Goal: Task Accomplishment & Management: Use online tool/utility

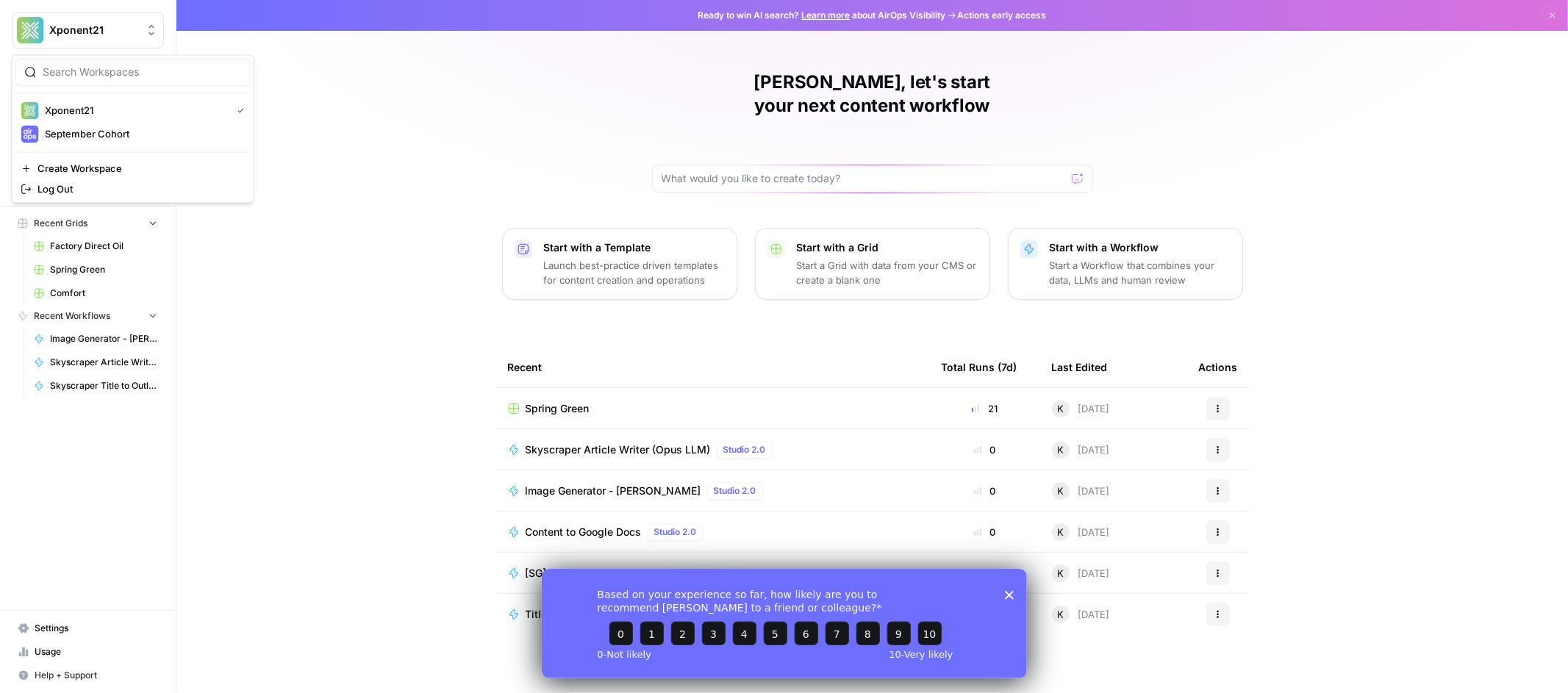
click at [105, 33] on span "Xponent21" at bounding box center [94, 30] width 89 height 15
click at [107, 32] on span "Xponent21" at bounding box center [94, 30] width 89 height 15
click at [1006, 597] on icon "Close survey" at bounding box center [1008, 595] width 9 height 9
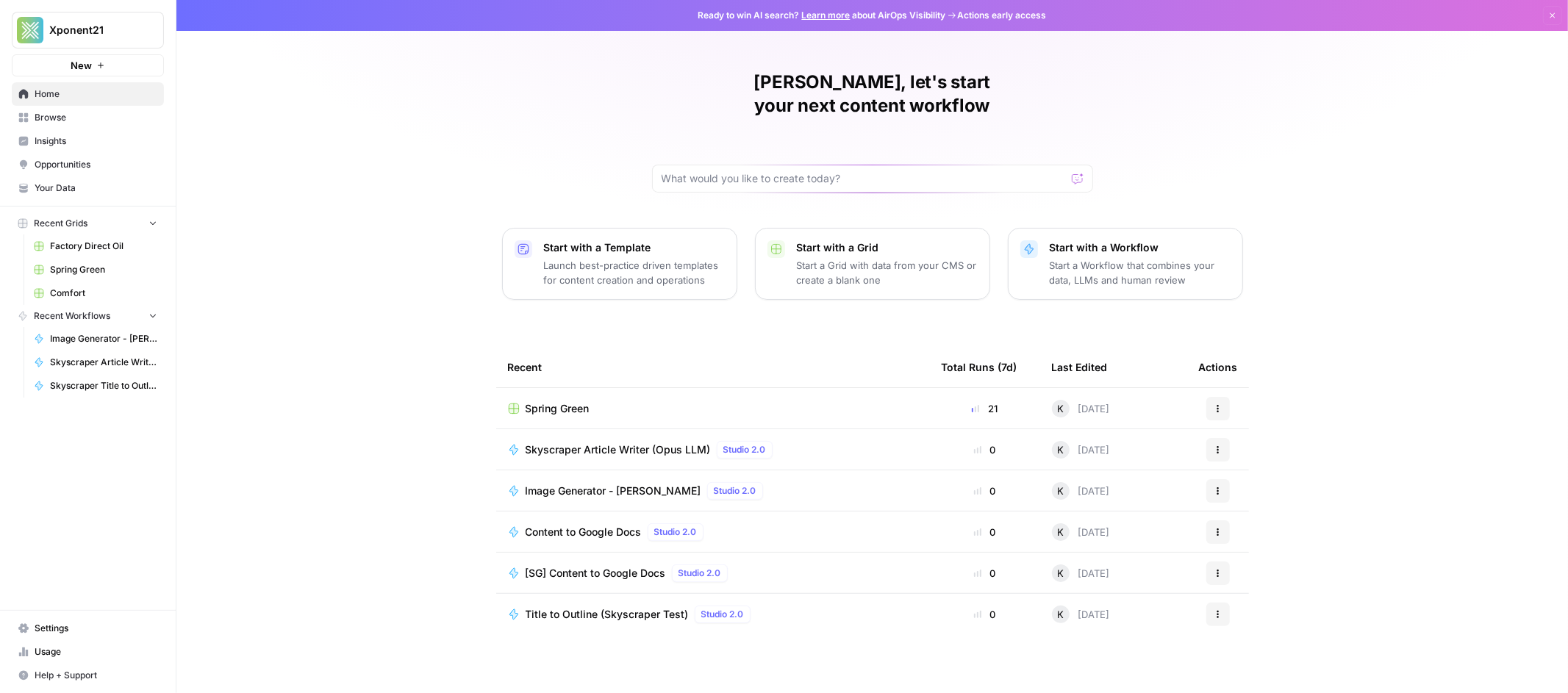
click at [73, 224] on span "Recent Grids" at bounding box center [61, 223] width 53 height 13
click at [39, 106] on link "Browse" at bounding box center [88, 118] width 153 height 24
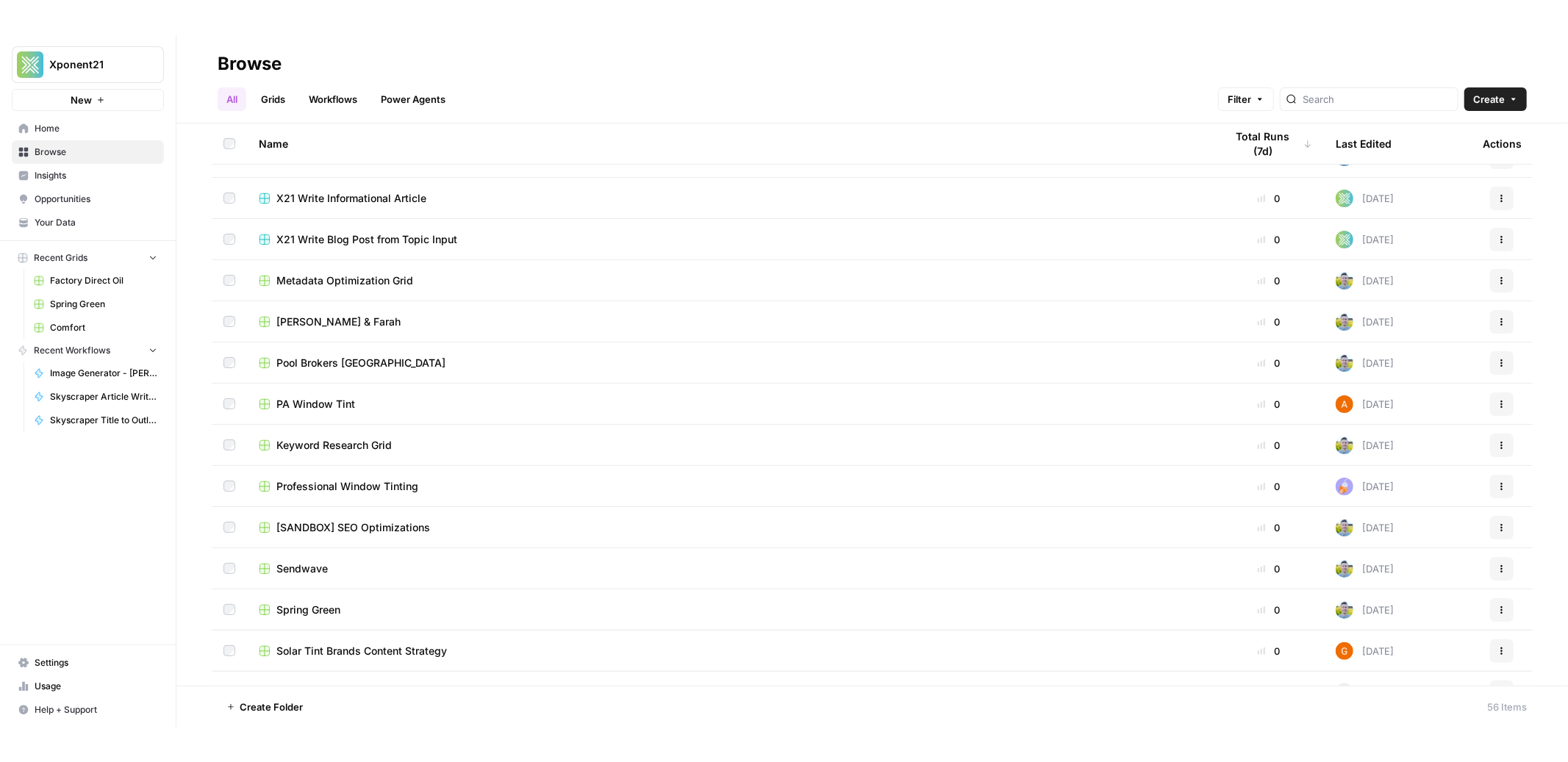
scroll to position [689, 0]
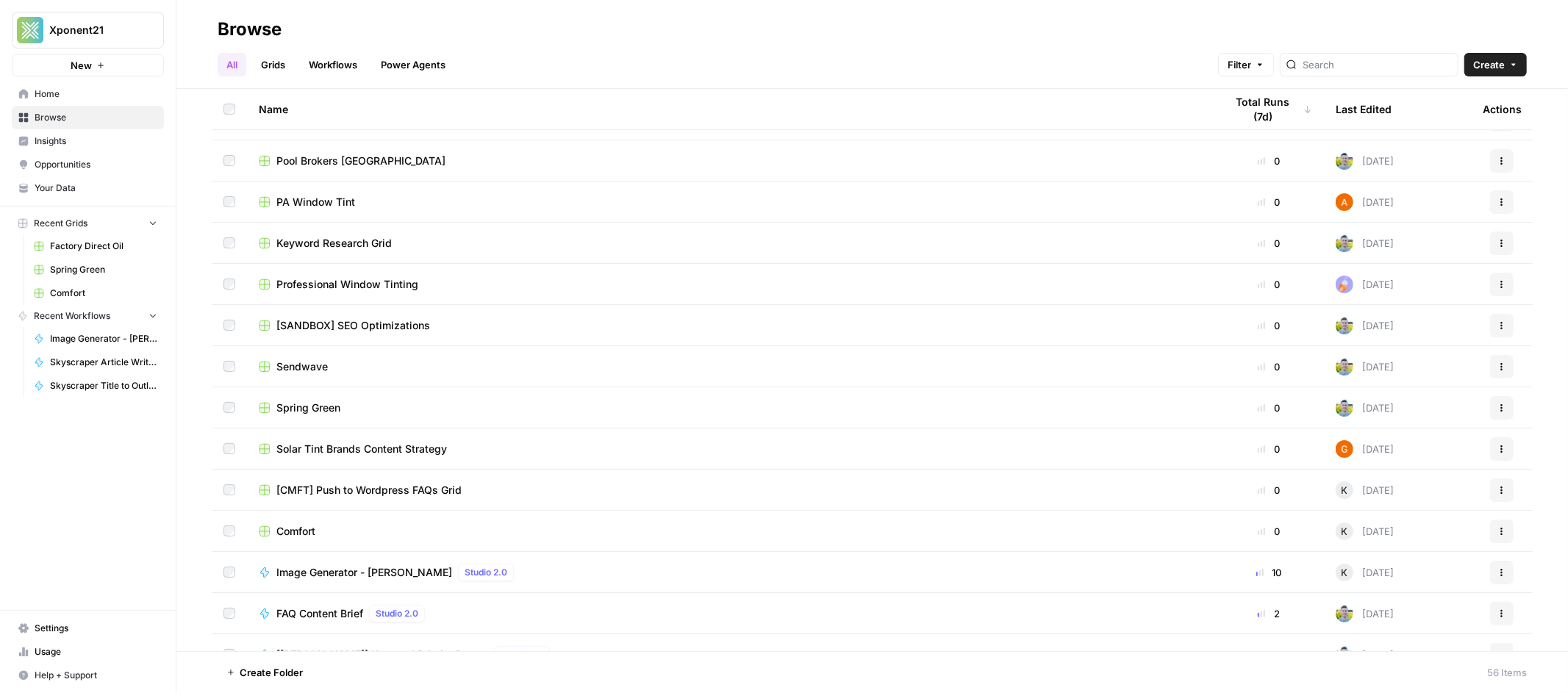
click at [305, 368] on span "Sendwave" at bounding box center [302, 367] width 51 height 15
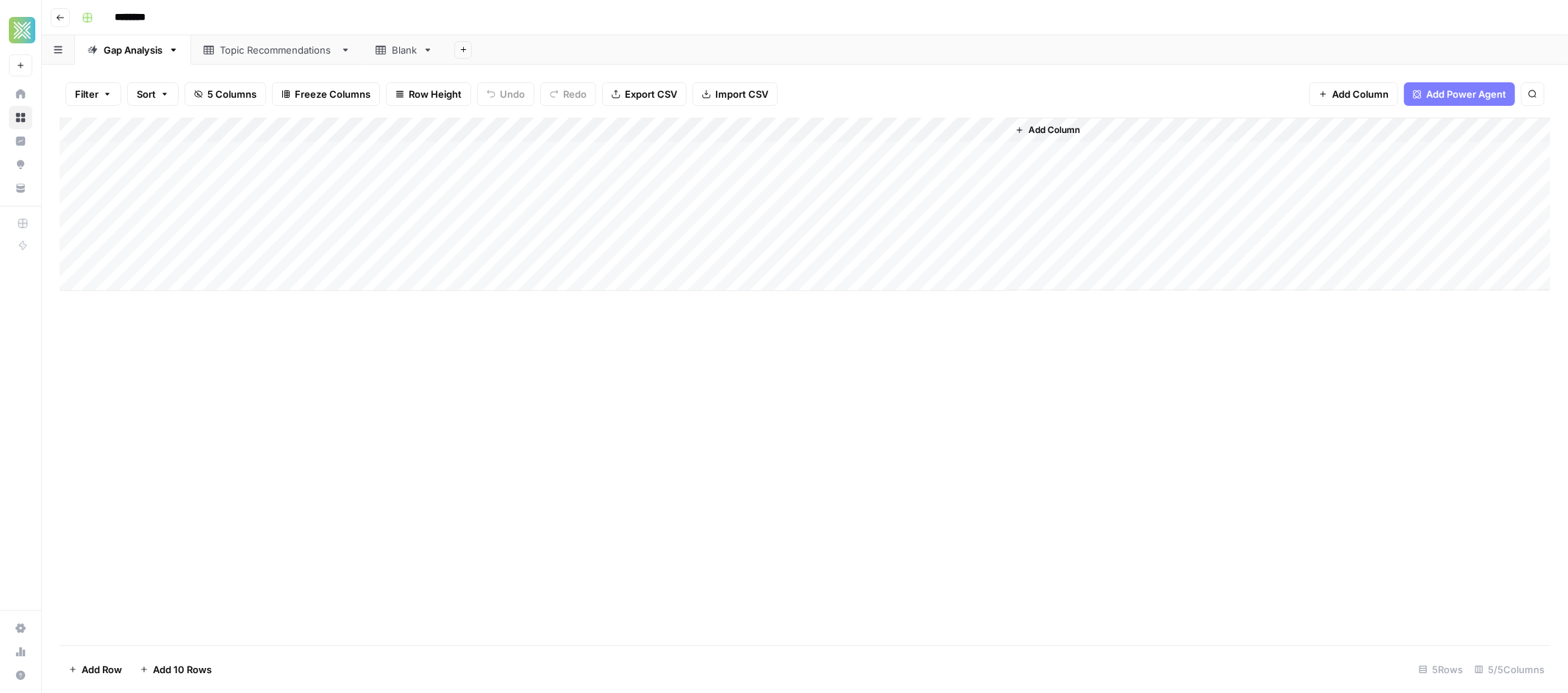
click at [310, 47] on div "Topic Recommendations" at bounding box center [277, 50] width 115 height 15
click at [402, 50] on div "Blank" at bounding box center [403, 50] width 25 height 15
click at [410, 53] on div "Blank" at bounding box center [403, 50] width 25 height 15
click at [410, 52] on div "Blank" at bounding box center [403, 50] width 25 height 15
type input "*"
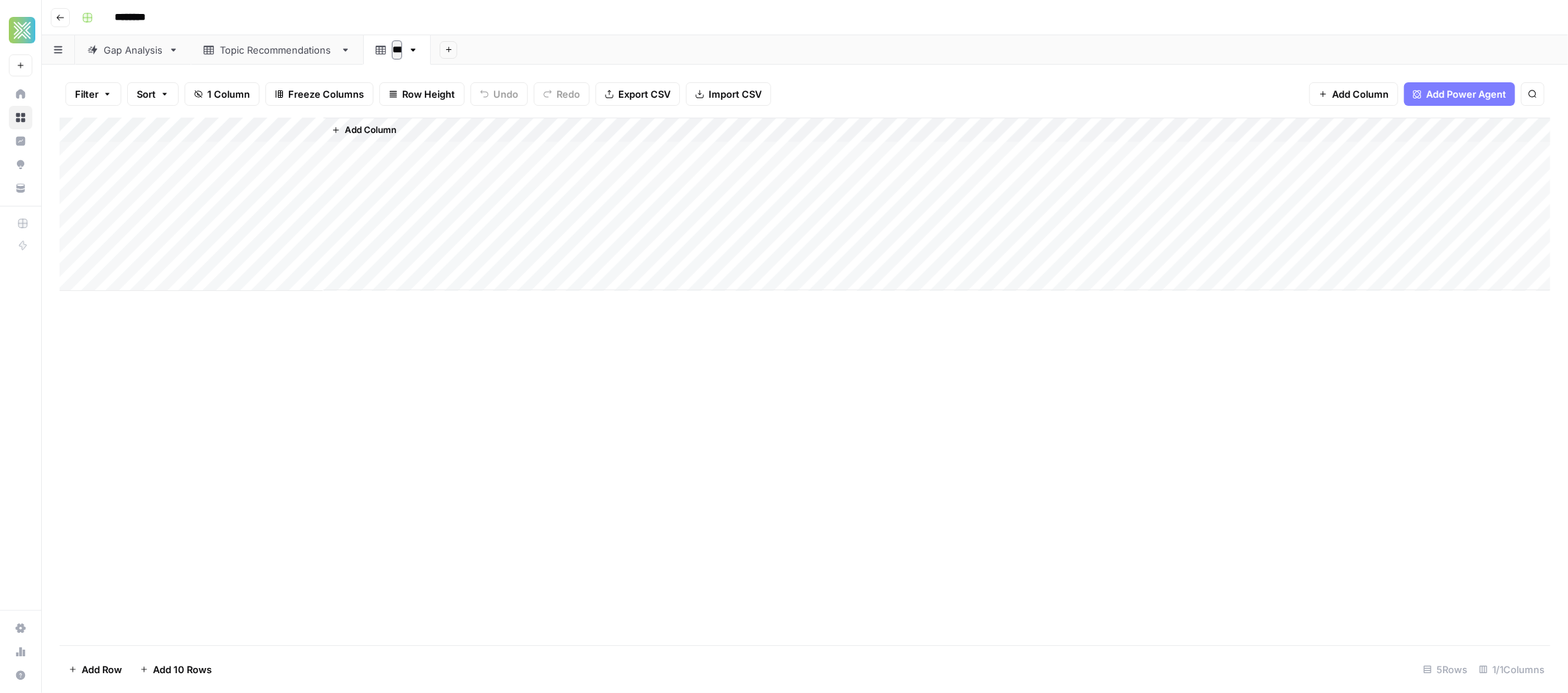
type input "****"
click at [467, 47] on button "Add Sheet" at bounding box center [460, 50] width 17 height 17
click at [482, 101] on span "Blank" at bounding box center [534, 101] width 108 height 15
click at [478, 51] on div "Blank" at bounding box center [482, 50] width 25 height 15
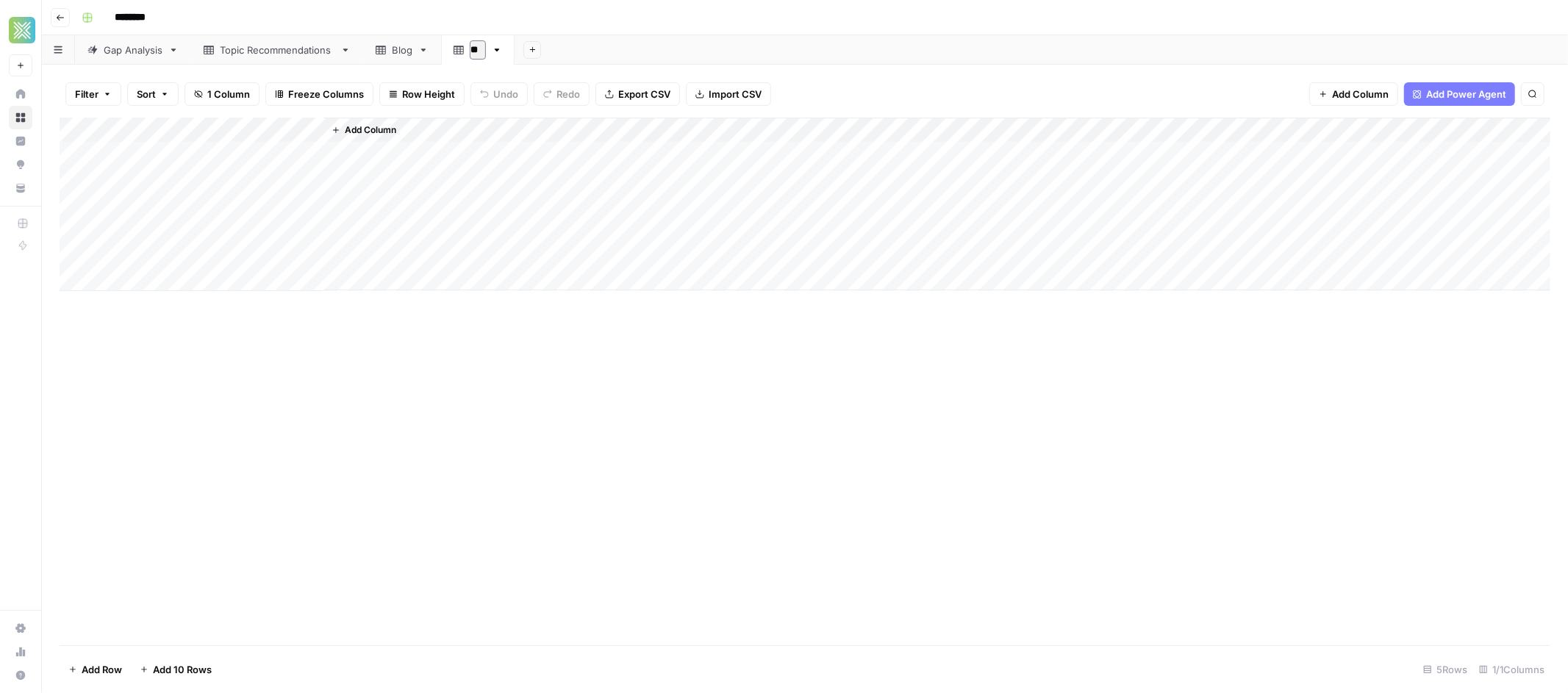
type input "*"
type input "***"
click at [537, 47] on icon "button" at bounding box center [537, 50] width 8 height 8
click at [568, 97] on span "Blank" at bounding box center [610, 101] width 108 height 15
click at [563, 57] on link "Blank" at bounding box center [558, 50] width 83 height 29
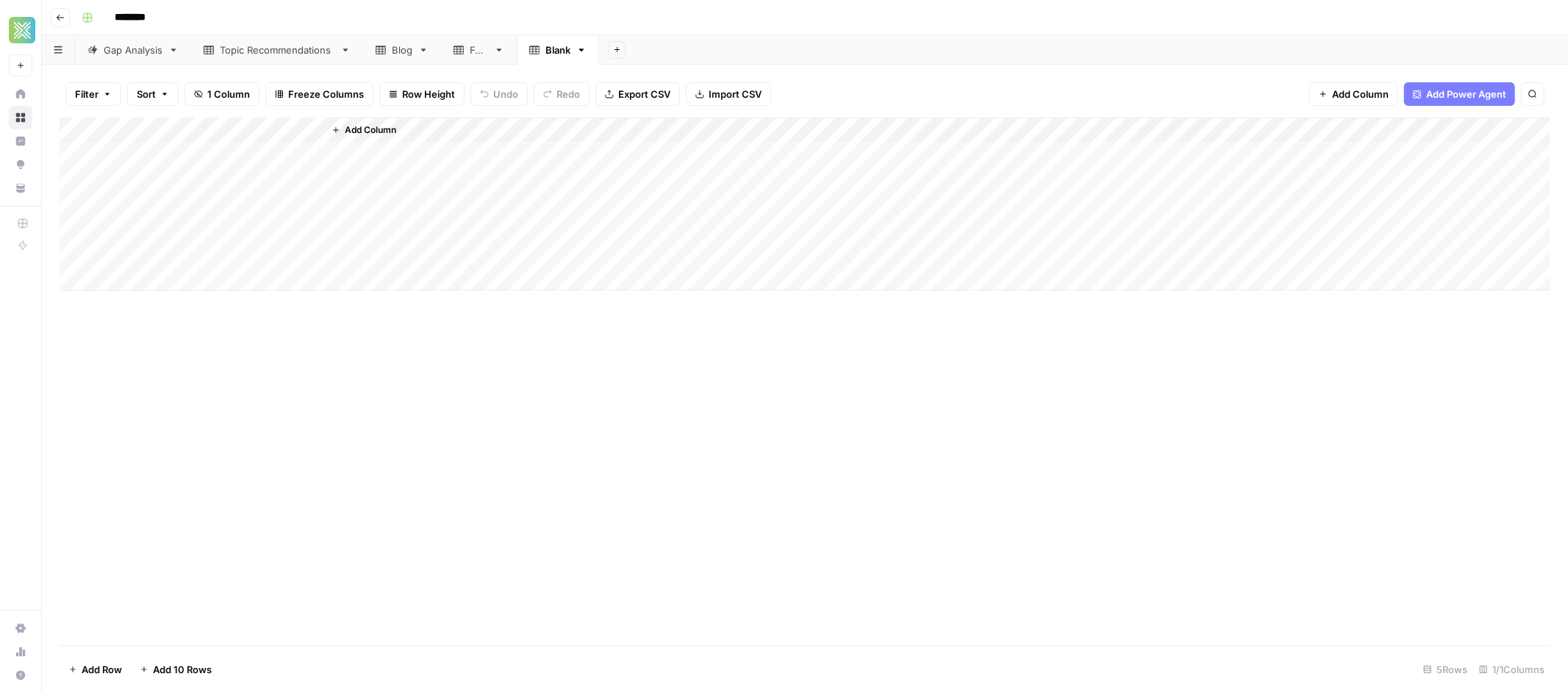
click at [563, 52] on div "Blank" at bounding box center [557, 50] width 25 height 15
drag, startPoint x: 574, startPoint y: 52, endPoint x: 536, endPoint y: 51, distance: 38.0
click at [536, 51] on div "*****" at bounding box center [551, 50] width 43 height 22
type input "**********"
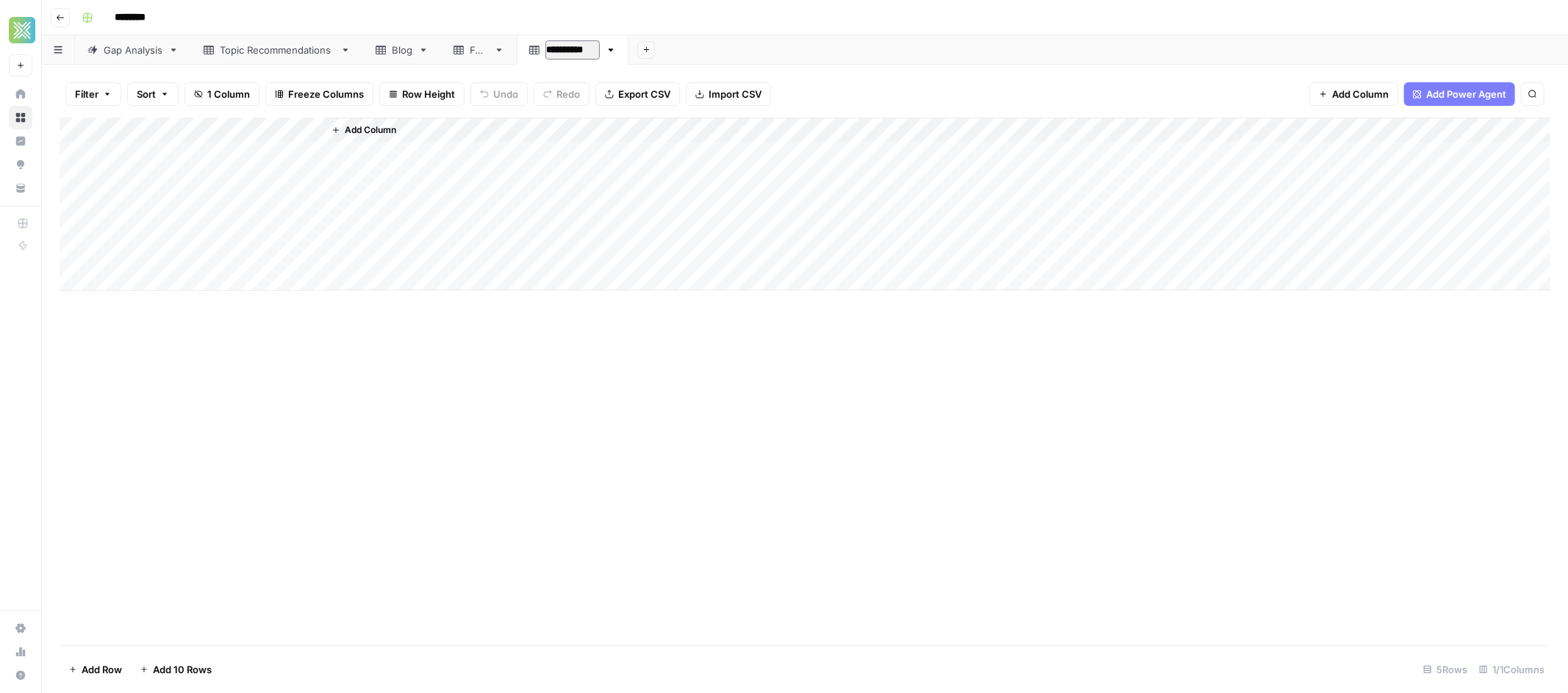
click at [792, 12] on div "********" at bounding box center [813, 17] width 1477 height 24
click at [411, 53] on div "Blog" at bounding box center [402, 50] width 20 height 15
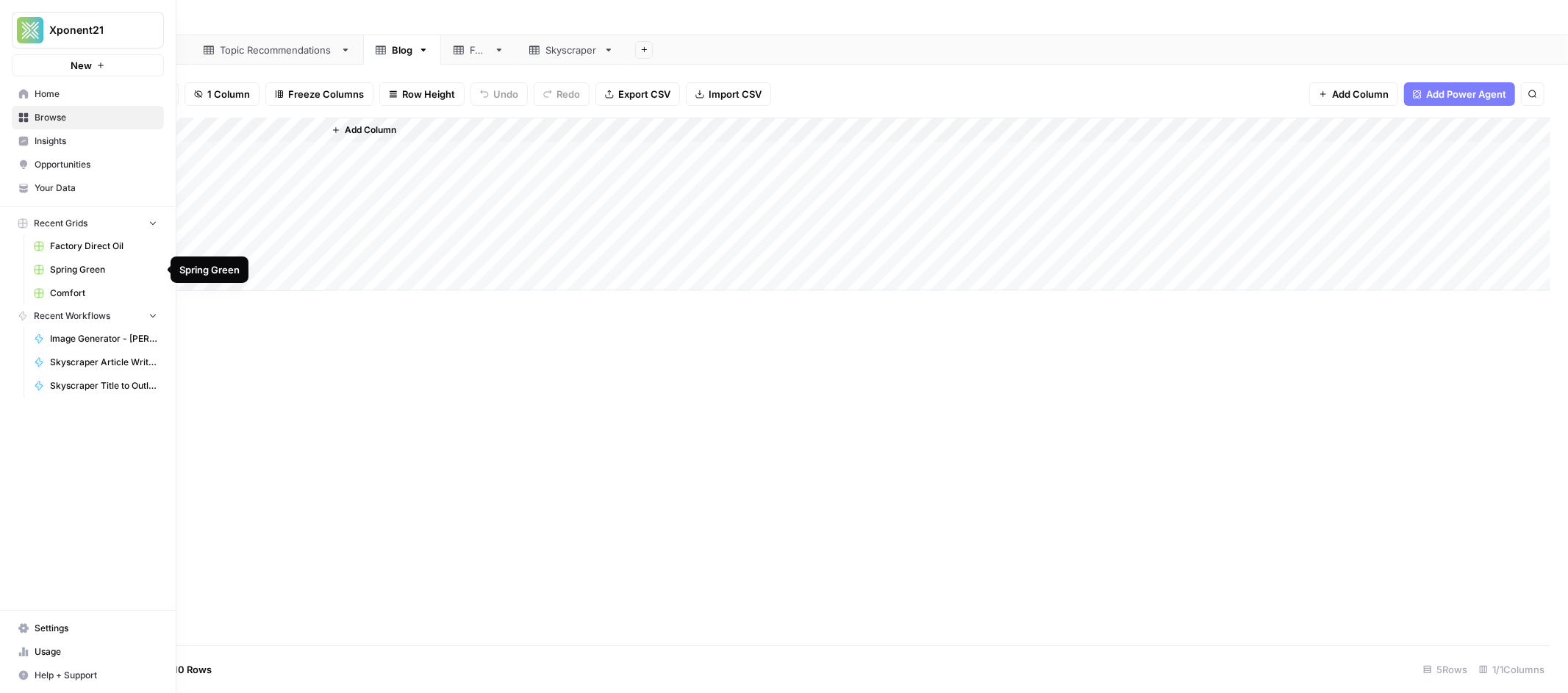
click at [86, 271] on span "Spring Green" at bounding box center [103, 269] width 108 height 13
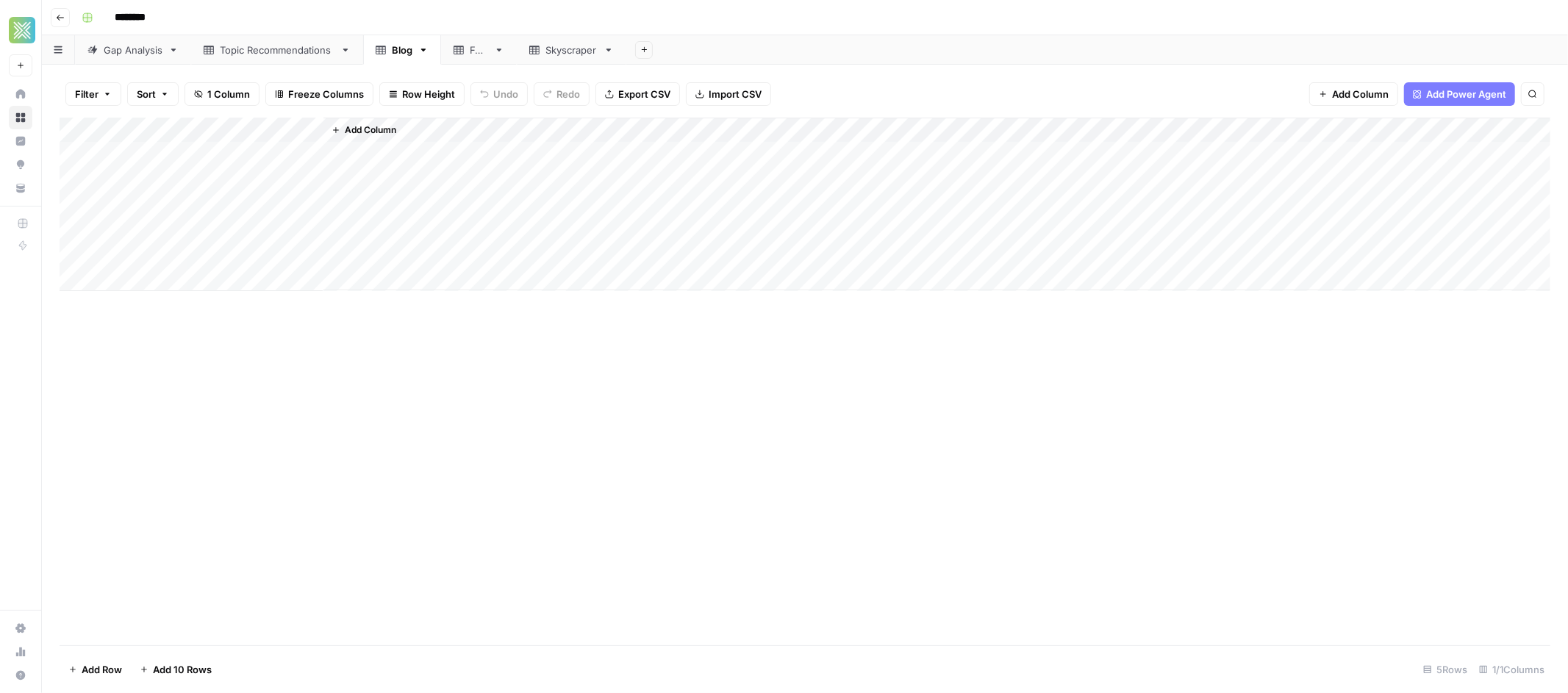
click at [375, 131] on span "Add Column" at bounding box center [370, 130] width 51 height 13
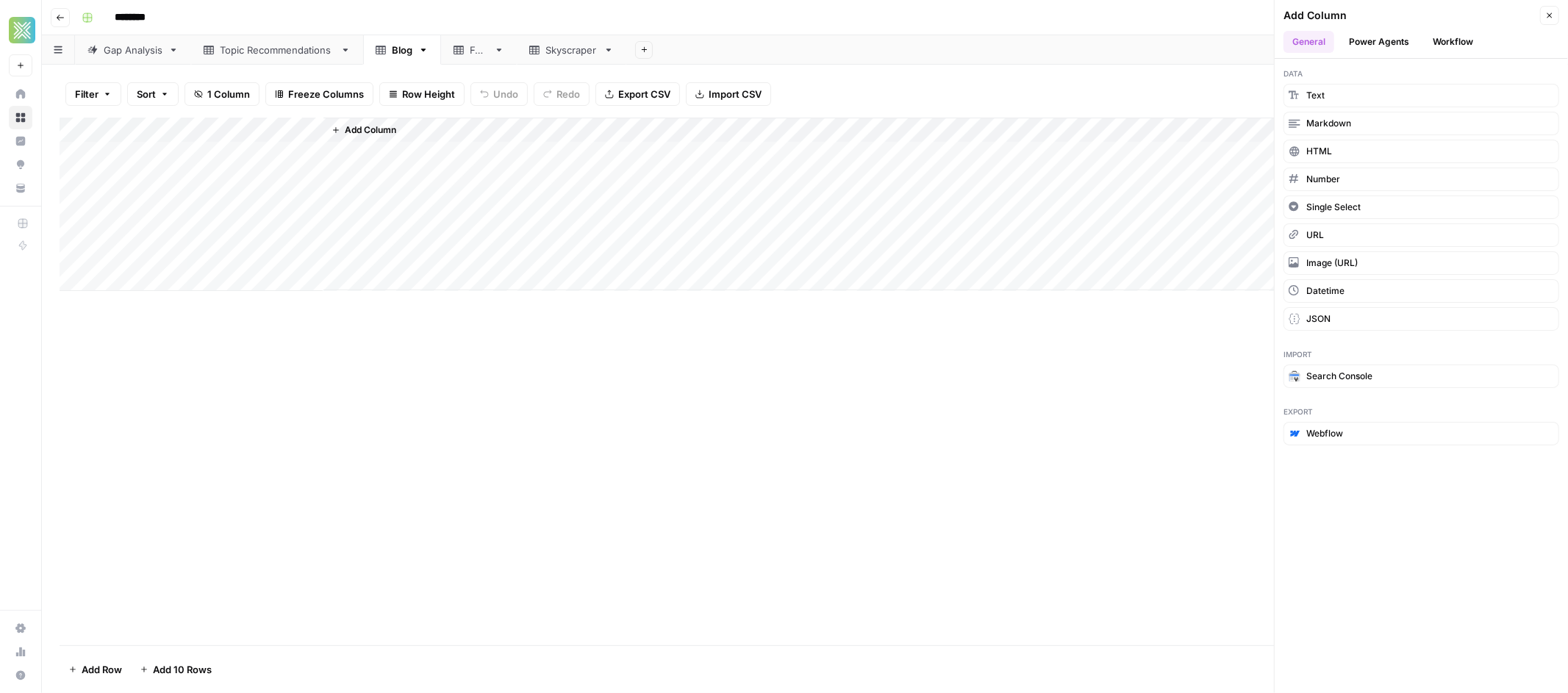
click at [1437, 41] on button "Workflow" at bounding box center [1452, 42] width 58 height 22
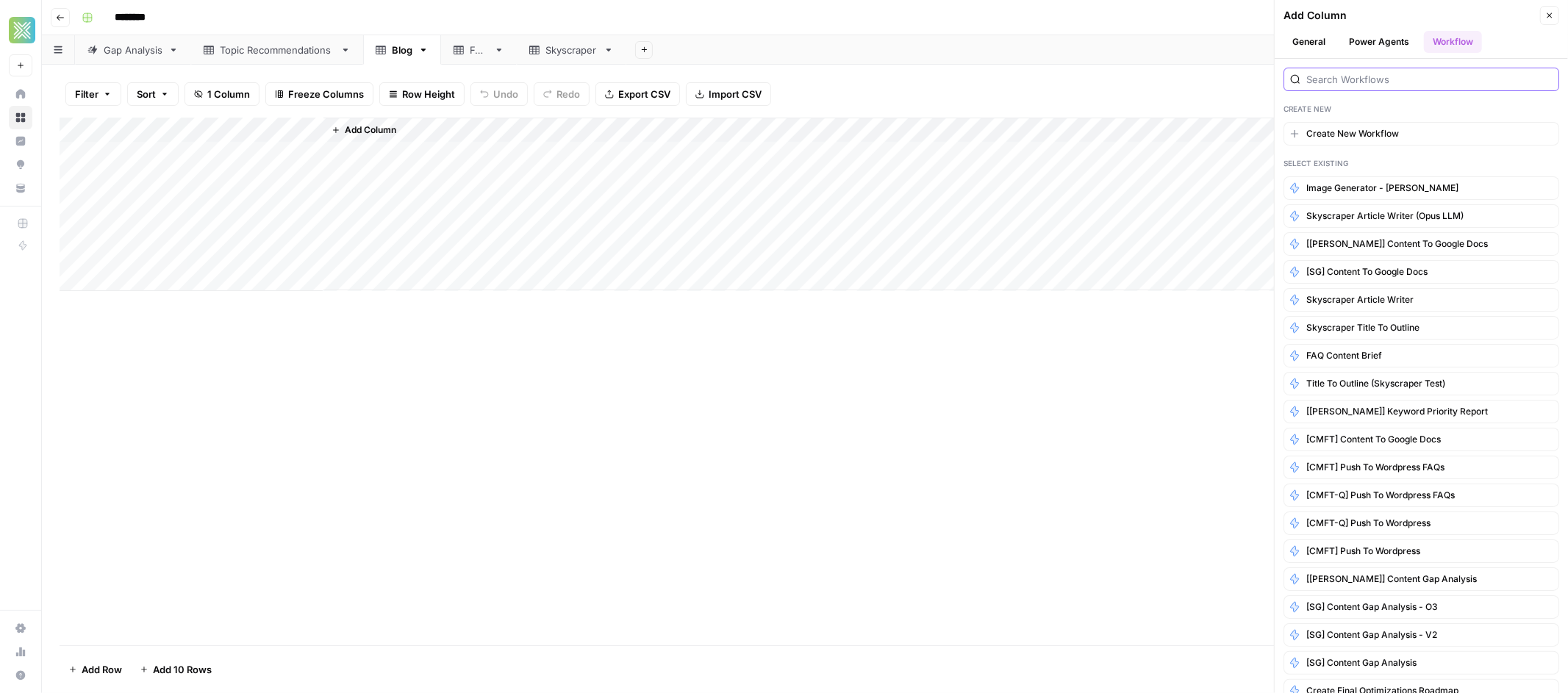
click at [1388, 79] on input "search" at bounding box center [1429, 79] width 246 height 15
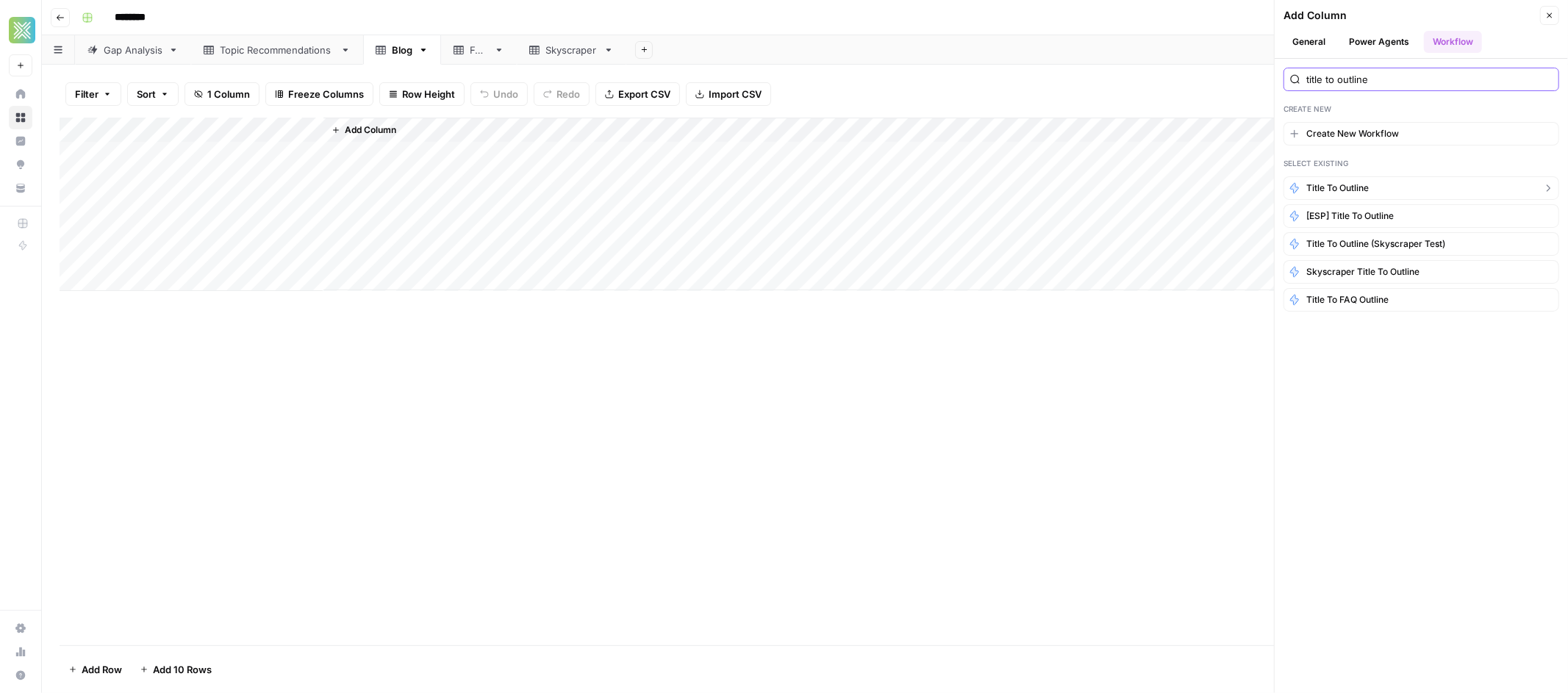
type input "title to outline"
click at [1369, 192] on span "Title to Outline" at bounding box center [1337, 188] width 62 height 13
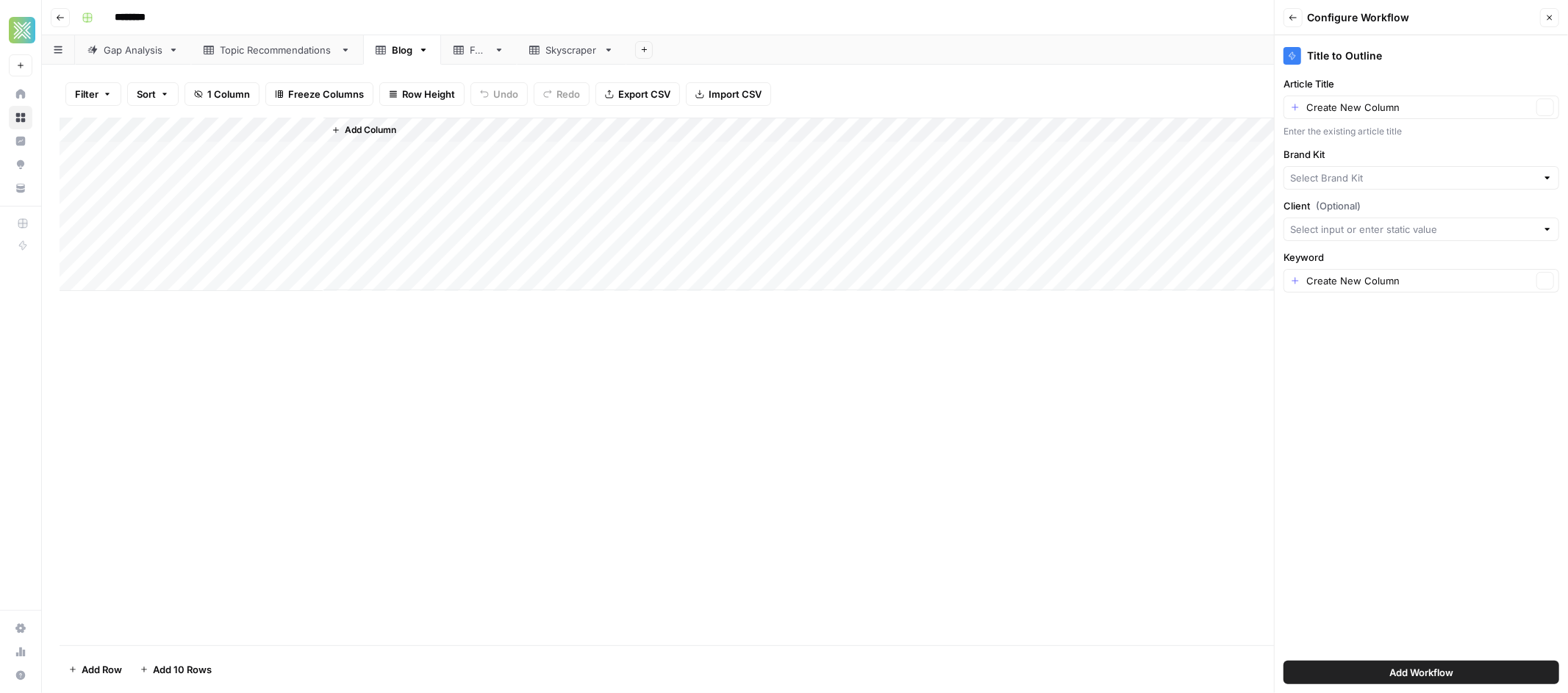
type input "Sendwave"
click at [1374, 227] on input "Client (Optional)" at bounding box center [1413, 230] width 246 height 15
type input "SendWave"
type input "Sendwave"
type input "best"
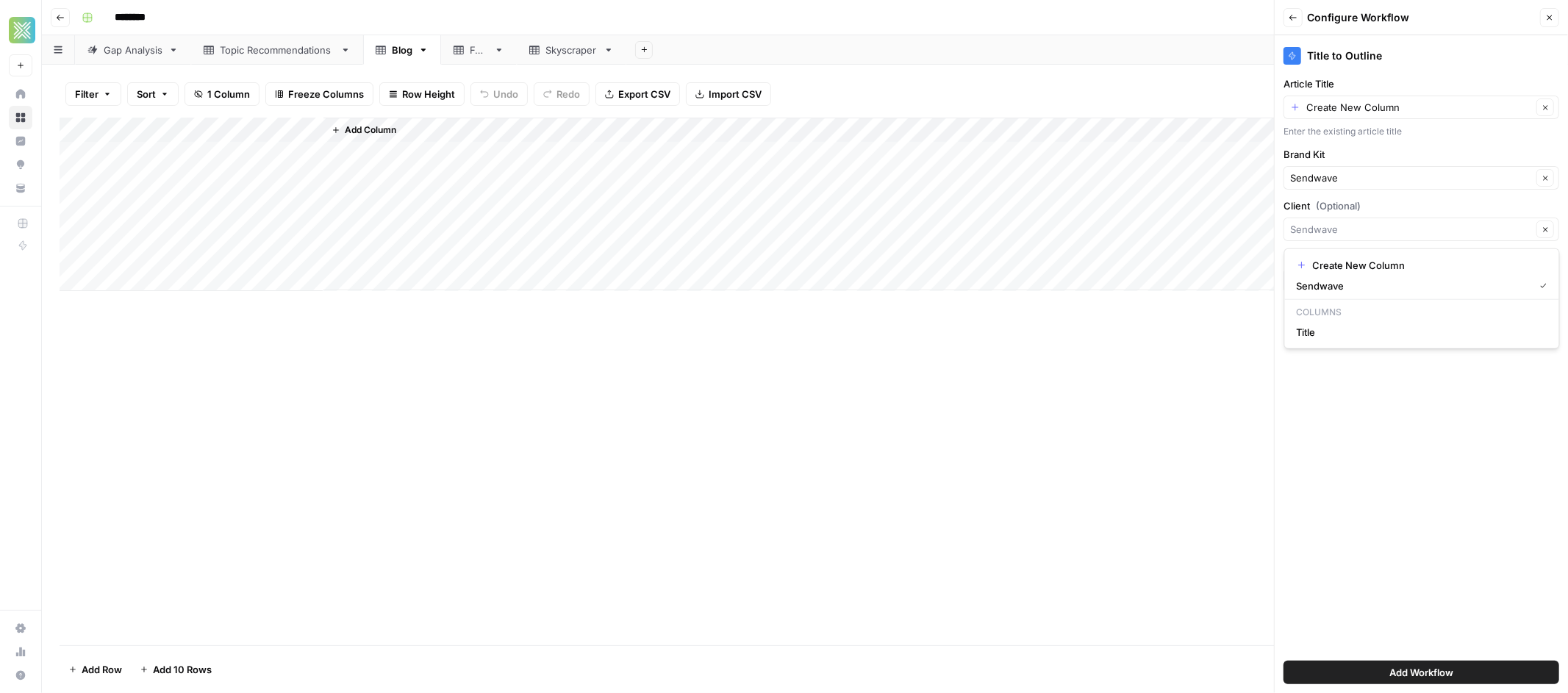
type input "Sendwave"
click at [1341, 400] on div "Title to Outline Article Title Create New Column Clear Enter the existing artic…" at bounding box center [1421, 364] width 293 height 658
click at [1399, 674] on span "Add Workflow" at bounding box center [1421, 673] width 64 height 15
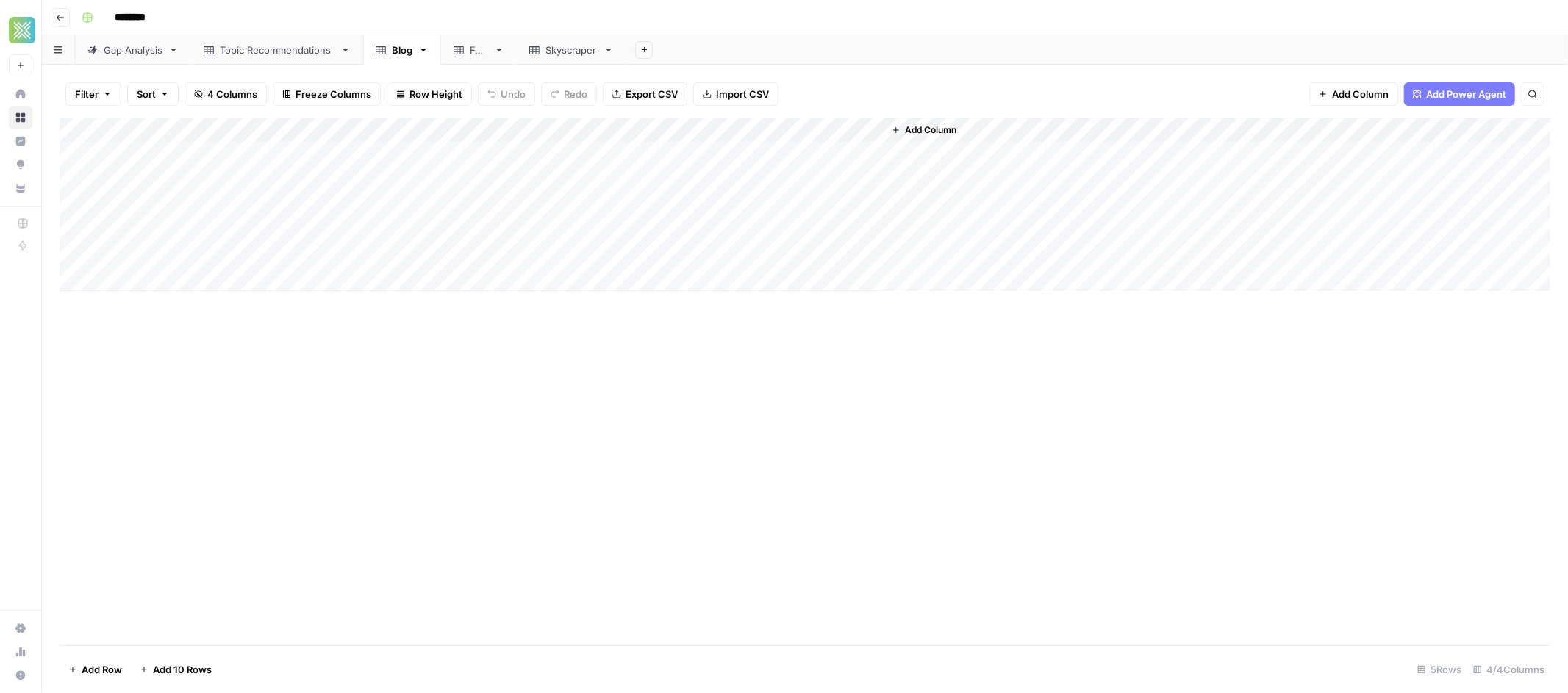
click at [307, 131] on div "Add Column" at bounding box center [805, 204] width 1491 height 174
click at [187, 331] on span "Remove Column" at bounding box center [204, 328] width 129 height 15
click at [744, 147] on span "Delete" at bounding box center [732, 153] width 31 height 15
click at [640, 131] on div "Add Column" at bounding box center [805, 204] width 1491 height 174
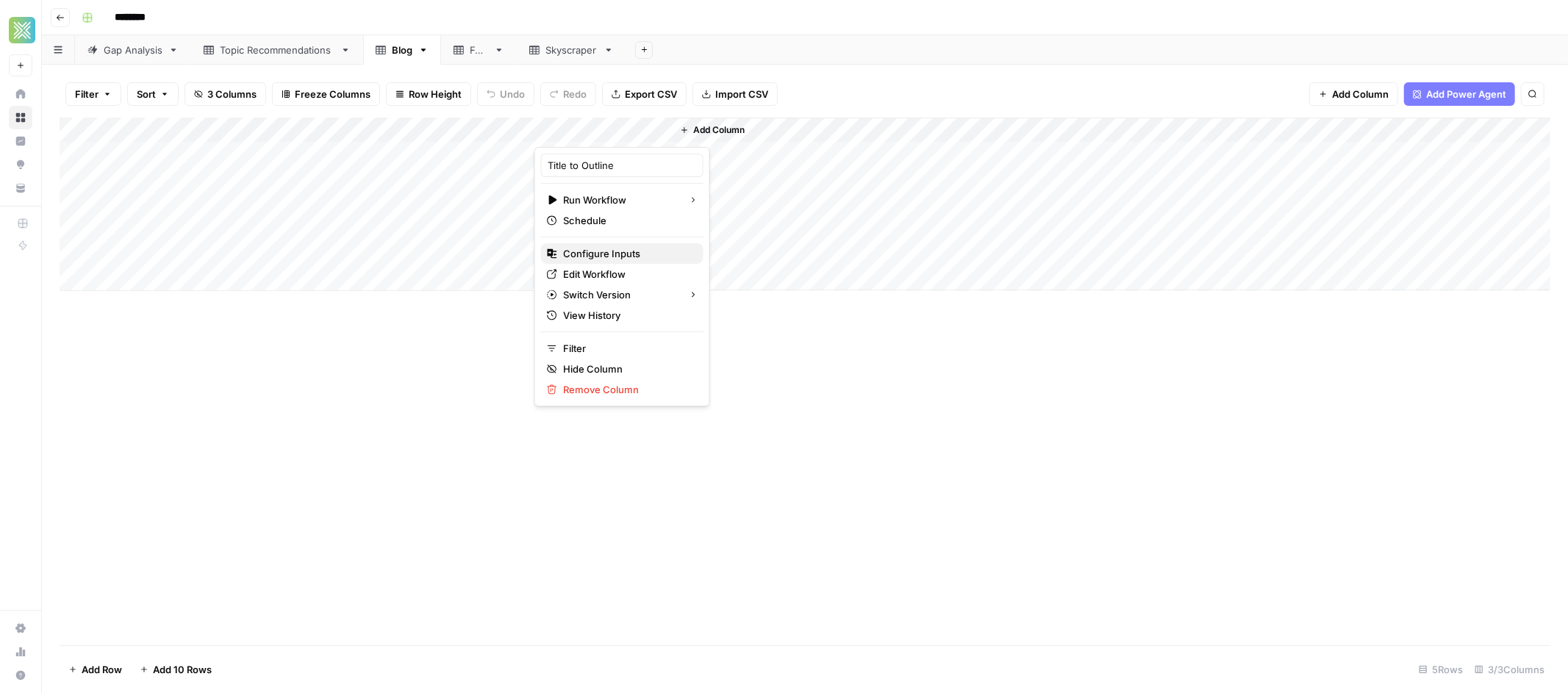
click at [593, 250] on span "Configure Inputs" at bounding box center [628, 254] width 129 height 15
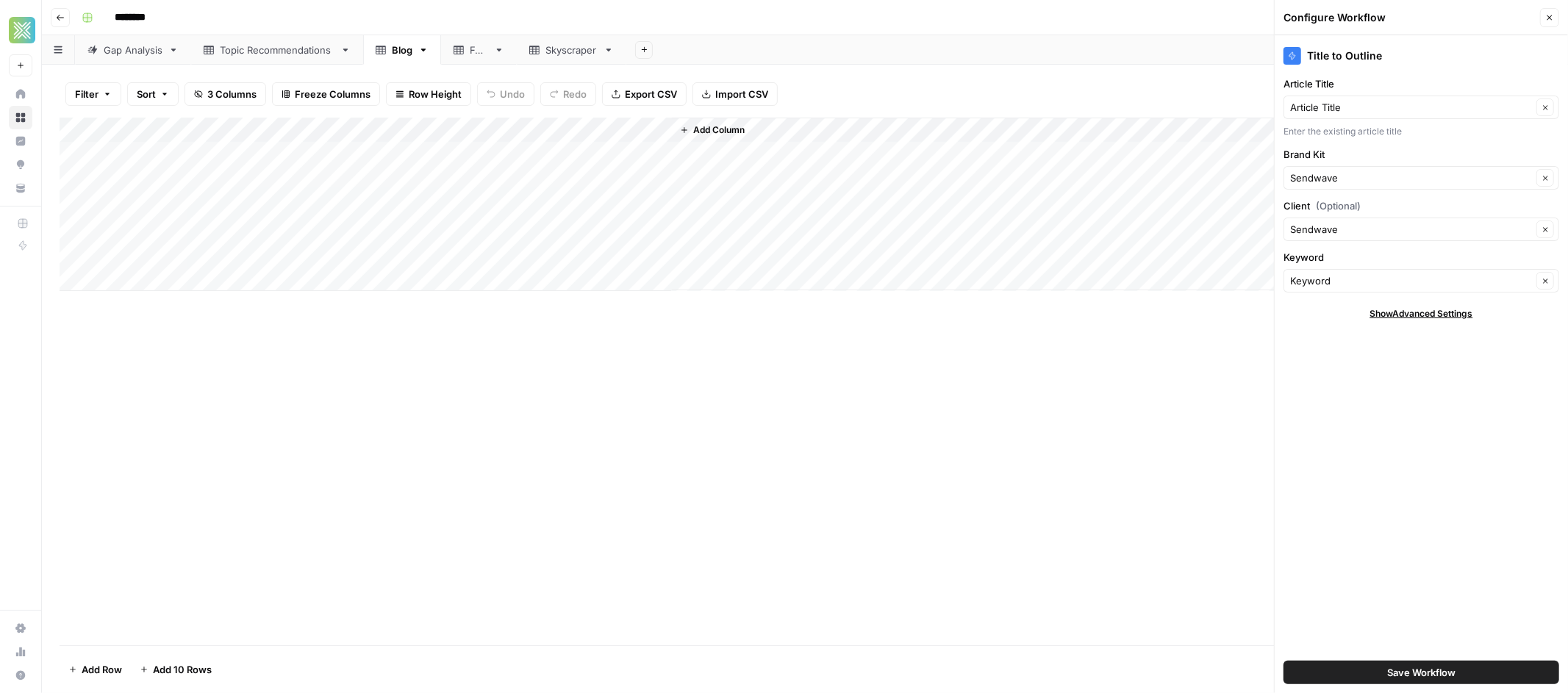
click at [1536, 13] on div "Configure Workflow Close" at bounding box center [1421, 17] width 276 height 19
click at [1554, 24] on button "Close" at bounding box center [1549, 17] width 19 height 19
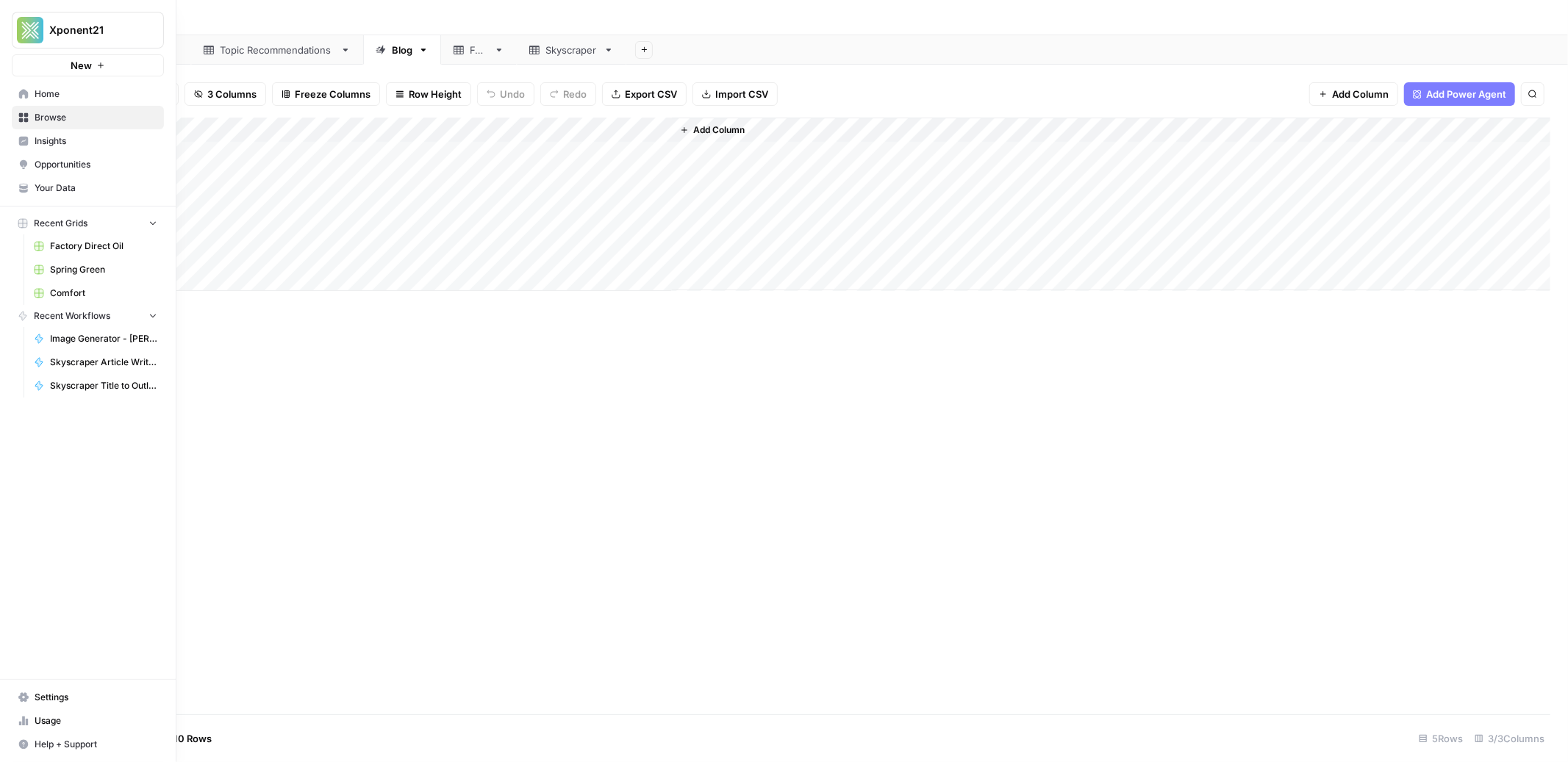
click at [31, 124] on link "Browse" at bounding box center [88, 118] width 153 height 24
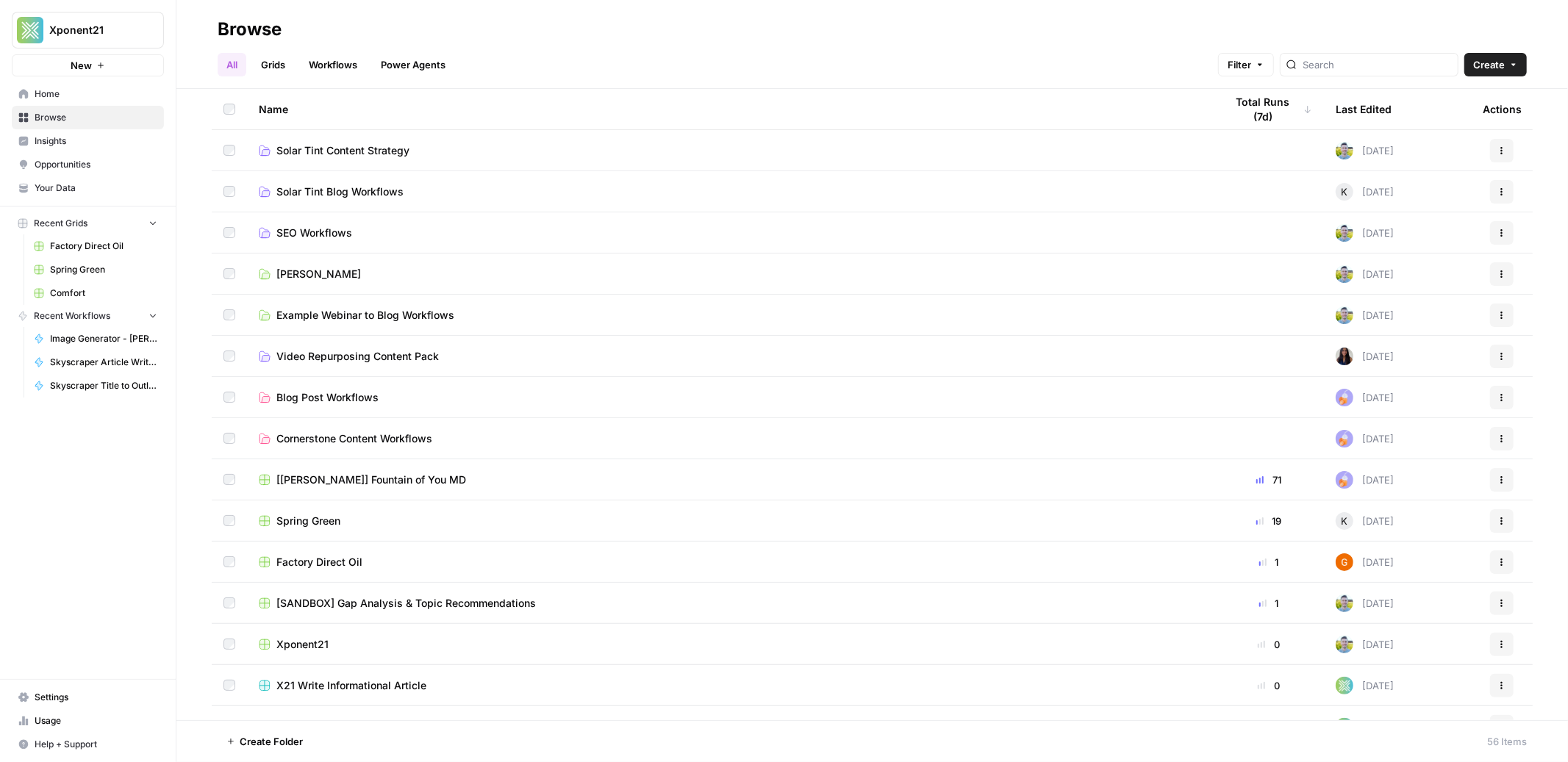
click at [351, 74] on link "Workflows" at bounding box center [333, 65] width 66 height 24
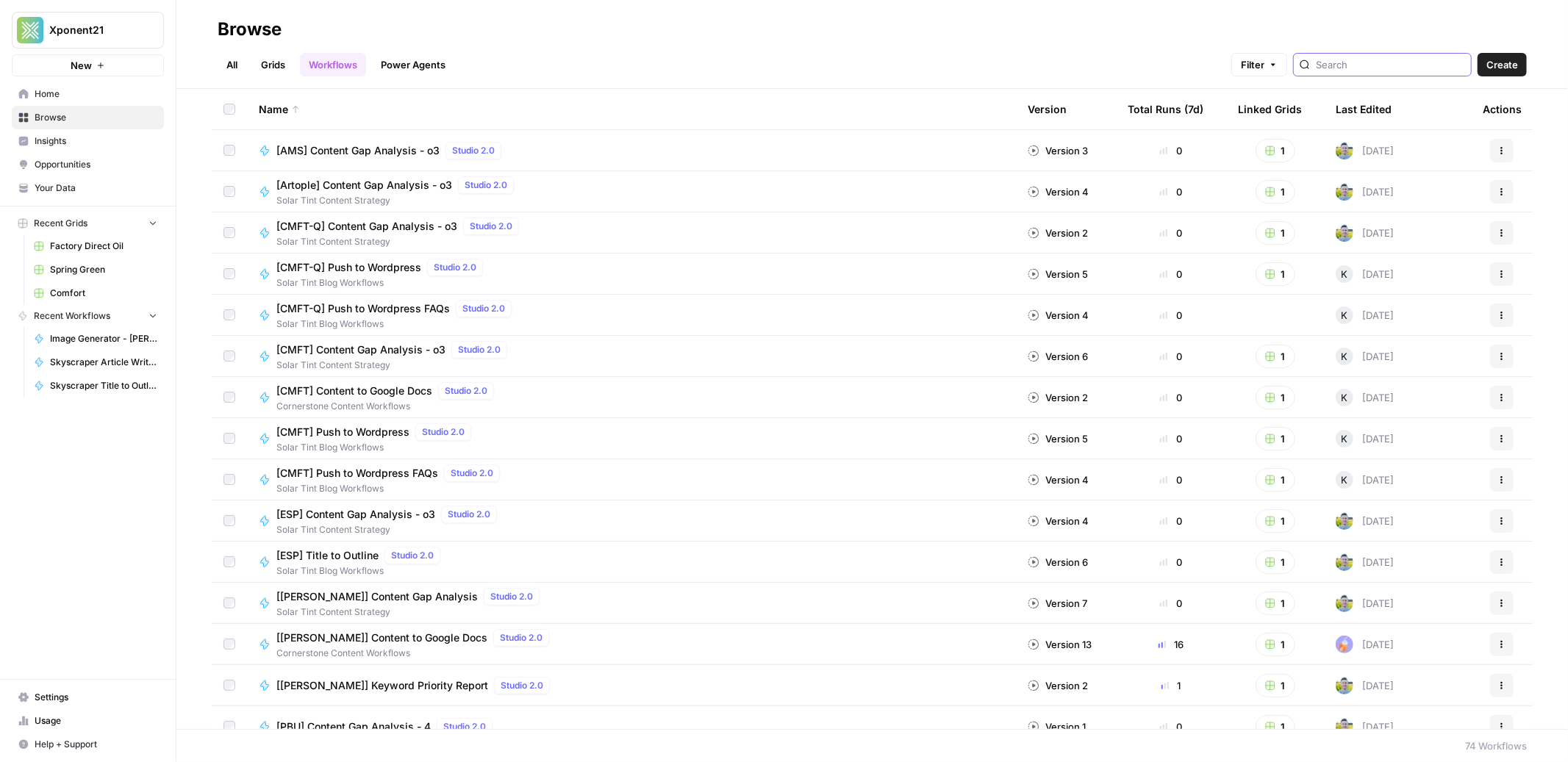
click at [1412, 68] on input "search" at bounding box center [1390, 64] width 149 height 15
type input "TITLE TO OUTLINE"
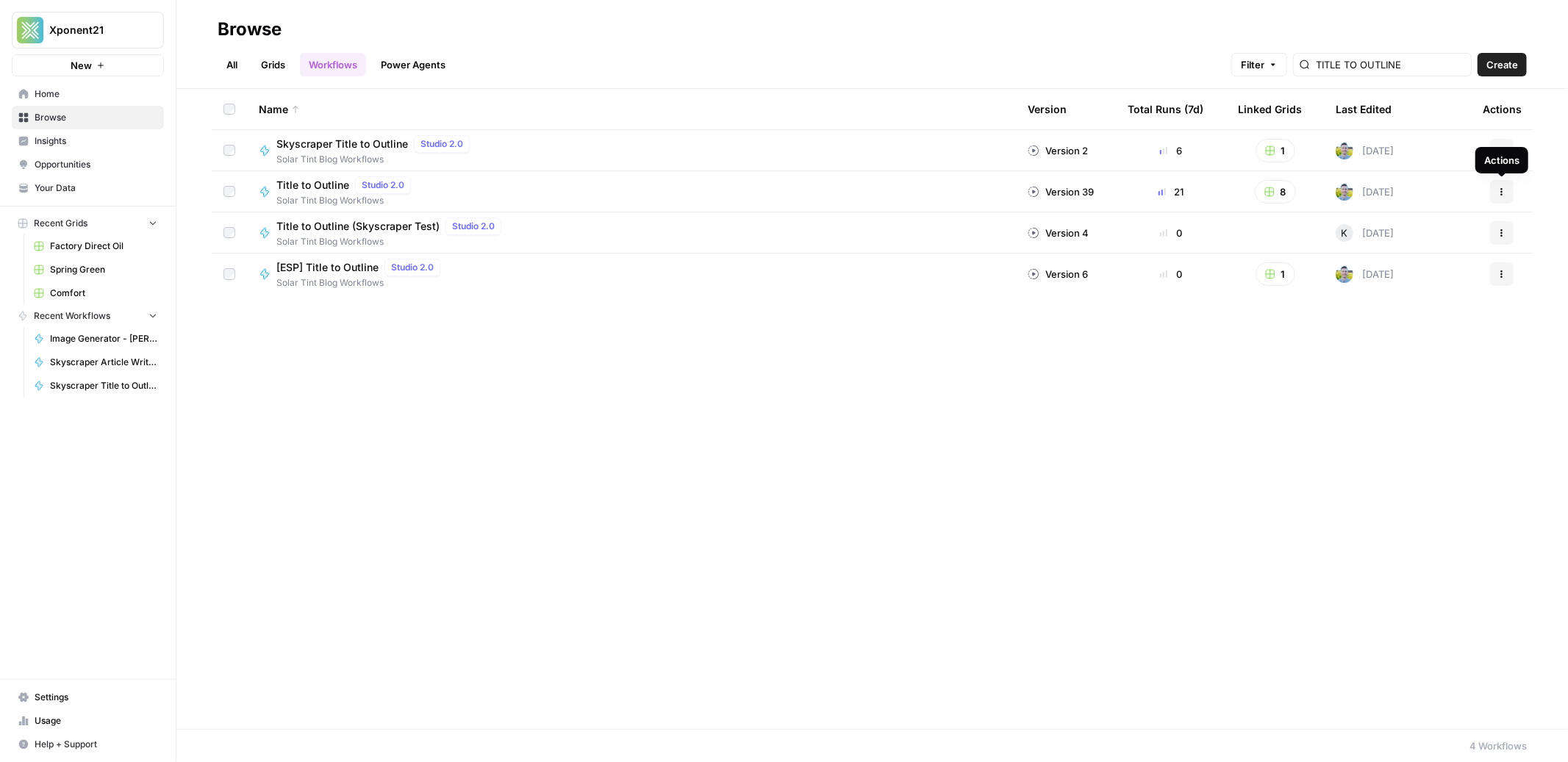
click at [1501, 188] on icon "button" at bounding box center [1502, 189] width 2 height 2
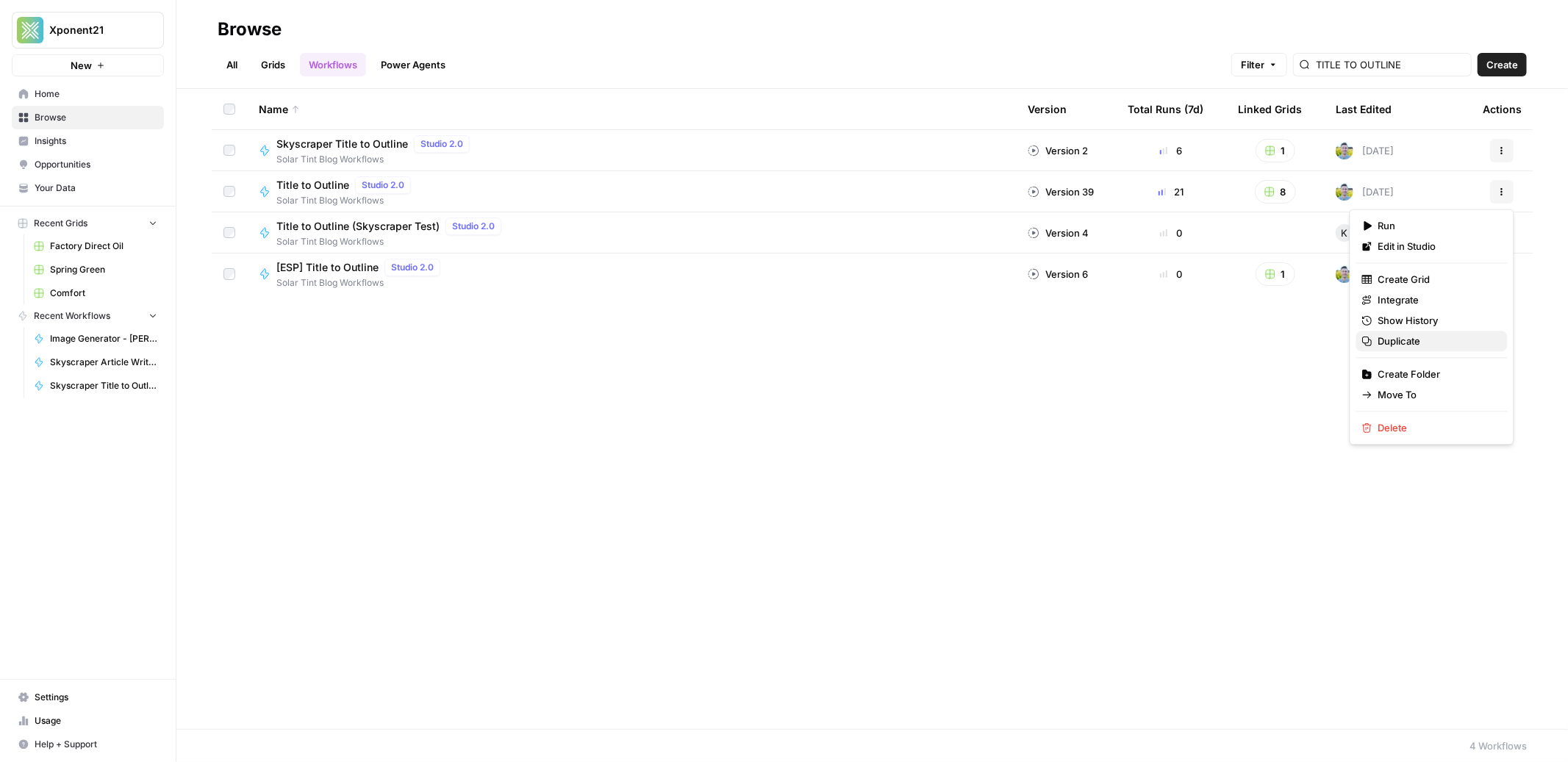
click at [1428, 339] on span "Duplicate" at bounding box center [1437, 341] width 118 height 15
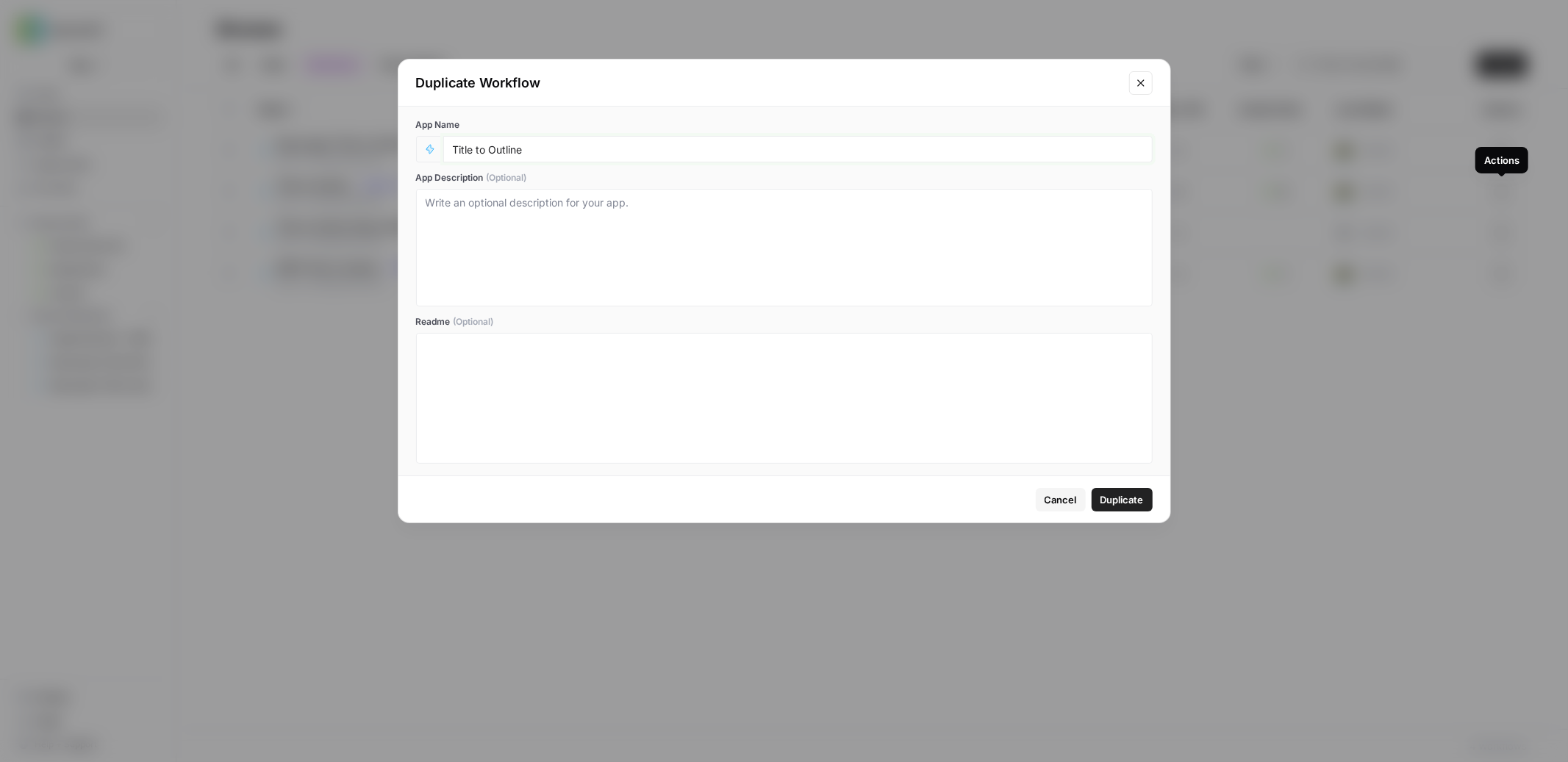
click at [568, 150] on input "Title to Outline" at bounding box center [798, 149] width 690 height 13
type input "Title to Outline (Description and Tie-in Test)"
click at [1131, 495] on span "Duplicate" at bounding box center [1121, 500] width 43 height 15
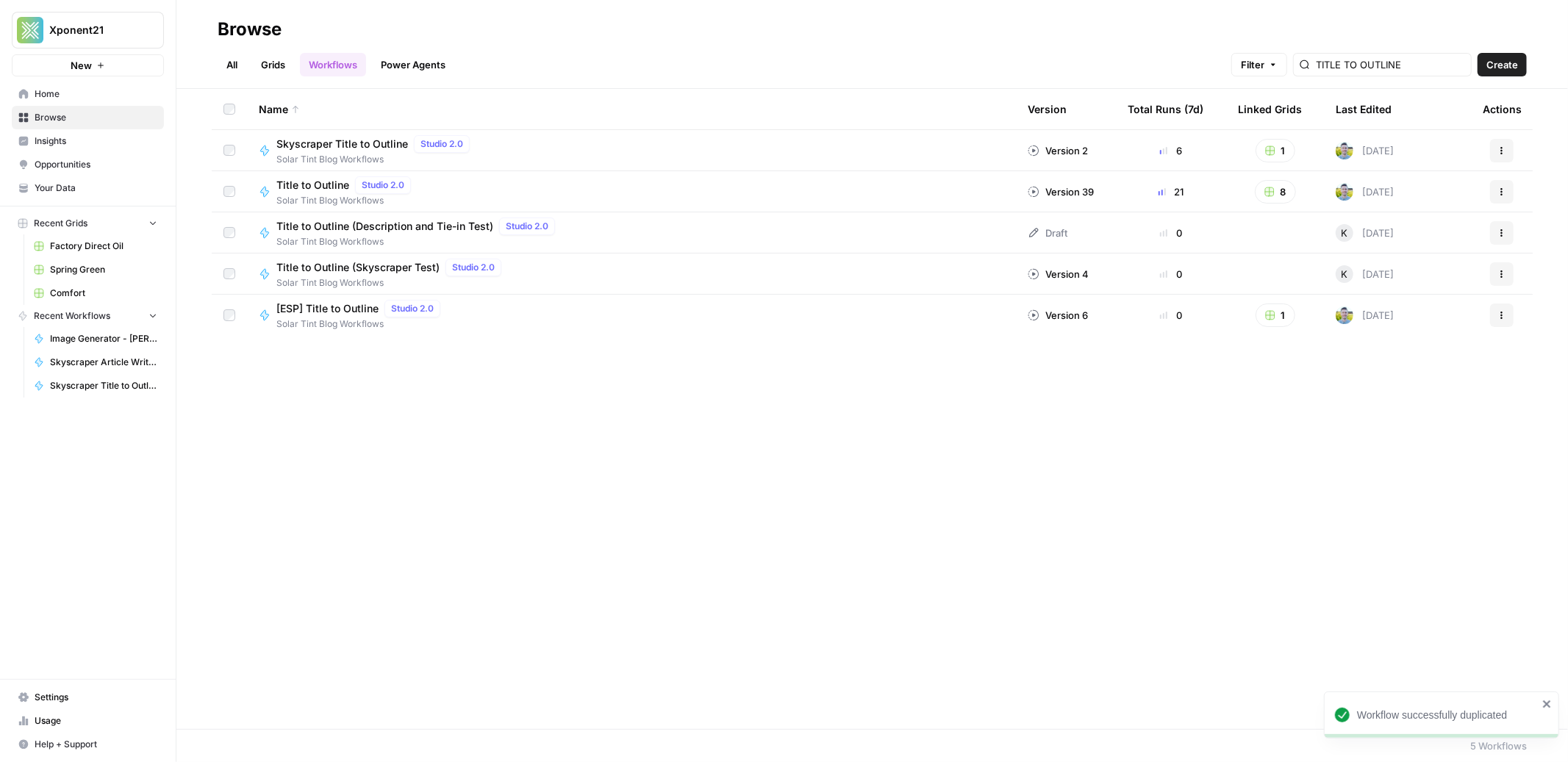
click at [452, 226] on span "Title to Outline (Description and Tie-in Test)" at bounding box center [385, 226] width 217 height 15
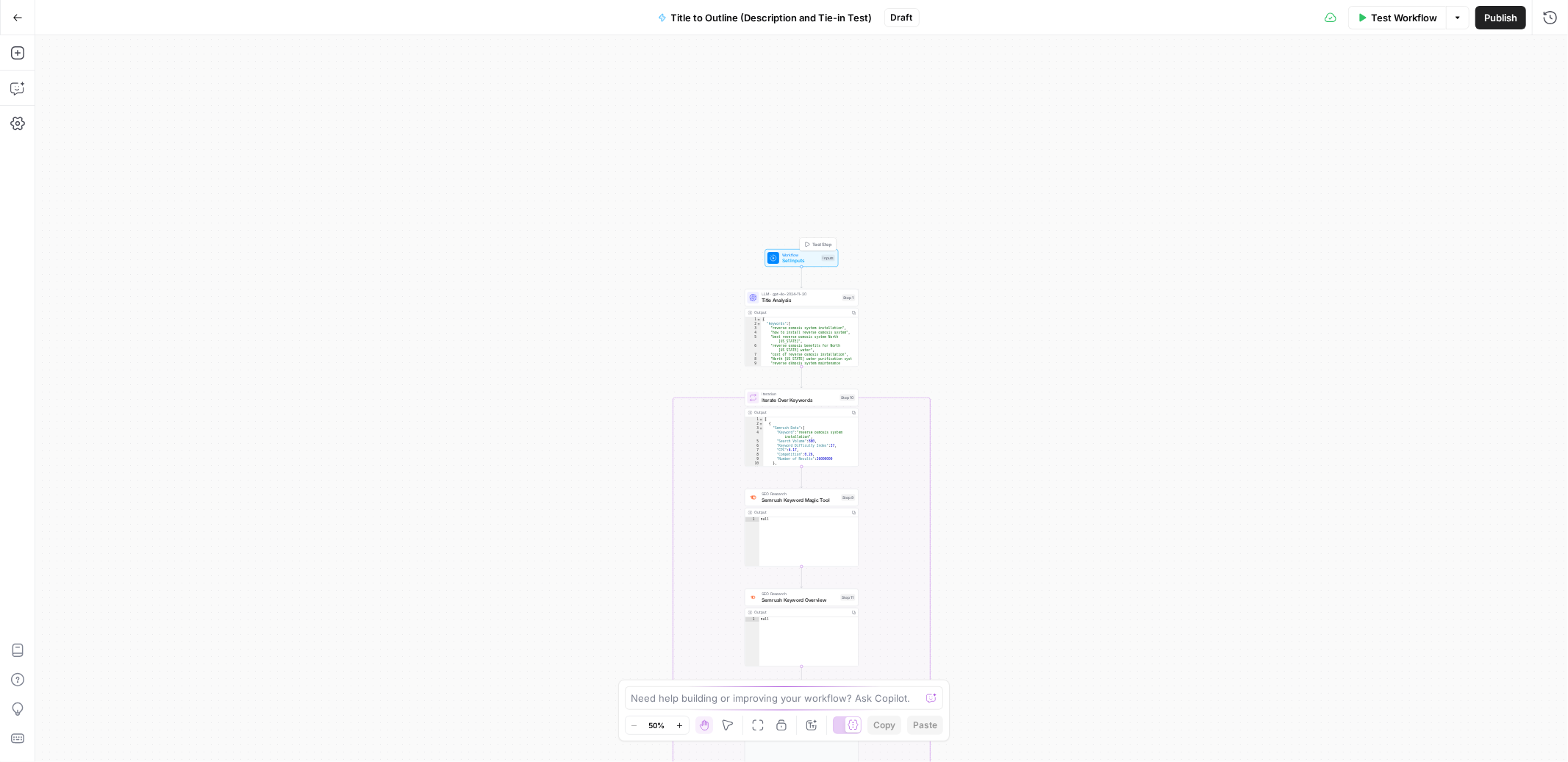
click at [803, 256] on span "Workflow" at bounding box center [801, 255] width 37 height 6
click at [1255, 340] on span "Add Field" at bounding box center [1256, 341] width 42 height 15
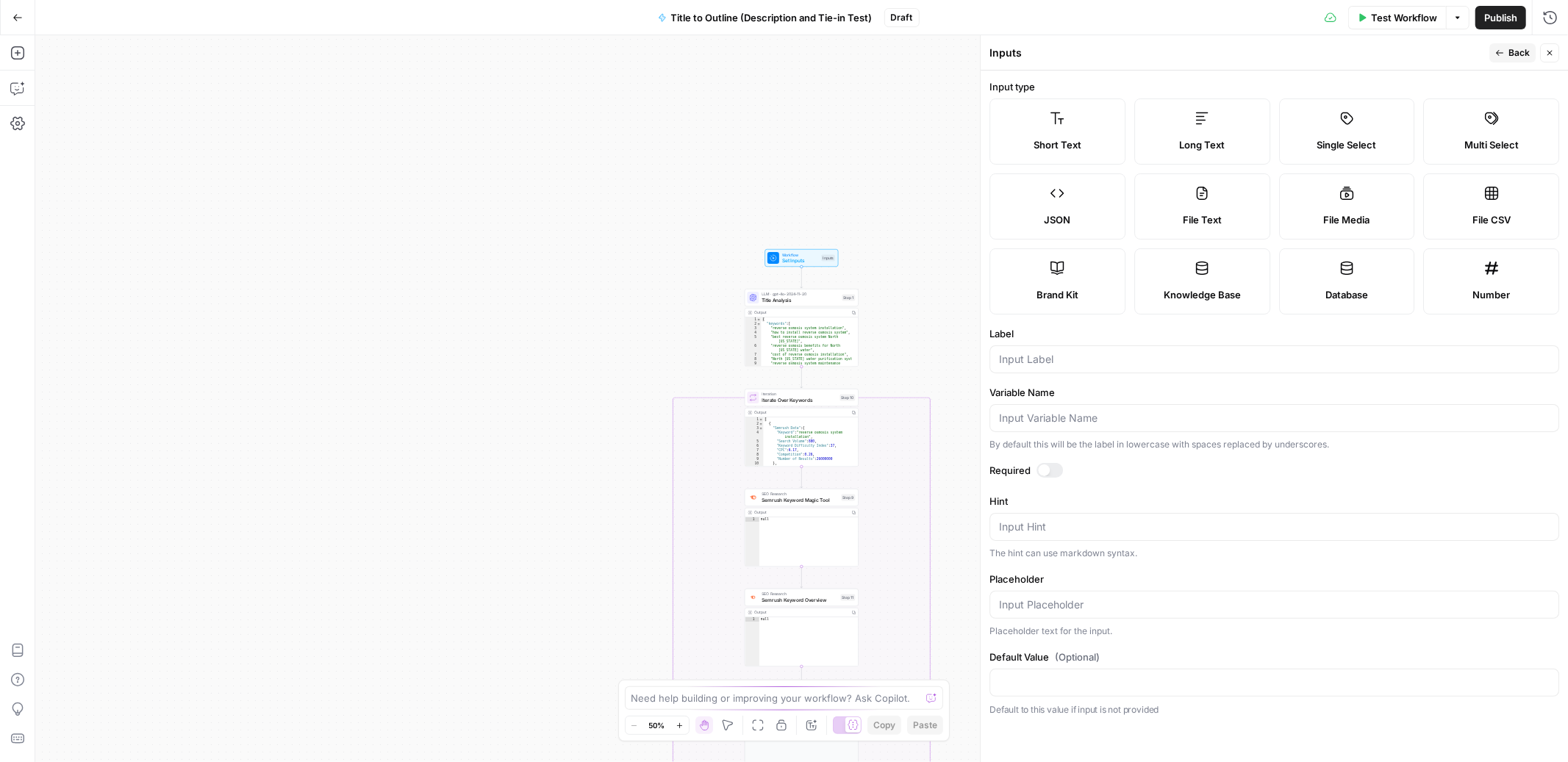
click at [1103, 120] on label "Short Text" at bounding box center [1057, 131] width 136 height 66
click at [1076, 353] on input "Label" at bounding box center [1274, 359] width 551 height 15
type input "Short Description"
click at [1519, 50] on span "Back" at bounding box center [1518, 52] width 21 height 13
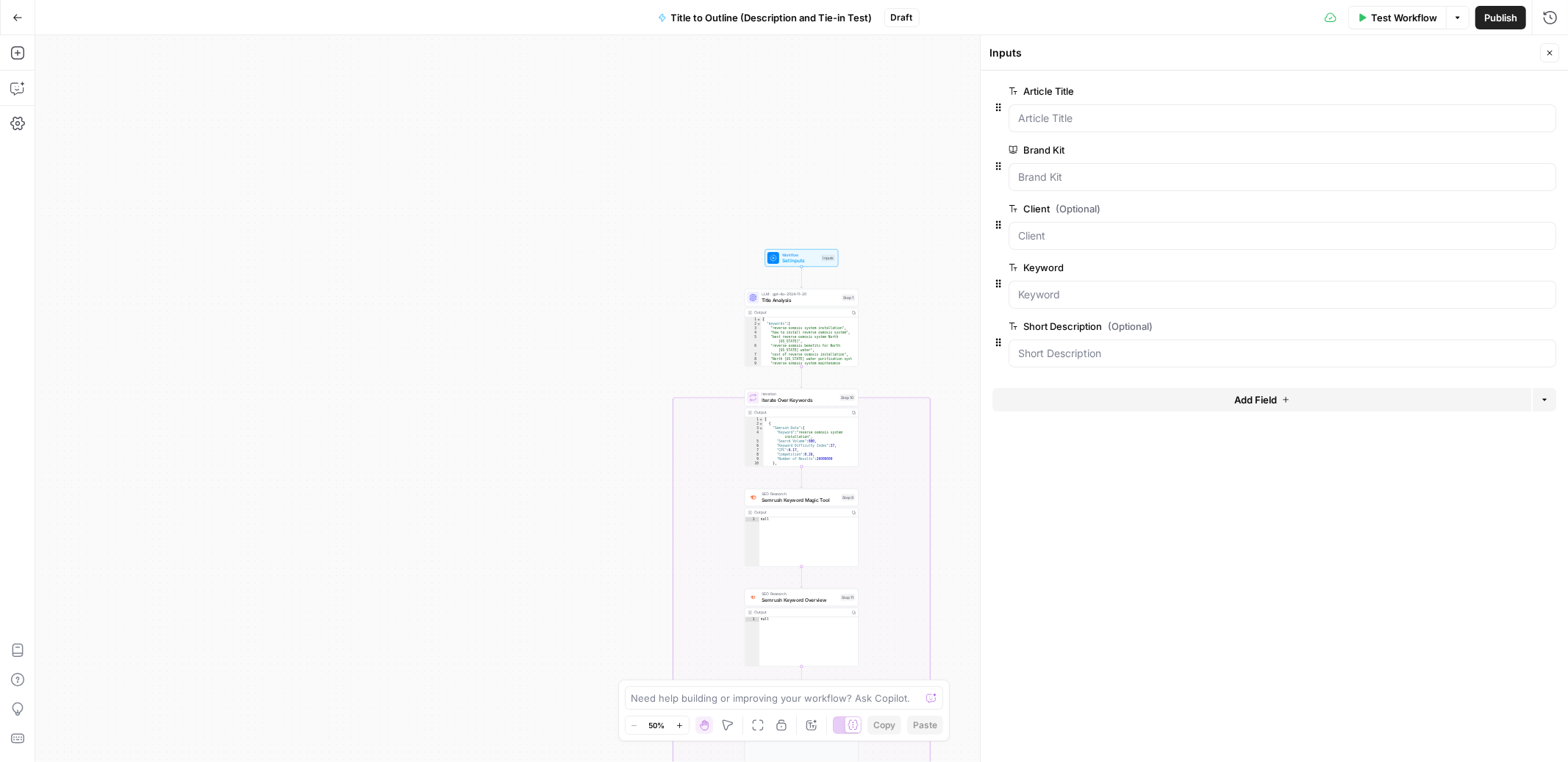
click at [1184, 397] on button "Add Field" at bounding box center [1262, 400] width 539 height 24
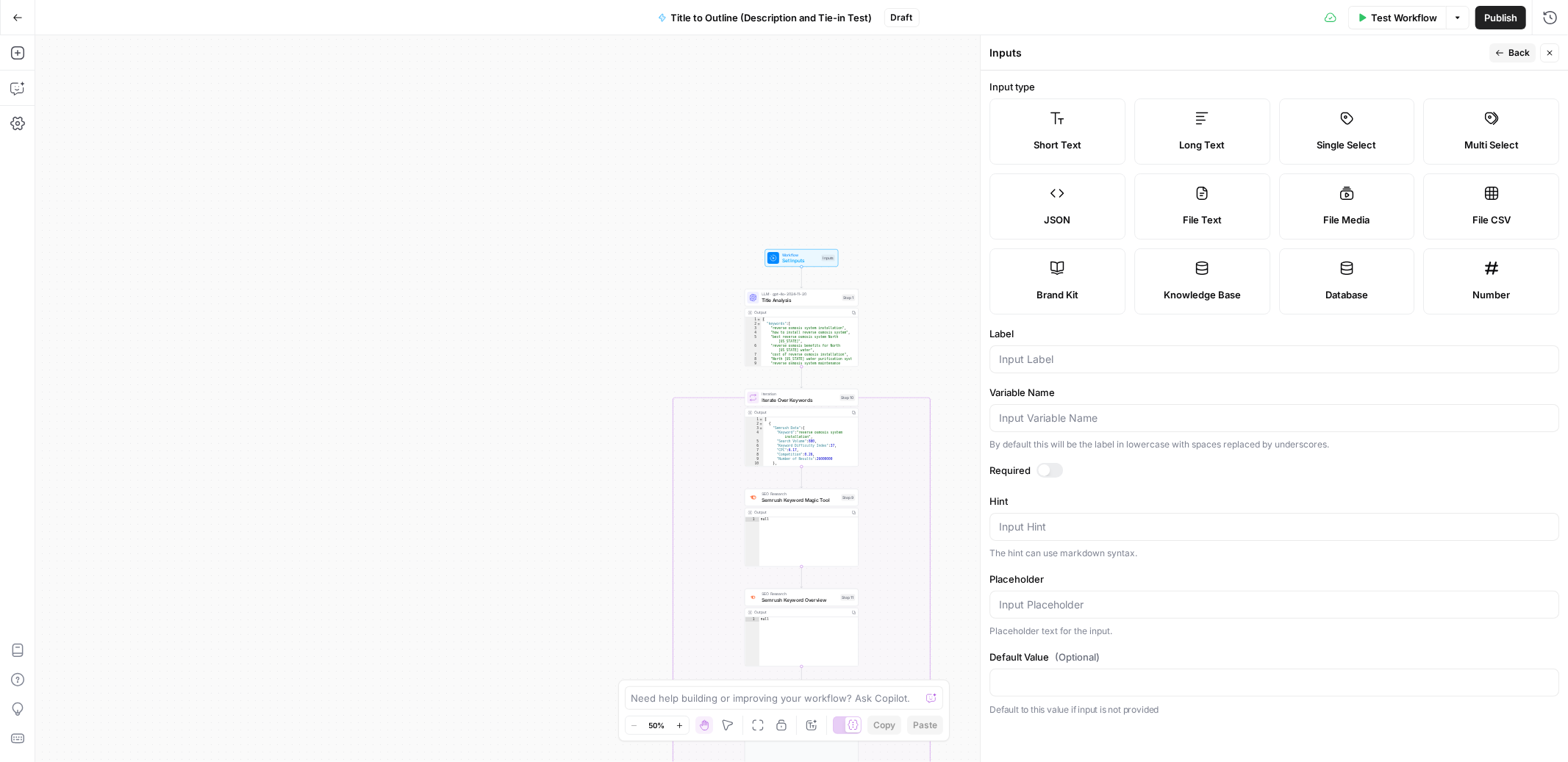
click at [1048, 108] on label "Short Text" at bounding box center [1057, 131] width 136 height 66
click at [1067, 142] on span "Short Text" at bounding box center [1057, 145] width 48 height 15
click at [1065, 367] on div at bounding box center [1274, 359] width 570 height 28
type input "B"
drag, startPoint x: 1062, startPoint y: 361, endPoint x: 993, endPoint y: 355, distance: 69.3
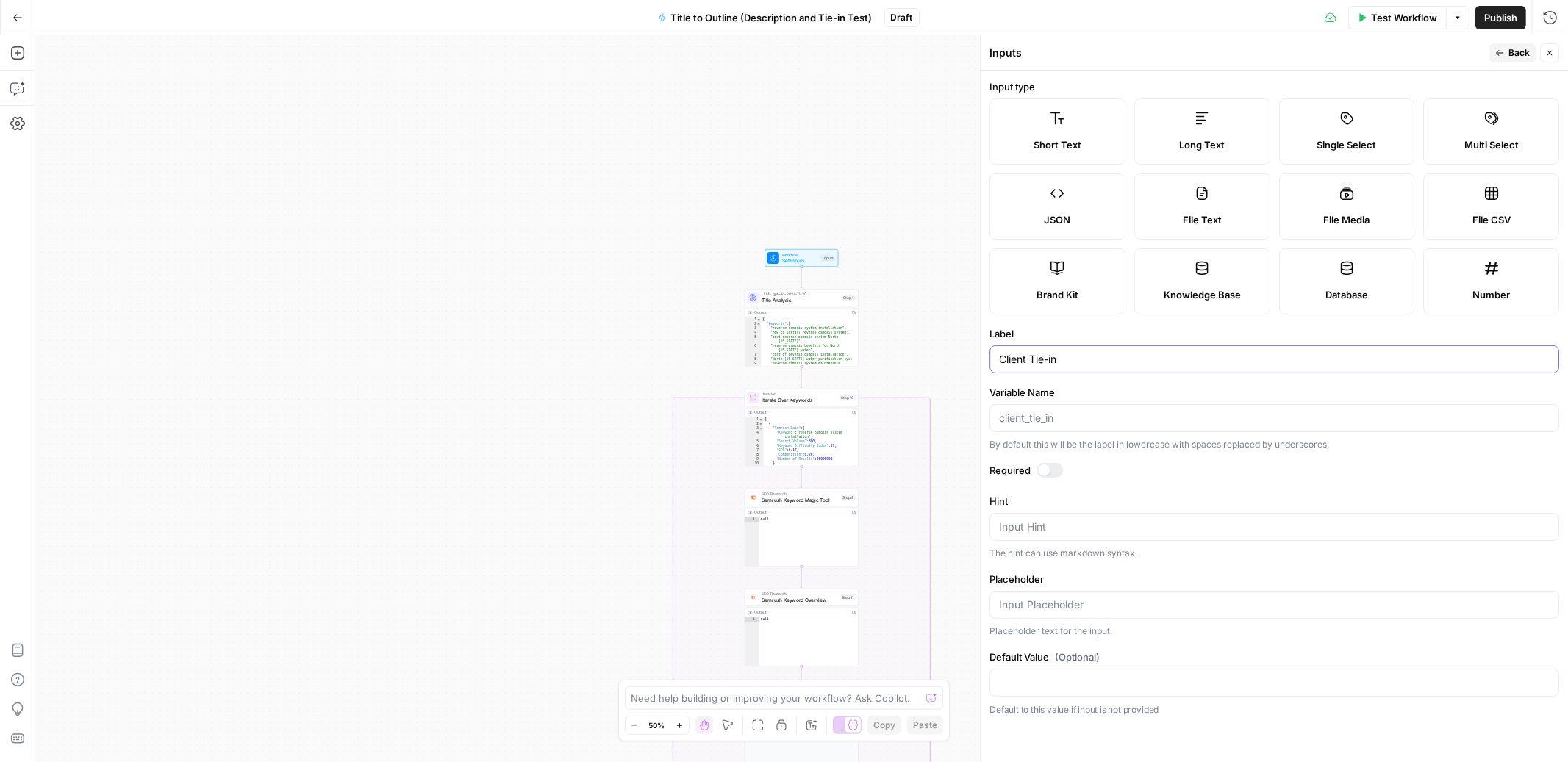
click at [993, 355] on div "Client Tie-in" at bounding box center [1274, 359] width 570 height 28
type input "B"
type input "Article Brand Tie-In Description"
click at [1505, 55] on button "Back" at bounding box center [1512, 52] width 46 height 19
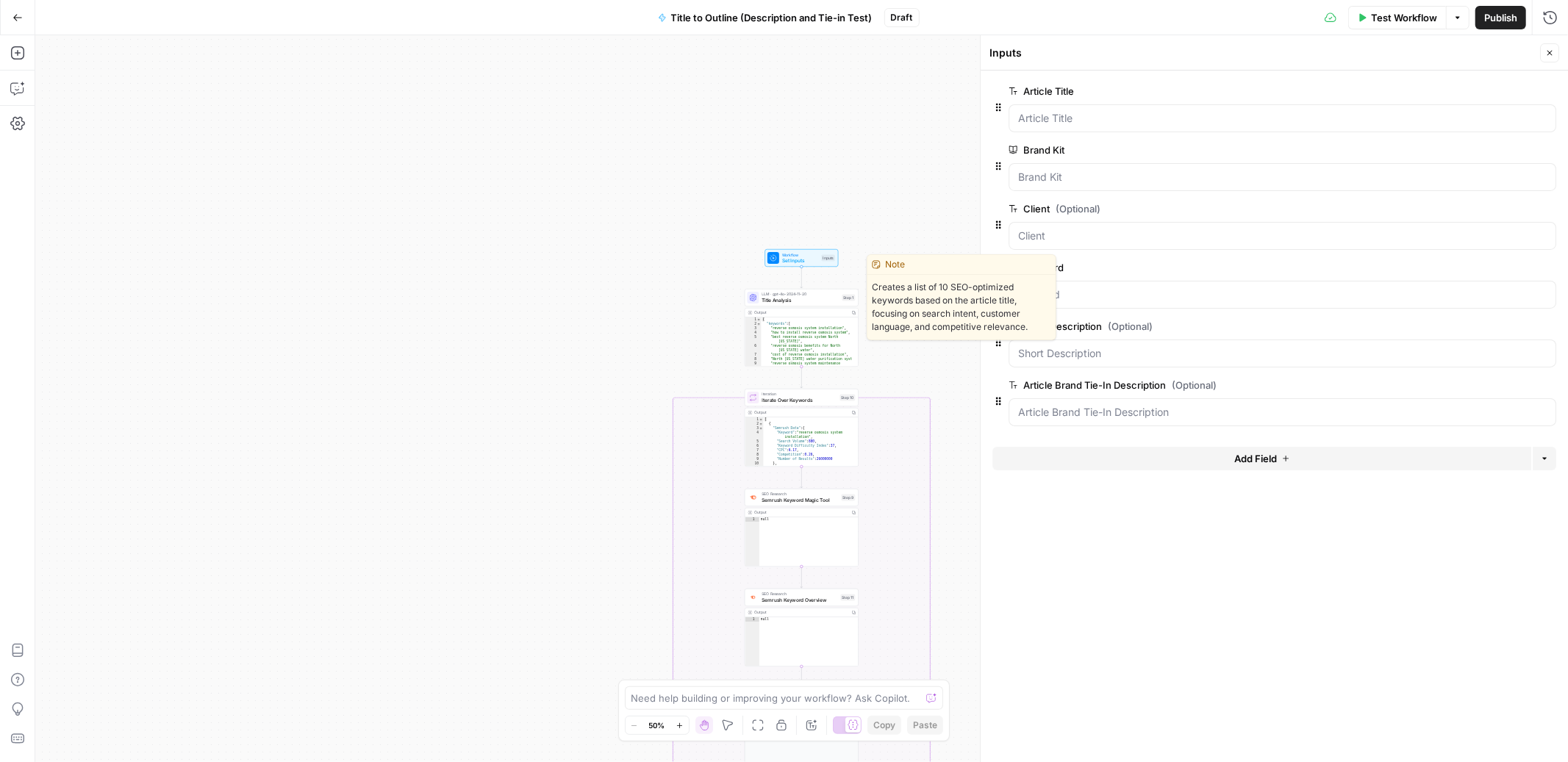
click at [805, 299] on span "Title Analysis" at bounding box center [801, 301] width 77 height 7
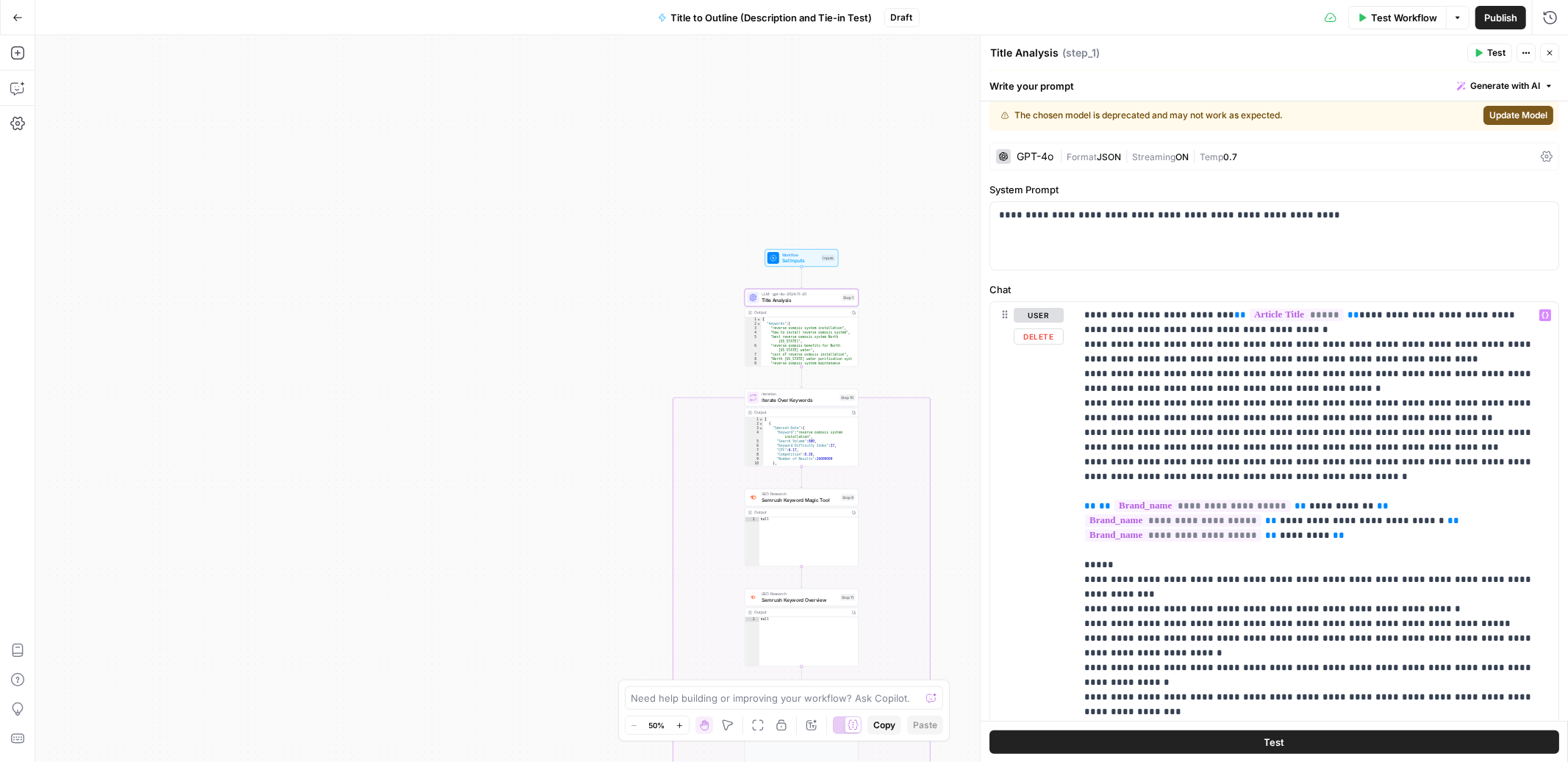
scroll to position [62, 0]
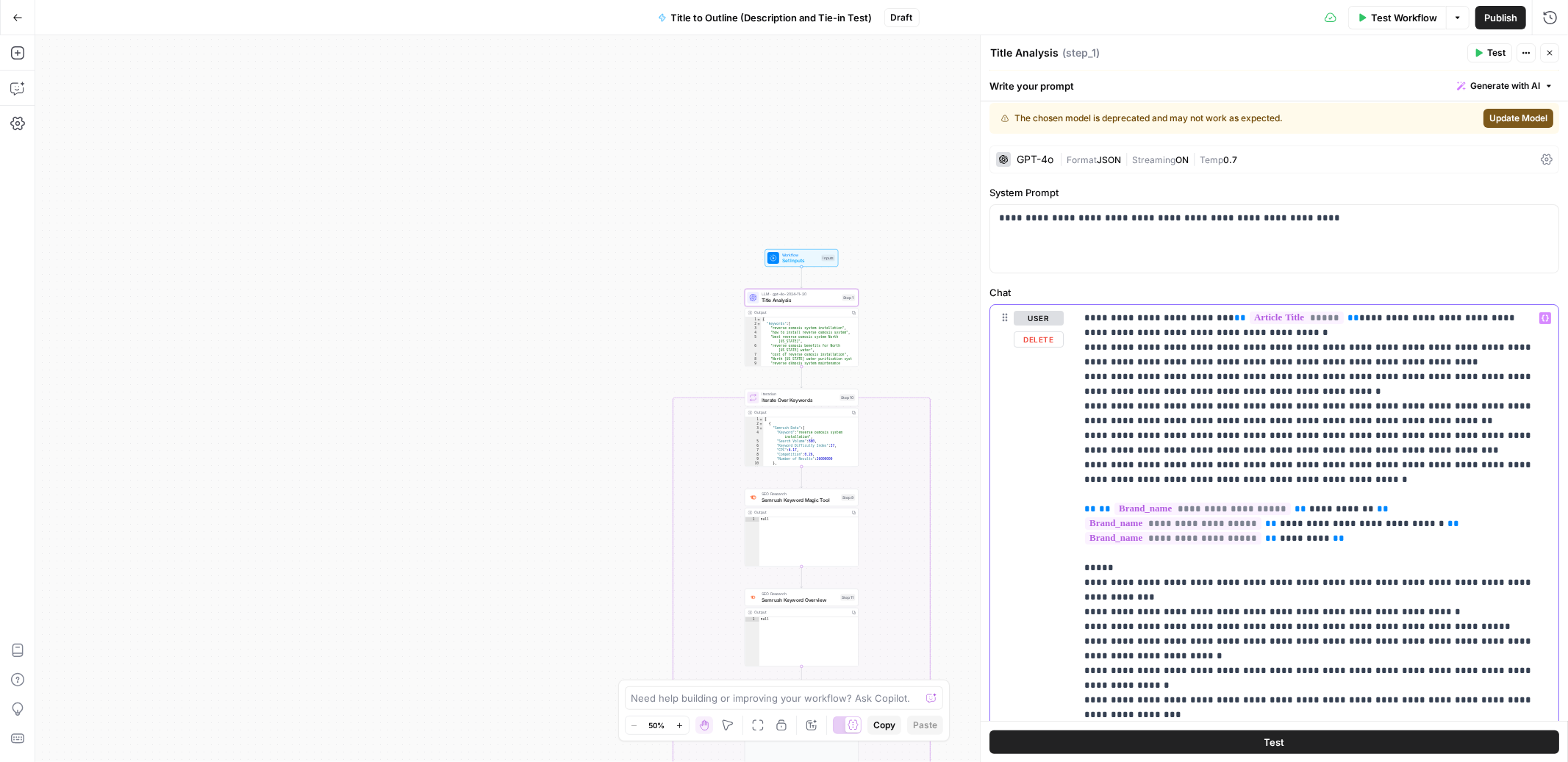
click at [1316, 320] on p "**********" at bounding box center [1311, 597] width 453 height 574
click at [1548, 318] on span "Variables Menu" at bounding box center [1548, 318] width 1 height 1
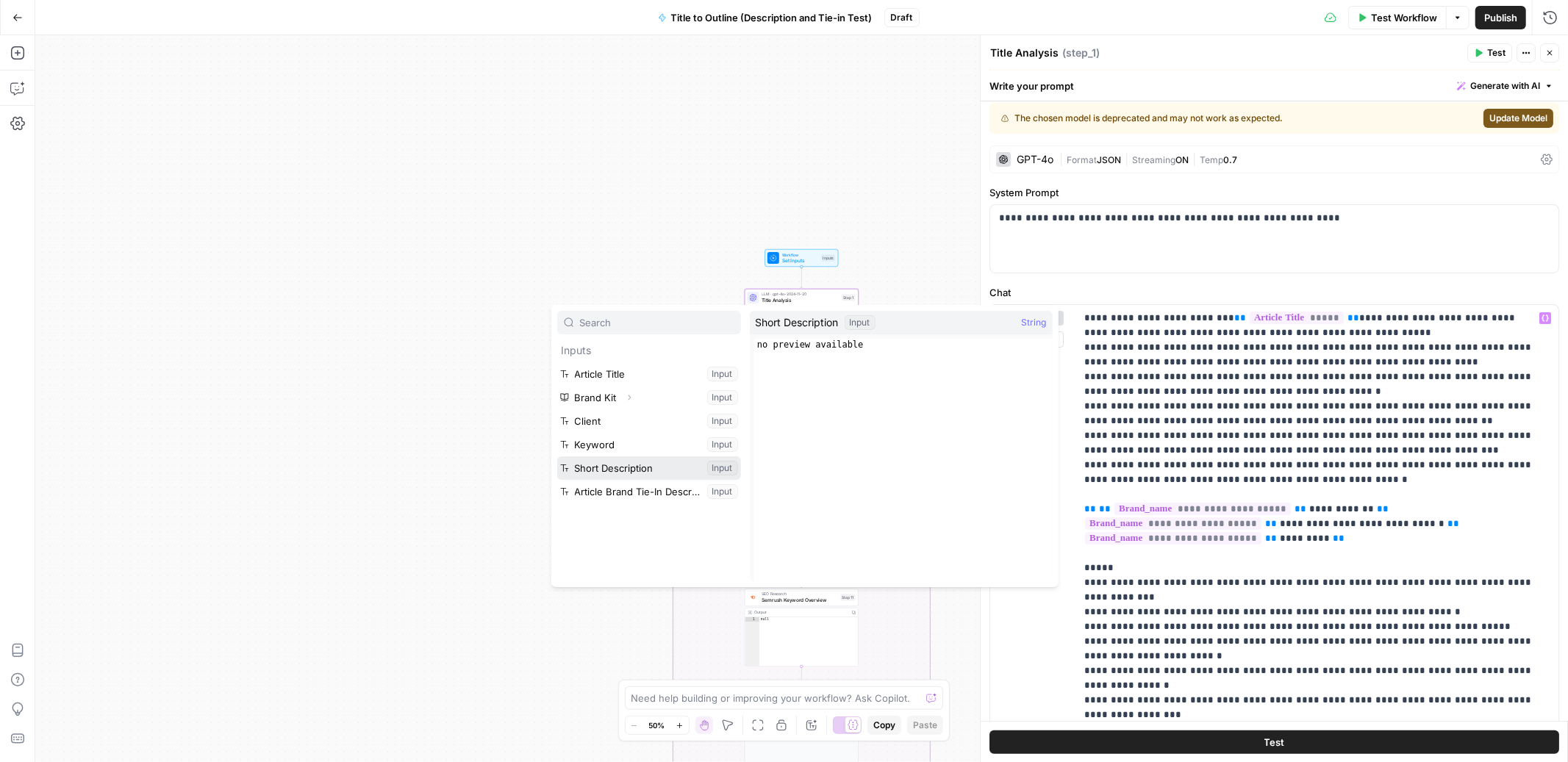
click at [710, 468] on button "Select variable Short Description" at bounding box center [649, 469] width 184 height 24
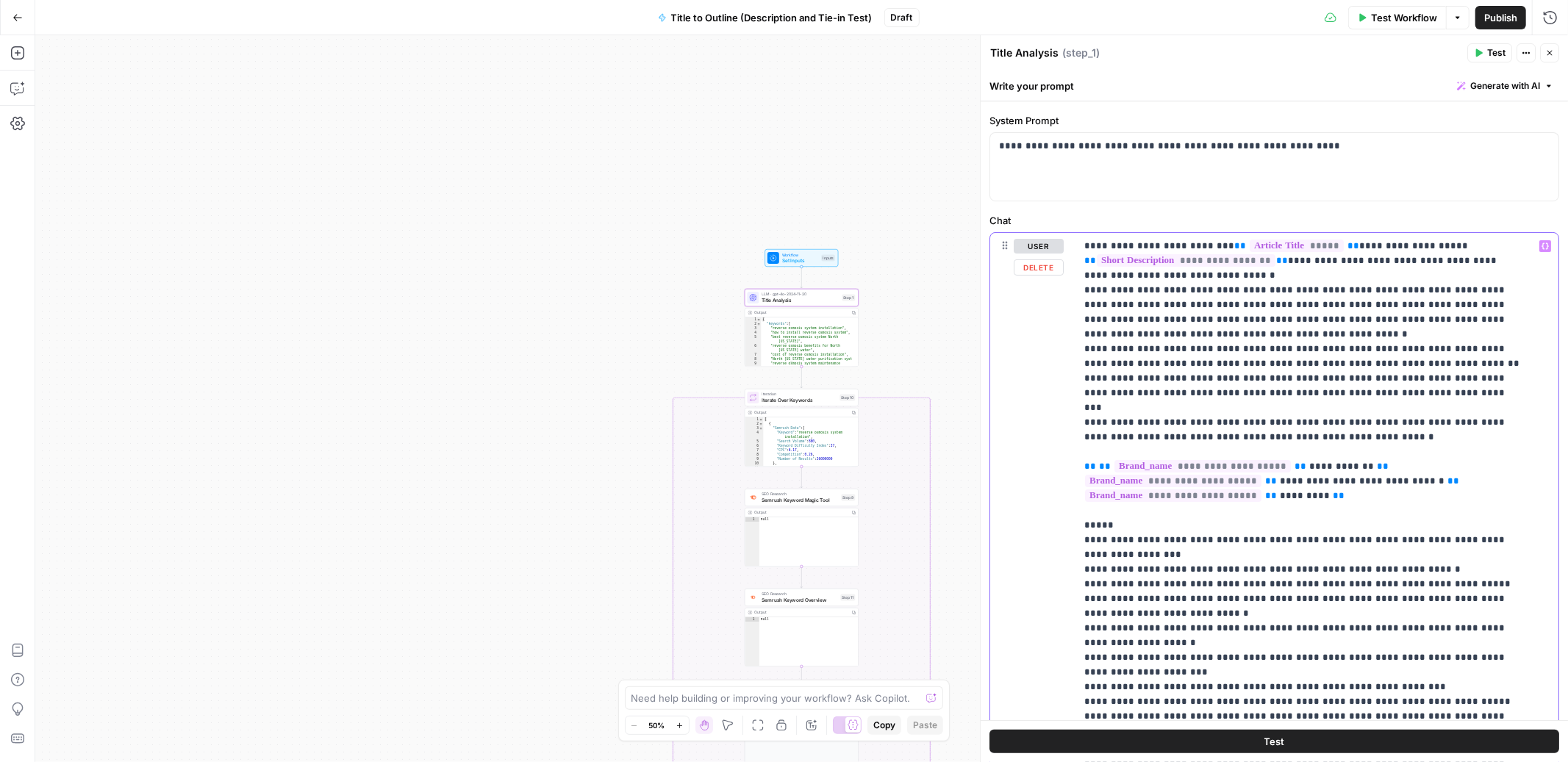
scroll to position [0, 0]
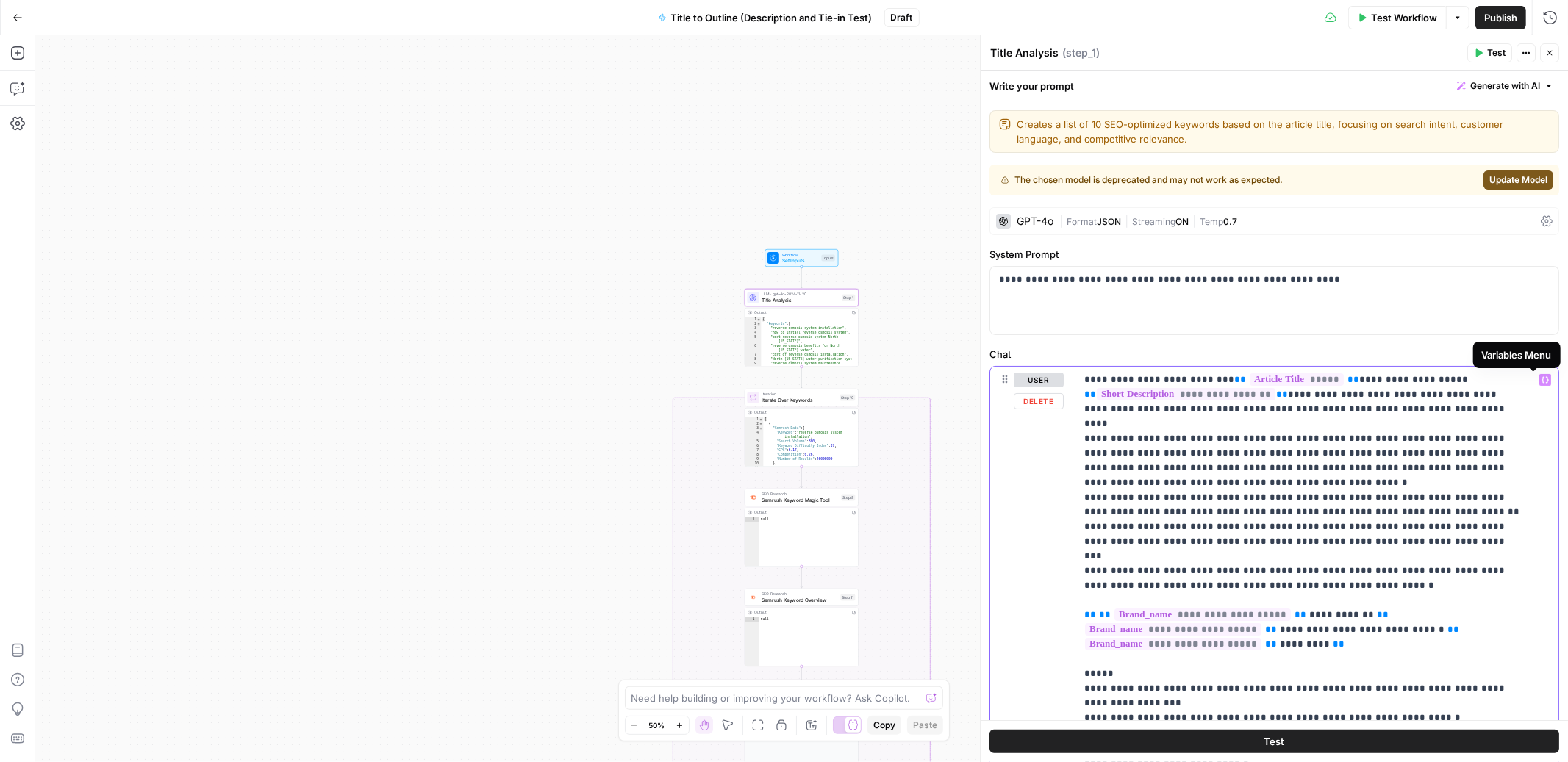
click at [1541, 377] on icon "button" at bounding box center [1545, 380] width 7 height 7
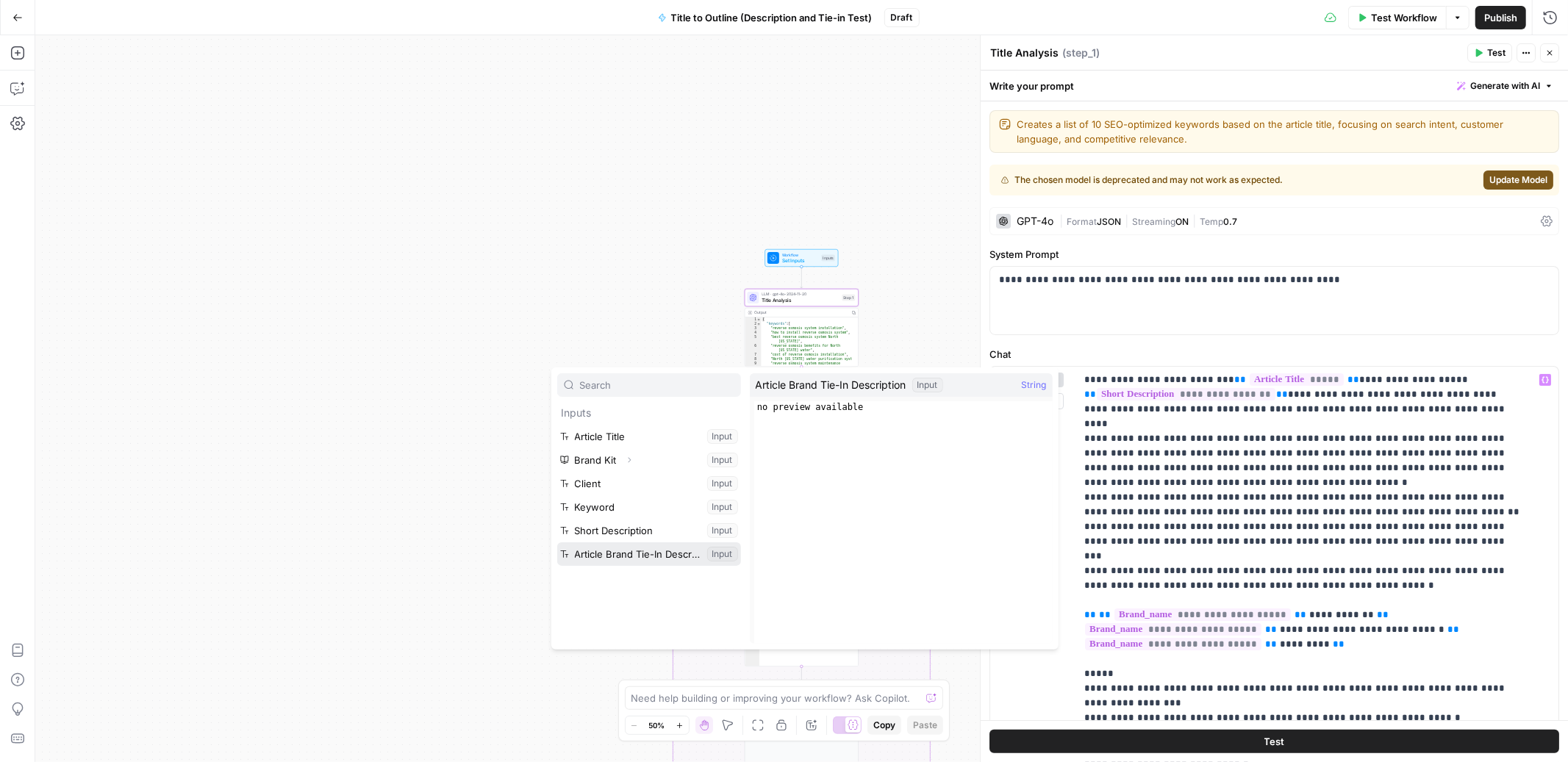
click at [621, 552] on button "Select variable Article Brand Tie-In Description" at bounding box center [649, 554] width 184 height 24
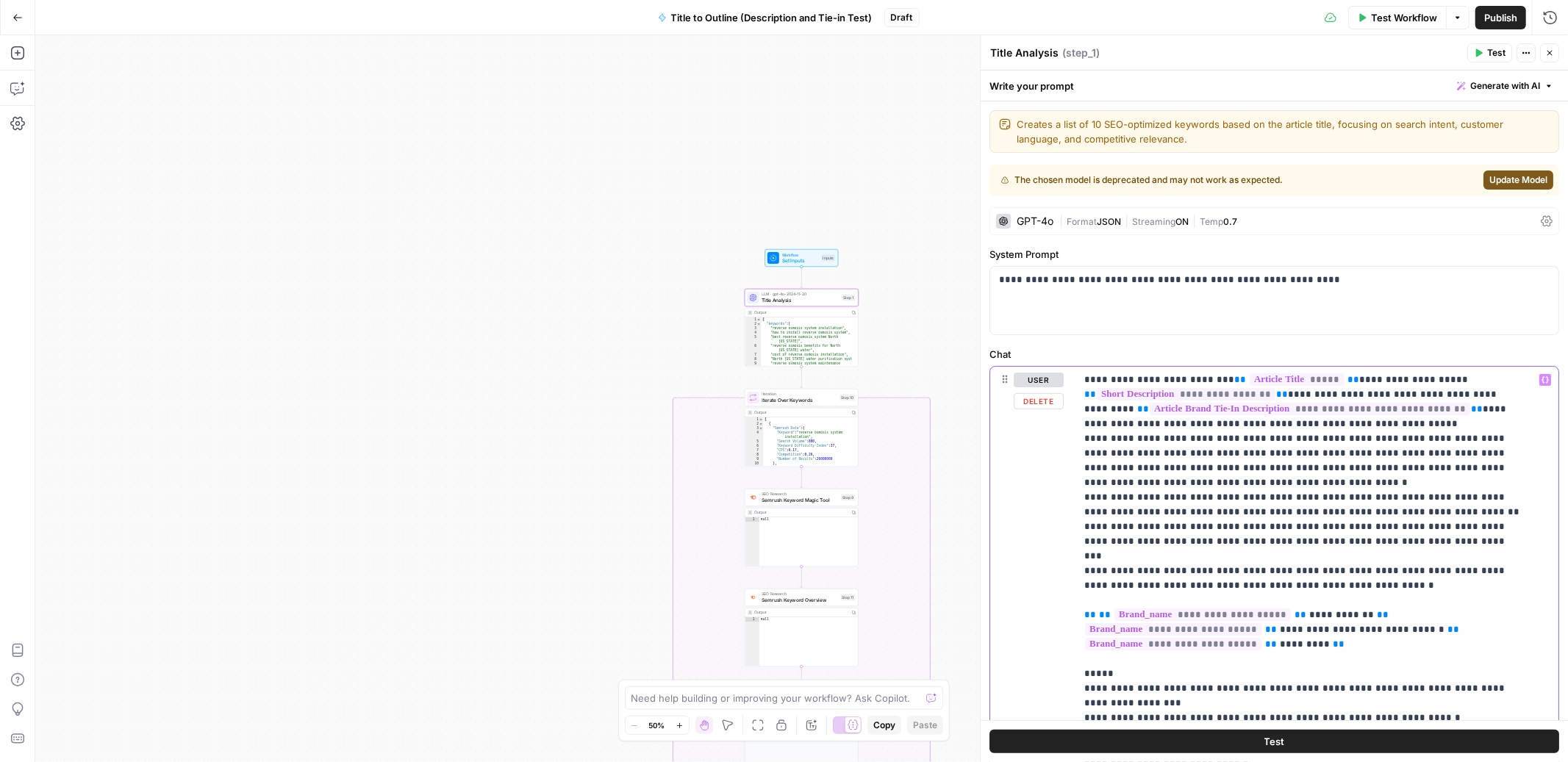
click at [1347, 573] on p "**********" at bounding box center [1304, 674] width 440 height 603
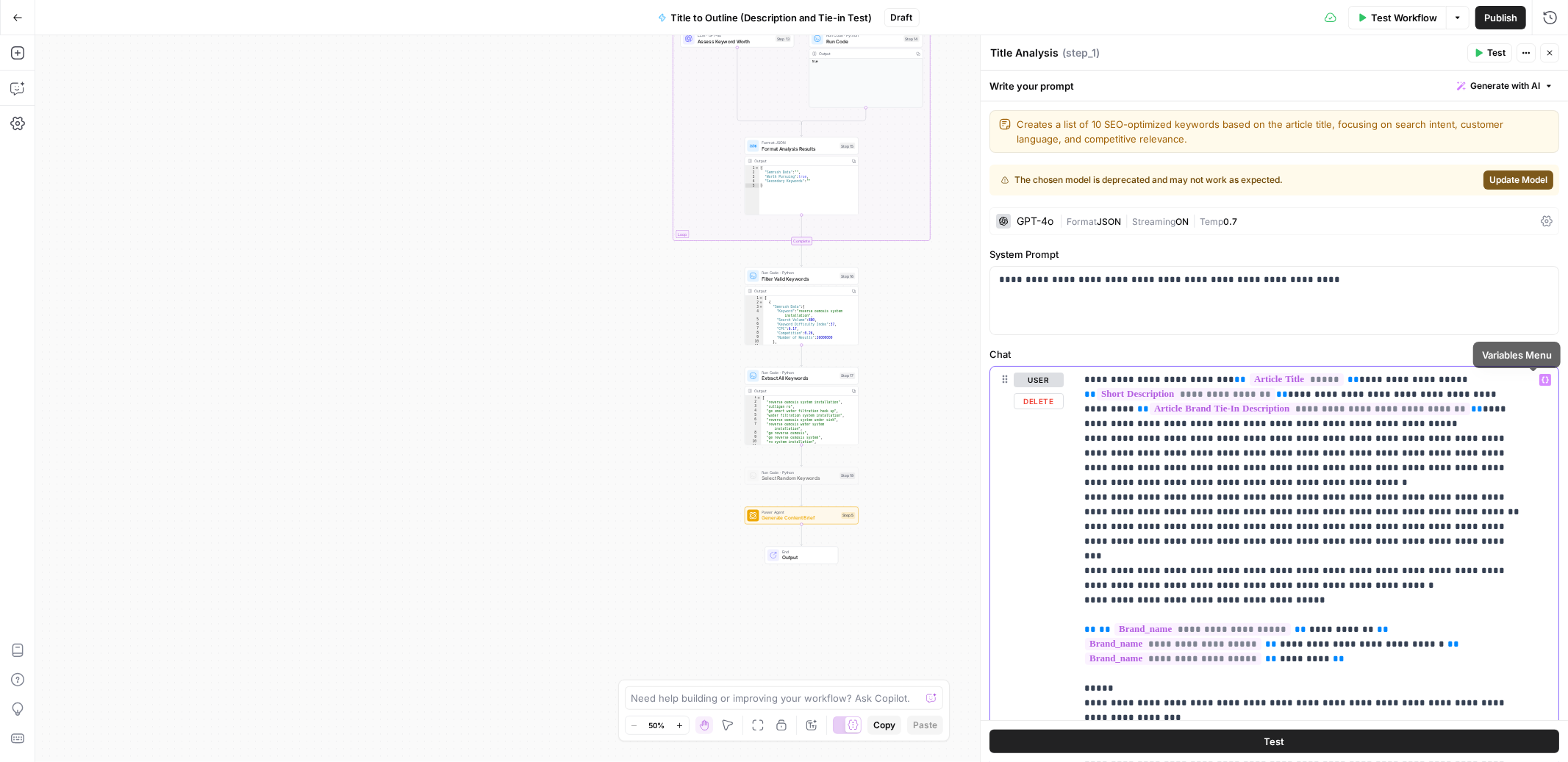
click at [1540, 381] on button "Variables Menu" at bounding box center [1545, 380] width 12 height 12
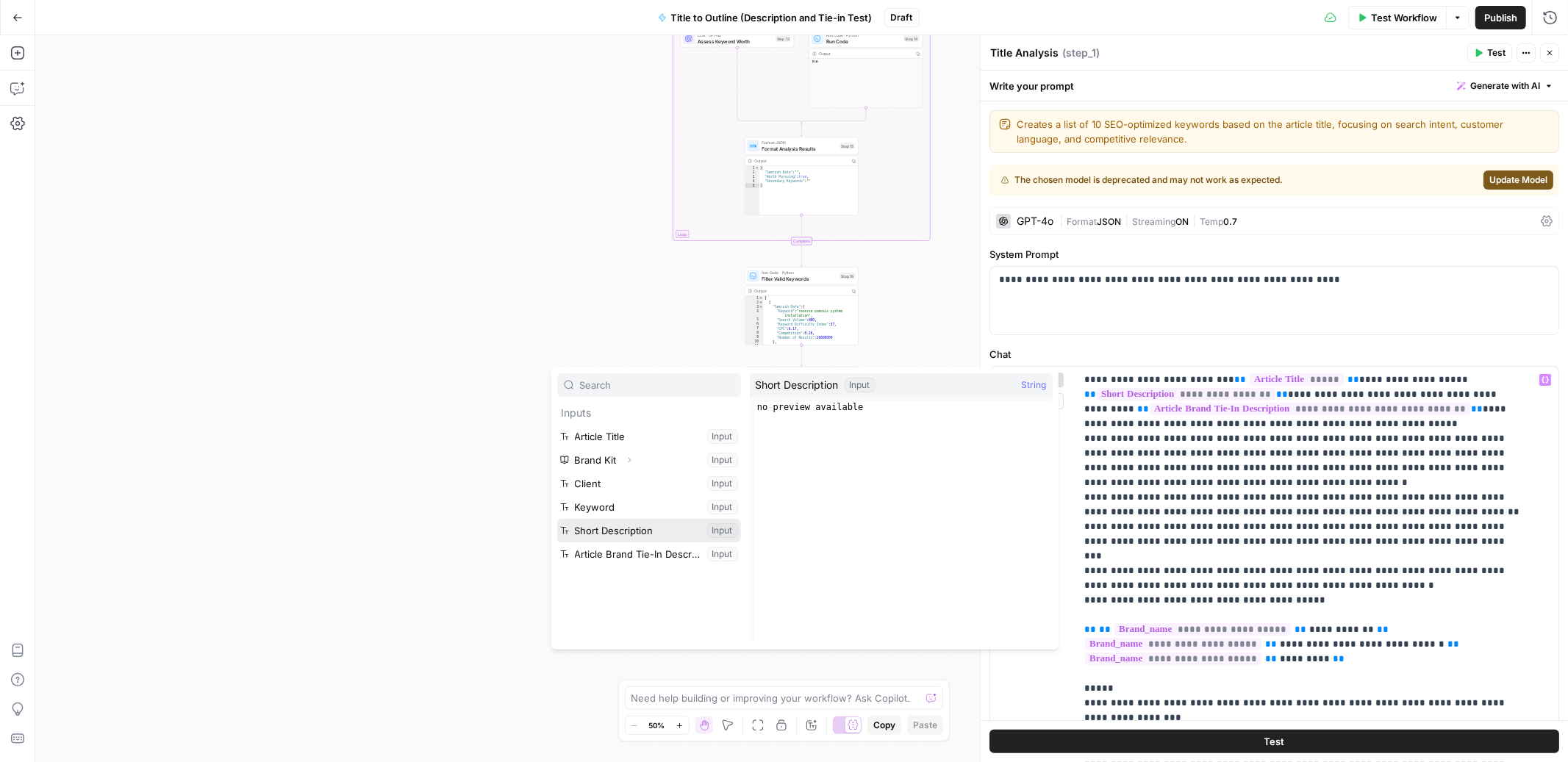
click at [665, 534] on button "Select variable Short Description" at bounding box center [649, 531] width 184 height 24
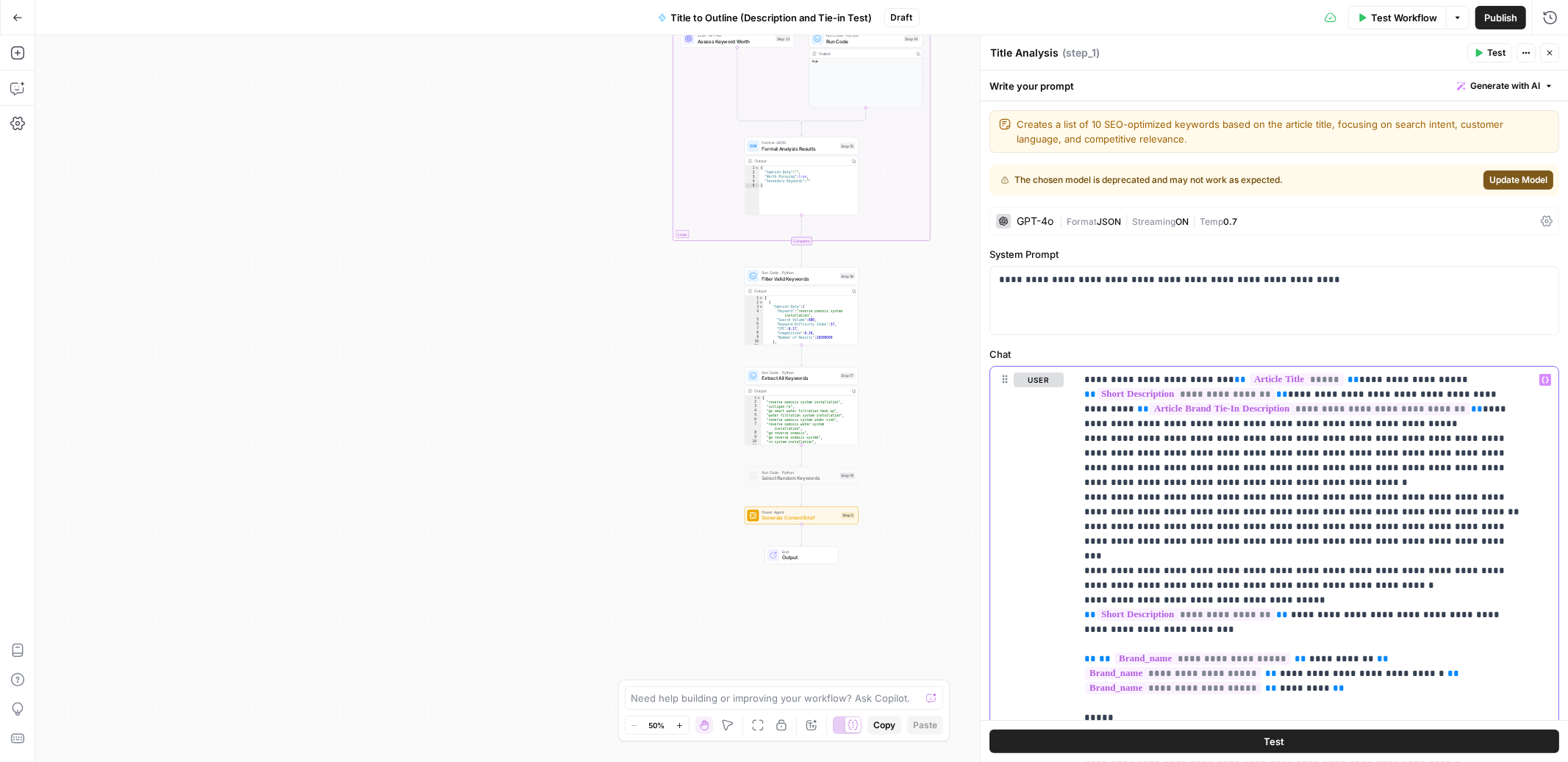
click at [1373, 540] on p "**********" at bounding box center [1304, 688] width 440 height 632
click at [1050, 219] on div "GPT-4o" at bounding box center [1035, 221] width 37 height 10
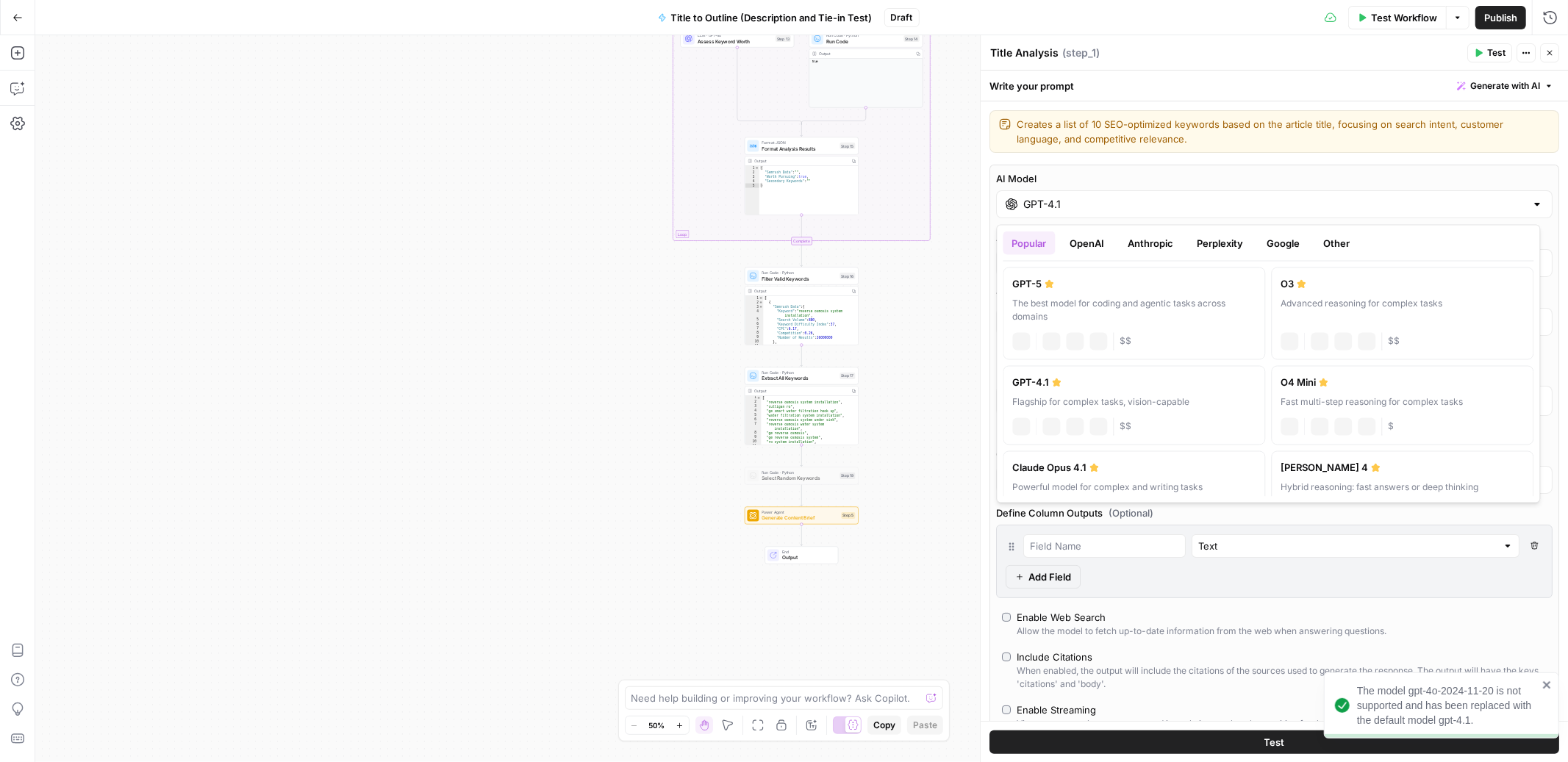
click at [1093, 201] on input "GPT-4.1" at bounding box center [1274, 204] width 502 height 15
click at [1041, 386] on div "GPT-4.1" at bounding box center [1134, 383] width 244 height 15
click at [1111, 386] on div "GPT-4.1" at bounding box center [1134, 383] width 244 height 15
click at [1286, 692] on button "Test" at bounding box center [1274, 743] width 570 height 24
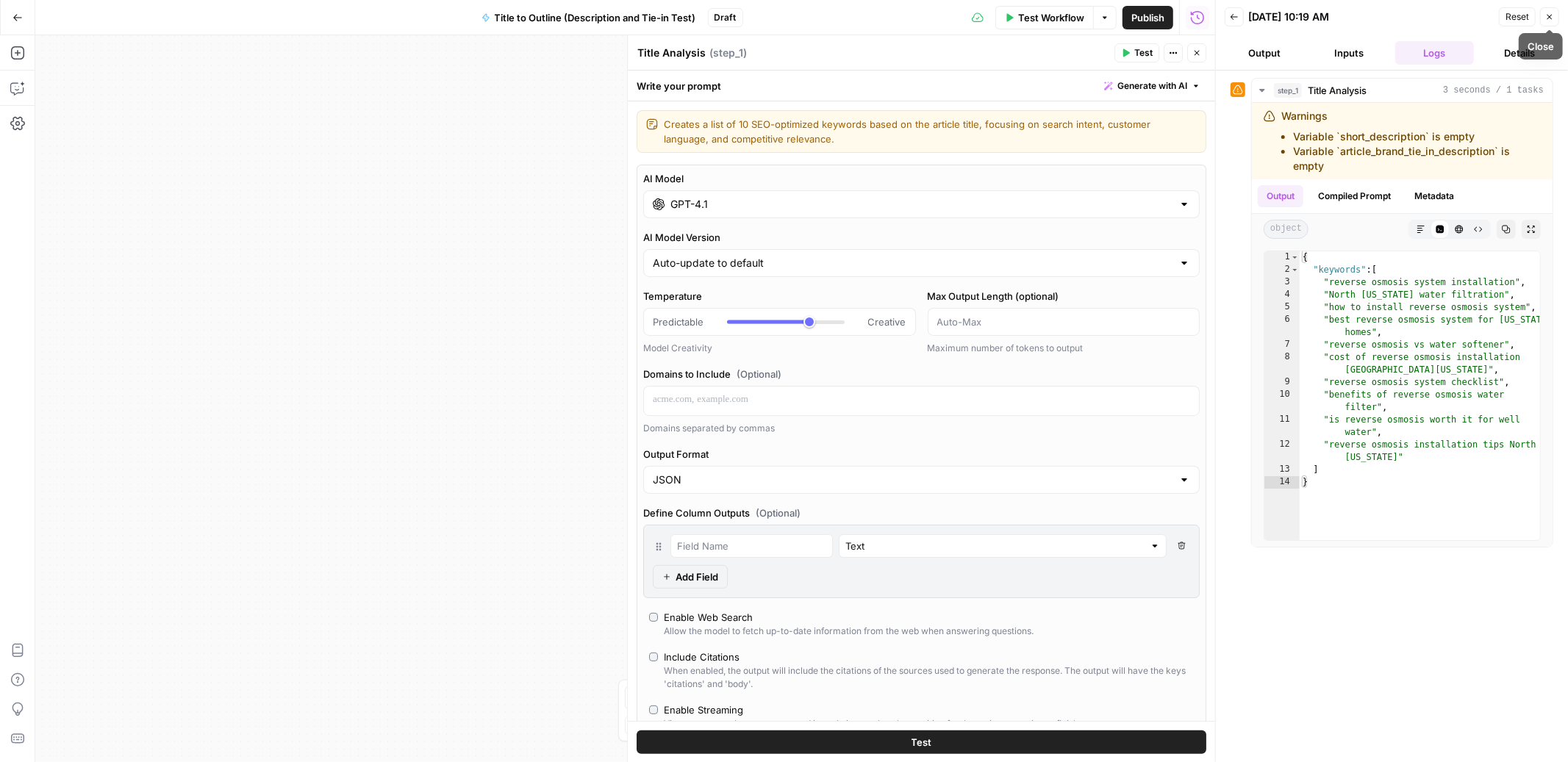
click at [1553, 19] on icon "button" at bounding box center [1550, 17] width 9 height 9
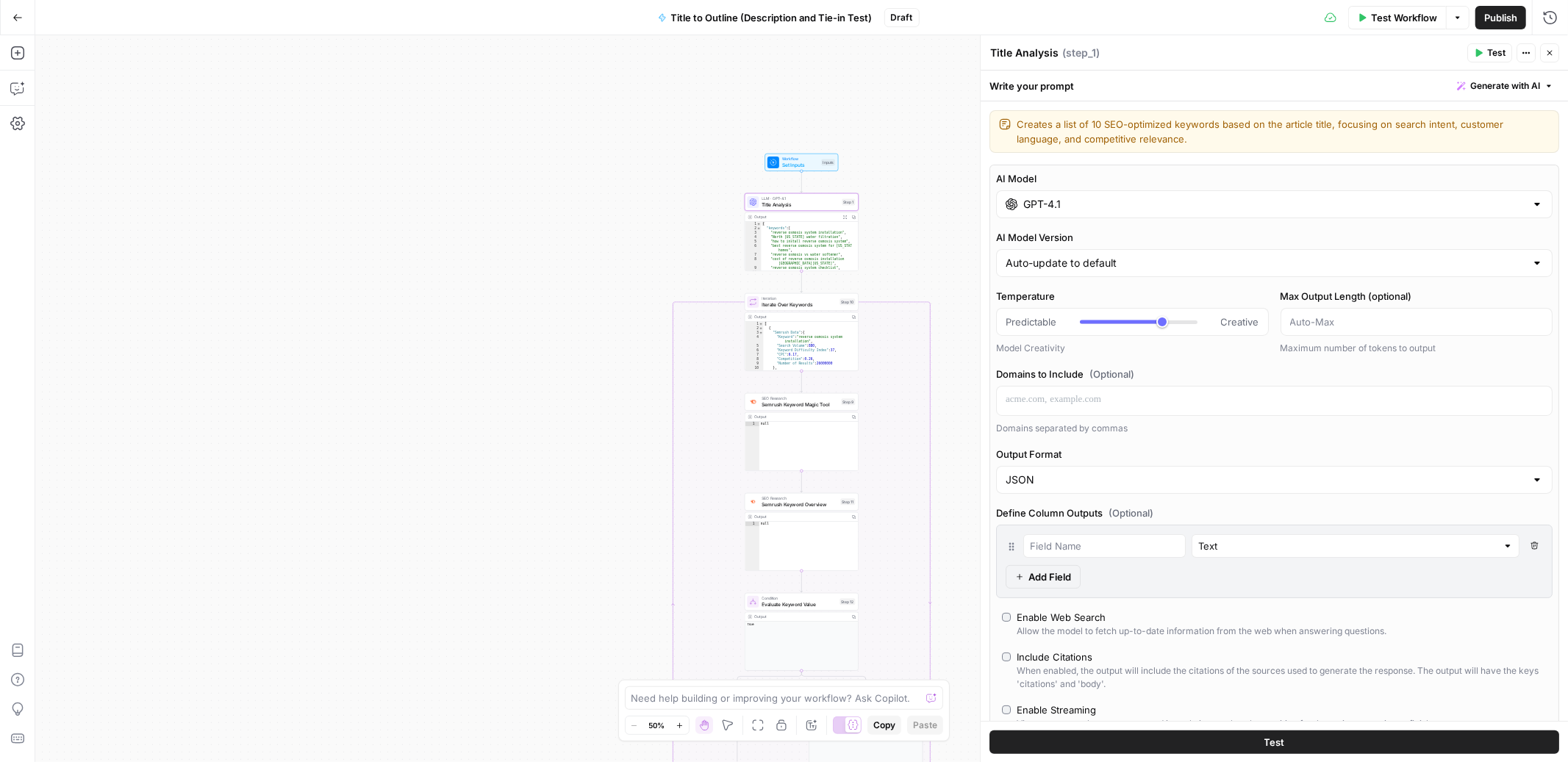
click at [796, 203] on span "Title Analysis" at bounding box center [801, 204] width 77 height 7
click at [807, 161] on span "Set Inputs" at bounding box center [801, 165] width 37 height 7
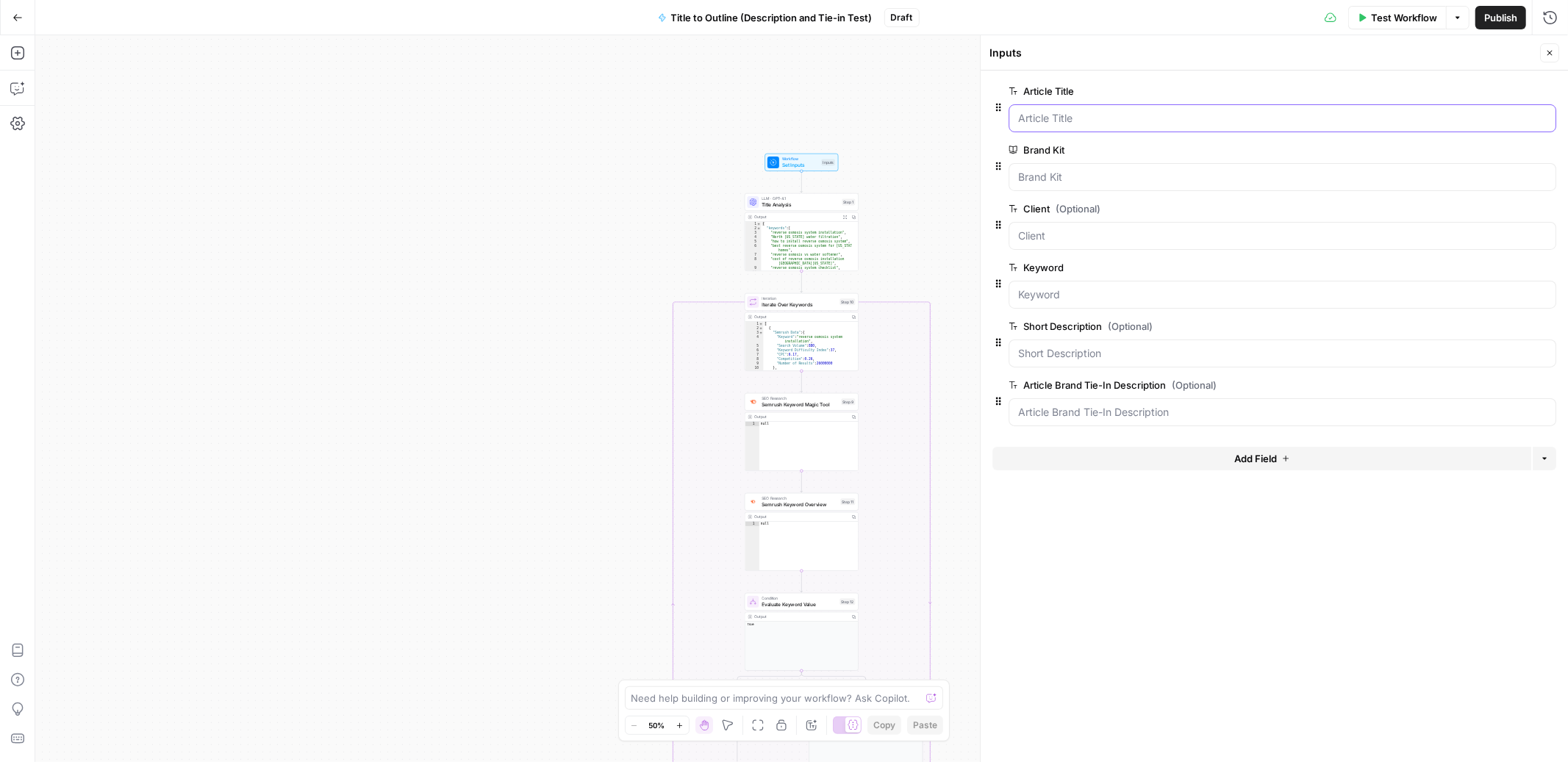
click at [1068, 112] on Title "Article Title" at bounding box center [1282, 119] width 528 height 15
click at [1498, 94] on span "edit field" at bounding box center [1500, 91] width 32 height 12
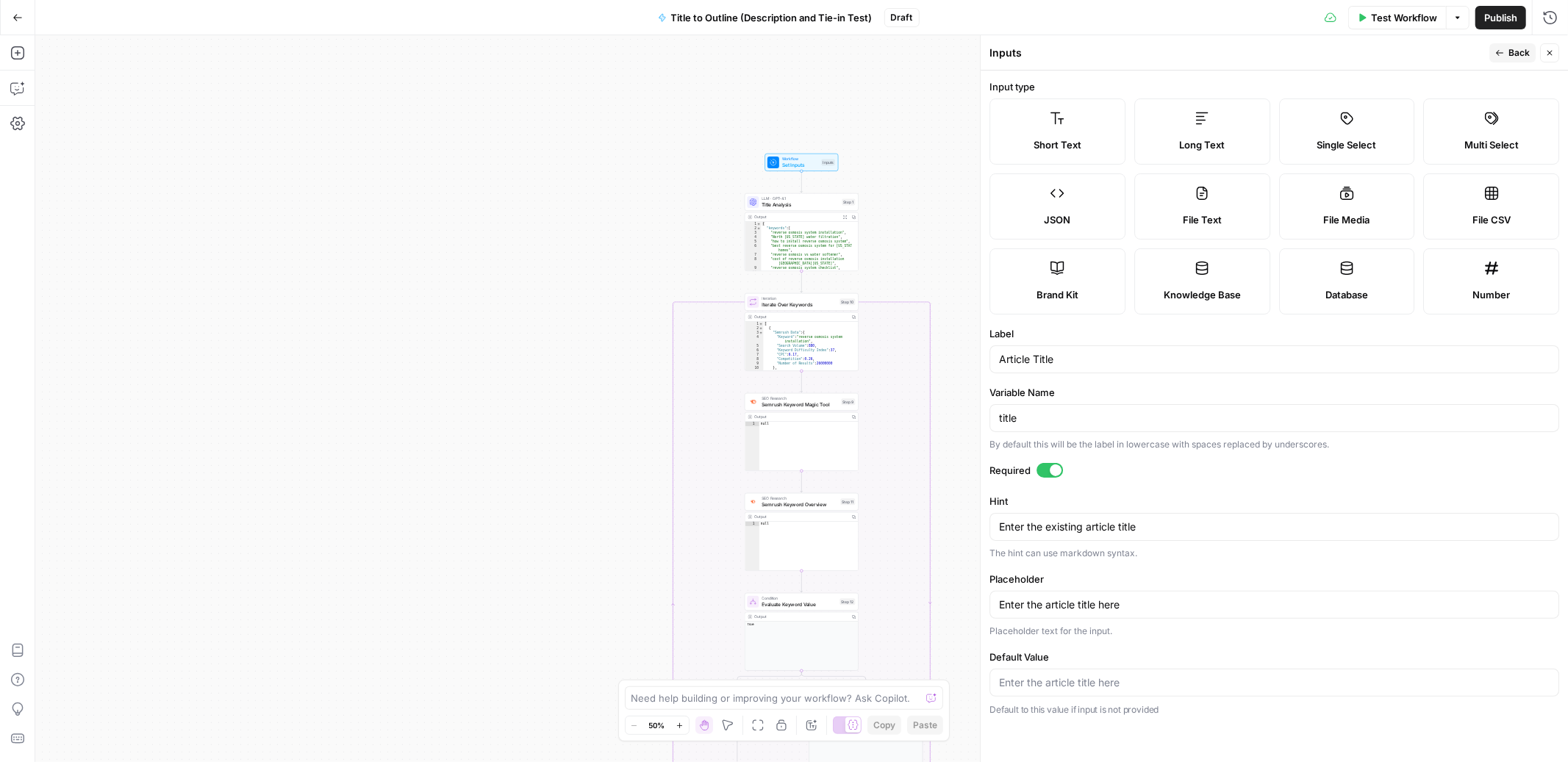
click at [915, 129] on div "true false Workflow Set Inputs Inputs LLM · GPT-4.1 Title Analysis Step 1 Outpu…" at bounding box center [801, 398] width 1532 height 727
click at [1517, 57] on span "Back" at bounding box center [1518, 52] width 21 height 13
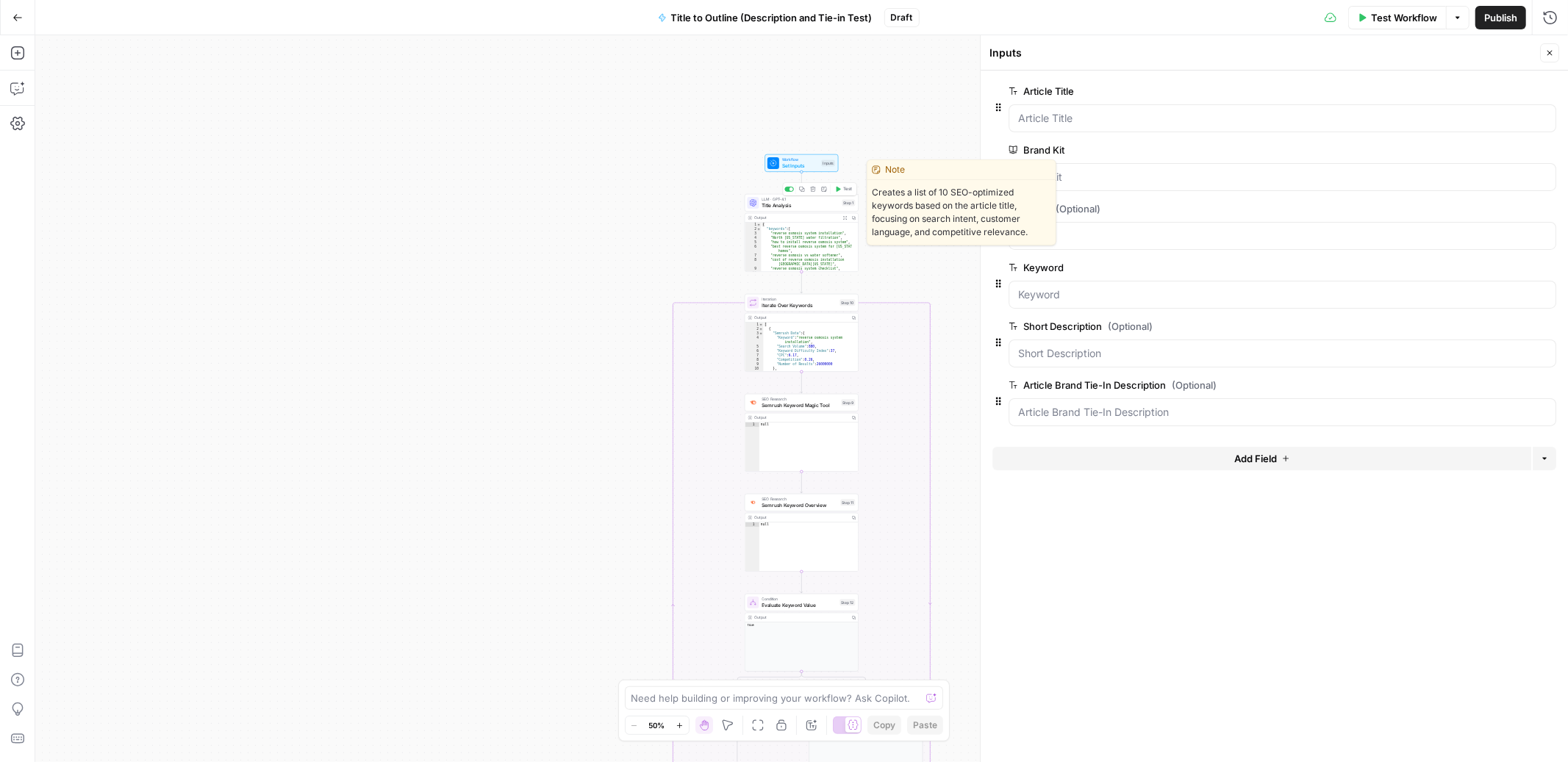
click at [804, 209] on div "LLM · GPT-4.1 Title Analysis Step 1 Copy step Delete step Edit Note Test" at bounding box center [801, 202] width 114 height 17
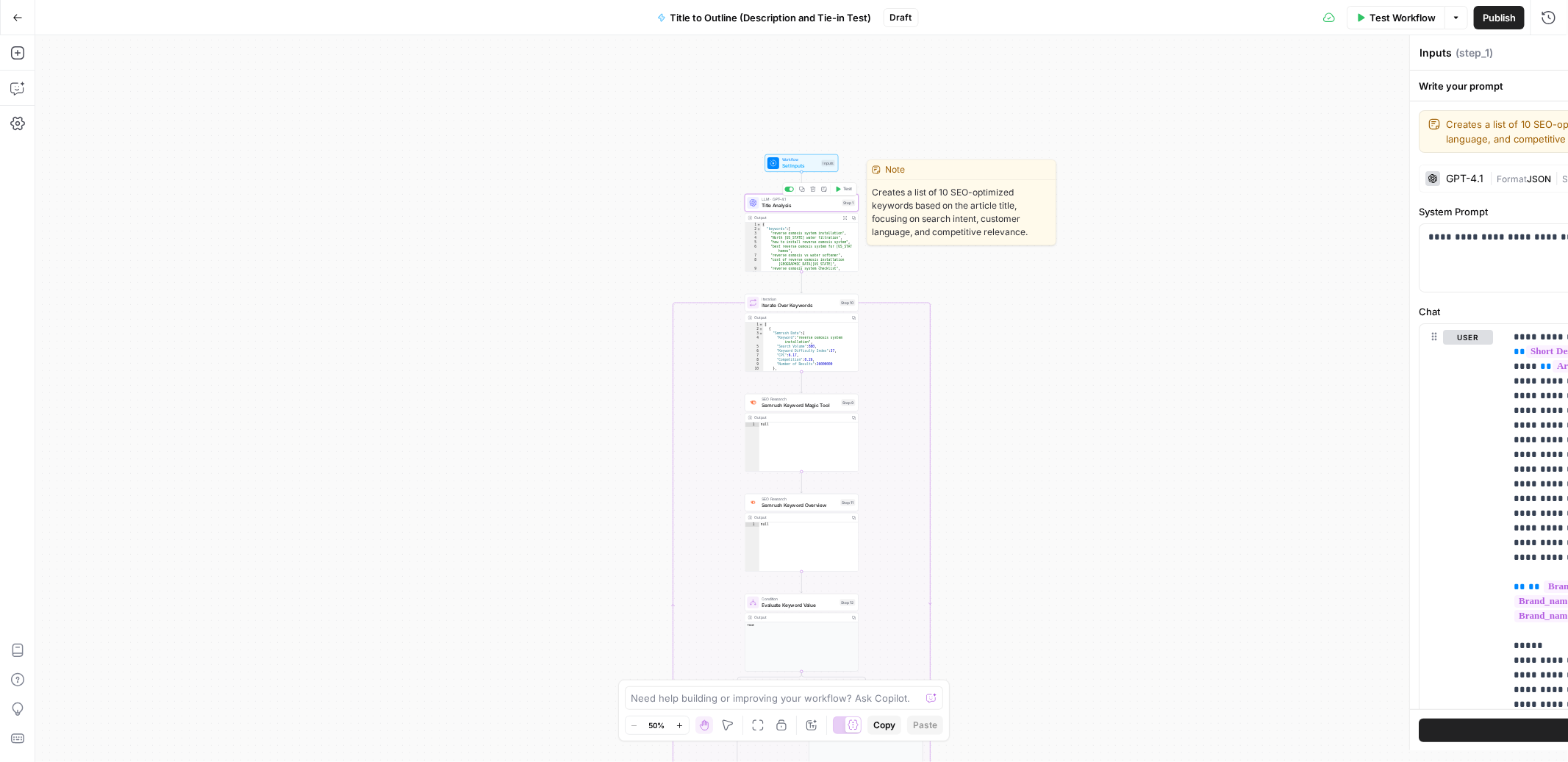
type textarea "Title Analysis"
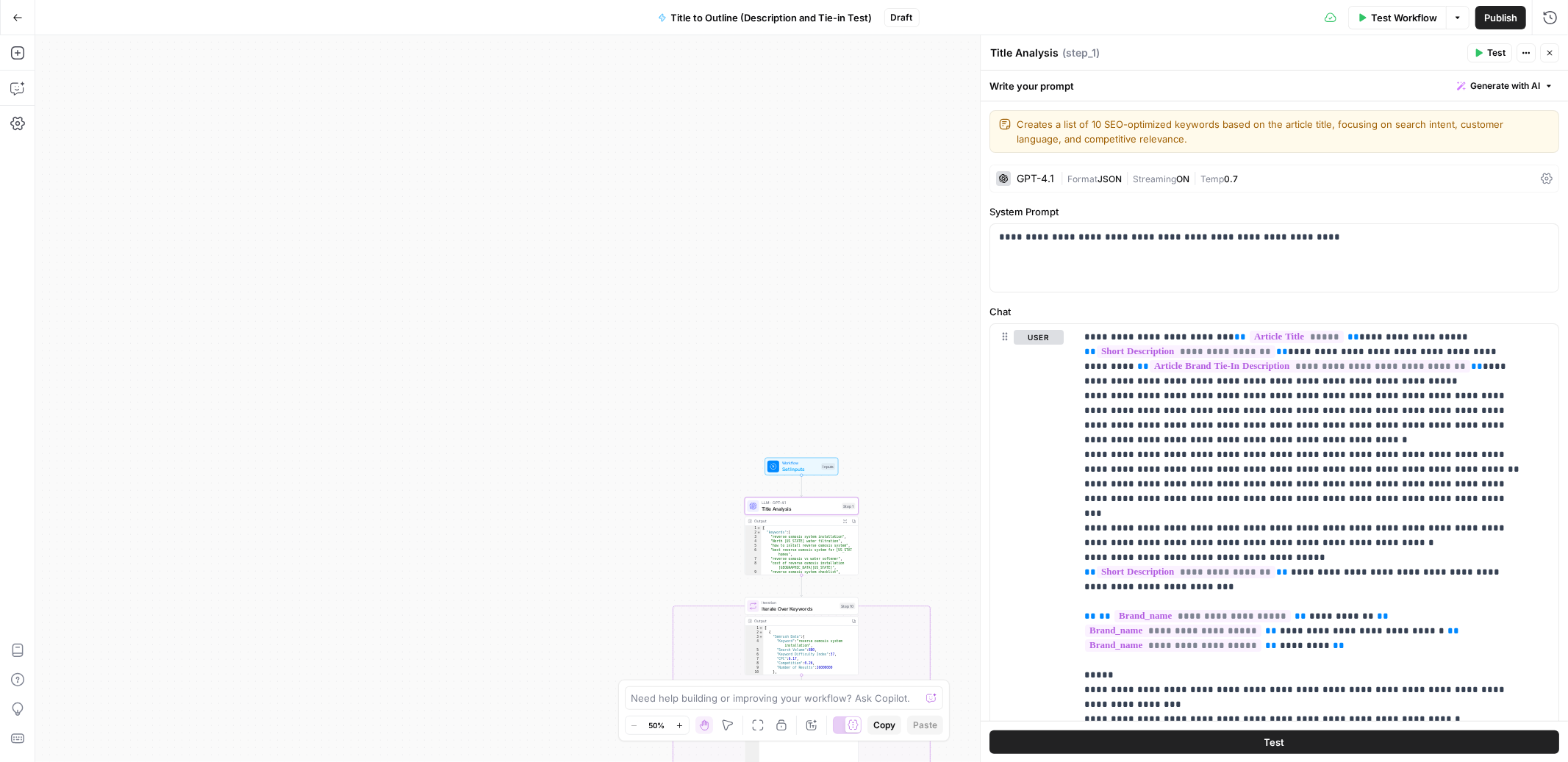
scroll to position [69, 0]
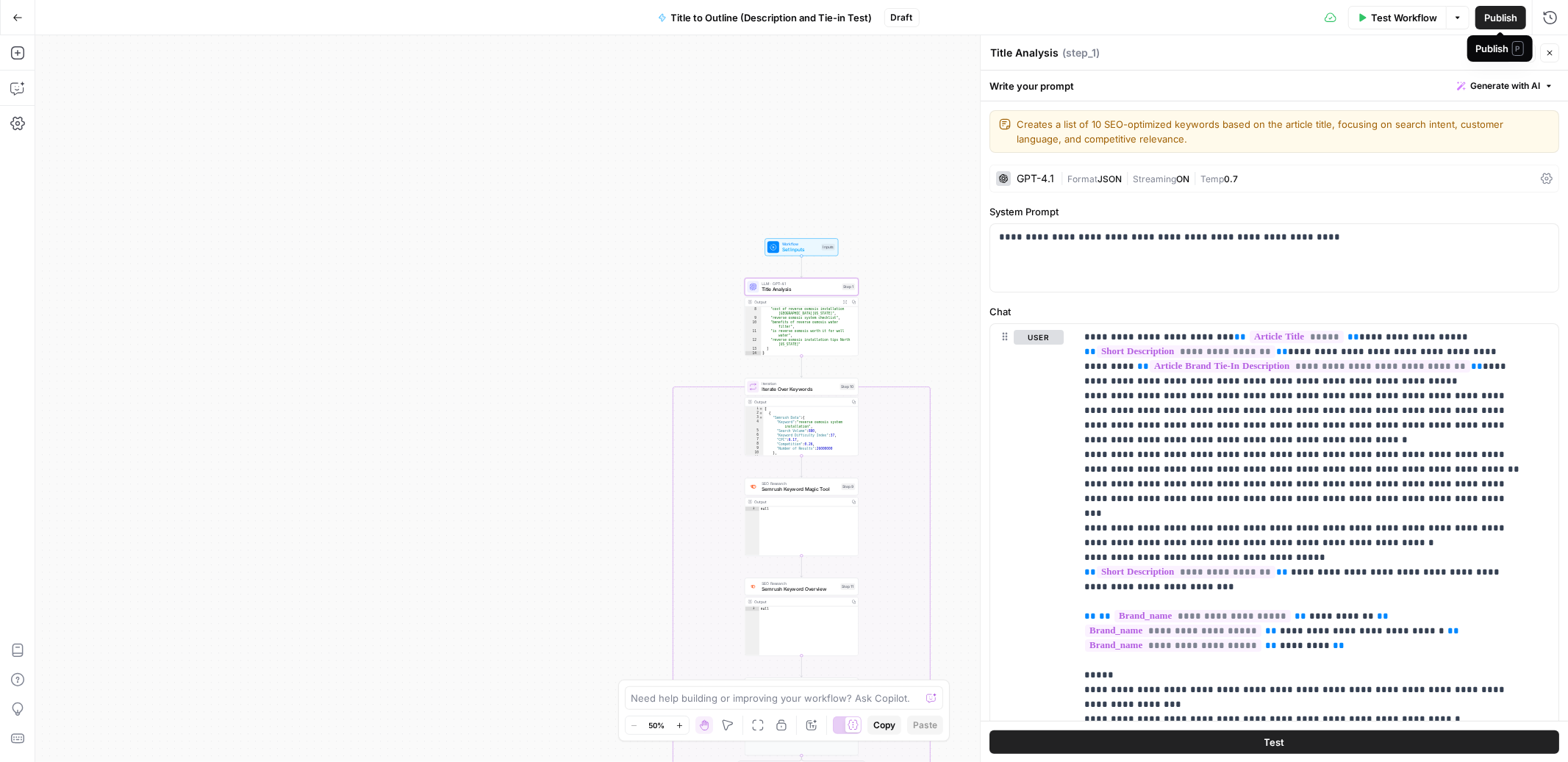
click at [1392, 17] on span "Test Workflow" at bounding box center [1403, 17] width 66 height 15
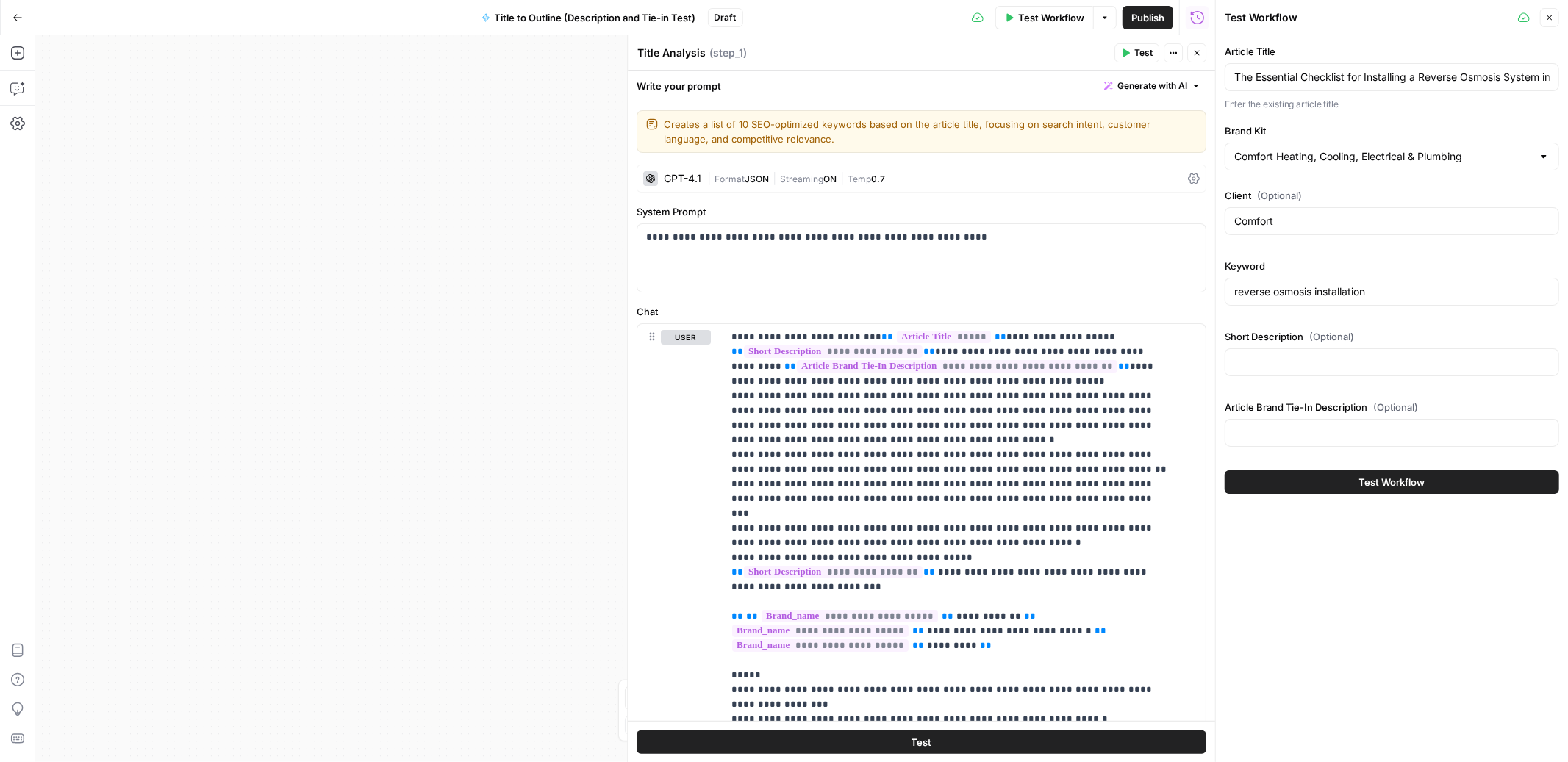
click at [1538, 158] on div at bounding box center [1543, 156] width 12 height 15
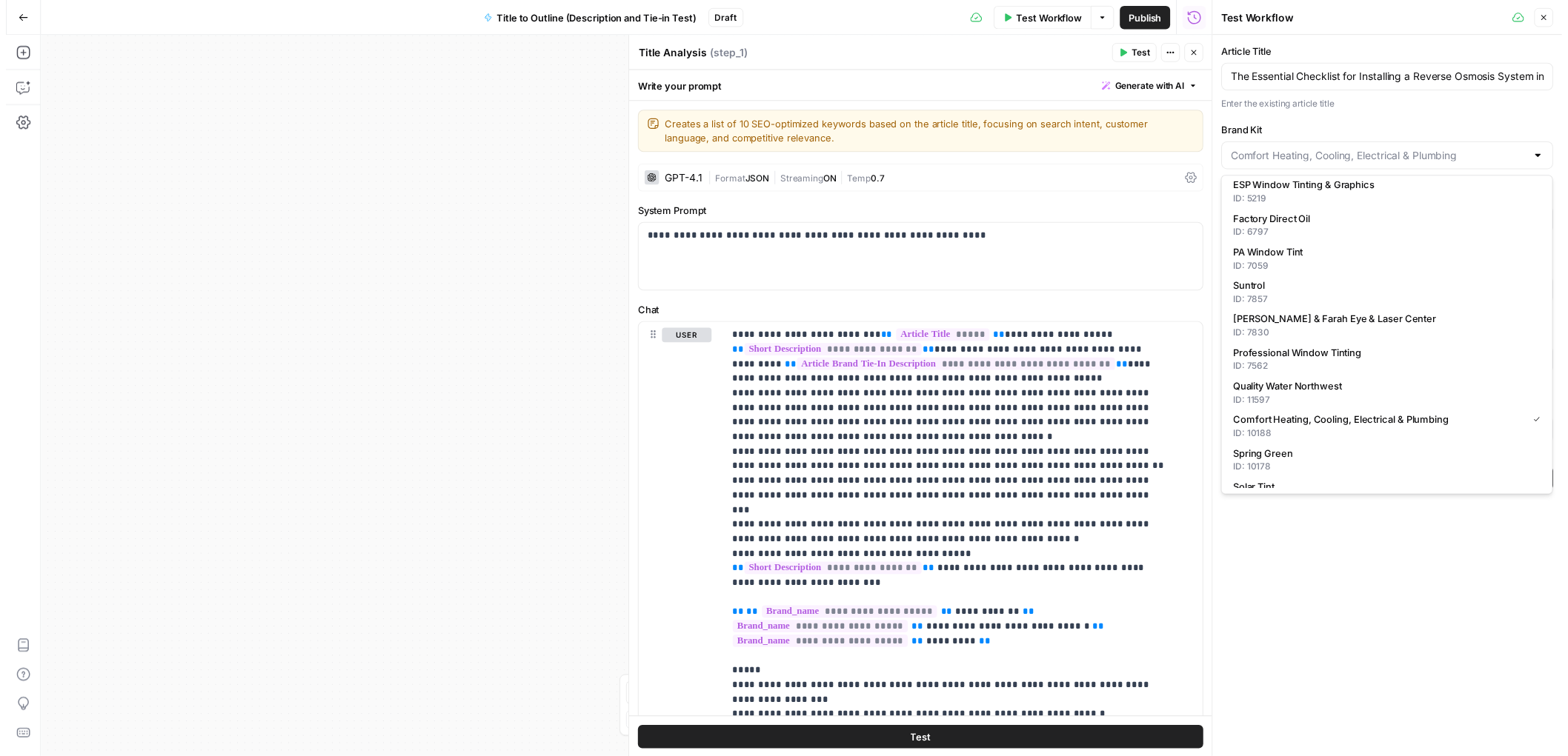
scroll to position [233, 0]
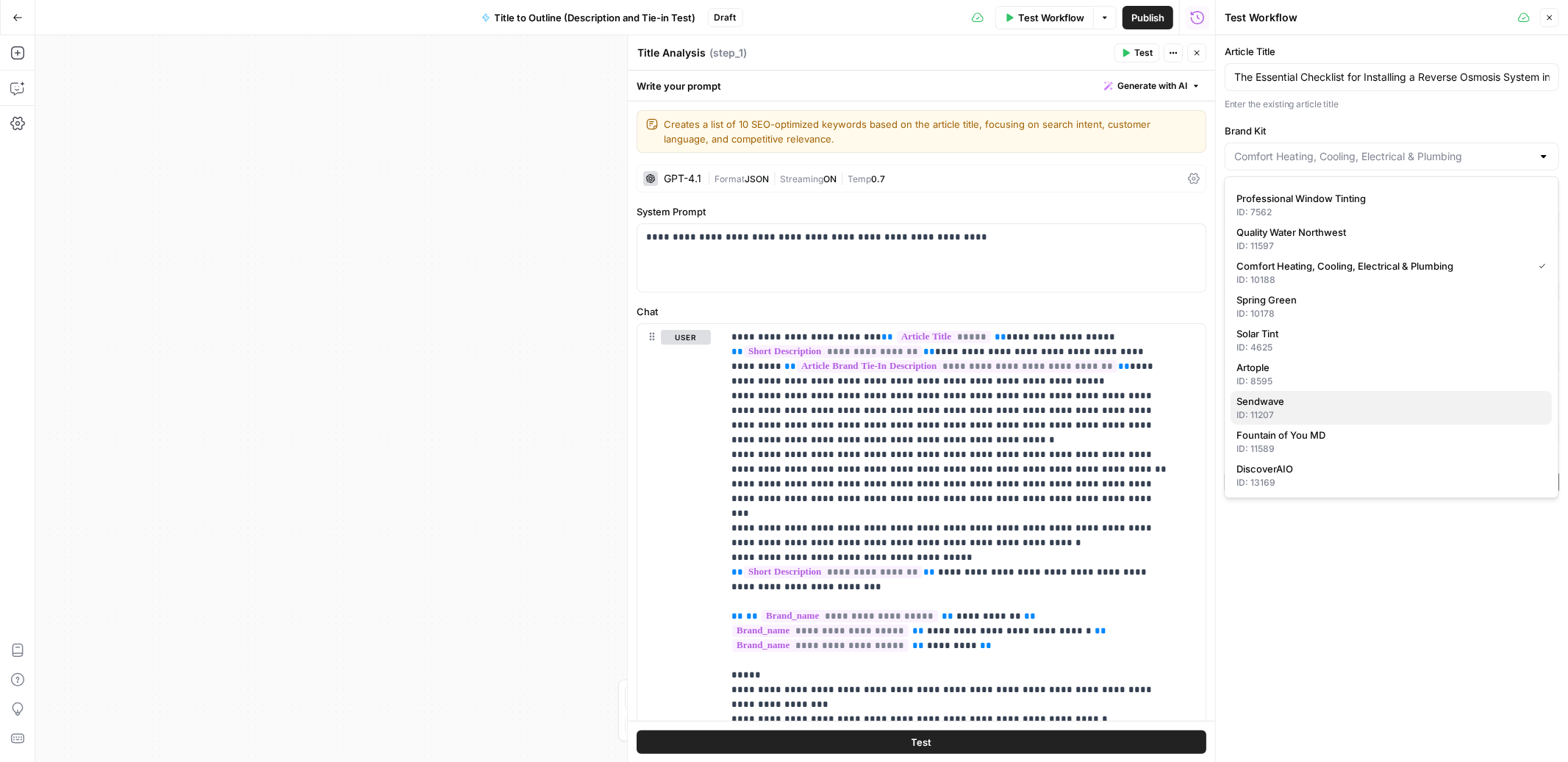
click at [1286, 404] on span "Sendwave" at bounding box center [1389, 402] width 303 height 15
type input "Sendwave"
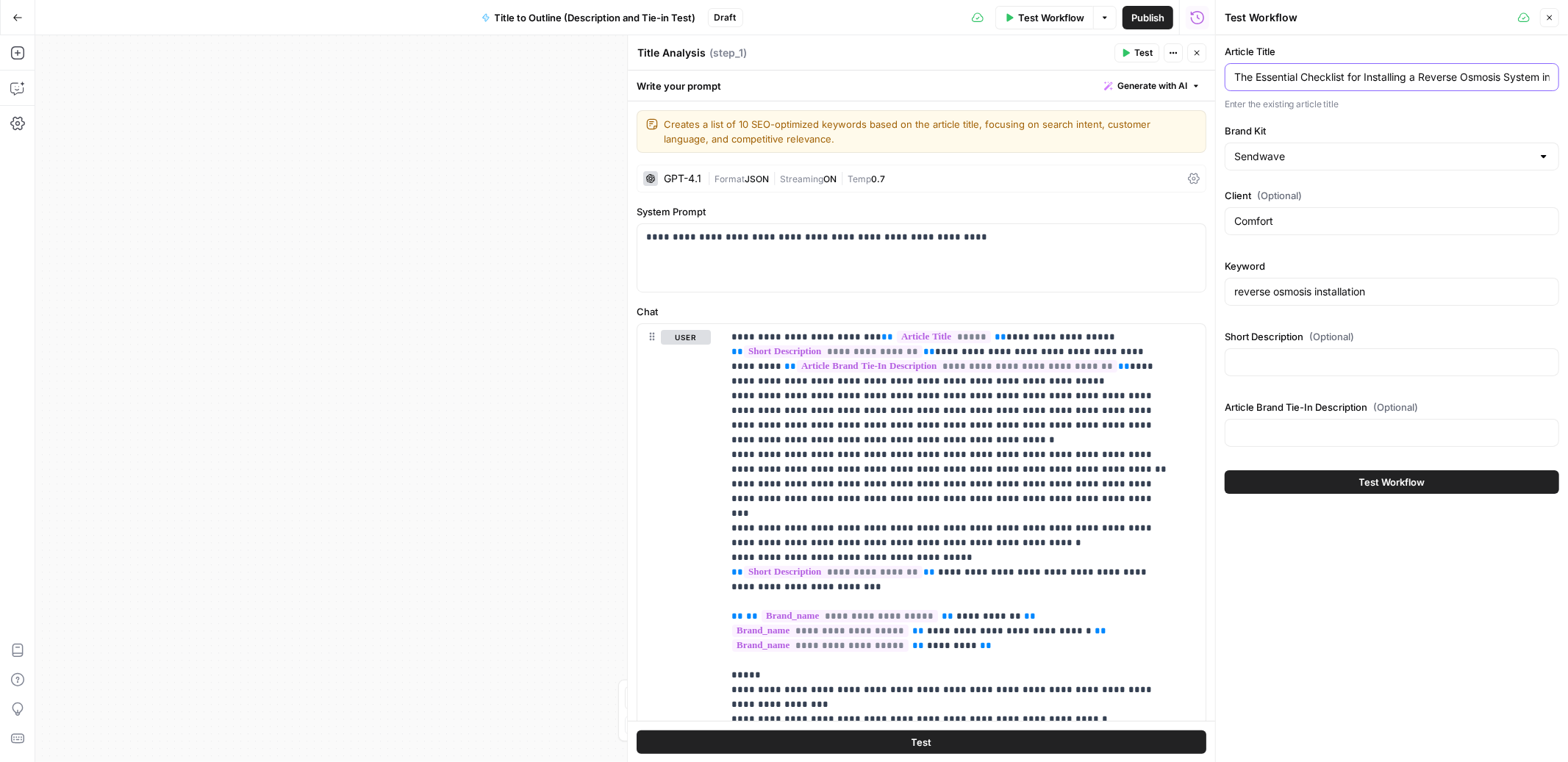
click at [1380, 75] on input "The Essential Checklist for Installing a Reverse Osmosis System in North Idaho" at bounding box center [1392, 77] width 315 height 15
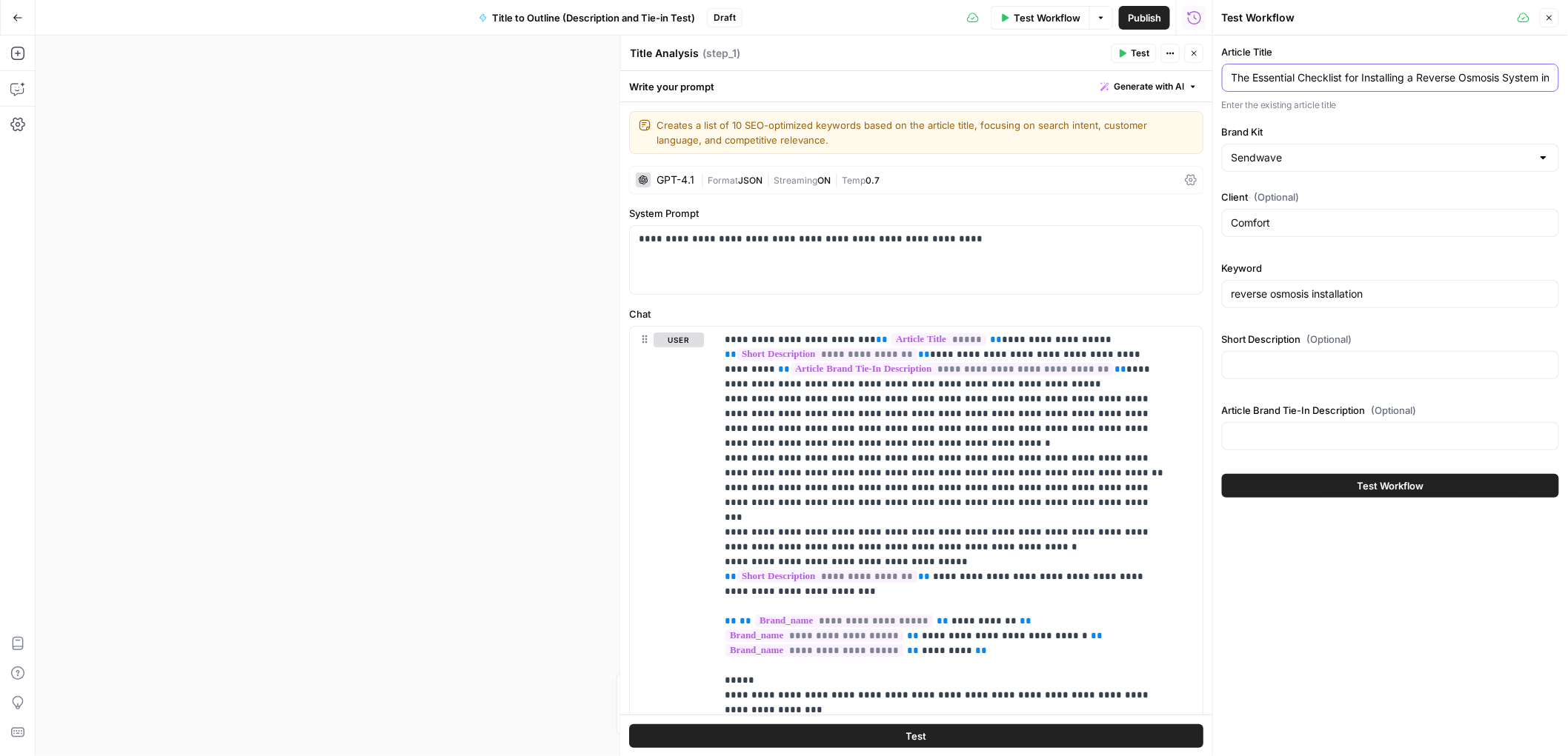
paste input "text"
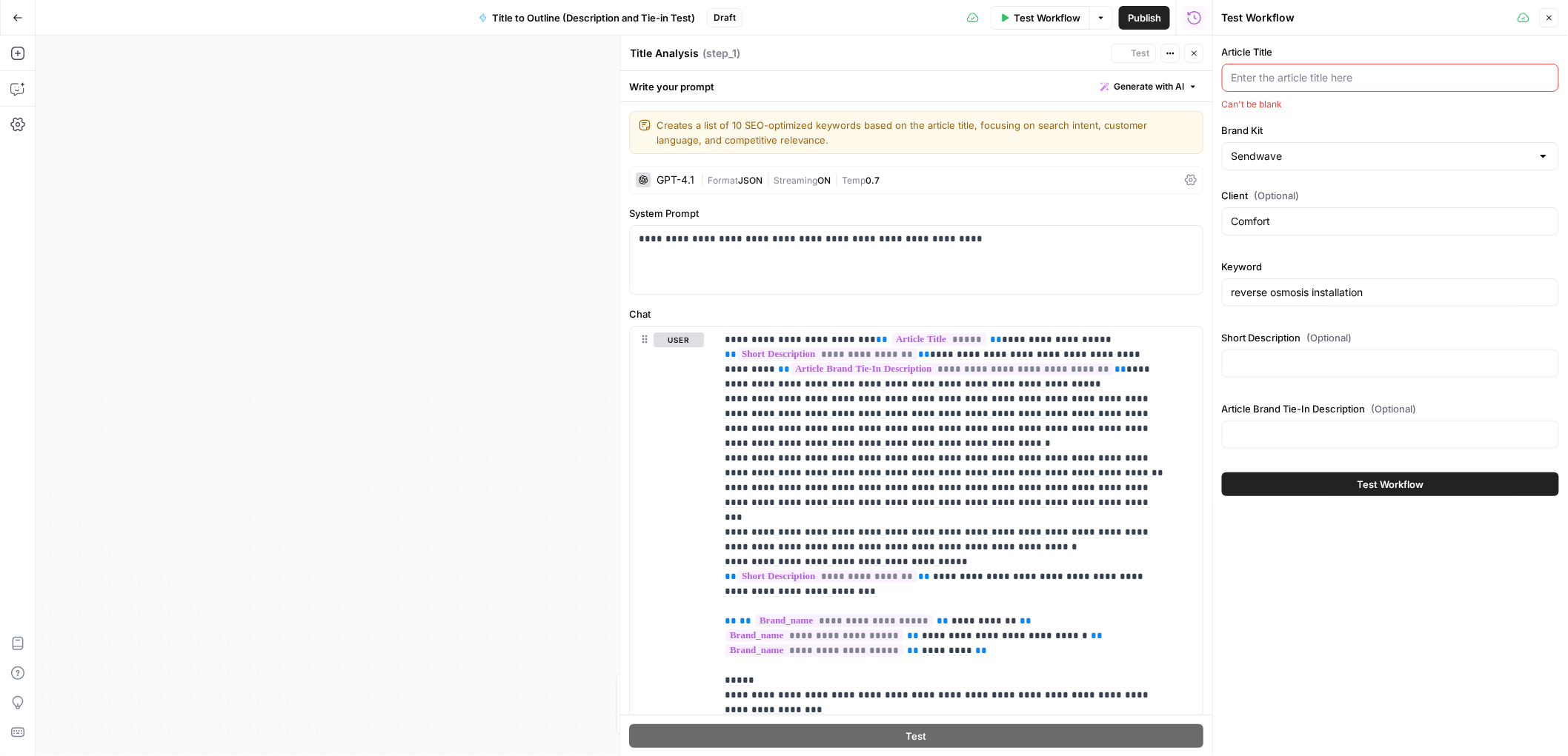
paste input "text"
paste input "Budgeting for Expats Sending Money Home"
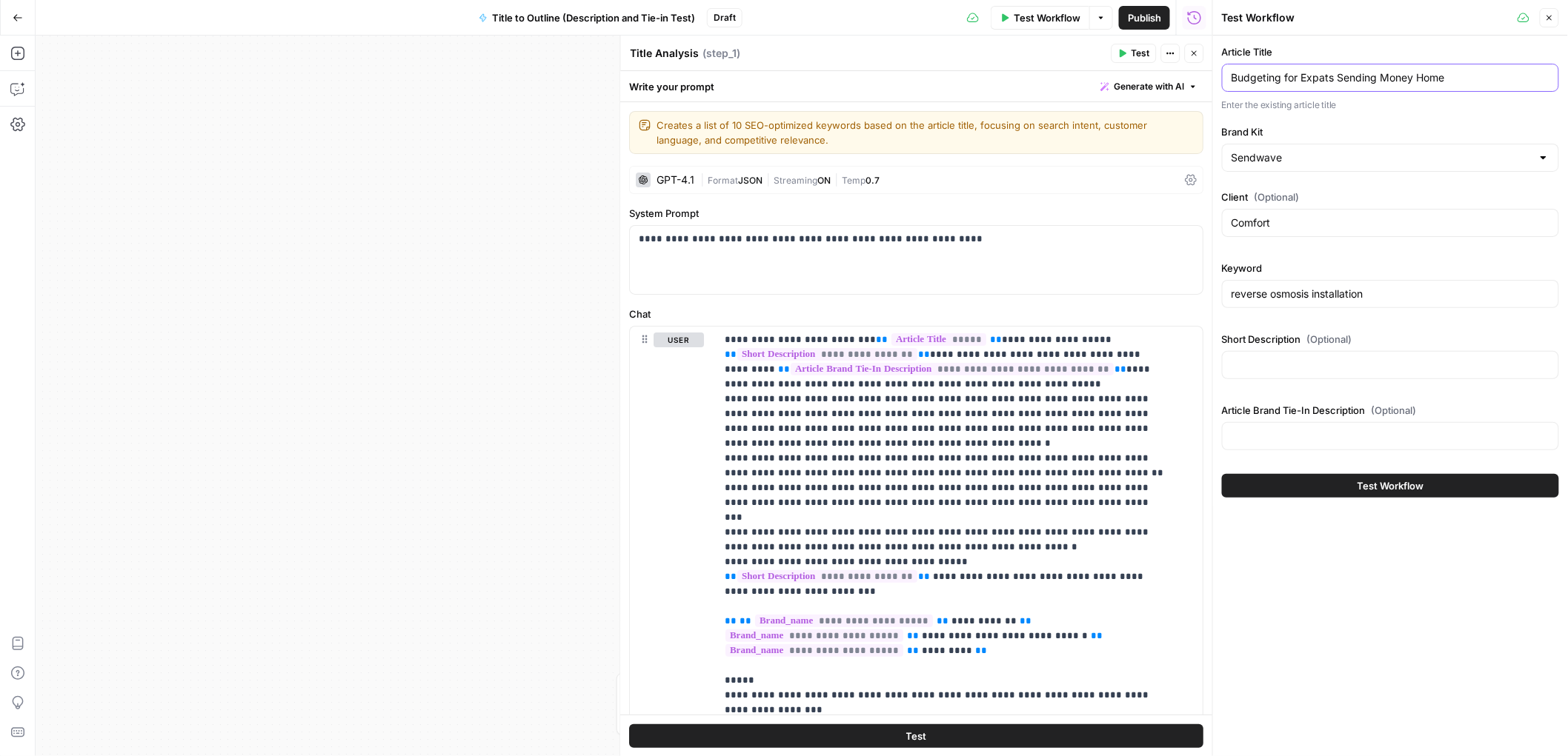
type input "Budgeting for Expats Sending Money Home"
drag, startPoint x: 1304, startPoint y: 220, endPoint x: 1162, endPoint y: 208, distance: 142.5
click at [1162, 208] on body "Xponent21 New Home Browse Insights Opportunities Your Data Recent Grids Factory…" at bounding box center [784, 378] width 1568 height 756
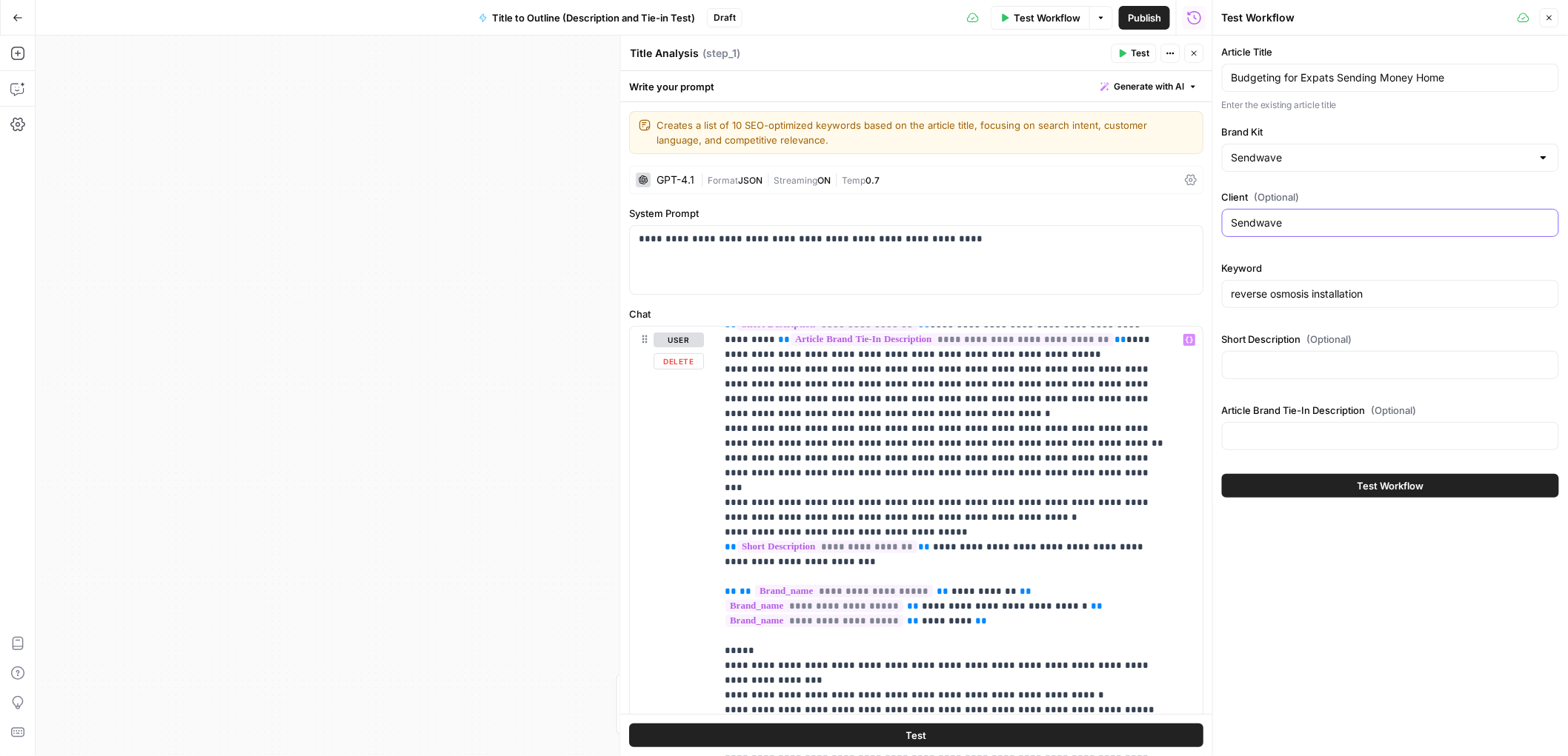
scroll to position [0, 0]
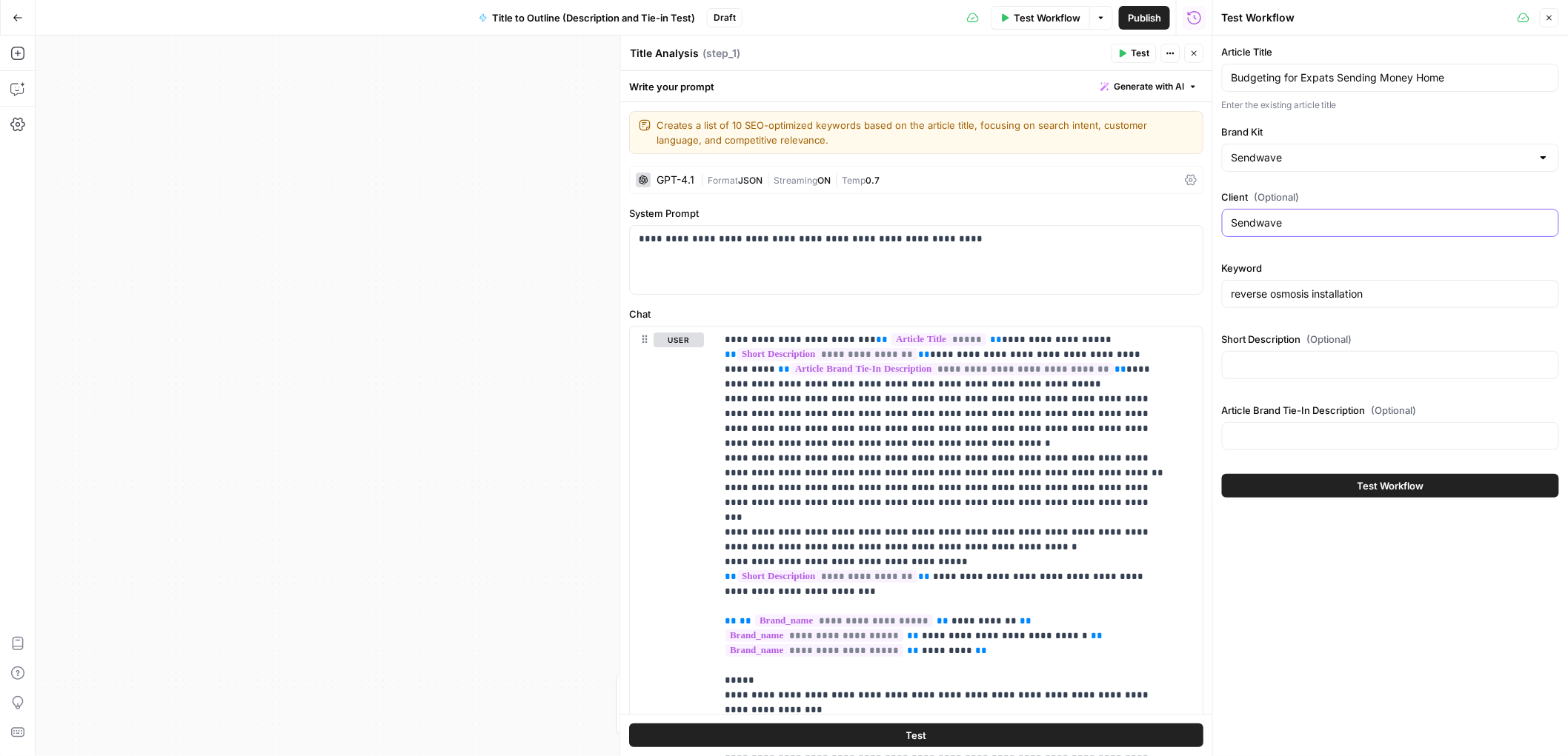
type input "Sendwave"
drag, startPoint x: 1370, startPoint y: 296, endPoint x: 1211, endPoint y: 296, distance: 159.0
click at [1212, 296] on div "Test Workflow Close Article Title Budgeting for Expats Sending Money Home Enter…" at bounding box center [1390, 378] width 356 height 756
type input "send money home internationally"
click at [1368, 362] on input "Short Description (Optional)" at bounding box center [1390, 365] width 318 height 15
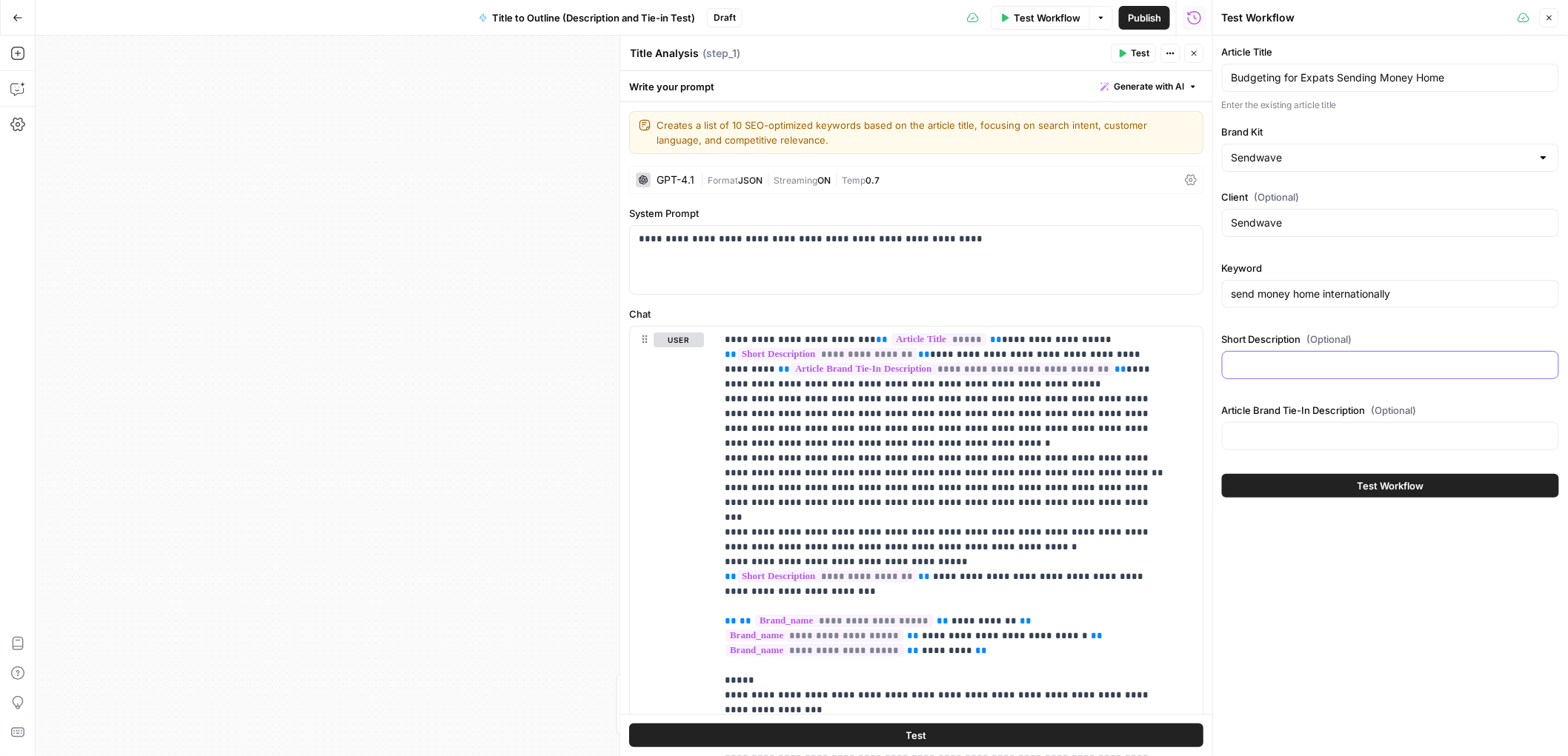
paste input "A guide offering practical tips on managing personal finances while regularly s…"
type input "A guide offering practical tips on managing personal finances while regularly s…"
click at [1317, 429] on input "Article Brand Tie-In Description (Optional)" at bounding box center [1390, 436] width 318 height 15
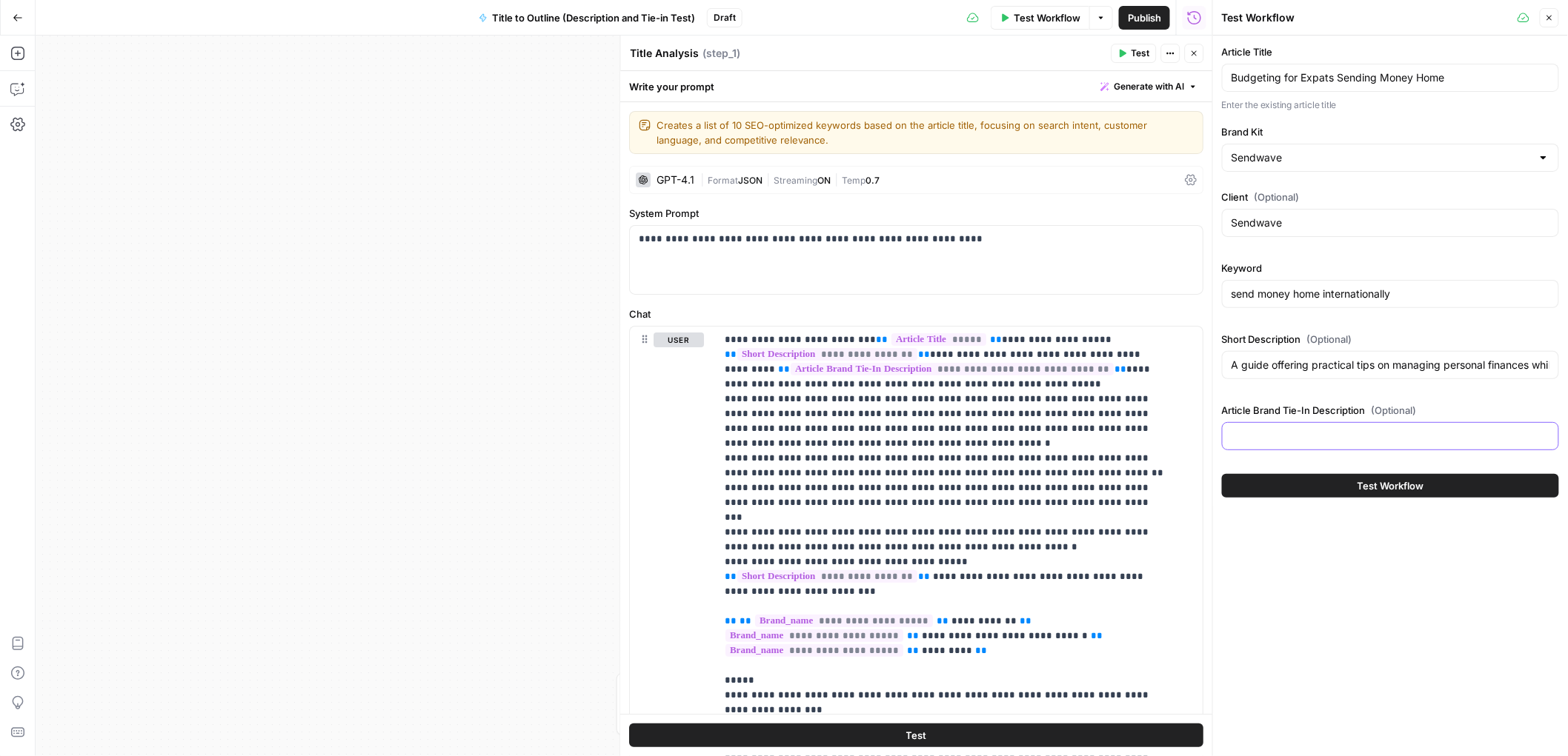
paste input "Positions Sendwave as a helpful partner in diaspora financial planning, address…"
type input "Positions Sendwave as a helpful partner in diaspora financial planning, address…"
click at [1354, 482] on button "Test Workflow" at bounding box center [1391, 486] width 337 height 24
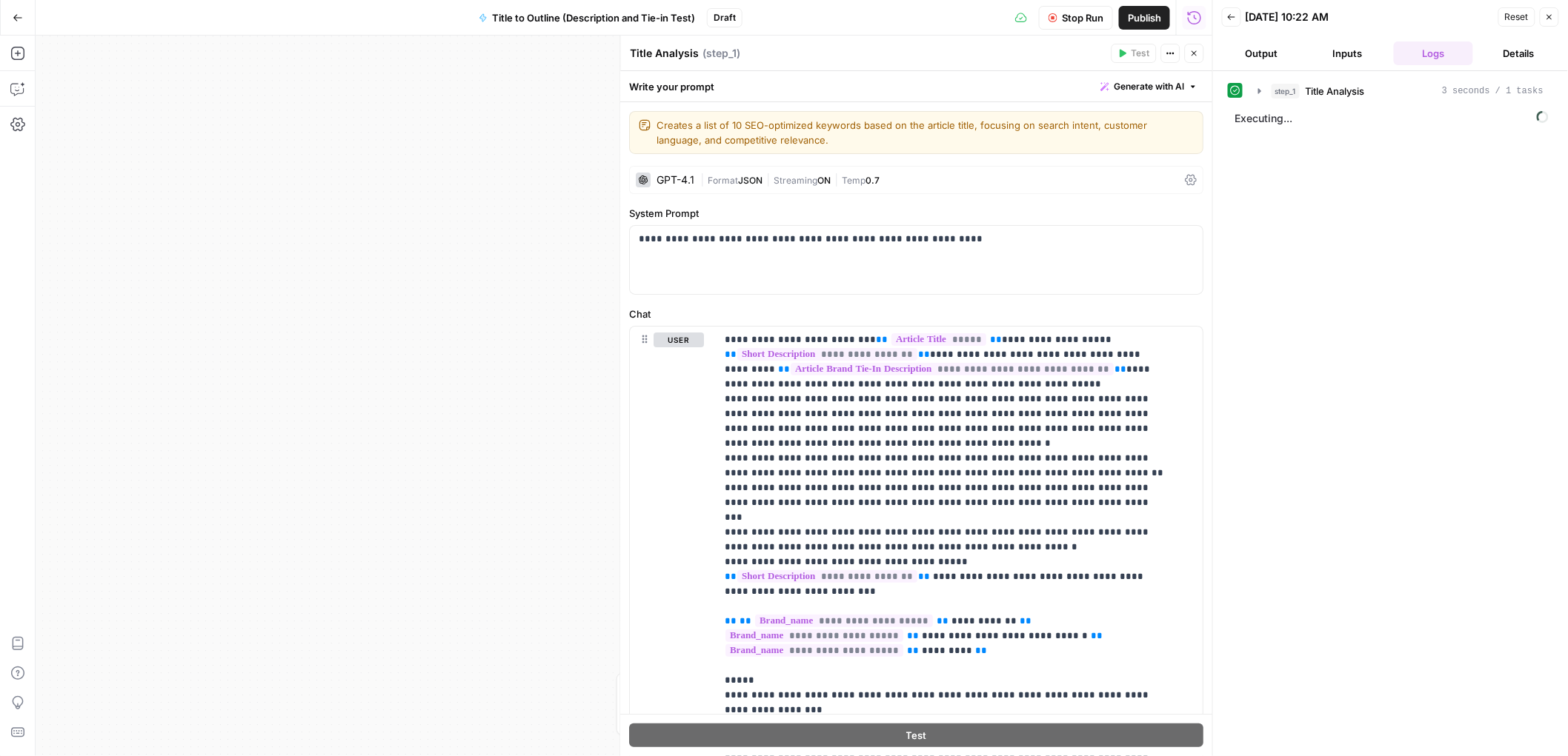
scroll to position [43, 0]
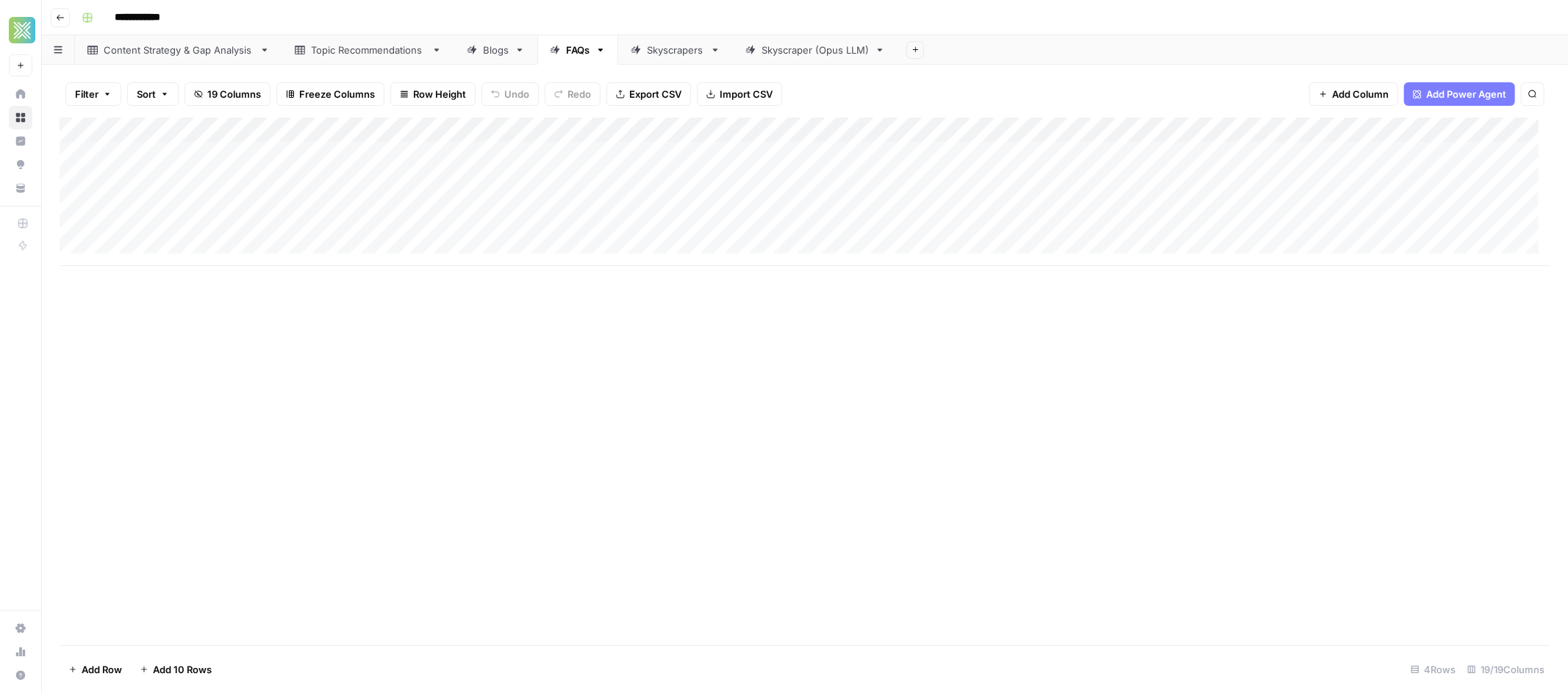
click at [505, 46] on div "Blogs" at bounding box center [495, 50] width 26 height 15
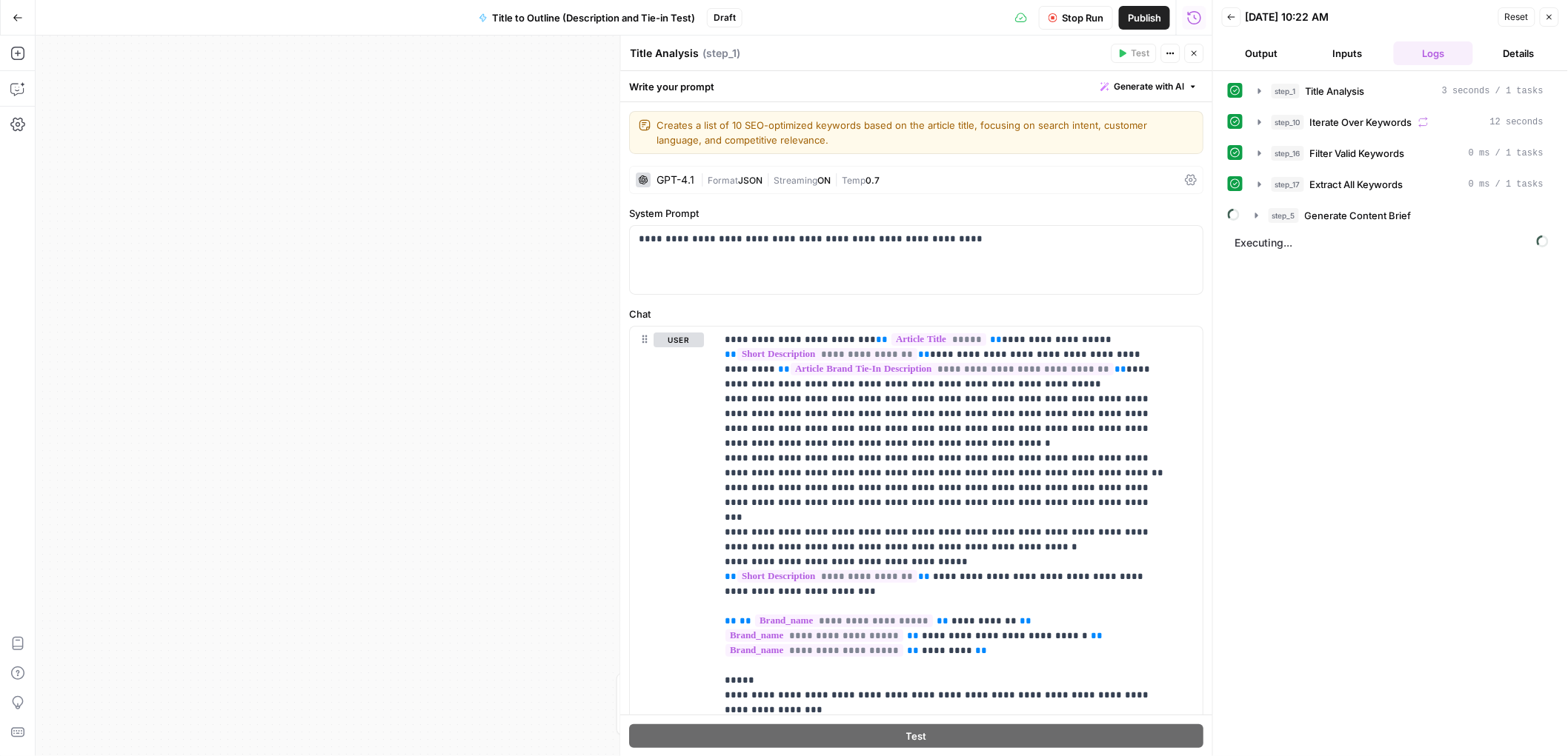
scroll to position [43, 0]
click at [1262, 120] on icon "button" at bounding box center [1259, 122] width 12 height 12
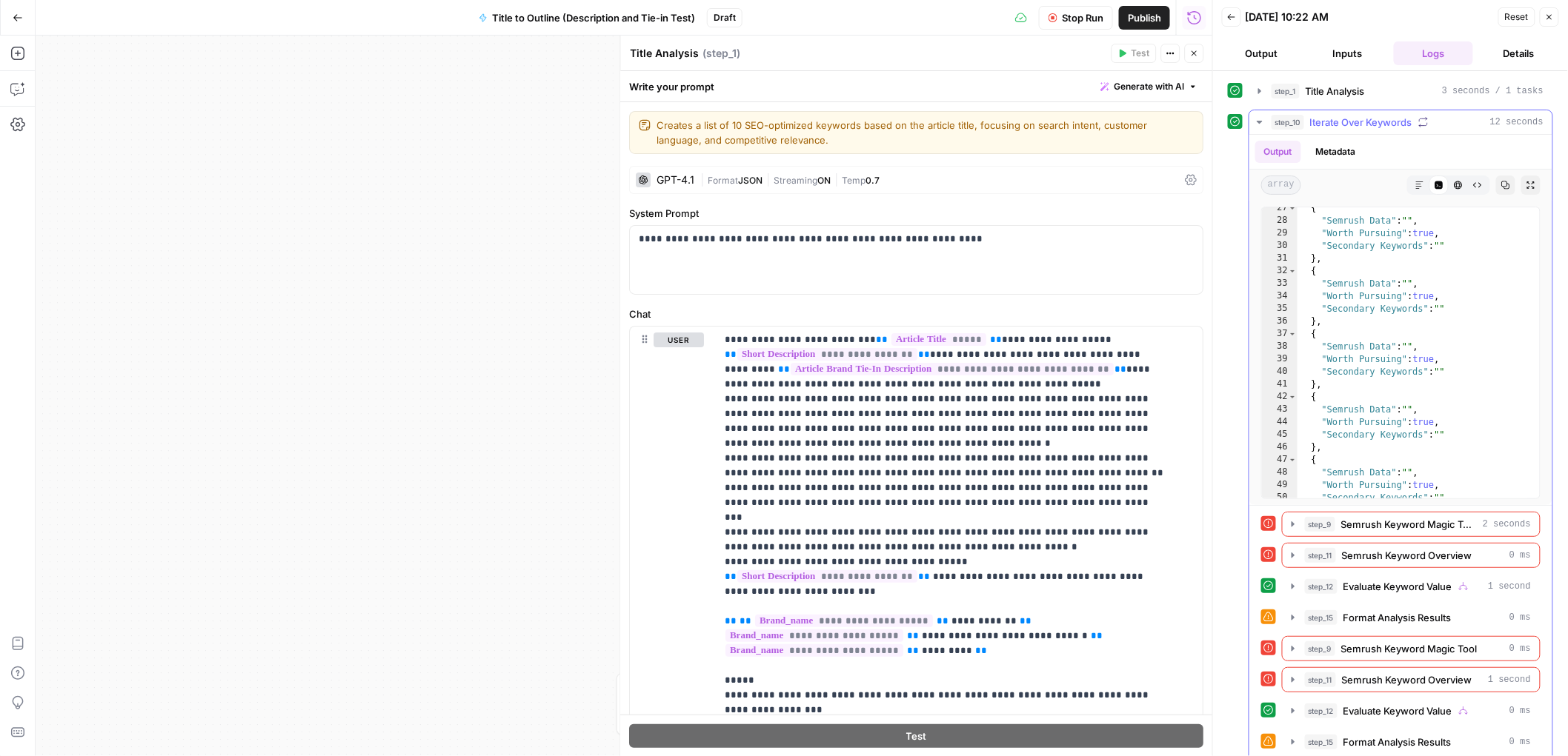
scroll to position [0, 0]
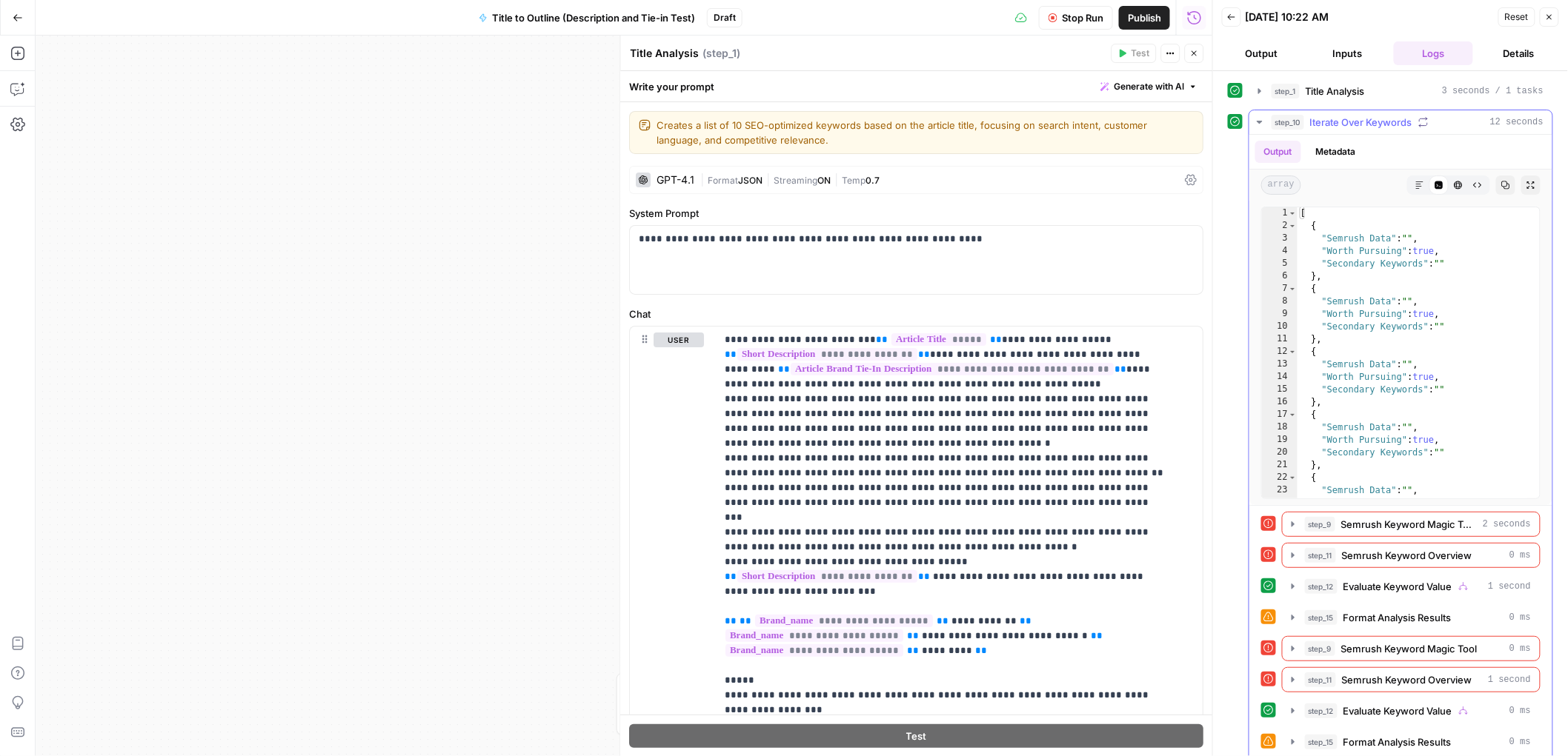
click at [1263, 125] on icon "button" at bounding box center [1259, 122] width 12 height 12
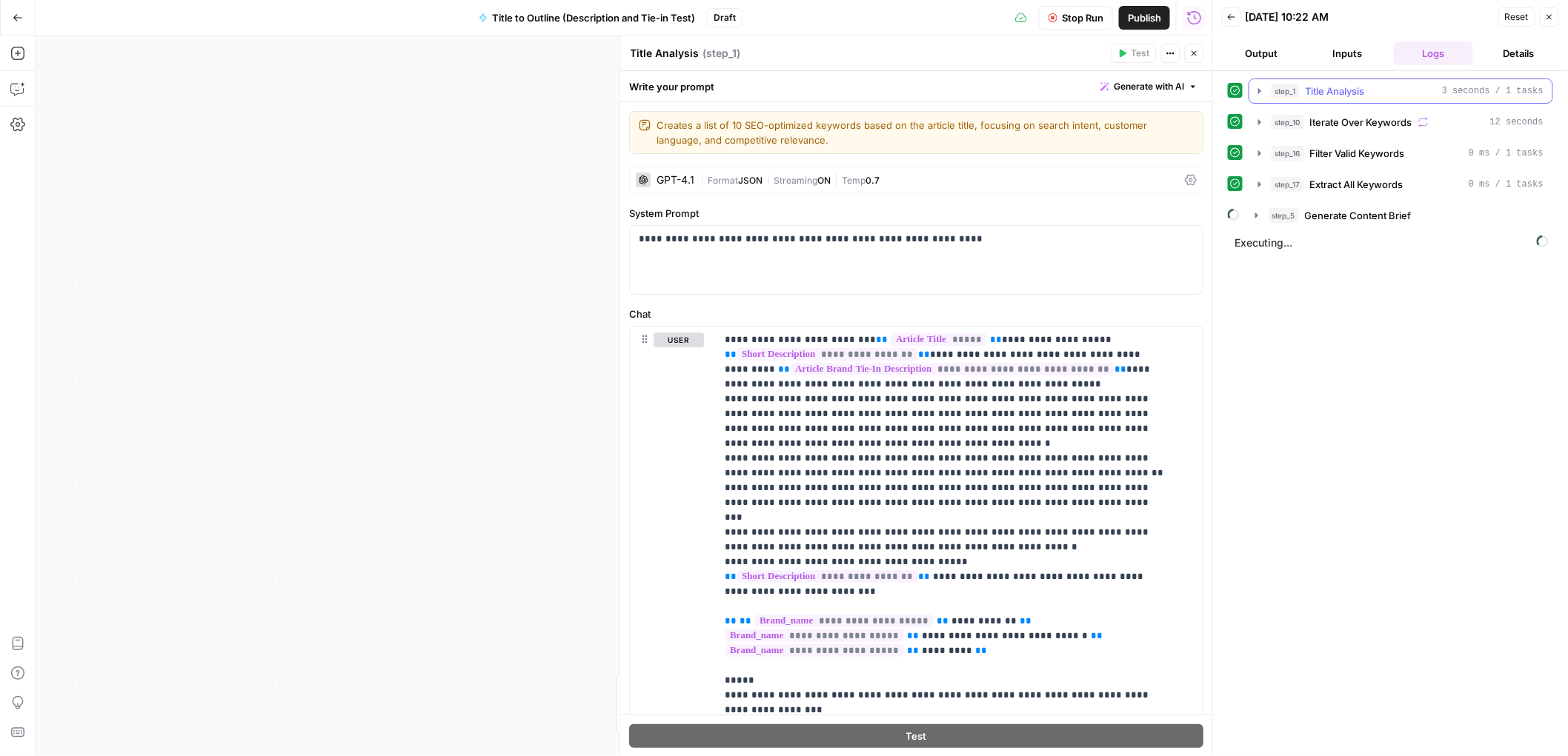
click at [1260, 92] on icon "button" at bounding box center [1259, 91] width 3 height 6
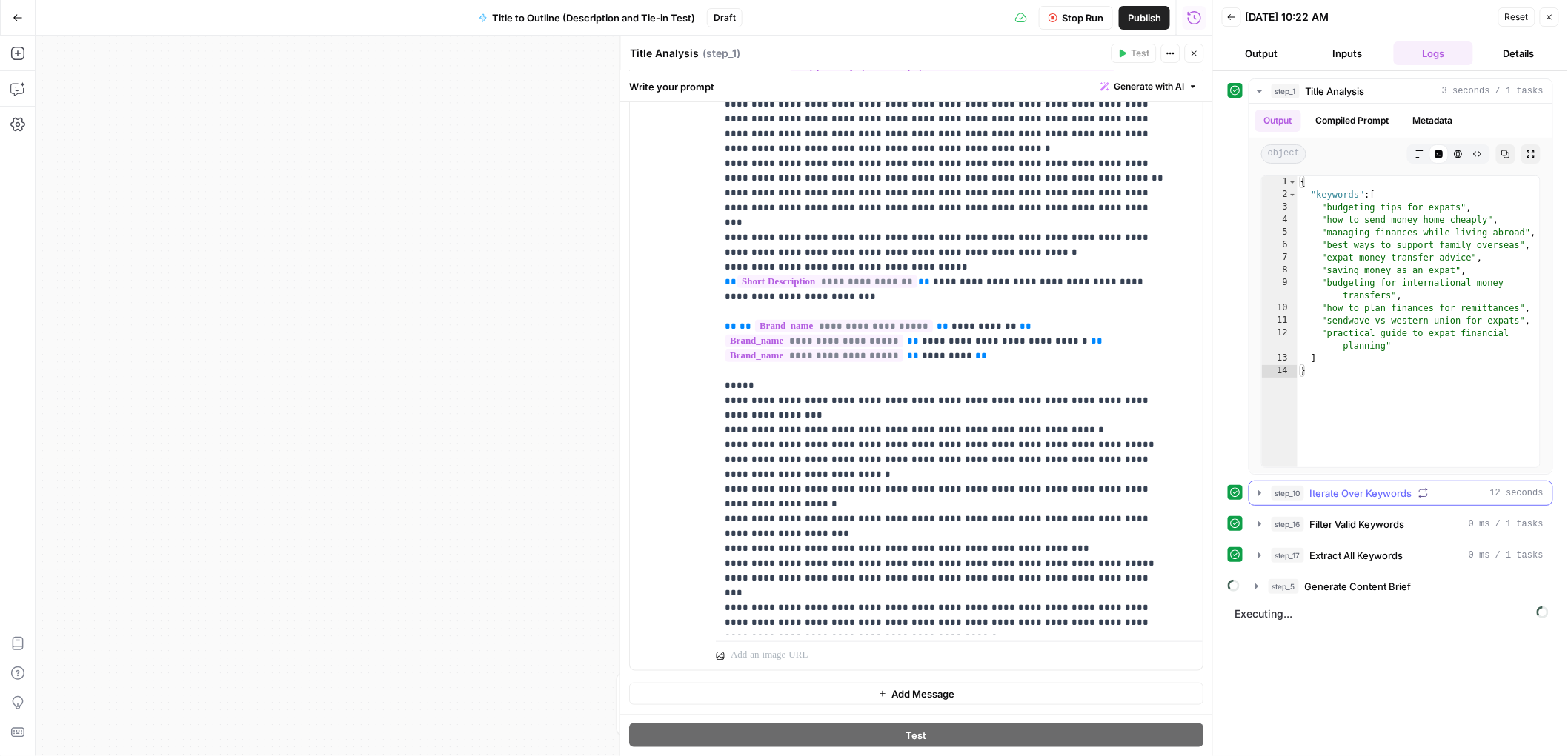
click at [1260, 492] on icon "button" at bounding box center [1259, 493] width 12 height 12
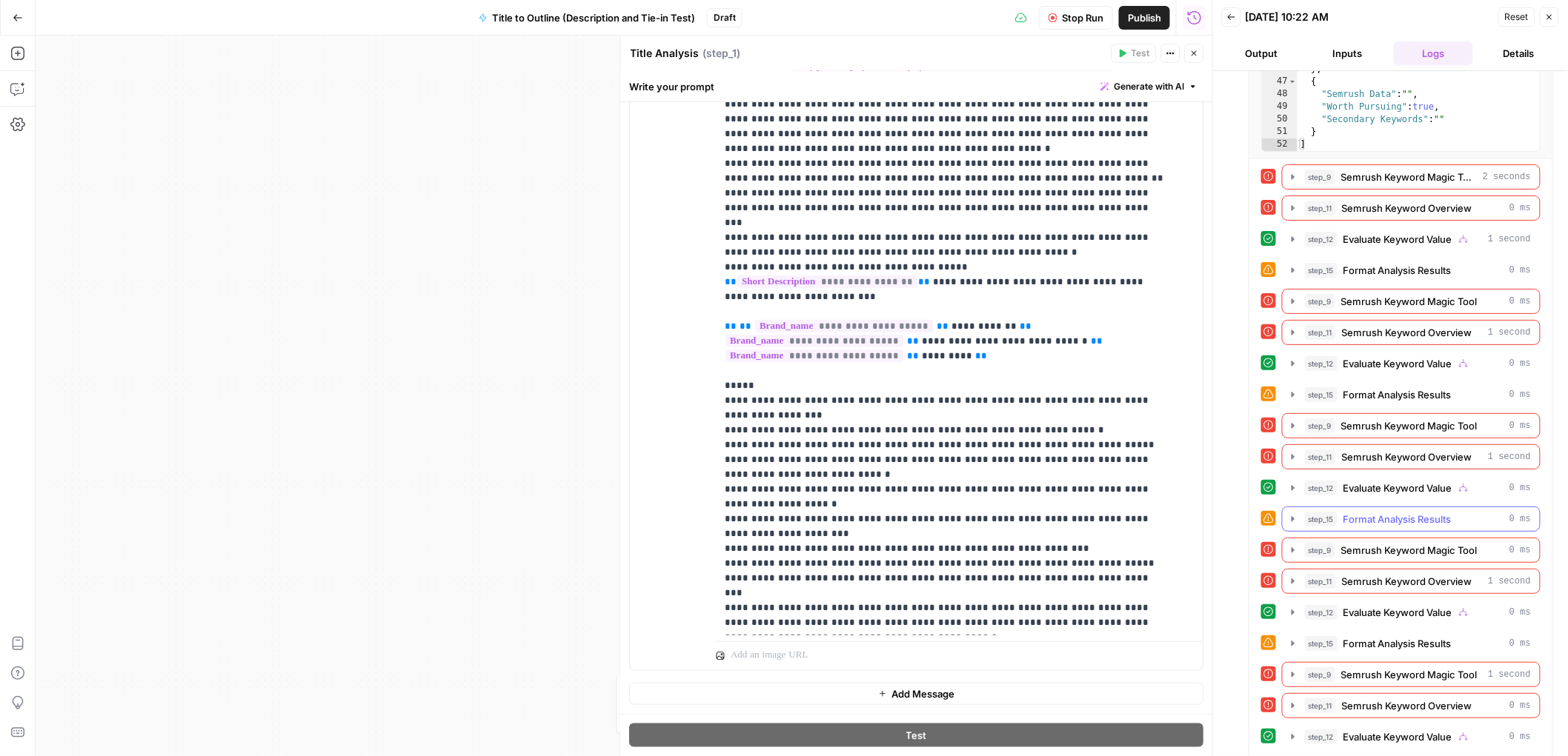
scroll to position [710, 0]
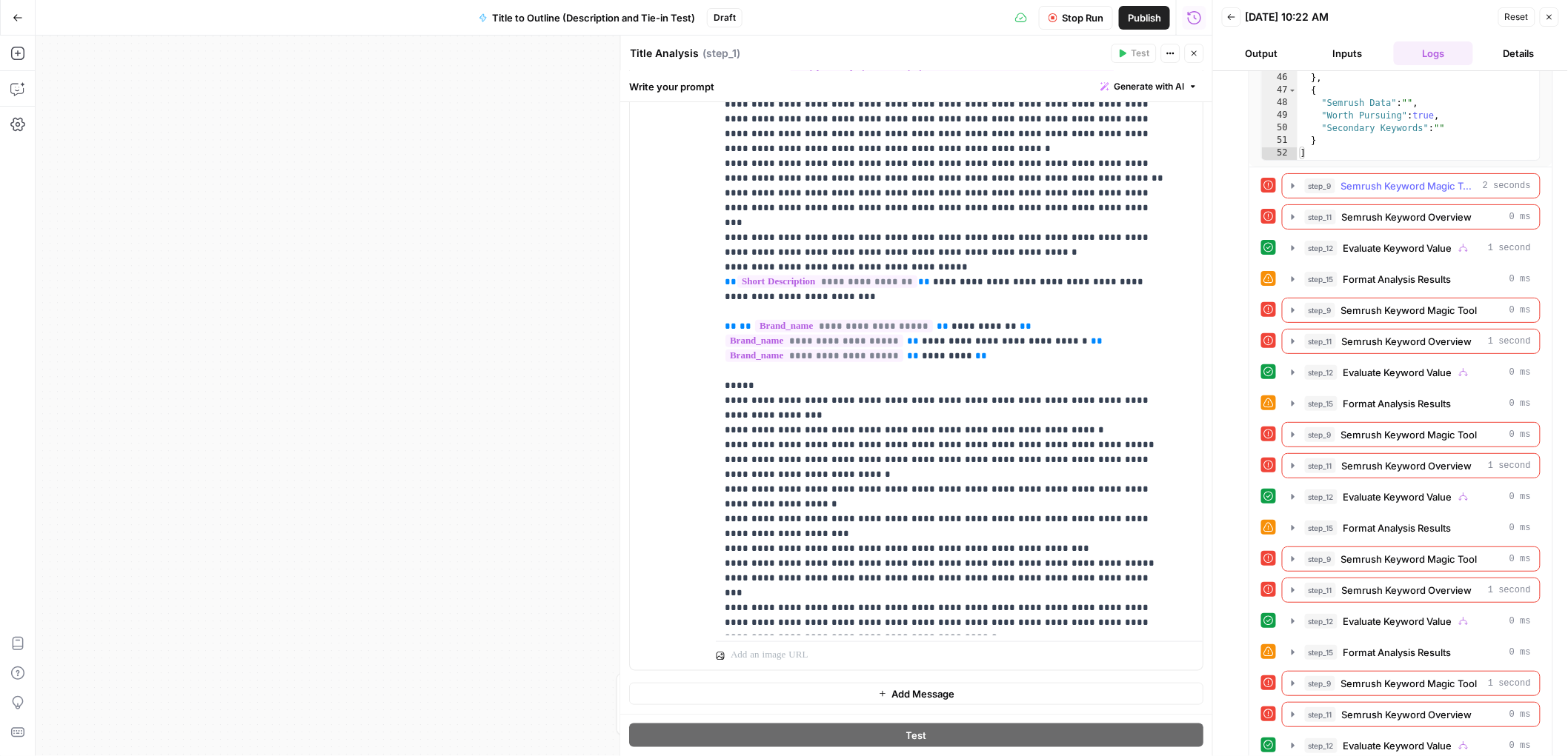
click at [1297, 186] on icon "button" at bounding box center [1293, 185] width 12 height 12
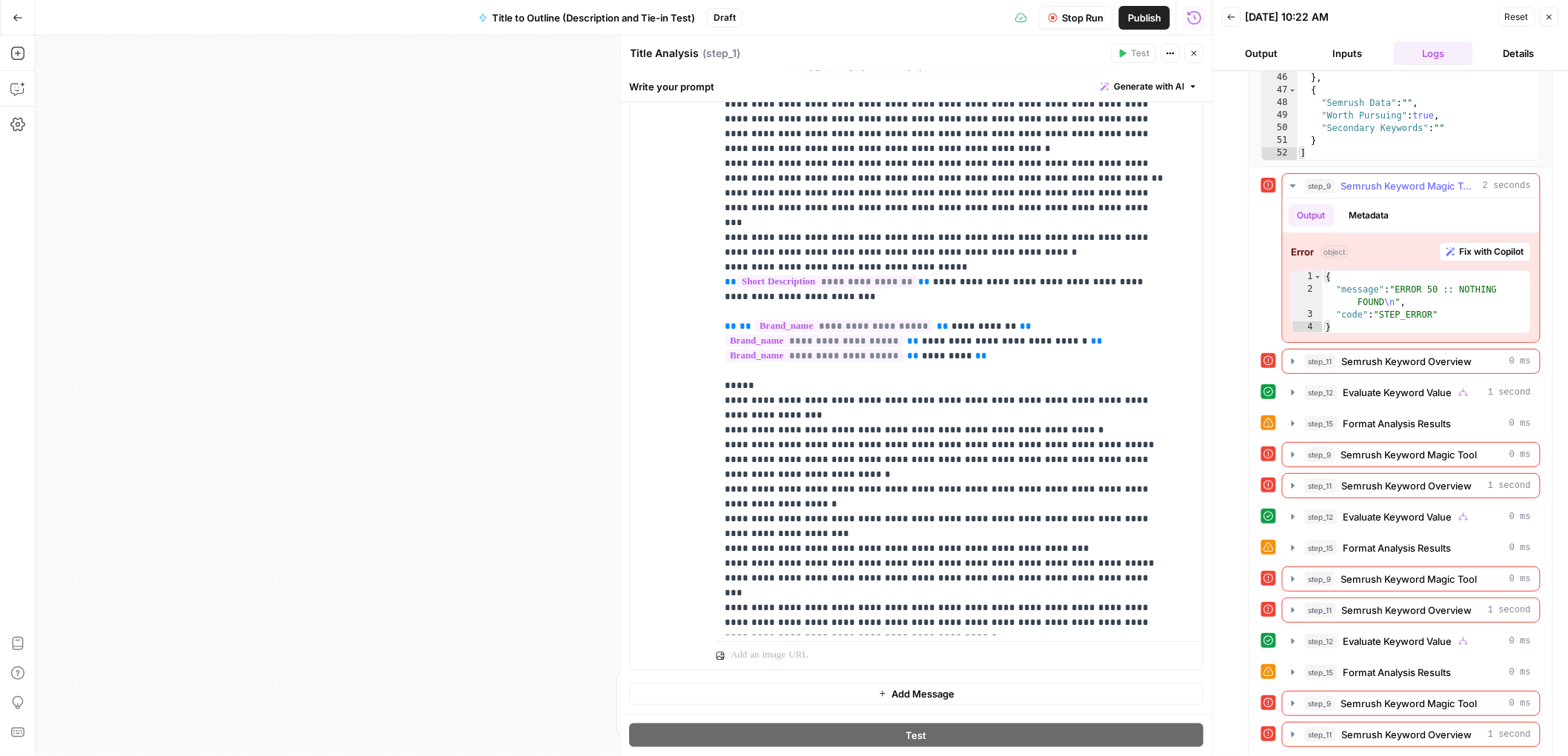
click at [1297, 186] on icon "button" at bounding box center [1293, 185] width 12 height 12
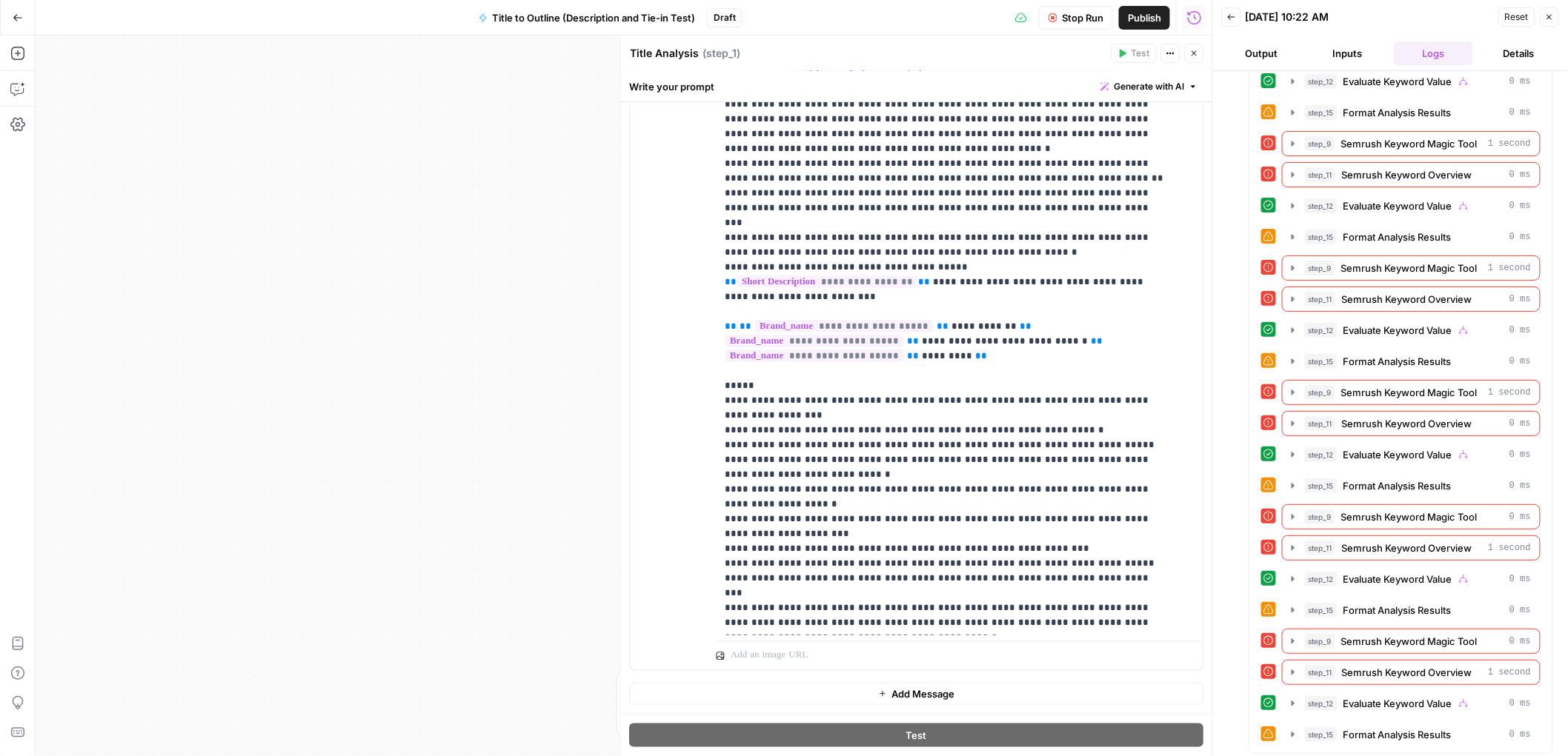
scroll to position [1506, 0]
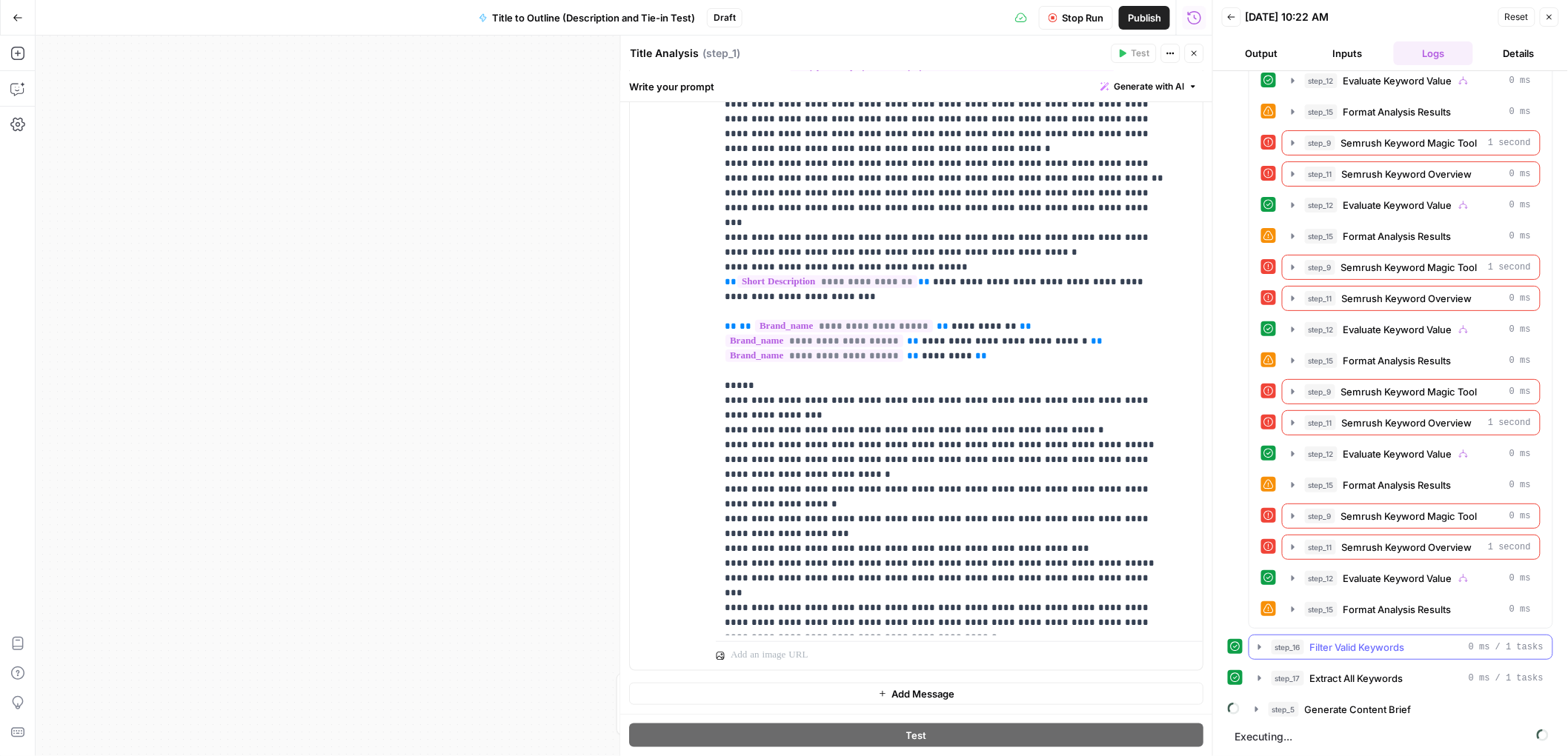
click at [1259, 646] on icon "button" at bounding box center [1259, 648] width 3 height 6
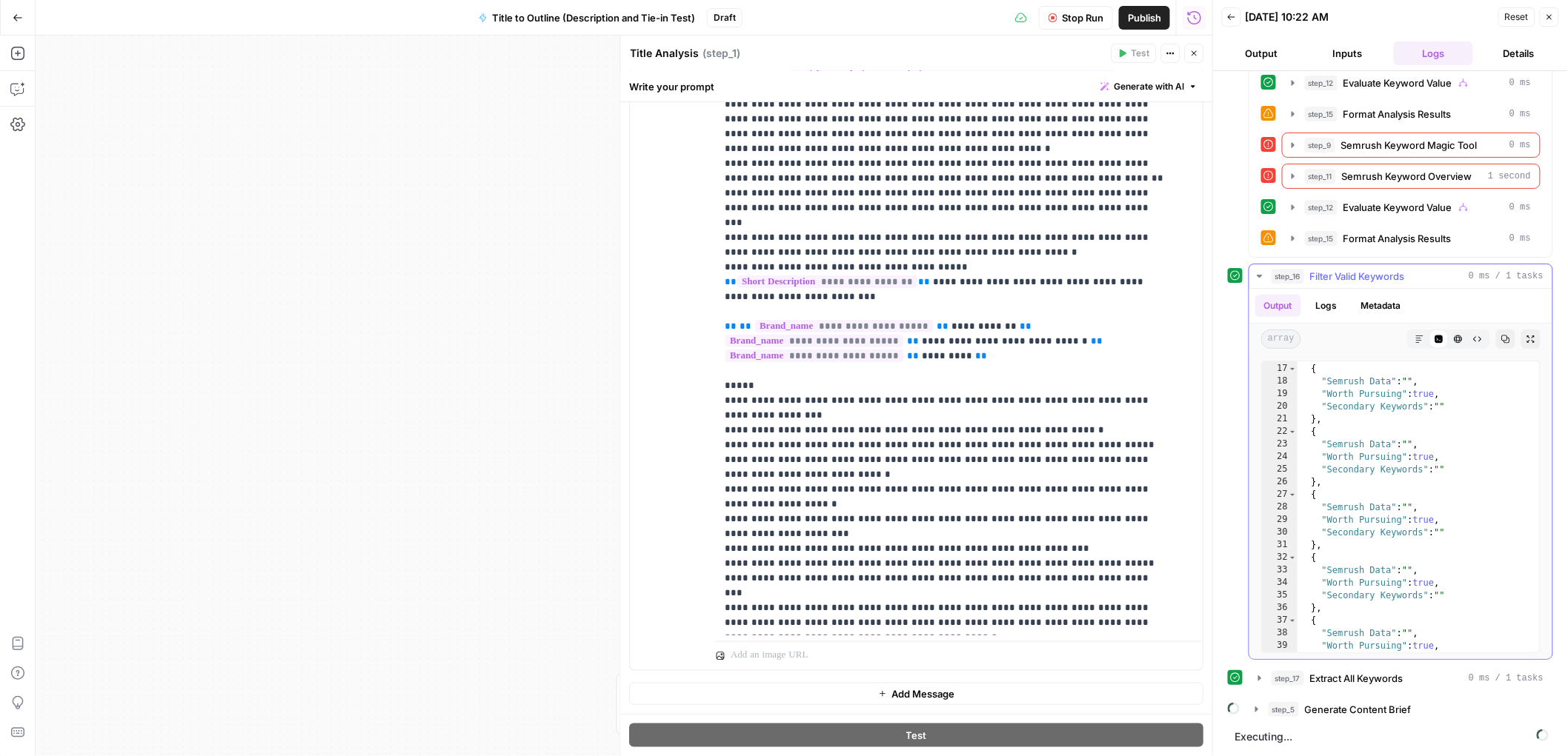
scroll to position [364, 0]
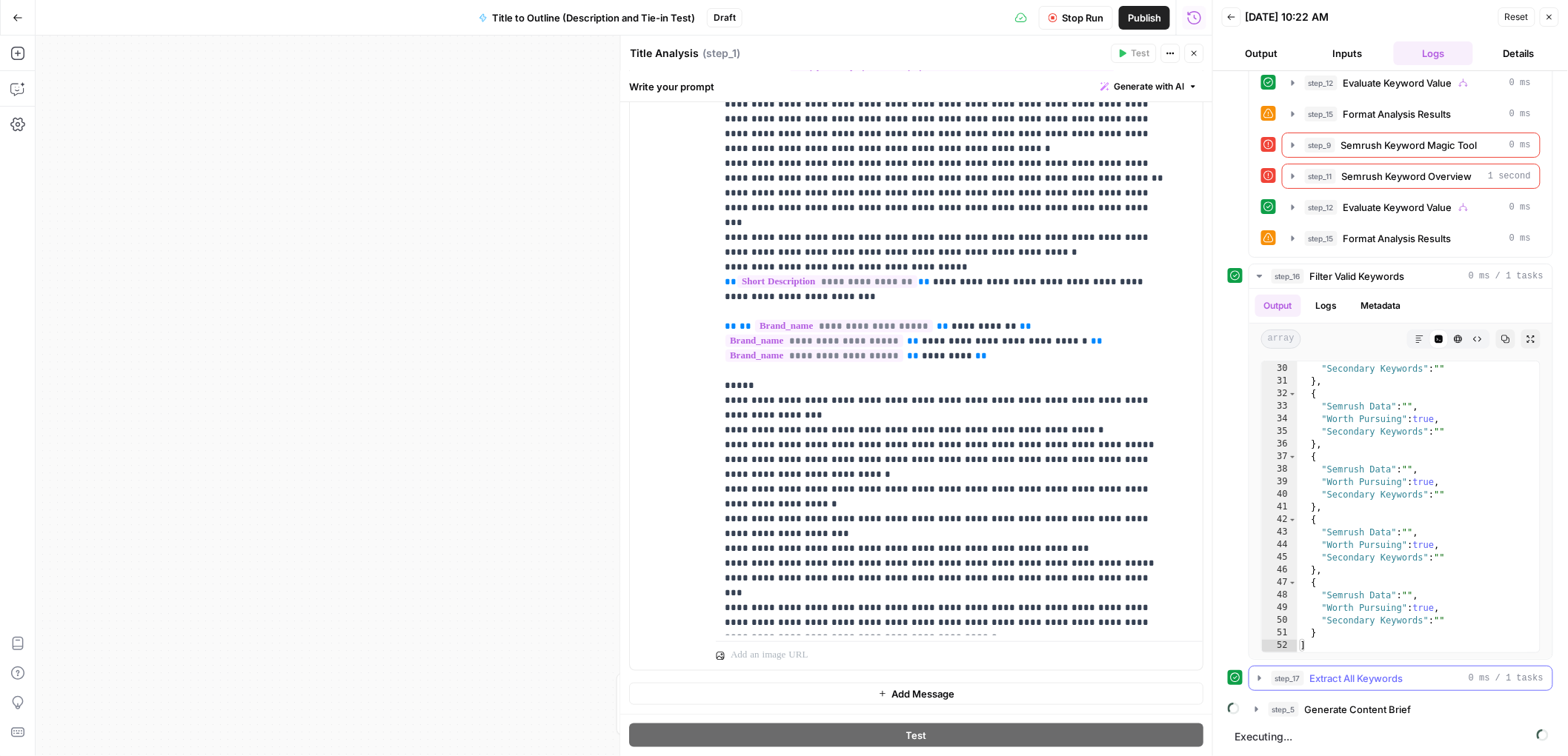
click at [1256, 679] on icon "button" at bounding box center [1259, 678] width 12 height 12
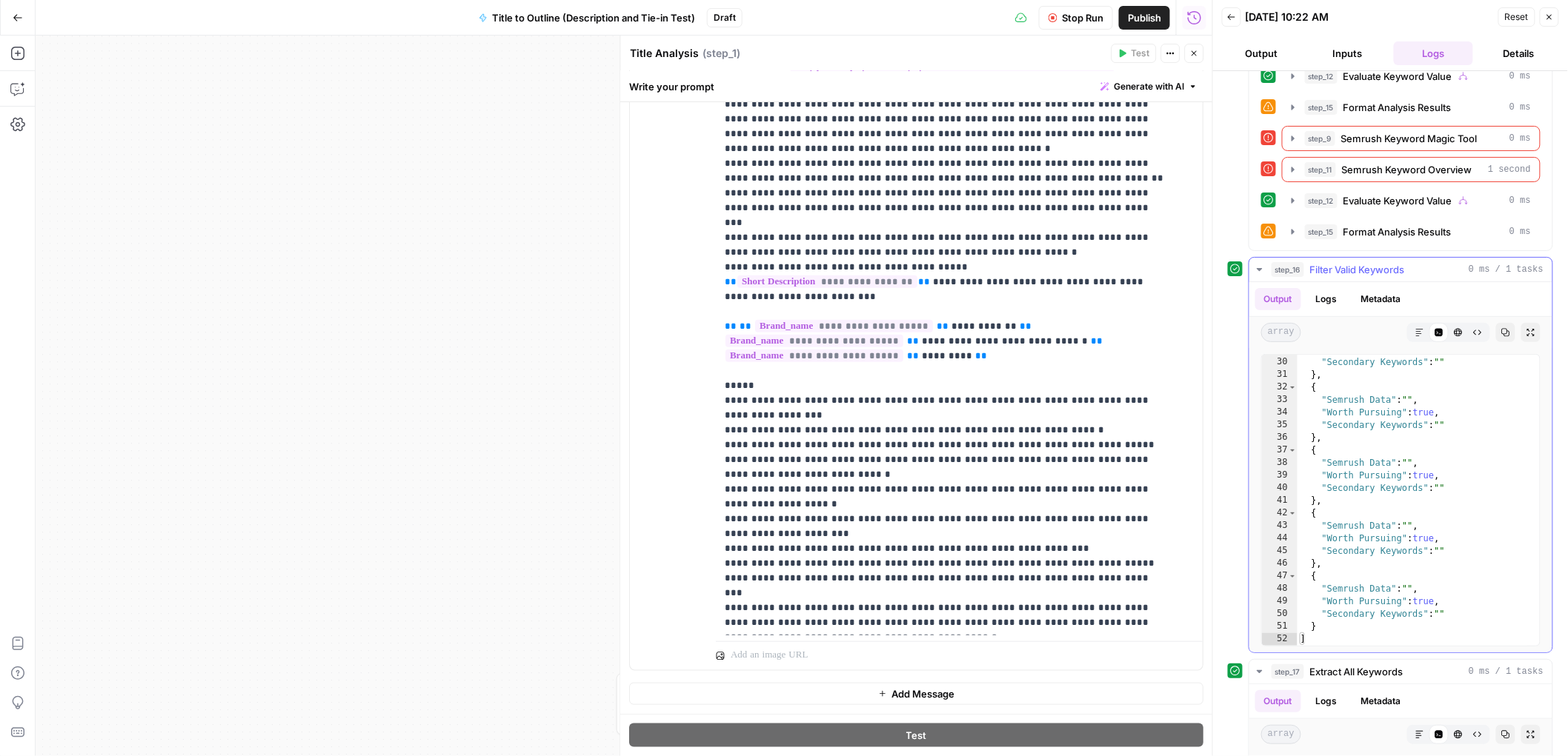
scroll to position [2249, 0]
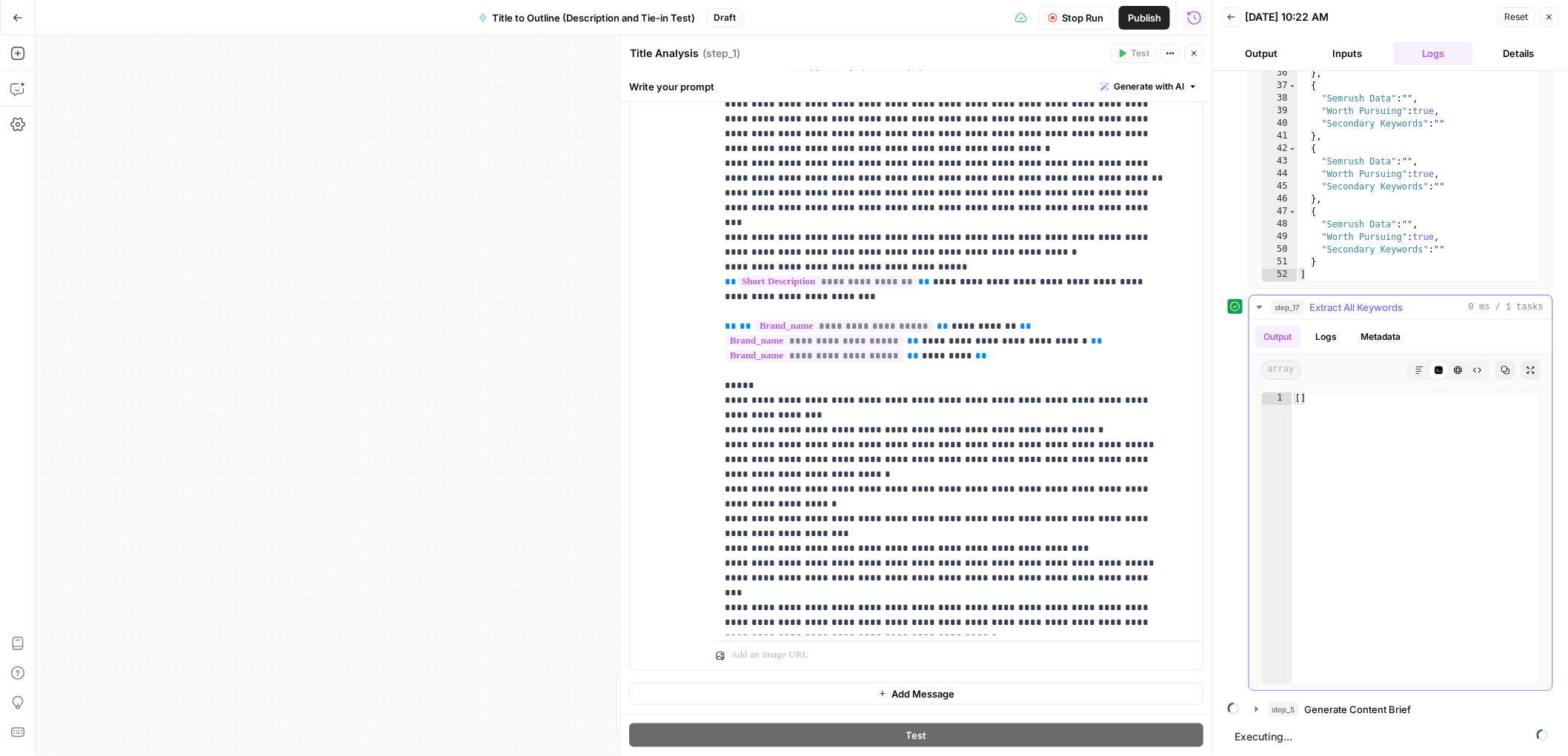
click at [1260, 307] on icon "button" at bounding box center [1259, 307] width 6 height 3
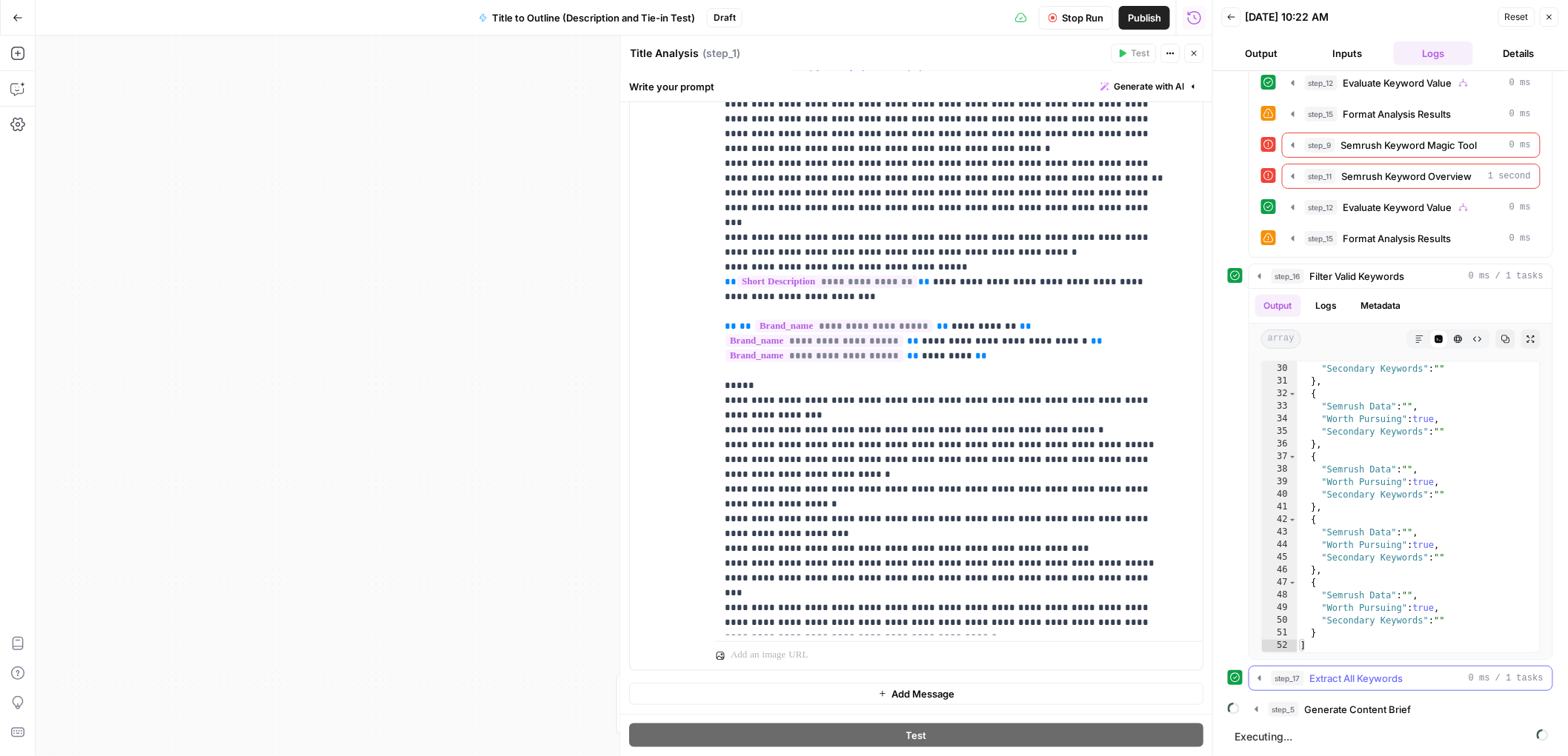
scroll to position [1877, 0]
click at [1256, 709] on icon "button" at bounding box center [1257, 710] width 3 height 6
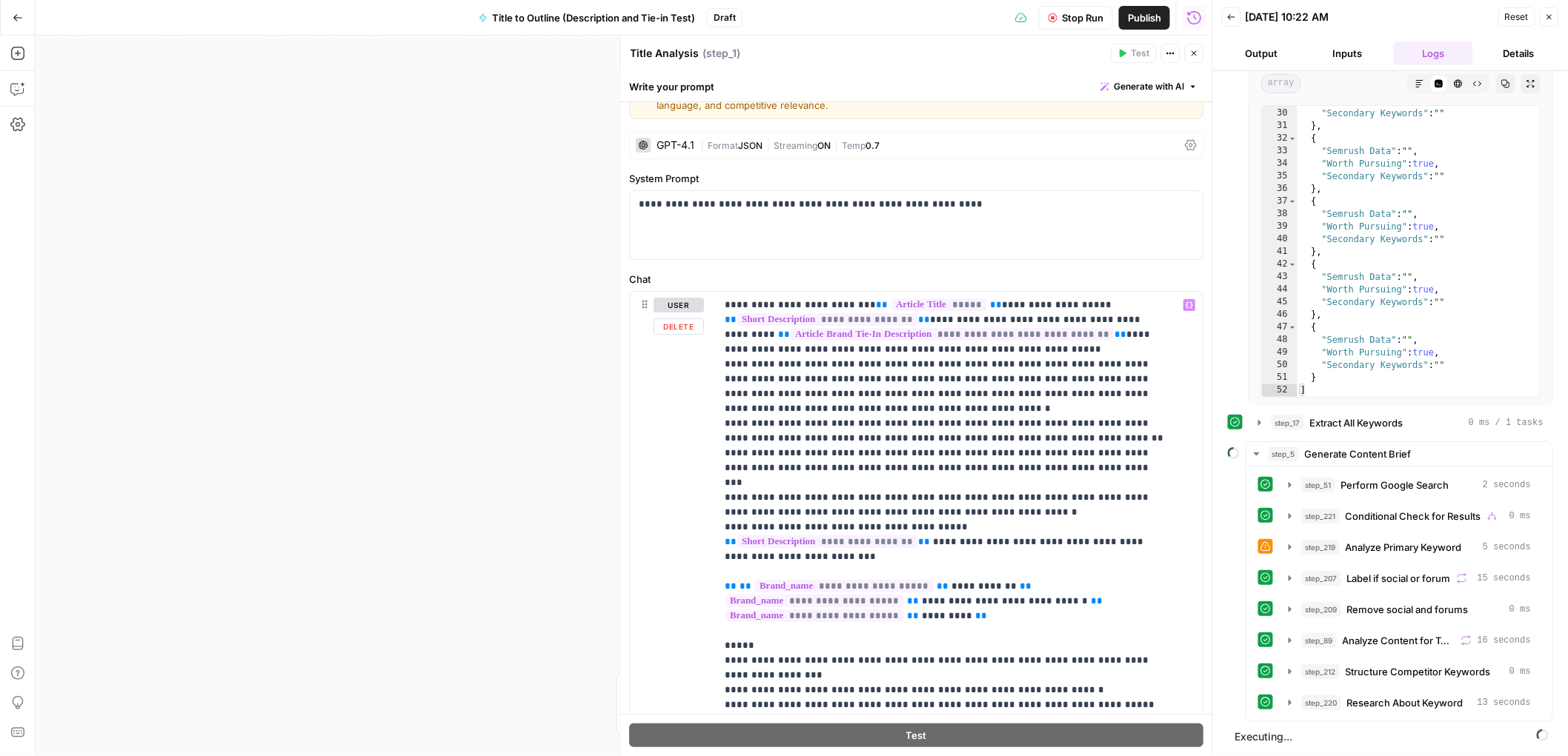
scroll to position [0, 0]
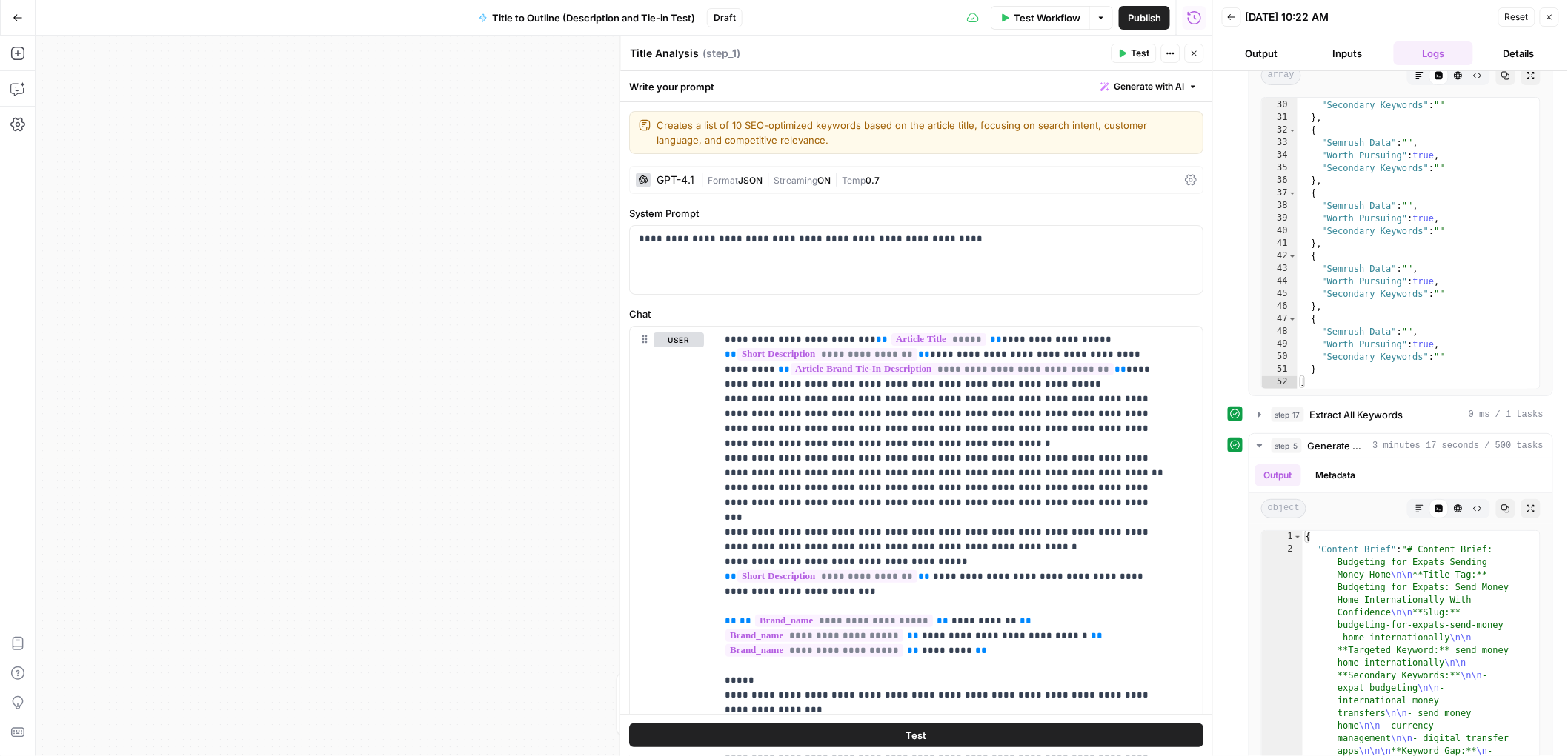
click at [1250, 44] on button "Output" at bounding box center [1262, 54] width 80 height 24
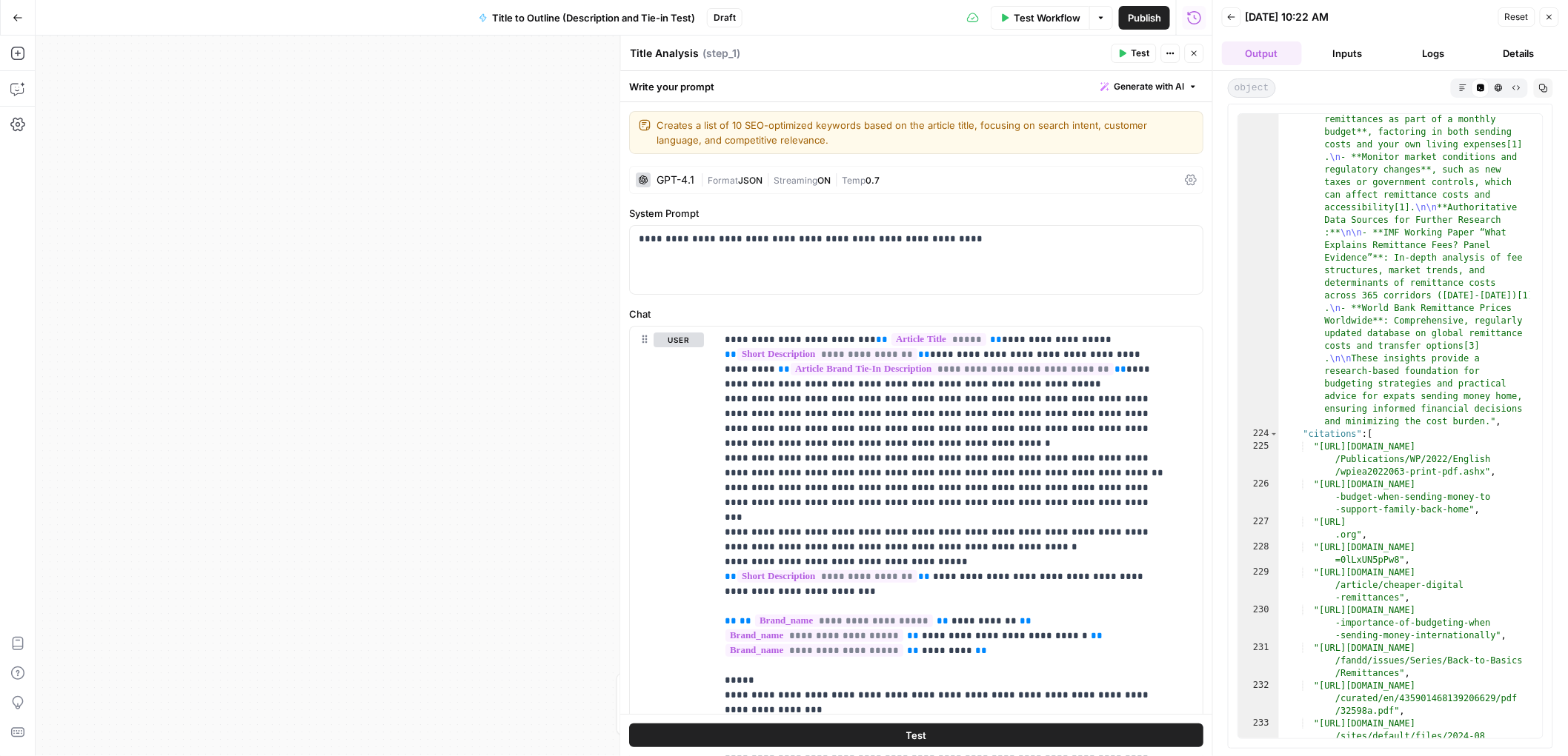
scroll to position [23653, 0]
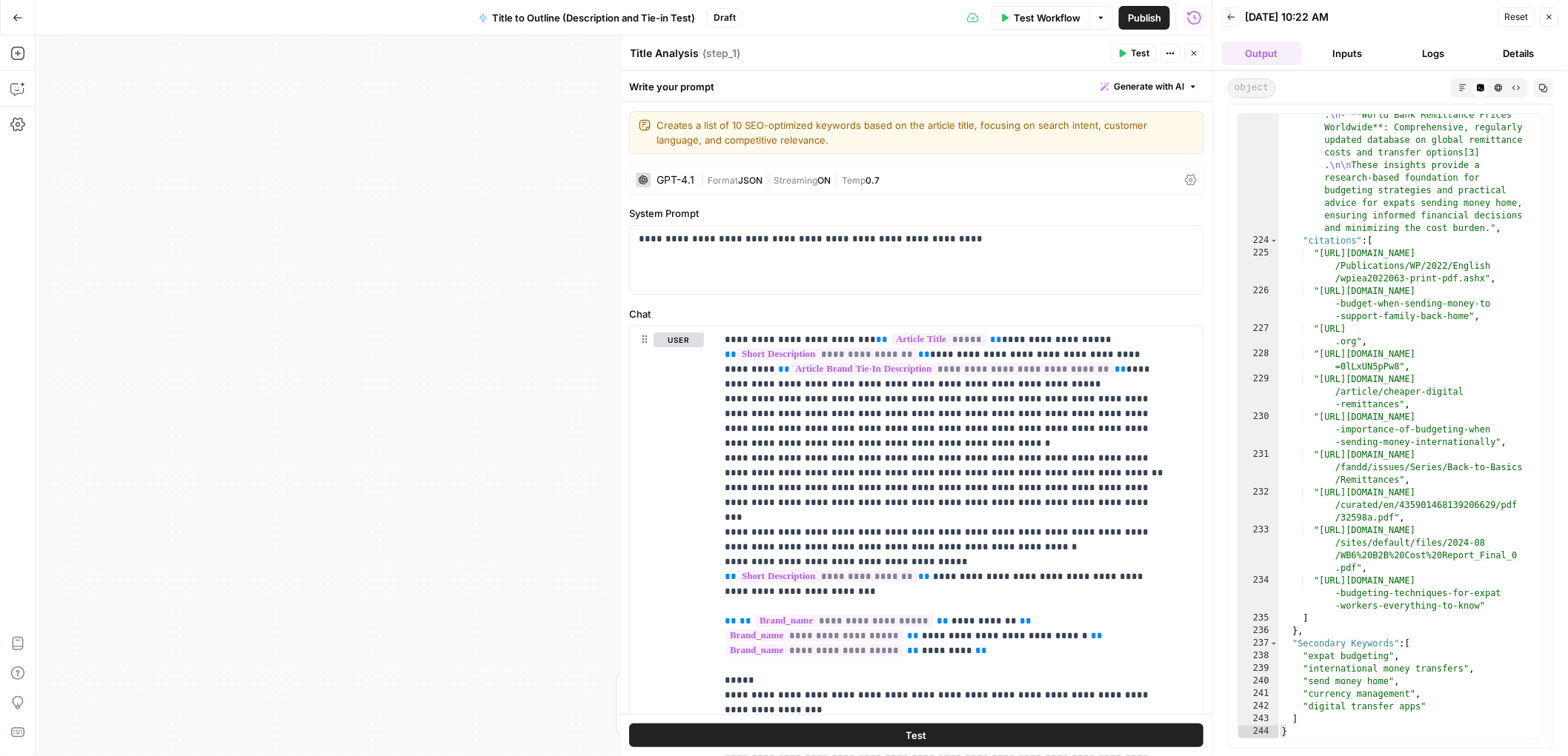
click at [1336, 56] on button "Inputs" at bounding box center [1347, 54] width 80 height 24
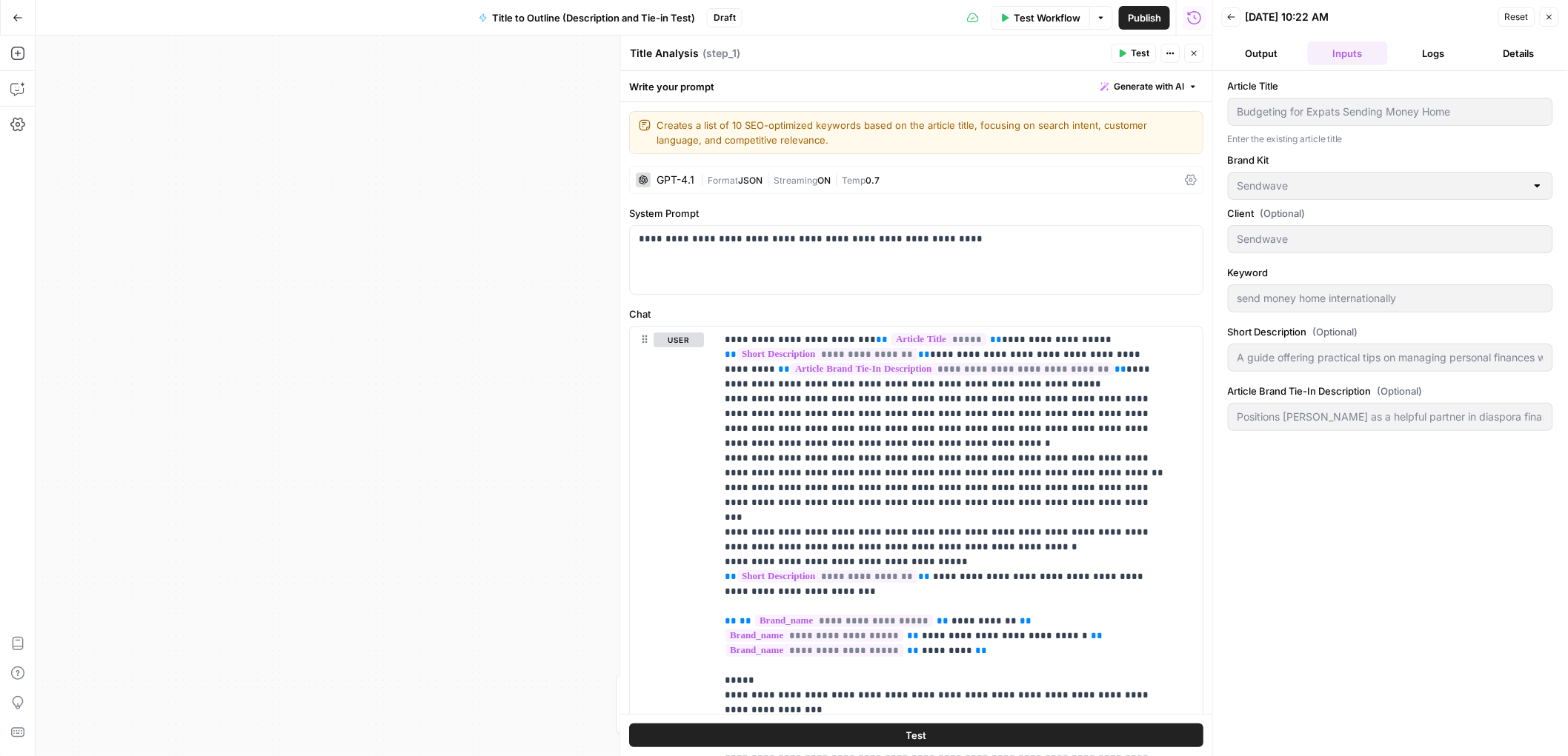
click at [1431, 55] on button "Logs" at bounding box center [1434, 54] width 80 height 24
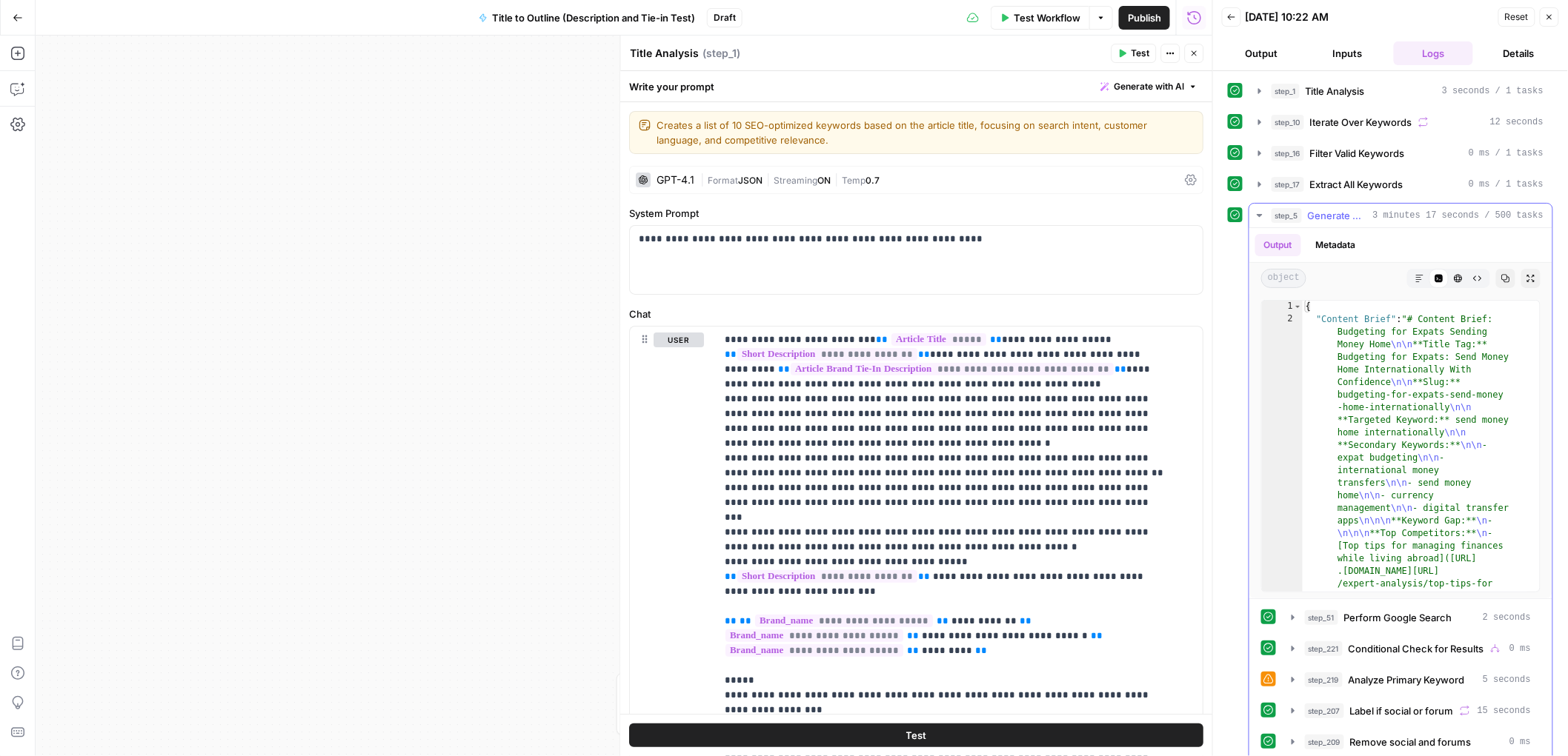
click at [1259, 220] on icon "button" at bounding box center [1259, 215] width 12 height 12
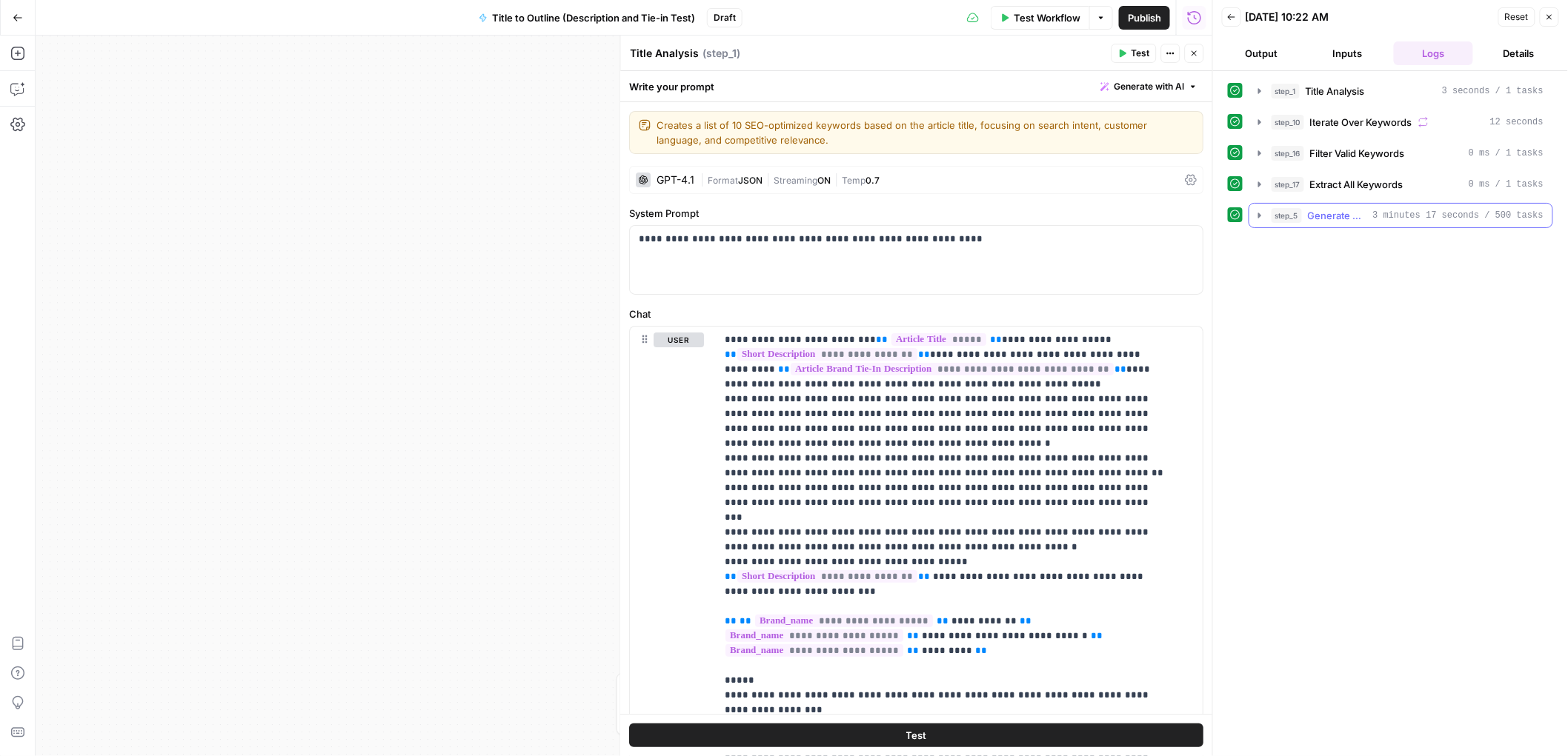
click at [1259, 215] on icon "button" at bounding box center [1259, 216] width 3 height 6
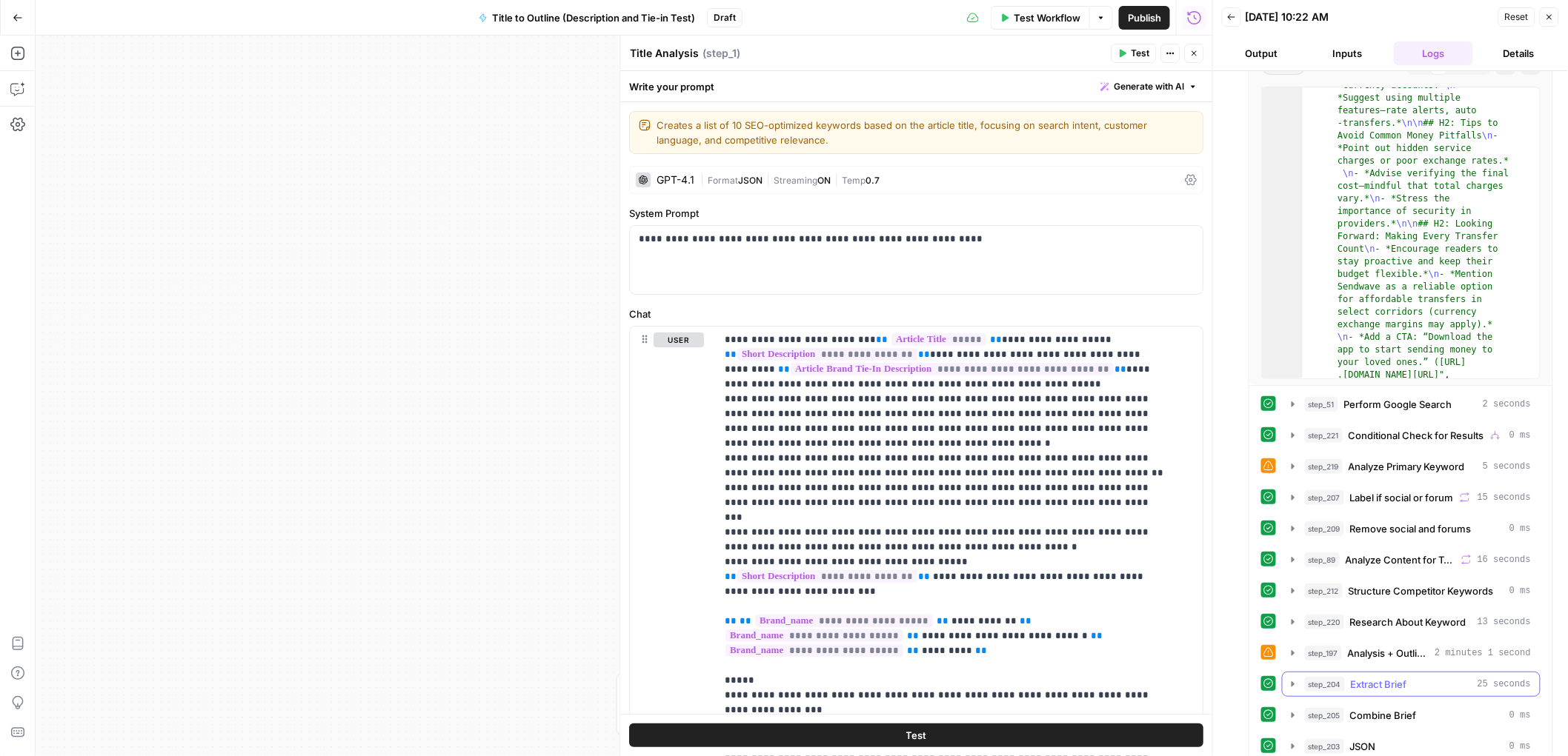
scroll to position [233, 0]
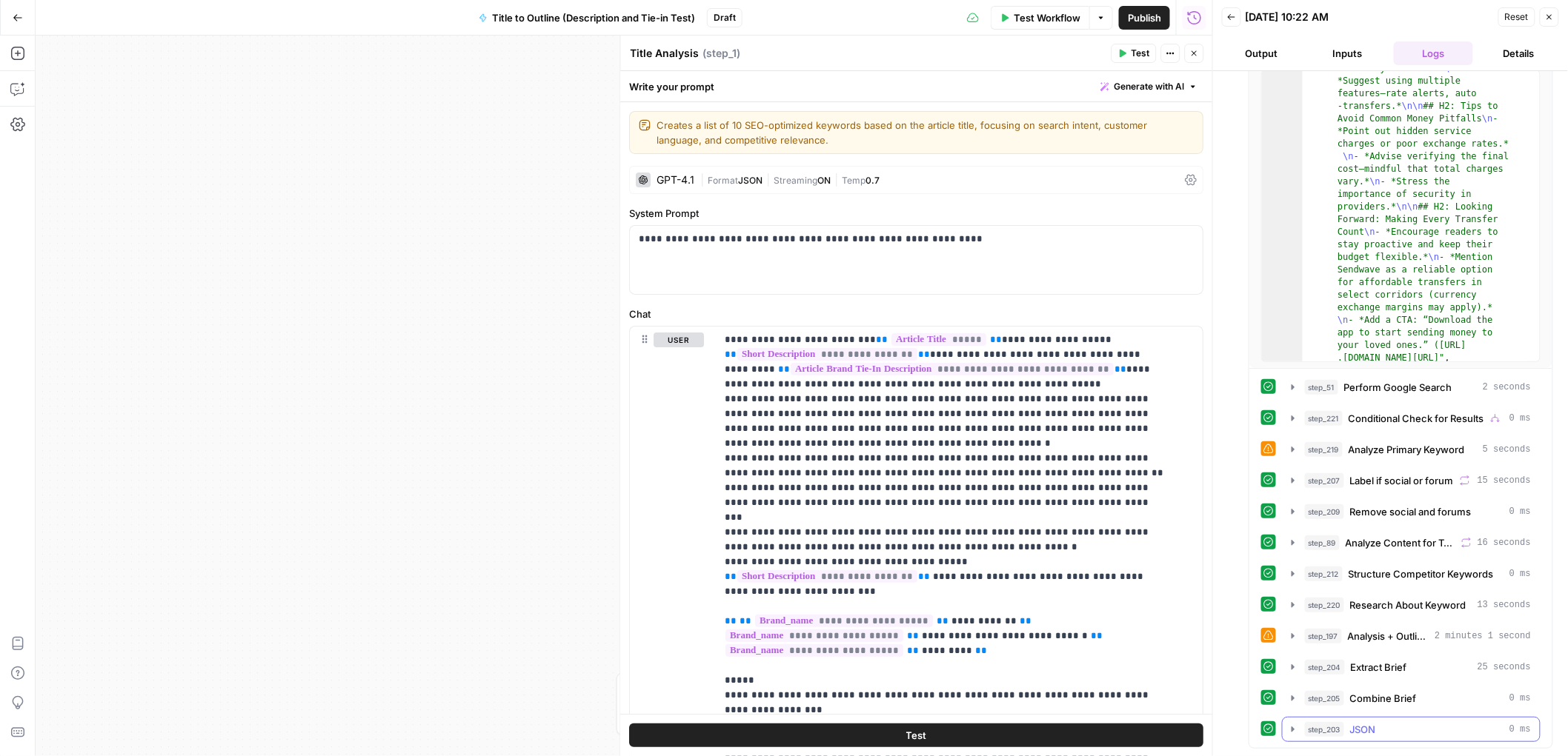
click at [1292, 728] on icon "button" at bounding box center [1293, 729] width 3 height 6
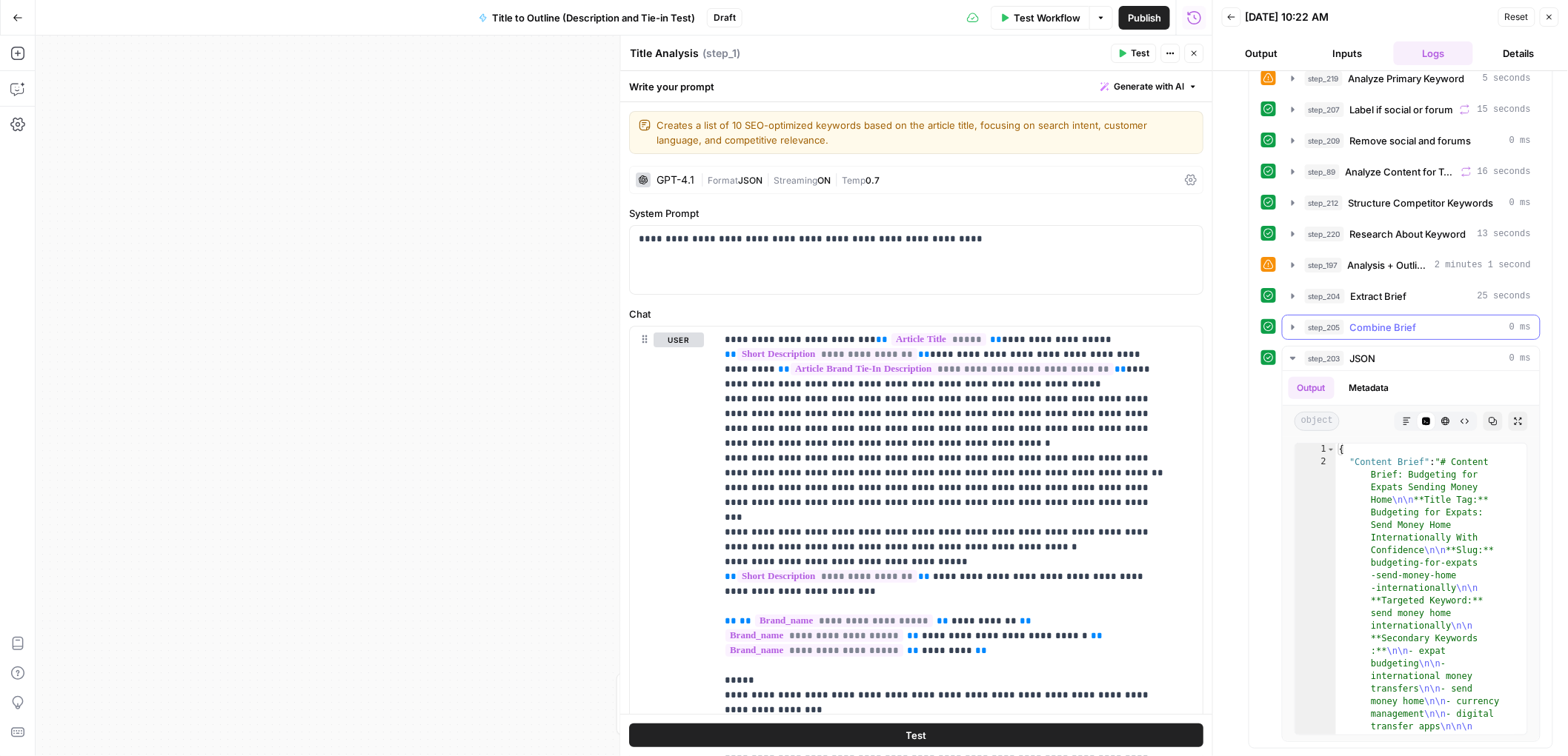
click at [1290, 327] on icon "button" at bounding box center [1293, 327] width 12 height 12
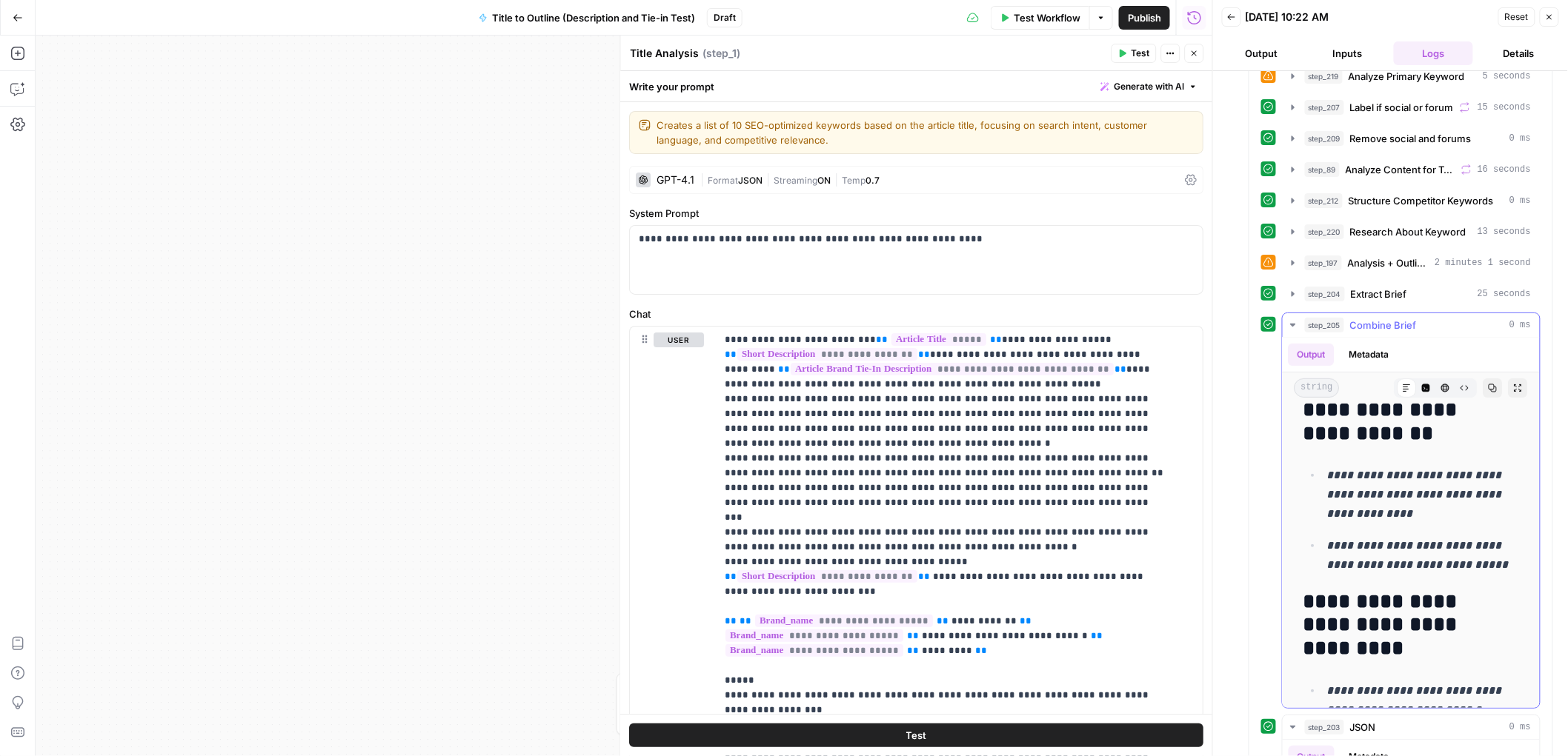
scroll to position [3397, 0]
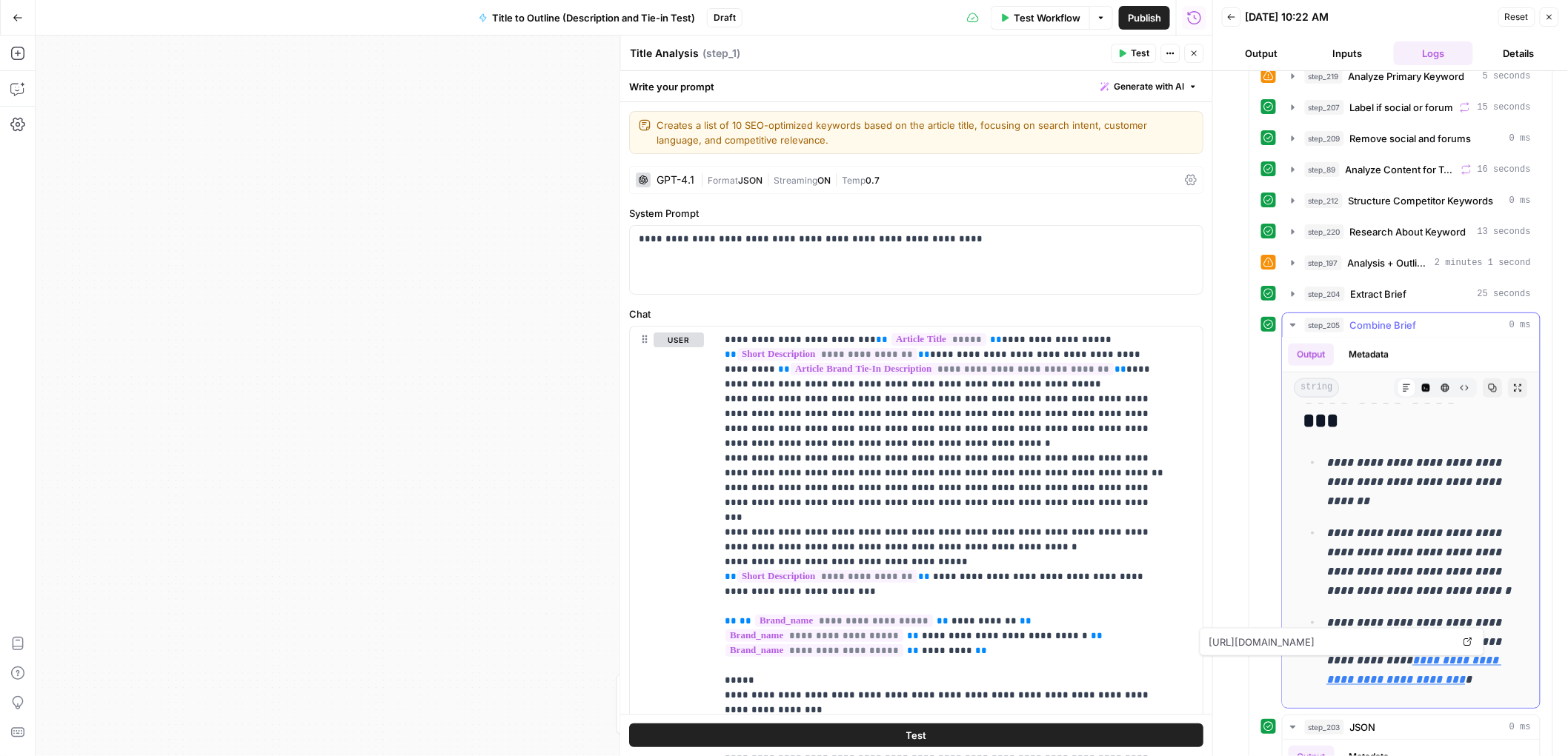
click at [1404, 669] on em "**********" at bounding box center [1414, 671] width 175 height 31
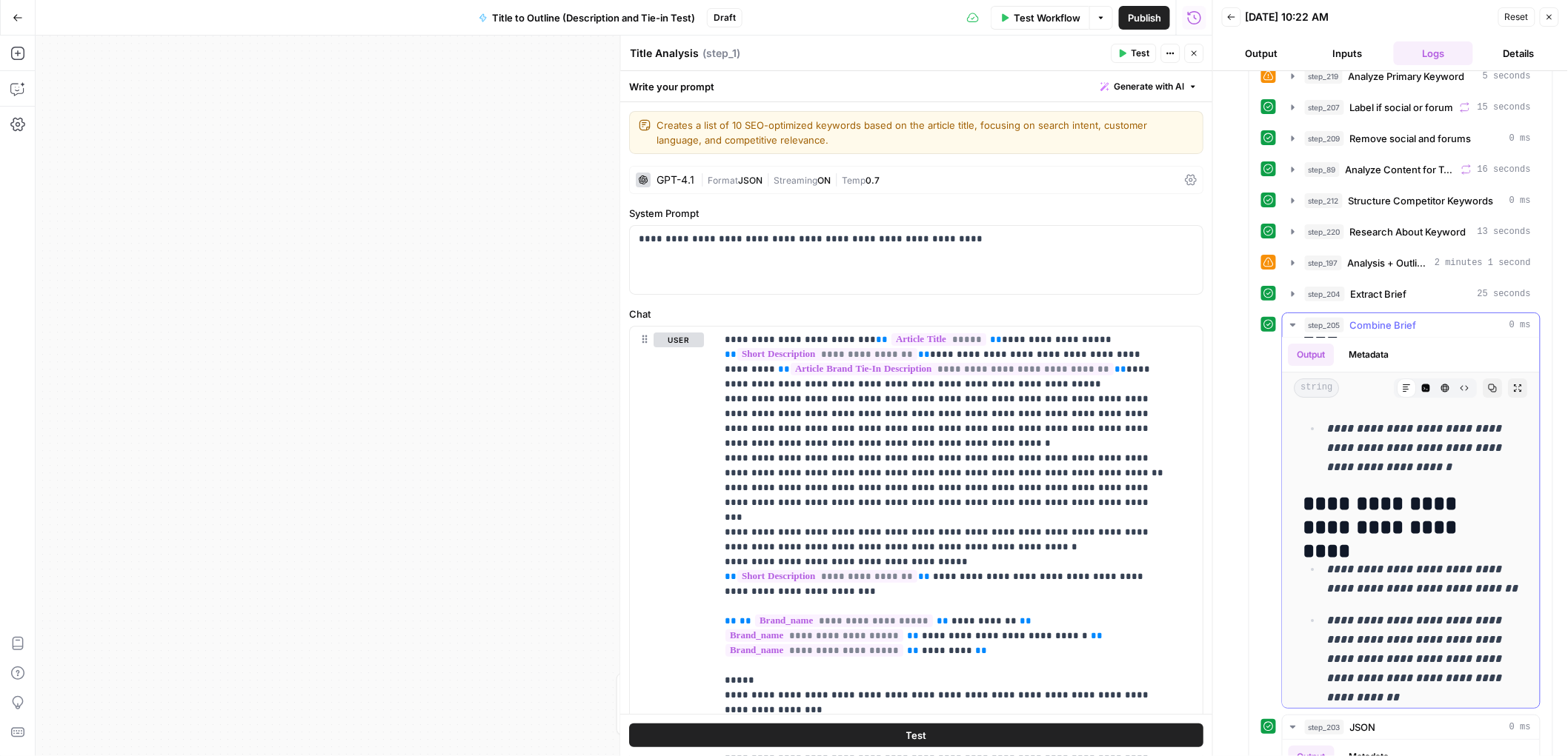
scroll to position [2421, 0]
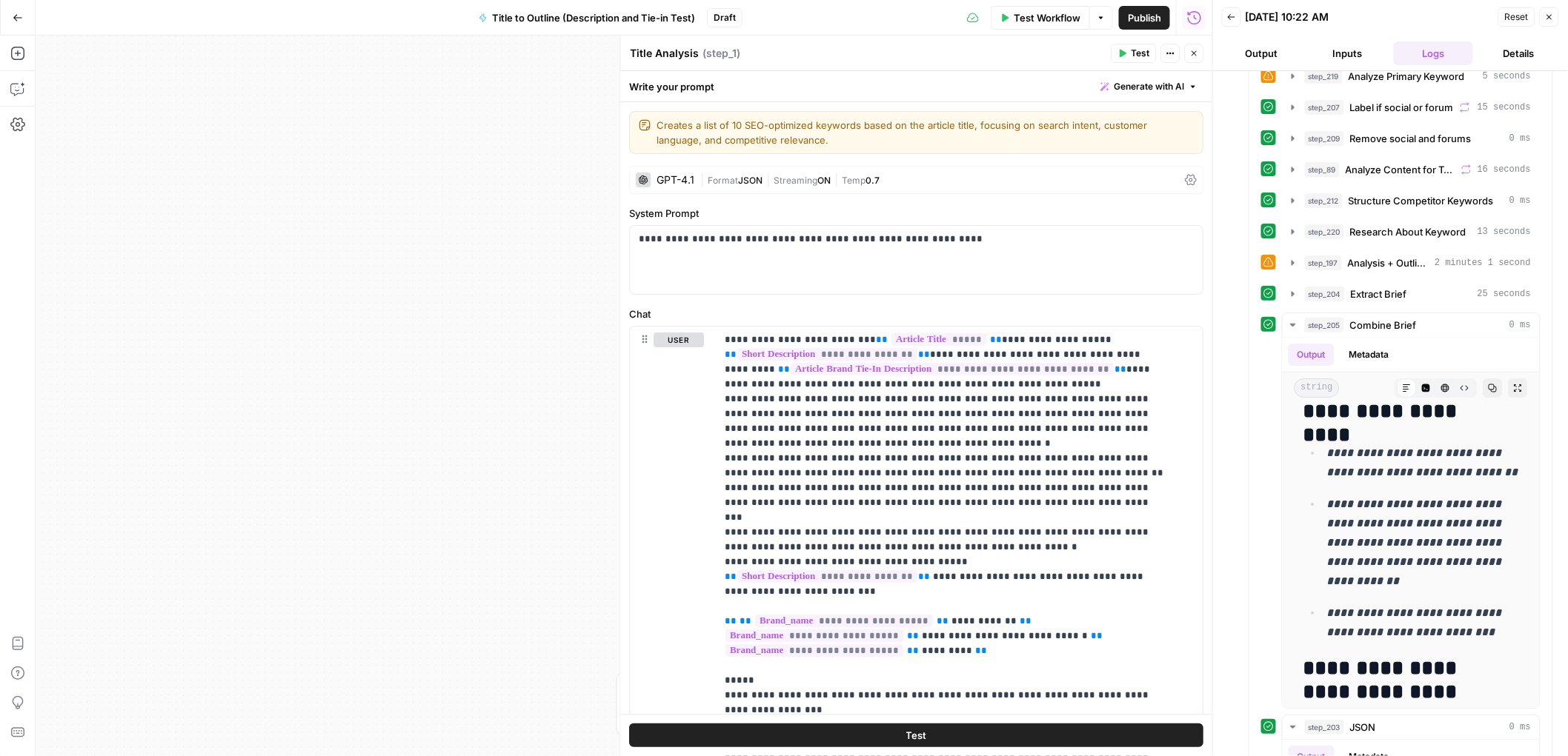
click at [1556, 19] on button "Close" at bounding box center [1549, 17] width 19 height 19
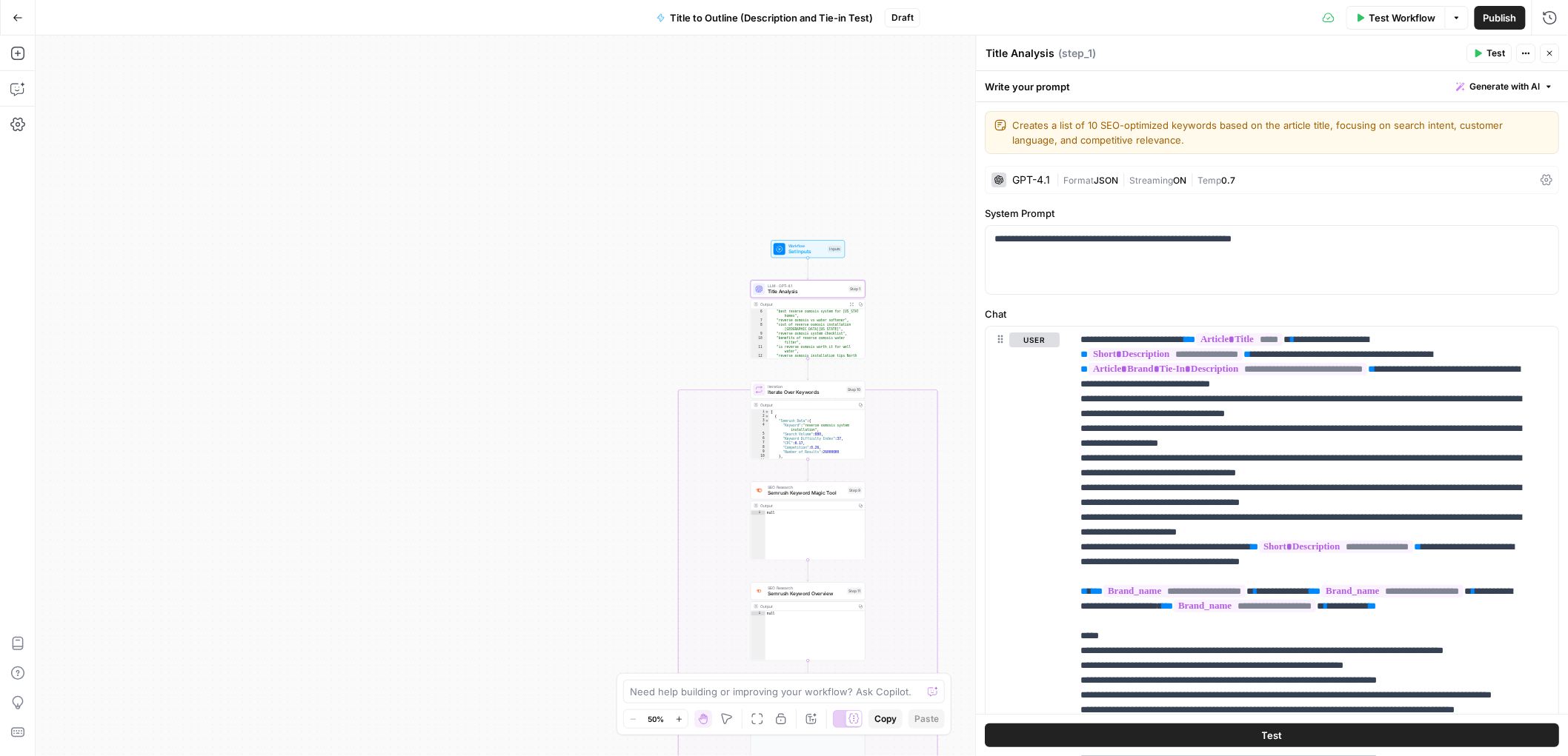
click at [1497, 22] on span "Publish" at bounding box center [1500, 18] width 33 height 15
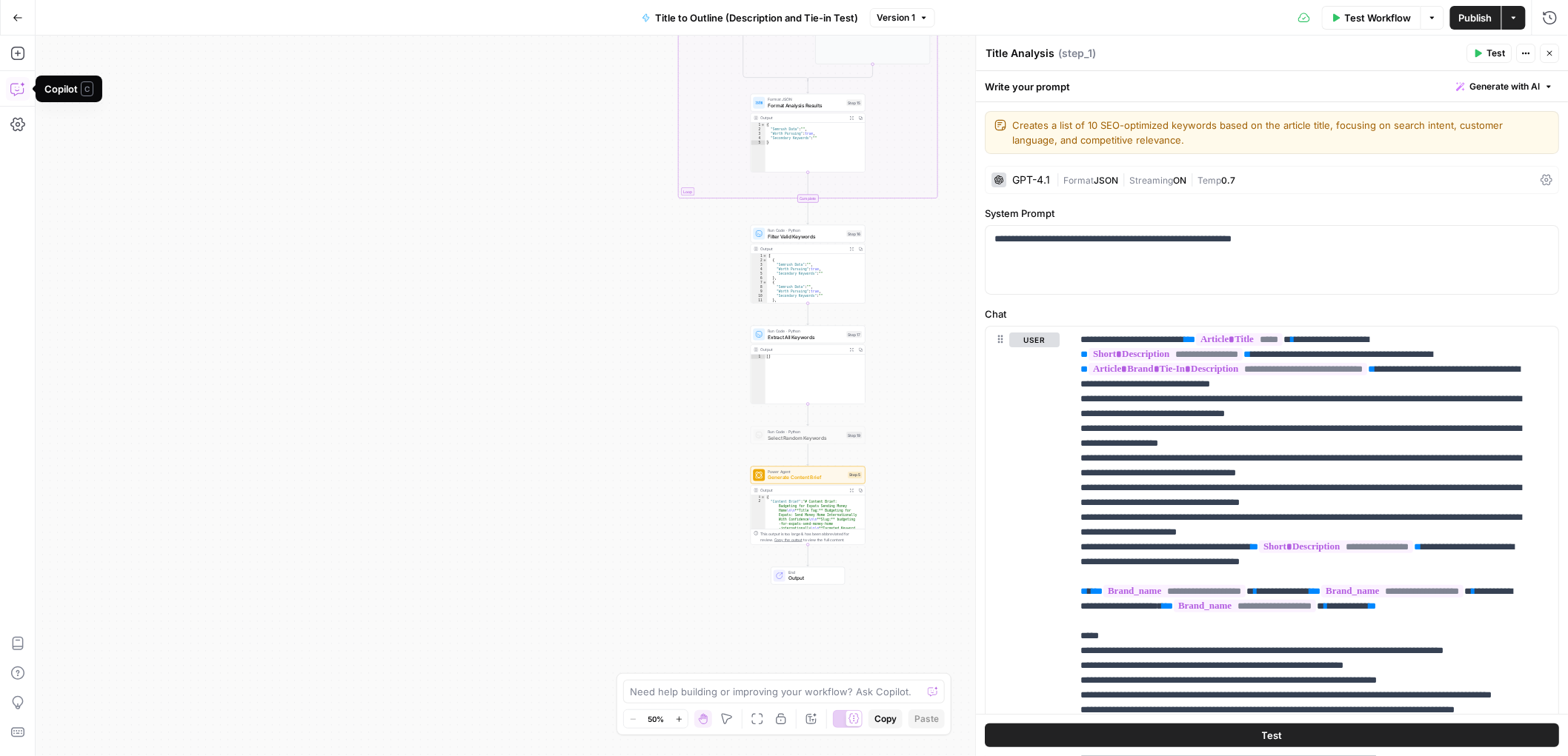
click at [16, 21] on icon "button" at bounding box center [18, 18] width 10 height 10
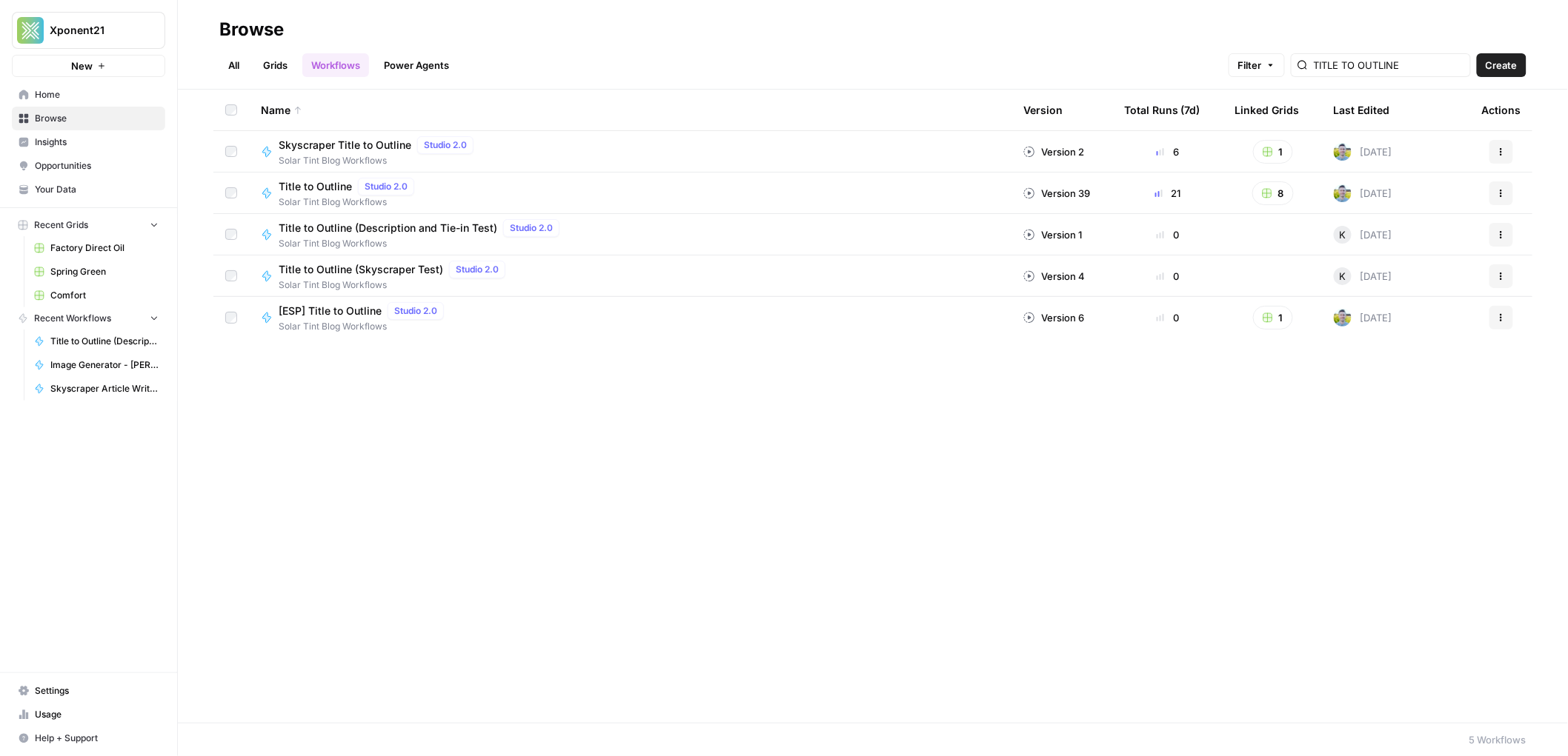
click at [55, 125] on link "Browse" at bounding box center [89, 119] width 154 height 24
click at [290, 69] on link "Grids" at bounding box center [275, 66] width 43 height 24
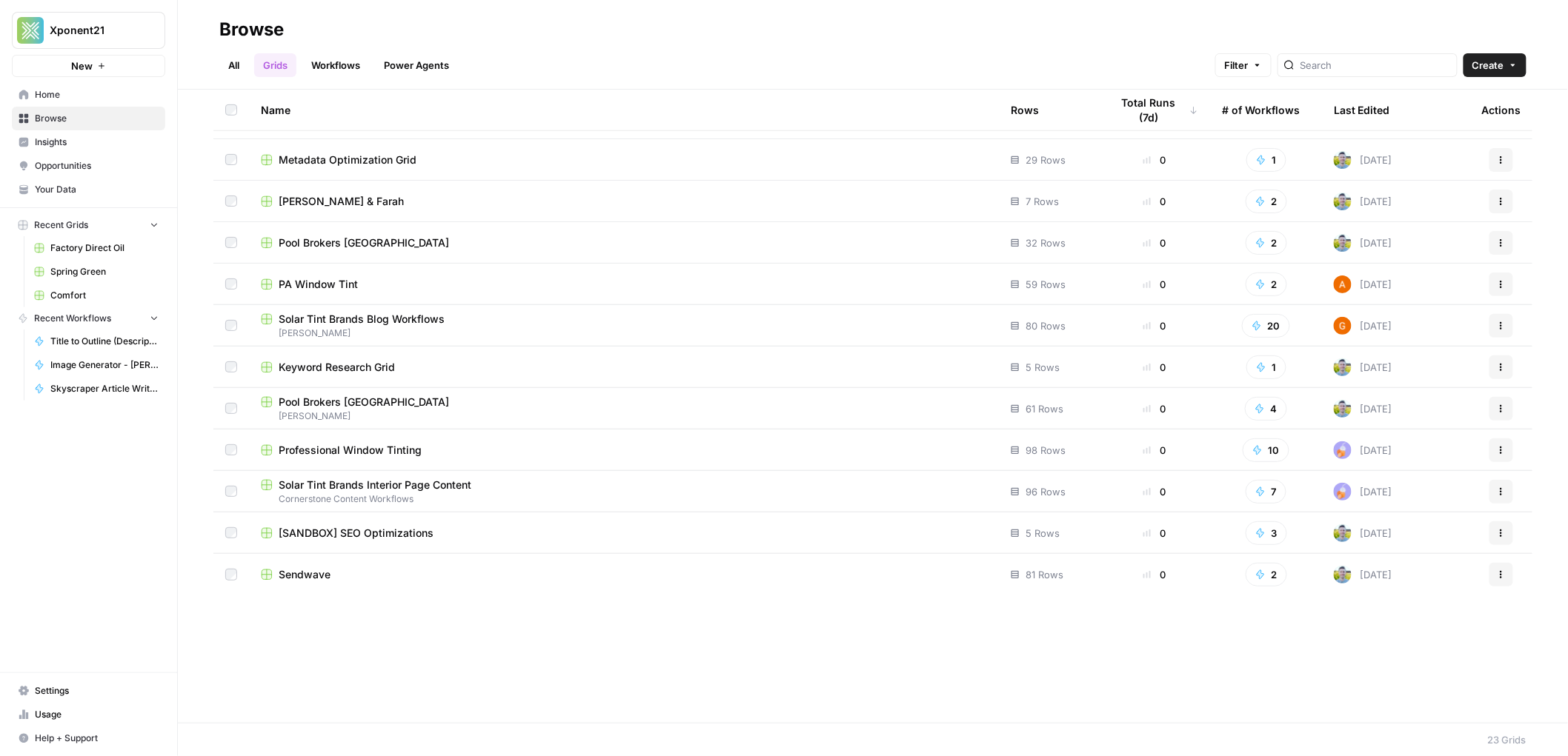
scroll to position [363, 0]
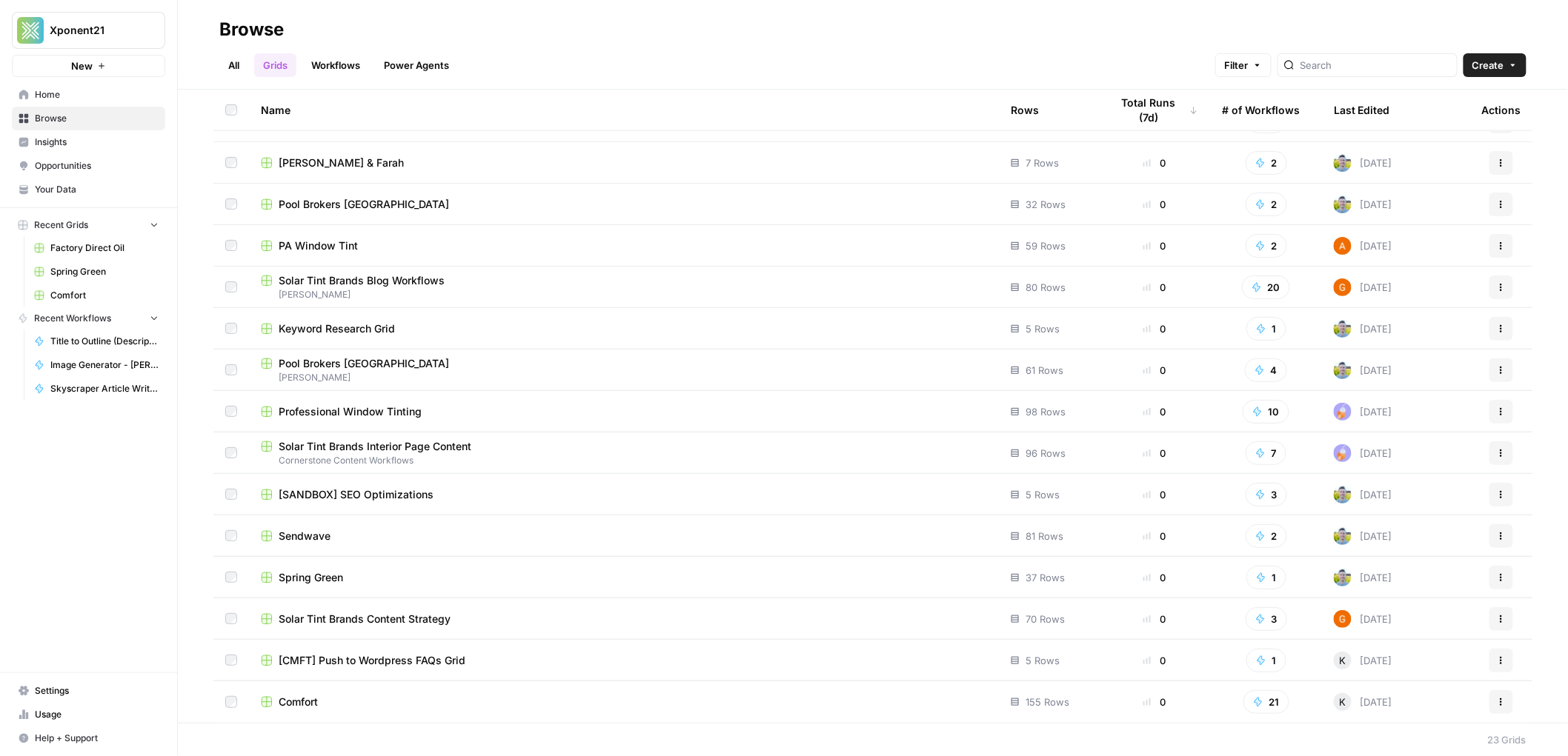
click at [321, 538] on span "Sendwave" at bounding box center [305, 536] width 52 height 15
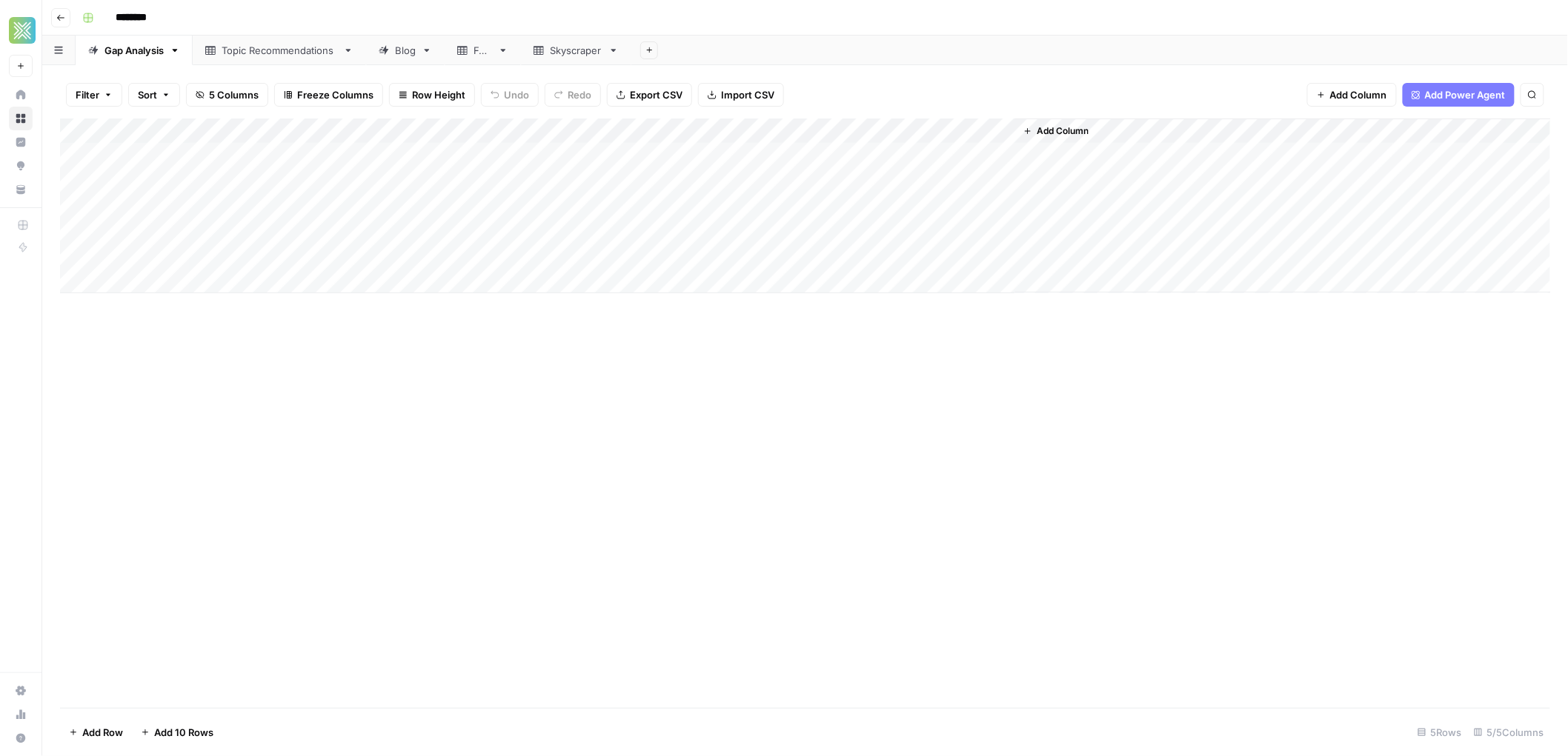
click at [650, 52] on icon "button" at bounding box center [650, 50] width 8 height 8
click at [687, 102] on span "Blank" at bounding box center [727, 102] width 109 height 15
click at [678, 51] on div "Blank" at bounding box center [673, 50] width 25 height 15
click at [677, 50] on div "Blank" at bounding box center [673, 50] width 25 height 15
type input "*"
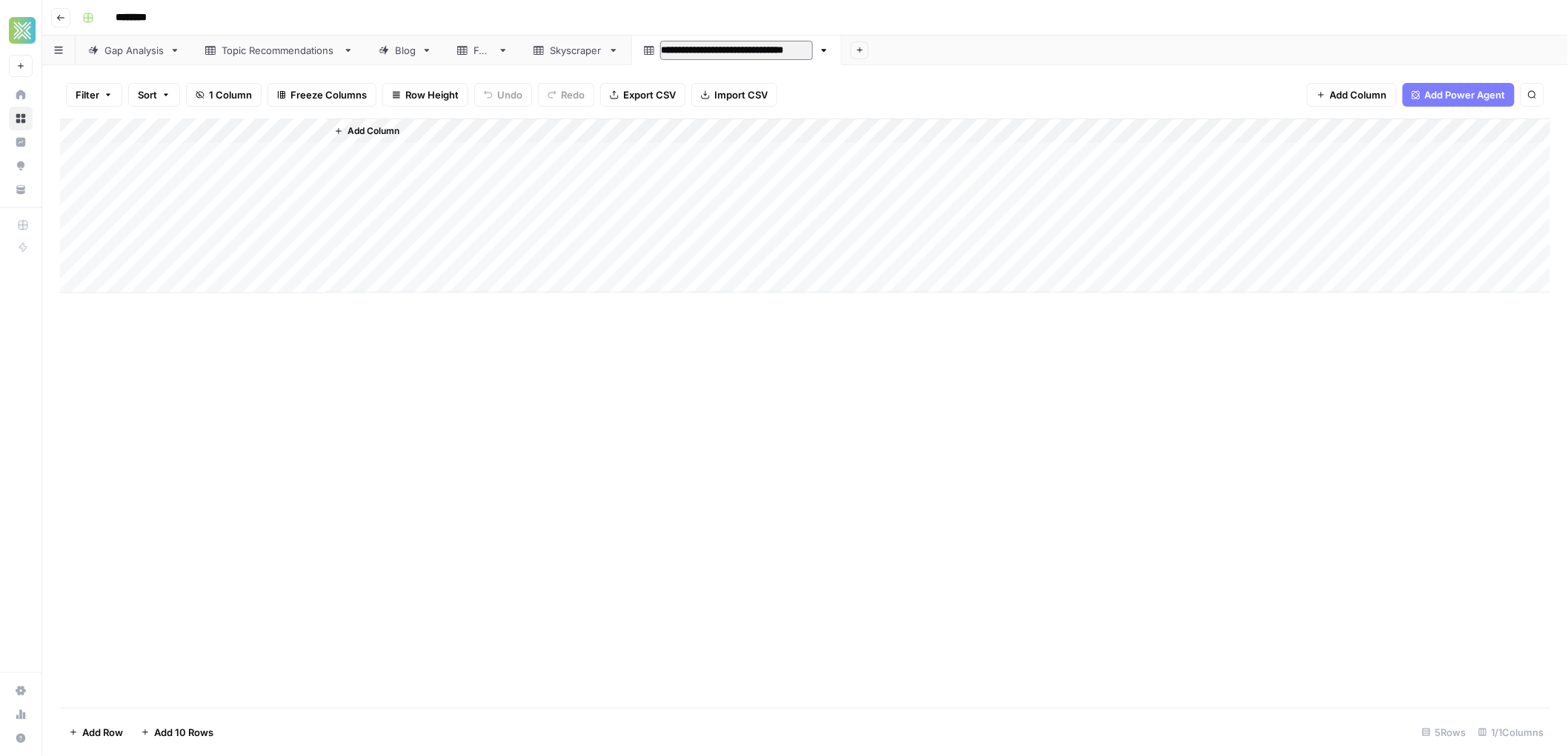
type input "**********"
click at [741, 51] on input "**********" at bounding box center [739, 50] width 157 height 19
drag, startPoint x: 652, startPoint y: 48, endPoint x: 453, endPoint y: 50, distance: 199.0
click at [453, 50] on div "**********" at bounding box center [805, 50] width 1526 height 30
click at [409, 43] on div "Blog" at bounding box center [405, 50] width 20 height 15
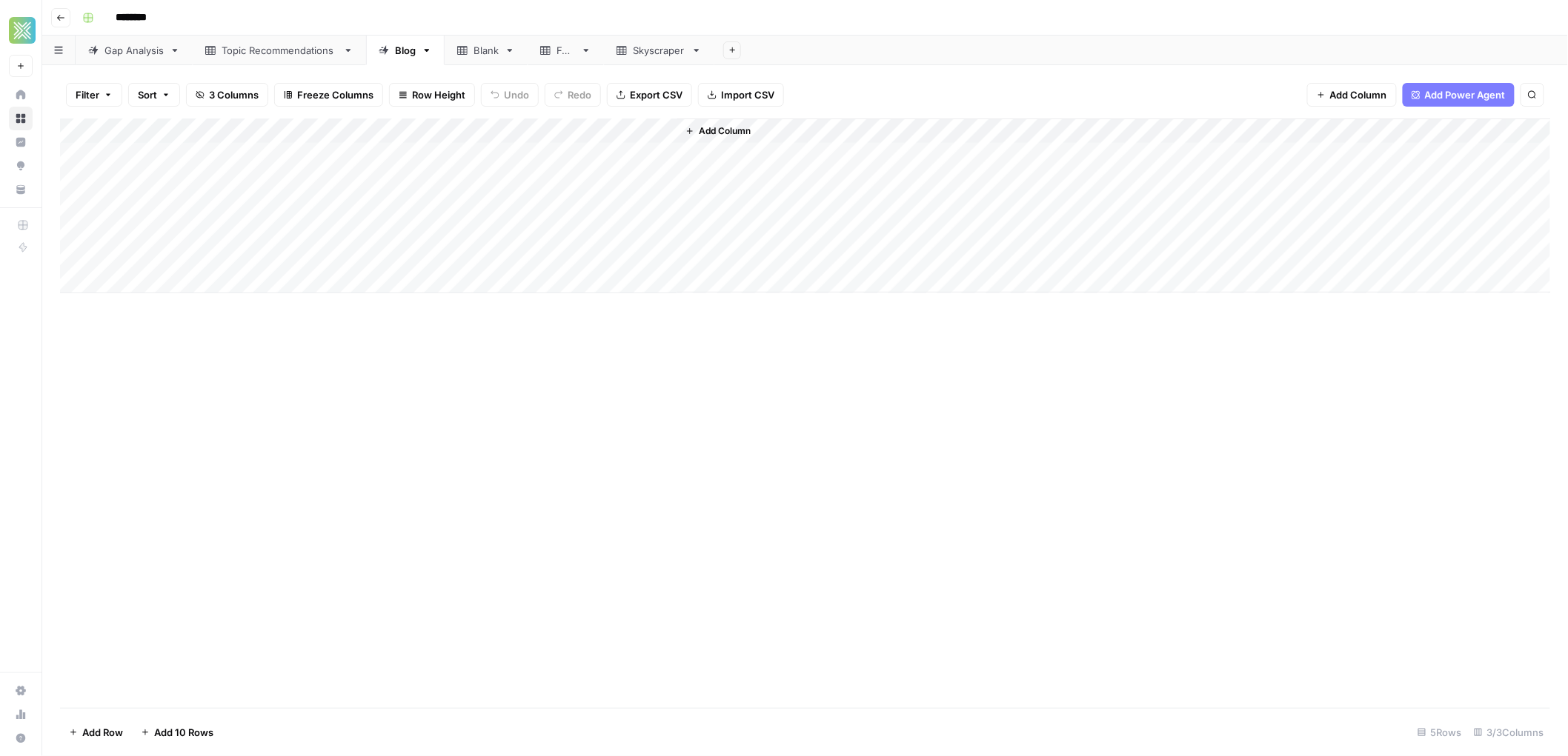
click at [479, 47] on div "Blank" at bounding box center [486, 50] width 25 height 15
click at [359, 127] on span "Add Column" at bounding box center [373, 131] width 52 height 13
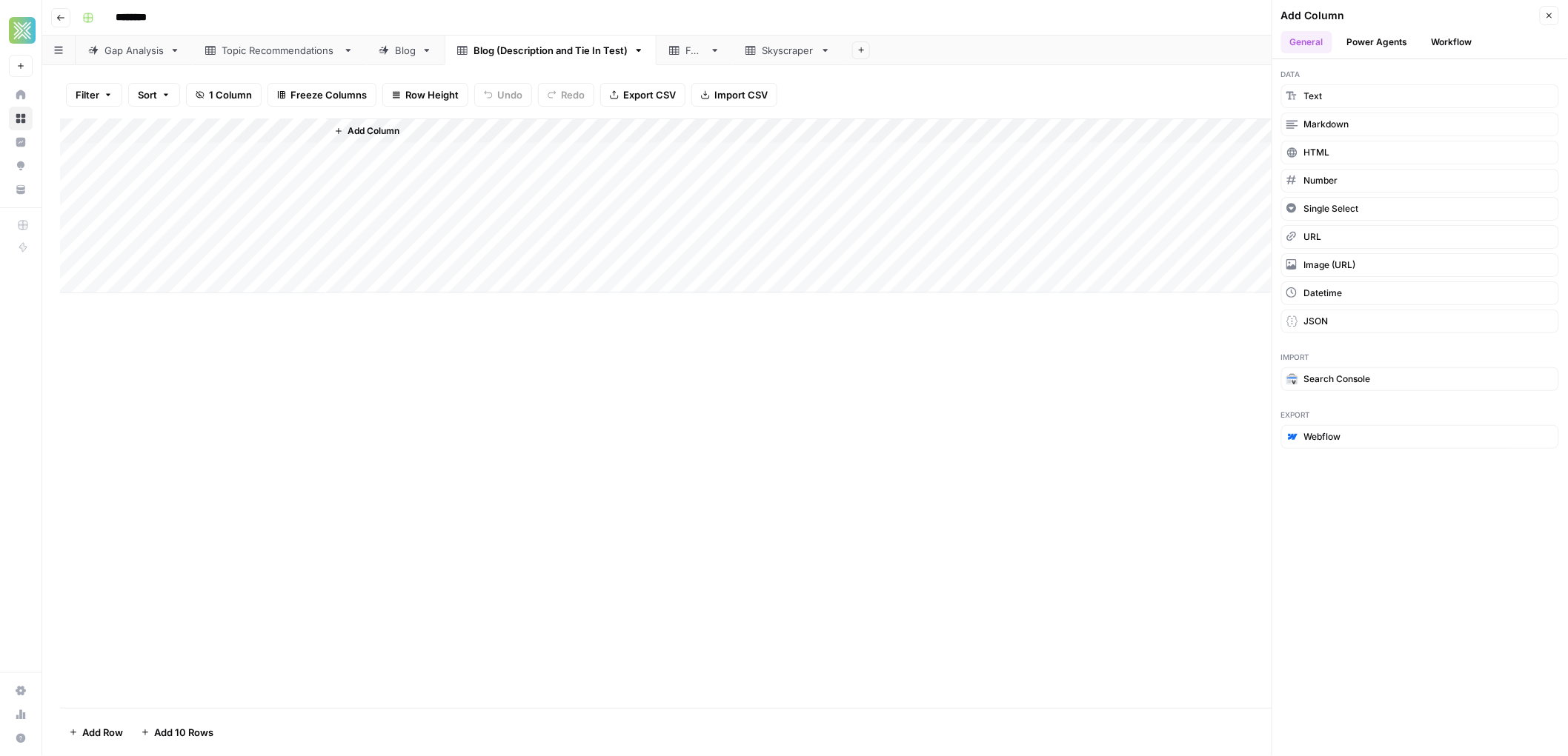
click at [1478, 35] on button "Workflow" at bounding box center [1451, 43] width 58 height 22
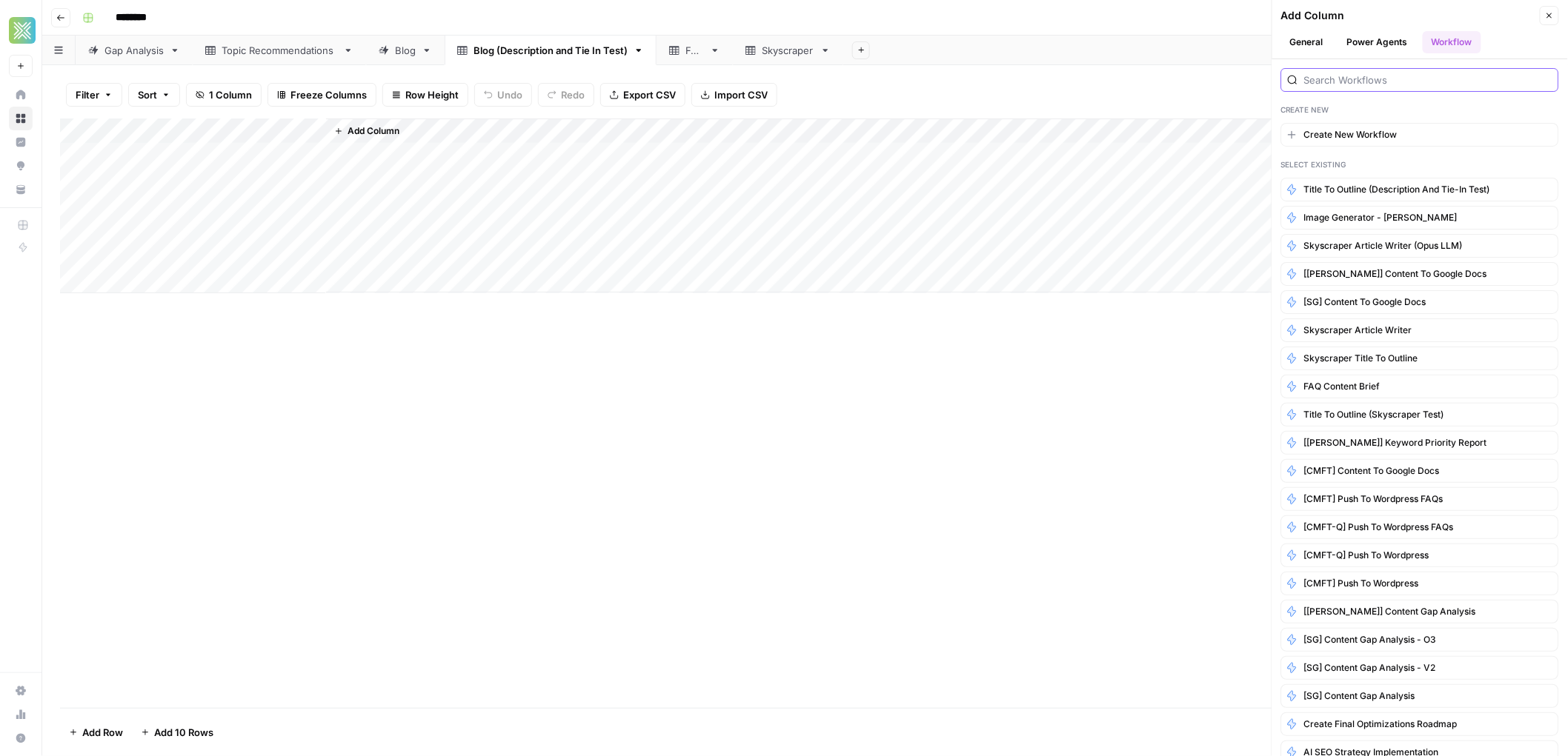
click at [1375, 80] on input "search" at bounding box center [1428, 80] width 248 height 15
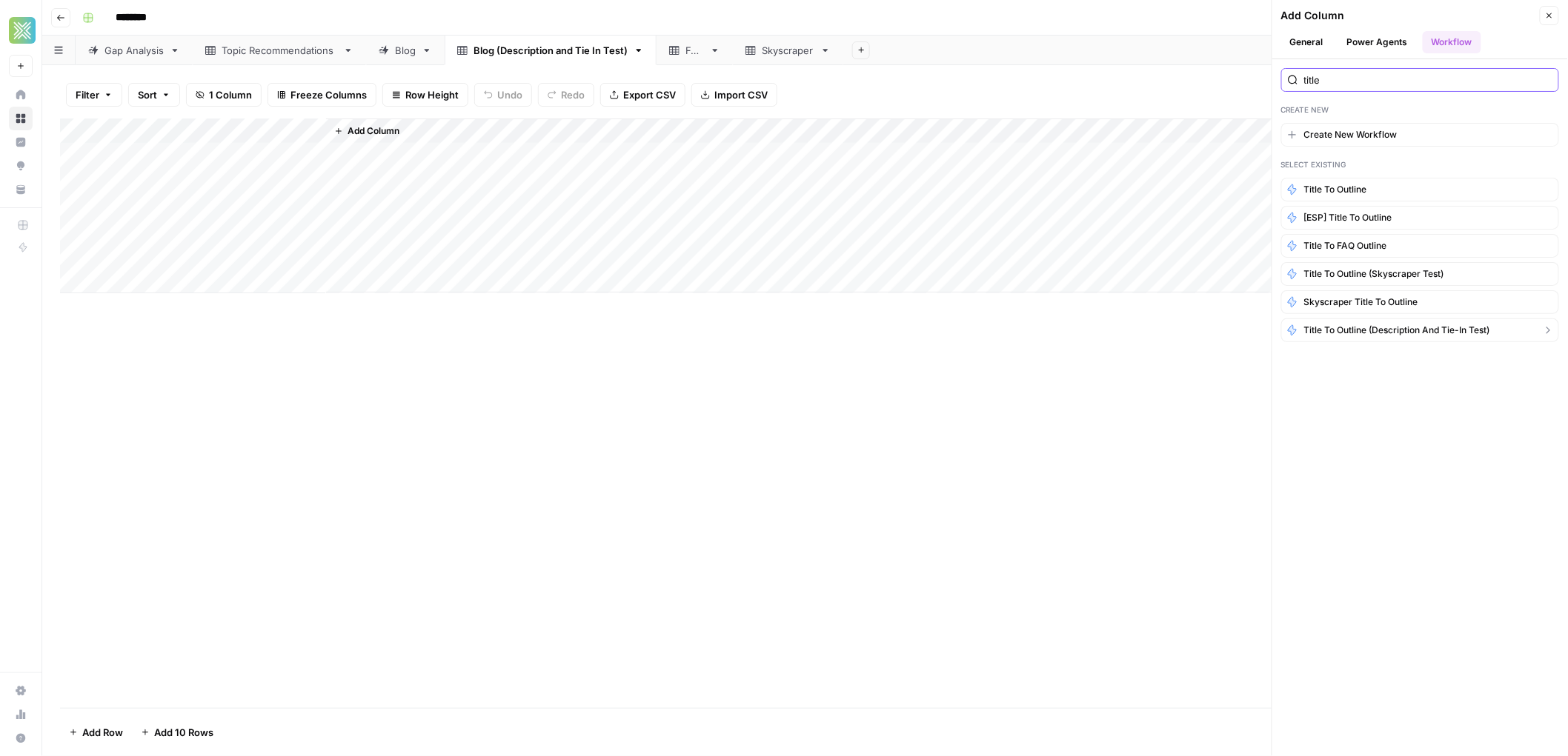
type input "title"
click at [1405, 329] on span "Title to Outline (Description and Tie-in Test)" at bounding box center [1397, 330] width 186 height 13
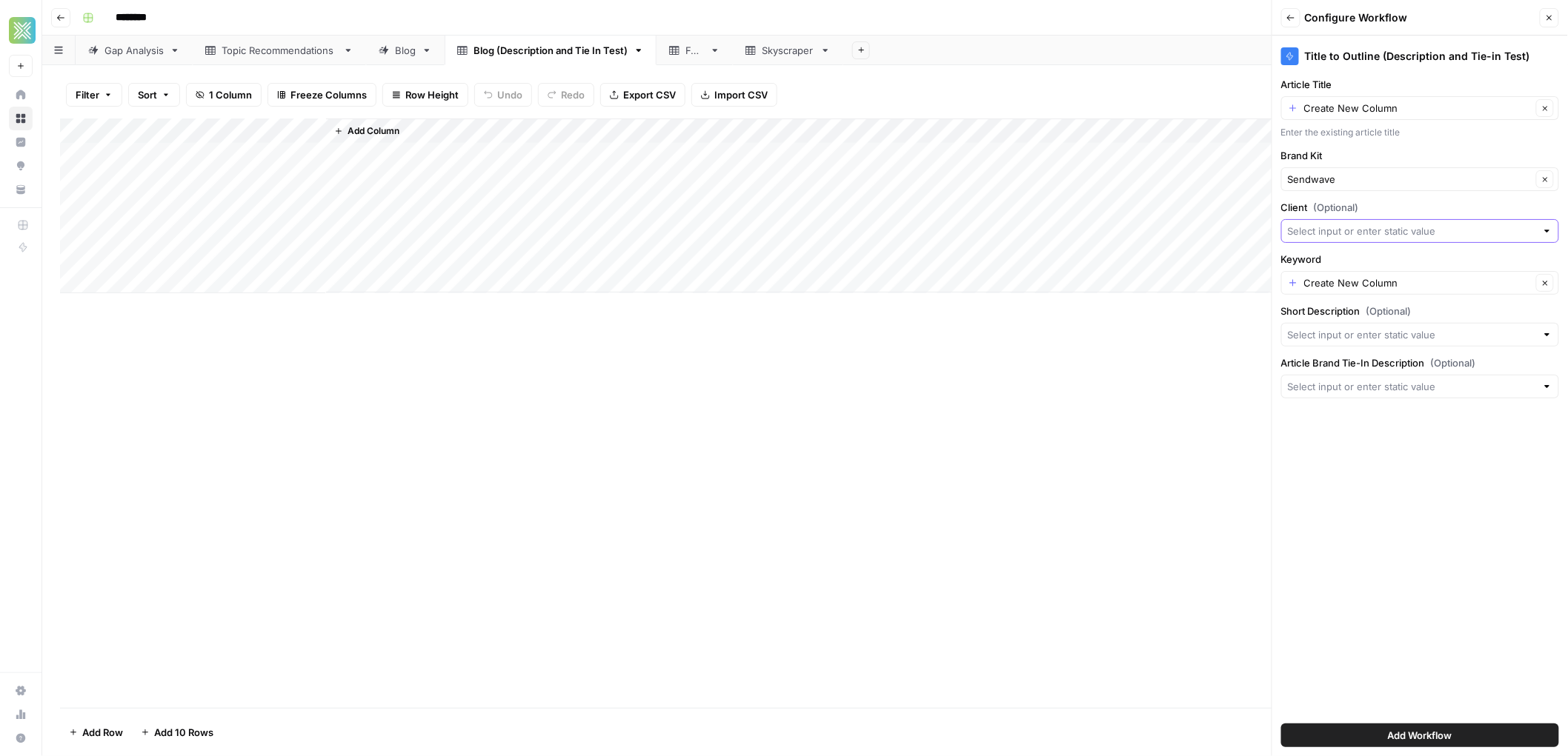
click at [1334, 228] on input "Client (Optional)" at bounding box center [1412, 232] width 248 height 15
type input "Sendwave"
click at [1411, 534] on div "Title to Outline (Description and Tie-in Test) Article Title Create New Column …" at bounding box center [1420, 396] width 296 height 721
click at [1356, 223] on div at bounding box center [1421, 232] width 278 height 24
type input "Sendwave"
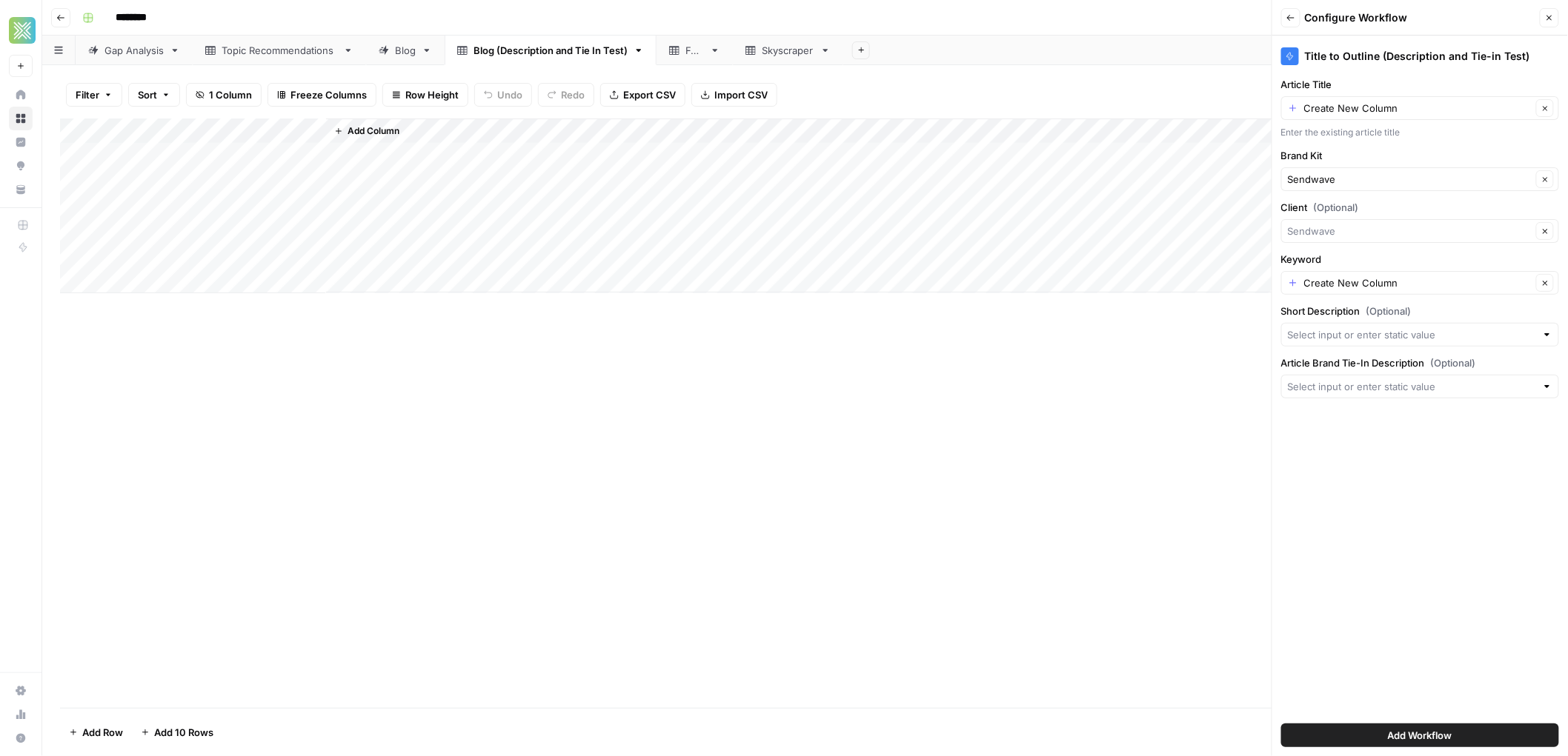
type input "Sendwave"
click at [1448, 736] on span "Add Workflow" at bounding box center [1421, 736] width 65 height 15
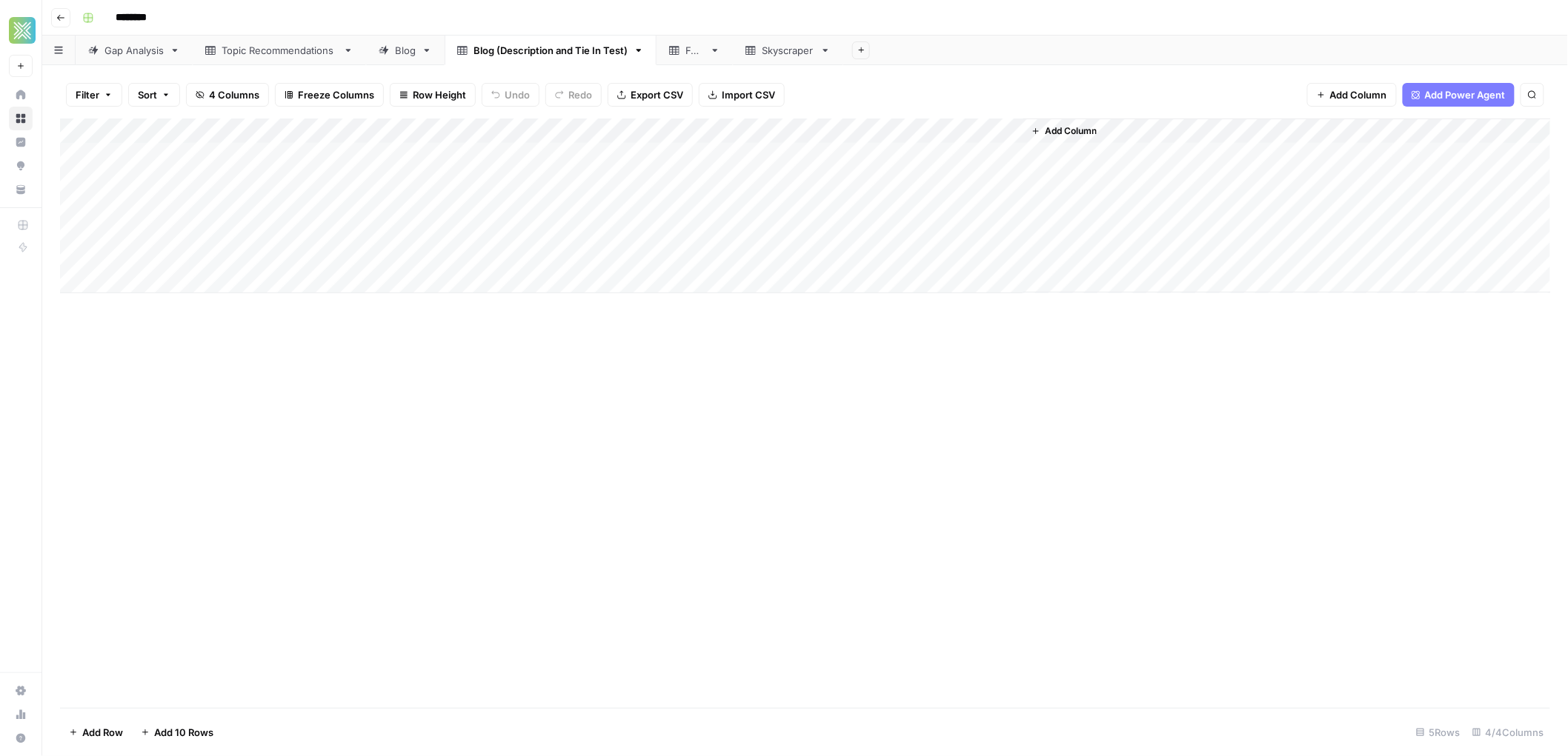
click at [987, 124] on div "Add Column" at bounding box center [805, 206] width 1491 height 175
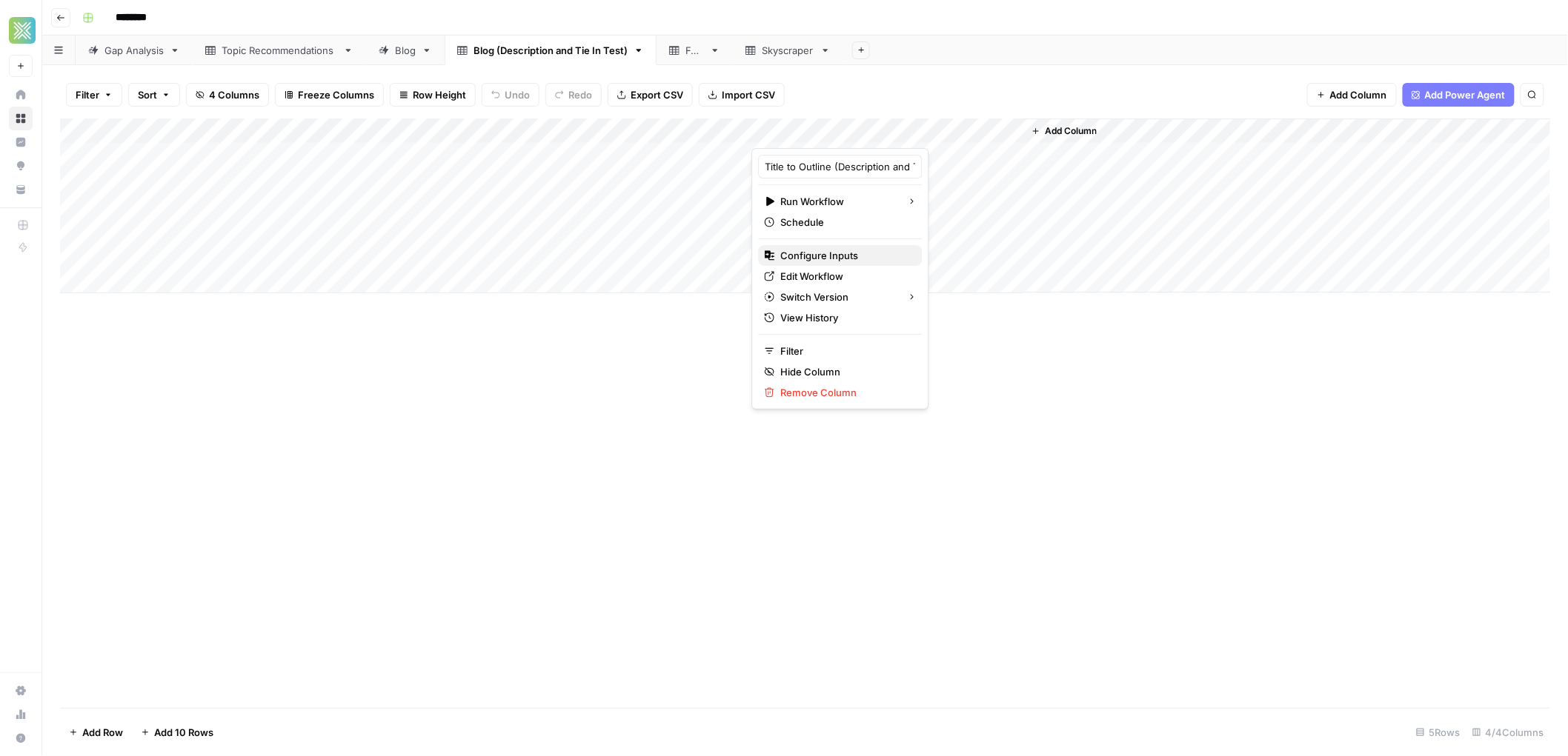
click at [841, 251] on span "Configure Inputs" at bounding box center [845, 256] width 130 height 15
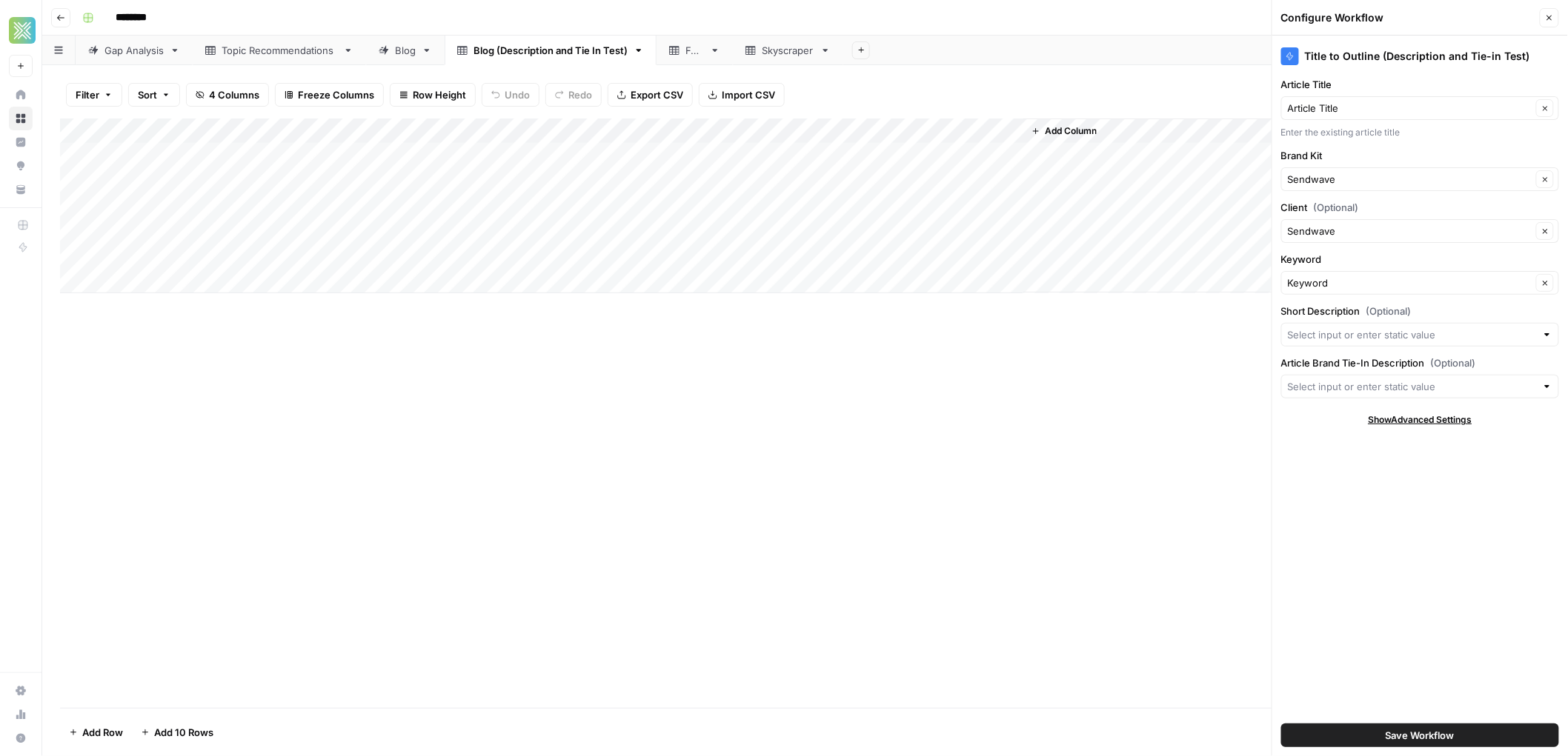
click at [315, 129] on div "Add Column" at bounding box center [805, 206] width 1491 height 175
drag, startPoint x: 146, startPoint y: 167, endPoint x: 113, endPoint y: 170, distance: 33.1
click at [114, 169] on div "Title Text Sort Ascending Sort Descending Filter Hide Column Remove Column" at bounding box center [200, 247] width 177 height 199
type input "Short Description"
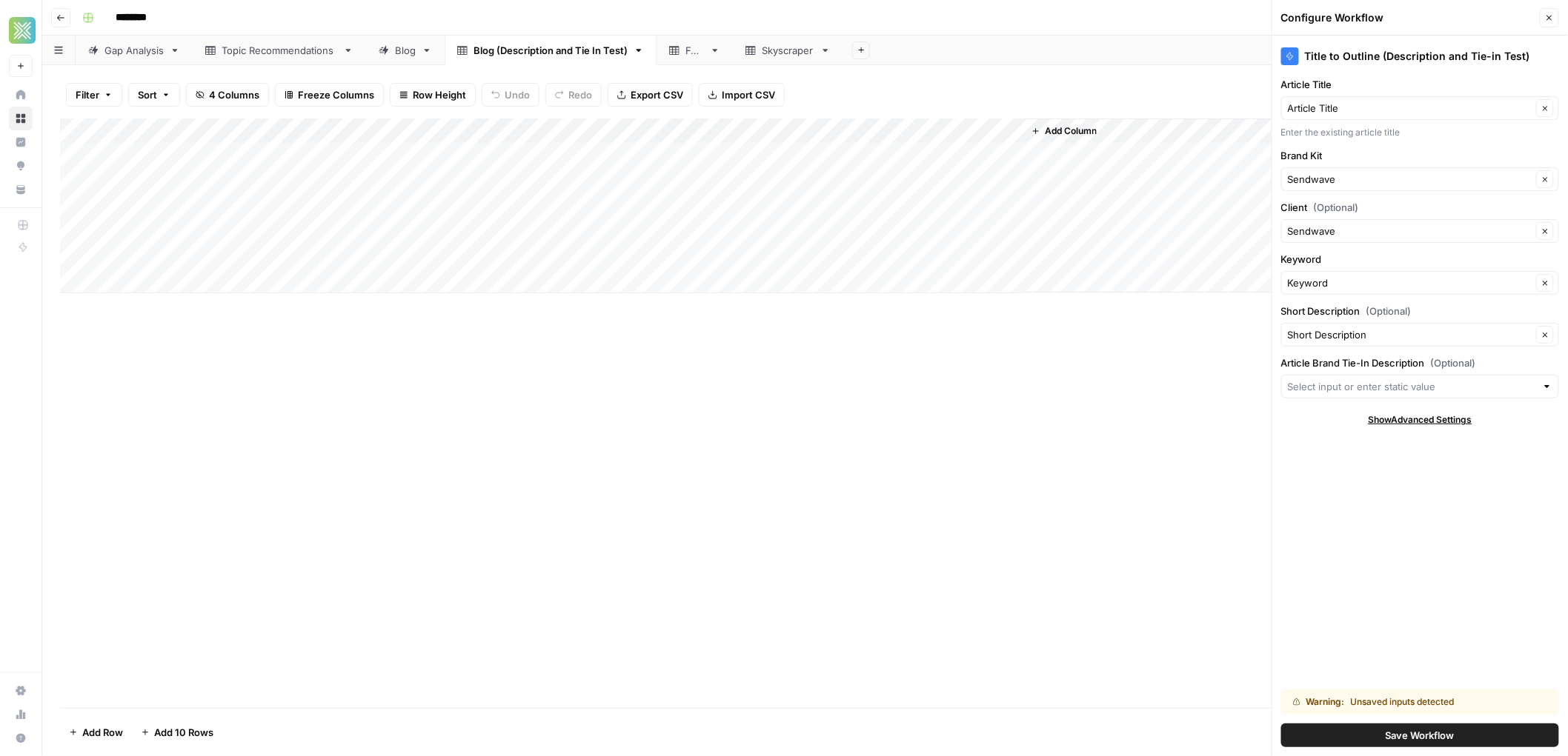
click at [1045, 125] on span "Add Column" at bounding box center [1071, 131] width 52 height 13
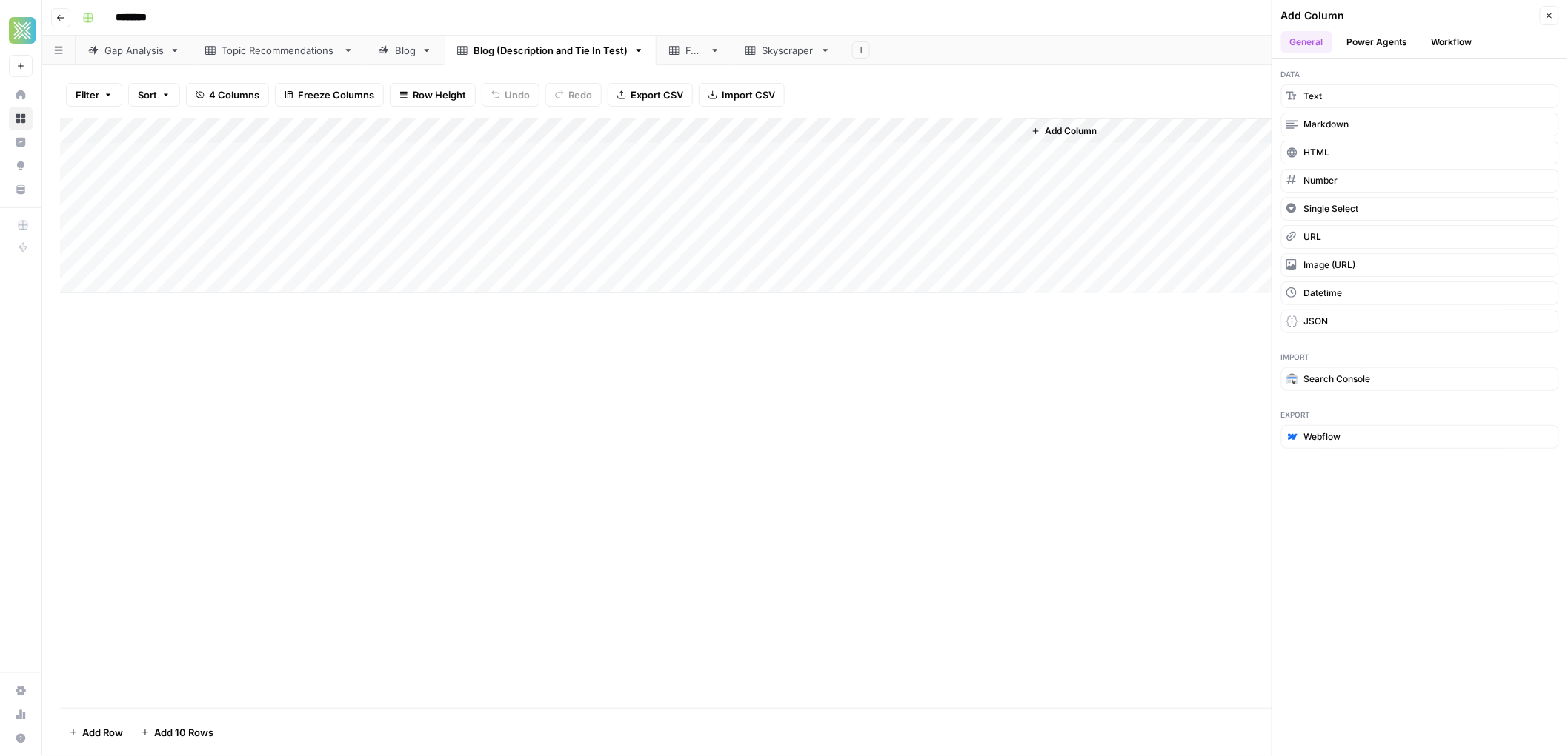
click at [1056, 131] on span "Add Column" at bounding box center [1071, 131] width 52 height 13
click at [1382, 91] on button "Text" at bounding box center [1421, 96] width 278 height 24
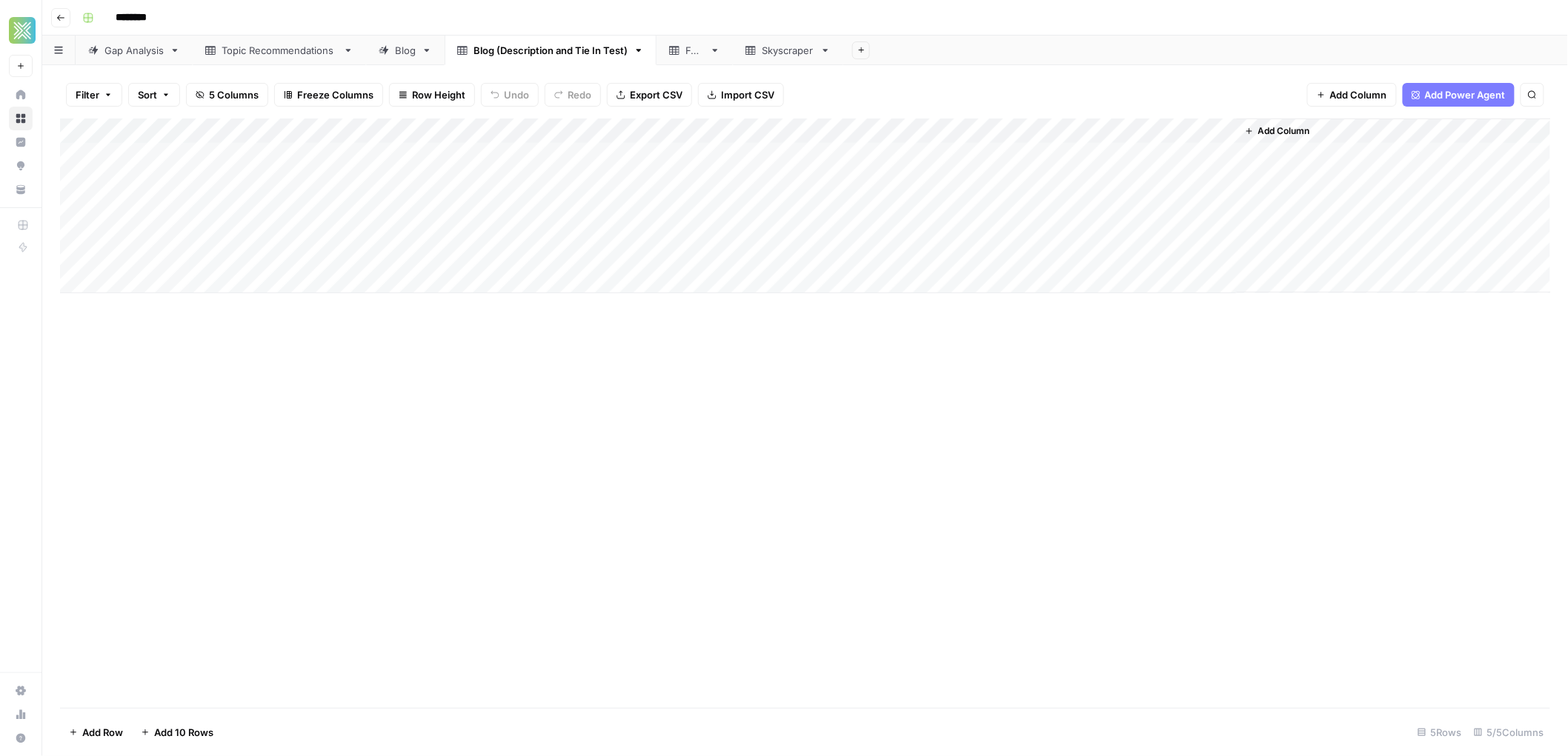
click at [1093, 132] on div "Add Column" at bounding box center [805, 206] width 1491 height 175
drag, startPoint x: 1105, startPoint y: 165, endPoint x: 1042, endPoint y: 158, distance: 63.4
click at [1042, 158] on div "New Column" at bounding box center [1111, 167] width 164 height 24
type input "Article Brand Tie-in"
drag, startPoint x: 1125, startPoint y: 133, endPoint x: 819, endPoint y: 134, distance: 306.0
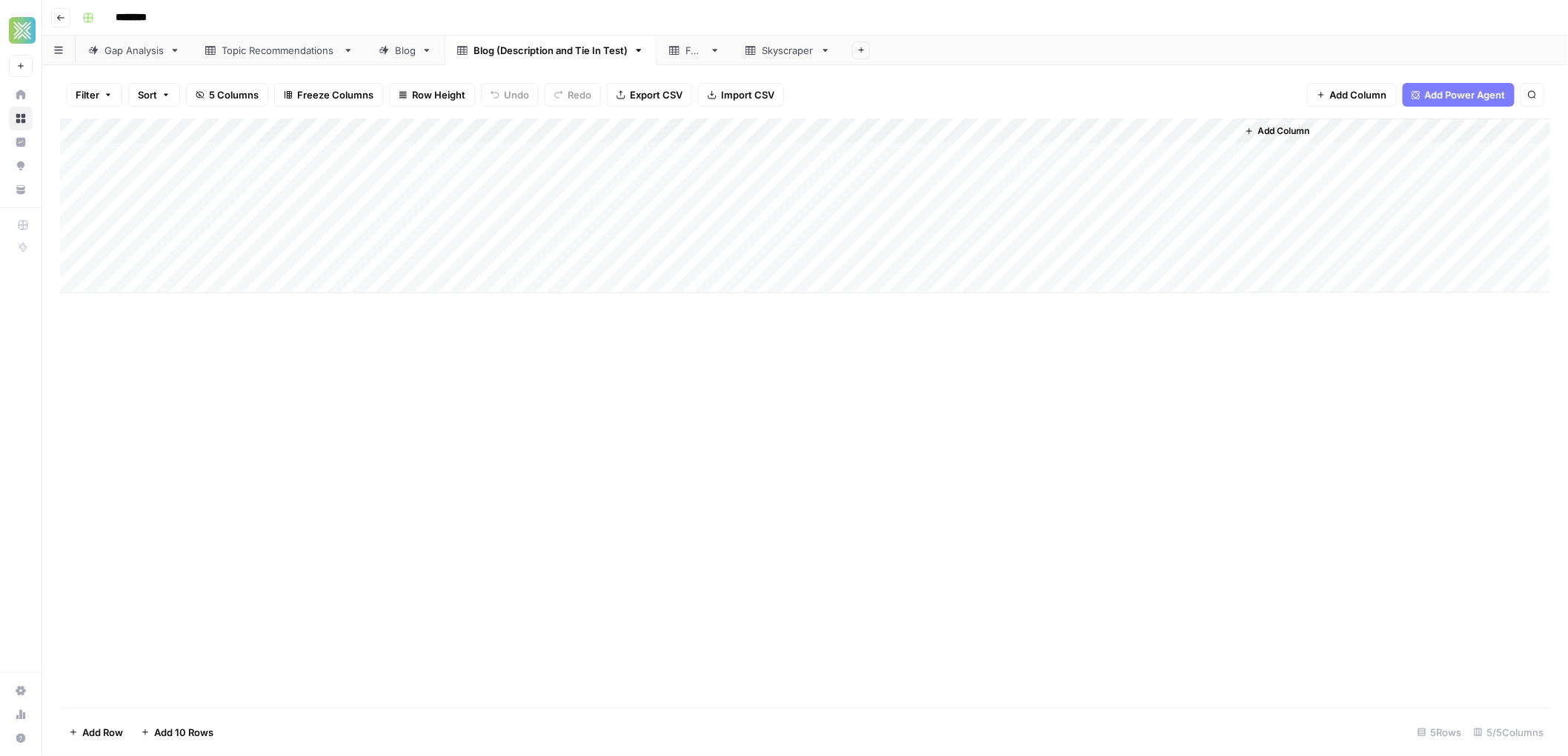
click at [819, 134] on div "Add Column" at bounding box center [805, 206] width 1491 height 175
drag, startPoint x: 205, startPoint y: 129, endPoint x: 741, endPoint y: 128, distance: 536.0
click at [741, 128] on div "Add Column" at bounding box center [805, 206] width 1491 height 175
click at [391, 51] on div "Blog" at bounding box center [398, 50] width 37 height 15
click at [568, 52] on div "Blog (Description and Tie In Test)" at bounding box center [550, 50] width 154 height 15
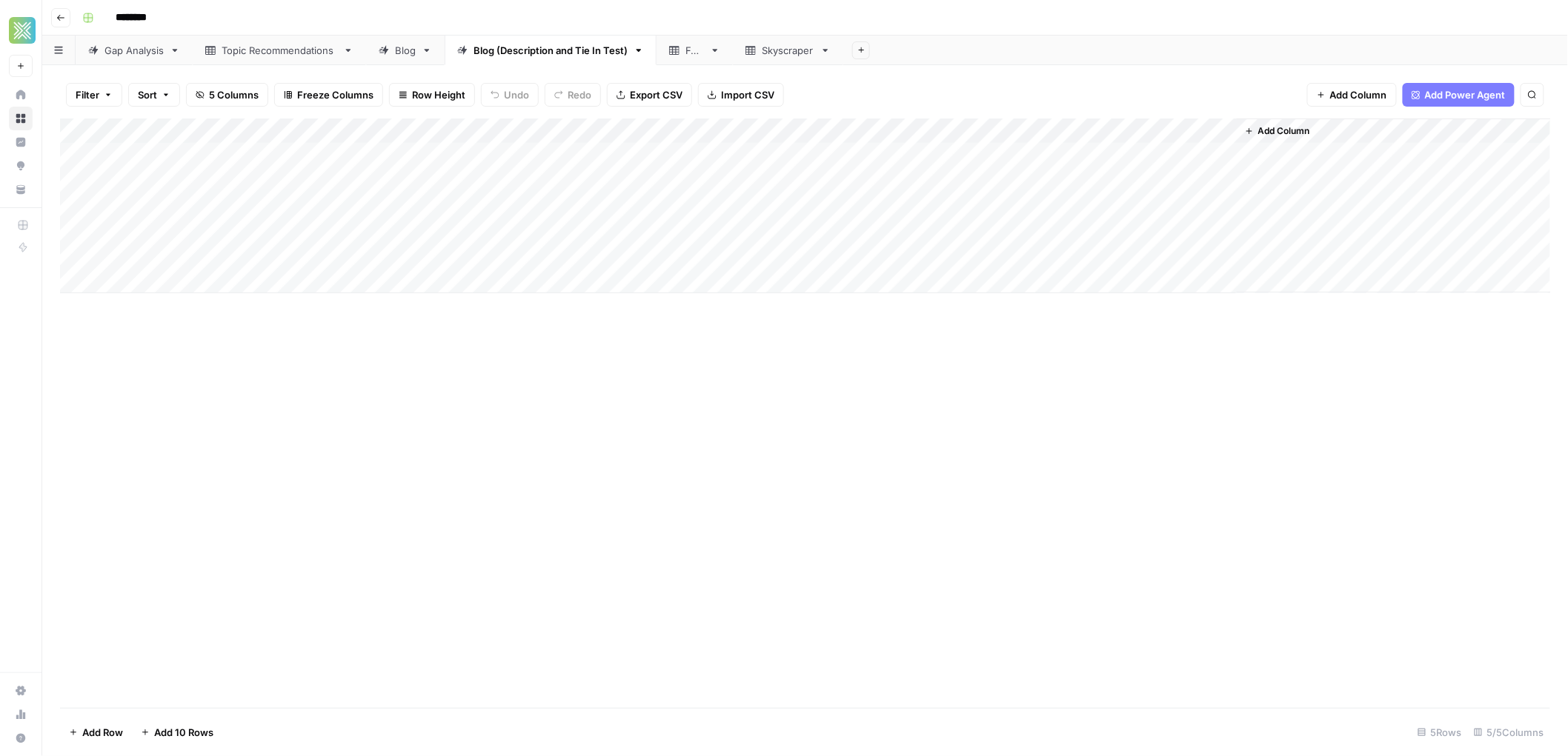
drag, startPoint x: 470, startPoint y: 129, endPoint x: 145, endPoint y: 127, distance: 325.0
click at [139, 129] on div "Add Column" at bounding box center [805, 206] width 1491 height 175
click at [153, 284] on div "Add Column" at bounding box center [805, 206] width 1491 height 175
click at [153, 284] on div "Add Column" at bounding box center [805, 219] width 1491 height 200
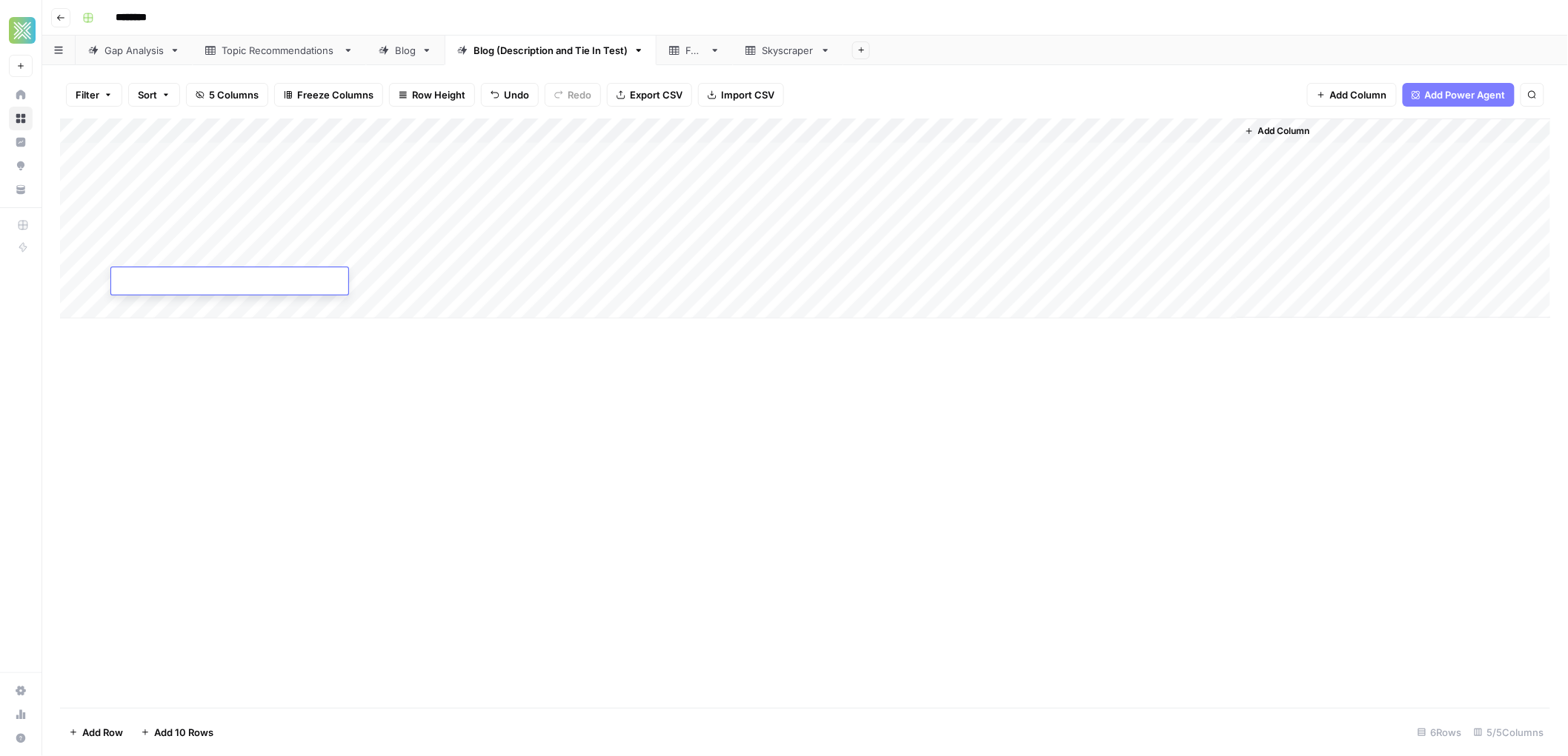
click at [151, 305] on div "Add Column" at bounding box center [805, 219] width 1491 height 200
click at [151, 329] on div "Add Column" at bounding box center [805, 231] width 1491 height 225
drag, startPoint x: 151, startPoint y: 364, endPoint x: 153, endPoint y: 372, distance: 8.2
click at [151, 364] on div "Add Column" at bounding box center [805, 244] width 1491 height 250
click at [158, 365] on div "Add Column" at bounding box center [805, 244] width 1491 height 250
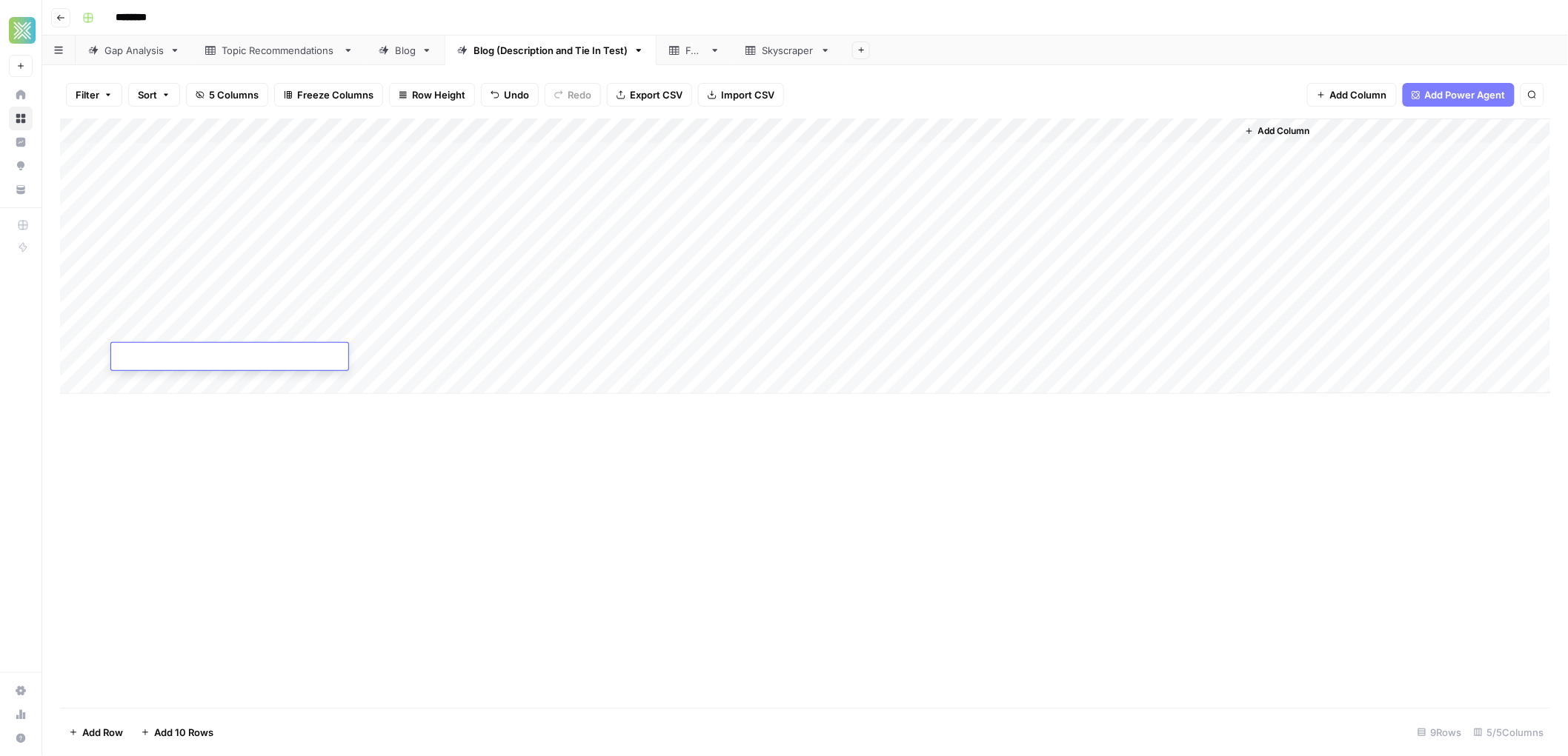
drag, startPoint x: 158, startPoint y: 385, endPoint x: 155, endPoint y: 393, distance: 8.5
click at [158, 386] on div "Add Column" at bounding box center [805, 256] width 1491 height 275
click at [154, 404] on div "Add Column" at bounding box center [805, 269] width 1491 height 301
click at [158, 435] on div "Add Column" at bounding box center [805, 282] width 1491 height 326
click at [155, 459] on div "Add Column" at bounding box center [805, 294] width 1491 height 351
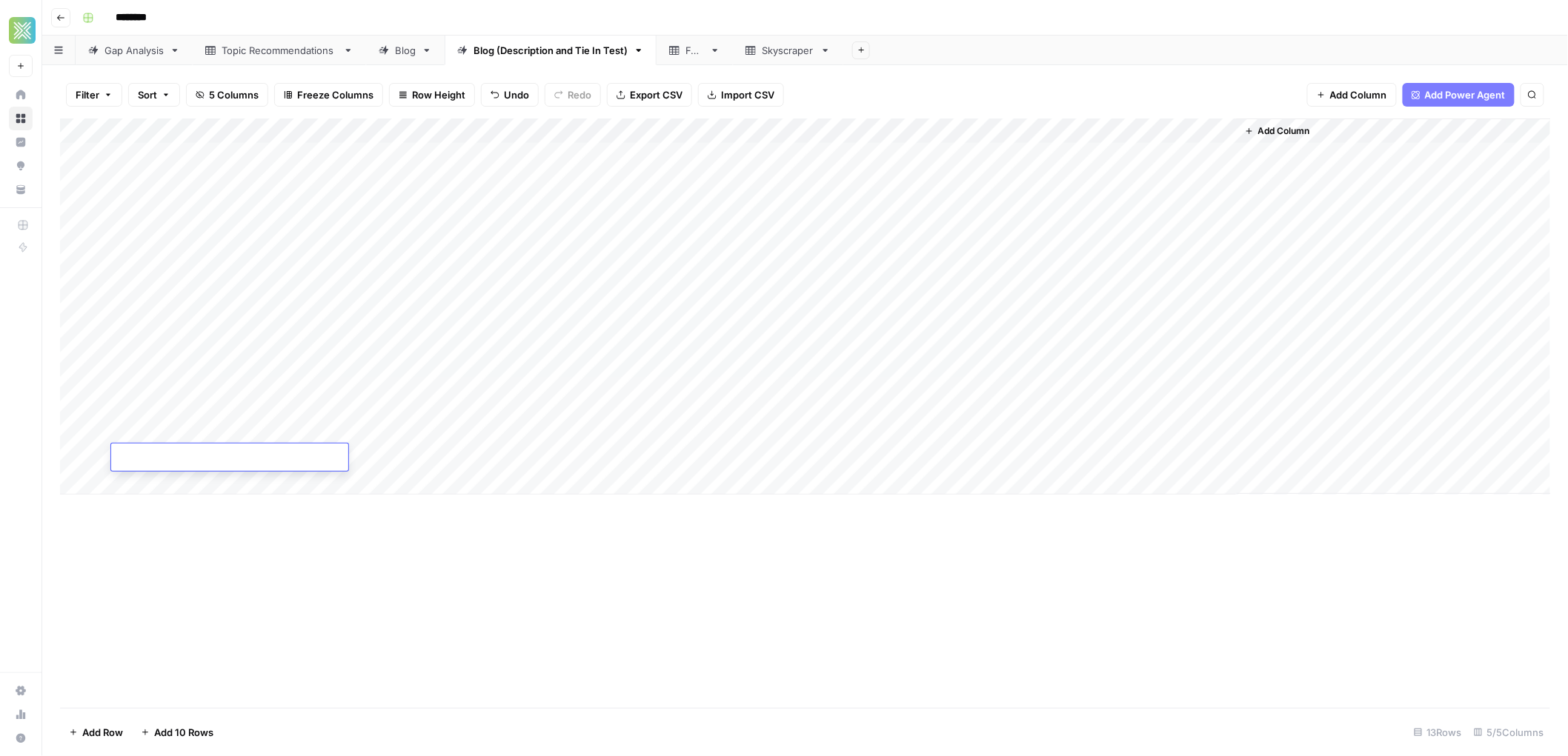
click at [156, 479] on div "Add Column" at bounding box center [805, 307] width 1491 height 376
click at [158, 490] on textarea at bounding box center [230, 484] width 237 height 20
click at [158, 504] on div "Add Column" at bounding box center [805, 319] width 1491 height 401
click at [159, 536] on div "Add Column" at bounding box center [805, 332] width 1491 height 427
click at [160, 561] on div "Add Column" at bounding box center [805, 345] width 1491 height 452
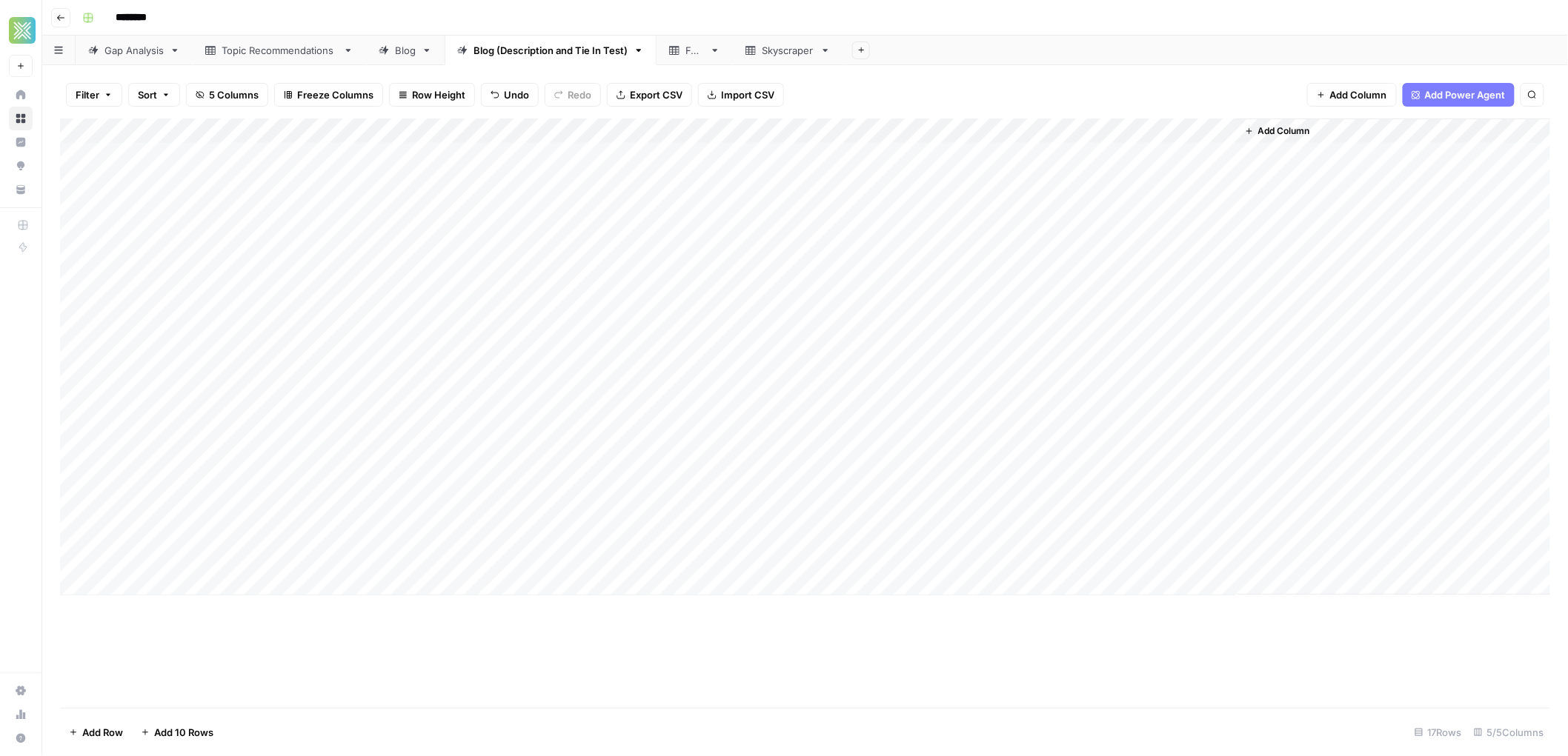
click at [160, 586] on div "Add Column" at bounding box center [805, 357] width 1491 height 477
click at [162, 604] on div "Add Column" at bounding box center [805, 382] width 1491 height 527
click at [401, 160] on div "Add Column" at bounding box center [805, 382] width 1491 height 527
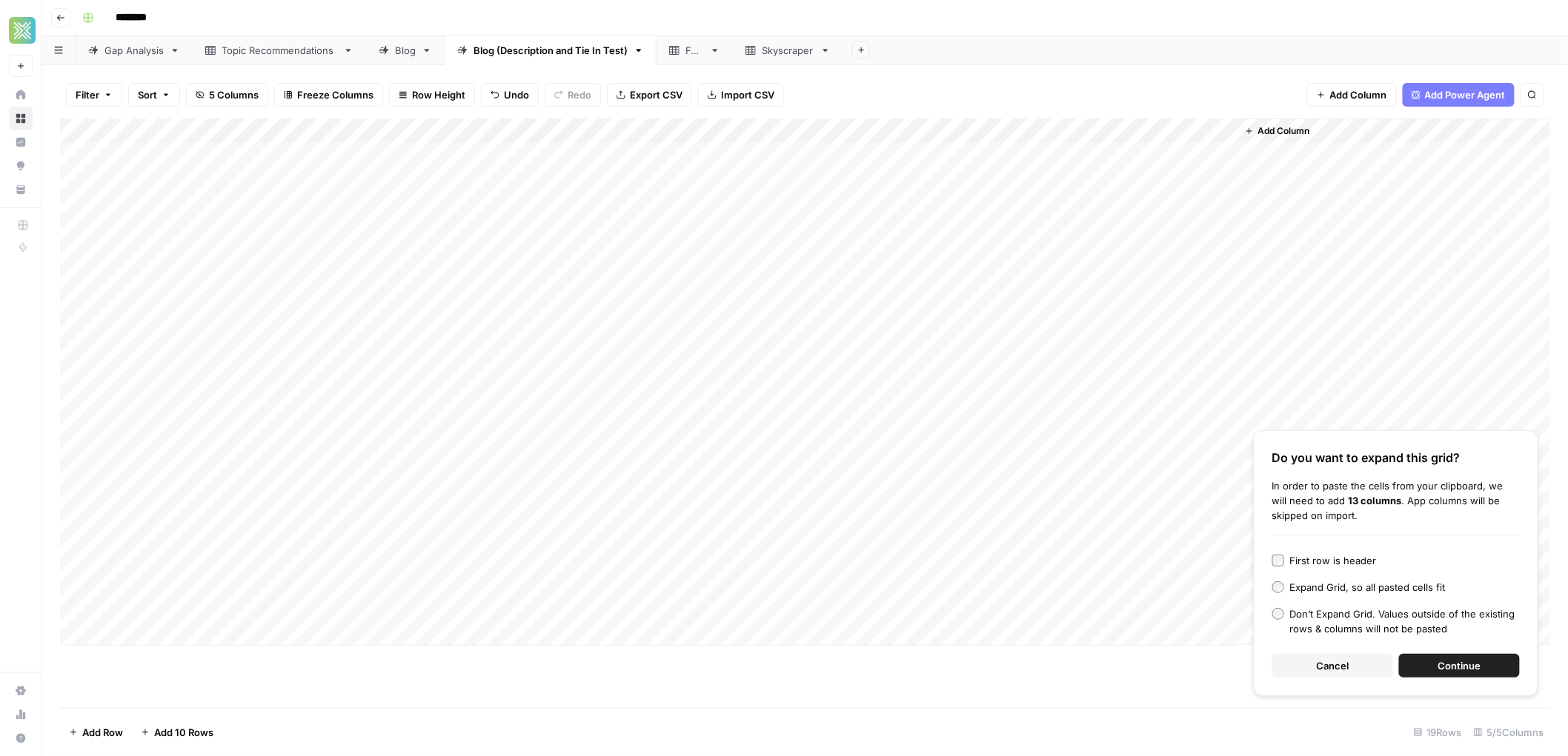
click at [1437, 682] on div "Do you want to expand this grid? In order to paste the cells from your clipboar…" at bounding box center [1396, 563] width 285 height 266
click at [1444, 672] on span "Continue" at bounding box center [1460, 666] width 43 height 15
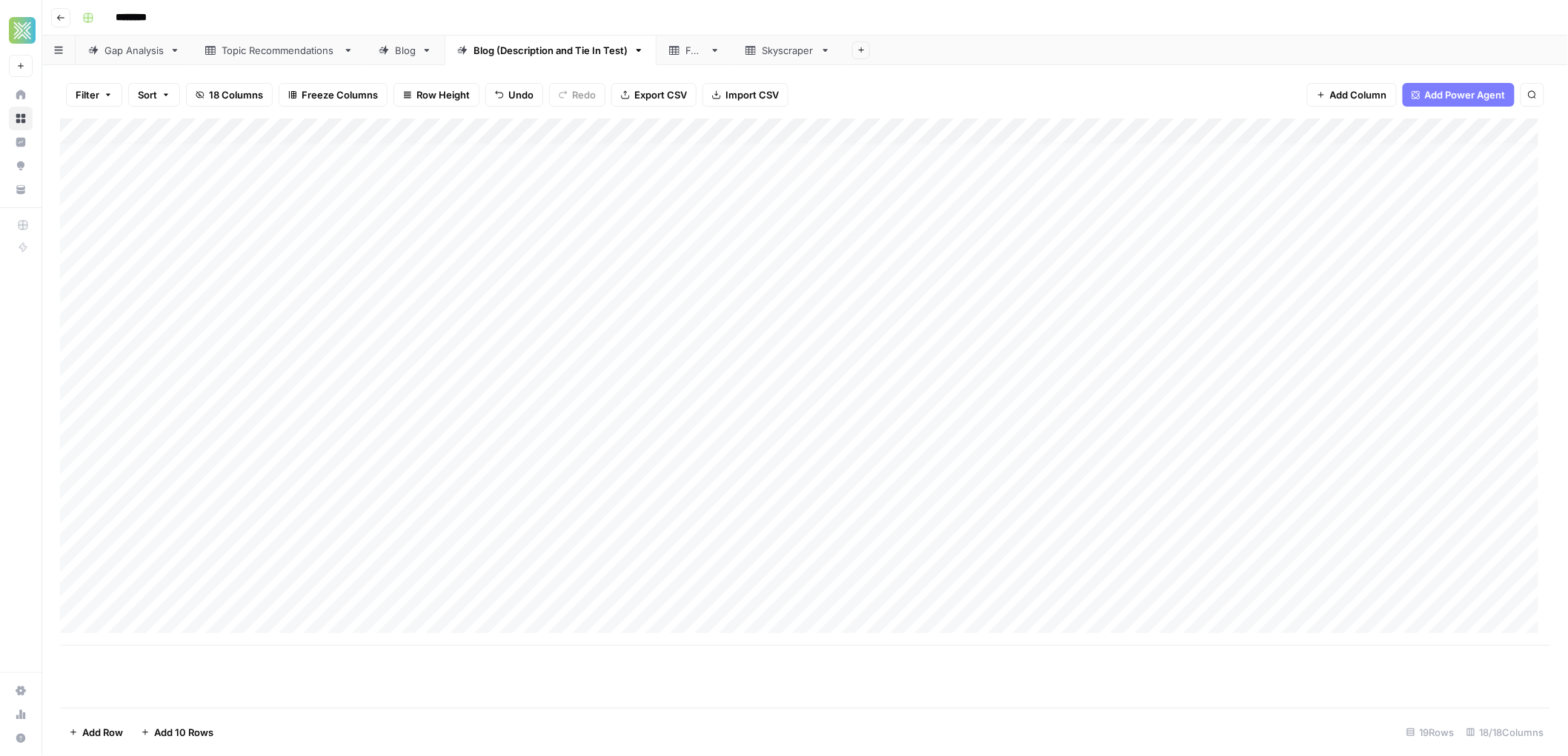
scroll to position [12, 0]
click at [624, 401] on div "Add Column" at bounding box center [805, 382] width 1491 height 527
click at [613, 291] on div "Add Column" at bounding box center [805, 382] width 1491 height 527
click at [447, 346] on div "Add Column" at bounding box center [805, 382] width 1491 height 527
click at [449, 155] on div "Add Column" at bounding box center [805, 382] width 1491 height 527
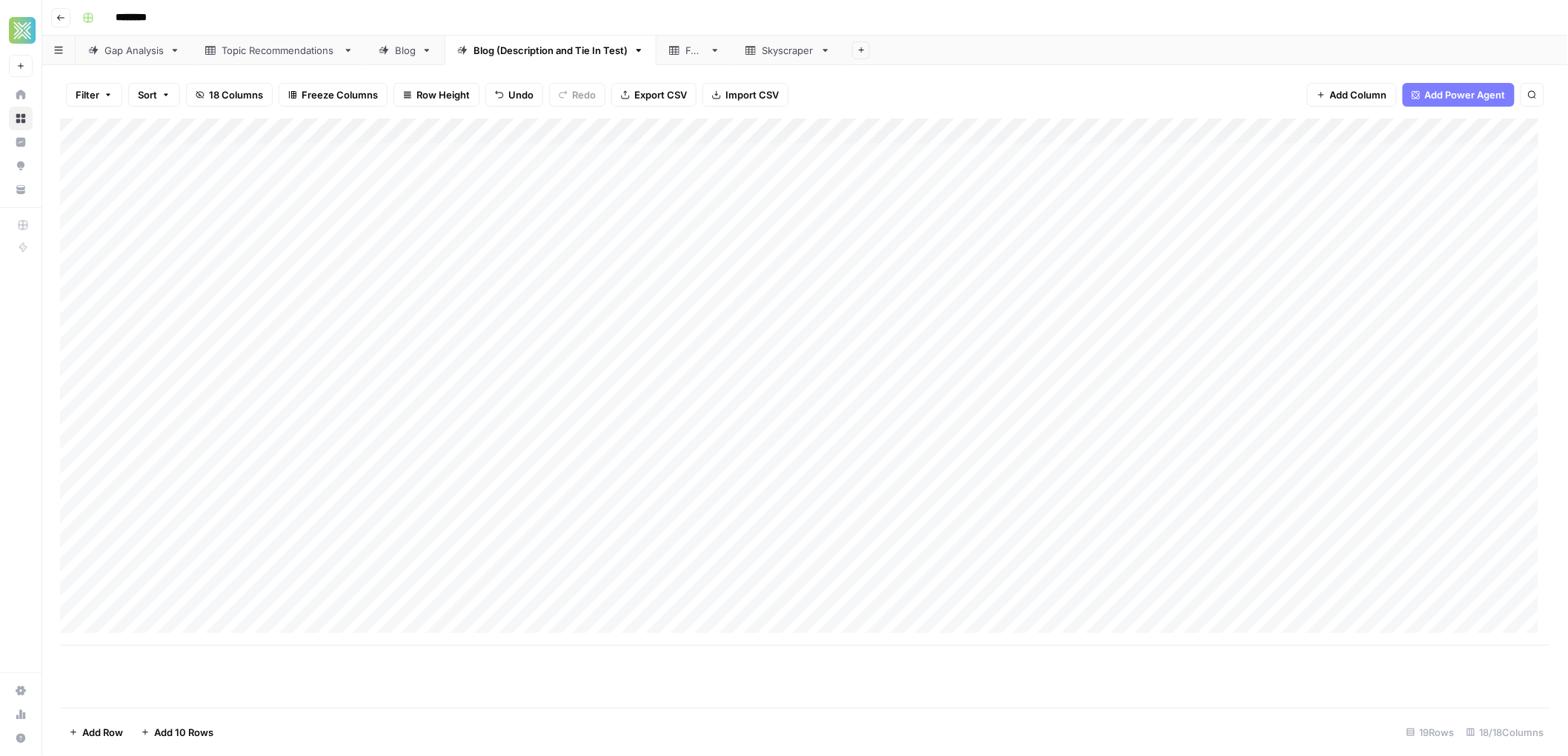
scroll to position [0, 0]
click at [459, 167] on div "Add Column" at bounding box center [805, 382] width 1491 height 527
click at [461, 178] on div "Add Column" at bounding box center [805, 382] width 1491 height 527
click at [589, 153] on div "Add Column" at bounding box center [805, 382] width 1491 height 527
click at [201, 158] on div "Add Column" at bounding box center [805, 382] width 1491 height 527
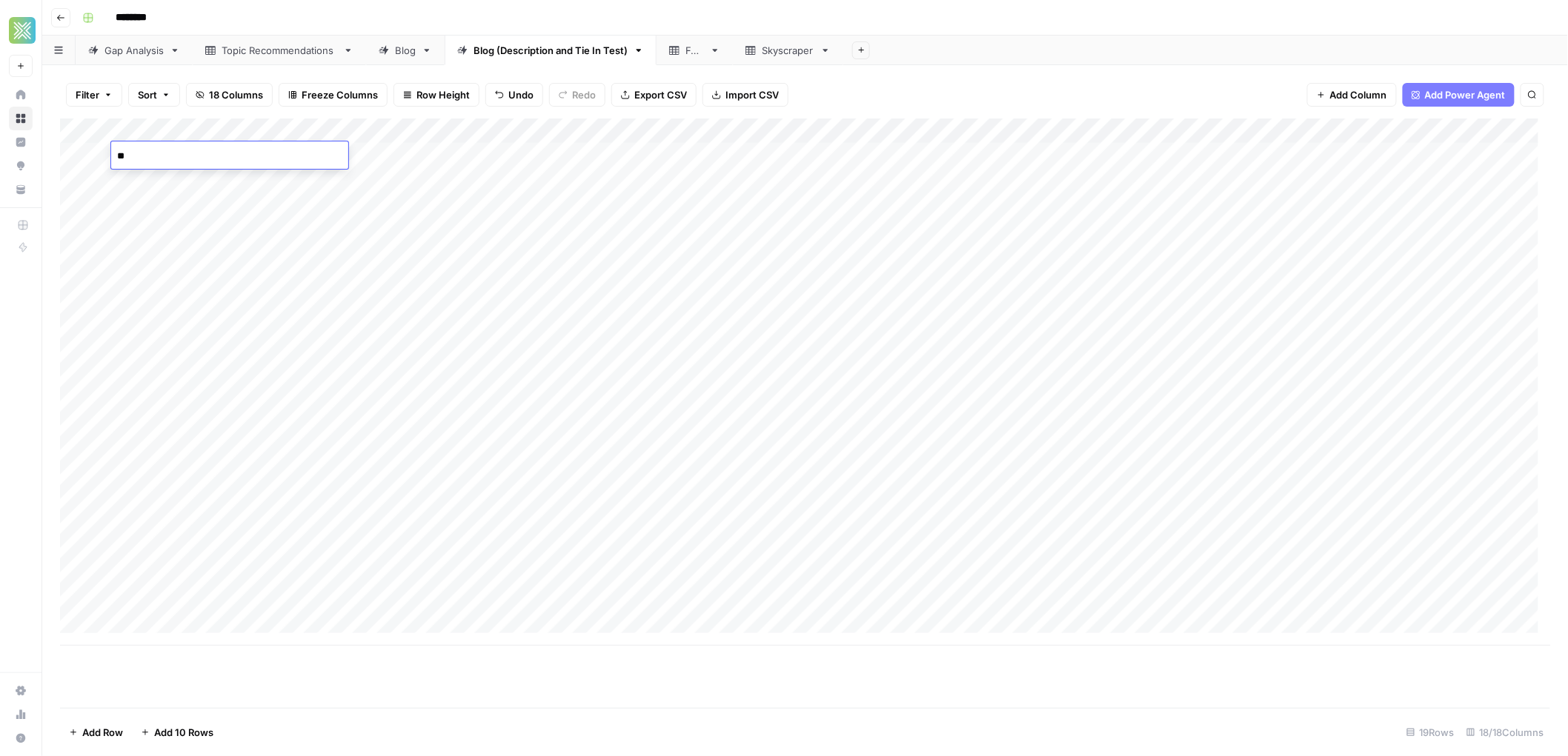
type textarea "*"
type textarea "**********"
click at [259, 185] on div "Add Column" at bounding box center [805, 382] width 1491 height 527
click at [495, 187] on div "Add Column" at bounding box center [805, 382] width 1491 height 527
drag, startPoint x: 537, startPoint y: 128, endPoint x: 665, endPoint y: 141, distance: 128.7
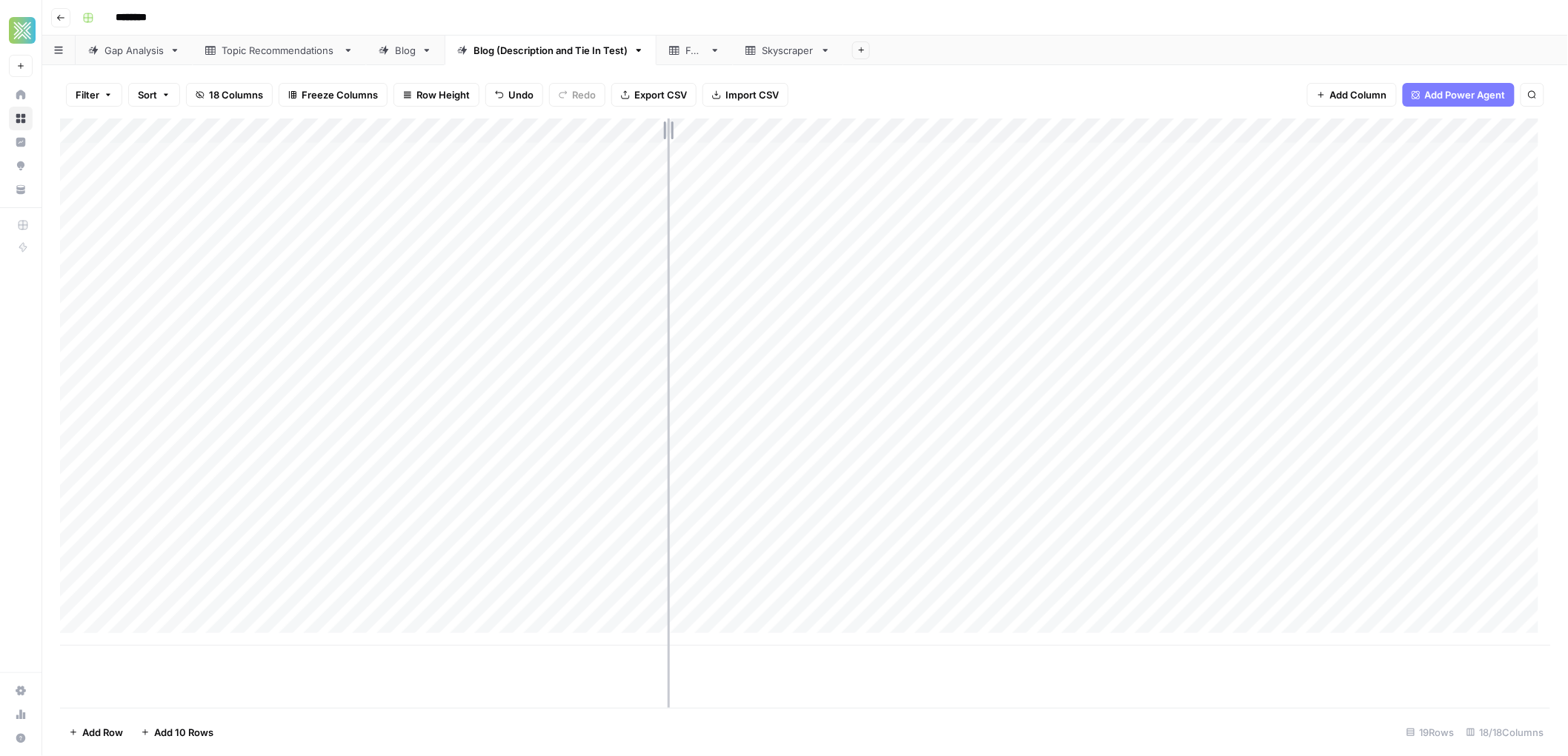
click at [665, 141] on div "Add Column" at bounding box center [805, 382] width 1491 height 527
click at [155, 174] on div "Add Column" at bounding box center [805, 382] width 1491 height 527
type textarea "**********"
click at [98, 154] on div "Add Column" at bounding box center [805, 382] width 1491 height 527
click at [98, 183] on div "Add Column" at bounding box center [805, 382] width 1491 height 527
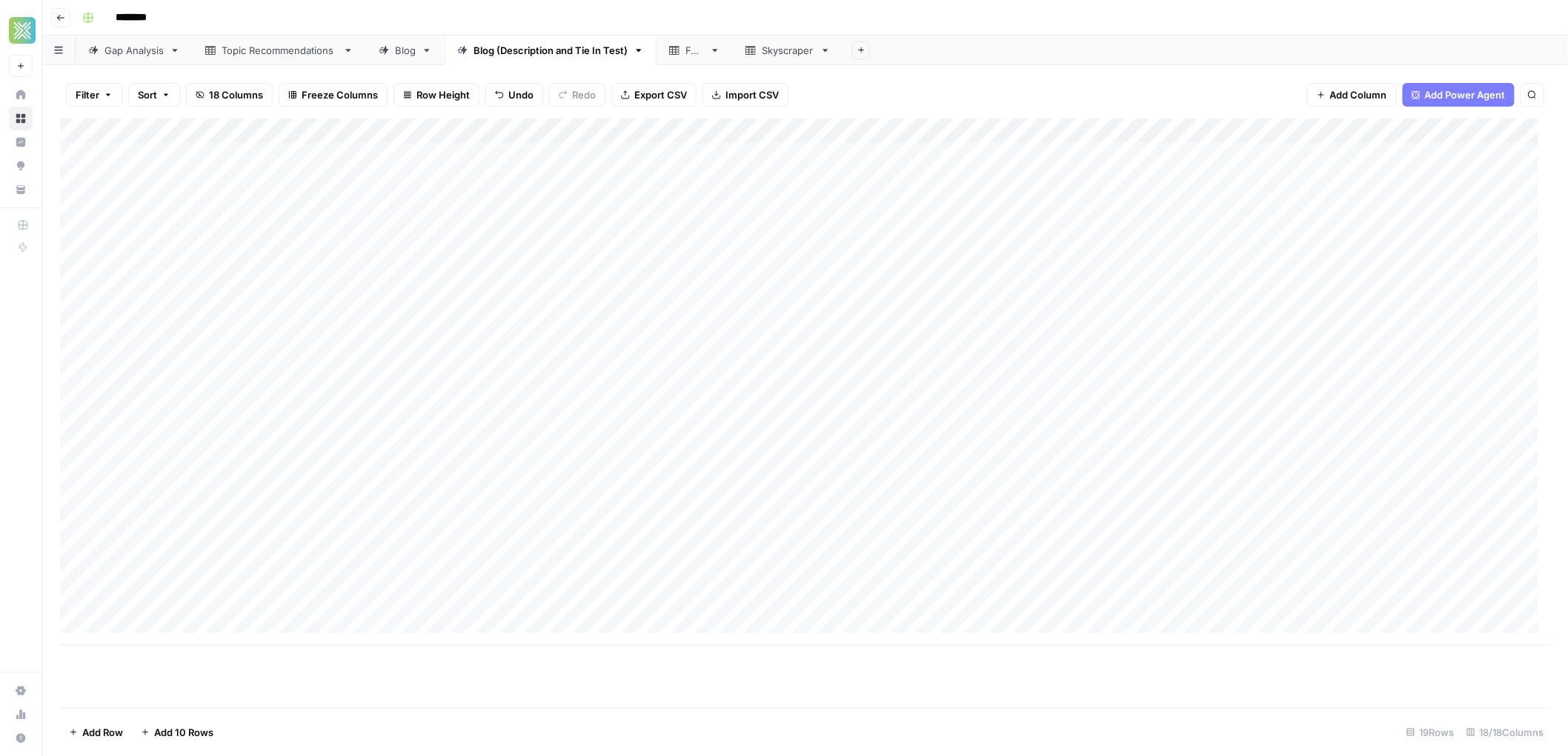
click at [1333, 126] on div "Add Column" at bounding box center [805, 382] width 1491 height 527
click at [1149, 253] on span "Configure Inputs" at bounding box center [1186, 256] width 130 height 15
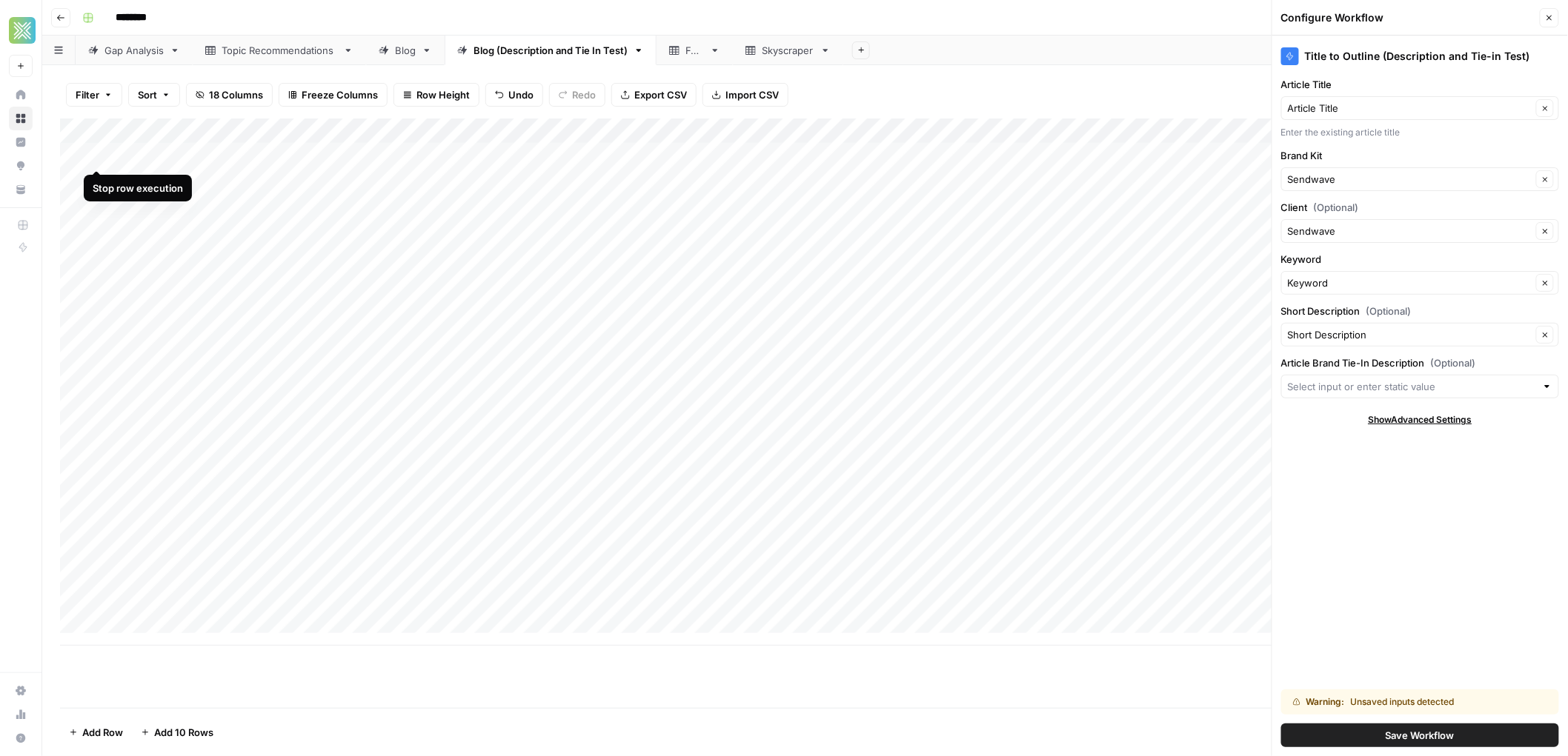
click at [103, 154] on div "Add Column" at bounding box center [805, 382] width 1491 height 527
click at [98, 172] on div "Add Column" at bounding box center [805, 382] width 1491 height 527
click at [1417, 392] on input "Article Brand Tie-In Description (Optional)" at bounding box center [1412, 386] width 248 height 15
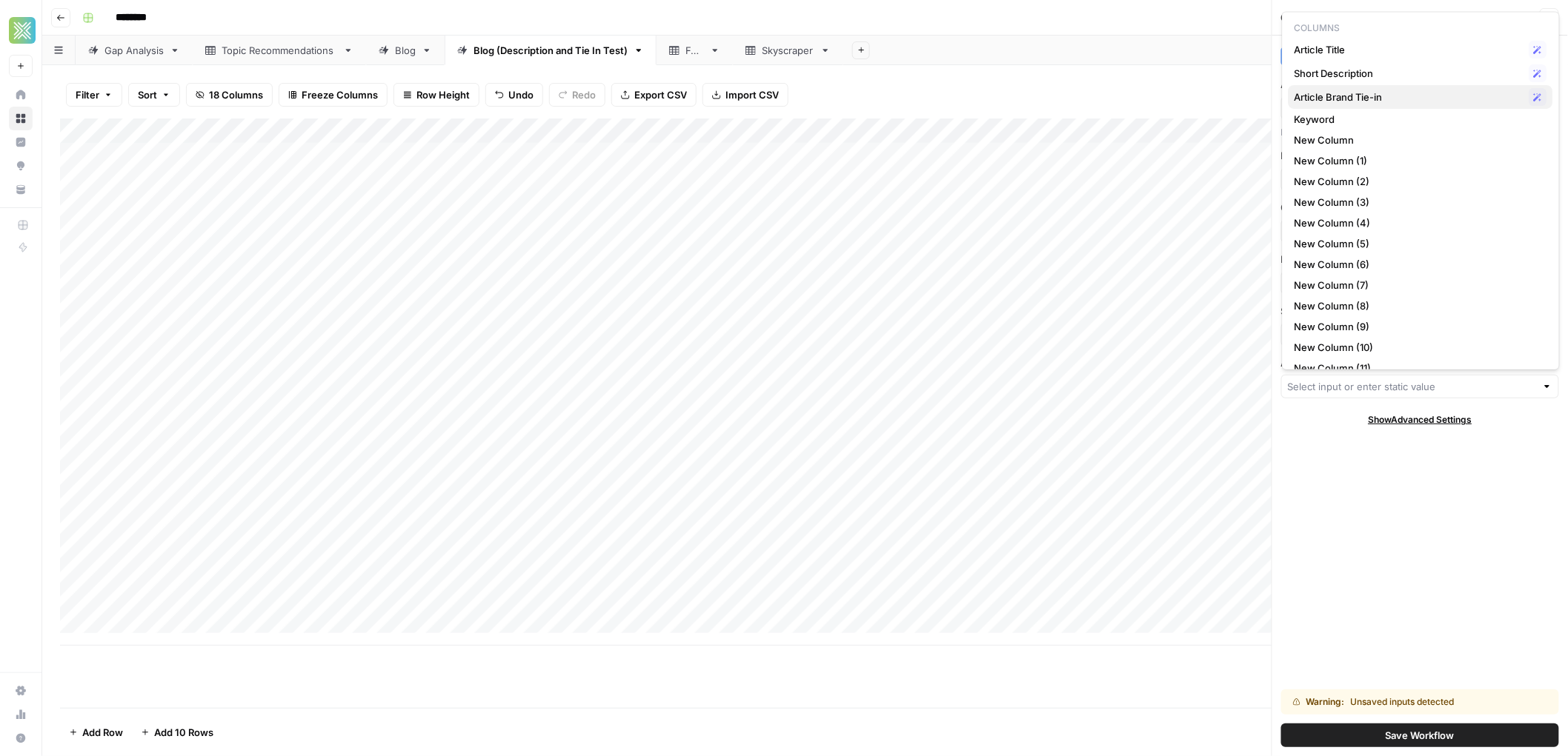
click at [1367, 94] on span "Article Brand Tie-in" at bounding box center [1409, 97] width 229 height 15
type input "Article Brand Tie-in"
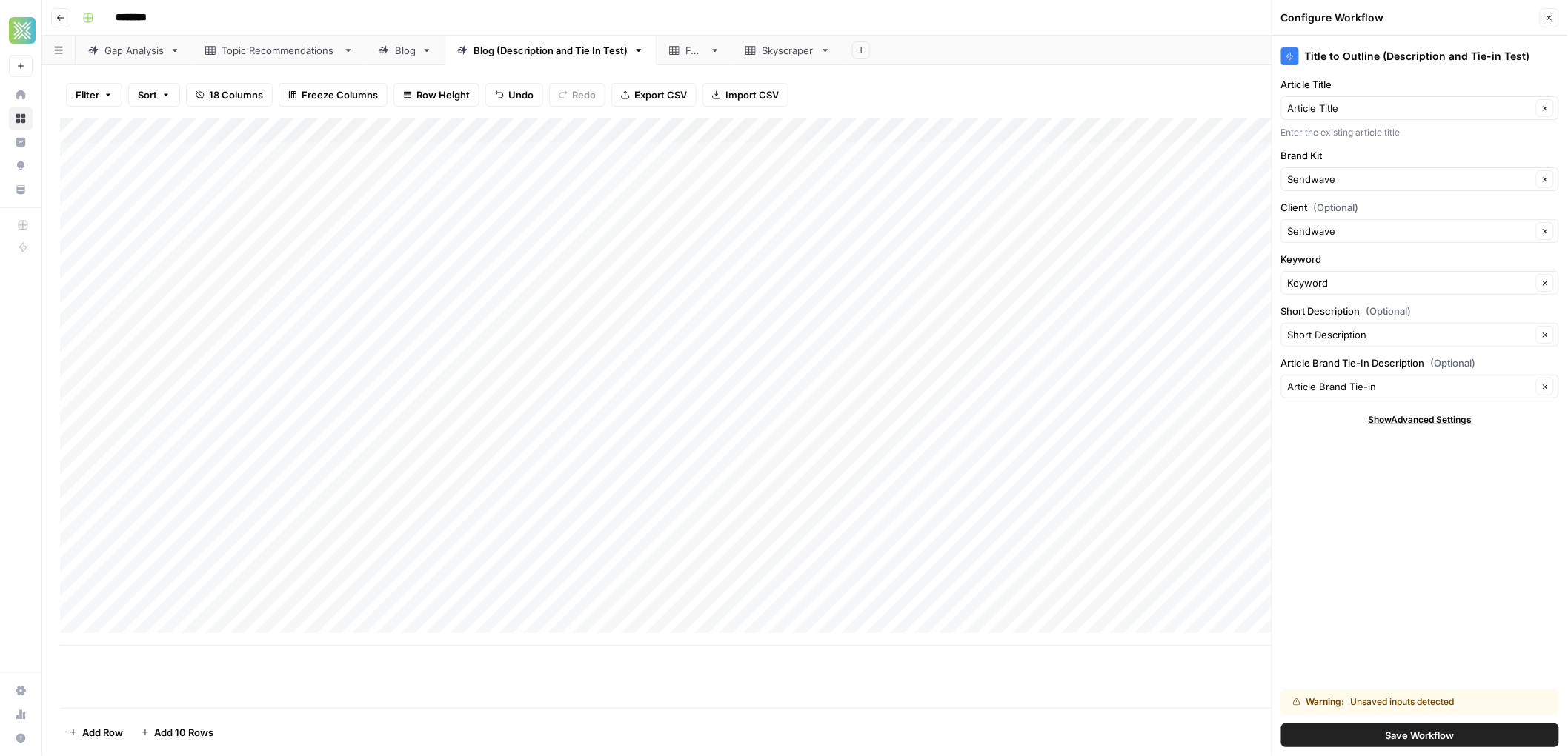
click at [1417, 737] on span "Save Workflow" at bounding box center [1420, 736] width 69 height 15
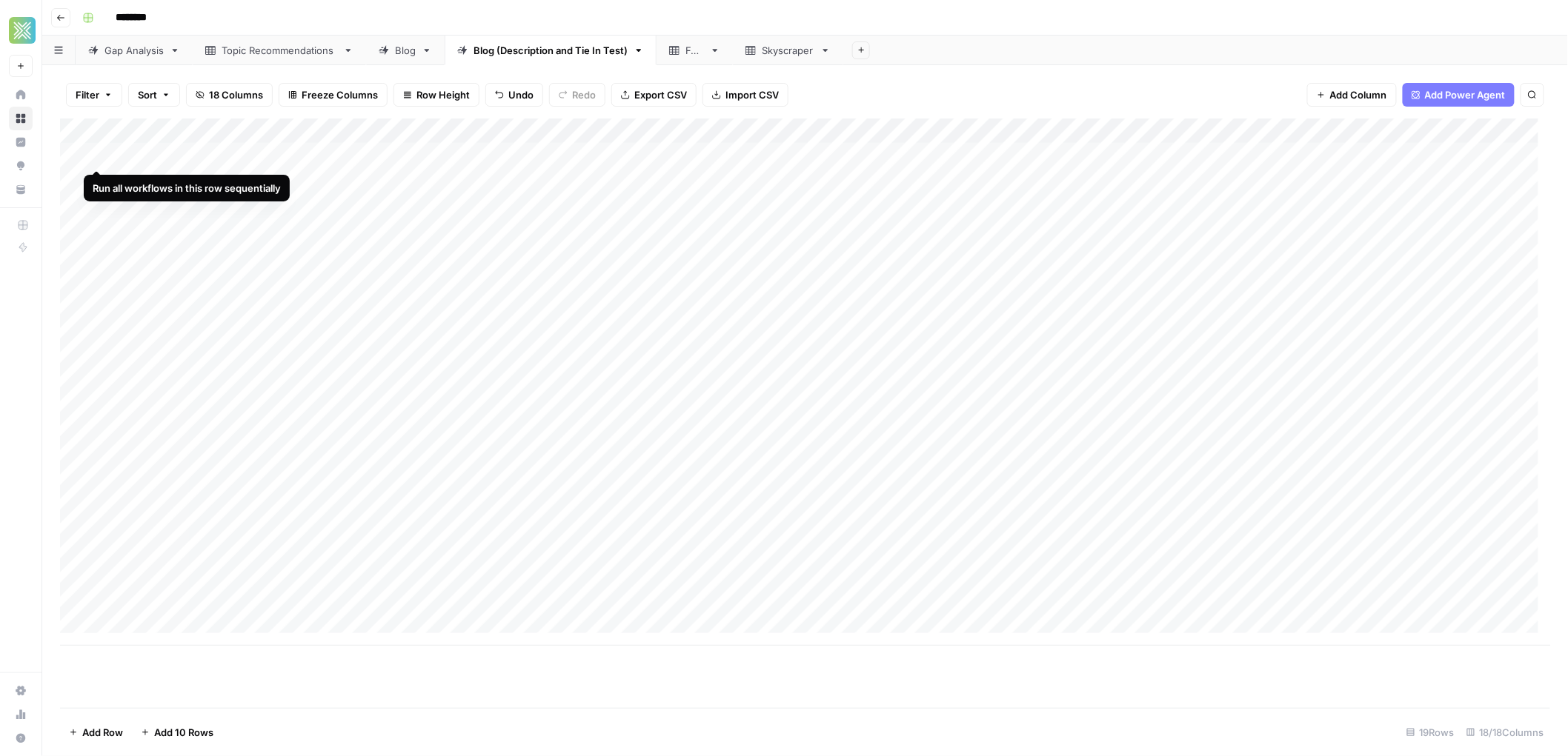
click at [98, 158] on div "Add Column" at bounding box center [805, 382] width 1491 height 527
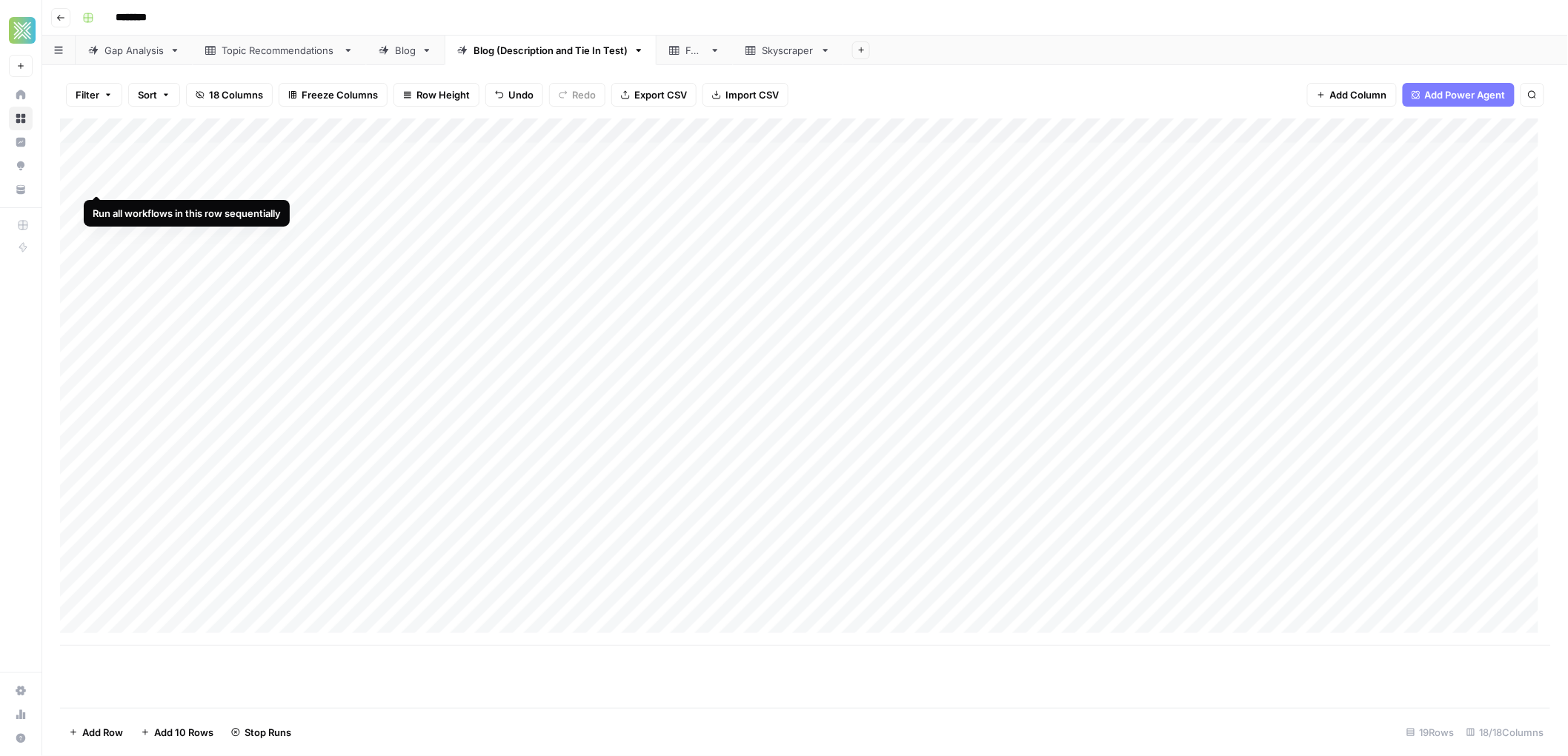
click at [99, 176] on div "Add Column" at bounding box center [805, 382] width 1491 height 527
click at [1158, 132] on div "Add Column" at bounding box center [805, 382] width 1491 height 527
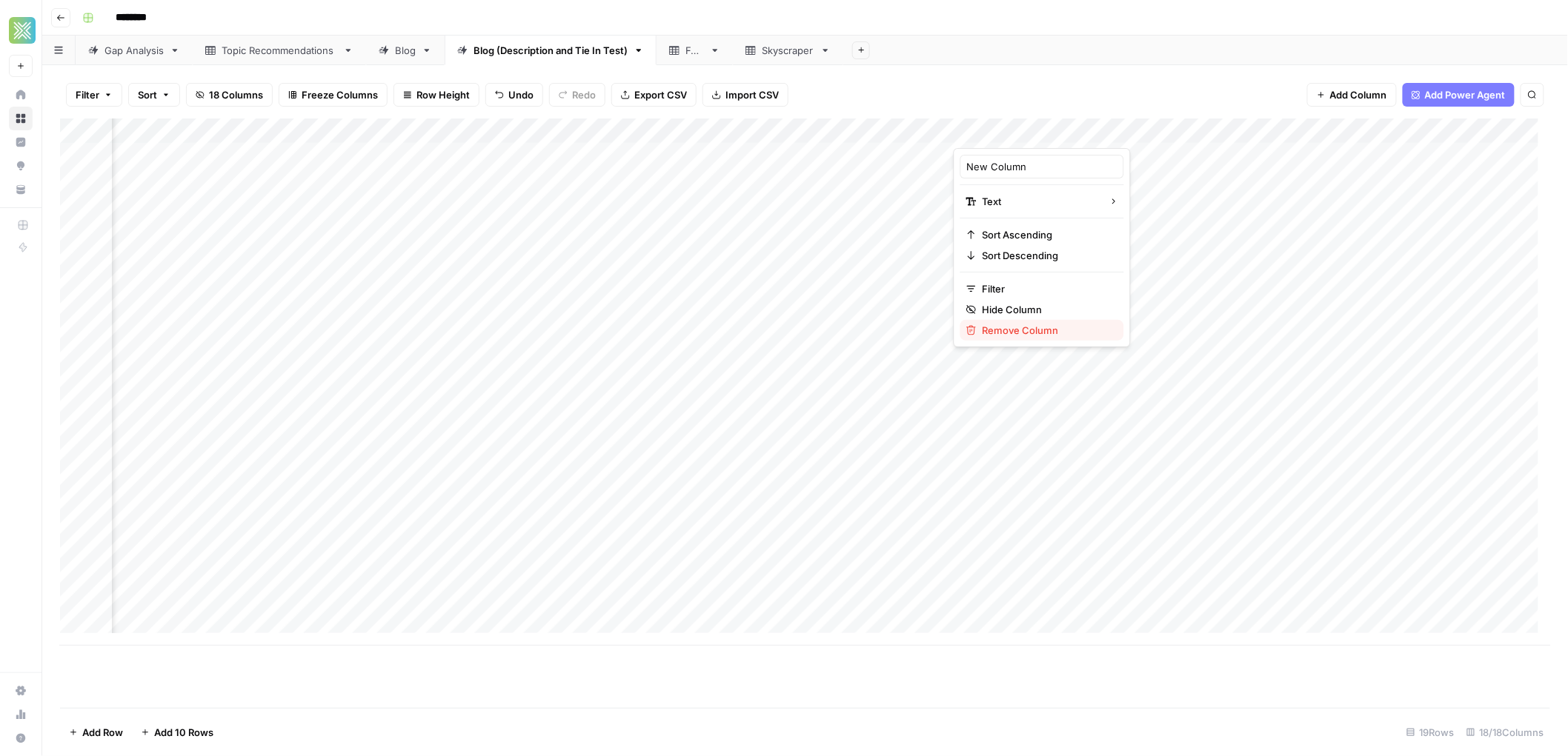
click at [1045, 330] on span "Remove Column" at bounding box center [1047, 331] width 130 height 15
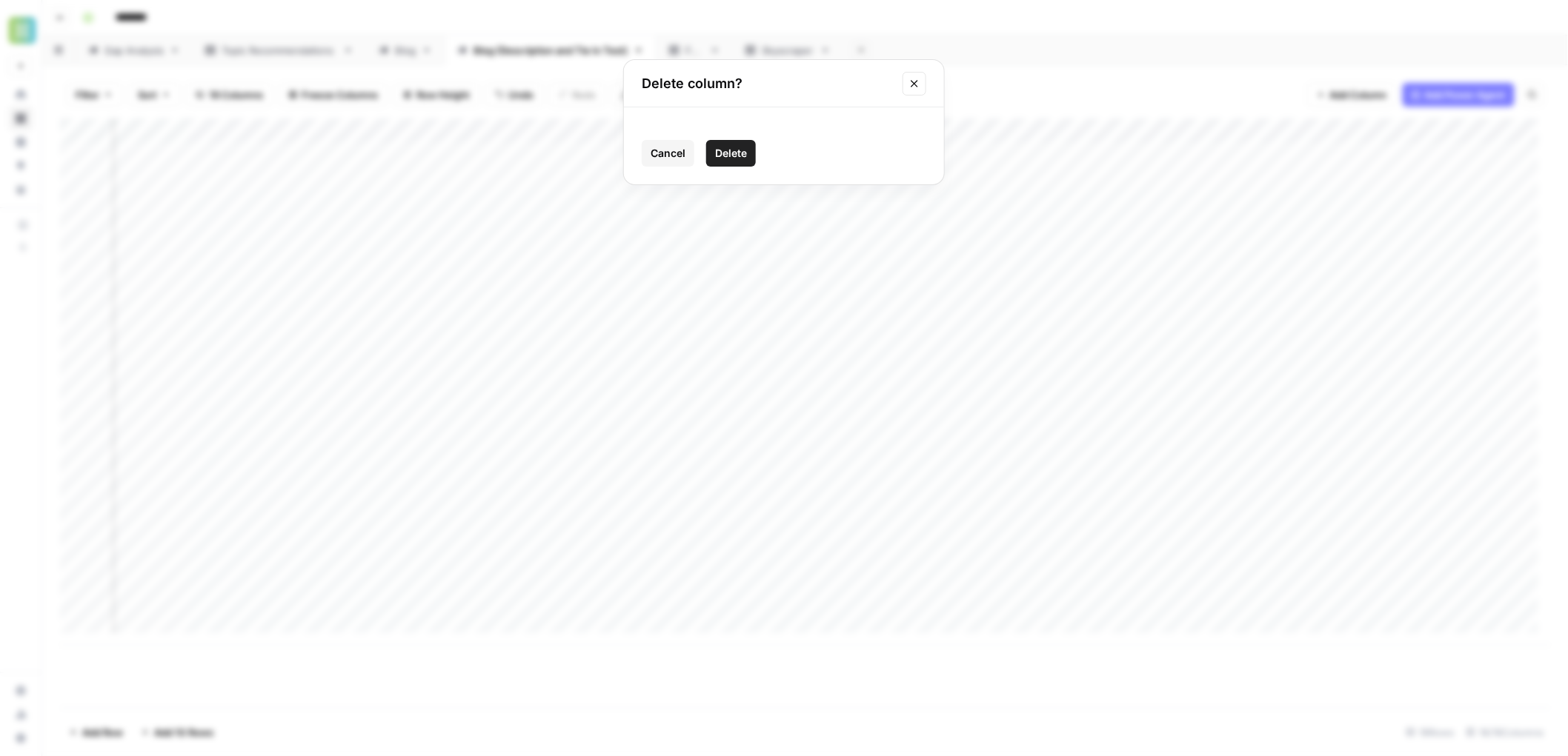
click at [740, 146] on span "Delete" at bounding box center [731, 154] width 32 height 15
click at [1327, 280] on div "Add Column" at bounding box center [805, 382] width 1491 height 527
click at [407, 52] on div "Blog" at bounding box center [405, 50] width 20 height 15
click at [785, 56] on div "Skyscraper" at bounding box center [788, 50] width 53 height 15
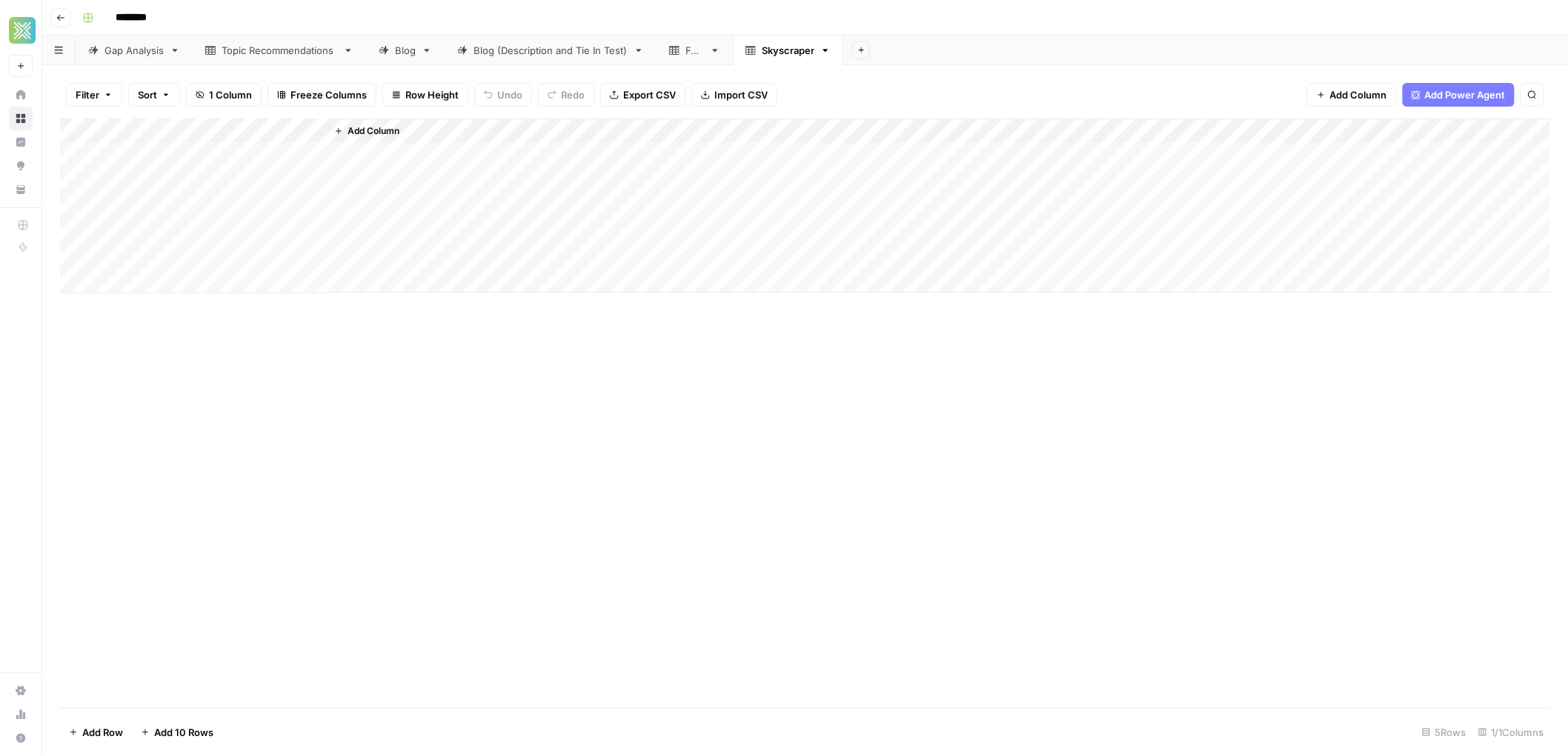
click at [386, 129] on span "Add Column" at bounding box center [373, 131] width 52 height 13
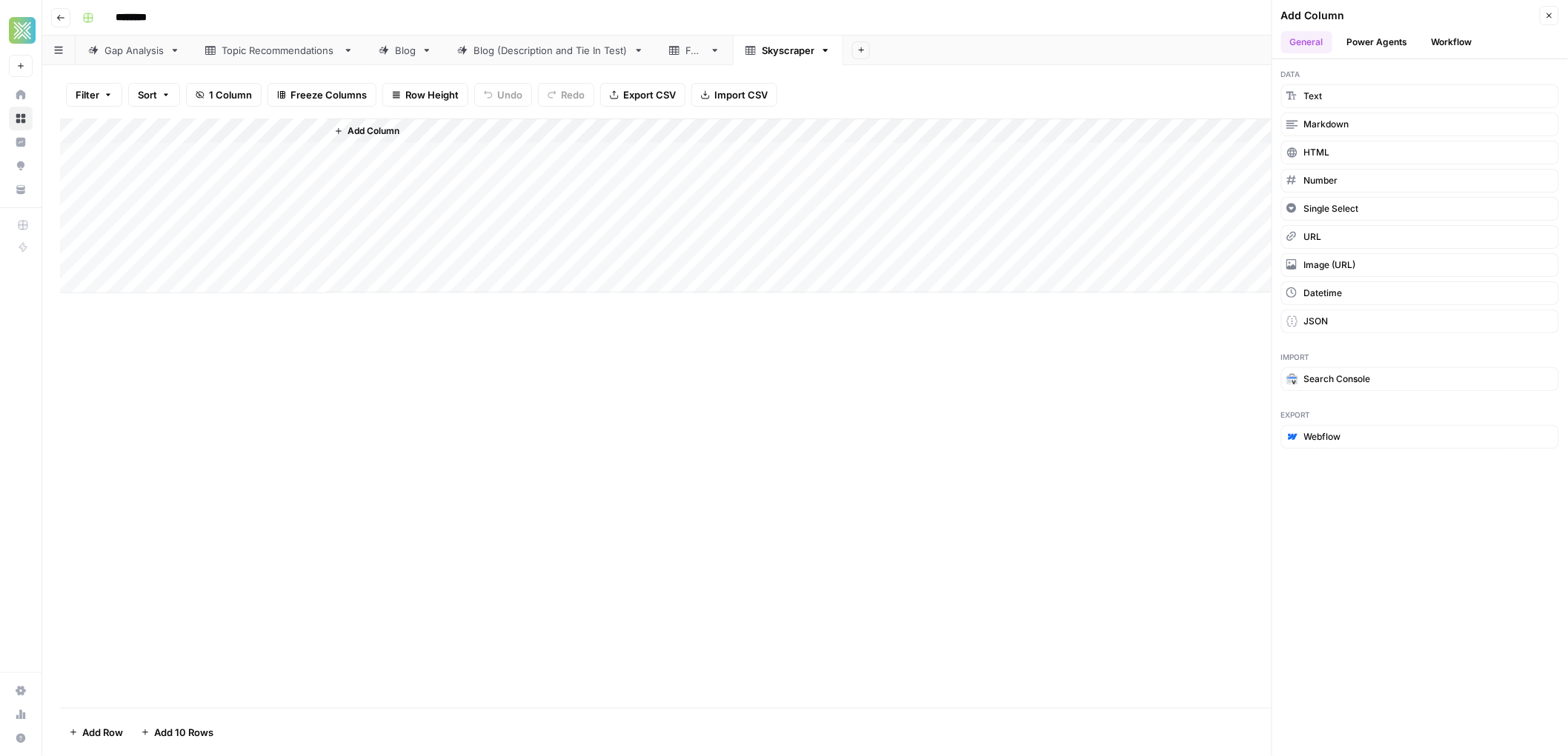
click at [1456, 43] on button "Workflow" at bounding box center [1451, 43] width 58 height 22
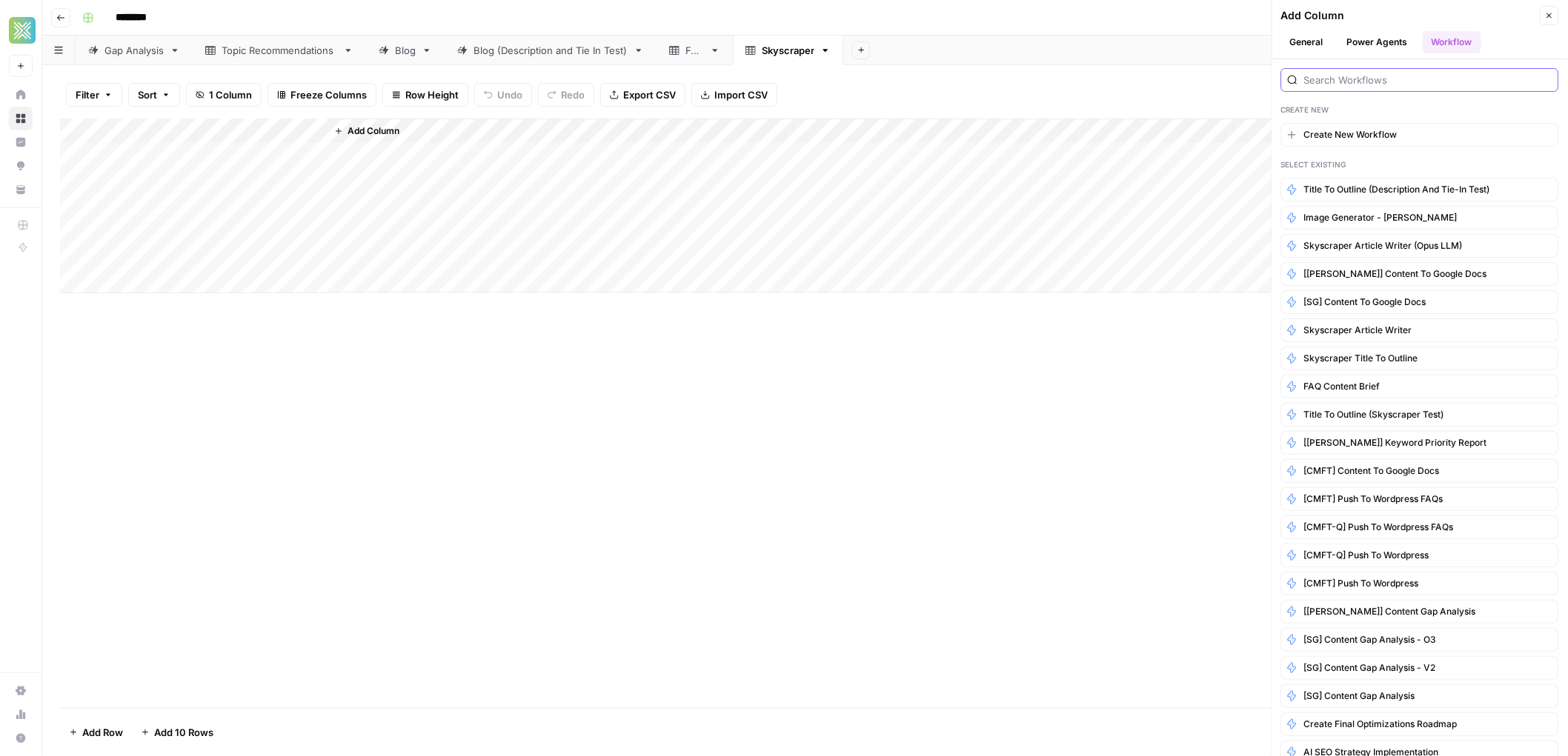
click at [1414, 75] on input "search" at bounding box center [1428, 80] width 248 height 15
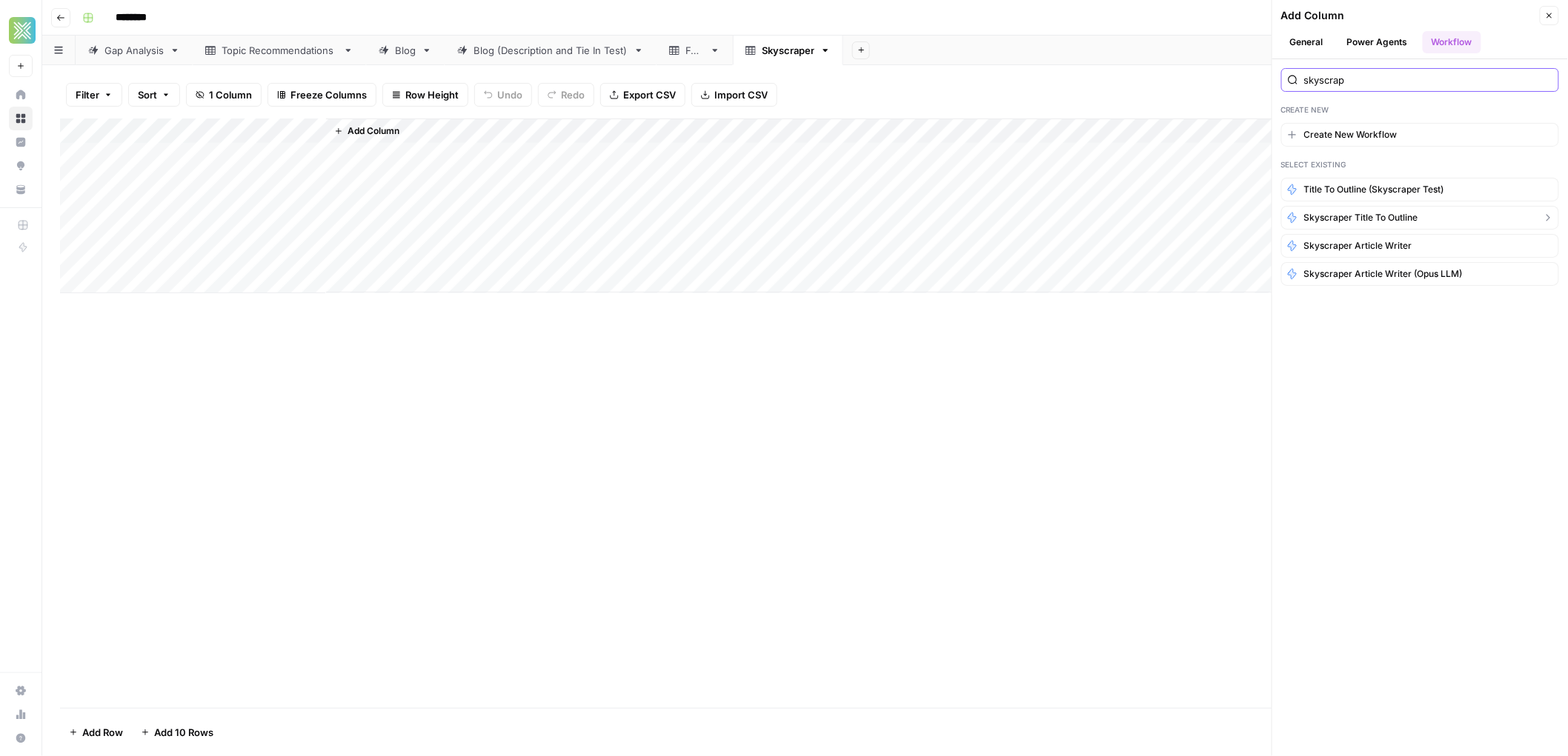
type input "skyscrap"
click at [1400, 220] on span "Skyscraper Title to Outline" at bounding box center [1360, 218] width 114 height 13
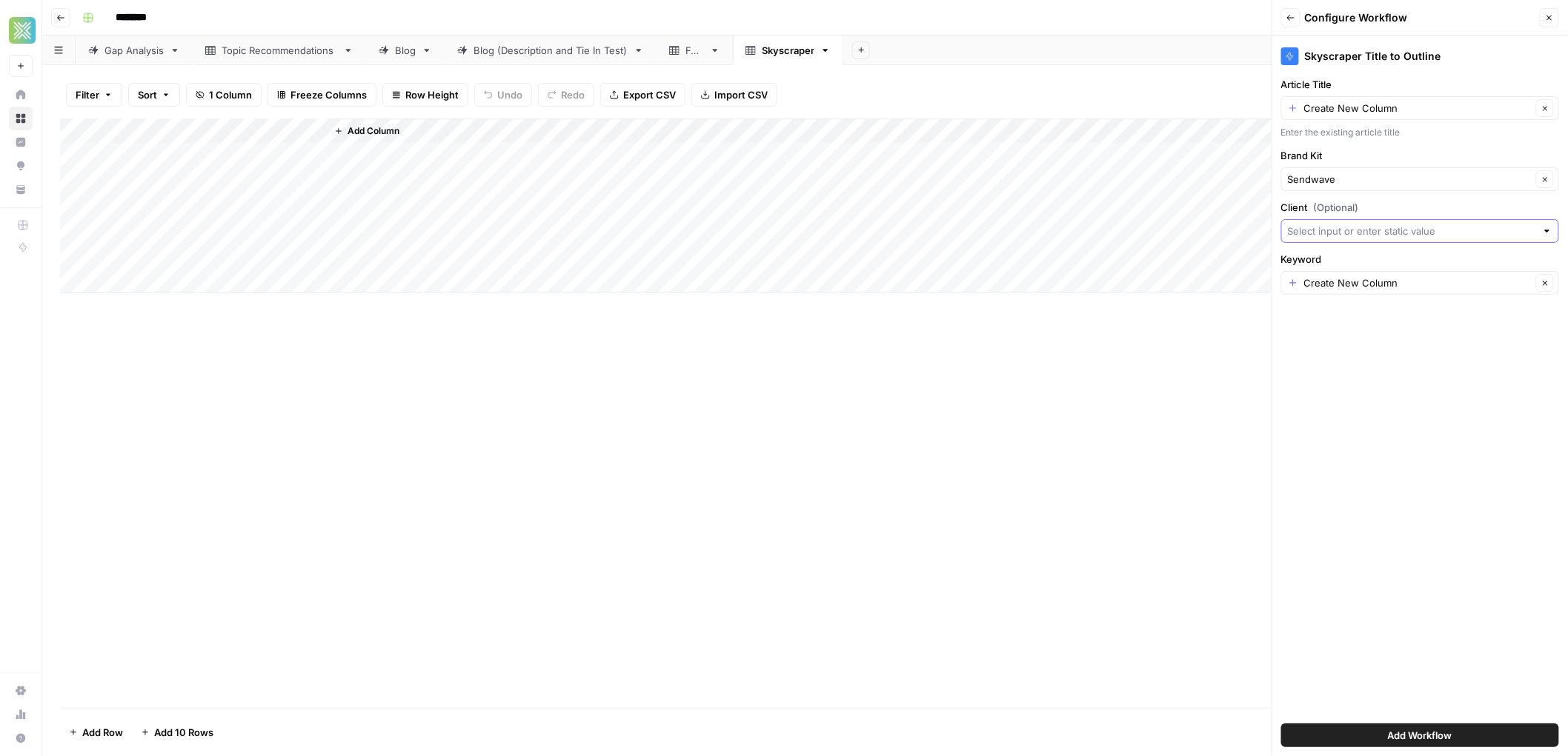
click at [1334, 230] on input "Client (Optional)" at bounding box center [1412, 232] width 248 height 15
type input "Sendwave"
click at [1418, 737] on span "Add Workflow" at bounding box center [1421, 736] width 65 height 15
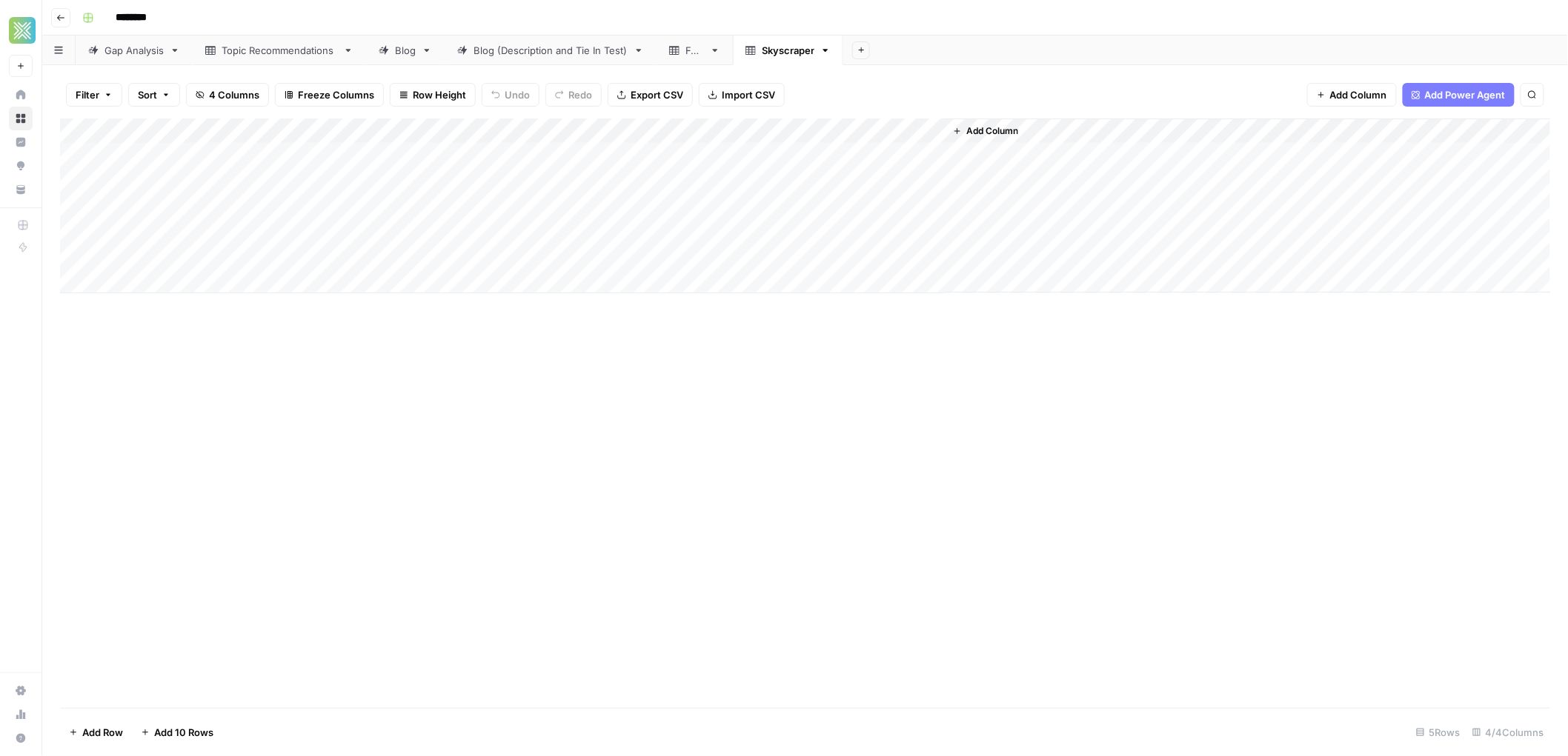
click at [319, 134] on div "Add Column" at bounding box center [805, 206] width 1491 height 175
click at [176, 334] on span "Remove Column" at bounding box center [206, 331] width 130 height 15
click at [753, 151] on button "Delete" at bounding box center [731, 153] width 50 height 27
click at [272, 156] on div "Add Column" at bounding box center [805, 206] width 1491 height 175
drag, startPoint x: 323, startPoint y: 123, endPoint x: 434, endPoint y: 133, distance: 111.4
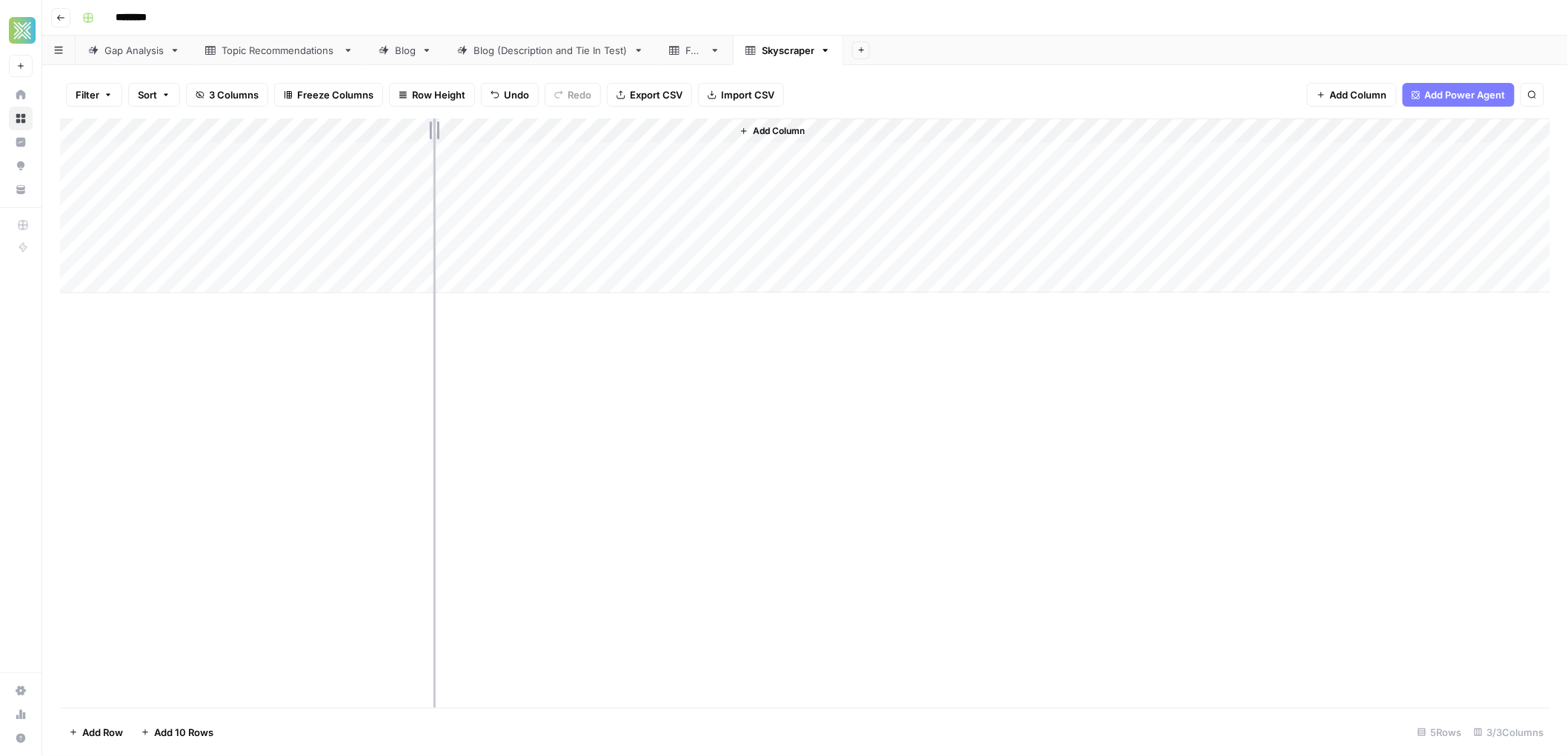
click at [434, 133] on div "Add Column" at bounding box center [805, 206] width 1491 height 175
drag, startPoint x: 435, startPoint y: 125, endPoint x: 509, endPoint y: 129, distance: 74.1
click at [507, 132] on div "Add Column" at bounding box center [805, 206] width 1491 height 175
click at [592, 156] on div "Add Column" at bounding box center [805, 206] width 1491 height 175
type textarea "**********"
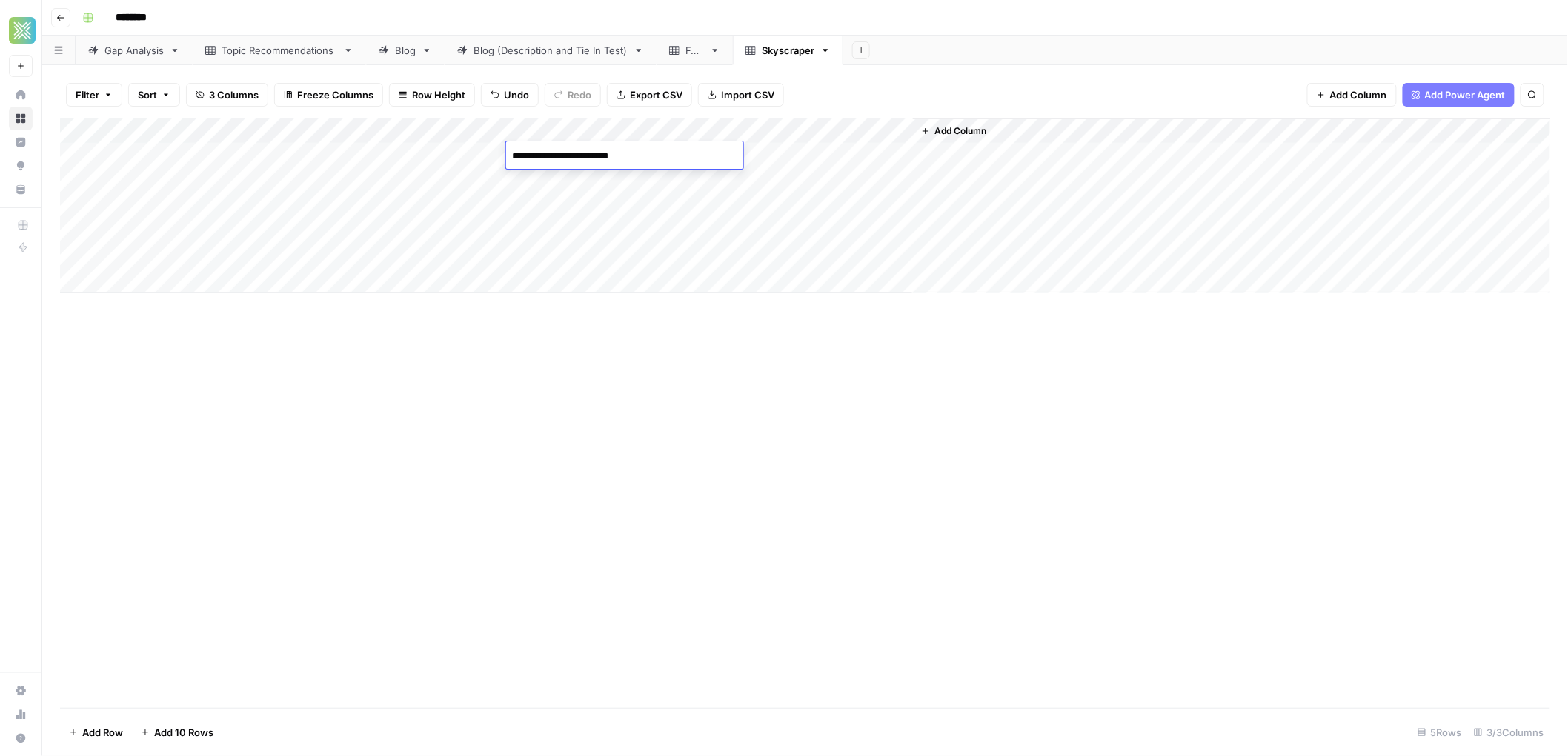
click at [594, 372] on div "Add Column" at bounding box center [805, 413] width 1490 height 590
click at [557, 175] on div "Add Column" at bounding box center [805, 206] width 1491 height 175
click at [593, 183] on textarea "**********" at bounding box center [625, 182] width 237 height 20
click at [594, 183] on textarea "**********" at bounding box center [625, 182] width 237 height 20
type textarea "**********"
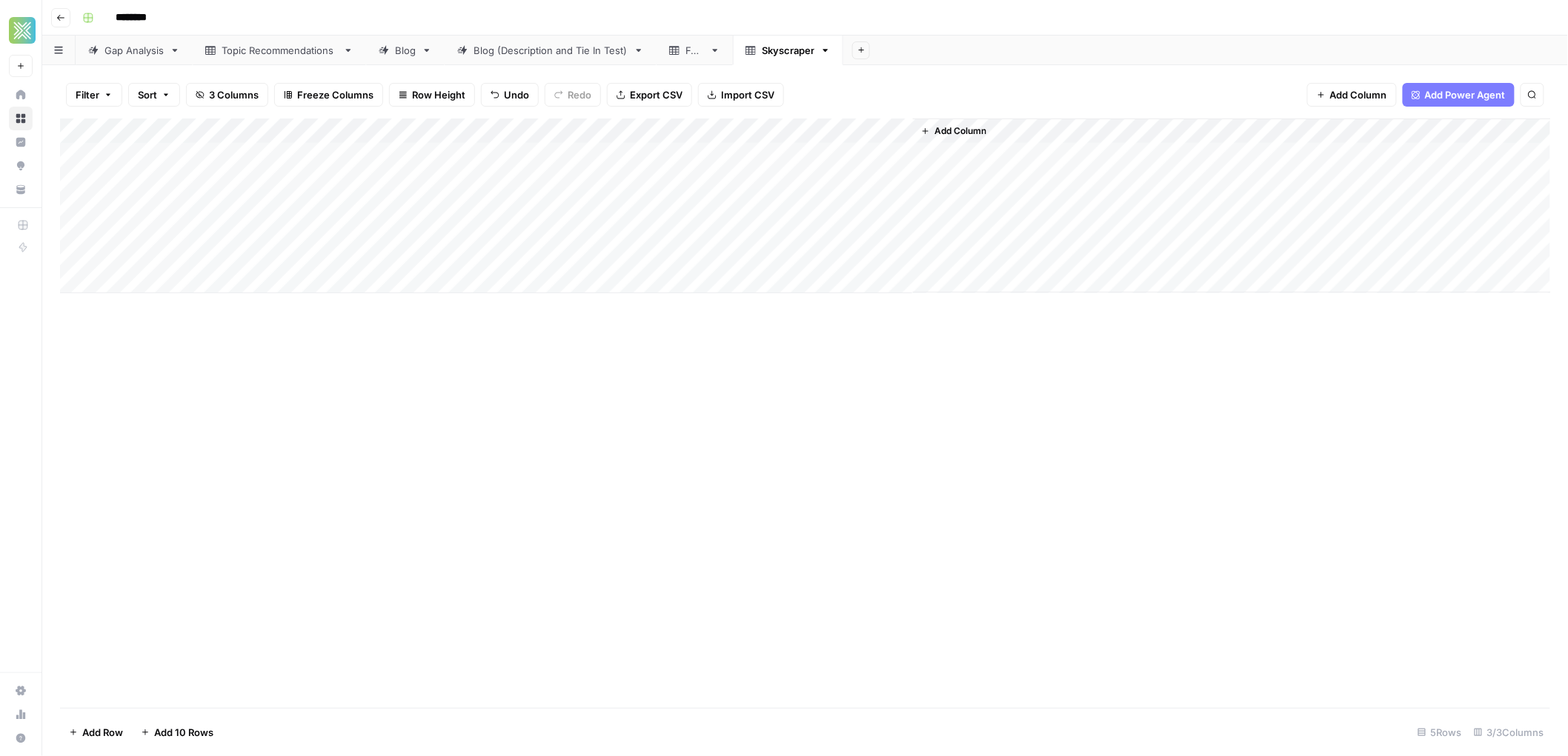
click at [653, 145] on div "Add Column" at bounding box center [805, 206] width 1491 height 175
click at [649, 153] on div "Add Column" at bounding box center [805, 206] width 1491 height 175
click at [649, 153] on textarea "**********" at bounding box center [625, 157] width 237 height 20
click at [647, 155] on textarea "**********" at bounding box center [625, 157] width 237 height 20
type textarea "**********"
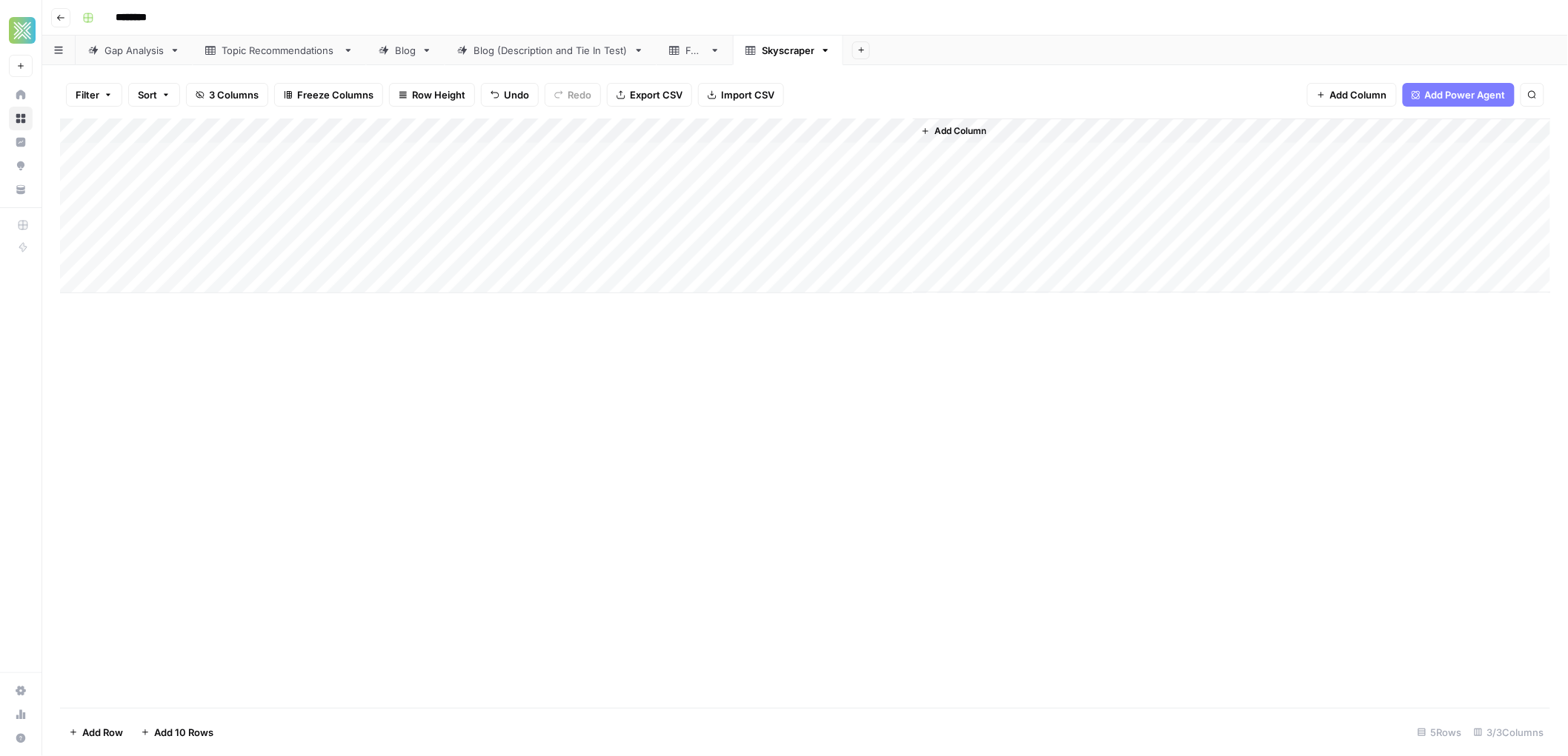
click at [651, 334] on div "Add Column" at bounding box center [805, 413] width 1490 height 590
click at [103, 153] on div "Add Column" at bounding box center [805, 206] width 1491 height 175
click at [97, 181] on div "Add Column" at bounding box center [805, 206] width 1491 height 175
click at [576, 53] on div "Blog (Description and Tie In Test)" at bounding box center [550, 50] width 154 height 15
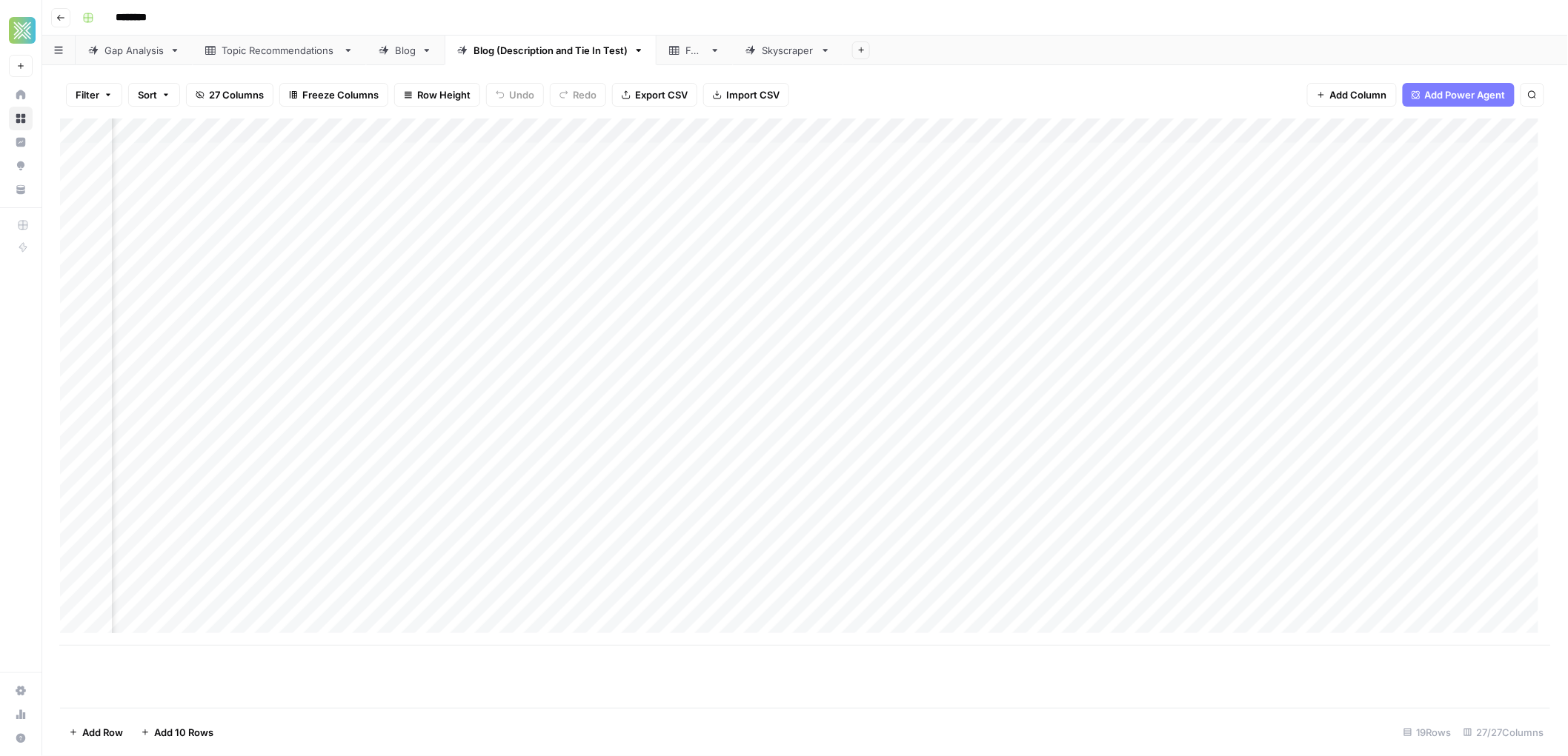
click at [919, 129] on div "Add Column" at bounding box center [805, 382] width 1491 height 527
click at [786, 326] on span "Remove Column" at bounding box center [813, 331] width 130 height 15
click at [730, 151] on span "Delete" at bounding box center [731, 154] width 32 height 15
click at [917, 132] on div "Add Column" at bounding box center [805, 382] width 1491 height 527
click at [821, 331] on span "Remove Column" at bounding box center [813, 331] width 130 height 15
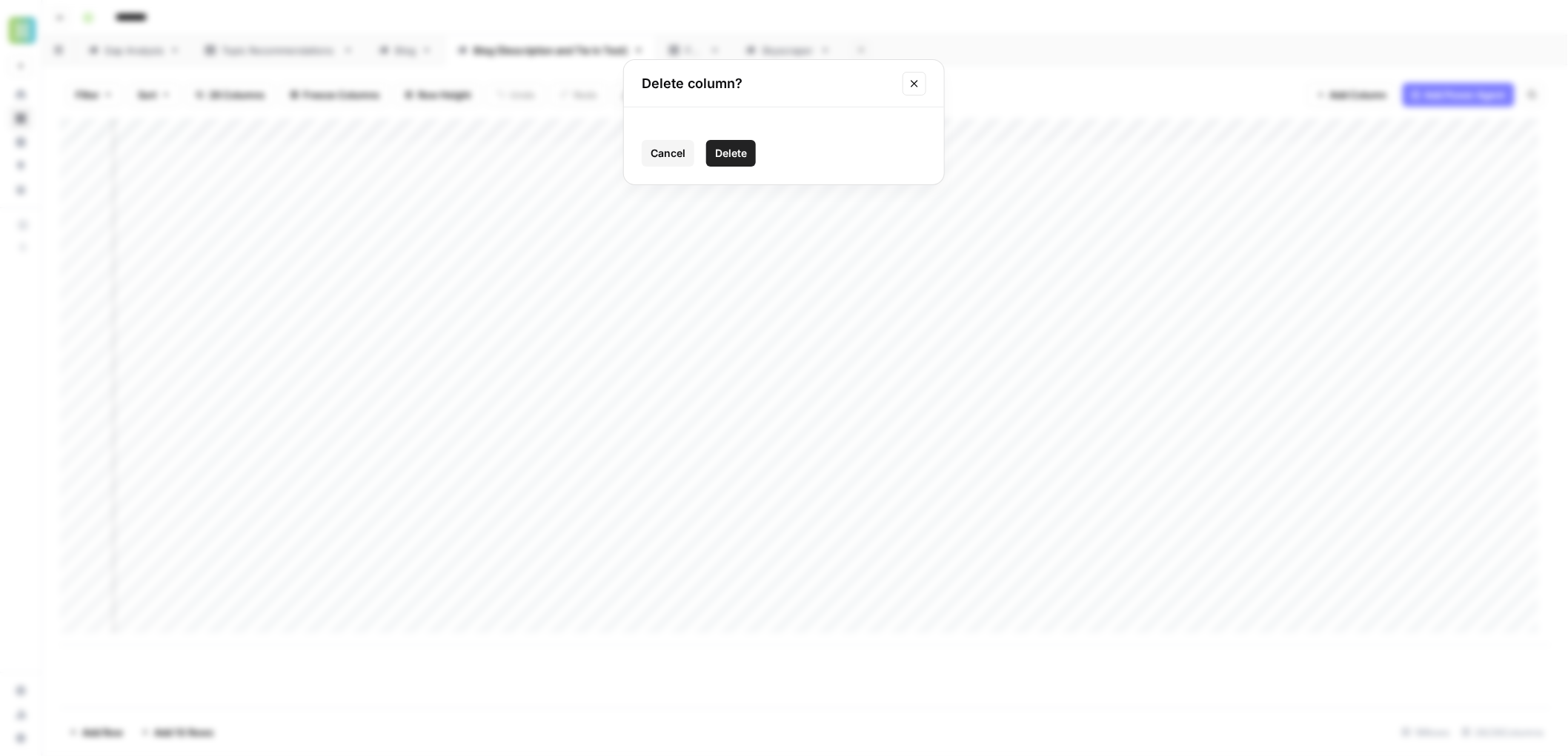
click at [750, 146] on button "Delete" at bounding box center [731, 153] width 50 height 27
click at [899, 129] on div "Add Column" at bounding box center [805, 382] width 1491 height 527
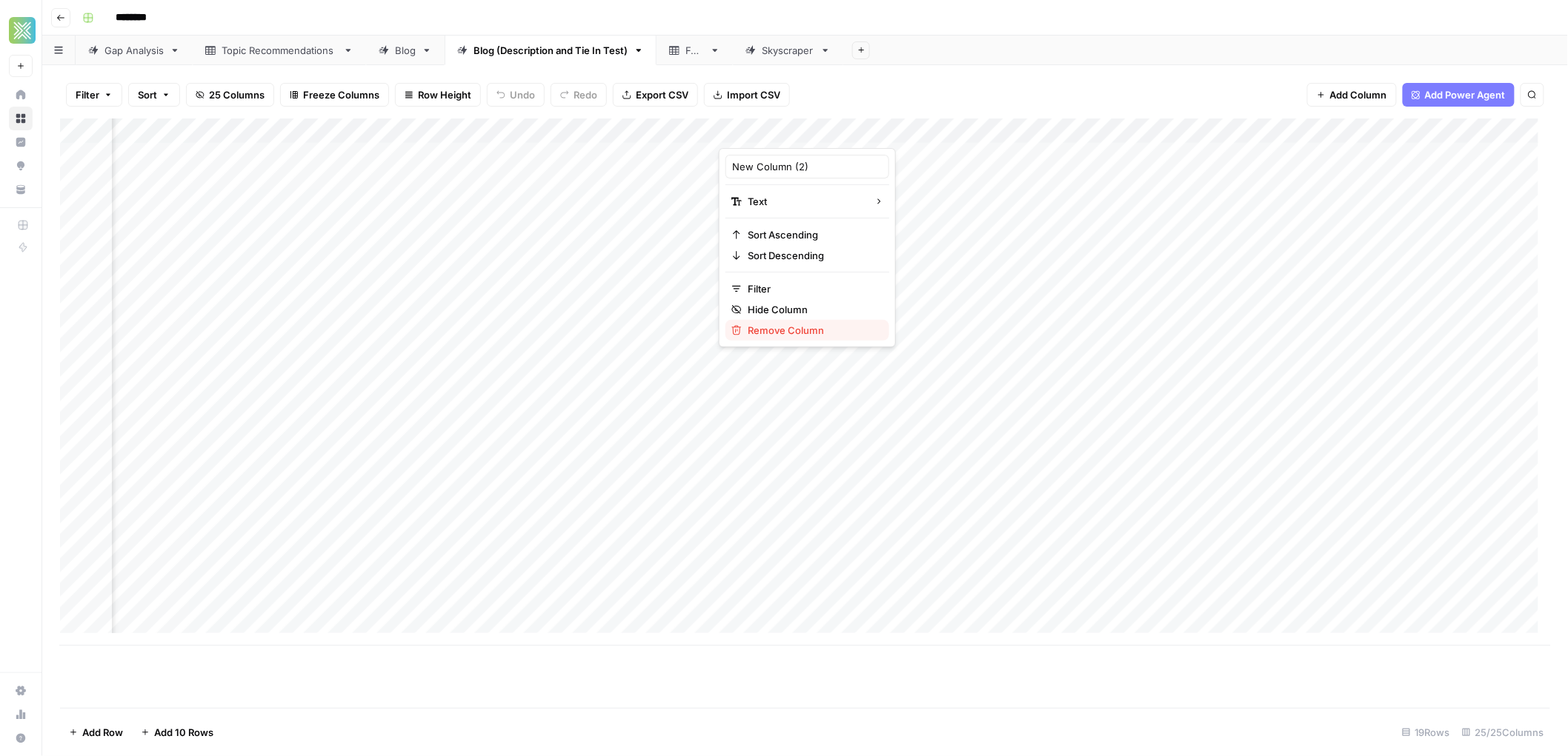
click at [787, 338] on span "Remove Column" at bounding box center [813, 331] width 130 height 15
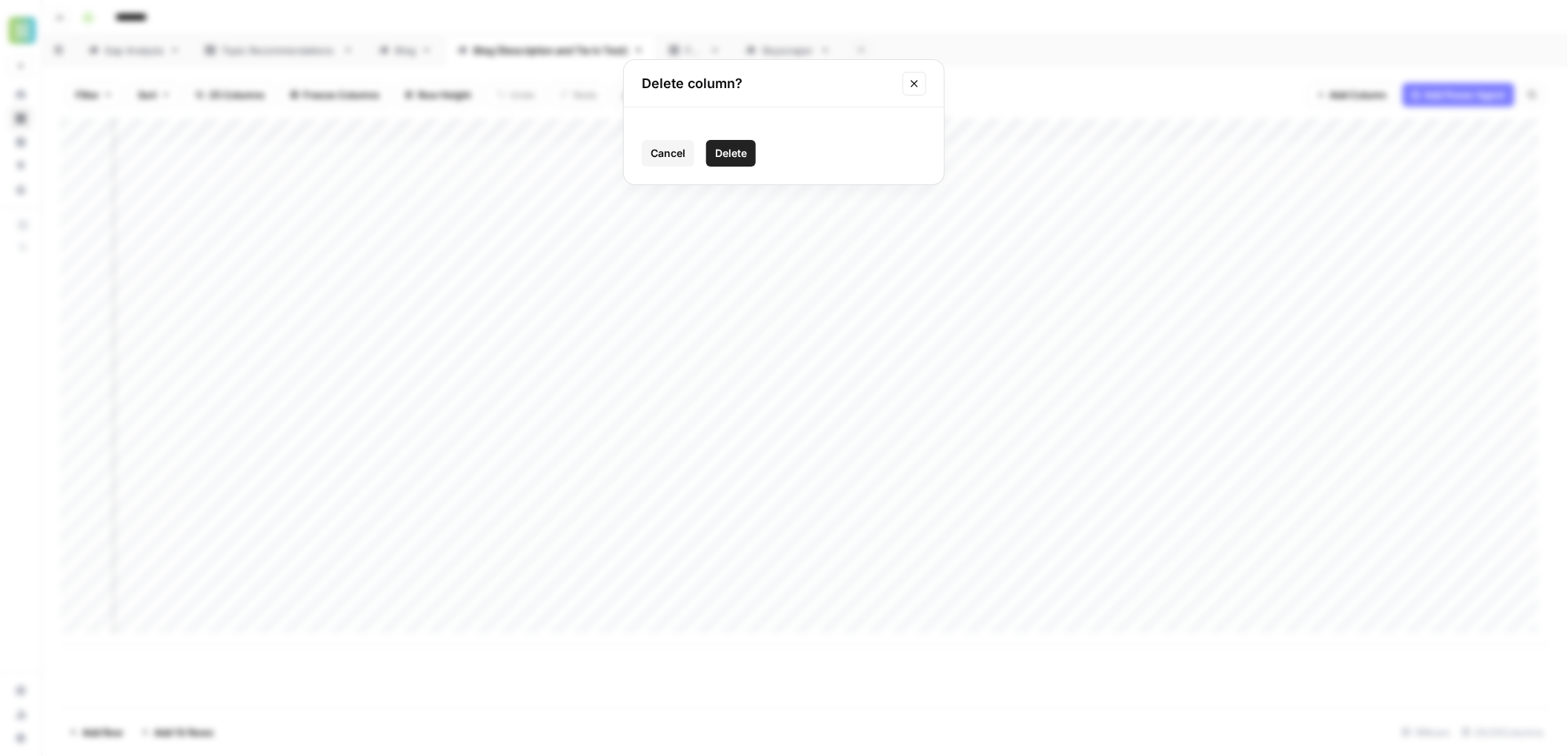
click at [743, 155] on span "Delete" at bounding box center [731, 154] width 32 height 15
click at [843, 128] on div "Add Column" at bounding box center [805, 382] width 1491 height 527
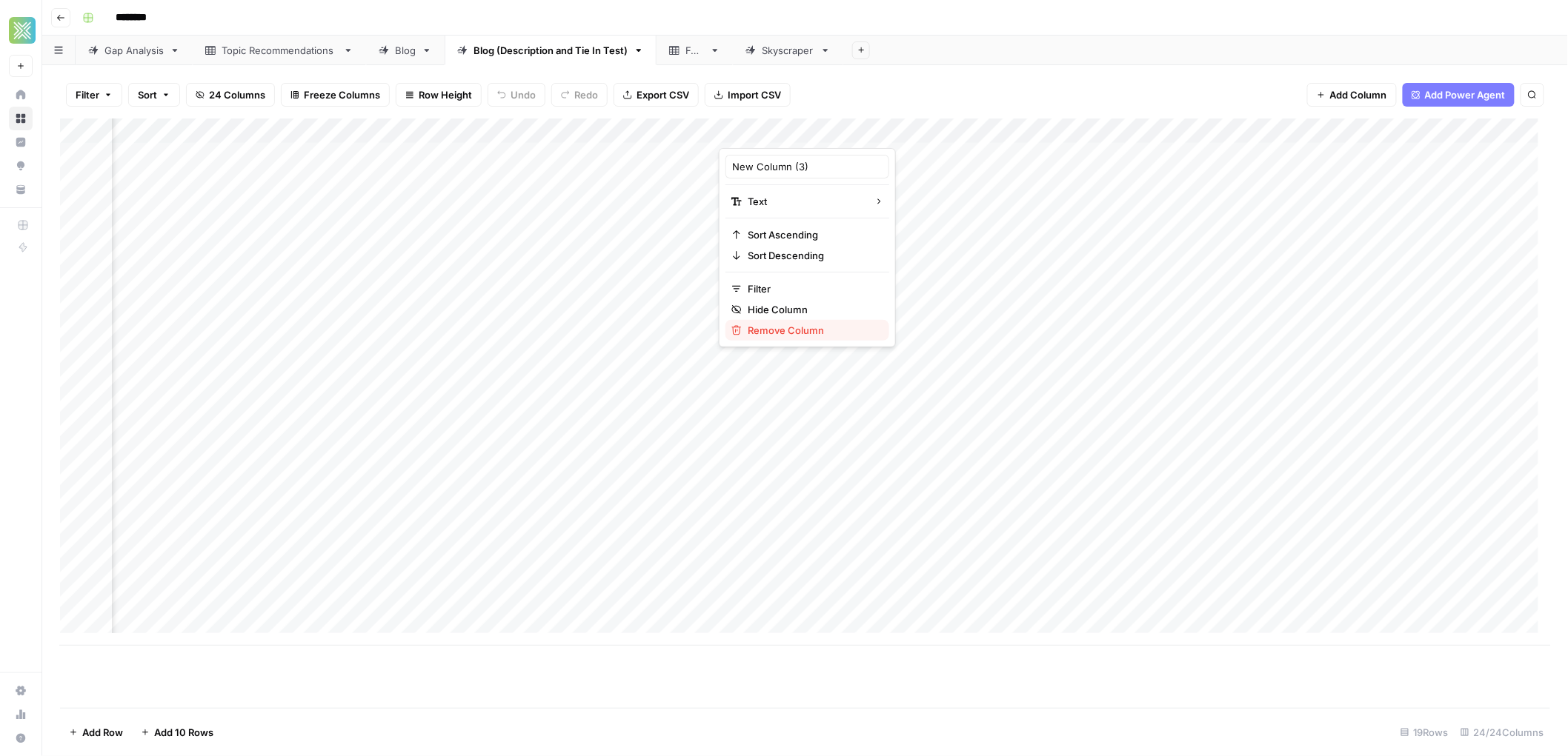
click at [813, 334] on span "Remove Column" at bounding box center [813, 331] width 130 height 15
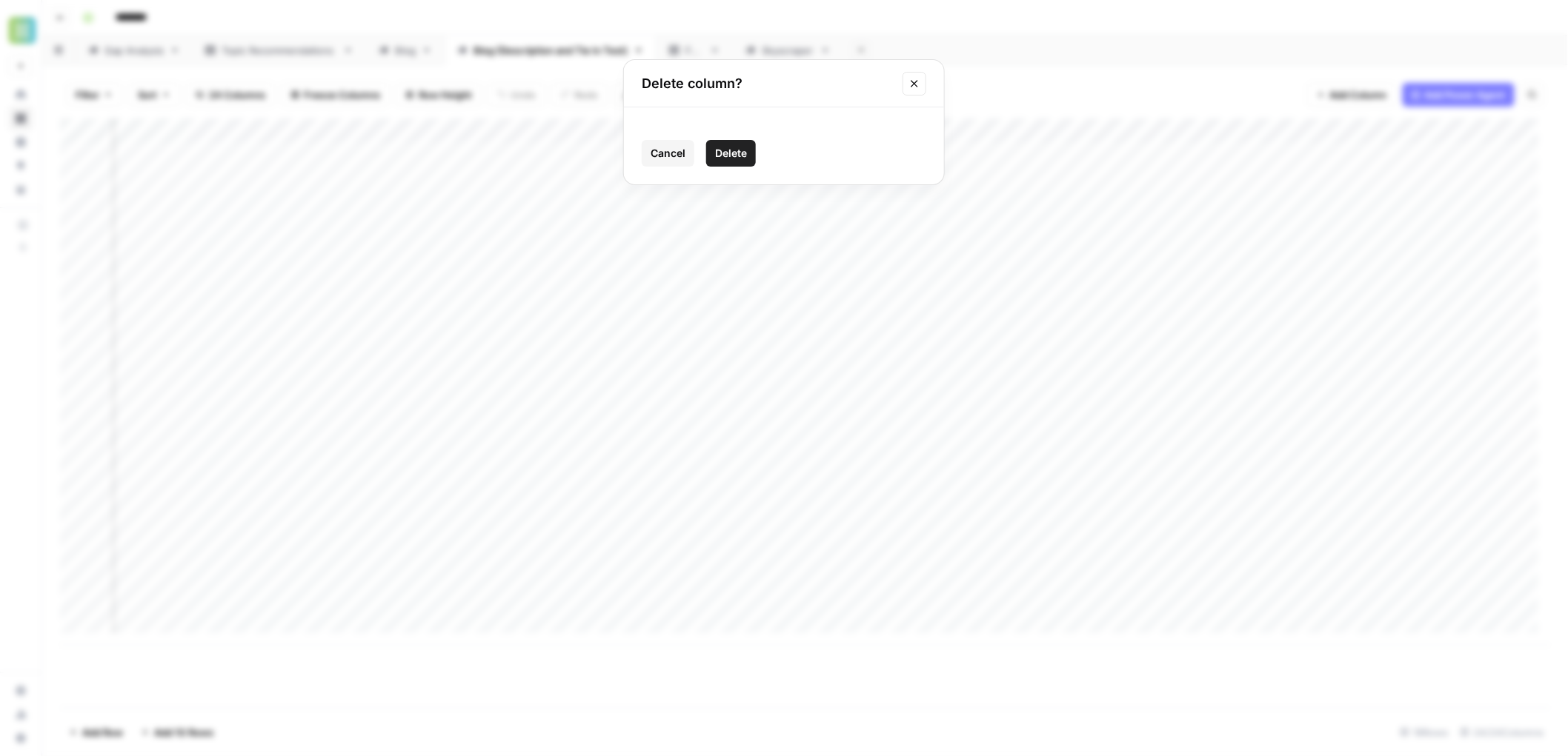
click button "Delete" at bounding box center [731, 153] width 50 height 27
click at [927, 137] on div "Add Column" at bounding box center [805, 382] width 1491 height 527
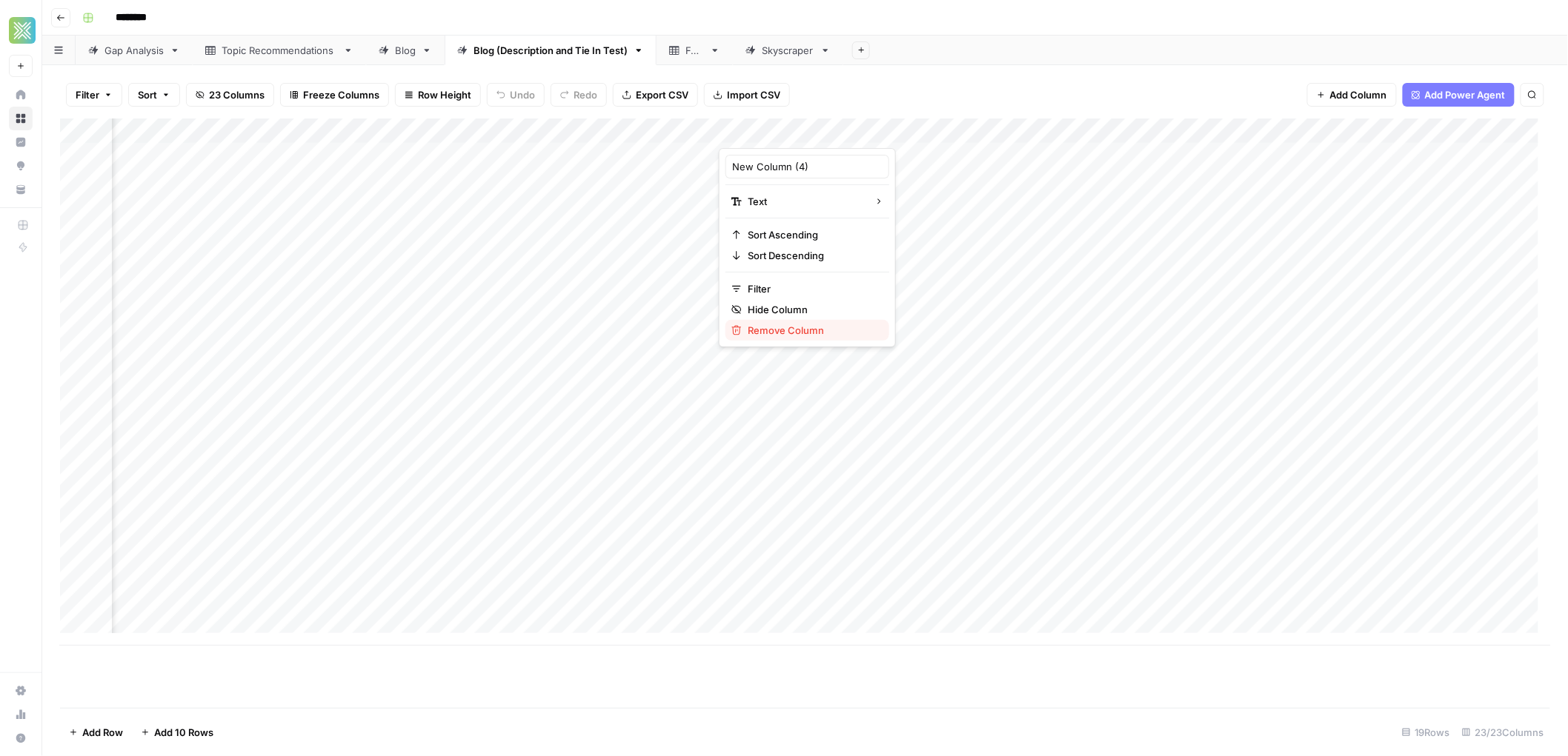
click at [819, 337] on span "Remove Column" at bounding box center [813, 331] width 130 height 15
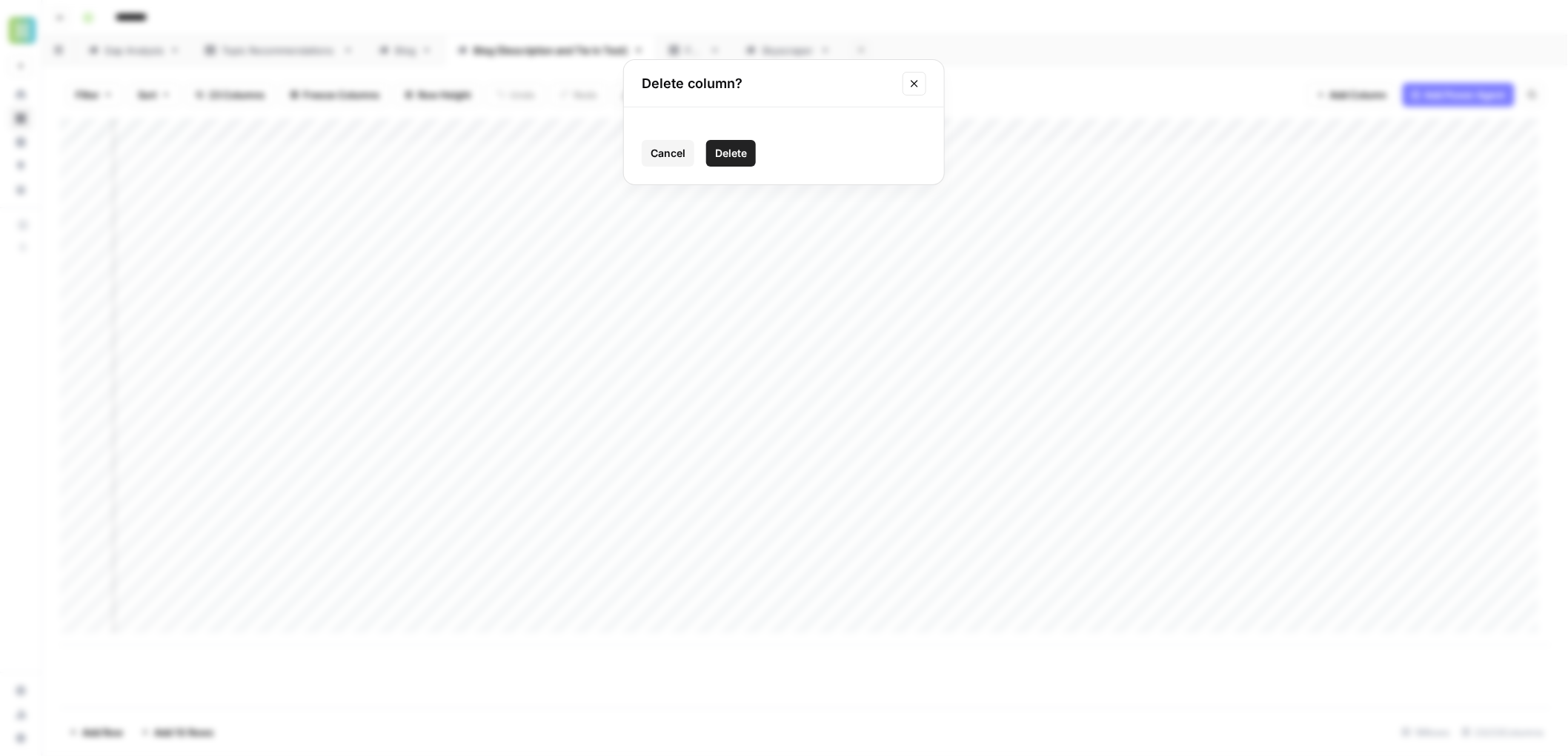
click button "Delete" at bounding box center [731, 153] width 50 height 27
click at [919, 132] on div "Add Column" at bounding box center [805, 382] width 1491 height 527
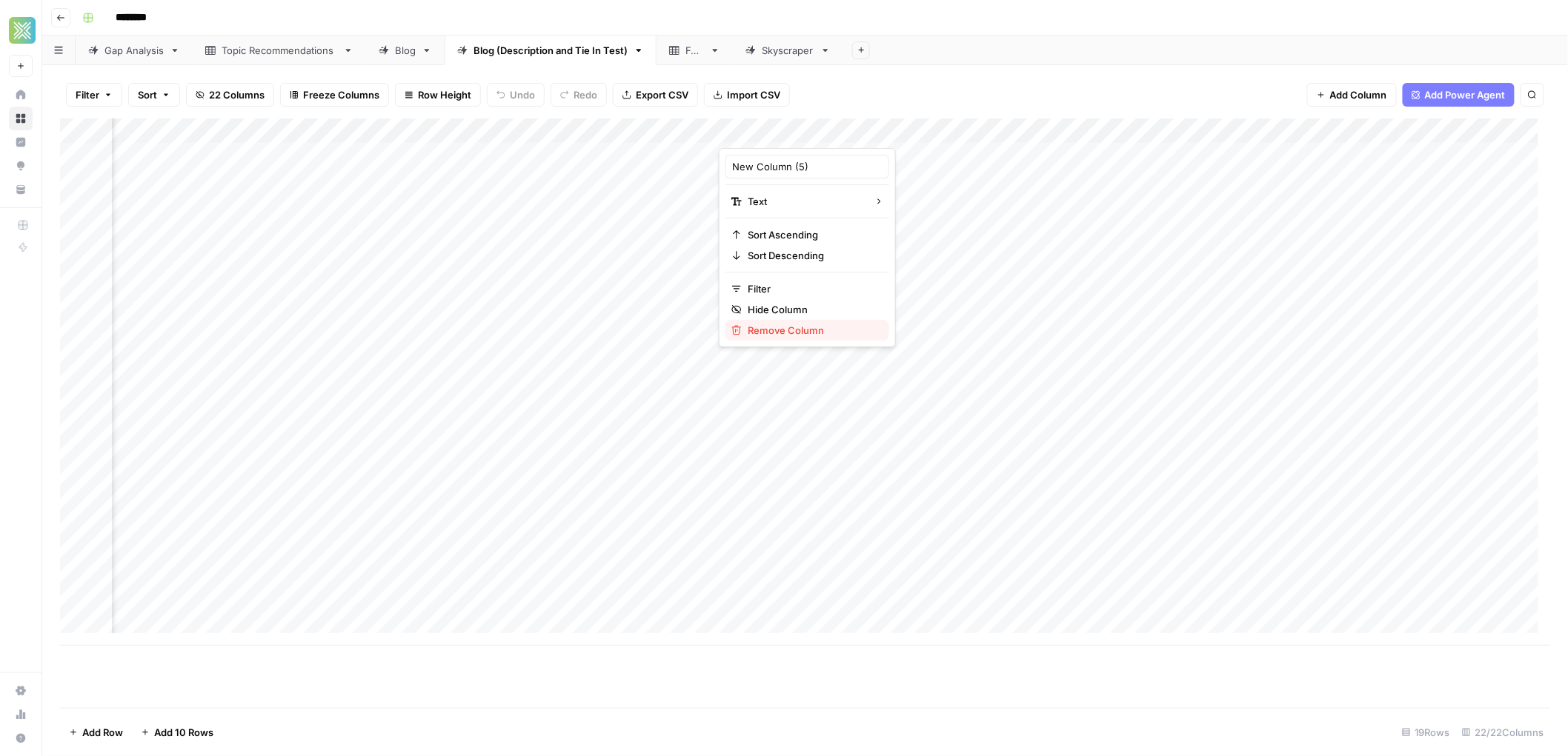
click at [780, 326] on span "Remove Column" at bounding box center [813, 331] width 130 height 15
click button "Delete" at bounding box center [733, 151] width 47 height 25
click at [929, 133] on div "Add Column" at bounding box center [805, 382] width 1491 height 527
click at [778, 328] on span "Remove Column" at bounding box center [813, 331] width 130 height 15
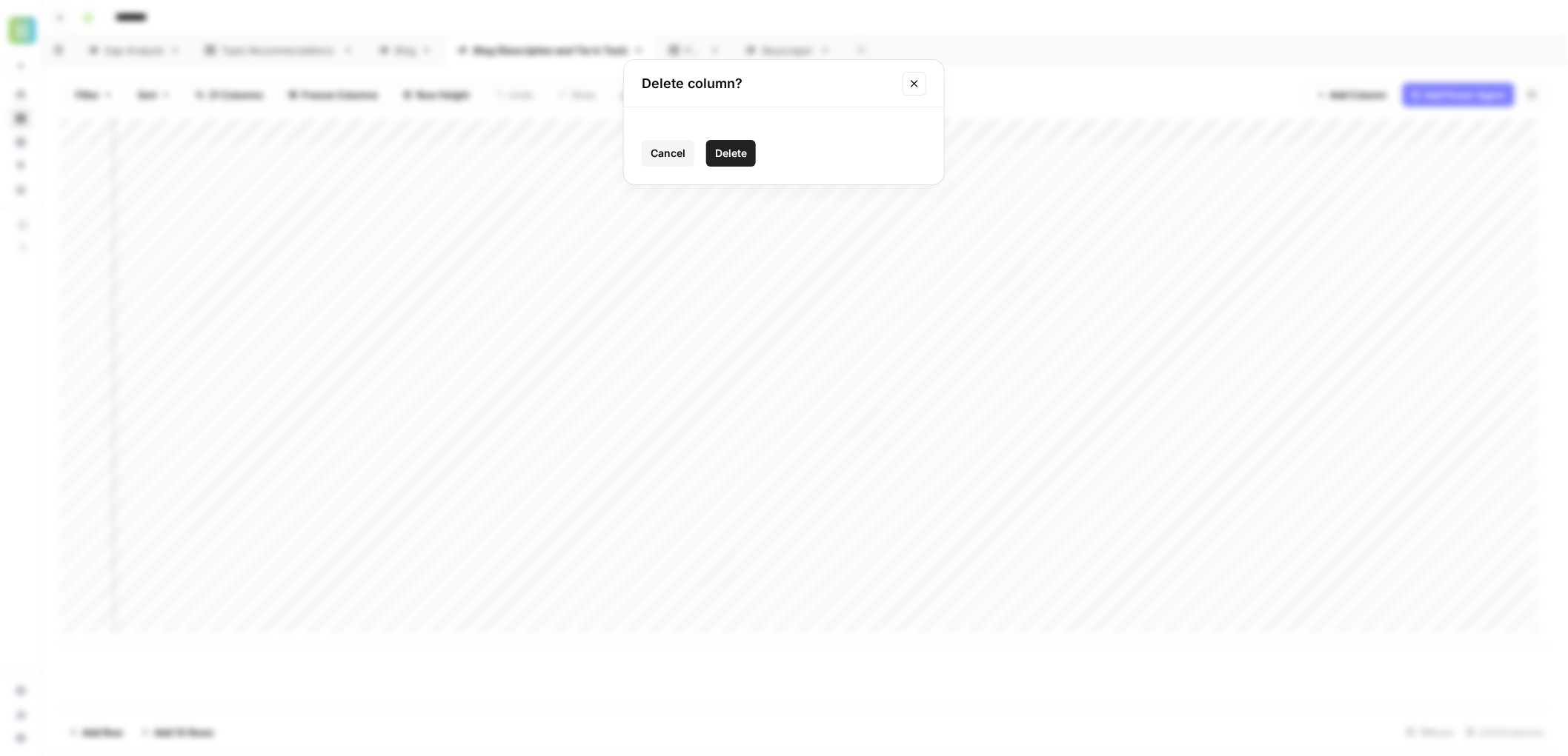
click button "Delete" at bounding box center [731, 153] width 50 height 27
click at [919, 129] on div "Add Column" at bounding box center [805, 382] width 1491 height 527
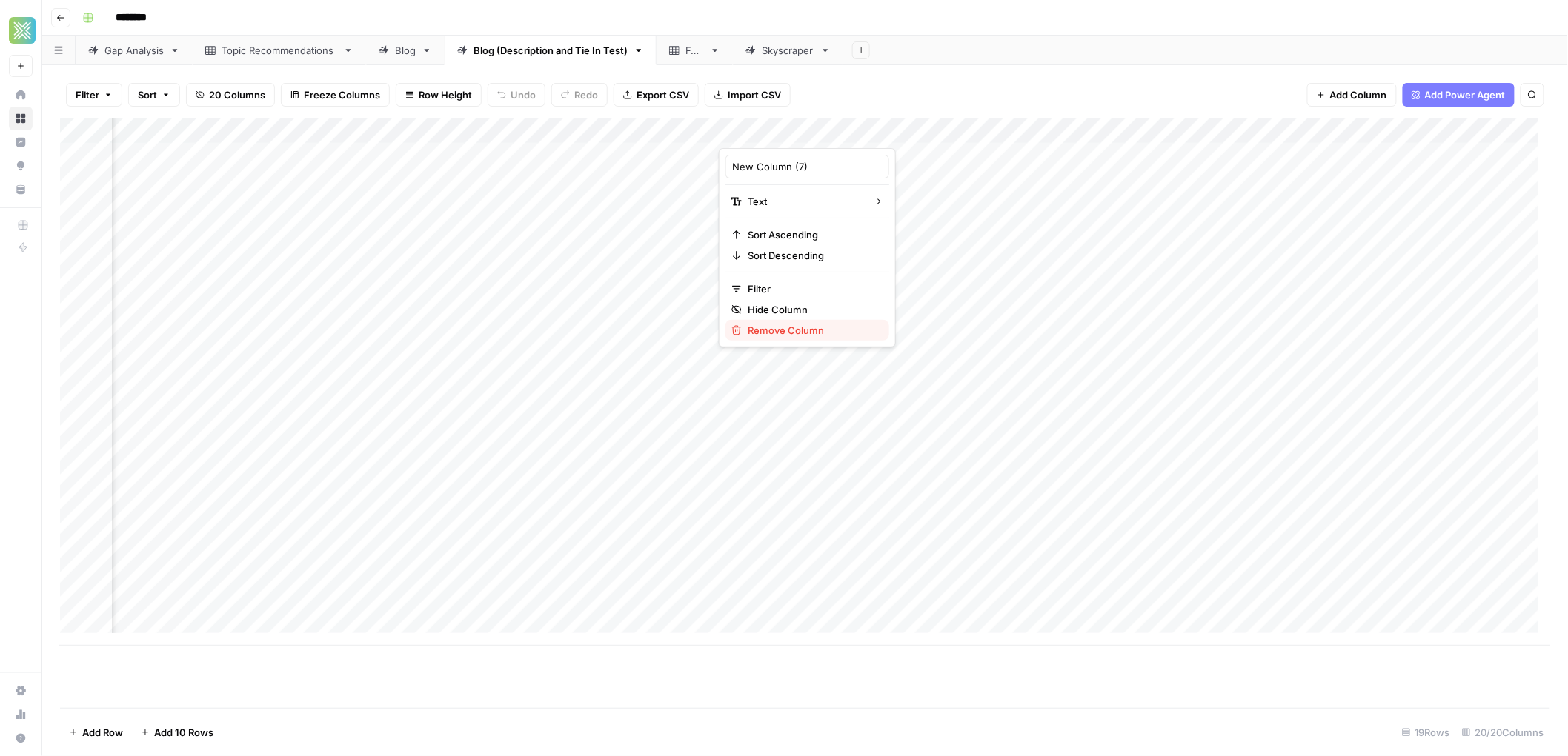
click at [769, 331] on span "Remove Column" at bounding box center [813, 331] width 130 height 15
click button "Delete" at bounding box center [735, 151] width 46 height 24
click at [916, 130] on div "Add Column" at bounding box center [805, 382] width 1491 height 527
click at [786, 329] on span "Remove Column" at bounding box center [813, 331] width 130 height 15
click button "Delete" at bounding box center [736, 151] width 45 height 24
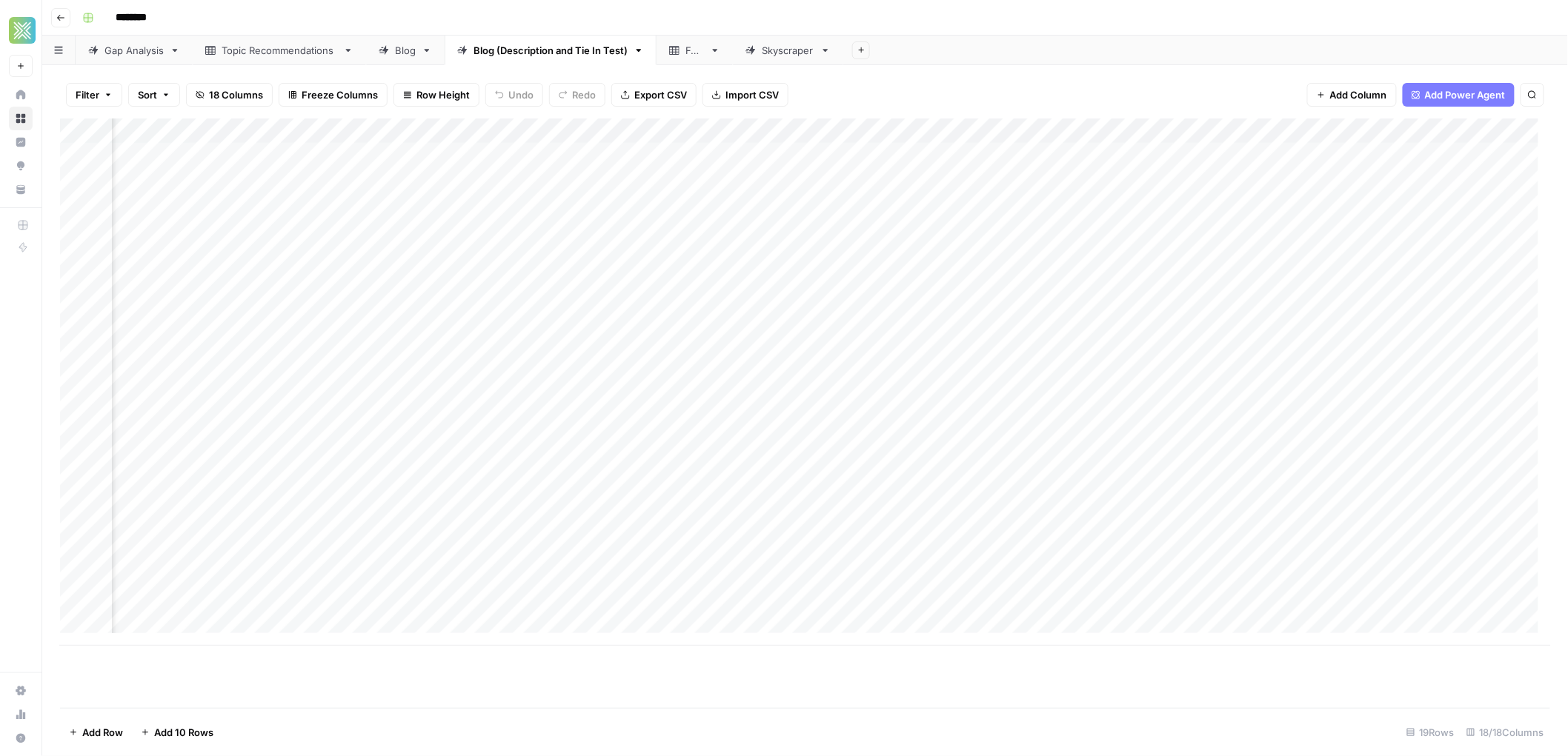
click at [917, 132] on div "Add Column" at bounding box center [805, 382] width 1491 height 527
click at [787, 324] on span "Remove Column" at bounding box center [813, 331] width 130 height 15
click button "Delete" at bounding box center [739, 149] width 43 height 23
click at [1023, 129] on div "Add Column" at bounding box center [805, 382] width 1491 height 527
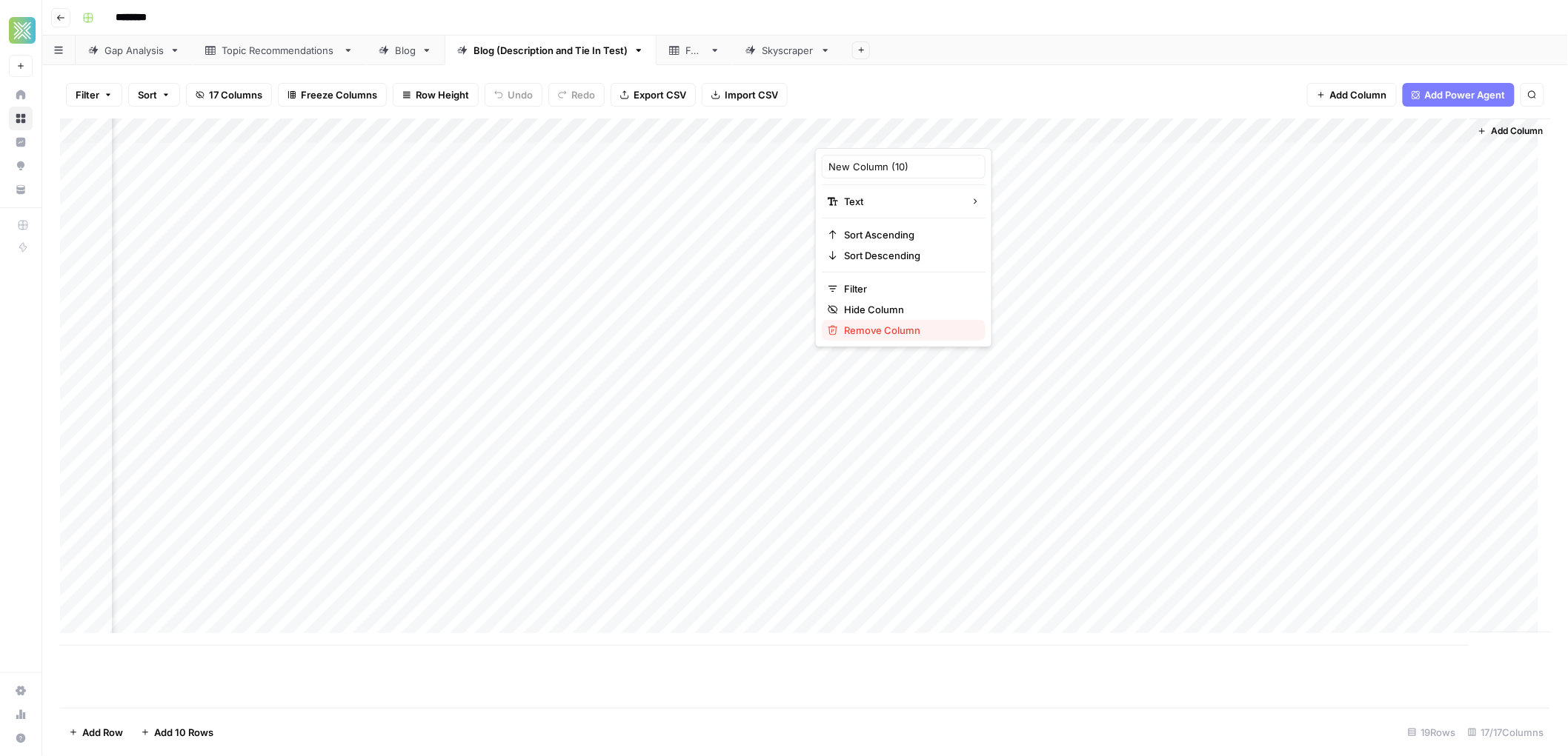
click at [891, 328] on span "Remove Column" at bounding box center [909, 331] width 130 height 15
click button "Delete" at bounding box center [732, 153] width 49 height 26
click at [1226, 130] on div "Add Column" at bounding box center [805, 382] width 1491 height 527
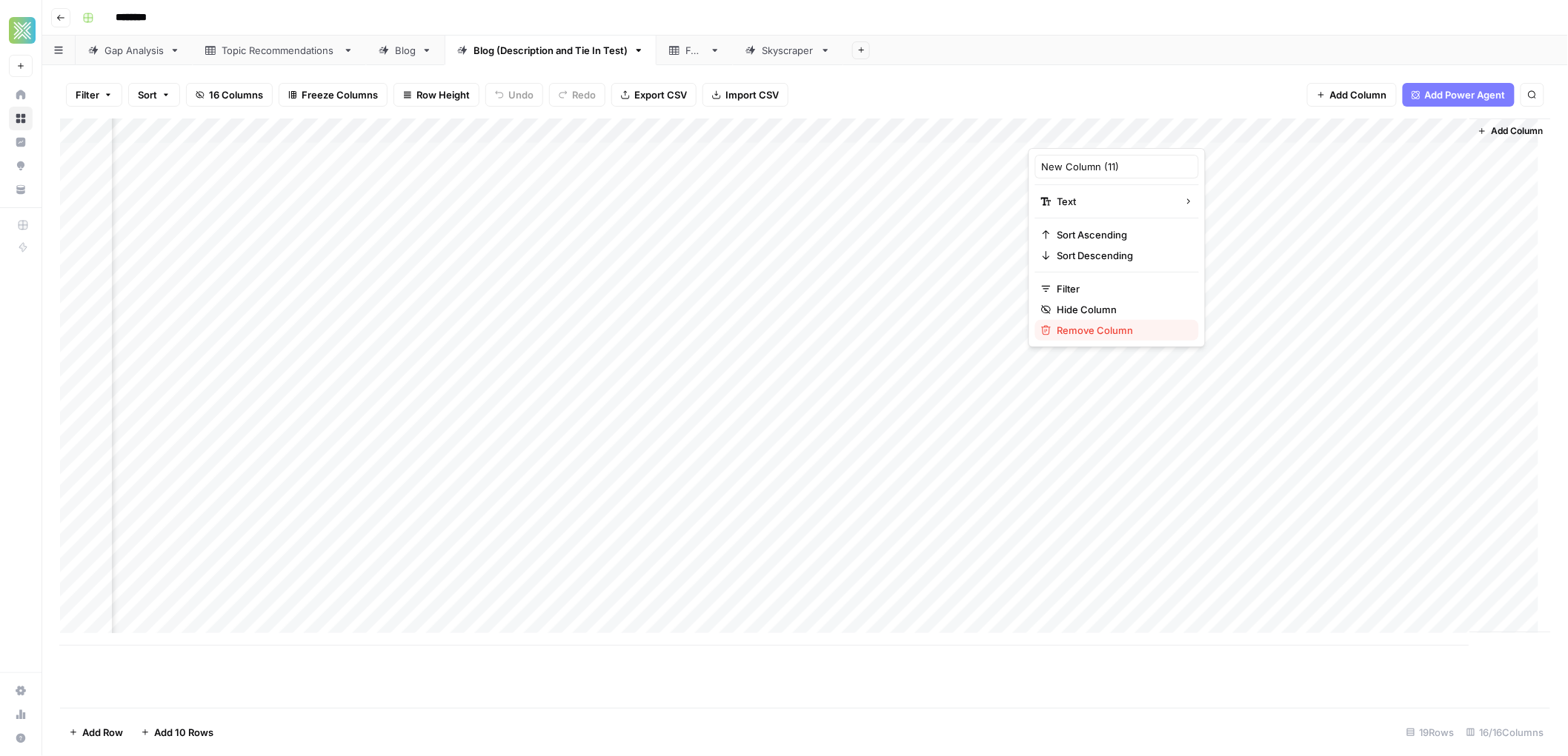
click at [1060, 336] on span "Remove Column" at bounding box center [1122, 331] width 130 height 15
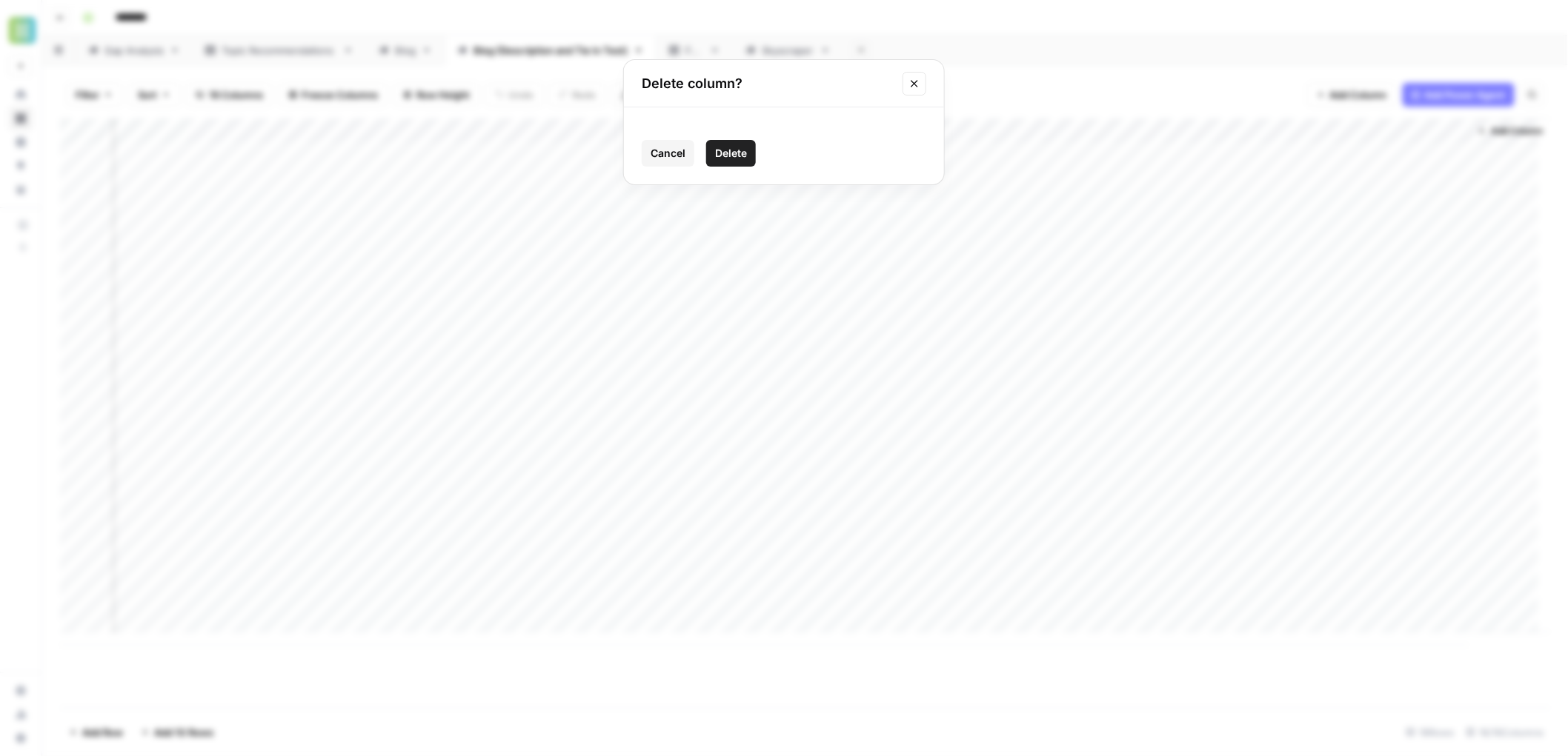
click button "Delete" at bounding box center [731, 153] width 50 height 27
click at [1448, 132] on div "Add Column" at bounding box center [805, 382] width 1491 height 527
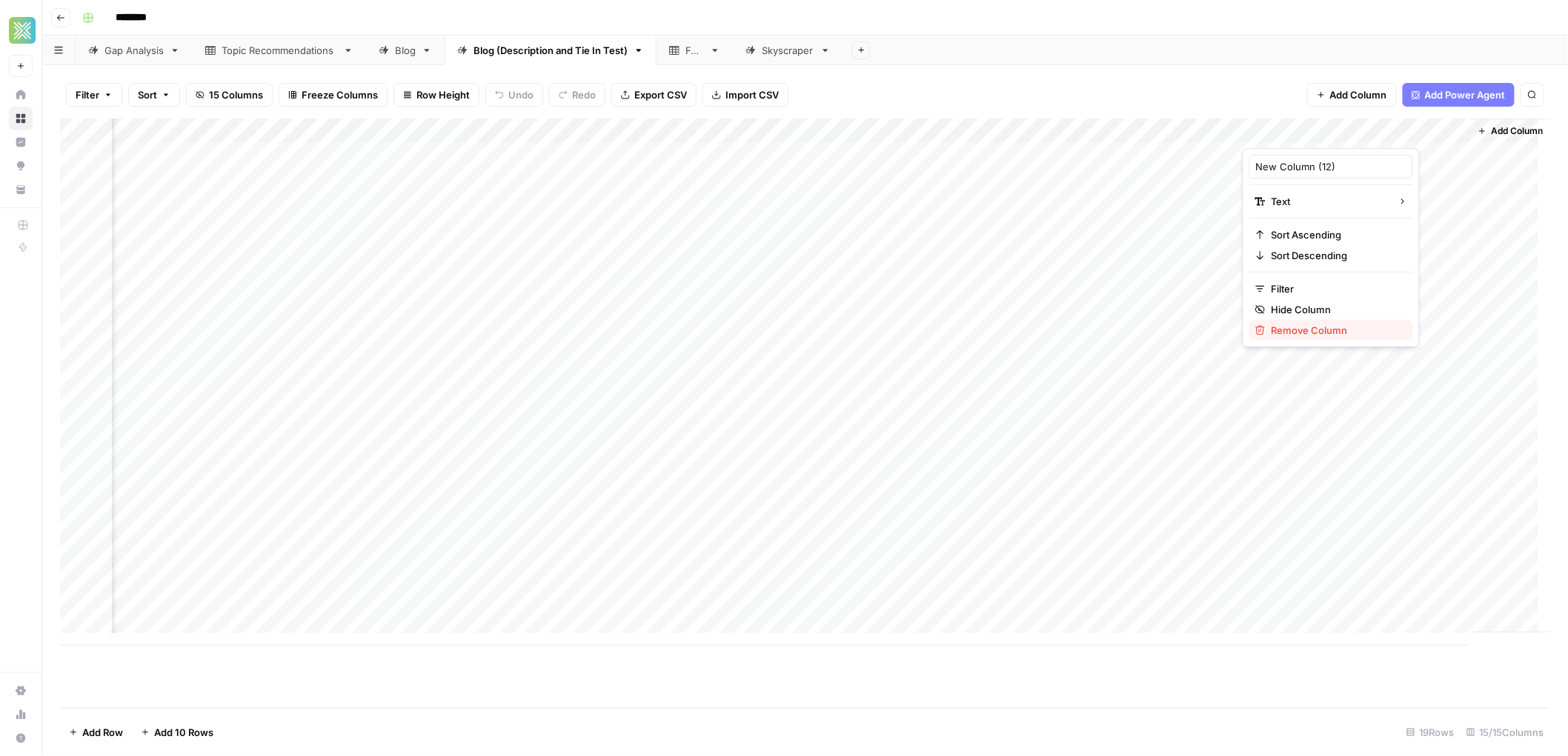
click at [1308, 333] on span "Remove Column" at bounding box center [1336, 331] width 130 height 15
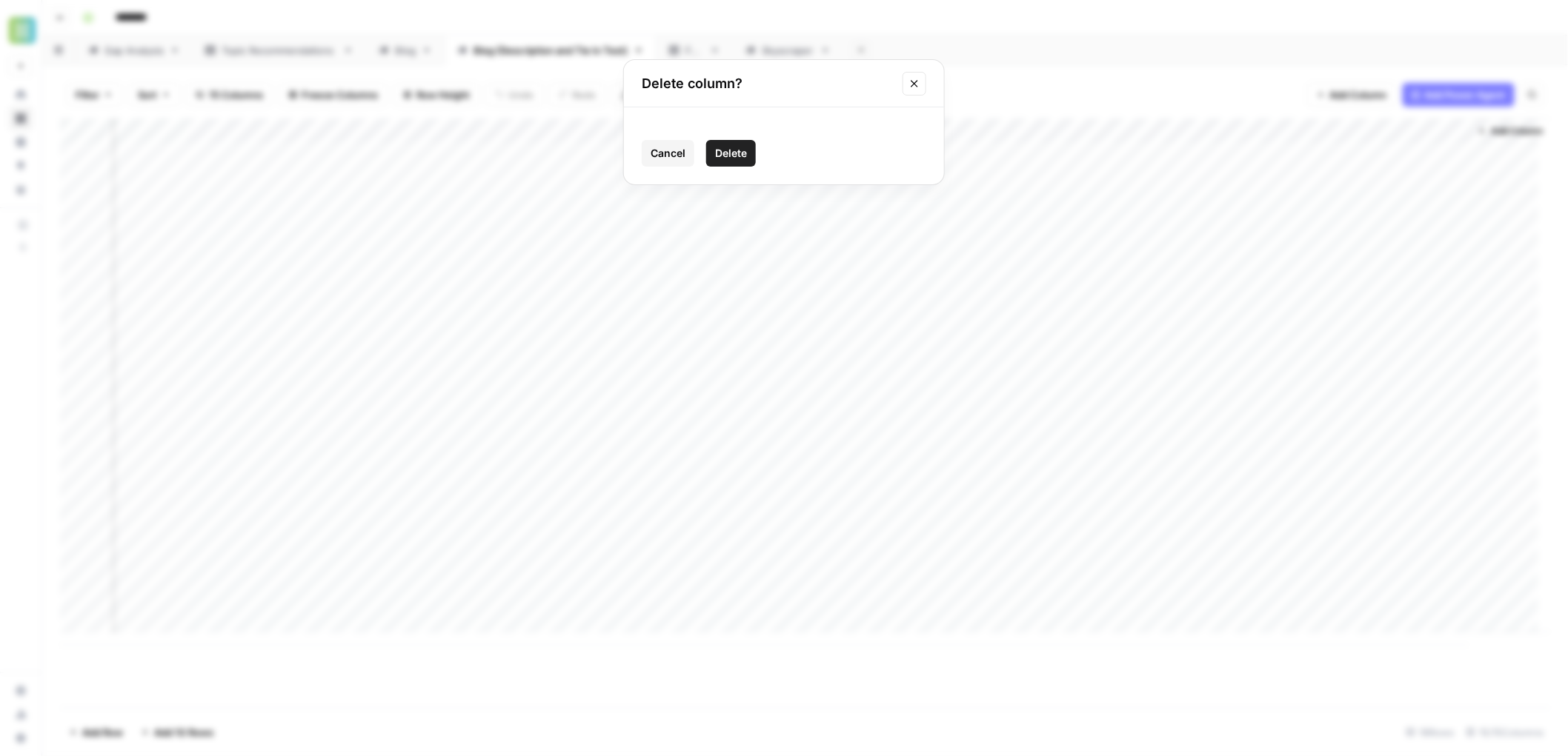
click button "Delete" at bounding box center [731, 153] width 50 height 27
click at [1345, 148] on div "Add Column" at bounding box center [805, 382] width 1491 height 527
click at [1442, 150] on div "Add Column" at bounding box center [805, 382] width 1491 height 527
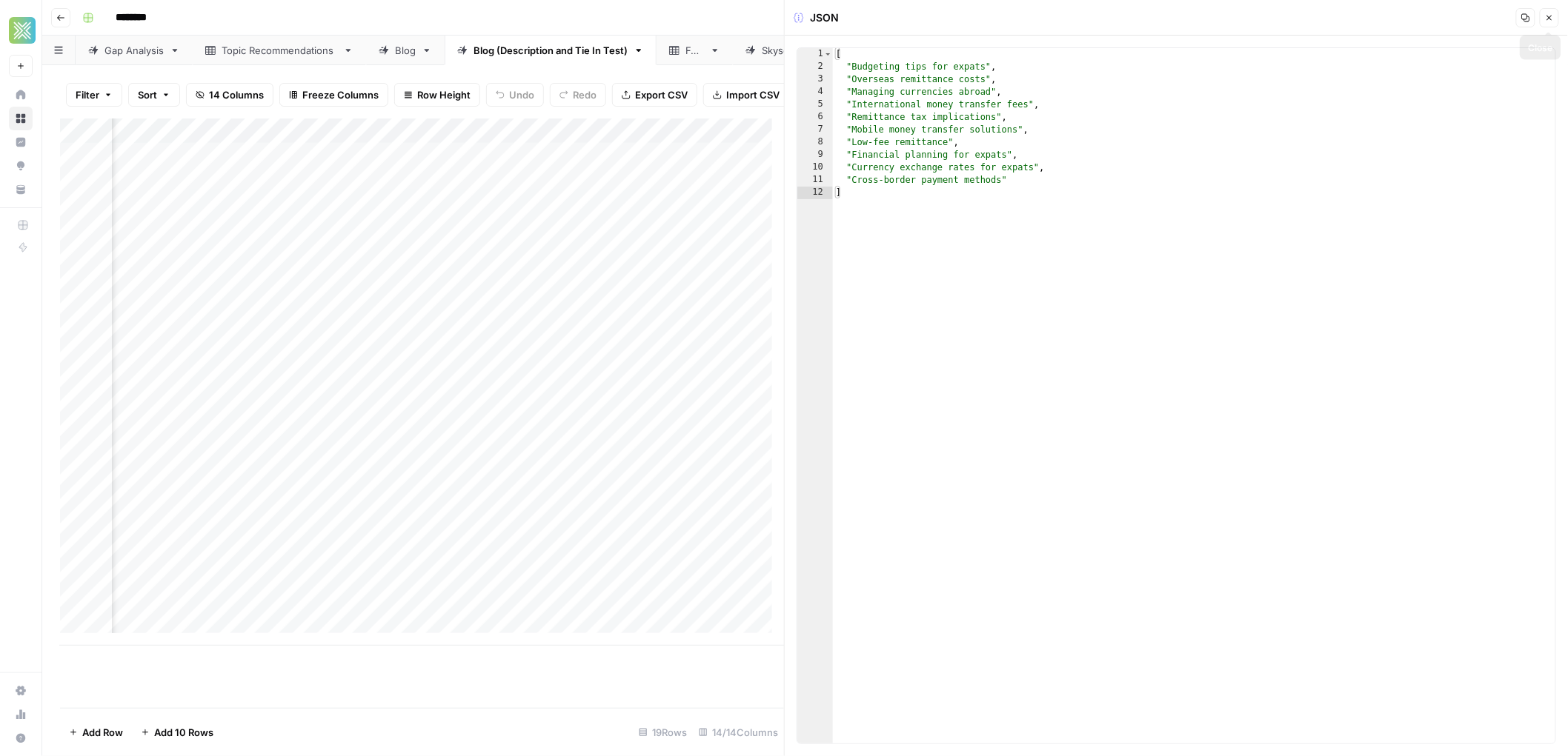
click at [1550, 18] on icon "button" at bounding box center [1549, 18] width 9 height 9
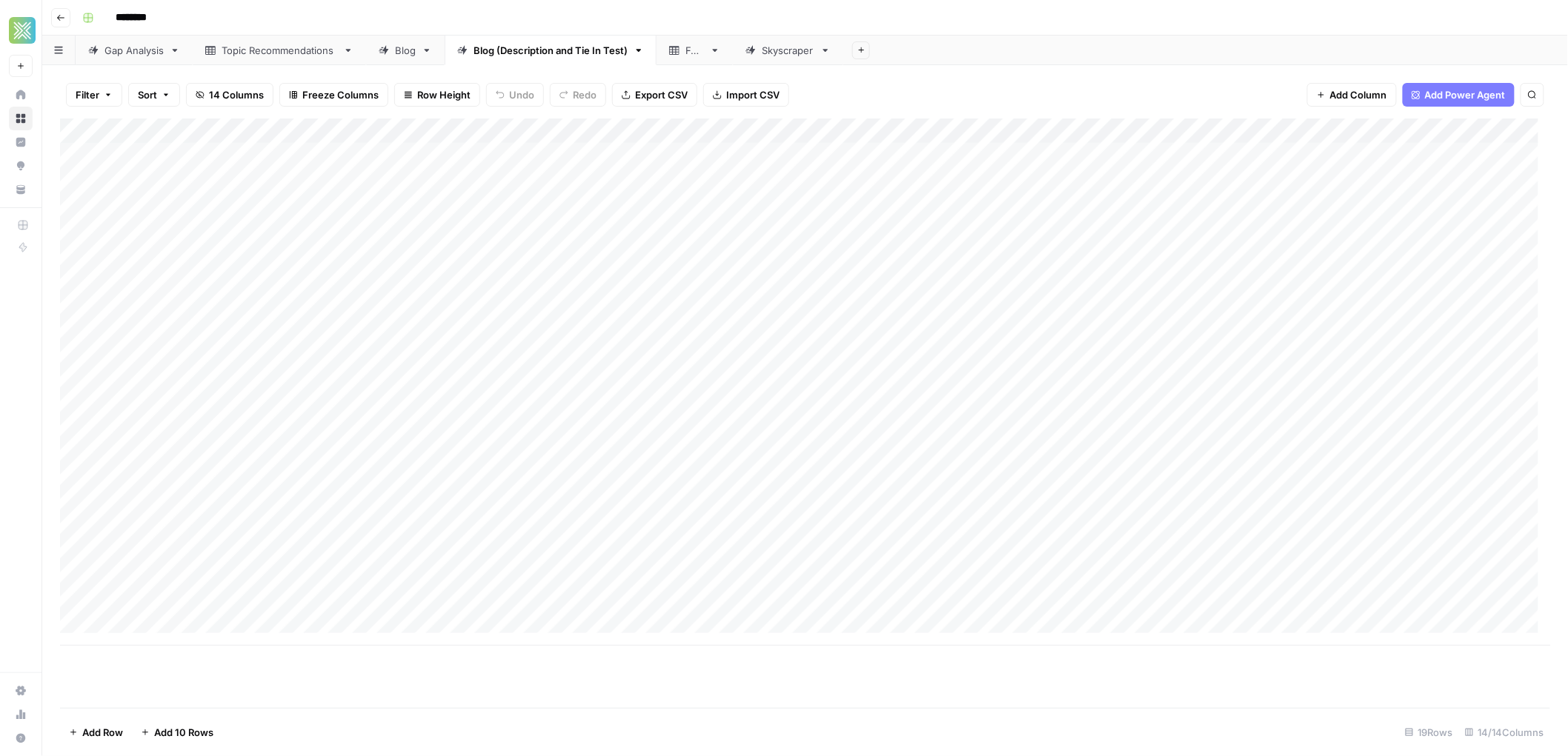
click at [790, 58] on link "Skyscraper" at bounding box center [788, 50] width 110 height 30
click at [530, 52] on div "Blog (Description and Tie In Test)" at bounding box center [550, 50] width 154 height 15
click at [411, 48] on div "Blog" at bounding box center [405, 50] width 20 height 15
click at [270, 161] on div "Add Column" at bounding box center [805, 206] width 1491 height 175
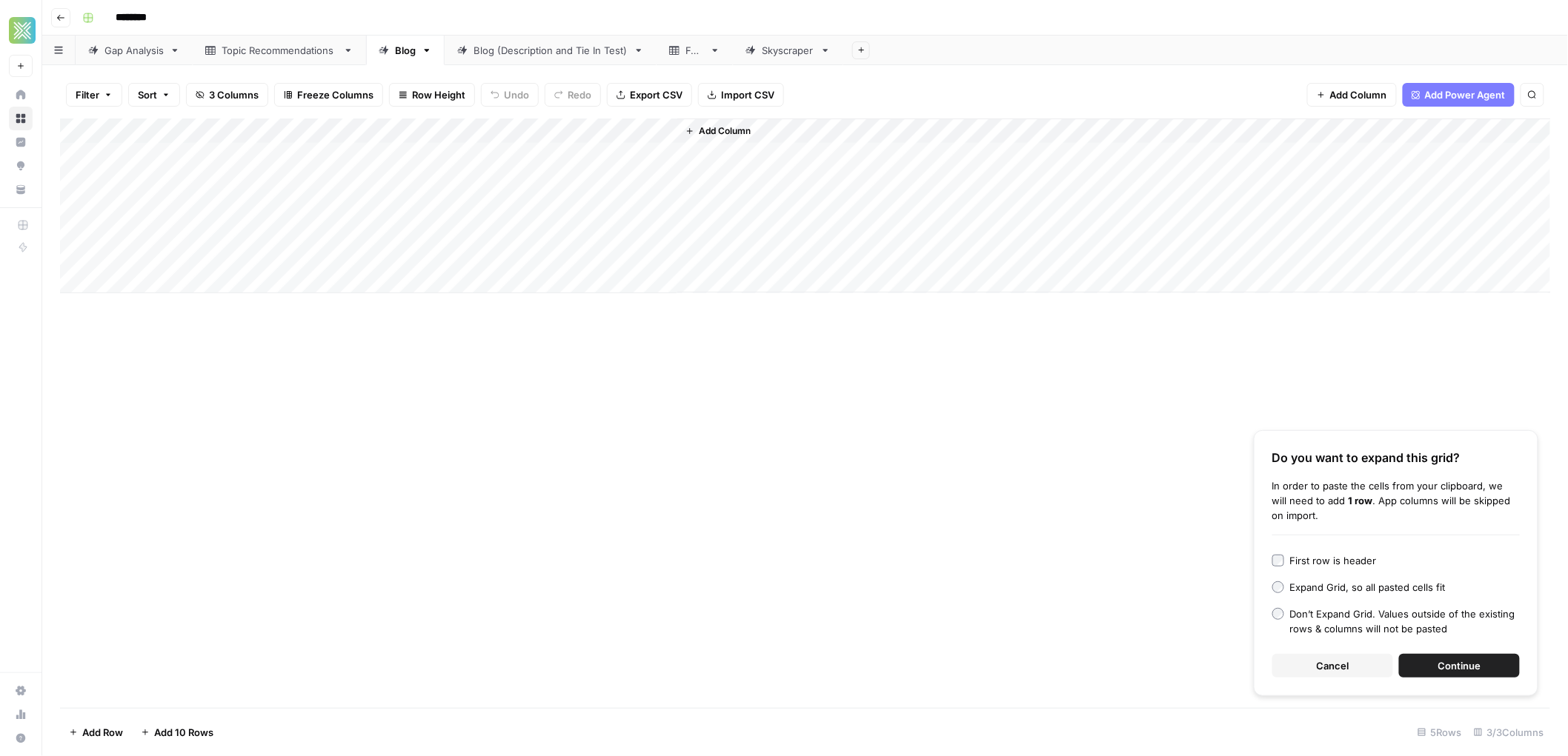
click at [1464, 674] on button "Continue" at bounding box center [1460, 666] width 120 height 24
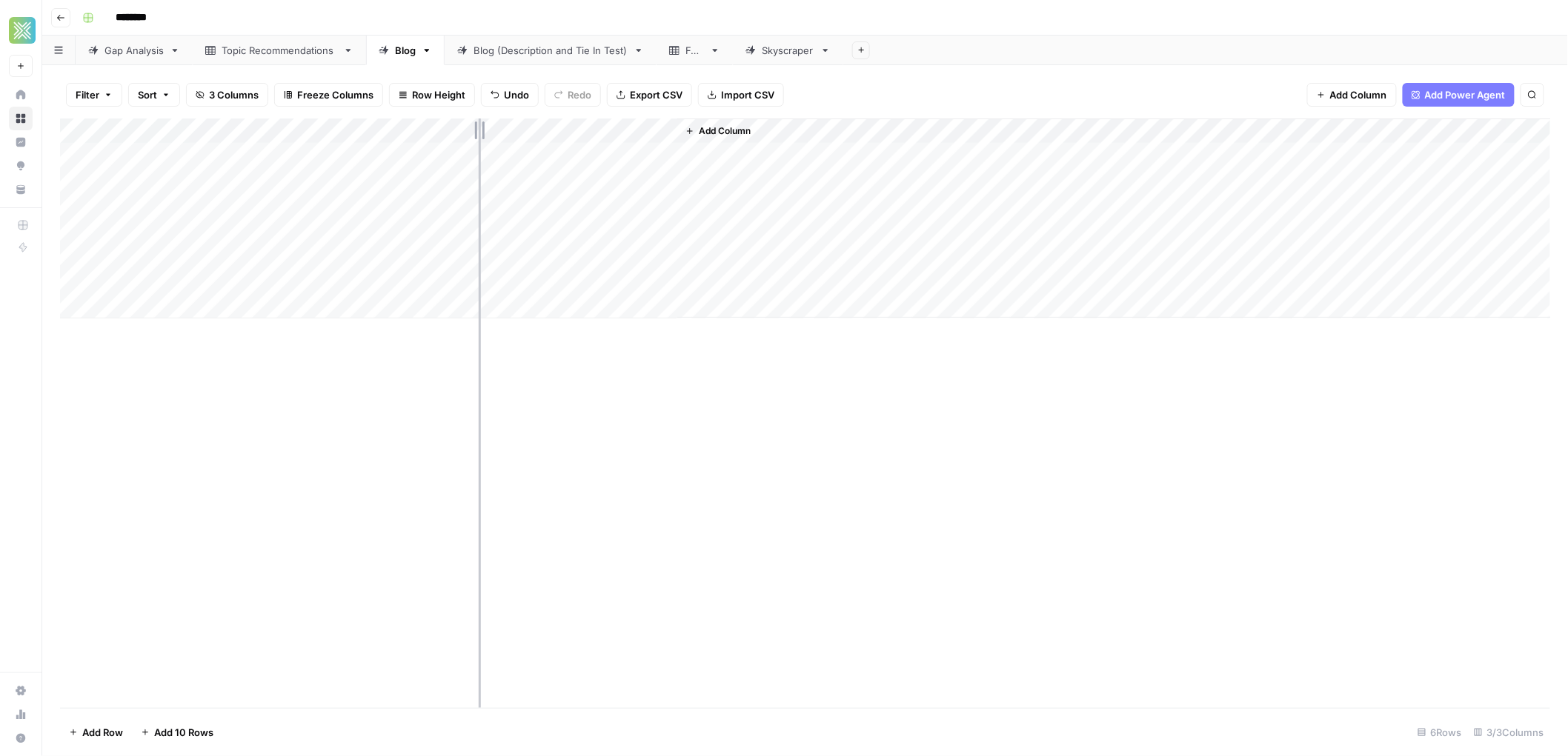
drag, startPoint x: 326, startPoint y: 132, endPoint x: 479, endPoint y: 138, distance: 153.1
click at [479, 138] on div "Add Column" at bounding box center [805, 219] width 1491 height 200
drag, startPoint x: 690, startPoint y: 125, endPoint x: 818, endPoint y: 124, distance: 128.0
click at [818, 124] on div "Add Column" at bounding box center [805, 219] width 1491 height 200
click at [595, 146] on div "Add Column" at bounding box center [805, 219] width 1491 height 200
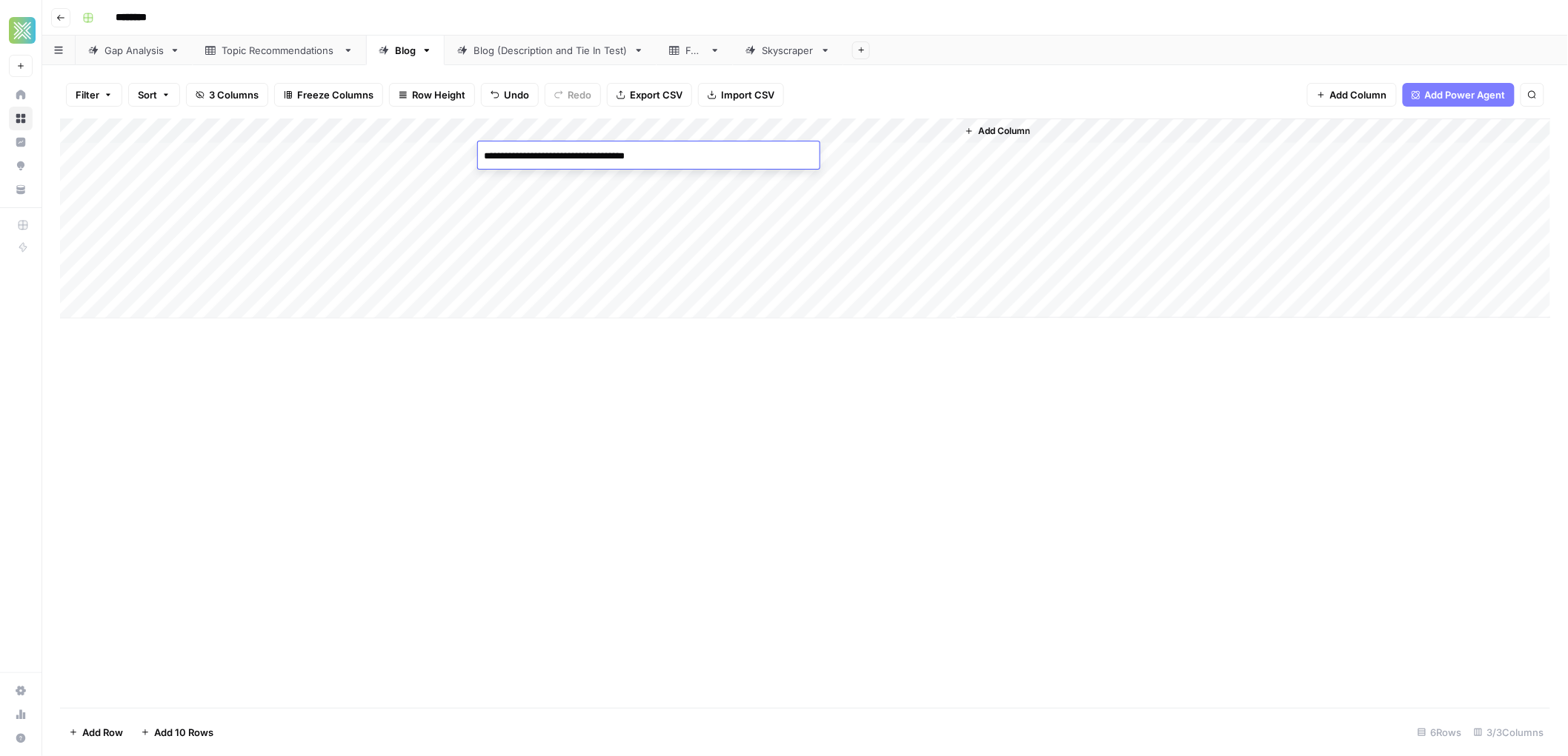
type textarea "**********"
drag, startPoint x: 479, startPoint y: 125, endPoint x: 519, endPoint y: 128, distance: 40.1
click at [513, 131] on div "Add Column" at bounding box center [805, 219] width 1491 height 200
click at [549, 186] on div "Add Column" at bounding box center [805, 219] width 1491 height 200
type textarea "**********"
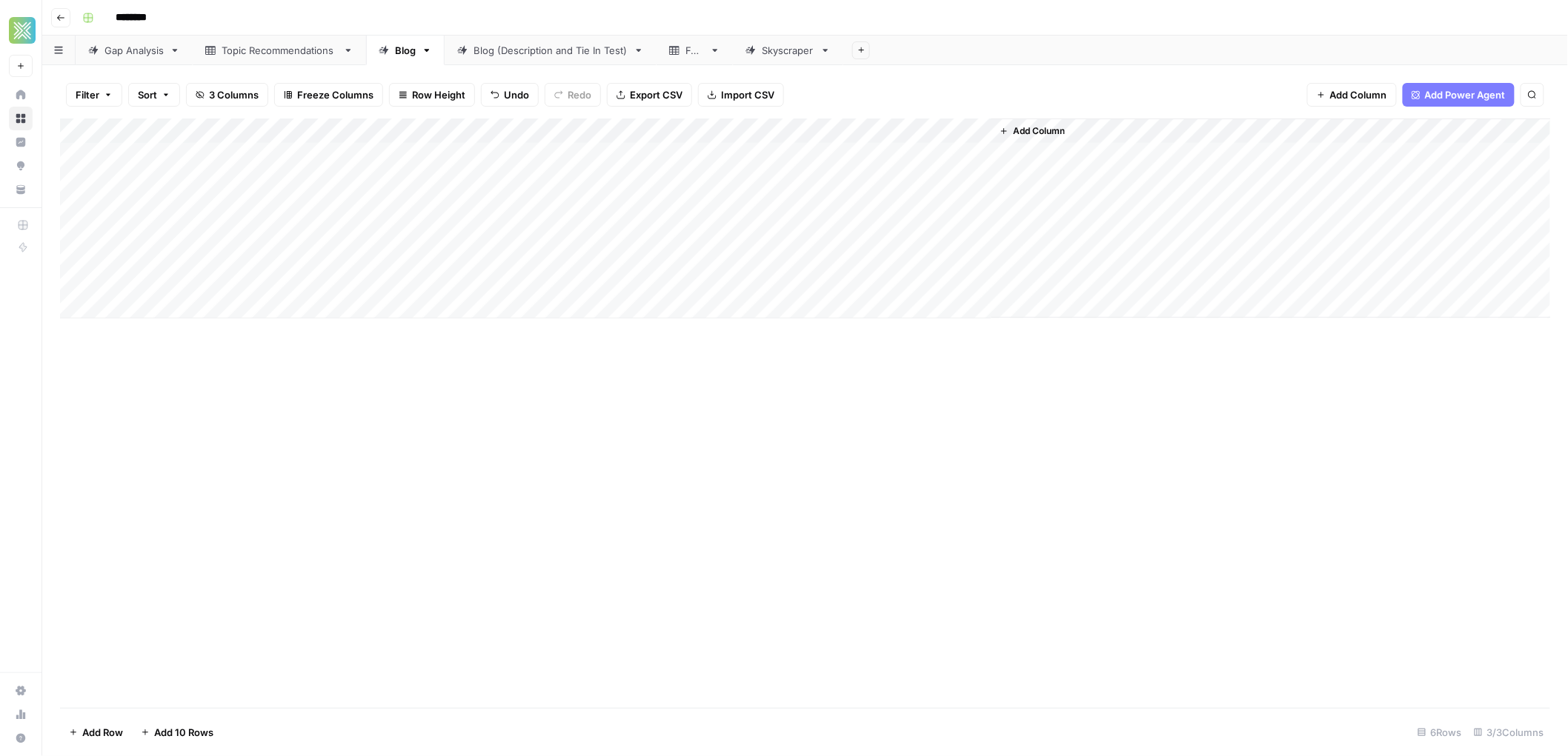
click at [285, 210] on div "Add Column" at bounding box center [805, 219] width 1491 height 200
click at [331, 201] on div "Add Column" at bounding box center [805, 219] width 1491 height 200
drag, startPoint x: 339, startPoint y: 203, endPoint x: 82, endPoint y: 195, distance: 257.1
click at [82, 195] on body "**********" at bounding box center [784, 378] width 1568 height 756
click at [572, 195] on div "Add Column" at bounding box center [805, 219] width 1491 height 200
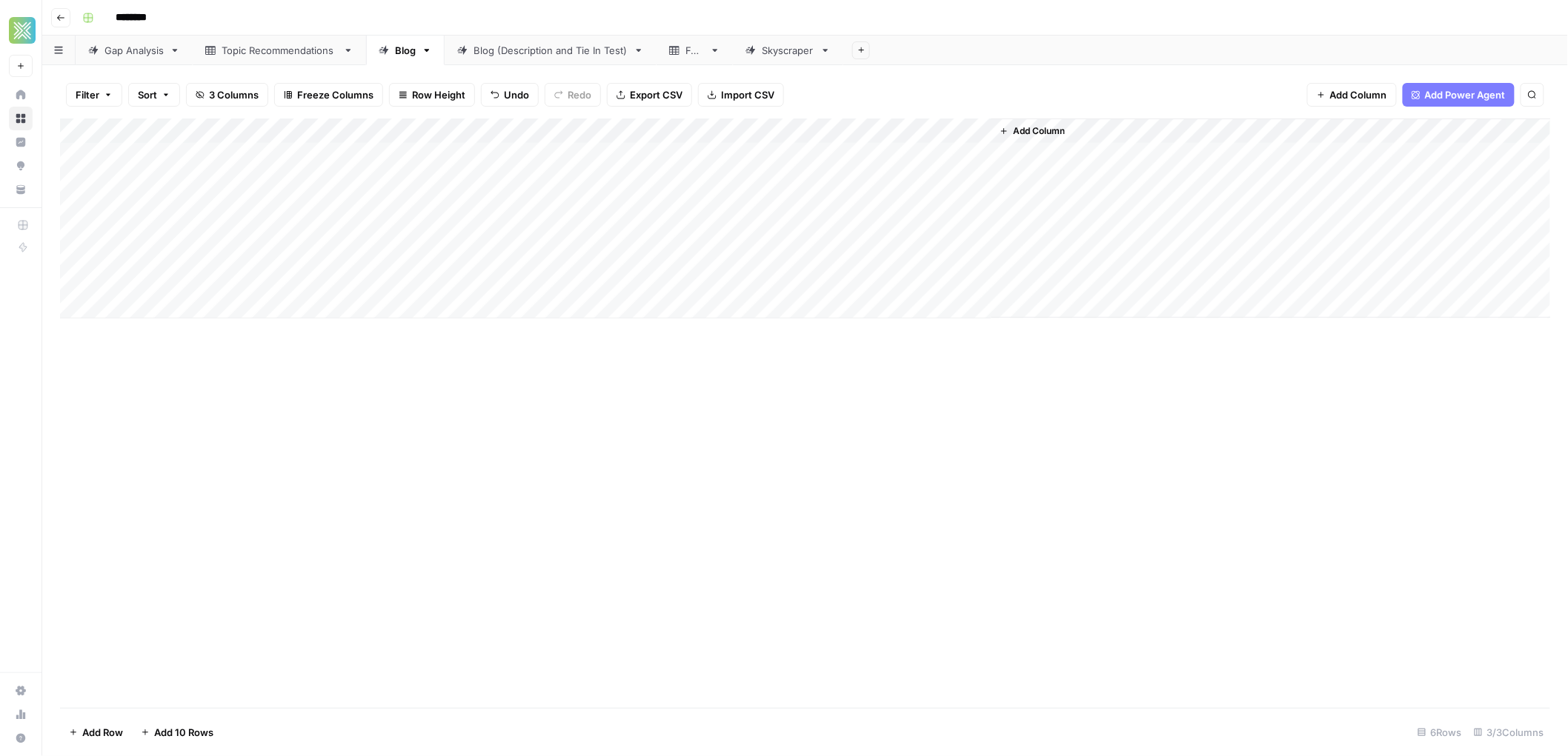
click at [253, 232] on div "Add Column" at bounding box center [805, 219] width 1491 height 200
click at [283, 230] on div "Add Column" at bounding box center [805, 219] width 1491 height 200
drag, startPoint x: 287, startPoint y: 230, endPoint x: 123, endPoint y: 219, distance: 164.4
click at [123, 219] on div "**********" at bounding box center [313, 231] width 404 height 28
click at [548, 229] on div "Add Column" at bounding box center [805, 219] width 1491 height 200
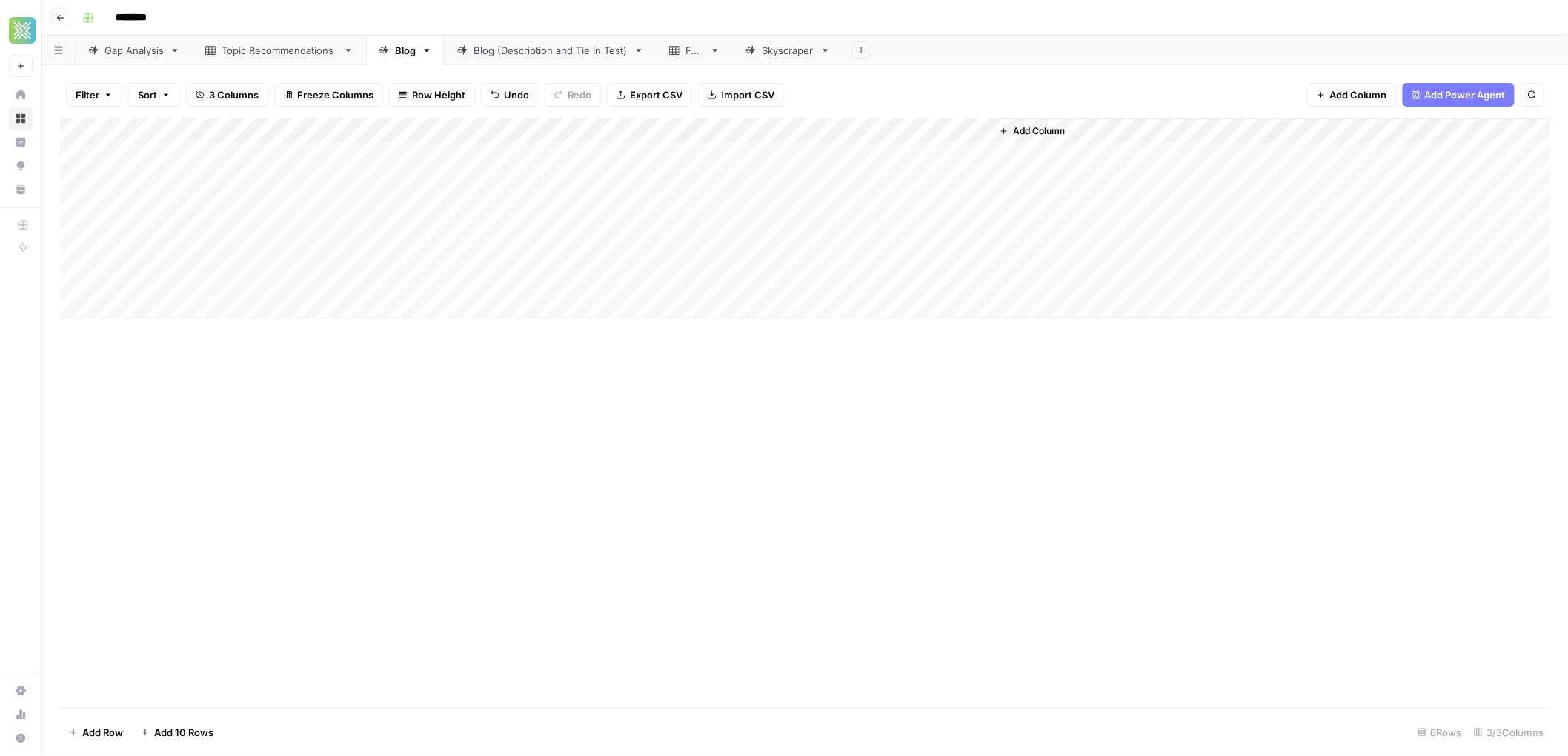
click at [440, 252] on div "Add Column" at bounding box center [805, 219] width 1491 height 200
click at [234, 253] on div "Add Column" at bounding box center [805, 219] width 1491 height 200
click at [214, 245] on div "**********" at bounding box center [313, 256] width 404 height 28
drag, startPoint x: 221, startPoint y: 253, endPoint x: 118, endPoint y: 249, distance: 103.1
click at [118, 249] on textarea "**********" at bounding box center [313, 257] width 404 height 20
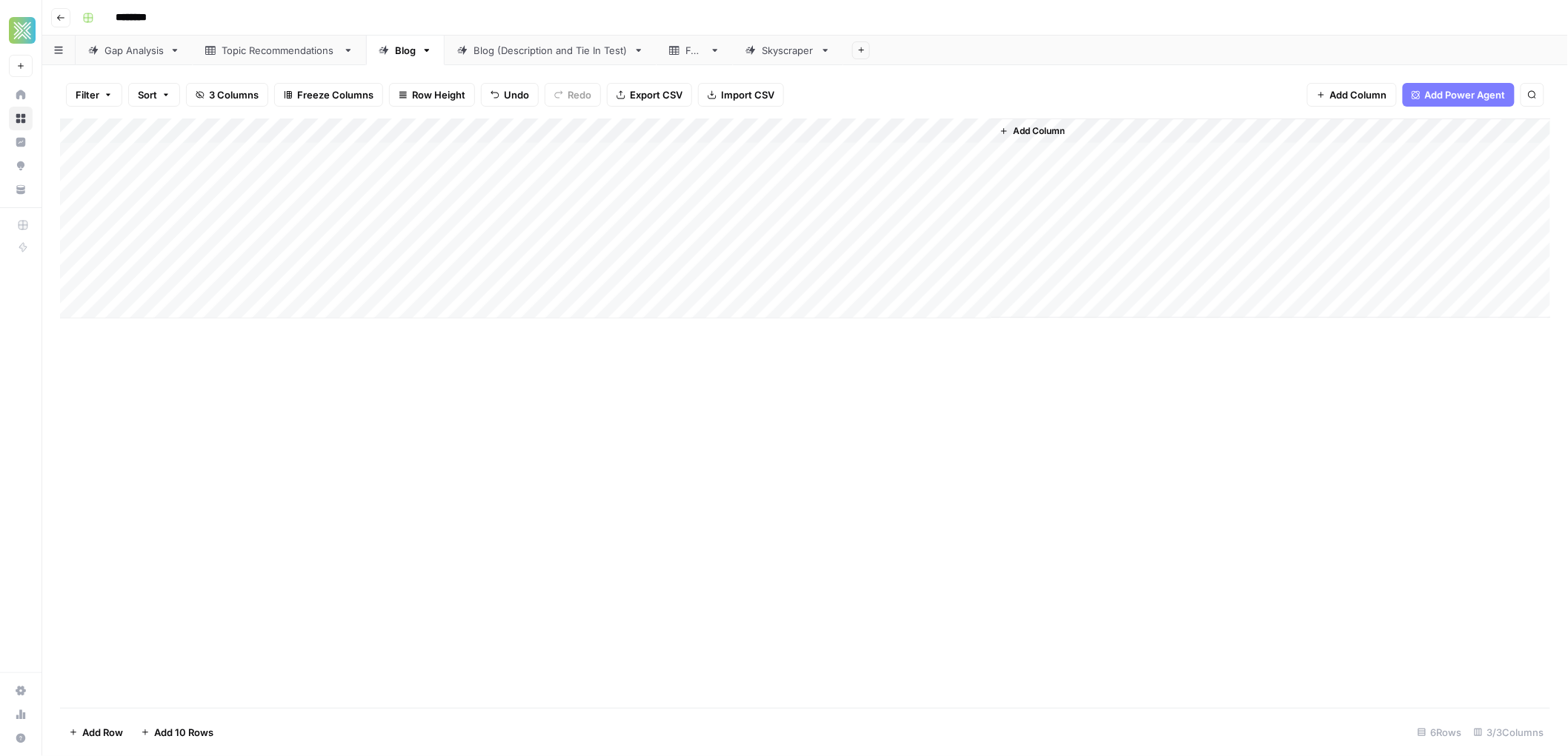
click at [601, 255] on div "Add Column" at bounding box center [805, 219] width 1491 height 200
click at [661, 254] on div "Add Column" at bounding box center [805, 219] width 1491 height 200
type textarea "**********"
click at [472, 286] on div "Add Column" at bounding box center [805, 219] width 1491 height 200
click at [675, 254] on div "Add Column" at bounding box center [805, 219] width 1491 height 200
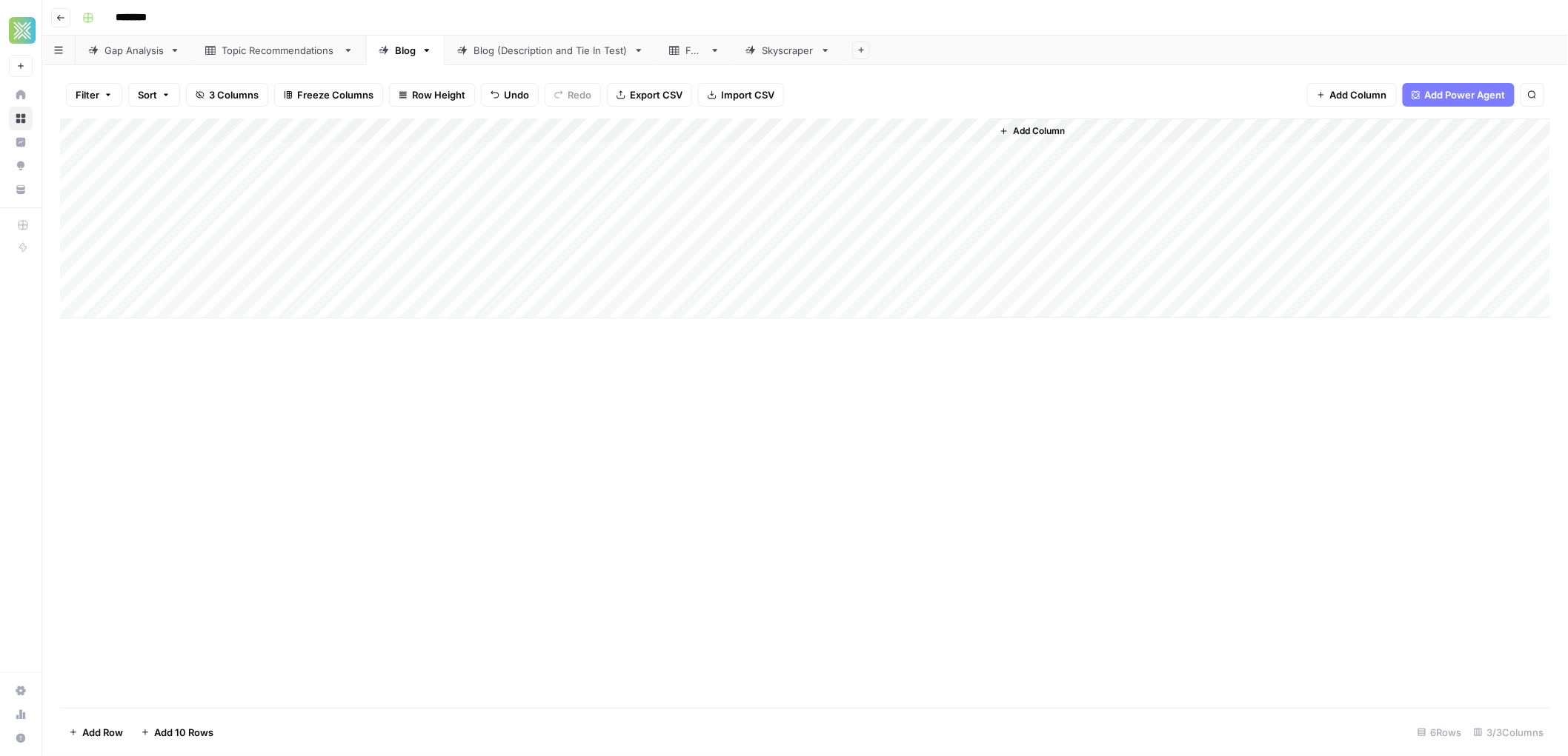
click at [674, 255] on div "Add Column" at bounding box center [805, 219] width 1491 height 200
click at [672, 256] on textarea "**********" at bounding box center [683, 257] width 342 height 20
type textarea "**********"
click at [452, 280] on div "Add Column" at bounding box center [805, 219] width 1491 height 200
click at [139, 277] on div "Add Column" at bounding box center [805, 219] width 1491 height 200
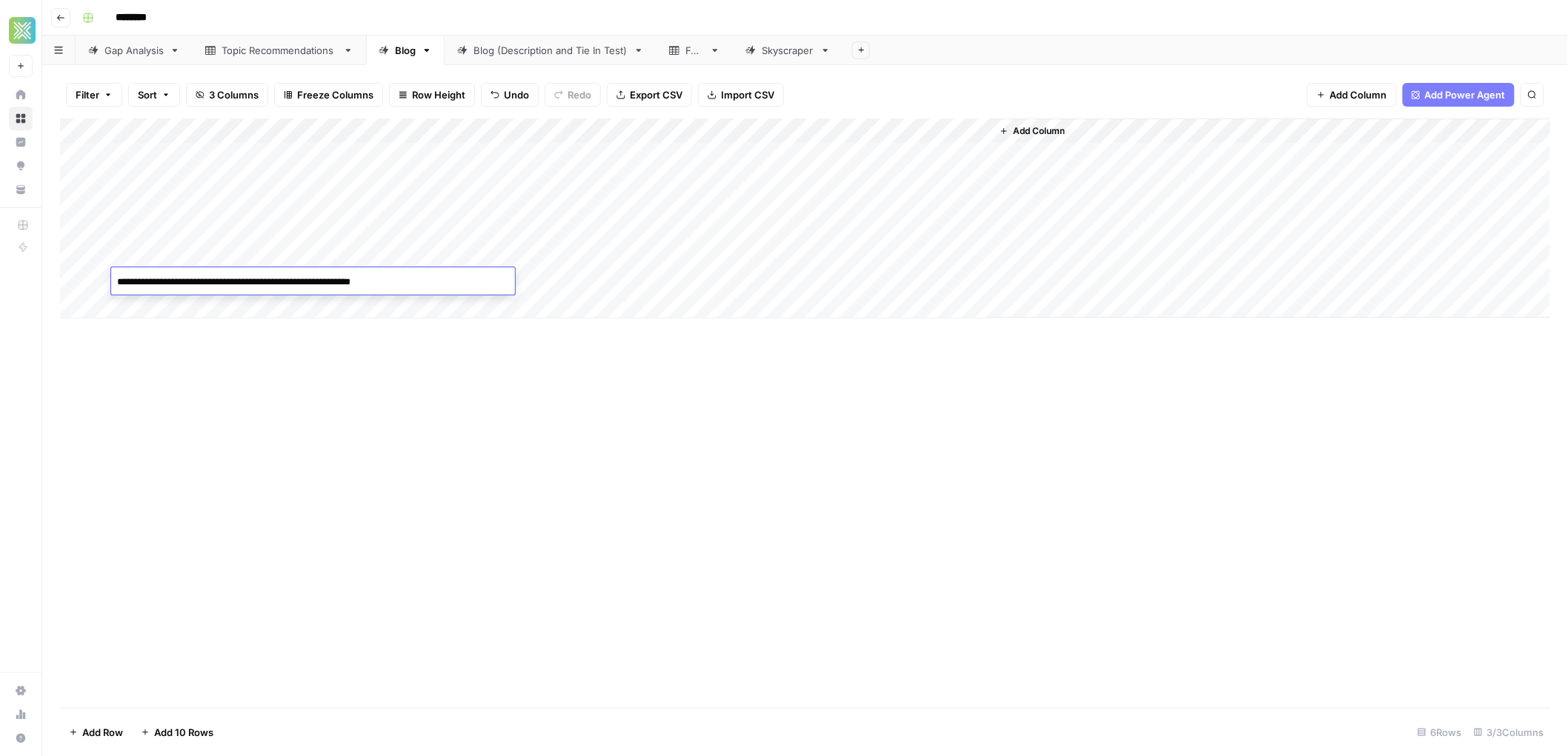
click at [139, 277] on textarea "**********" at bounding box center [313, 282] width 404 height 20
type textarea "**********"
click at [590, 286] on div "Add Column" at bounding box center [805, 219] width 1491 height 200
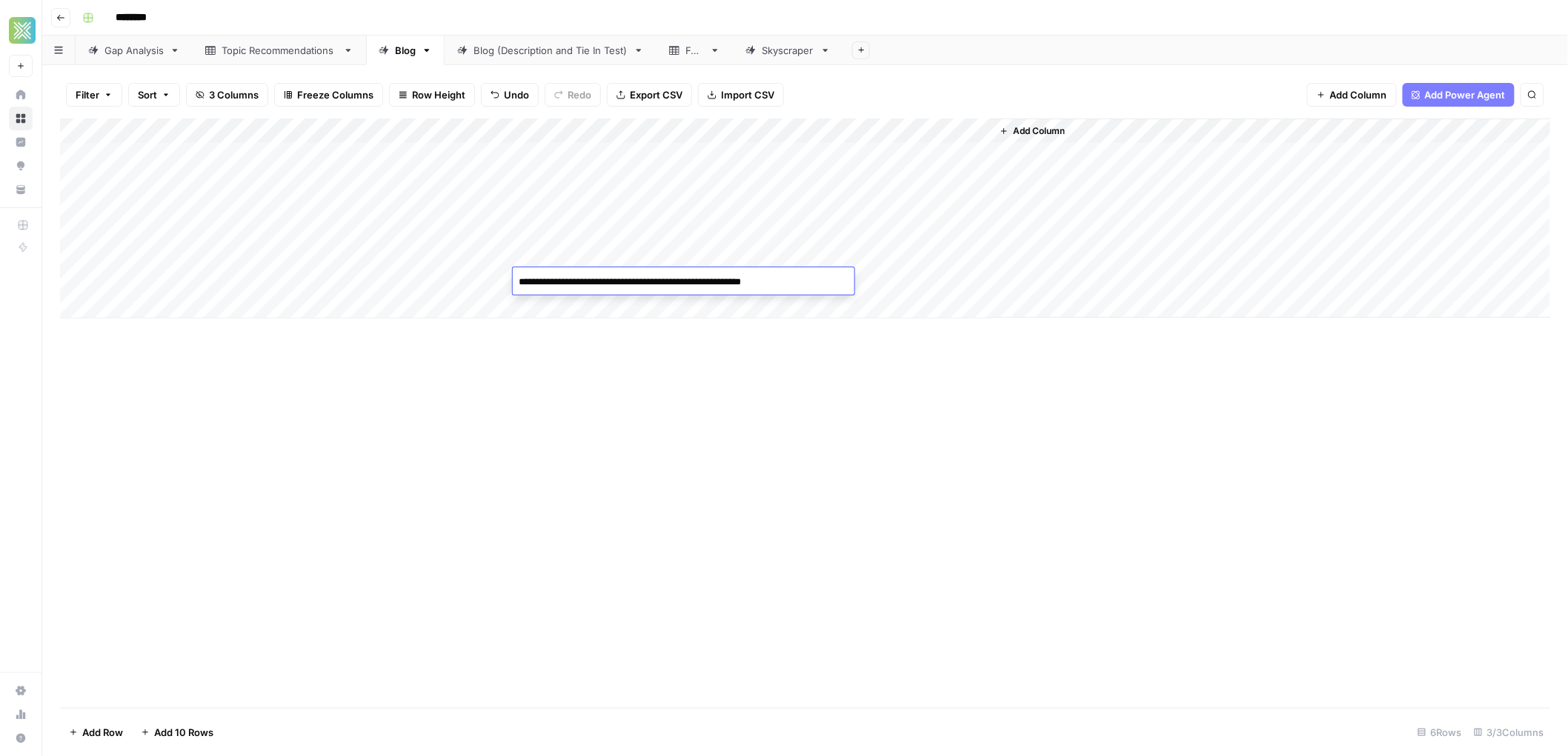
type textarea "**********"
click at [846, 317] on div "Add Column" at bounding box center [805, 219] width 1491 height 200
click at [501, 464] on div "Add Column" at bounding box center [805, 413] width 1490 height 590
click at [95, 158] on div "Add Column" at bounding box center [805, 231] width 1491 height 225
click at [95, 178] on div "Add Column" at bounding box center [805, 231] width 1491 height 225
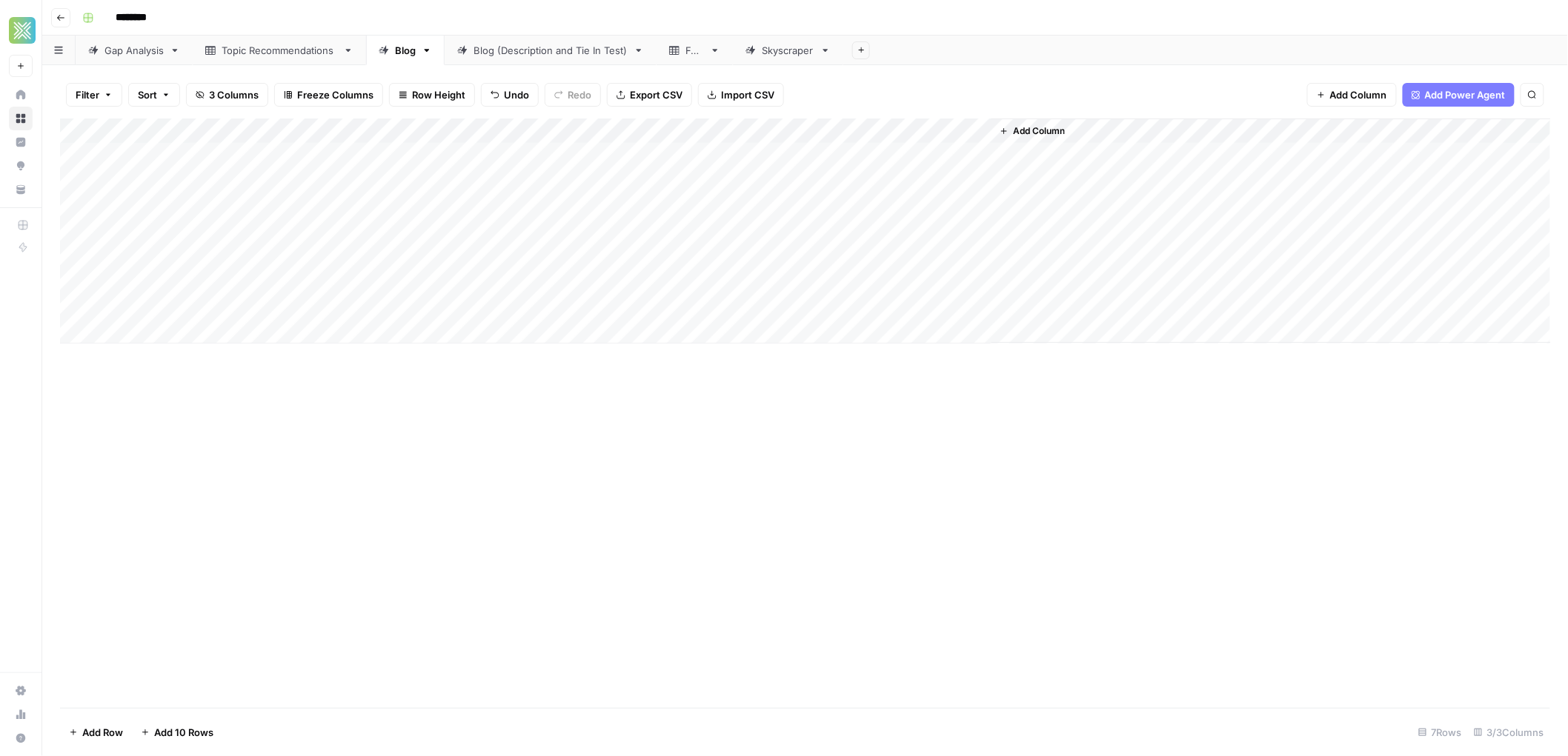
drag, startPoint x: 99, startPoint y: 207, endPoint x: 104, endPoint y: 228, distance: 21.6
click at [99, 207] on div "Add Column" at bounding box center [805, 231] width 1491 height 225
click at [96, 234] on div "Add Column" at bounding box center [805, 231] width 1491 height 225
click at [95, 257] on div "Add Column" at bounding box center [805, 231] width 1491 height 225
click at [96, 281] on div "Add Column" at bounding box center [805, 231] width 1491 height 225
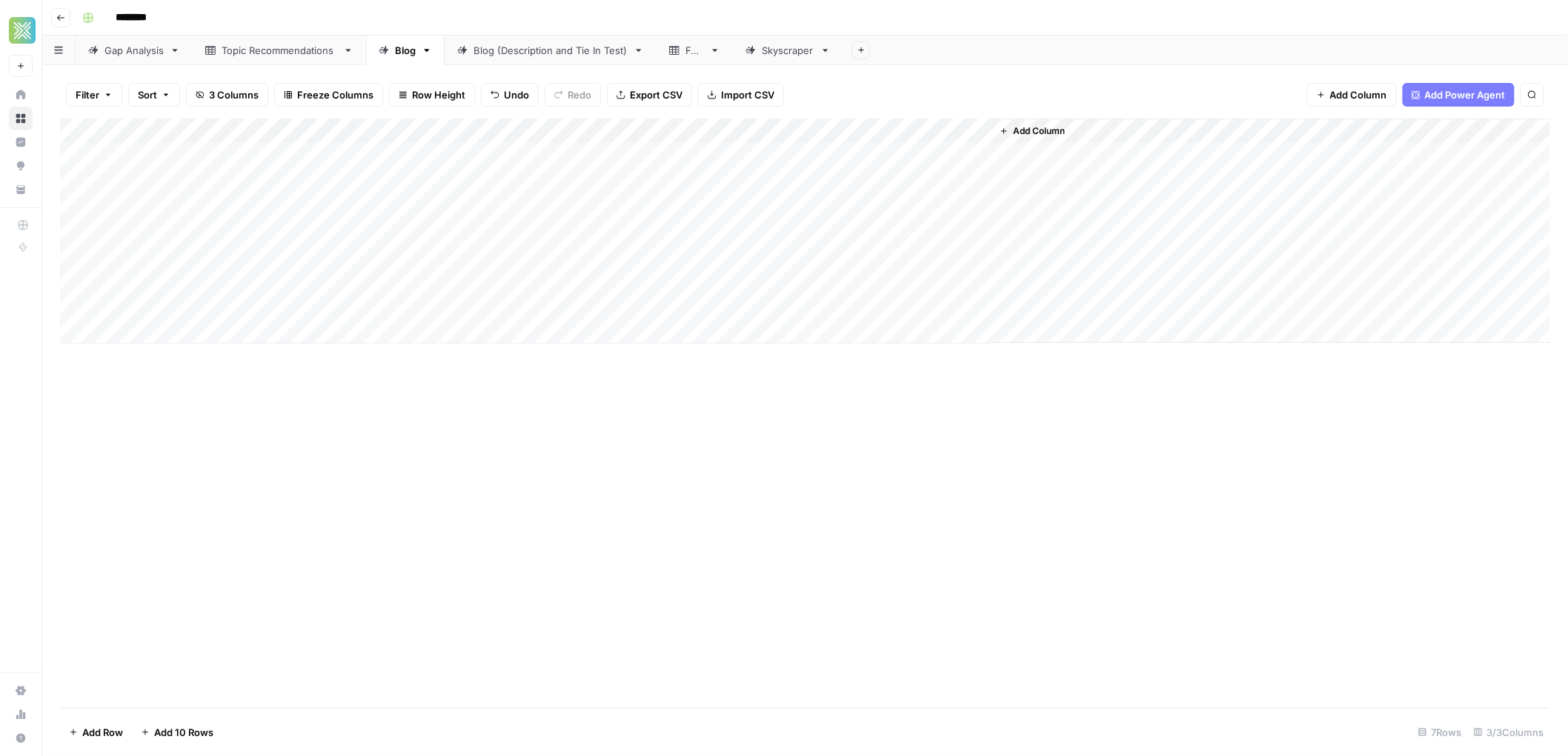
click at [694, 57] on link "FAQ" at bounding box center [695, 50] width 76 height 30
click at [383, 132] on span "Add Column" at bounding box center [373, 131] width 52 height 13
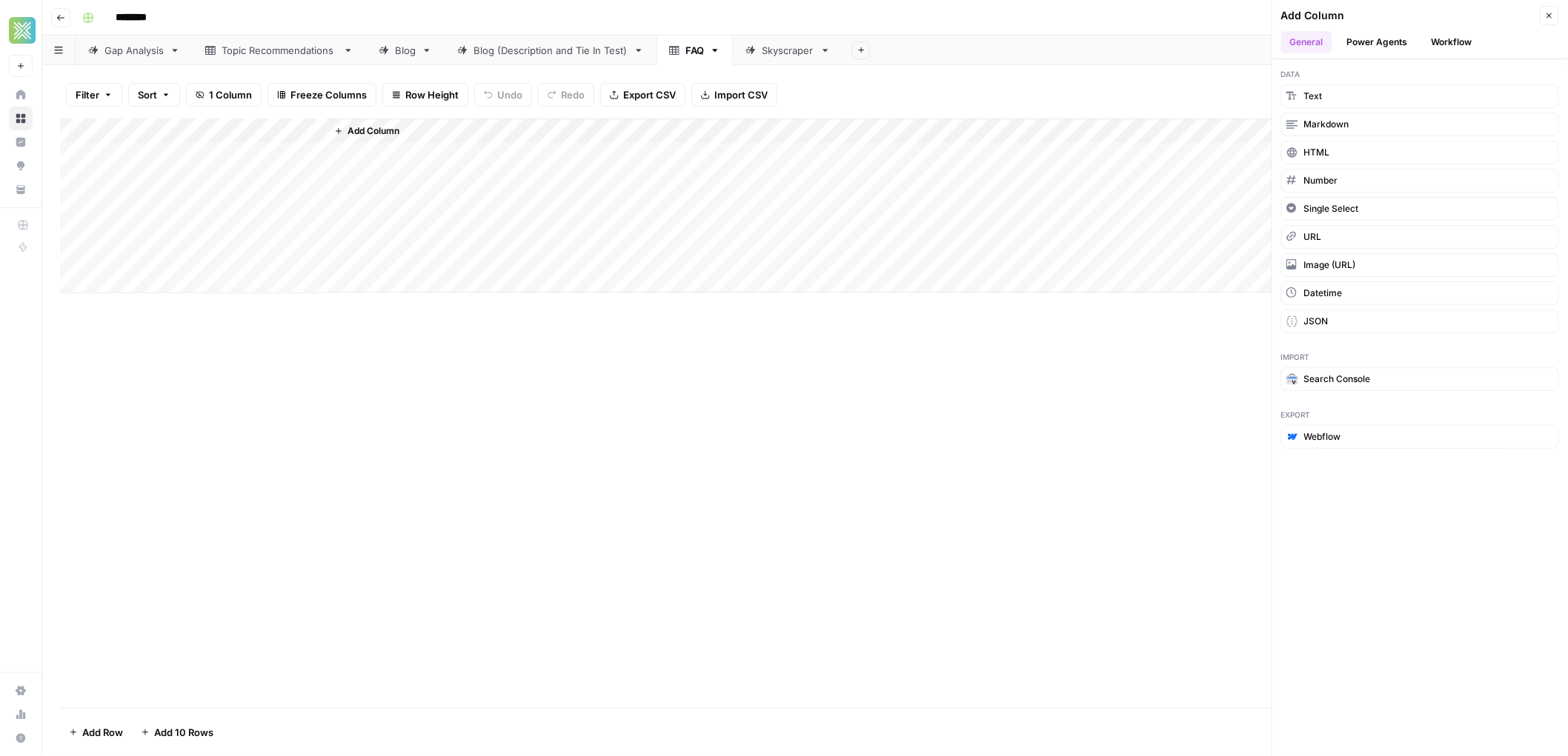
click at [1445, 36] on button "Workflow" at bounding box center [1451, 43] width 58 height 22
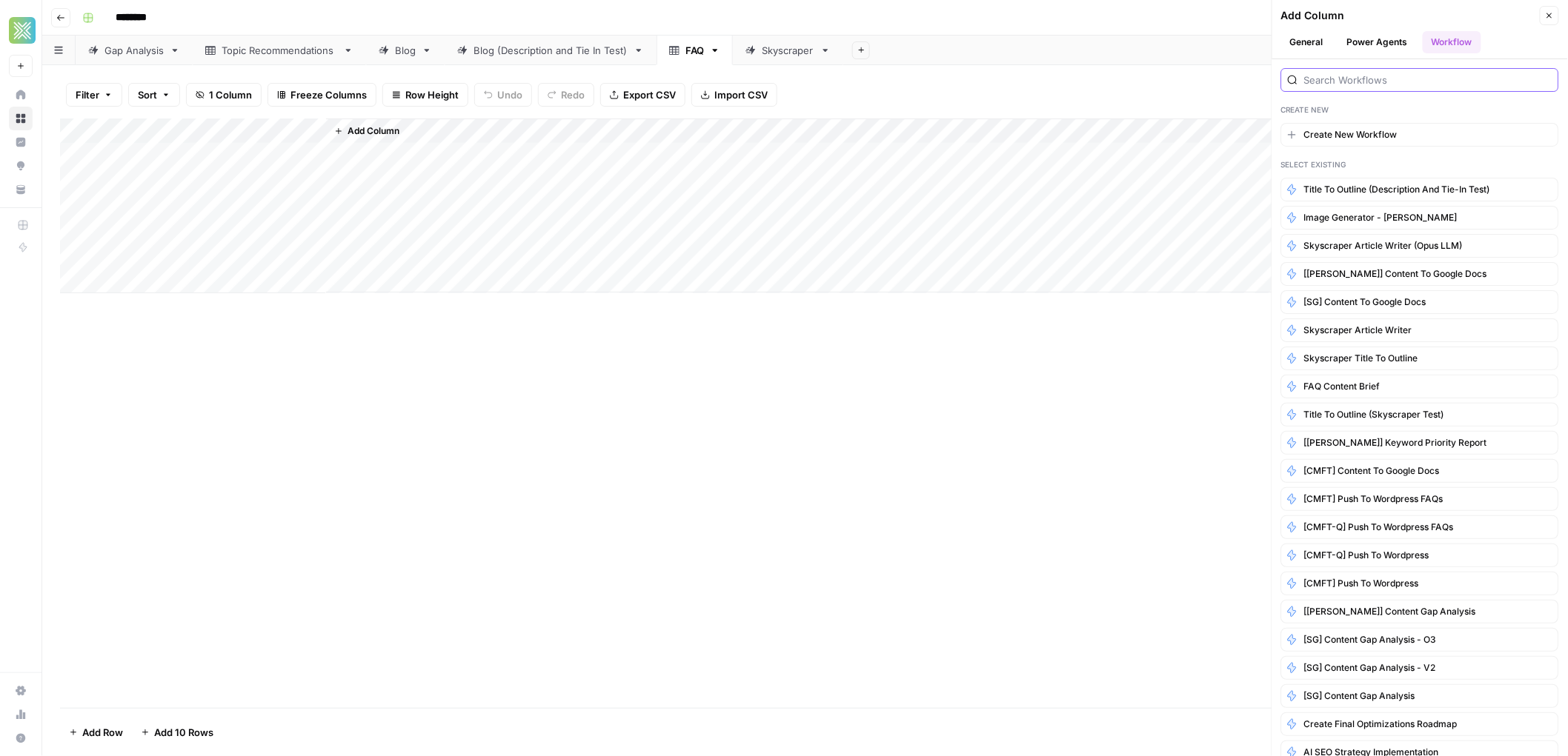
click at [1385, 80] on input "search" at bounding box center [1428, 80] width 248 height 15
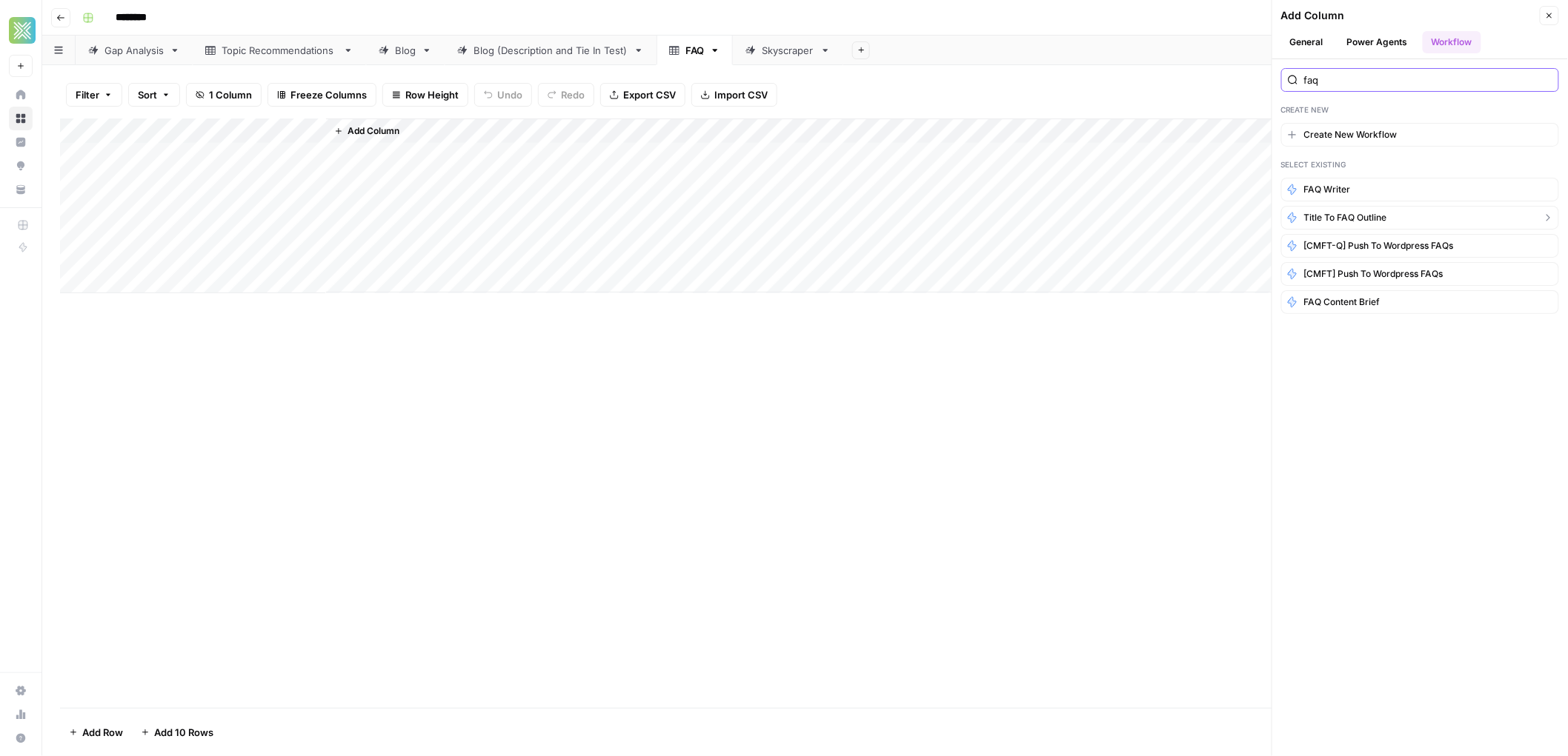
type input "faq"
click at [1372, 218] on span "Title to FAQ Outline" at bounding box center [1346, 218] width 83 height 13
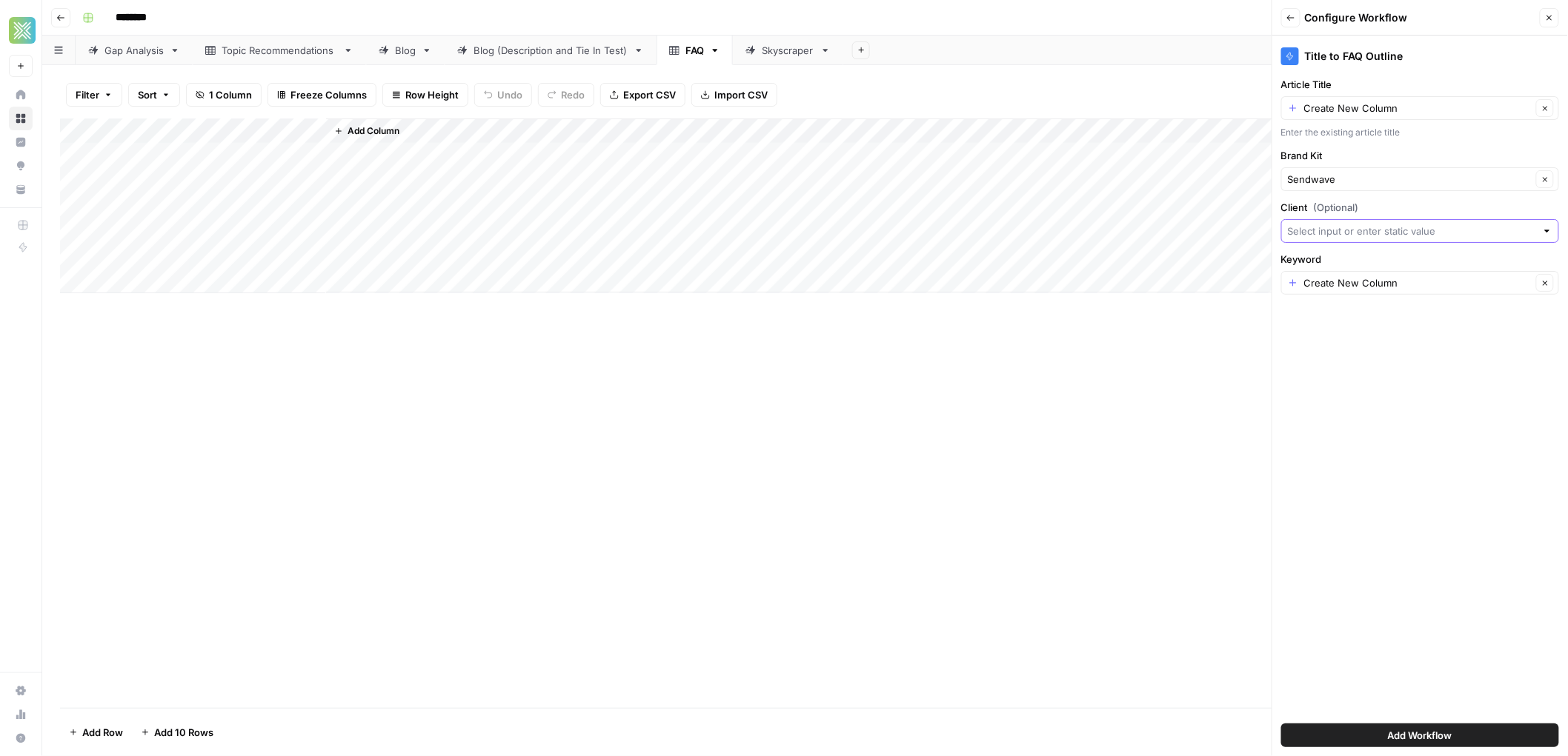
click at [1345, 233] on input "Client (Optional)" at bounding box center [1412, 232] width 248 height 15
type input "Sendwave"
click at [1397, 731] on span "Add Workflow" at bounding box center [1421, 736] width 65 height 15
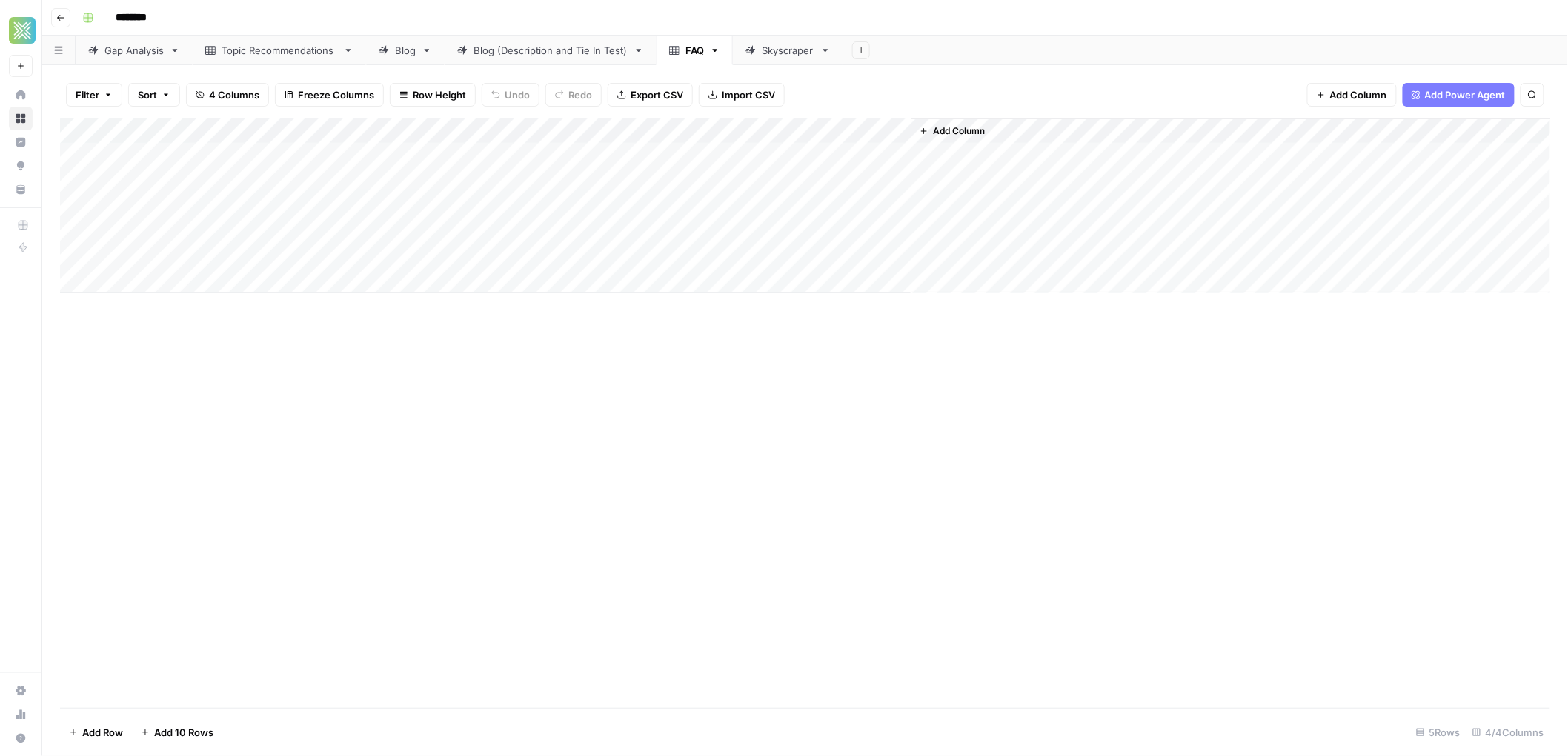
click at [313, 132] on div "Add Column" at bounding box center [805, 206] width 1491 height 175
click at [154, 334] on span "Remove Column" at bounding box center [206, 331] width 130 height 15
click at [715, 146] on span "Delete" at bounding box center [731, 154] width 32 height 15
click at [224, 156] on div "Add Column" at bounding box center [805, 206] width 1491 height 175
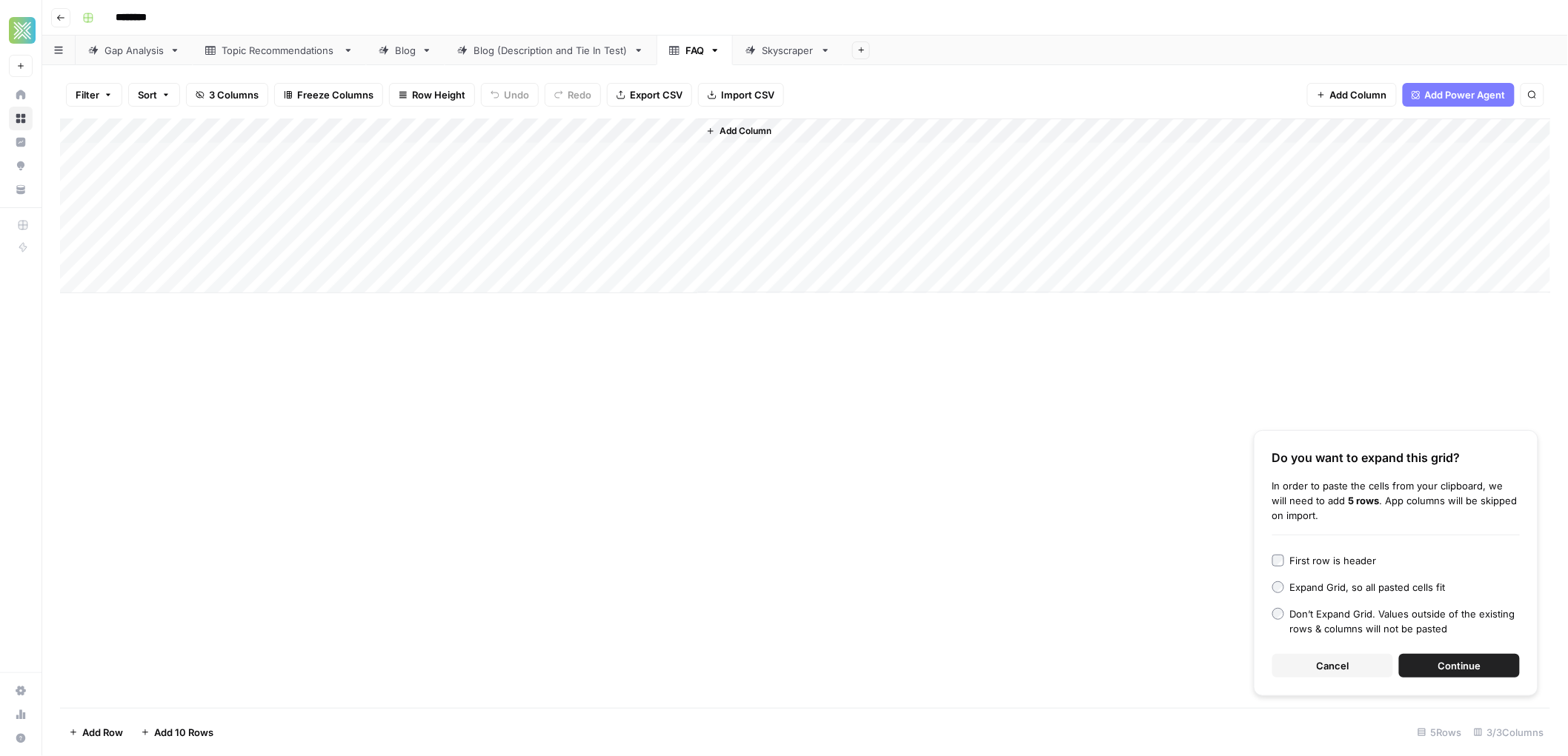
click at [1453, 662] on span "Continue" at bounding box center [1460, 666] width 43 height 15
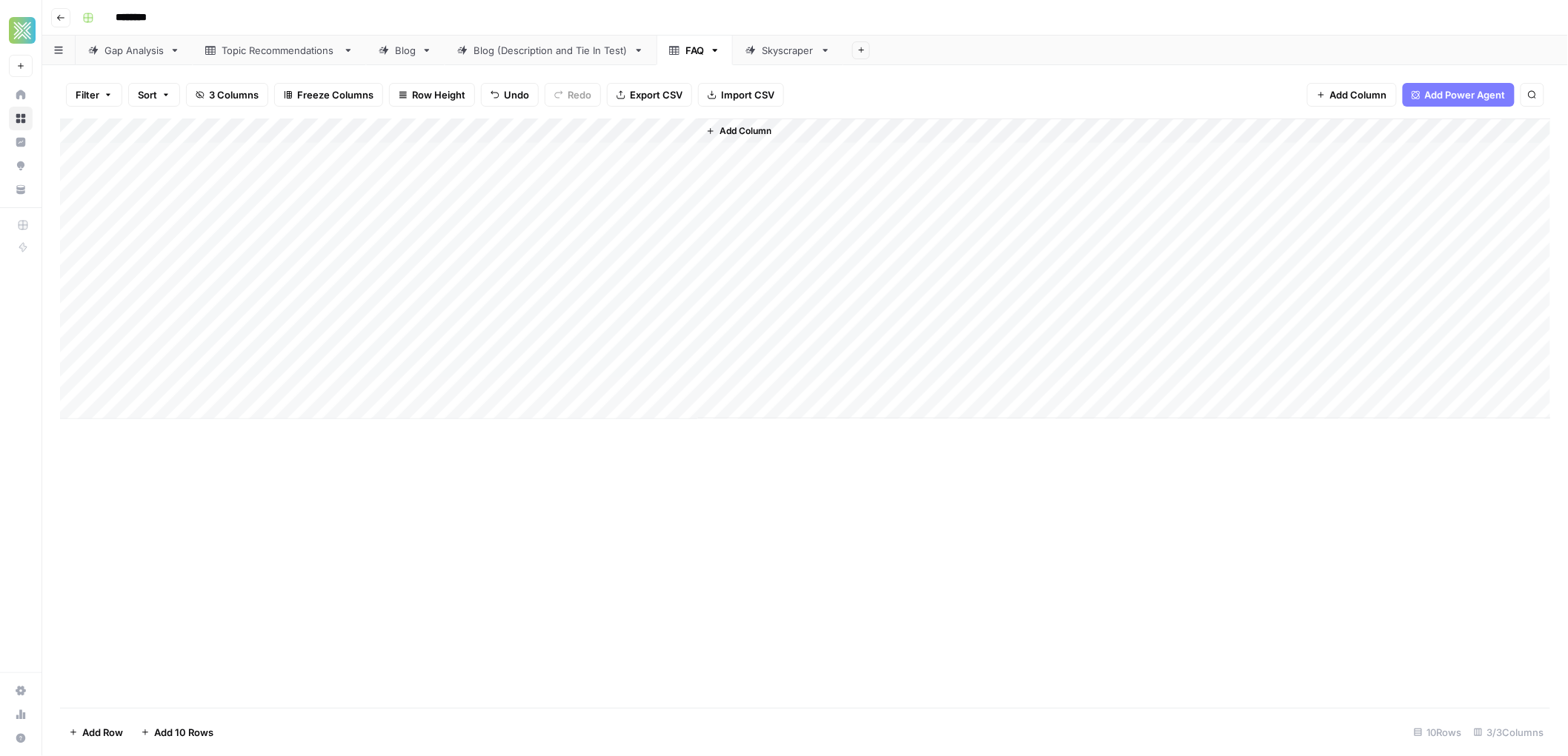
click at [413, 150] on div "Add Column" at bounding box center [805, 269] width 1491 height 301
click at [96, 157] on div "Add Column" at bounding box center [805, 269] width 1491 height 301
click at [99, 176] on div "Add Column" at bounding box center [805, 269] width 1491 height 301
click at [98, 206] on div "Add Column" at bounding box center [805, 269] width 1491 height 301
click at [98, 230] on div "Add Column" at bounding box center [805, 269] width 1491 height 301
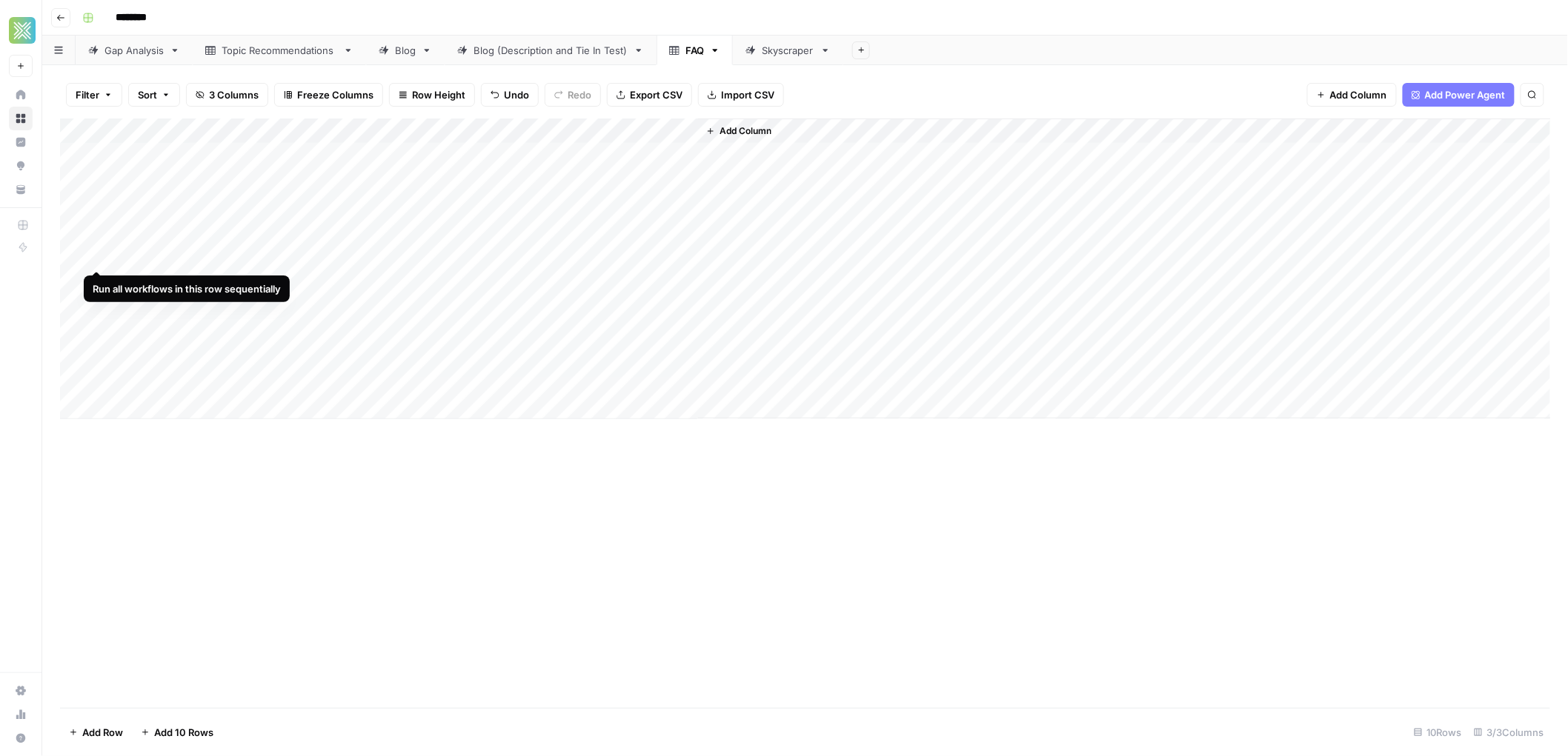
click at [95, 252] on div "Add Column" at bounding box center [805, 269] width 1491 height 301
click at [95, 282] on div "Add Column" at bounding box center [805, 269] width 1491 height 301
drag, startPoint x: 95, startPoint y: 309, endPoint x: 97, endPoint y: 334, distance: 25.1
click at [95, 309] on div "Add Column" at bounding box center [805, 269] width 1491 height 301
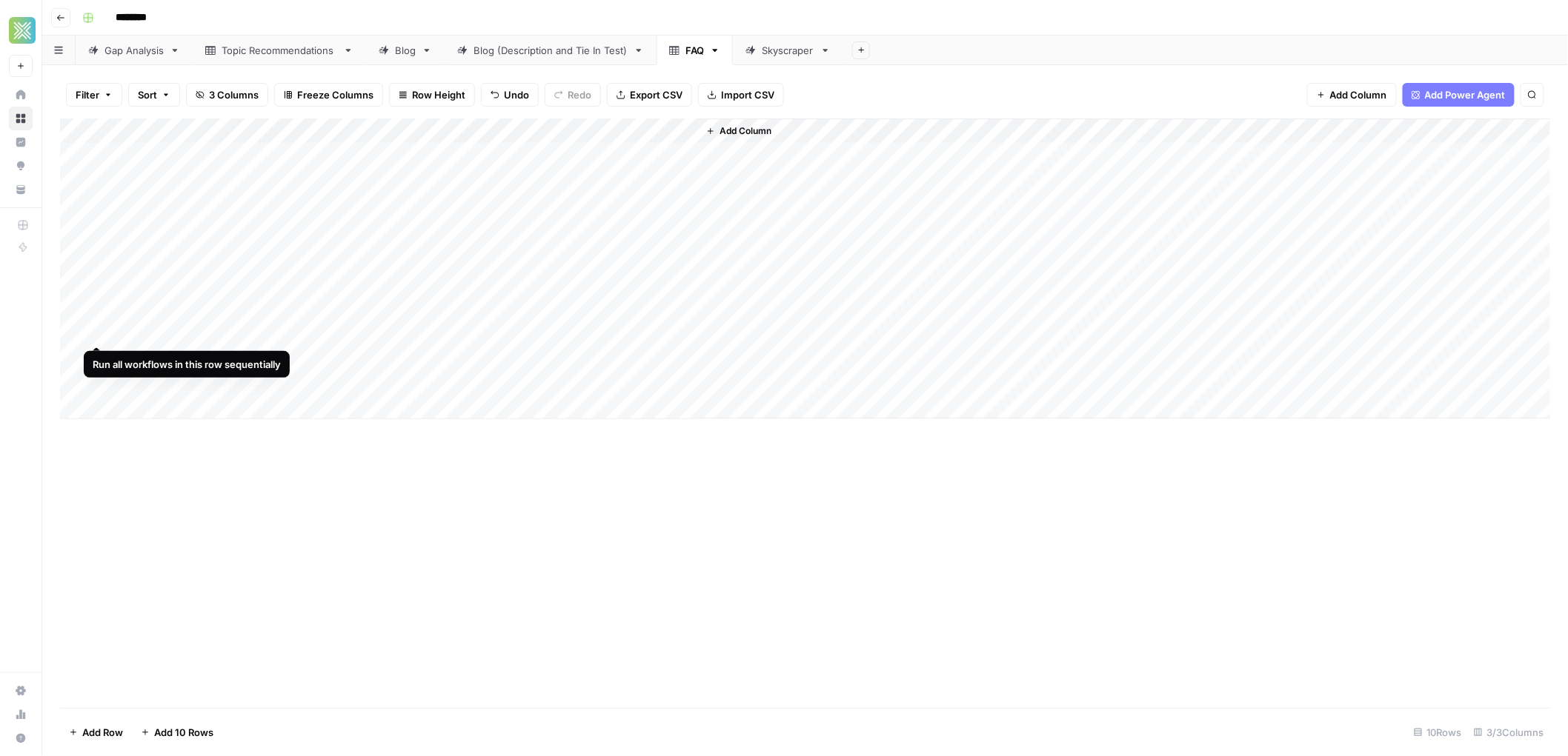
click at [99, 332] on div "Add Column" at bounding box center [805, 269] width 1491 height 301
click at [100, 352] on div "Add Column" at bounding box center [805, 269] width 1491 height 301
click at [98, 379] on div "Add Column" at bounding box center [805, 269] width 1491 height 301
click at [510, 48] on div "Blog (Description and Tie In Test)" at bounding box center [550, 50] width 154 height 15
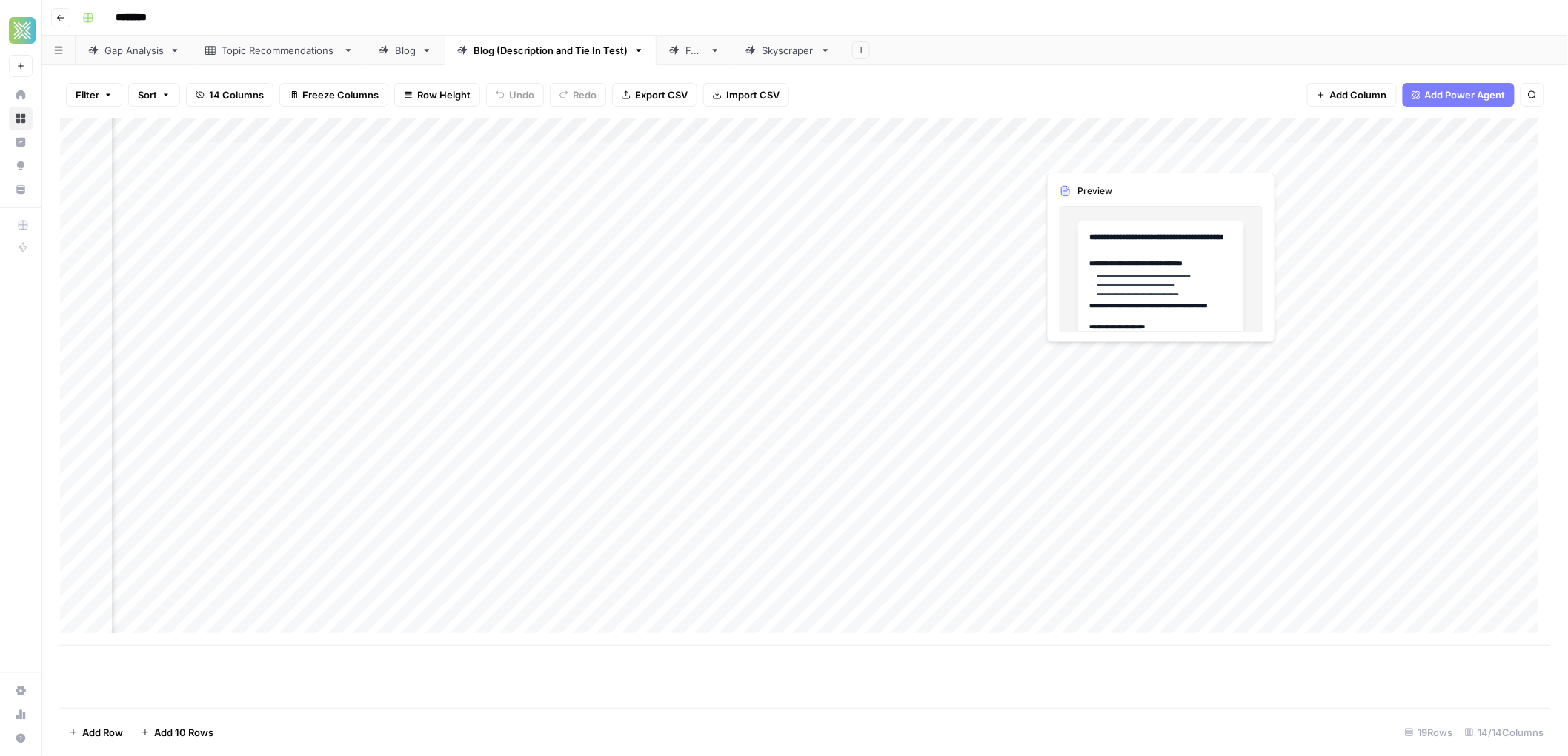
click at [1145, 146] on div "Add Column" at bounding box center [805, 382] width 1491 height 527
click at [1157, 151] on div "Add Column" at bounding box center [805, 382] width 1491 height 527
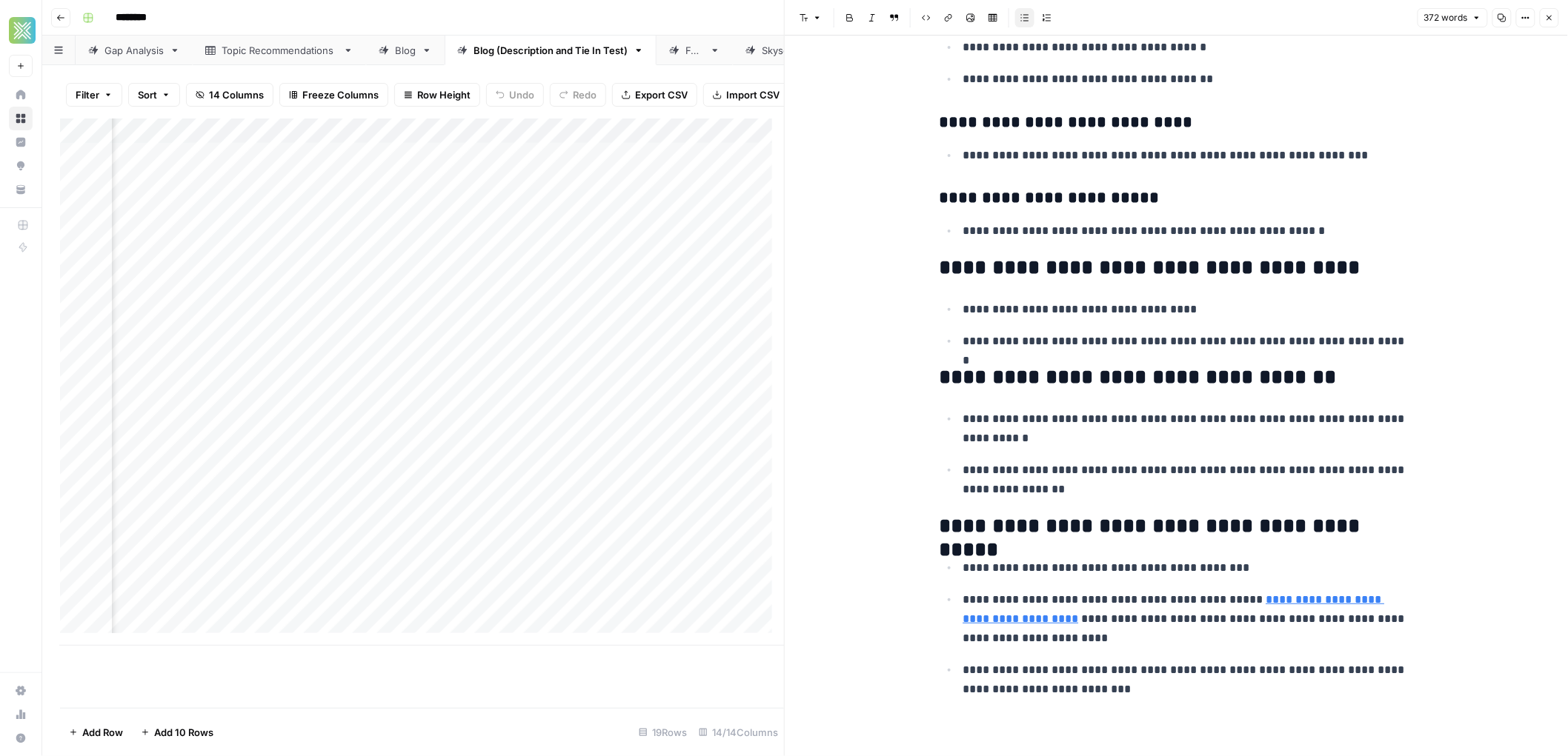
scroll to position [1298, 0]
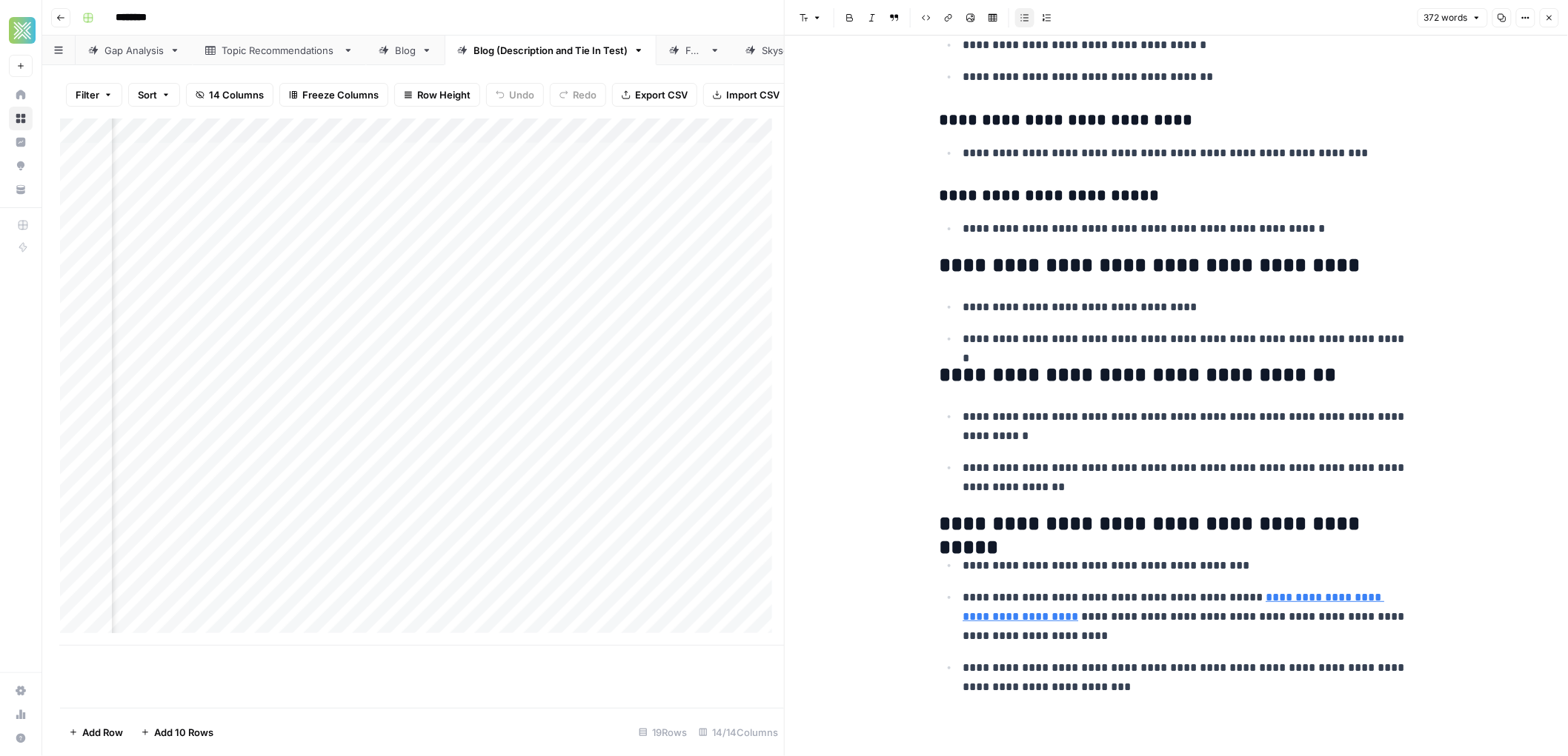
click at [1546, 24] on button "Close" at bounding box center [1549, 18] width 19 height 19
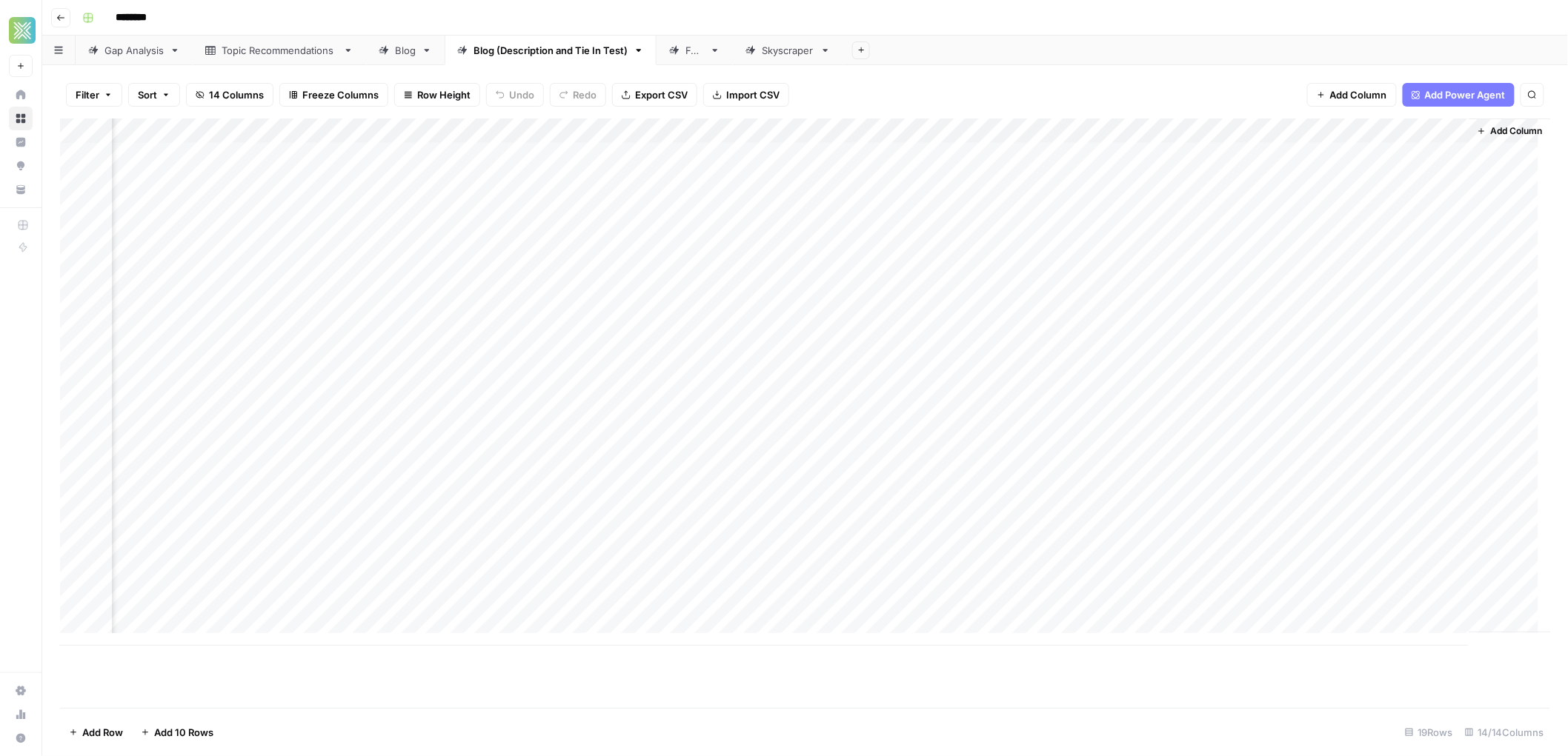
scroll to position [0, 1107]
click at [1491, 135] on span "Add Column" at bounding box center [1517, 131] width 52 height 13
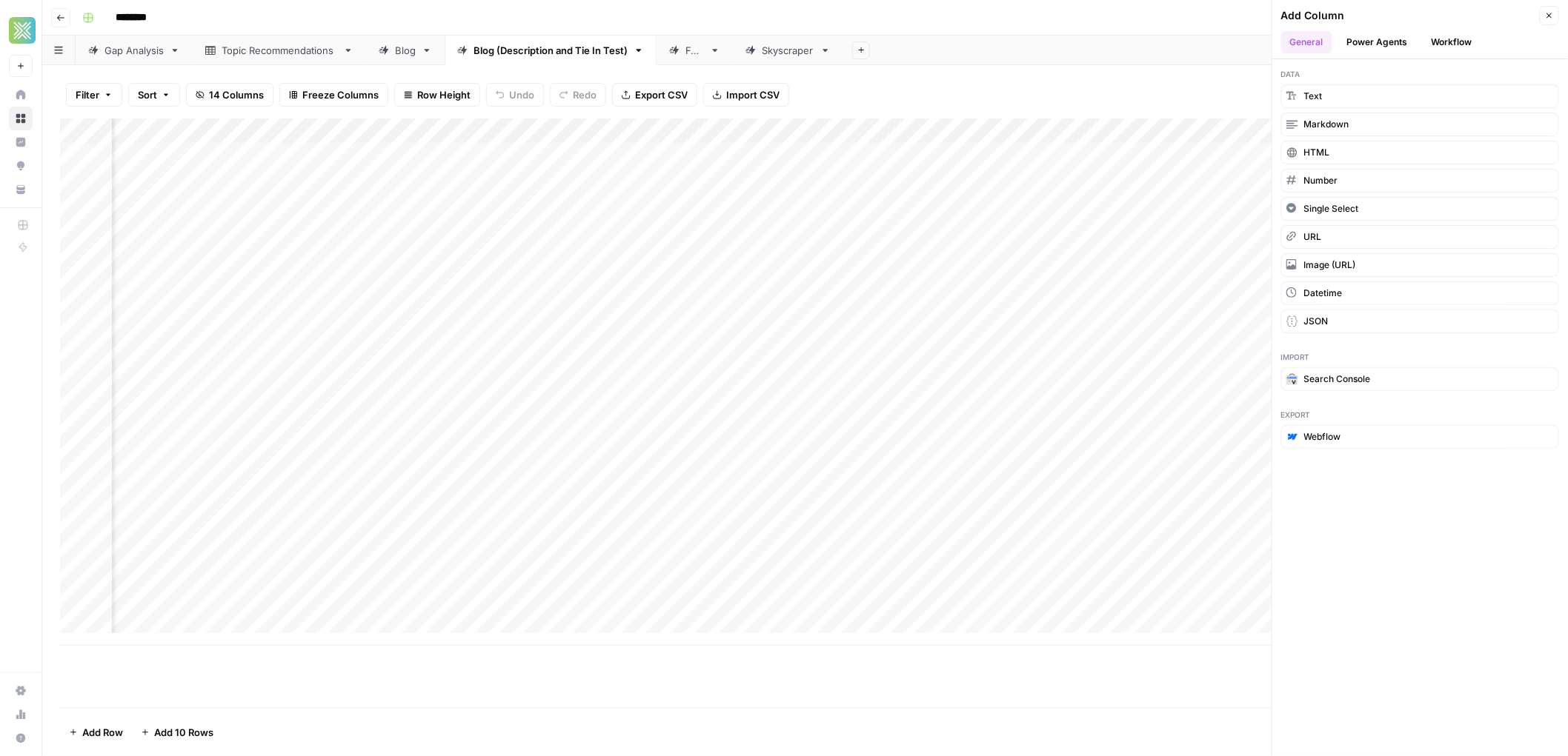
click at [1437, 38] on button "Workflow" at bounding box center [1451, 43] width 58 height 22
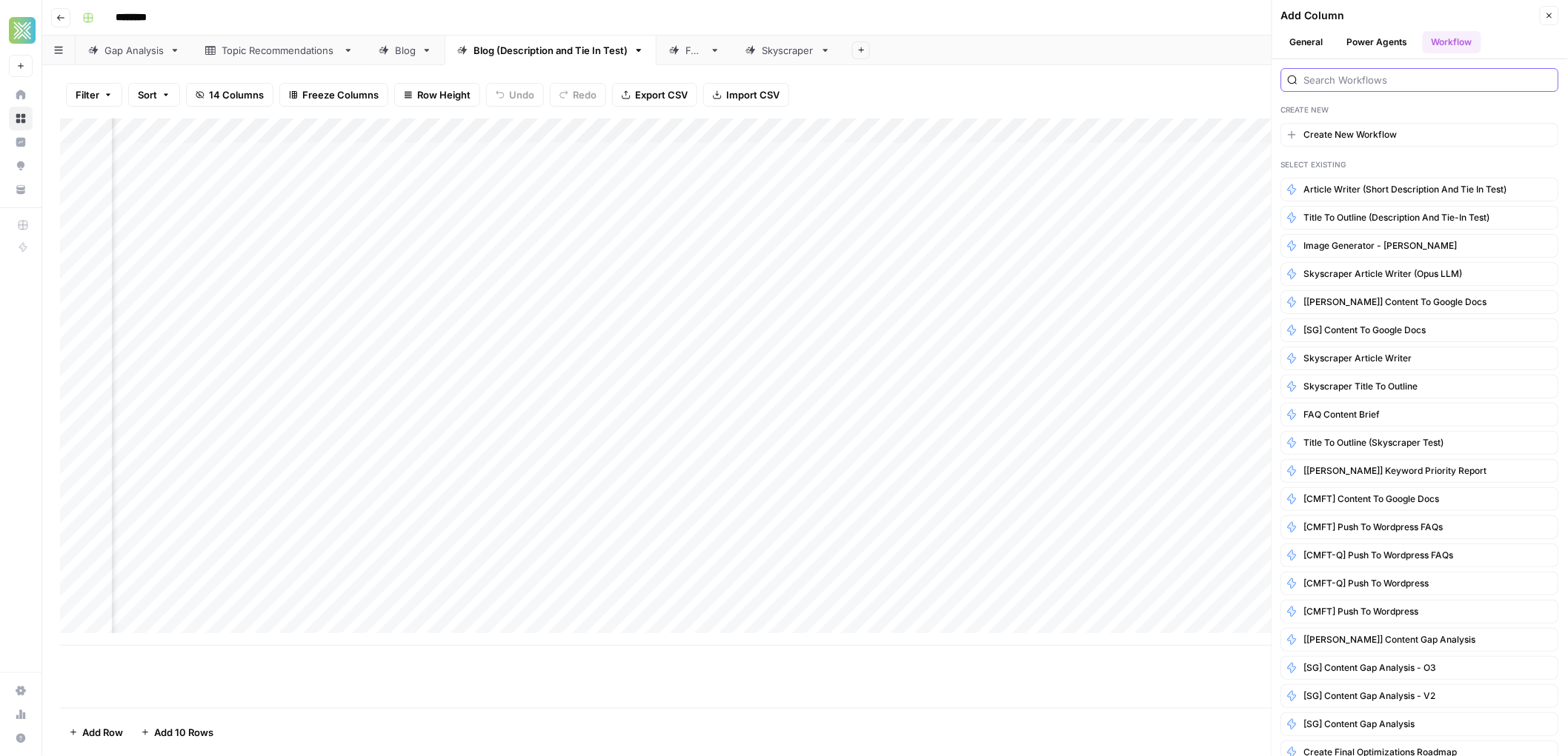
click at [1382, 79] on input "search" at bounding box center [1428, 80] width 248 height 15
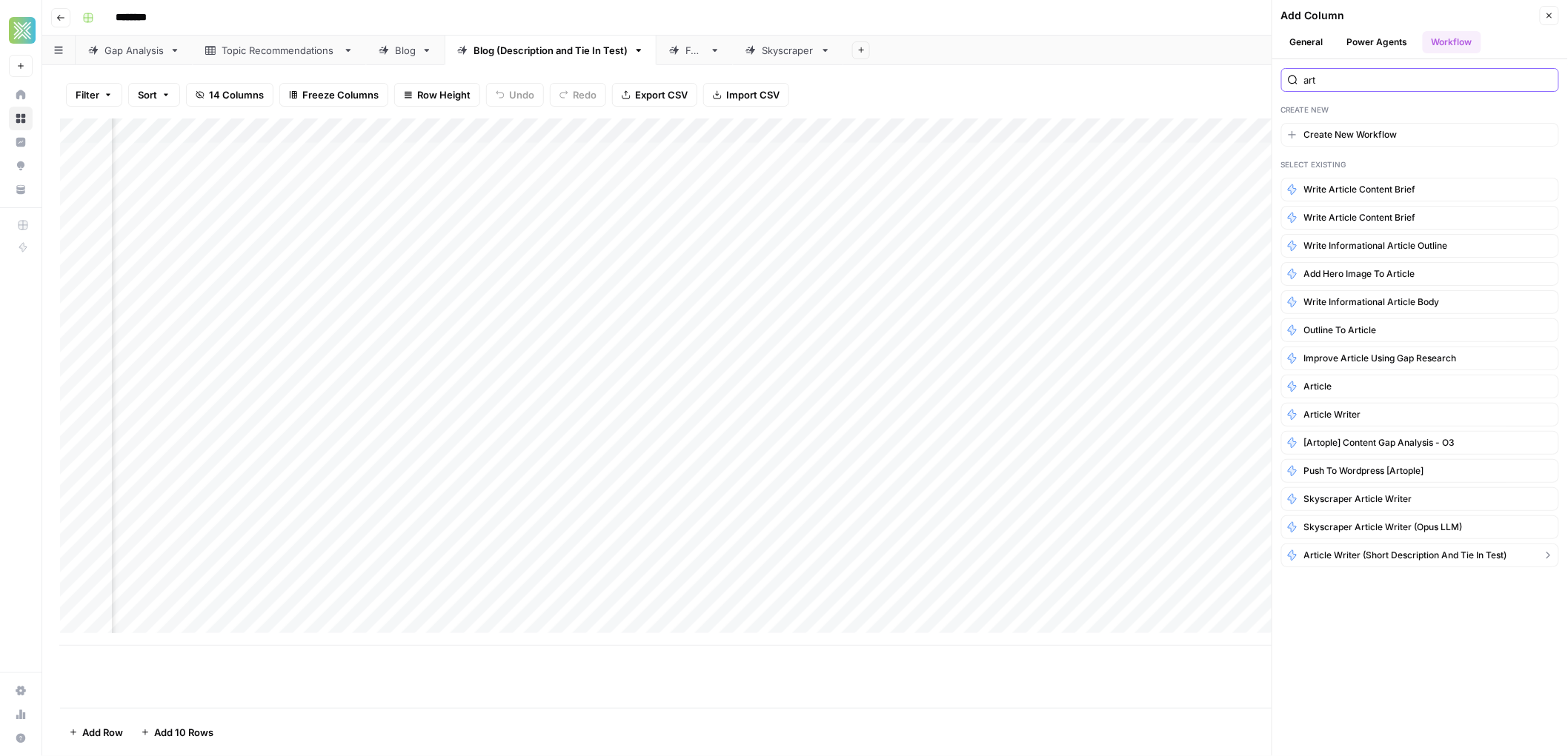
type input "art"
click at [1393, 566] on button "Article Writer (Short Description and Tie In Test)" at bounding box center [1421, 556] width 278 height 24
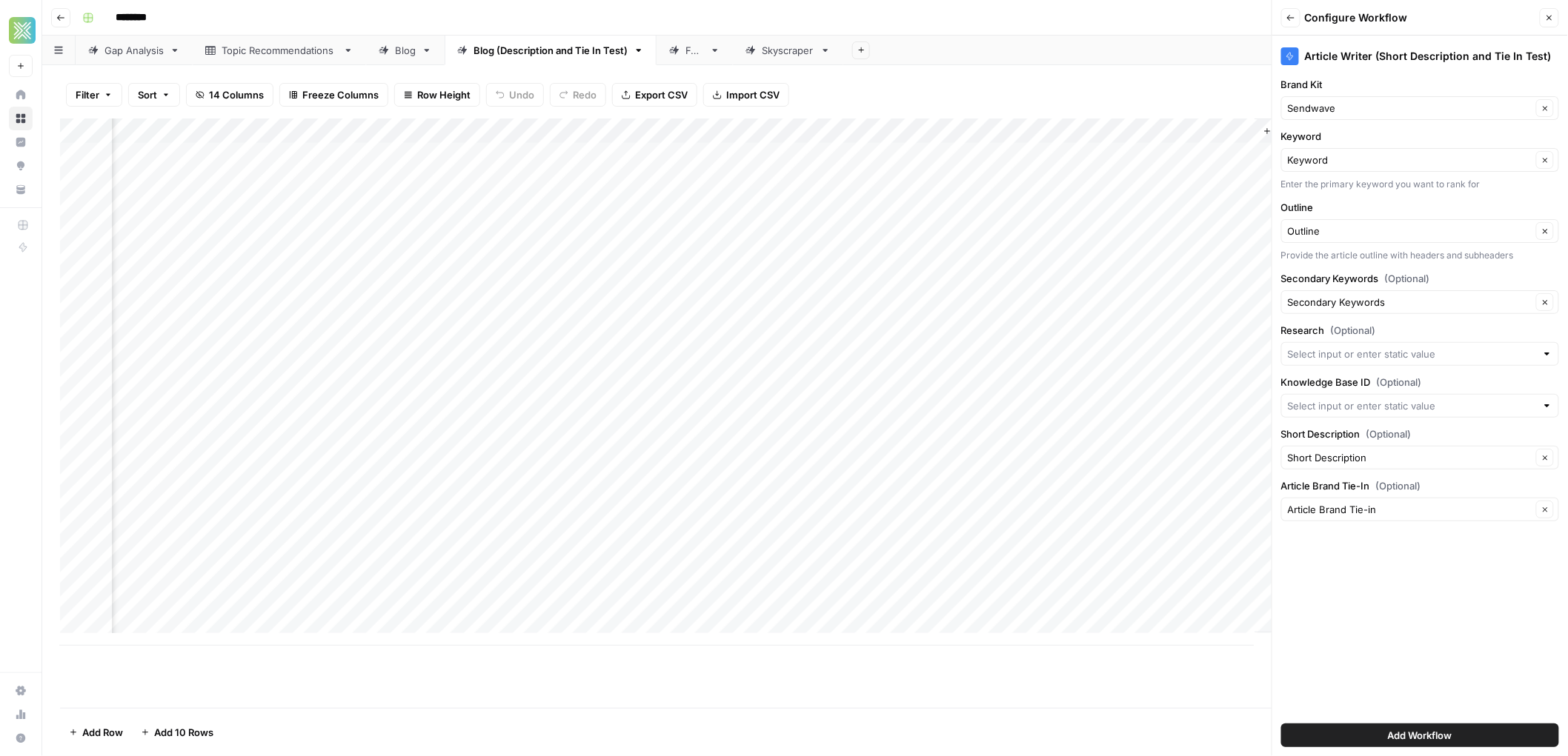
scroll to position [0, 1321]
click at [1389, 356] on input "Research (Optional)" at bounding box center [1412, 354] width 248 height 15
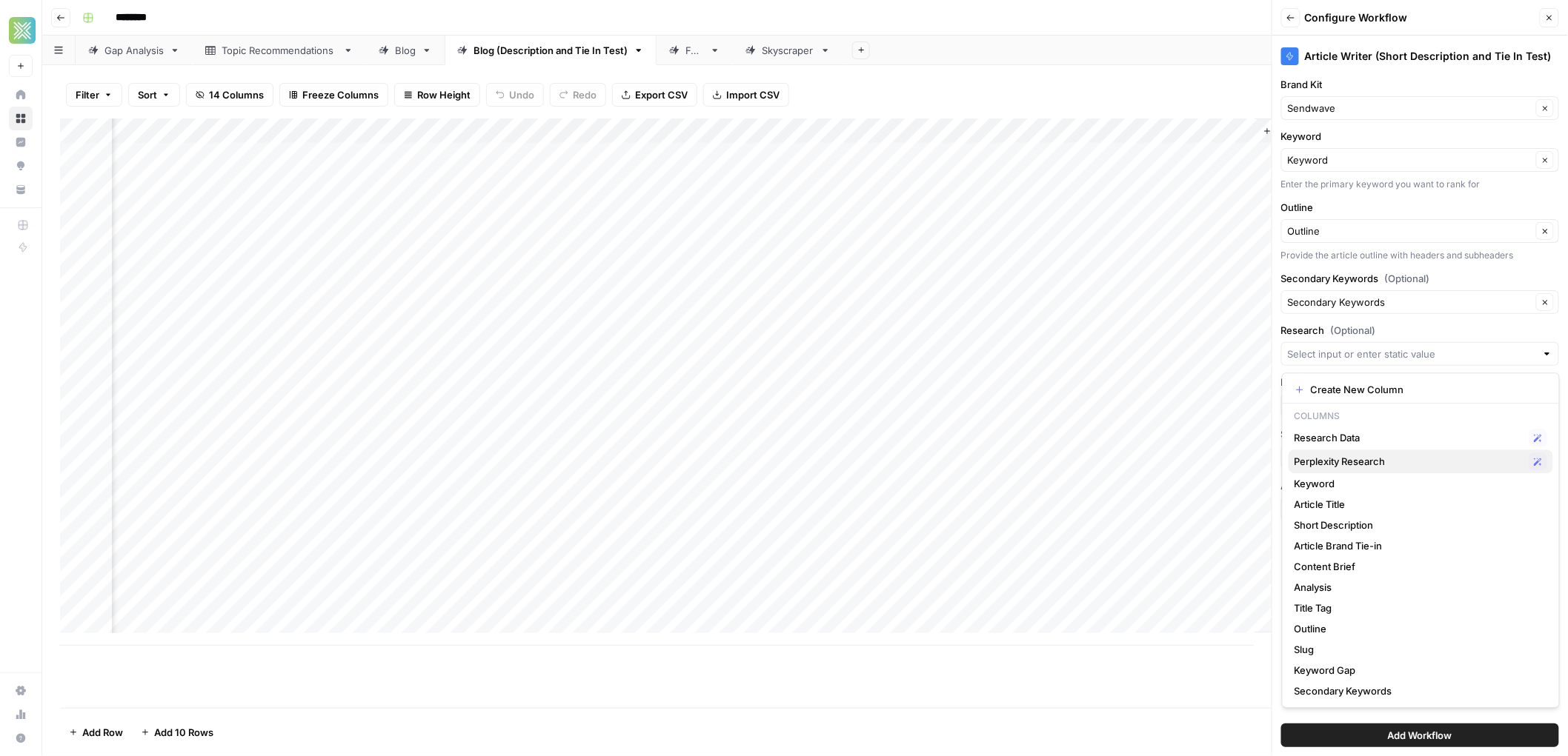
click at [1366, 457] on span "Perplexity Research" at bounding box center [1409, 461] width 229 height 15
type input "Perplexity Research"
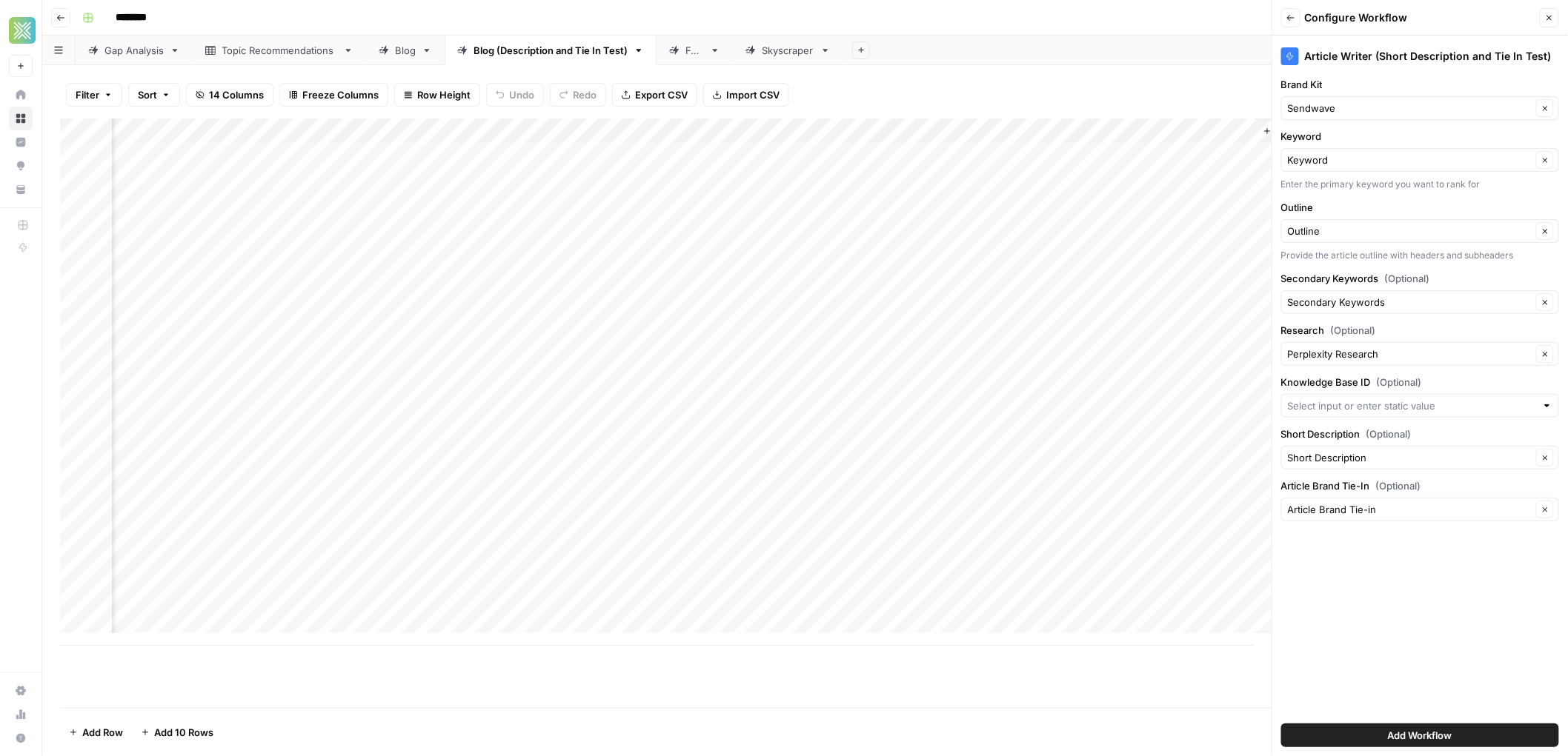
click at [1397, 738] on span "Add Workflow" at bounding box center [1421, 736] width 65 height 15
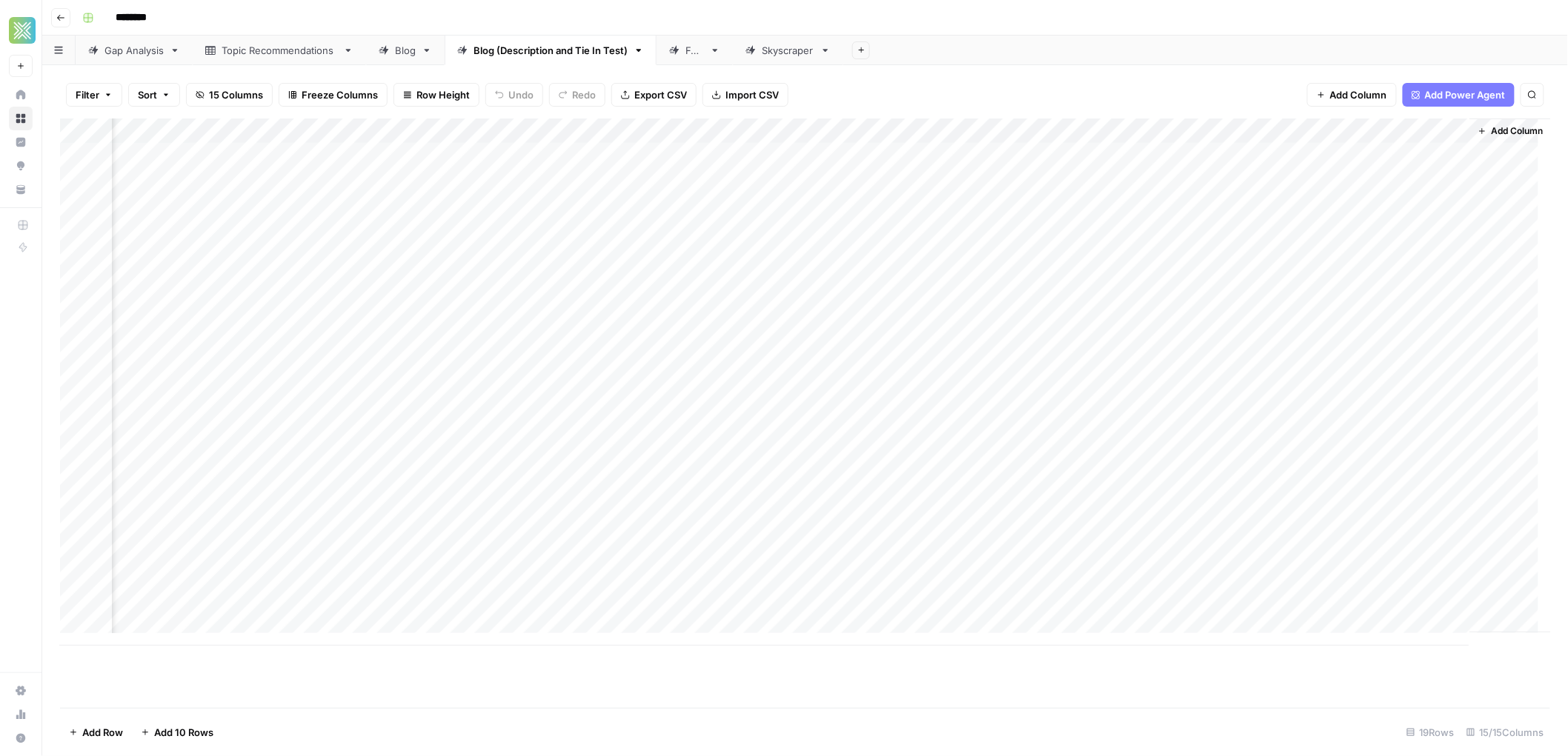
scroll to position [0, 1397]
click at [1424, 129] on div "Add Column" at bounding box center [805, 382] width 1491 height 527
click at [1209, 257] on span "Configure Inputs" at bounding box center [1259, 256] width 130 height 15
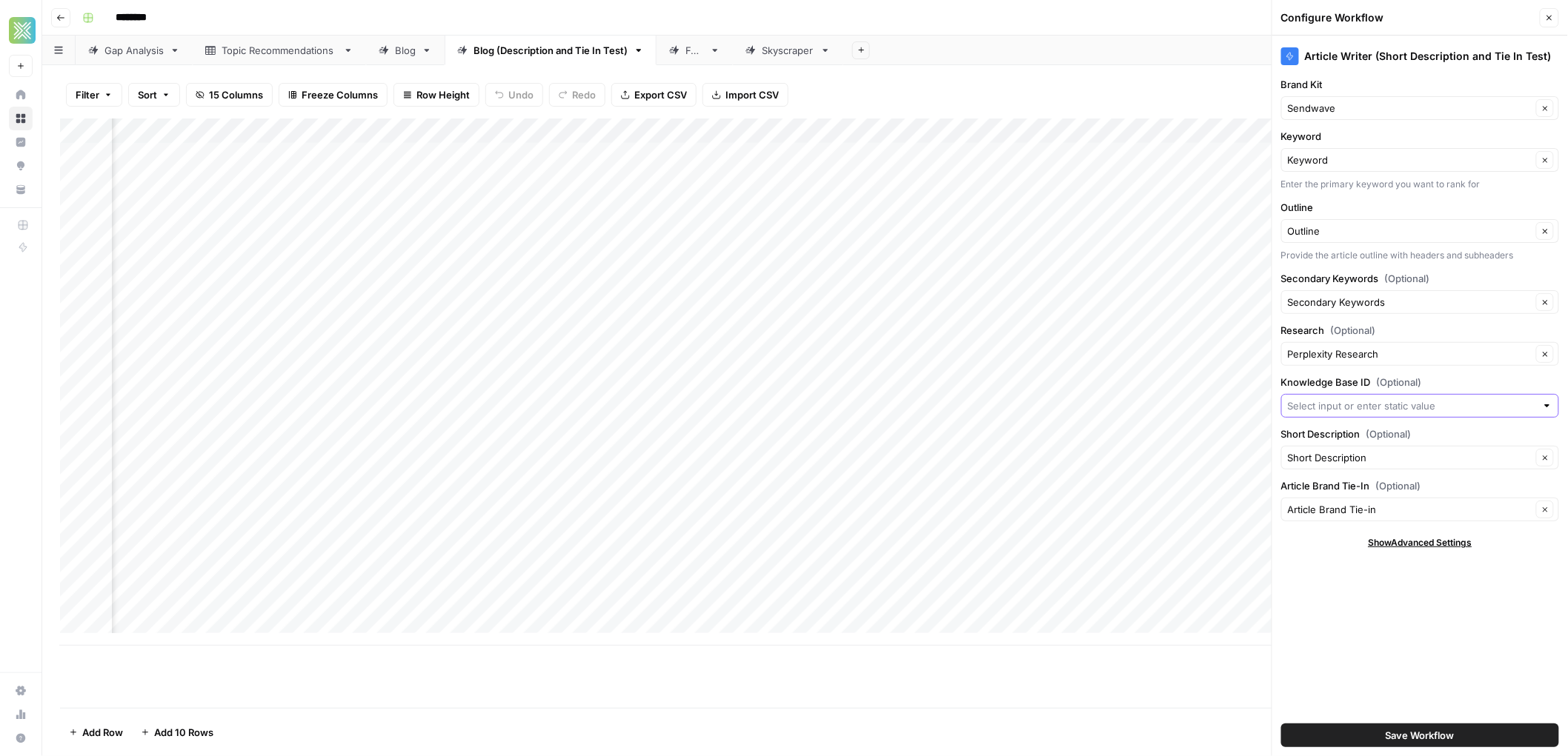
click at [1334, 410] on input "Knowledge Base ID (Optional)" at bounding box center [1412, 406] width 248 height 15
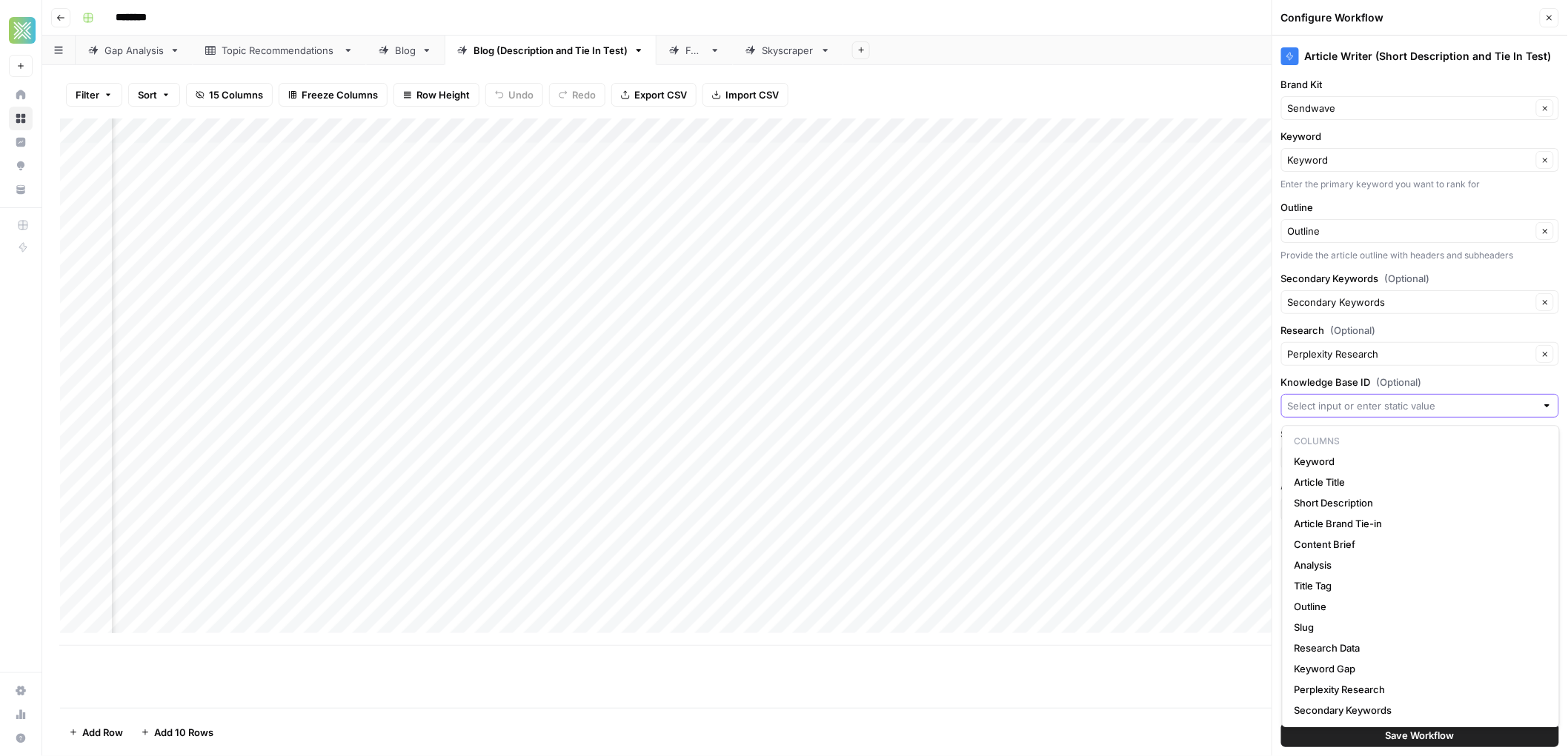
paste input "12405"
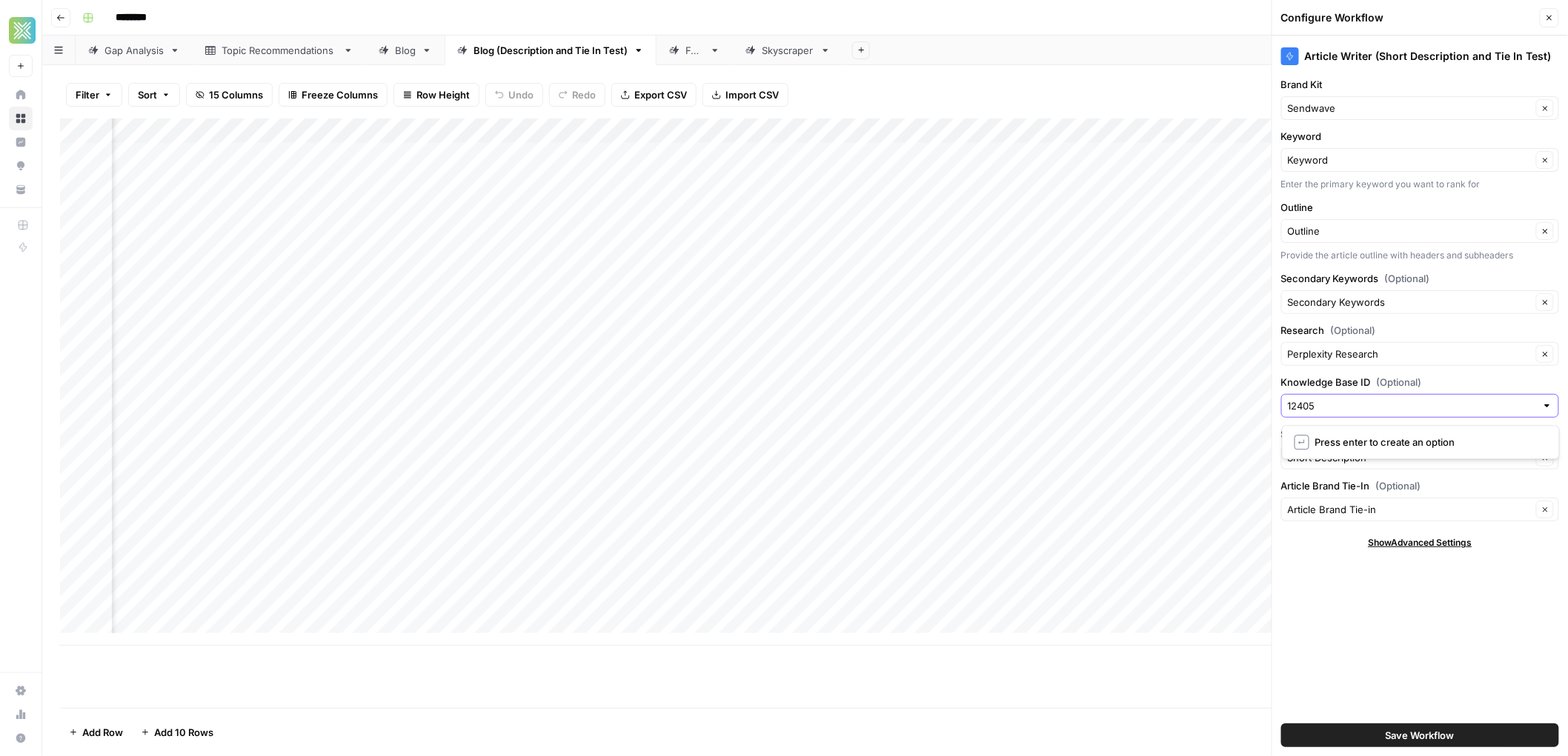
type input "12405"
click at [1372, 728] on button "Save Workflow" at bounding box center [1421, 736] width 278 height 24
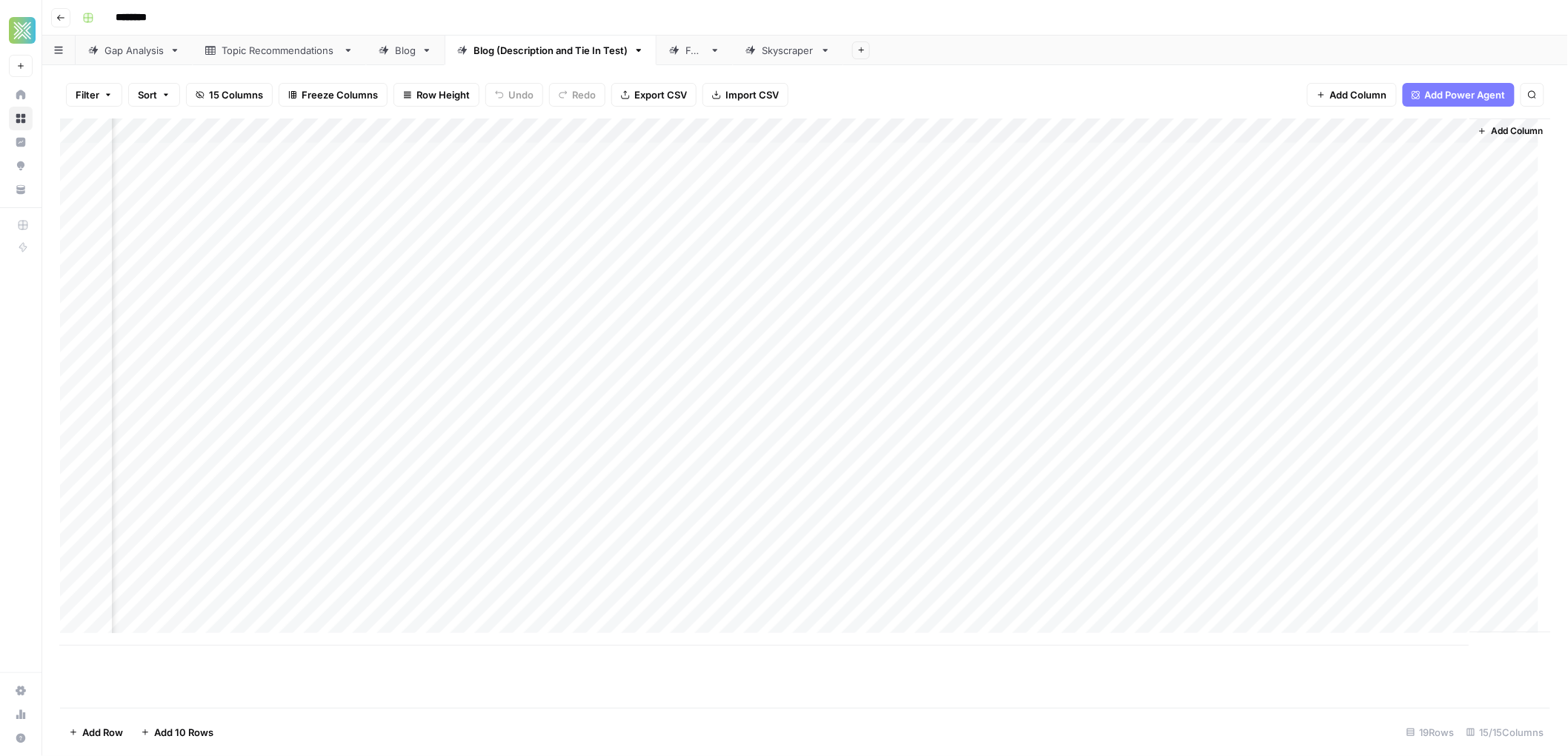
click at [411, 57] on link "Blog" at bounding box center [405, 50] width 79 height 30
click at [1505, 128] on span "Add Column" at bounding box center [1517, 131] width 52 height 13
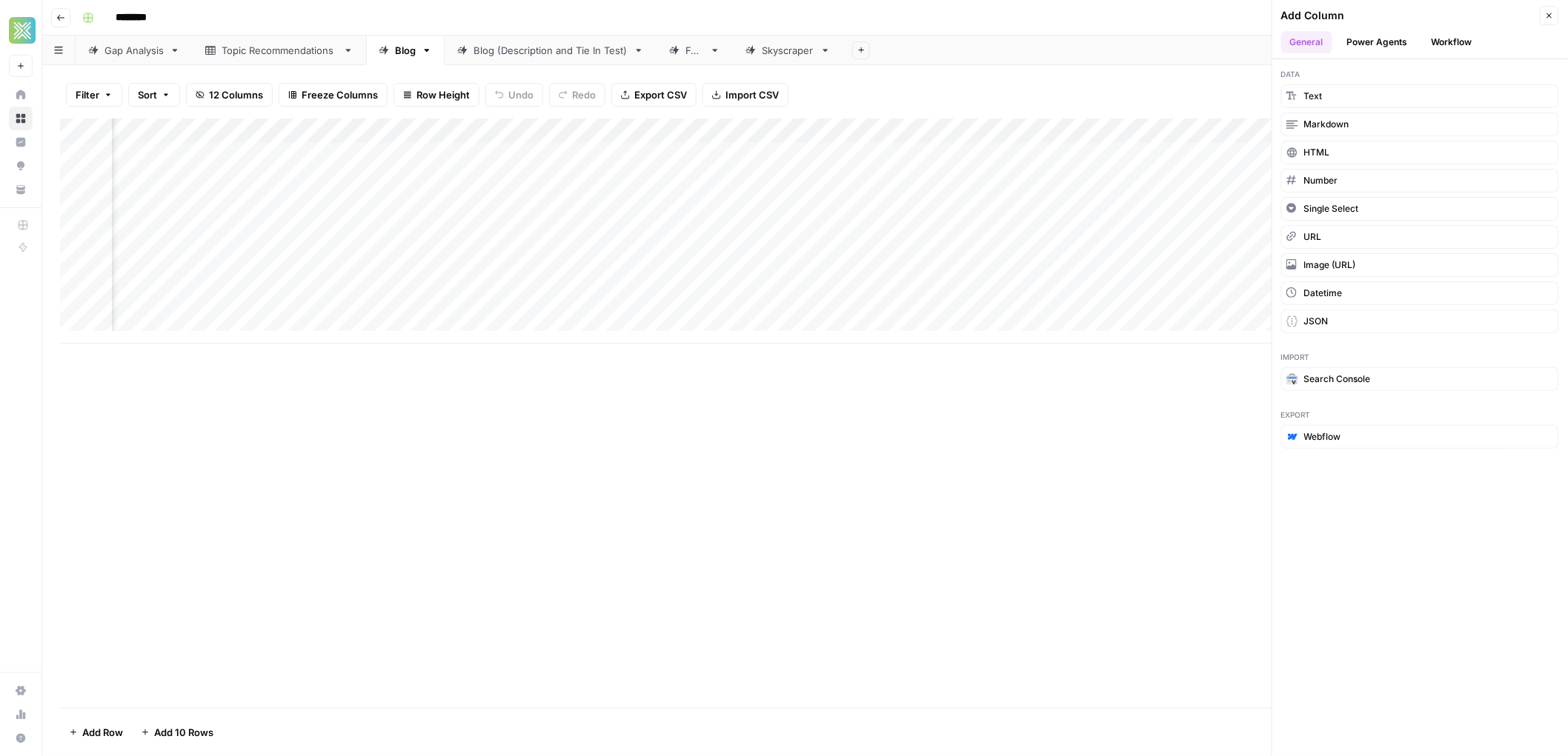
click at [1451, 29] on header "Add Column Close General Power Agents Workflow" at bounding box center [1420, 30] width 296 height 59
click at [1452, 36] on button "Workflow" at bounding box center [1451, 43] width 58 height 22
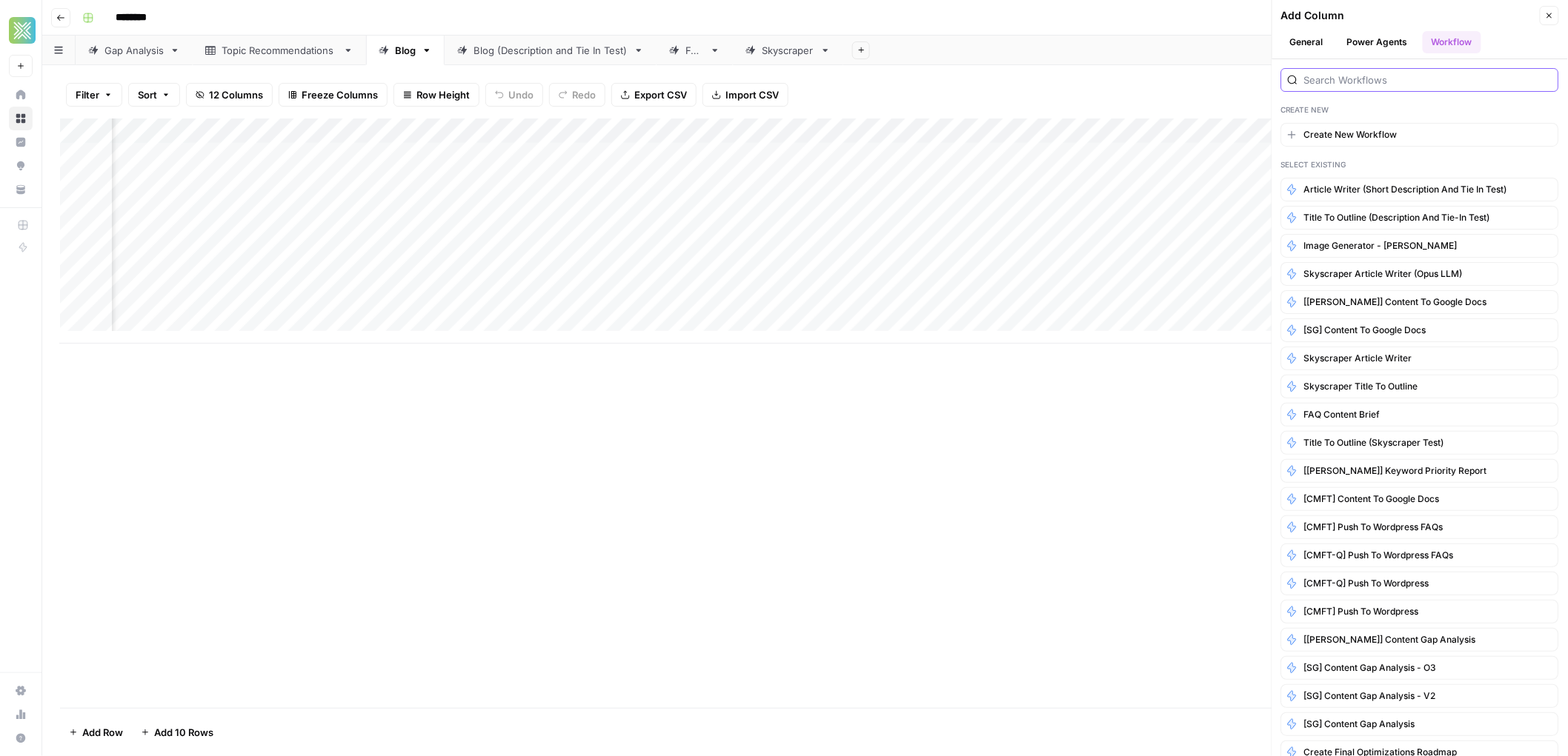
click at [1343, 73] on input "search" at bounding box center [1428, 80] width 248 height 15
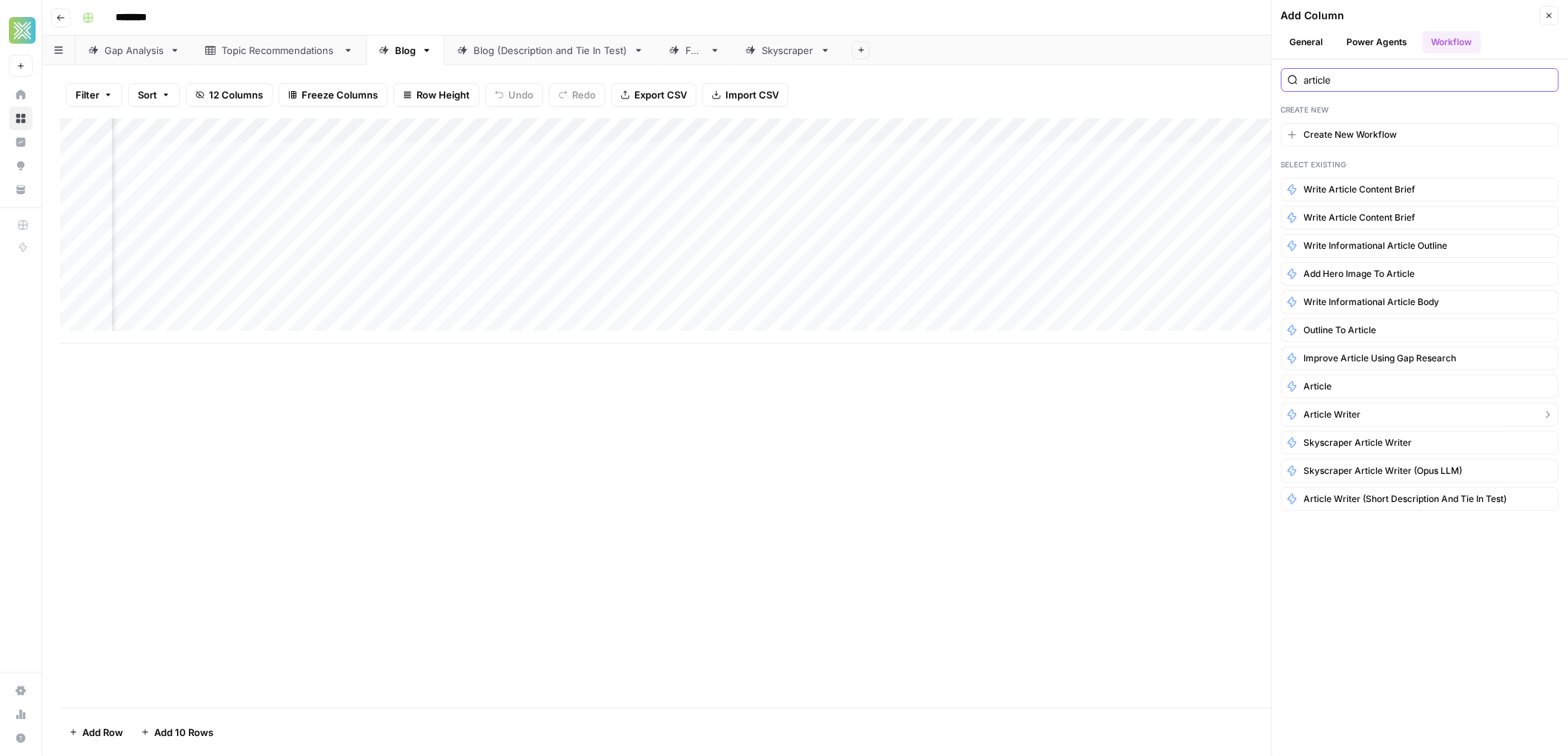
type input "article"
click at [1361, 426] on button "Article Writer" at bounding box center [1421, 415] width 278 height 24
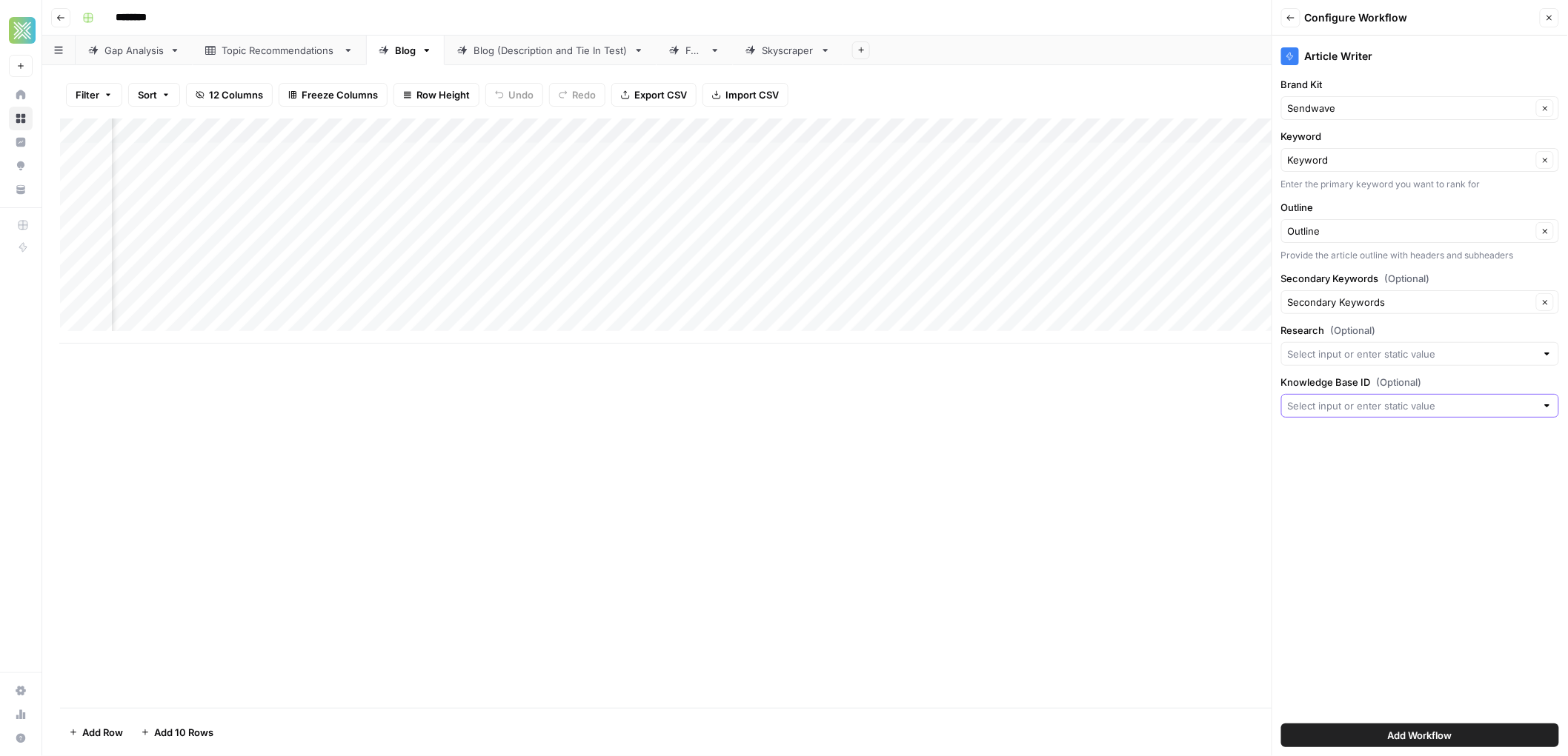
click at [1356, 408] on input "Knowledge Base ID (Optional)" at bounding box center [1412, 406] width 248 height 15
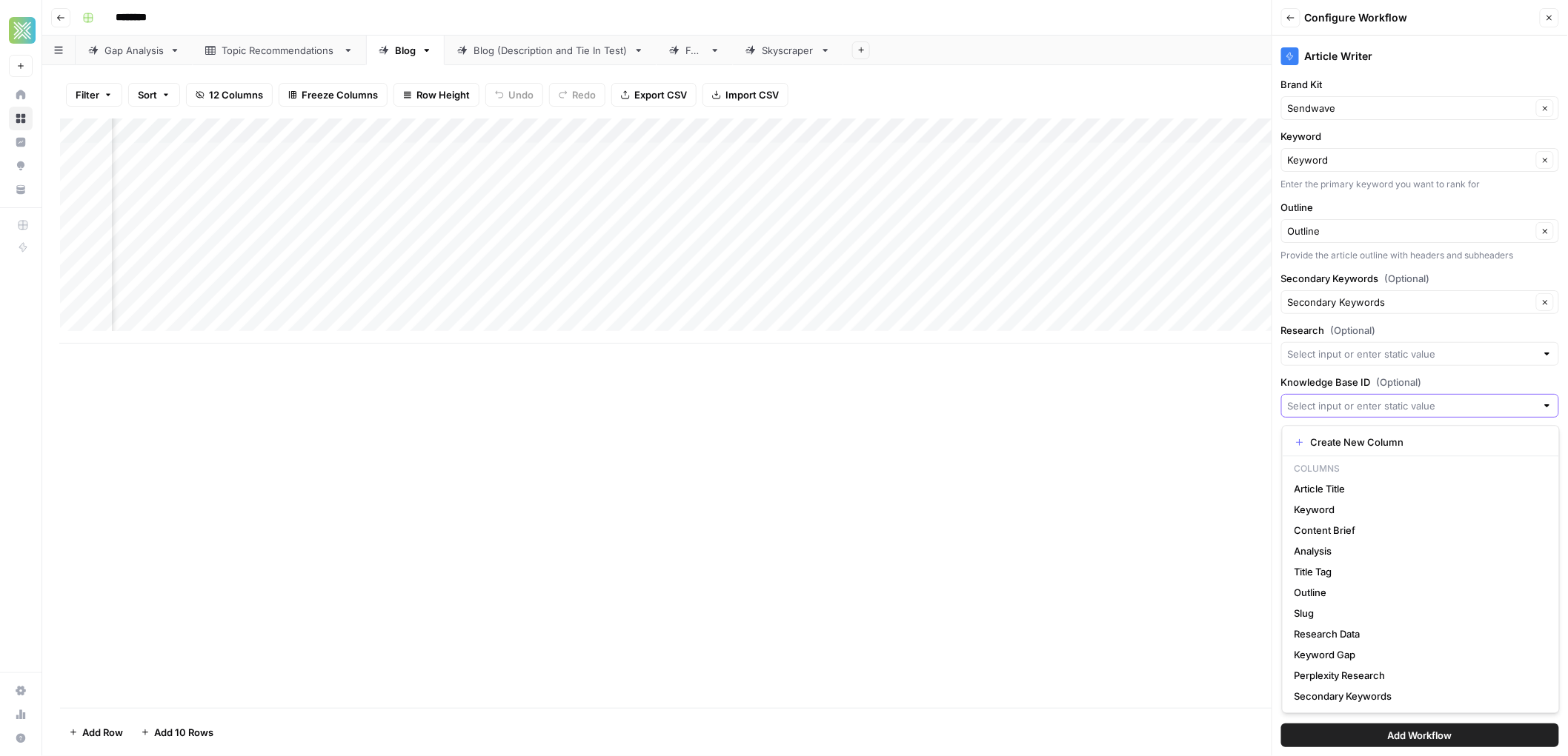
paste input "12405"
type input "12405"
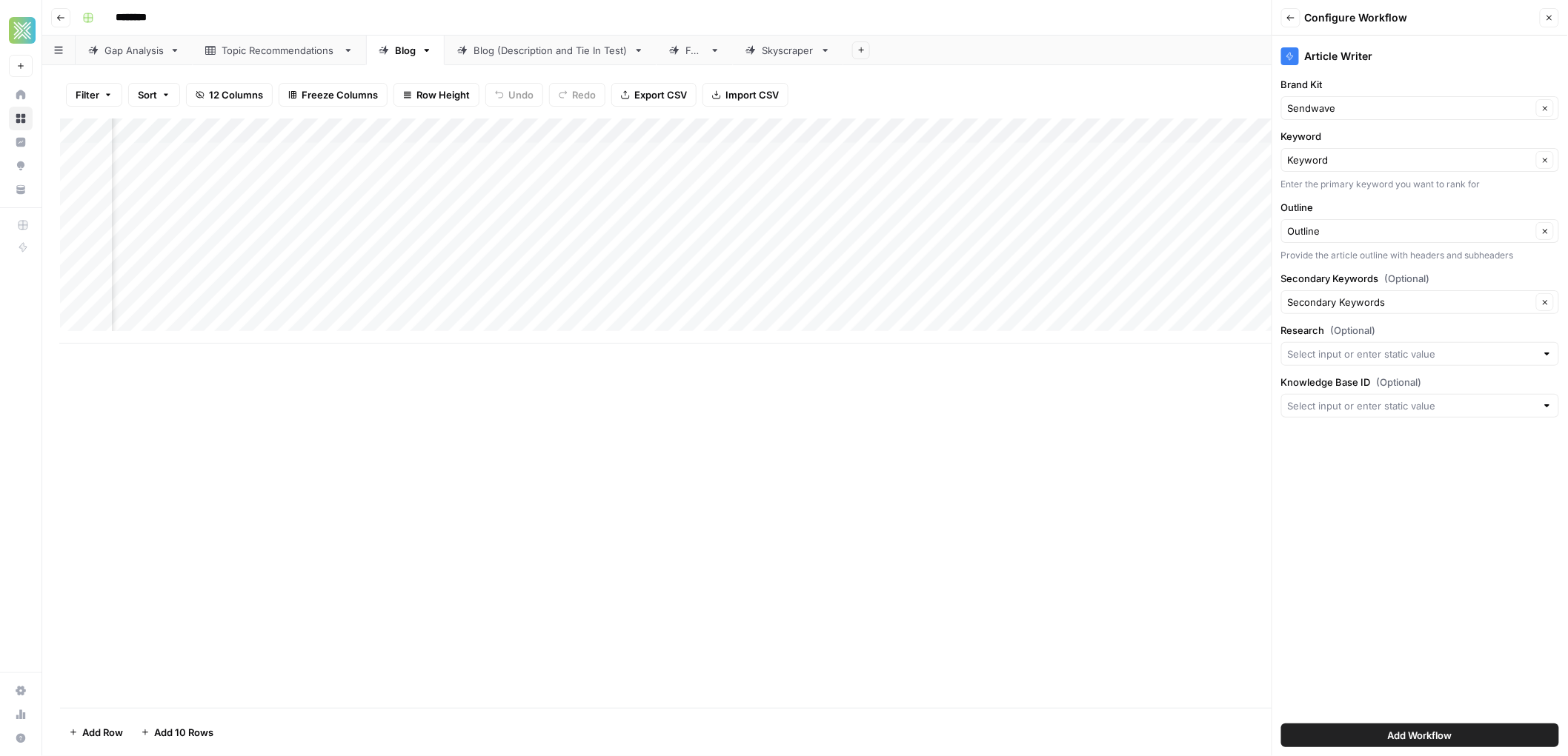
click at [1360, 364] on div at bounding box center [1421, 354] width 278 height 24
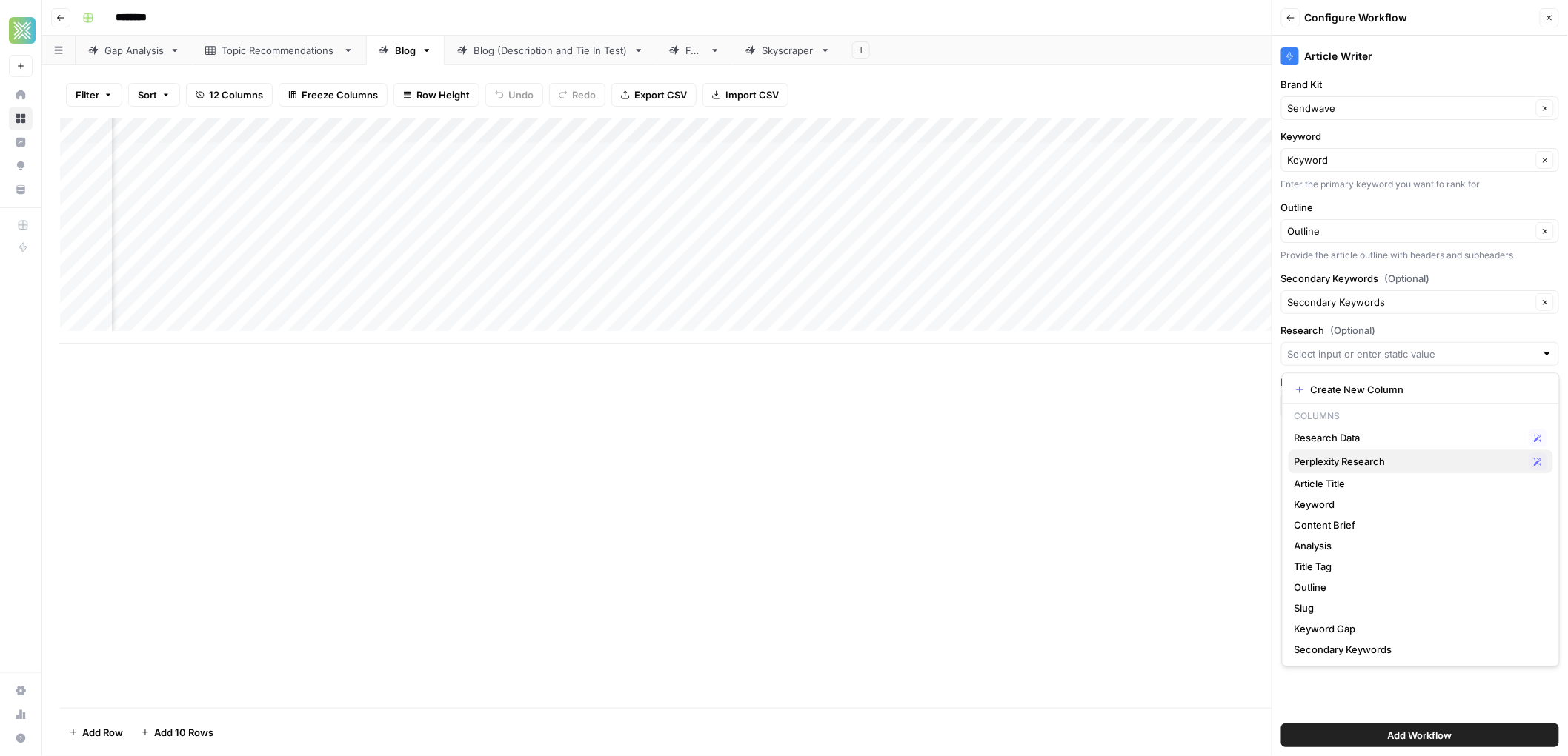
click at [1341, 459] on span "Perplexity Research" at bounding box center [1409, 461] width 229 height 15
type input "Perplexity Research"
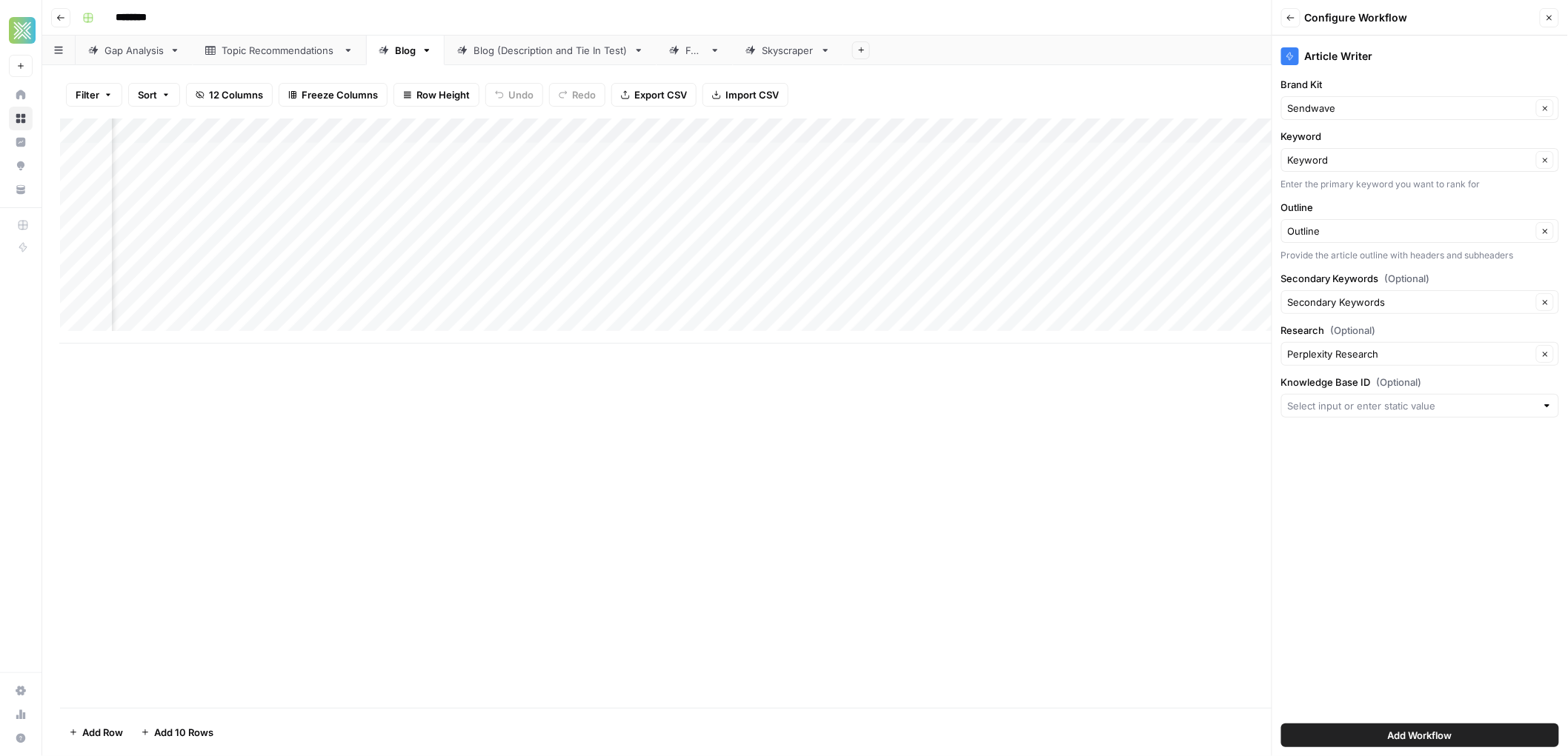
click at [1404, 733] on span "Add Workflow" at bounding box center [1421, 736] width 65 height 15
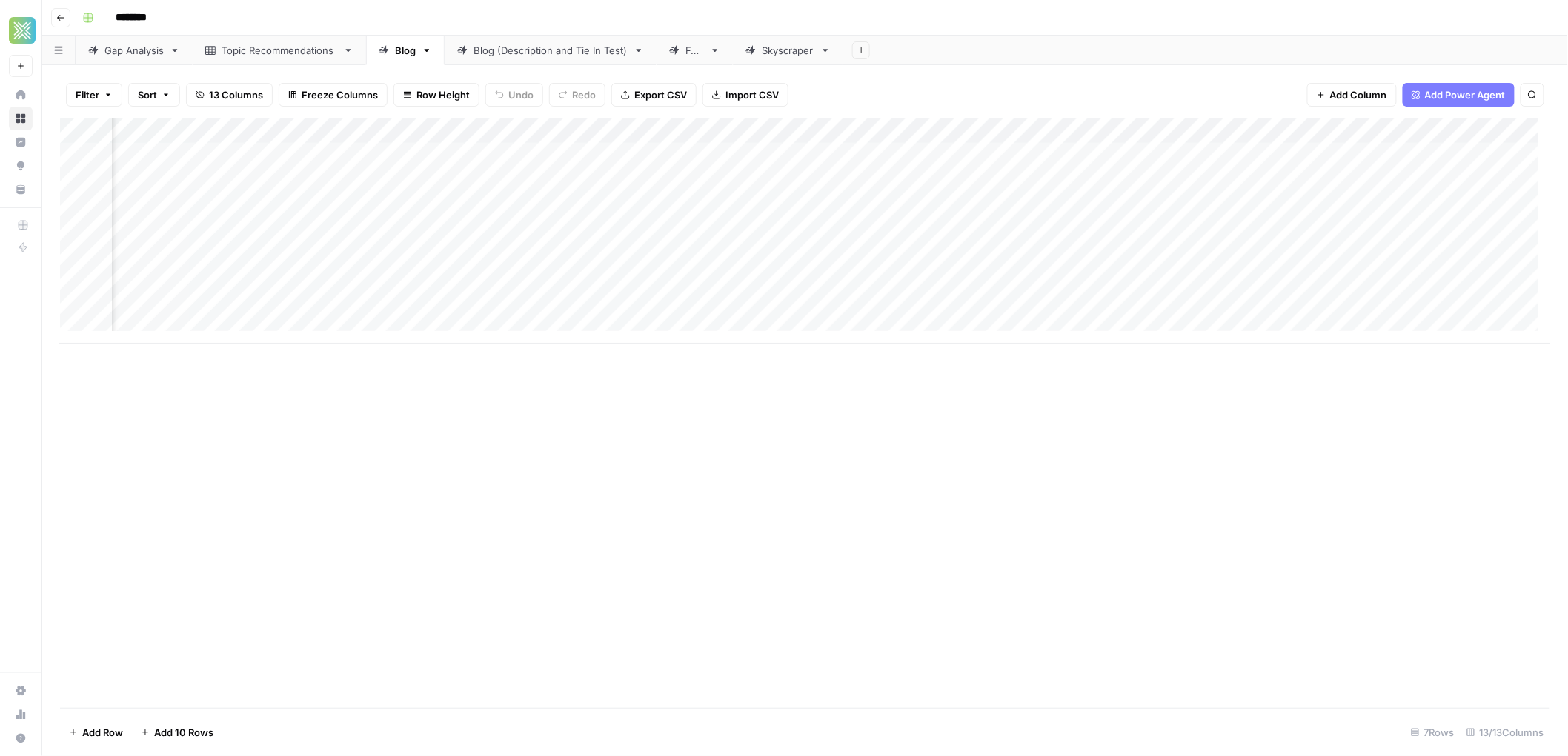
scroll to position [0, 868]
click at [714, 54] on icon at bounding box center [714, 50] width 10 height 10
click at [1496, 129] on span "Add Column" at bounding box center [1517, 131] width 52 height 13
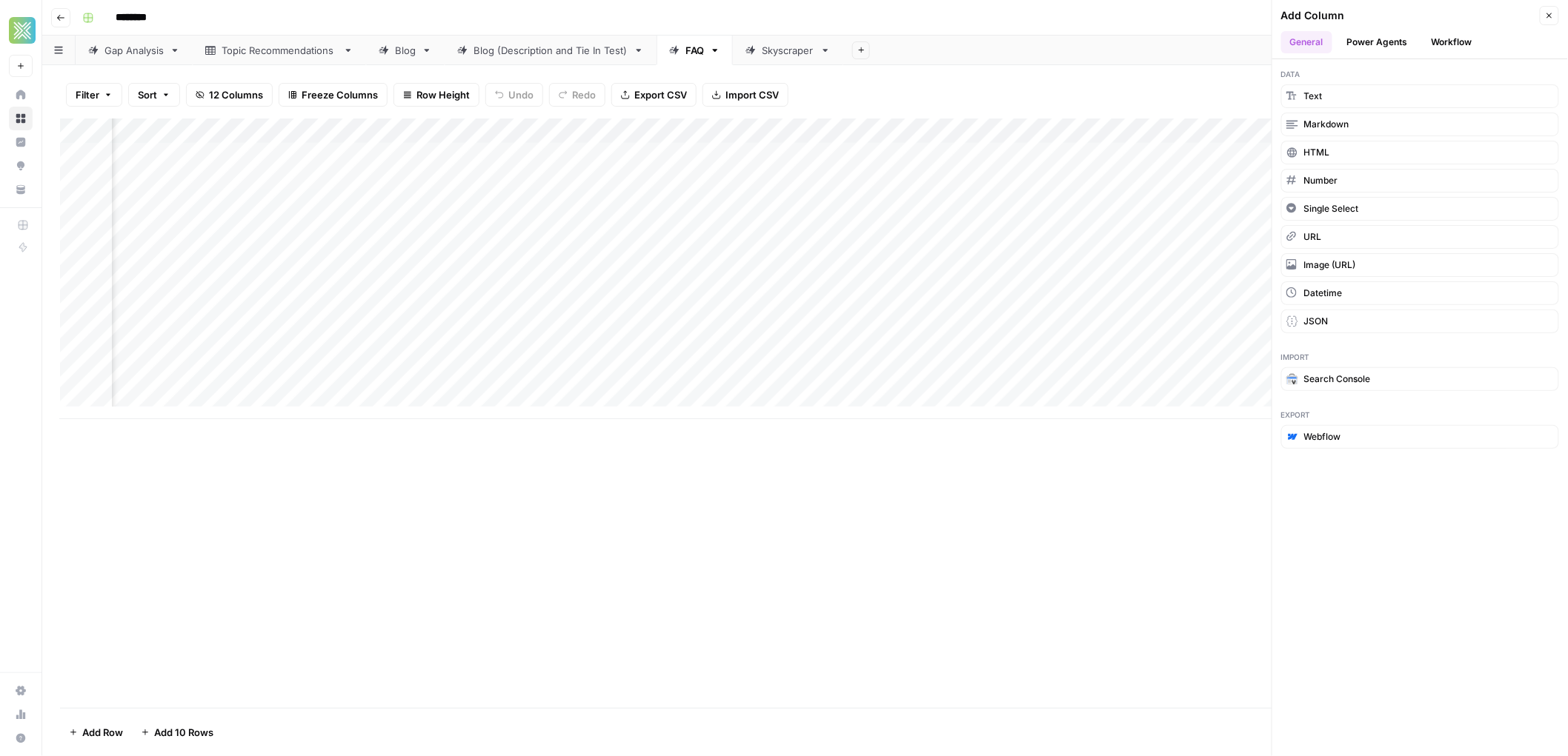
click at [1434, 46] on button "Workflow" at bounding box center [1451, 43] width 58 height 22
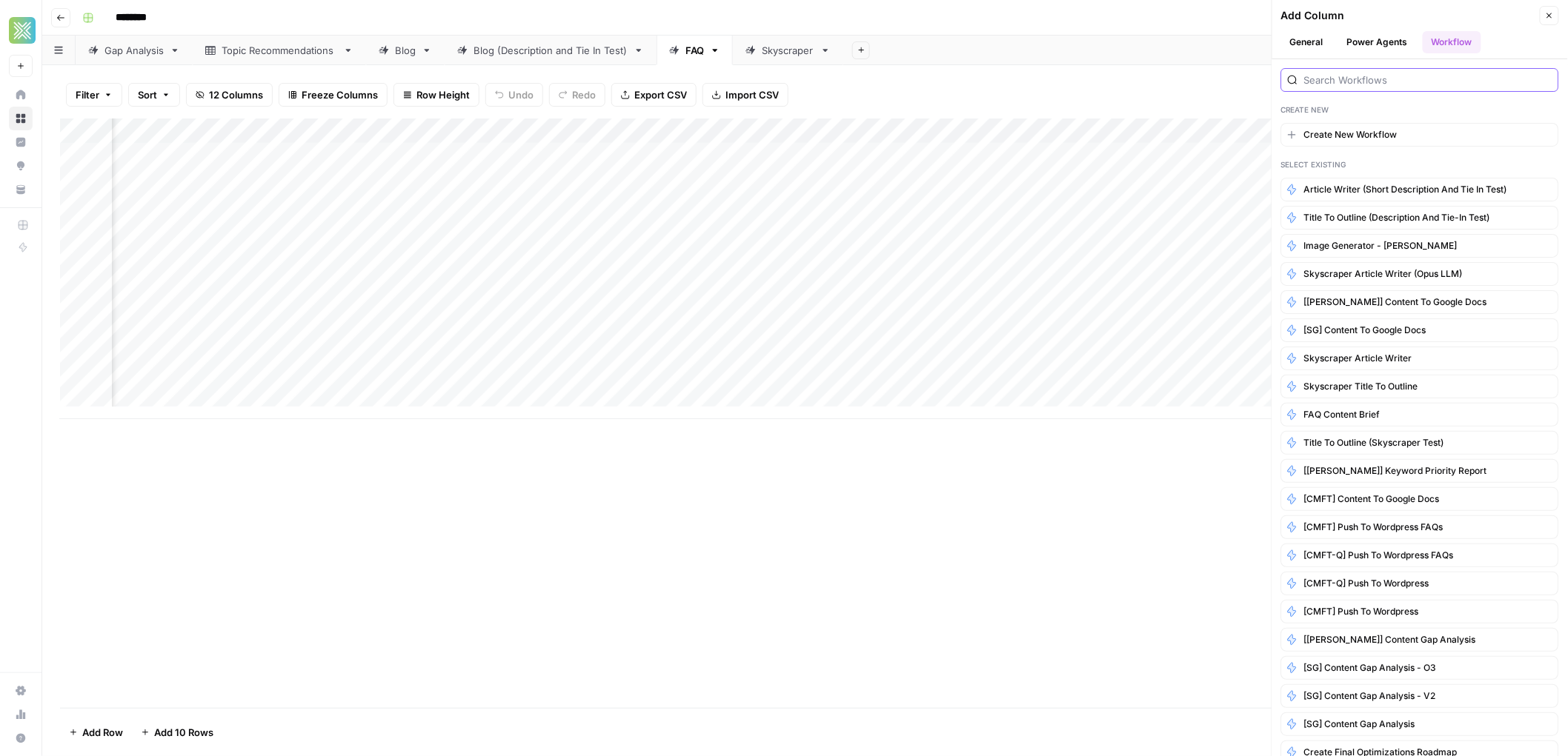
click at [1385, 82] on input "search" at bounding box center [1428, 80] width 248 height 15
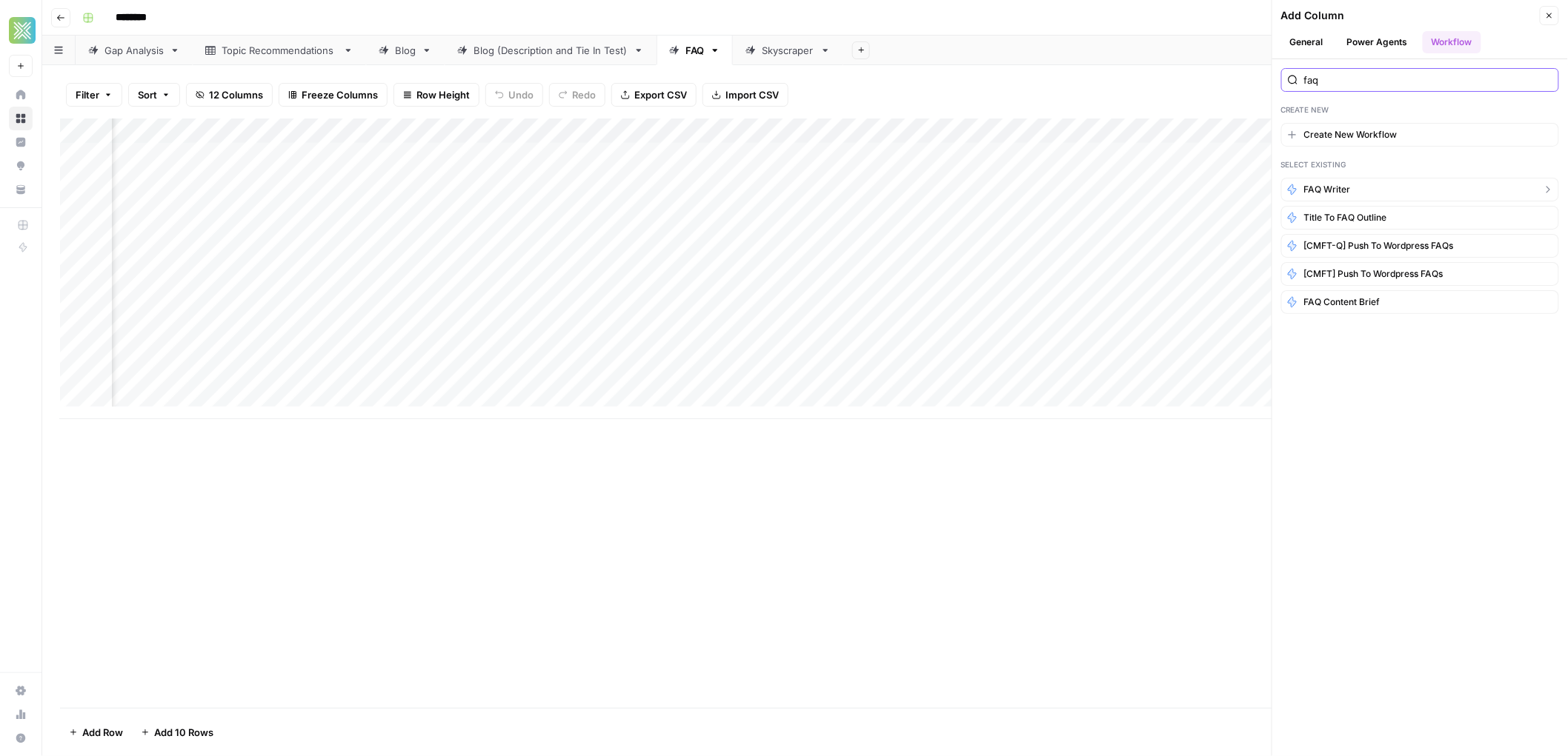
type input "faq"
click at [1370, 192] on button "FAQ Writer" at bounding box center [1421, 190] width 278 height 24
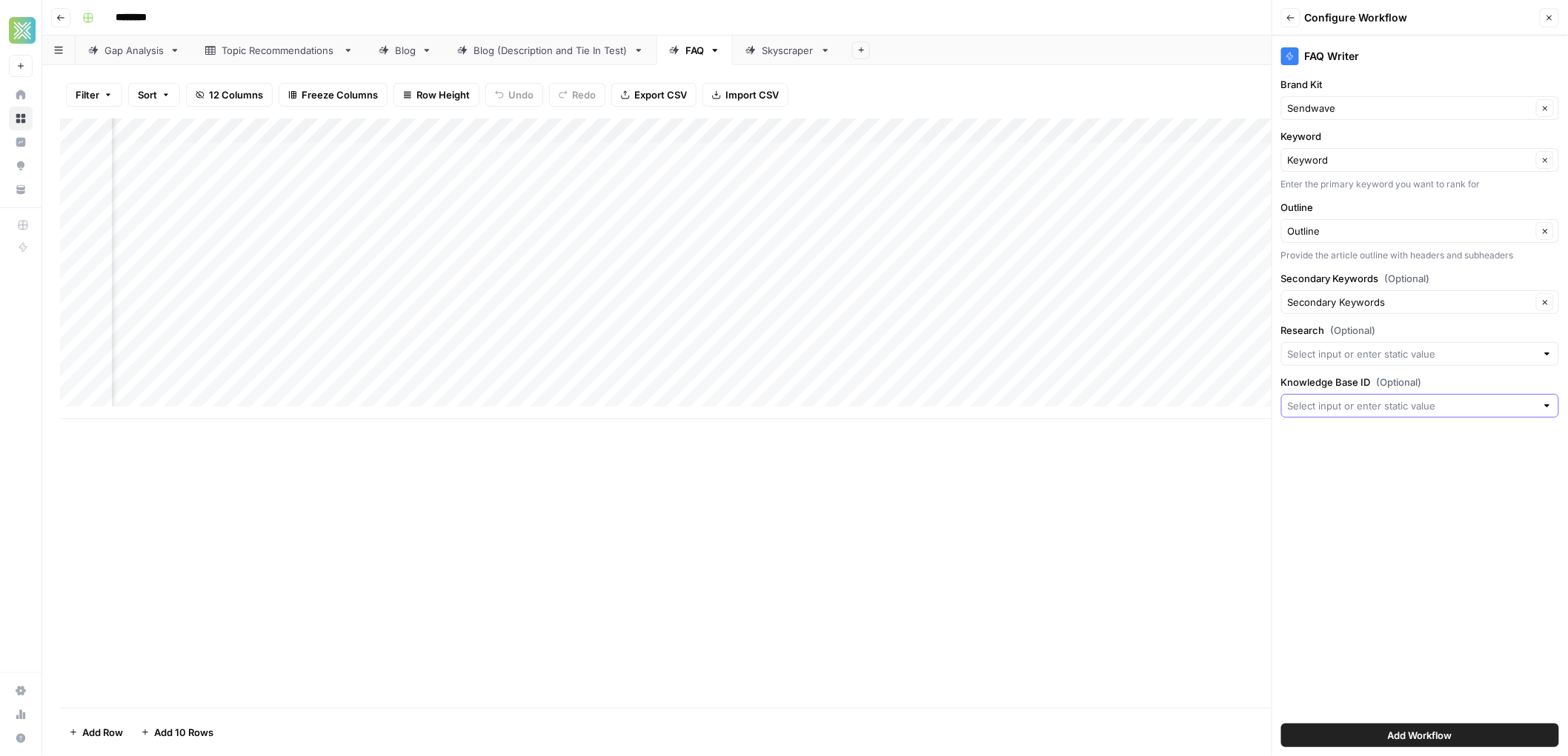
click at [1341, 406] on input "Knowledge Base ID (Optional)" at bounding box center [1412, 406] width 248 height 15
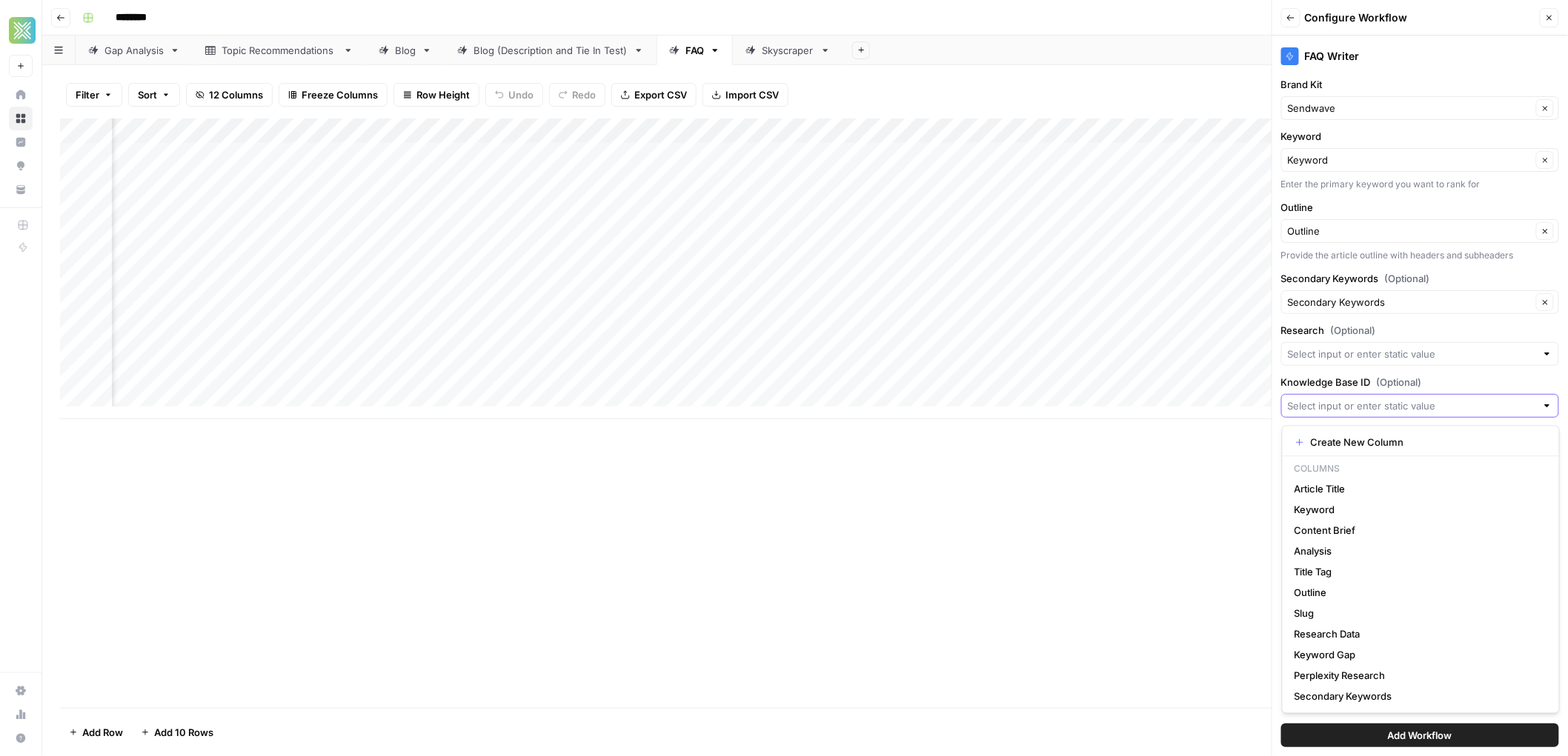
paste input "12405"
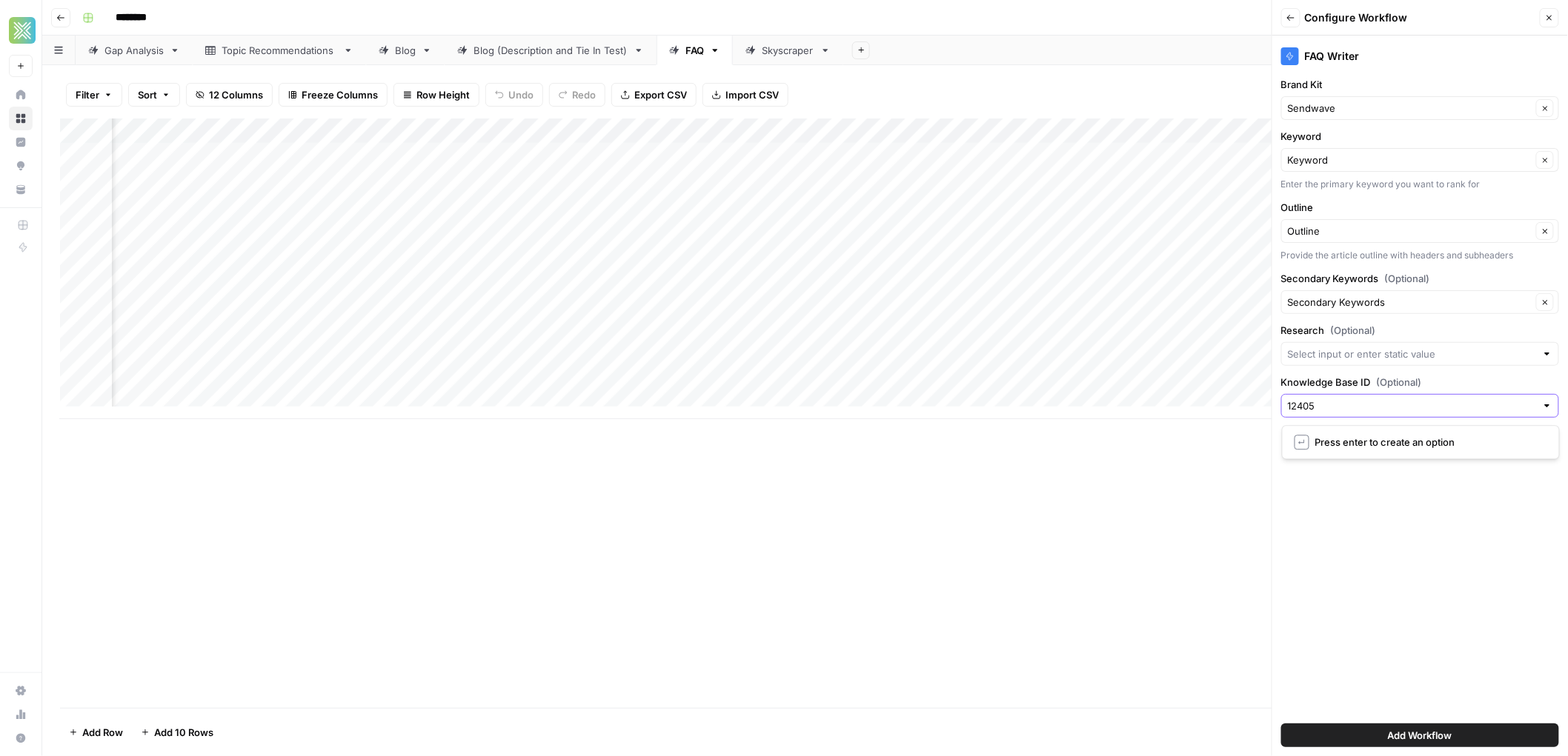
type input "12405"
click at [1334, 442] on span "Press enter to create an option" at bounding box center [1428, 442] width 226 height 15
click at [1331, 360] on input "Research (Optional)" at bounding box center [1412, 354] width 248 height 15
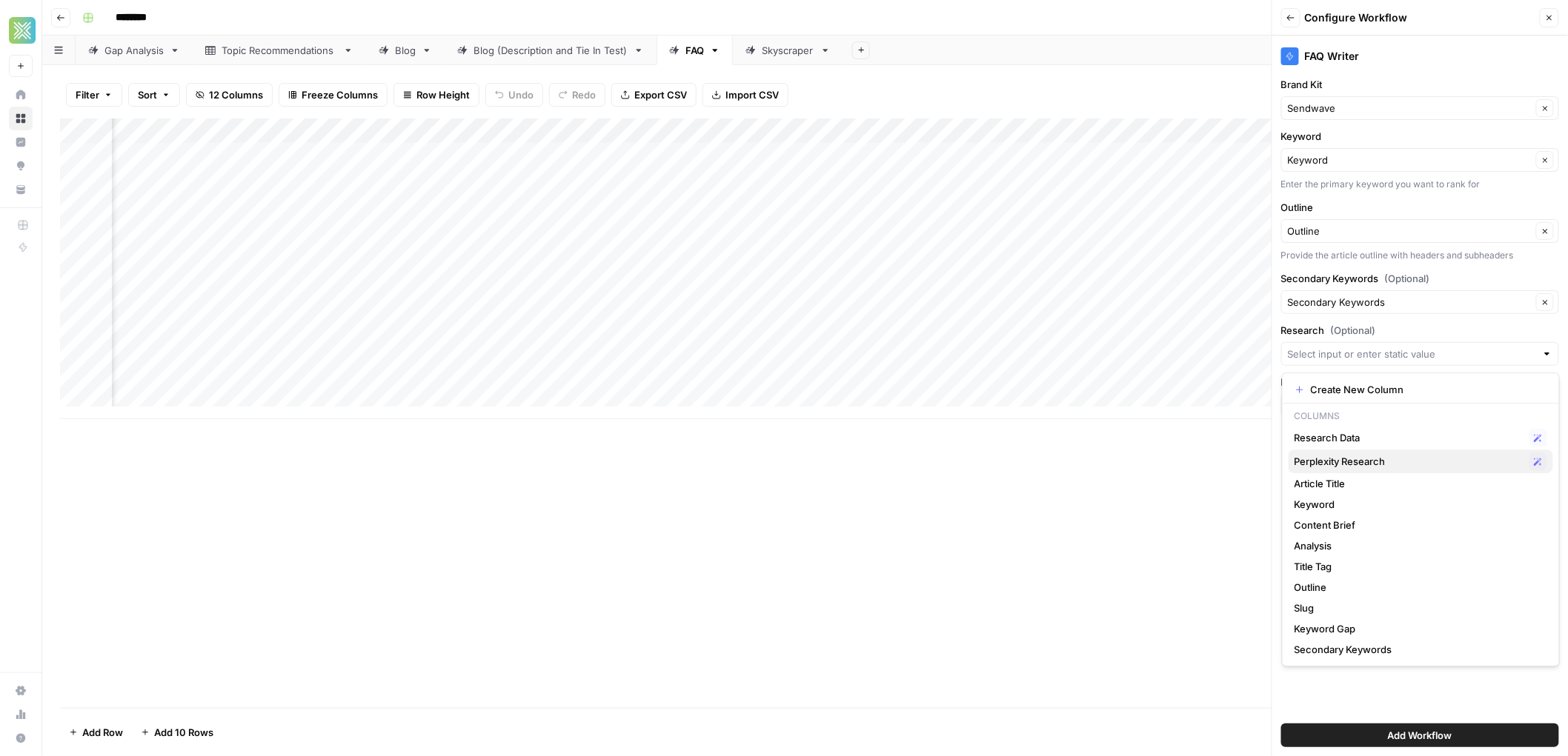
click at [1330, 458] on span "Perplexity Research" at bounding box center [1409, 461] width 229 height 15
type input "Perplexity Research"
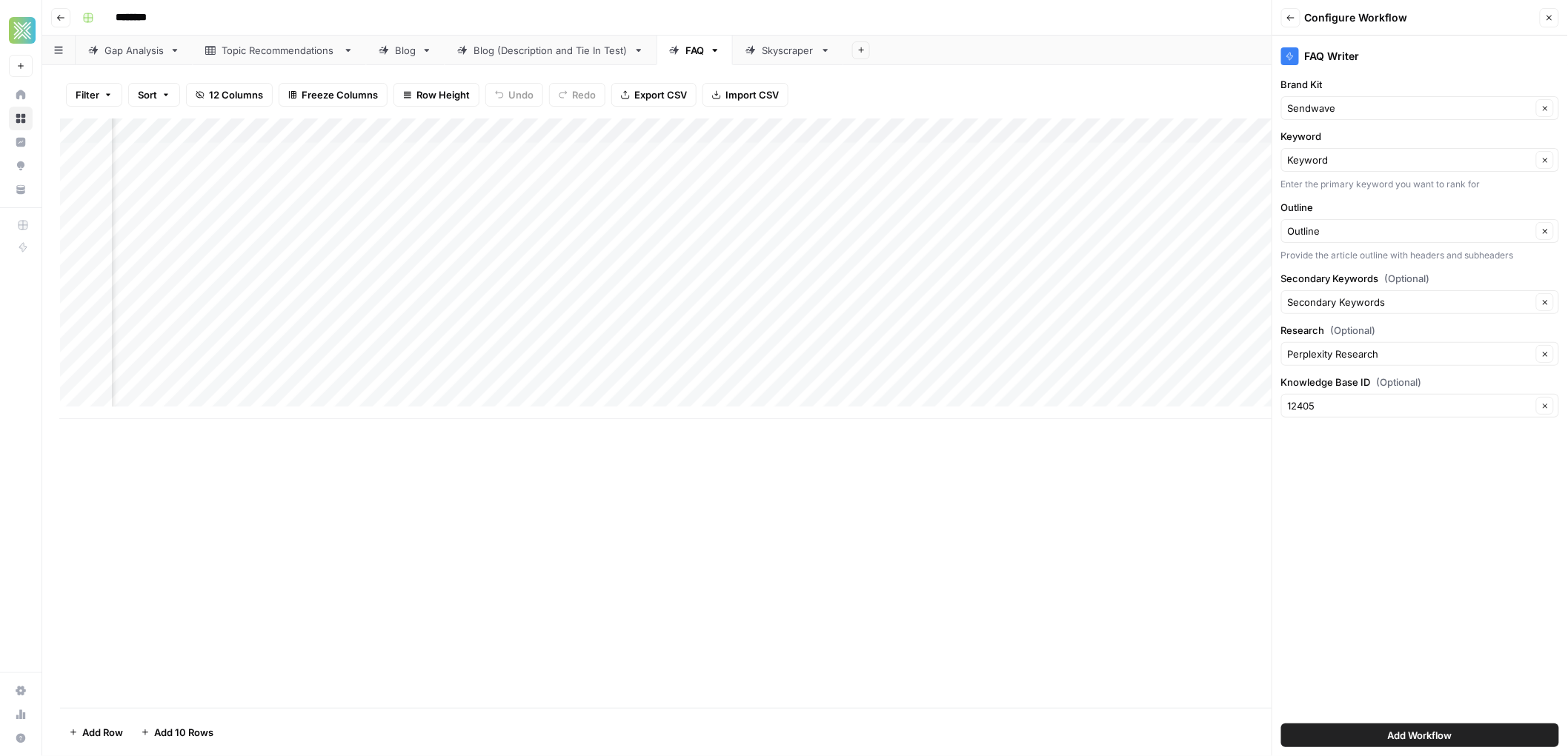
click at [1400, 734] on span "Add Workflow" at bounding box center [1421, 736] width 65 height 15
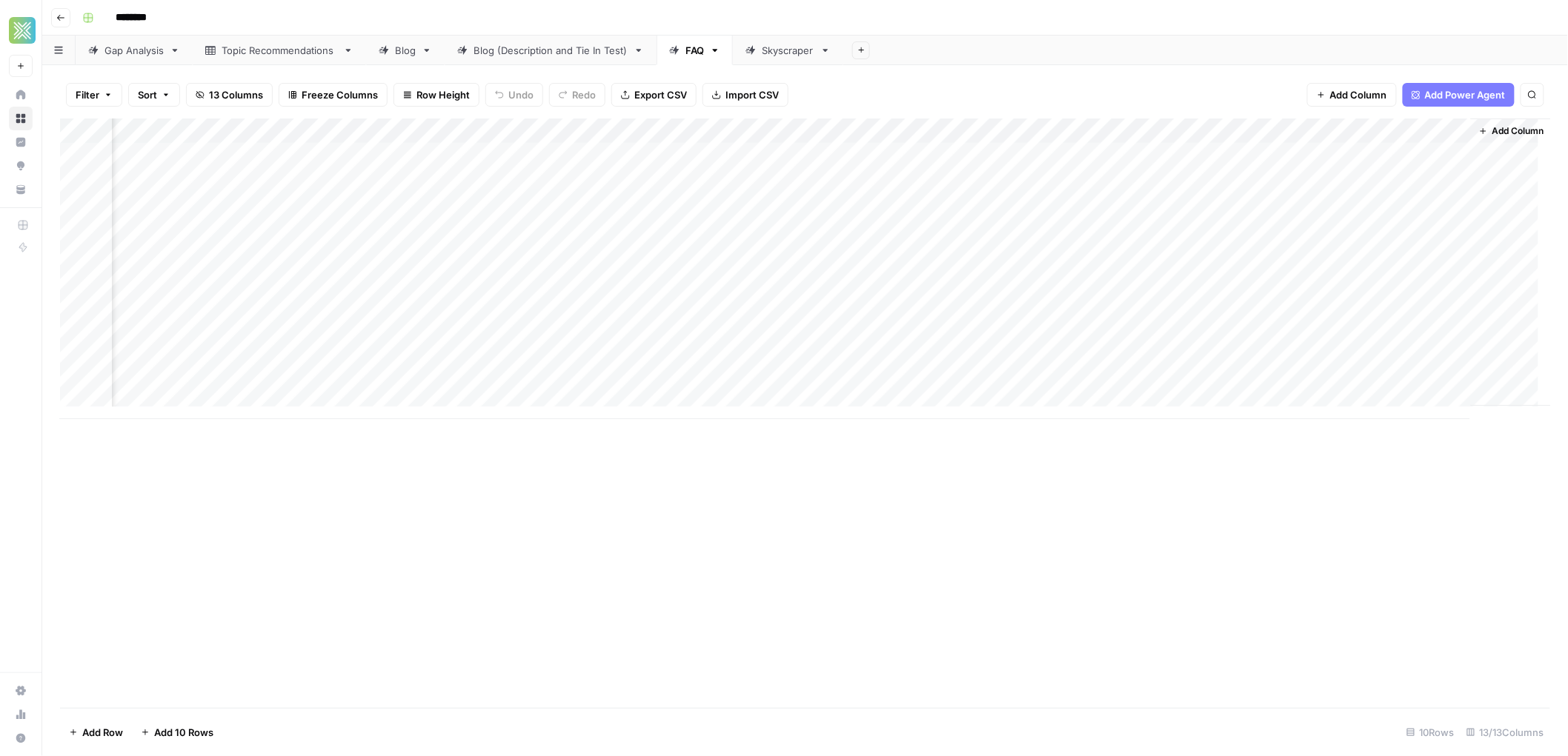
scroll to position [0, 575]
click at [778, 47] on div "Skyscraper" at bounding box center [788, 50] width 53 height 15
click at [1478, 132] on icon "button" at bounding box center [1483, 132] width 9 height 9
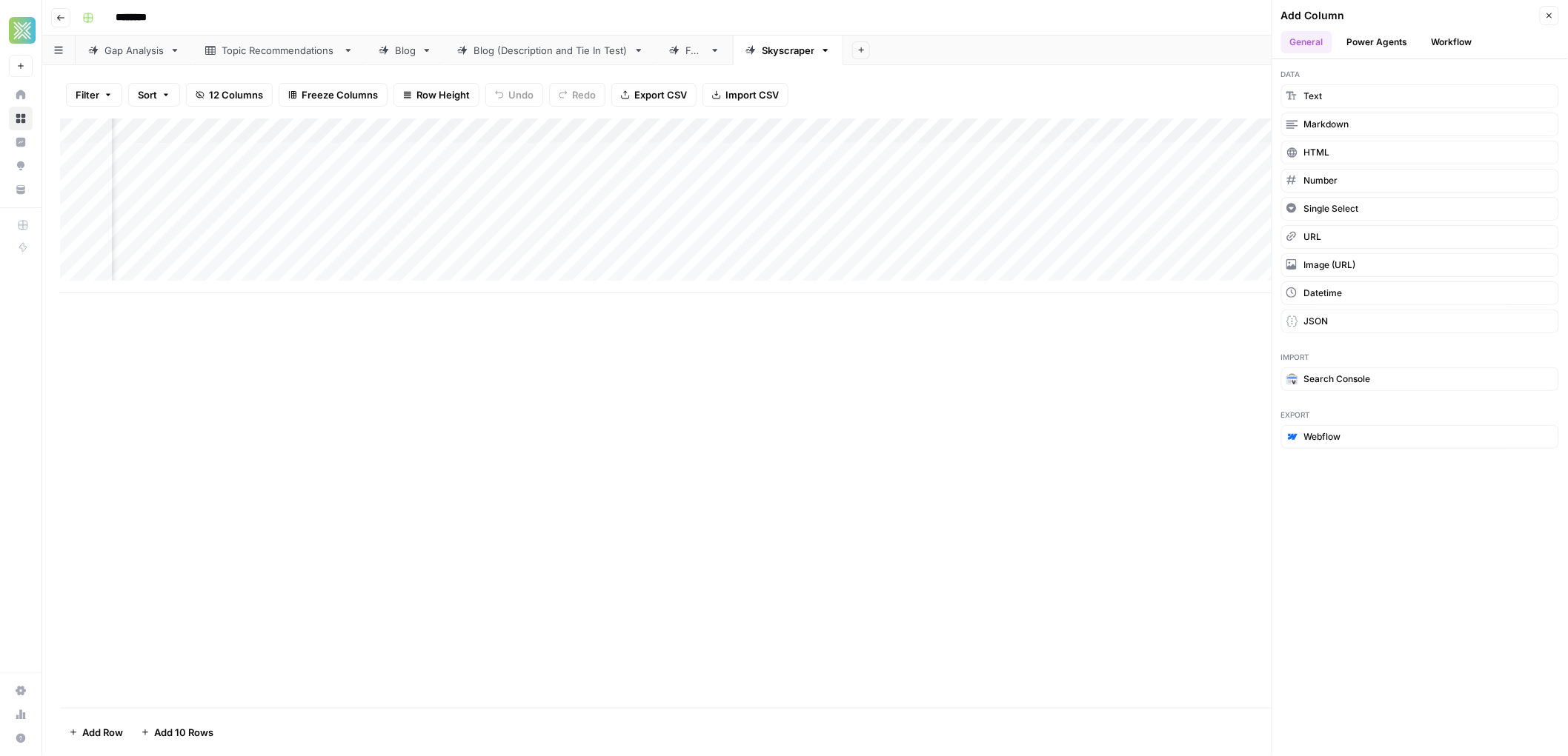
click at [1460, 35] on button "Workflow" at bounding box center [1451, 43] width 58 height 22
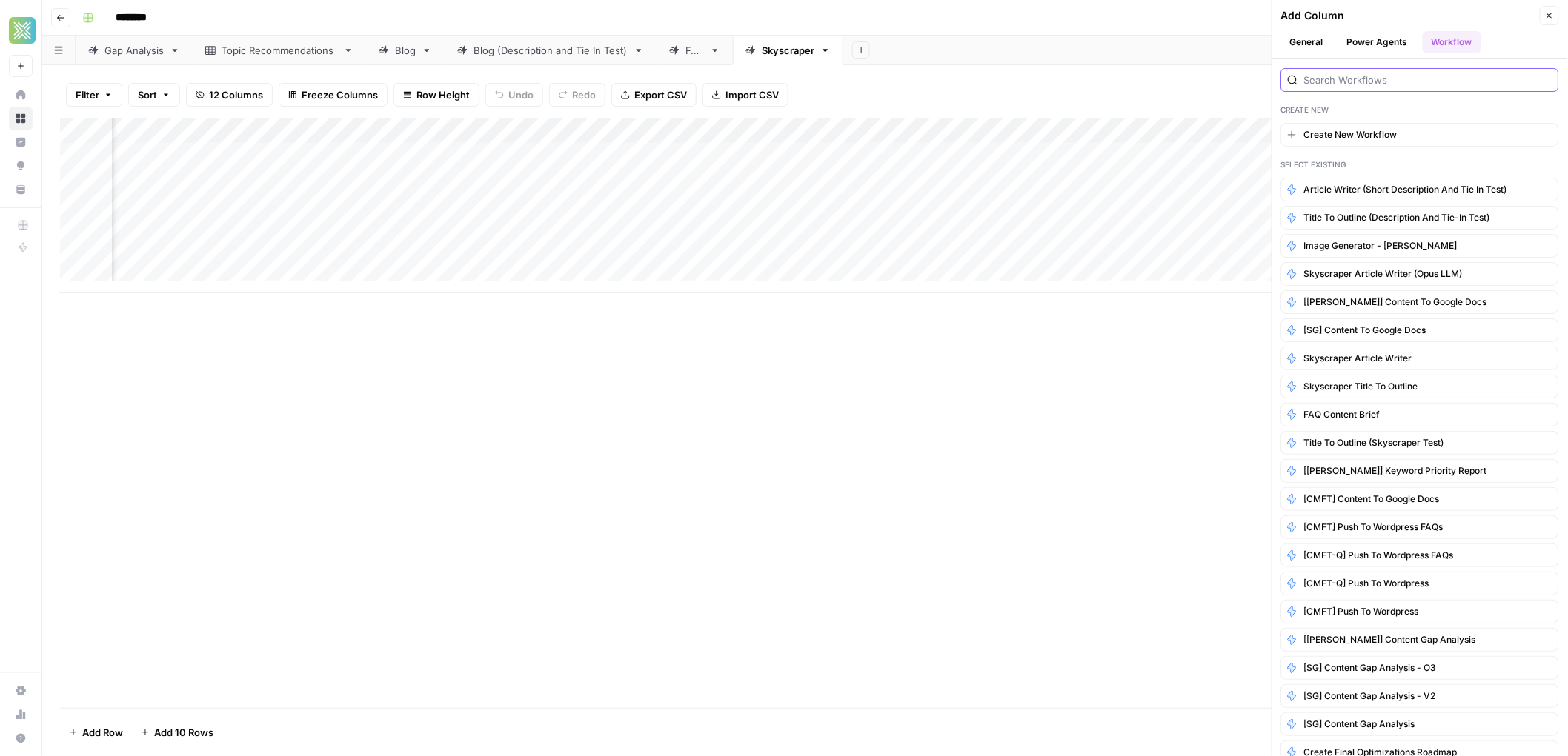
click at [1400, 83] on input "search" at bounding box center [1428, 80] width 248 height 15
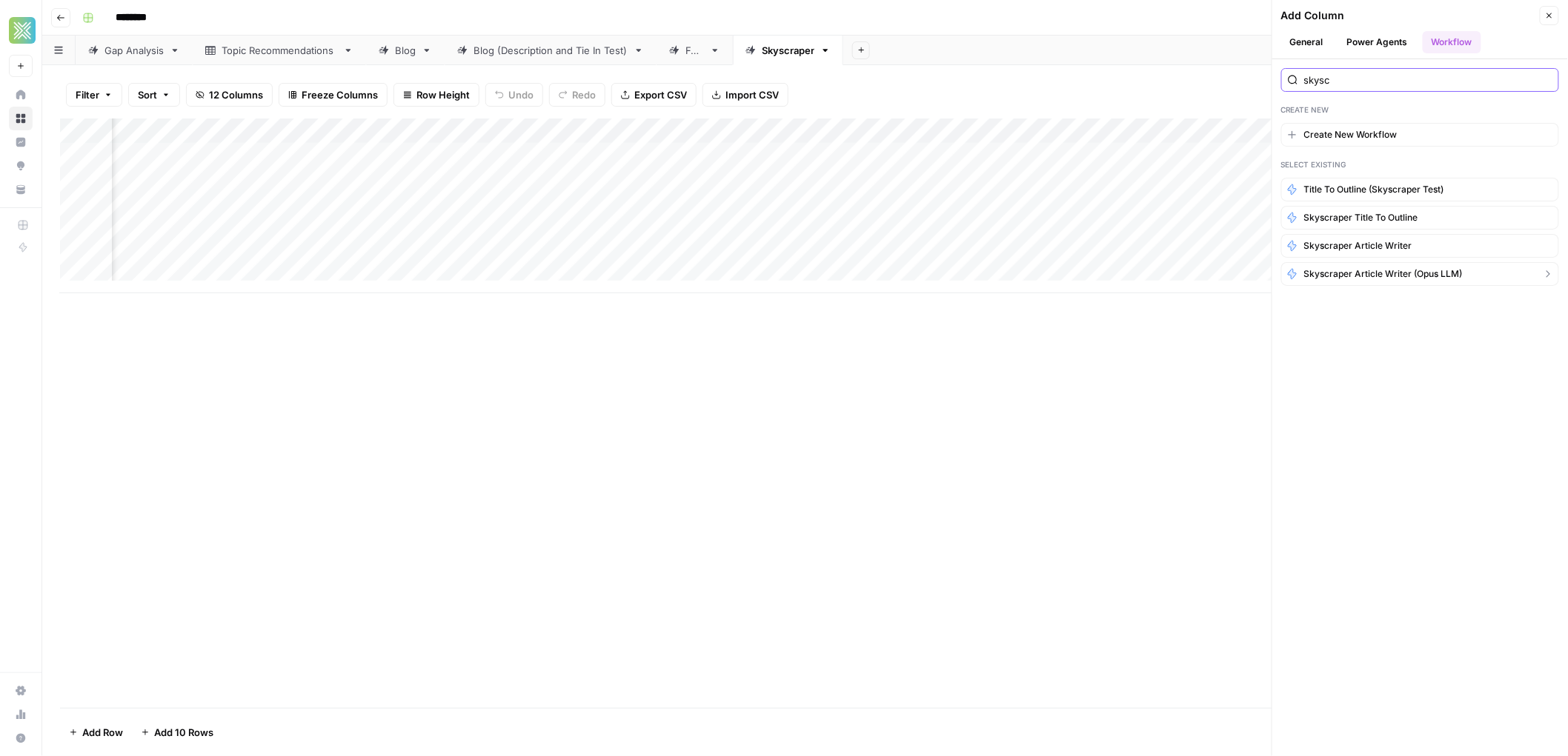
type input "skysc"
click at [1393, 278] on span "Skyscraper Article Writer (Opus LLM)" at bounding box center [1383, 274] width 158 height 13
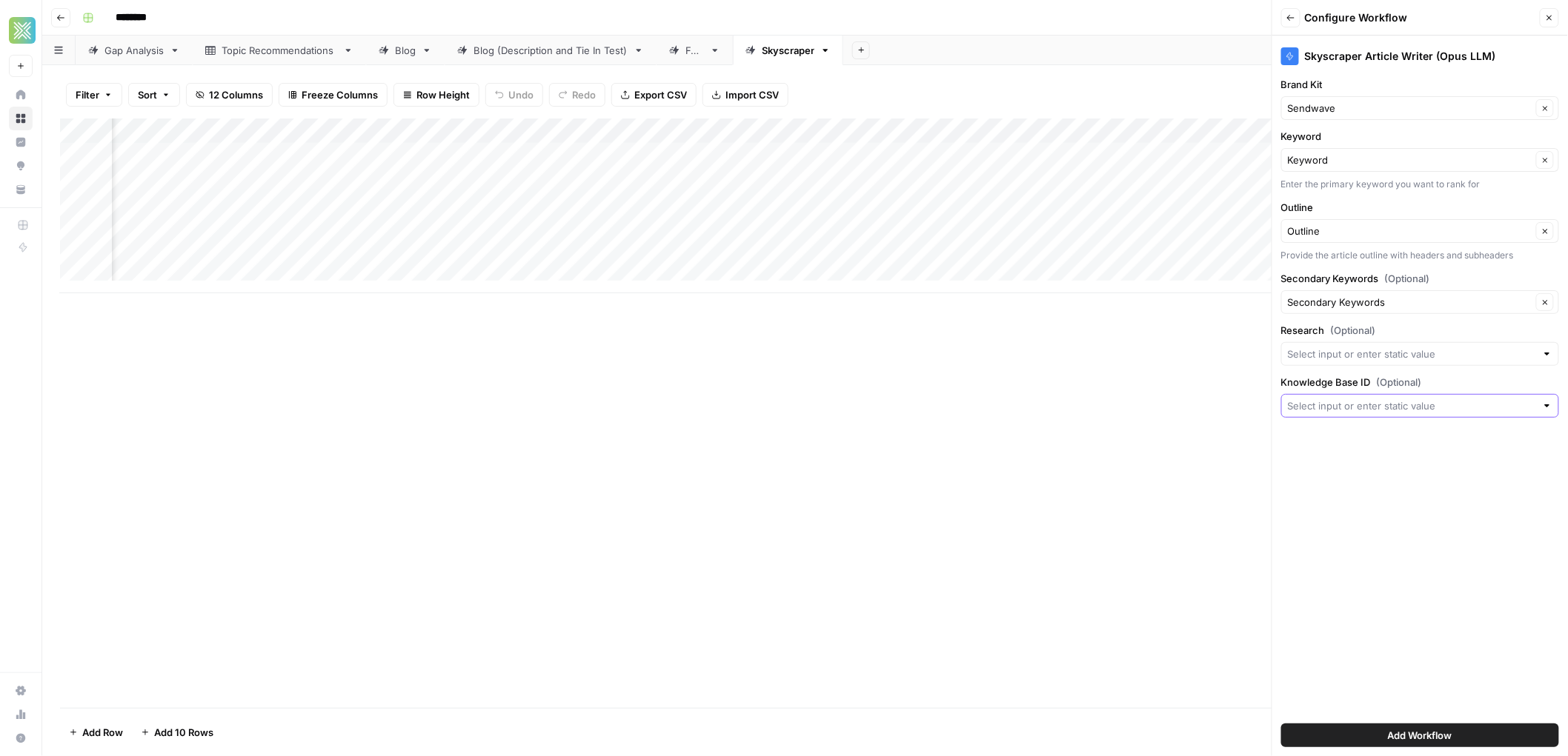
click at [1337, 412] on input "Knowledge Base ID (Optional)" at bounding box center [1412, 406] width 248 height 15
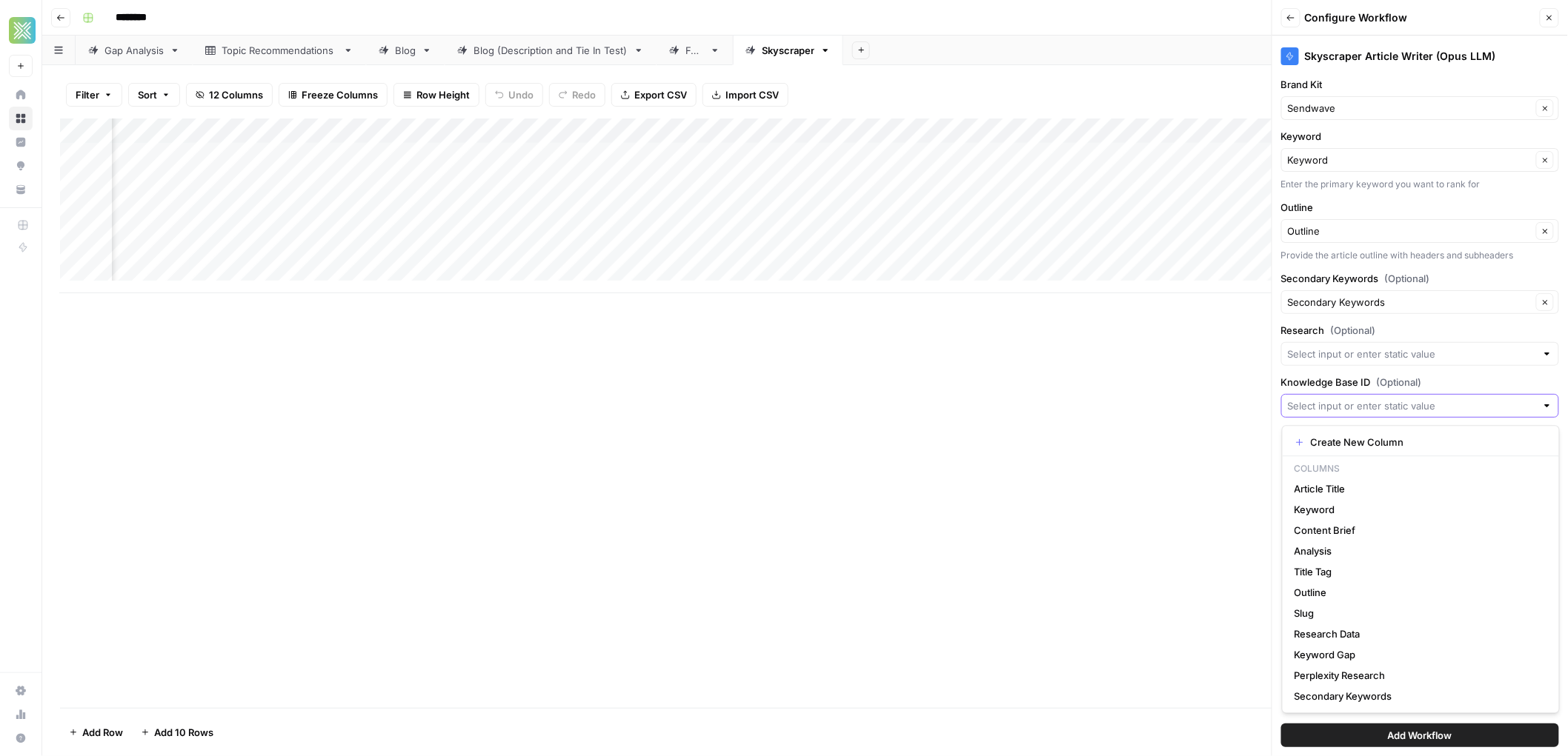
paste input "12405"
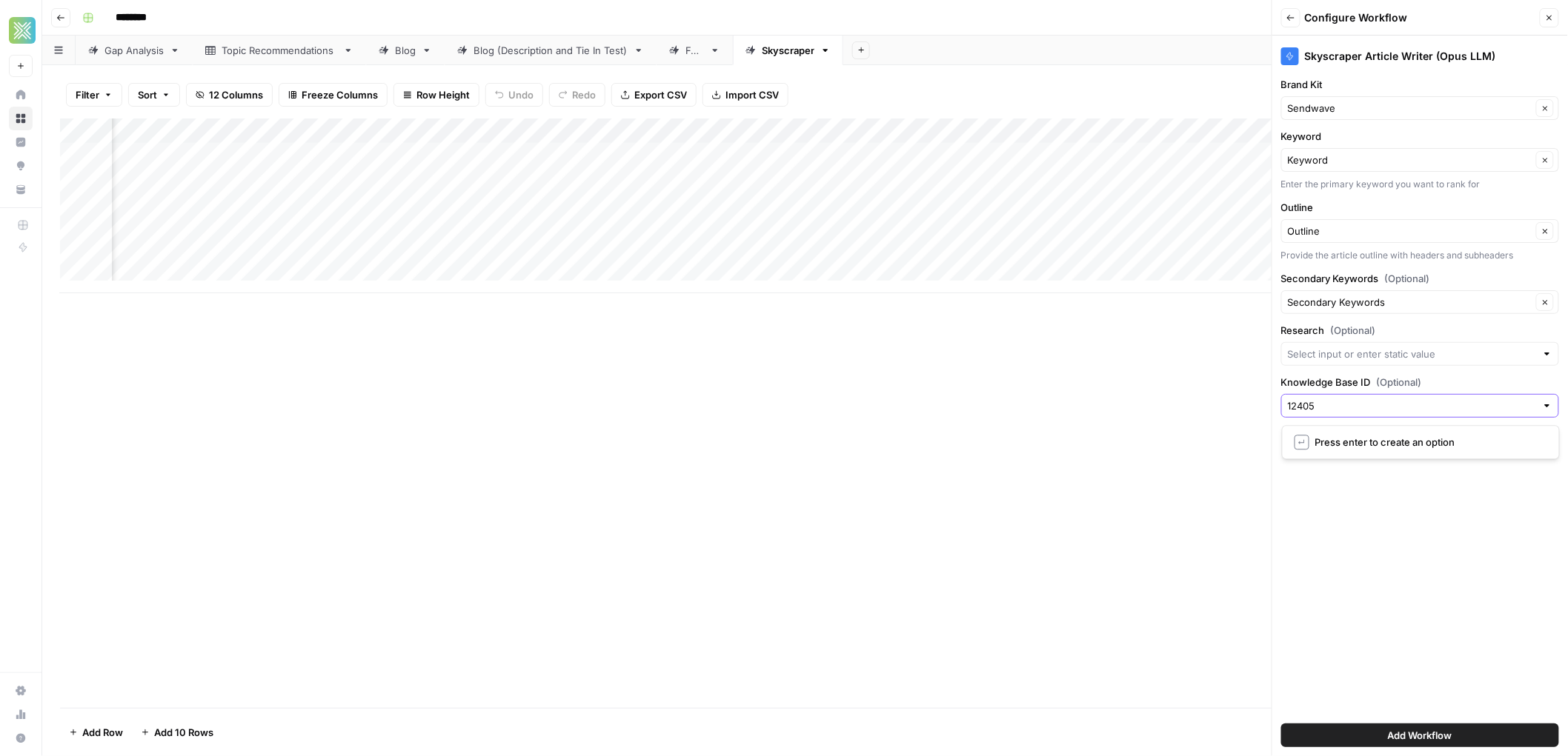
type input "12405"
click at [1314, 442] on div "↵ Press enter to create an option" at bounding box center [1421, 442] width 253 height 15
click at [1357, 356] on input "Research (Optional)" at bounding box center [1412, 354] width 248 height 15
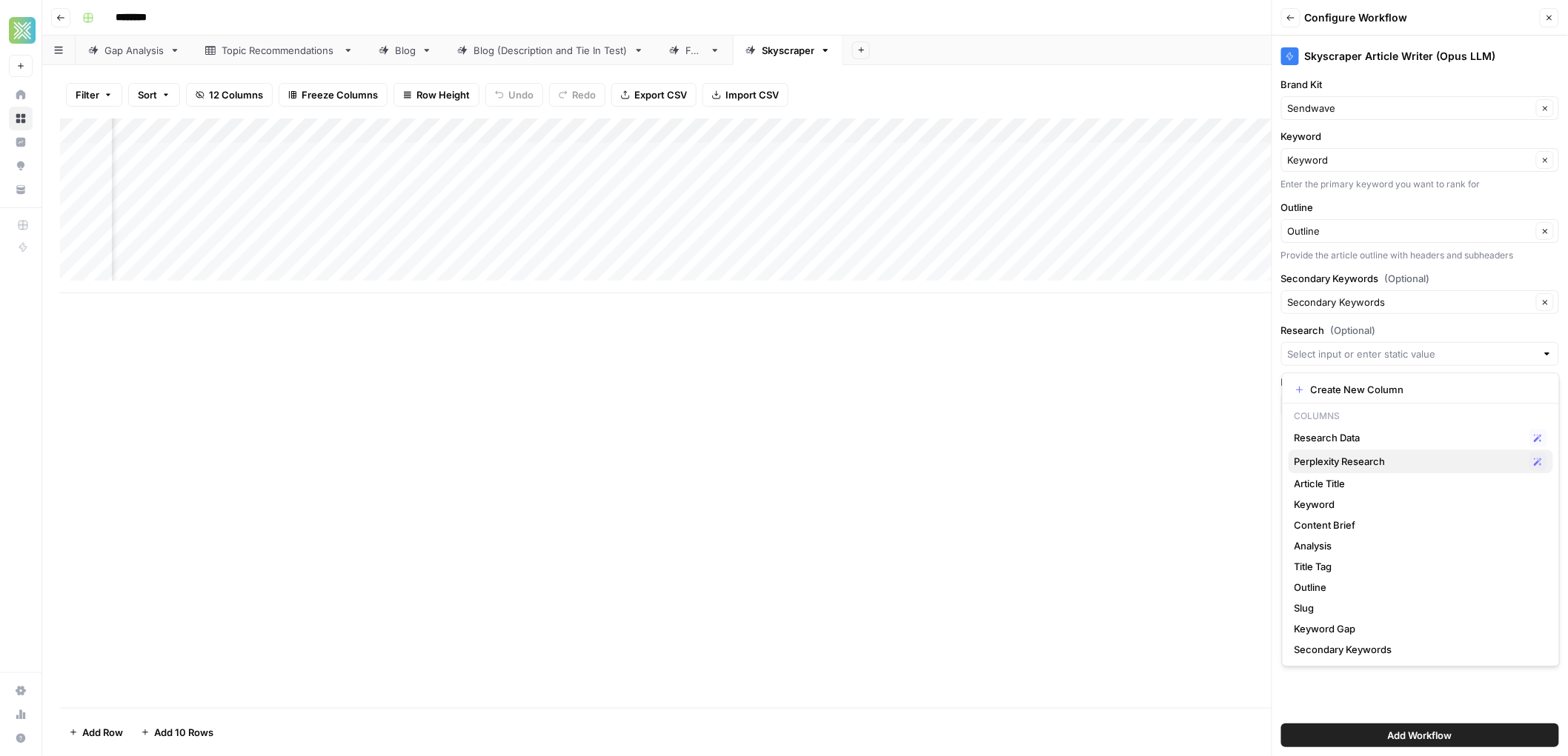
click at [1368, 462] on span "Perplexity Research" at bounding box center [1409, 461] width 229 height 15
type input "Perplexity Research"
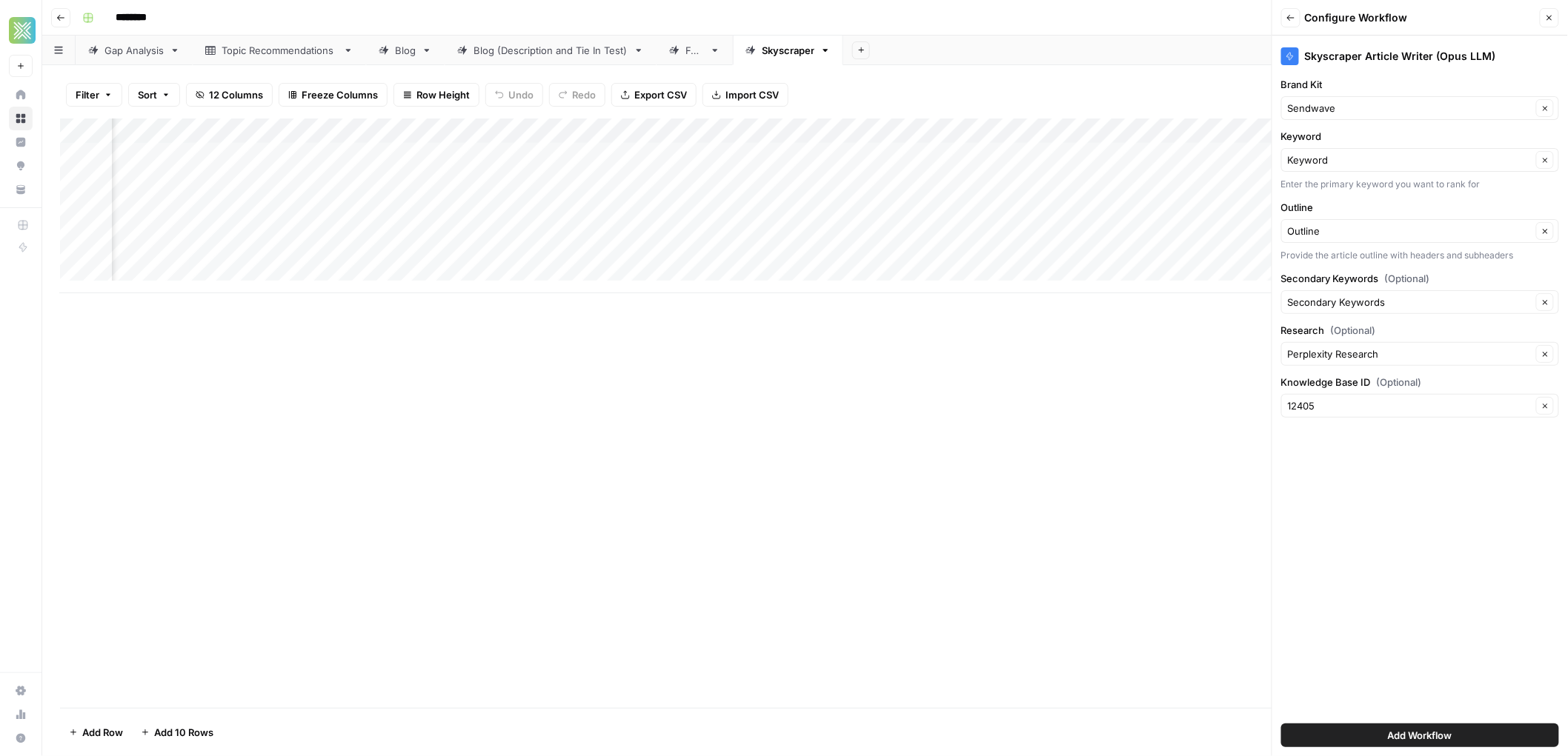
click at [1451, 732] on span "Add Workflow" at bounding box center [1421, 736] width 65 height 15
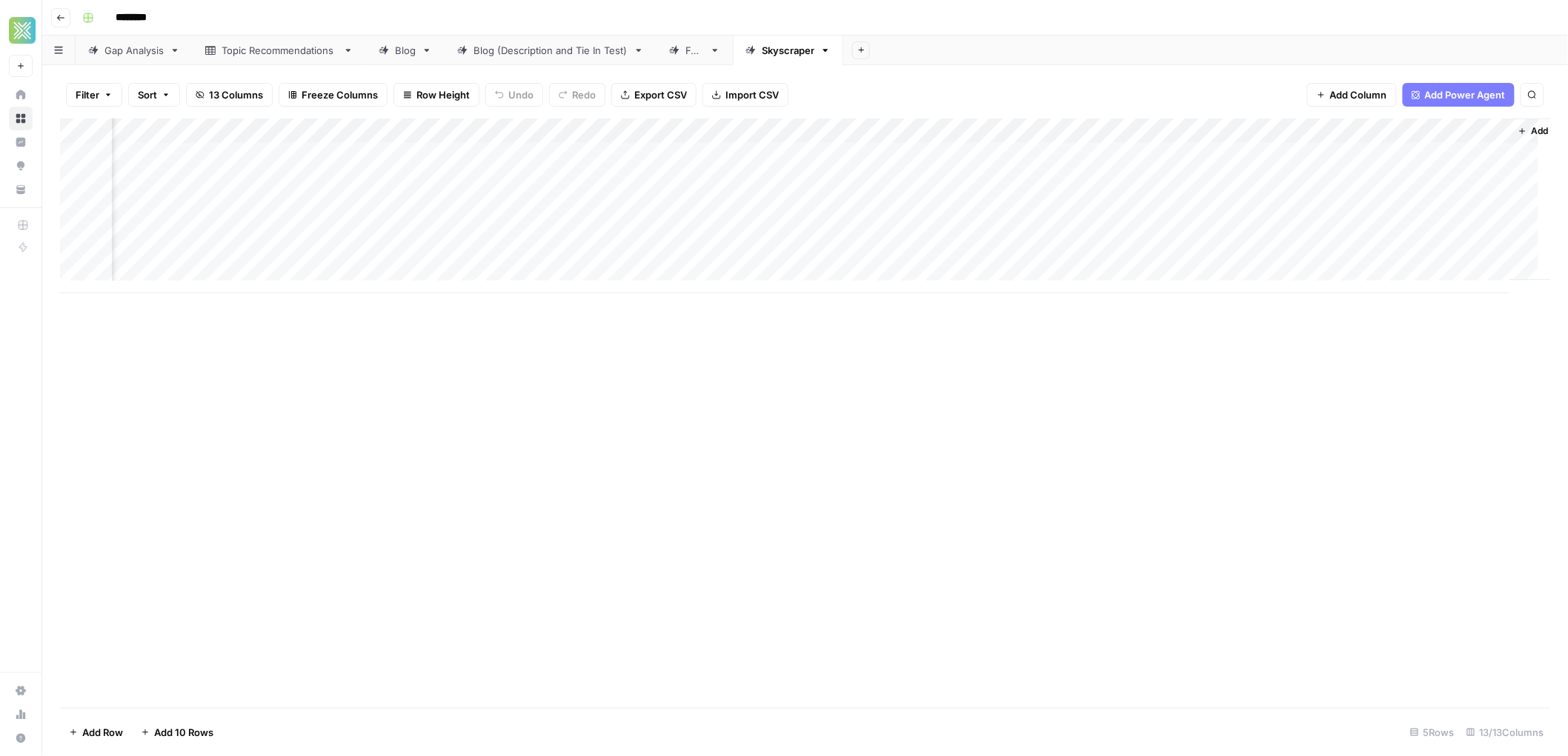
scroll to position [0, 898]
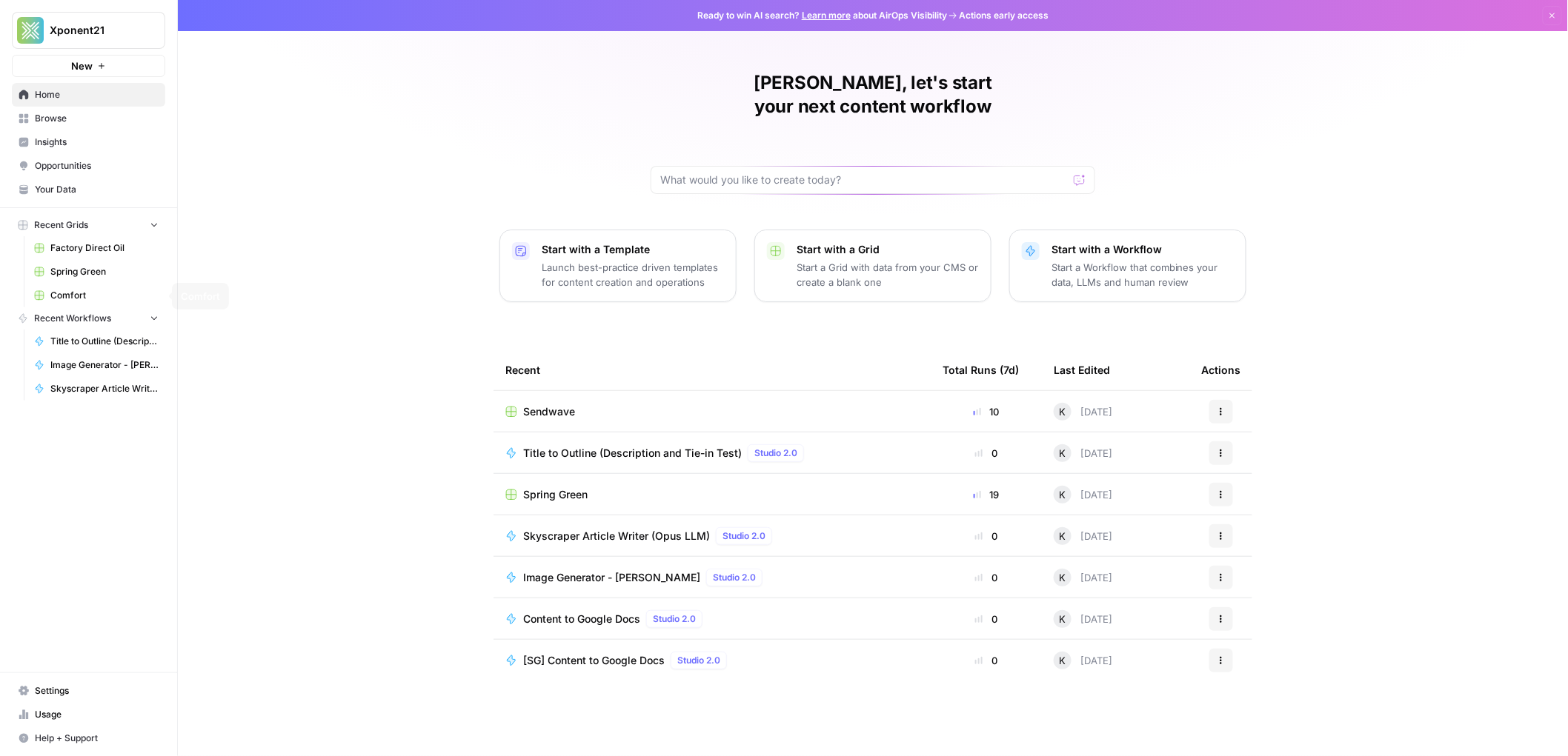
click at [83, 292] on span "Comfort" at bounding box center [104, 296] width 108 height 13
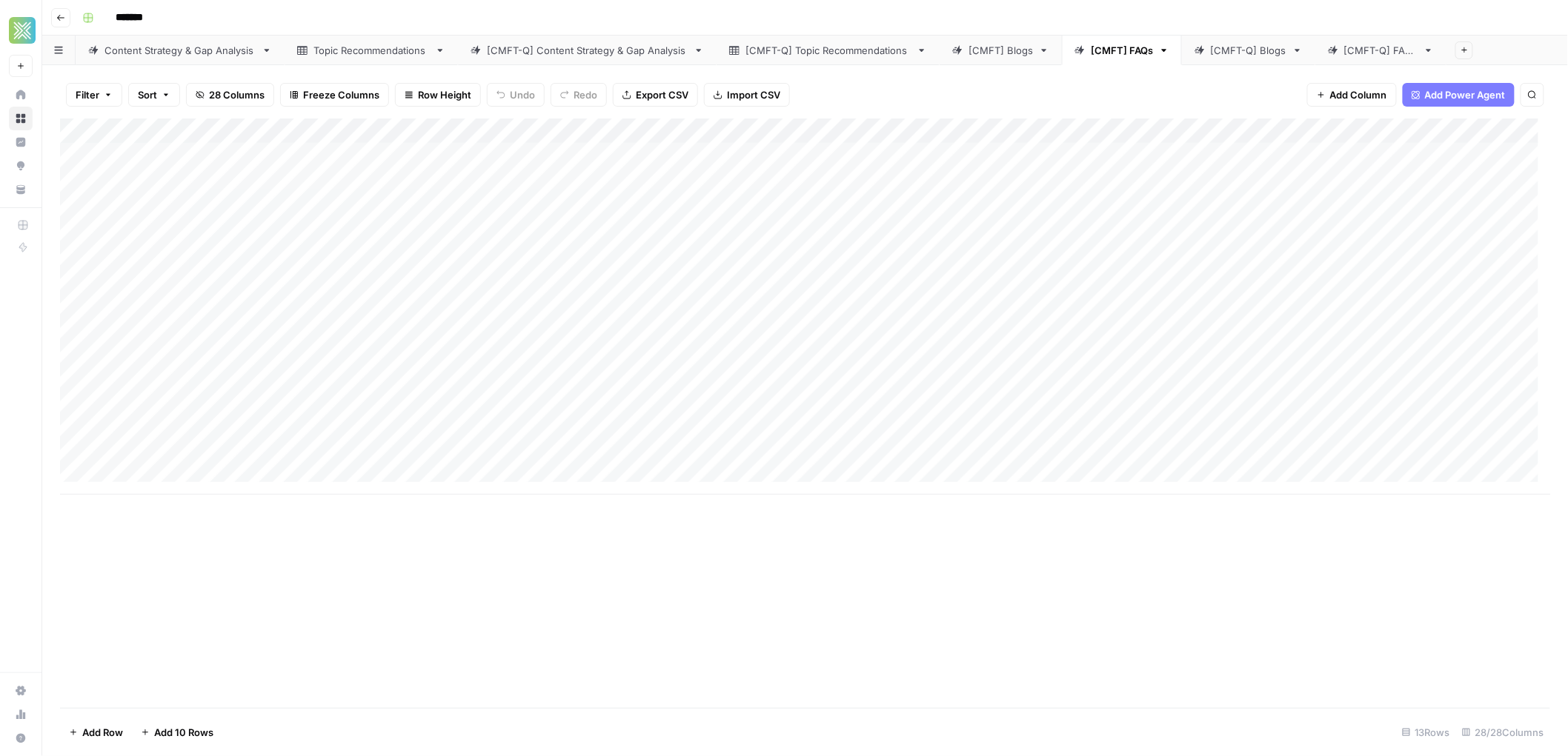
click at [1016, 57] on link "[CMFT] Blogs" at bounding box center [1001, 50] width 122 height 30
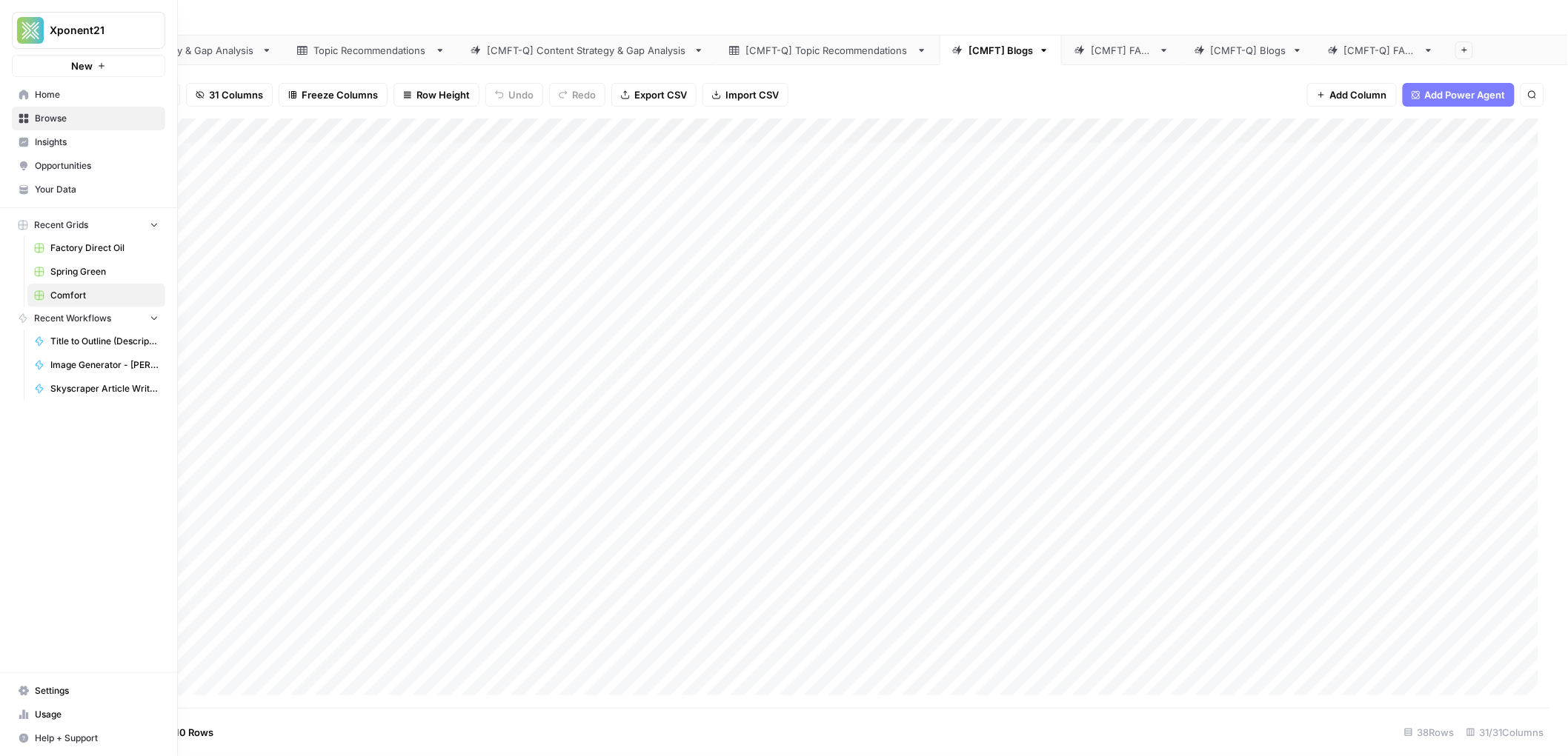
click at [57, 115] on span "Browse" at bounding box center [97, 119] width 124 height 13
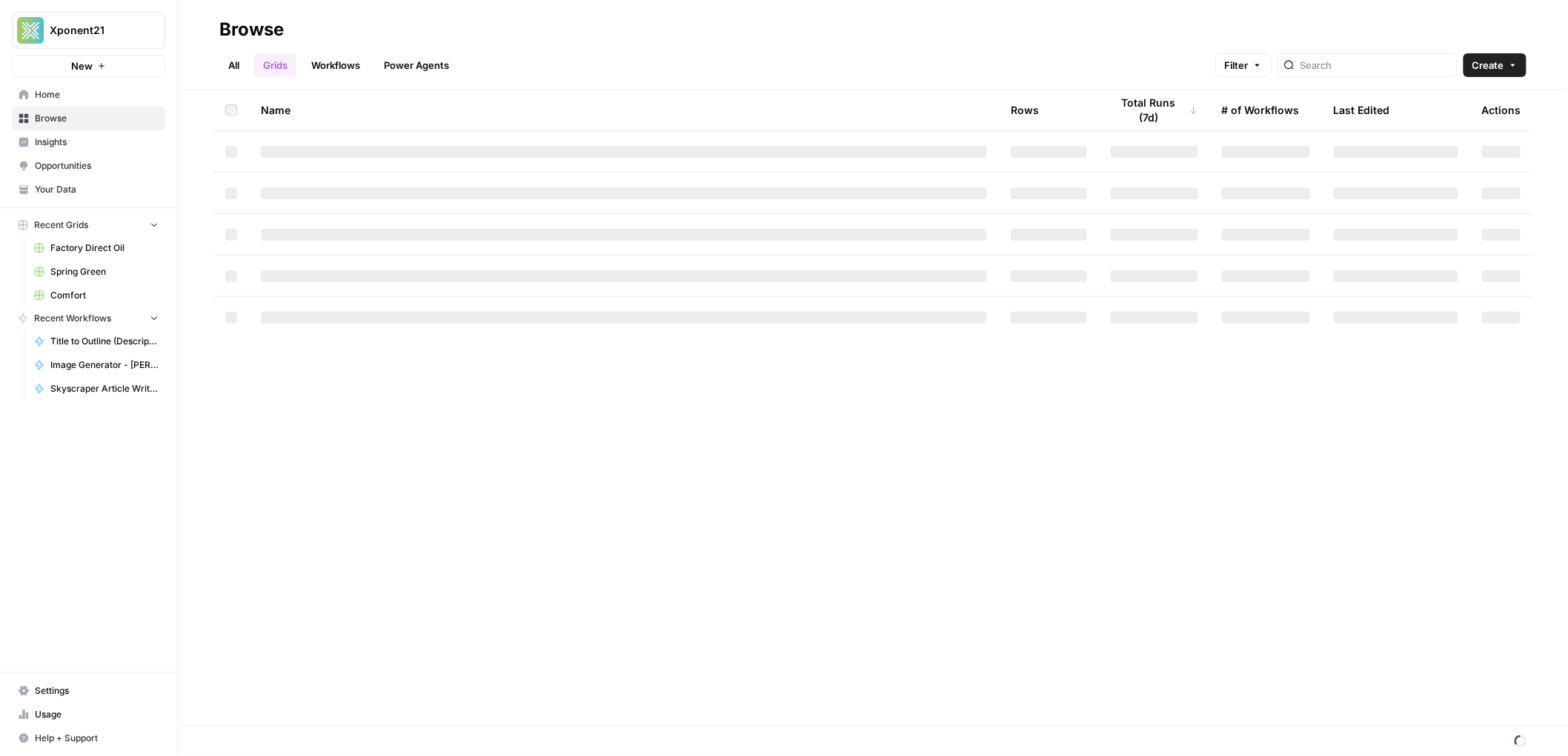
click at [342, 65] on link "Workflows" at bounding box center [335, 66] width 67 height 24
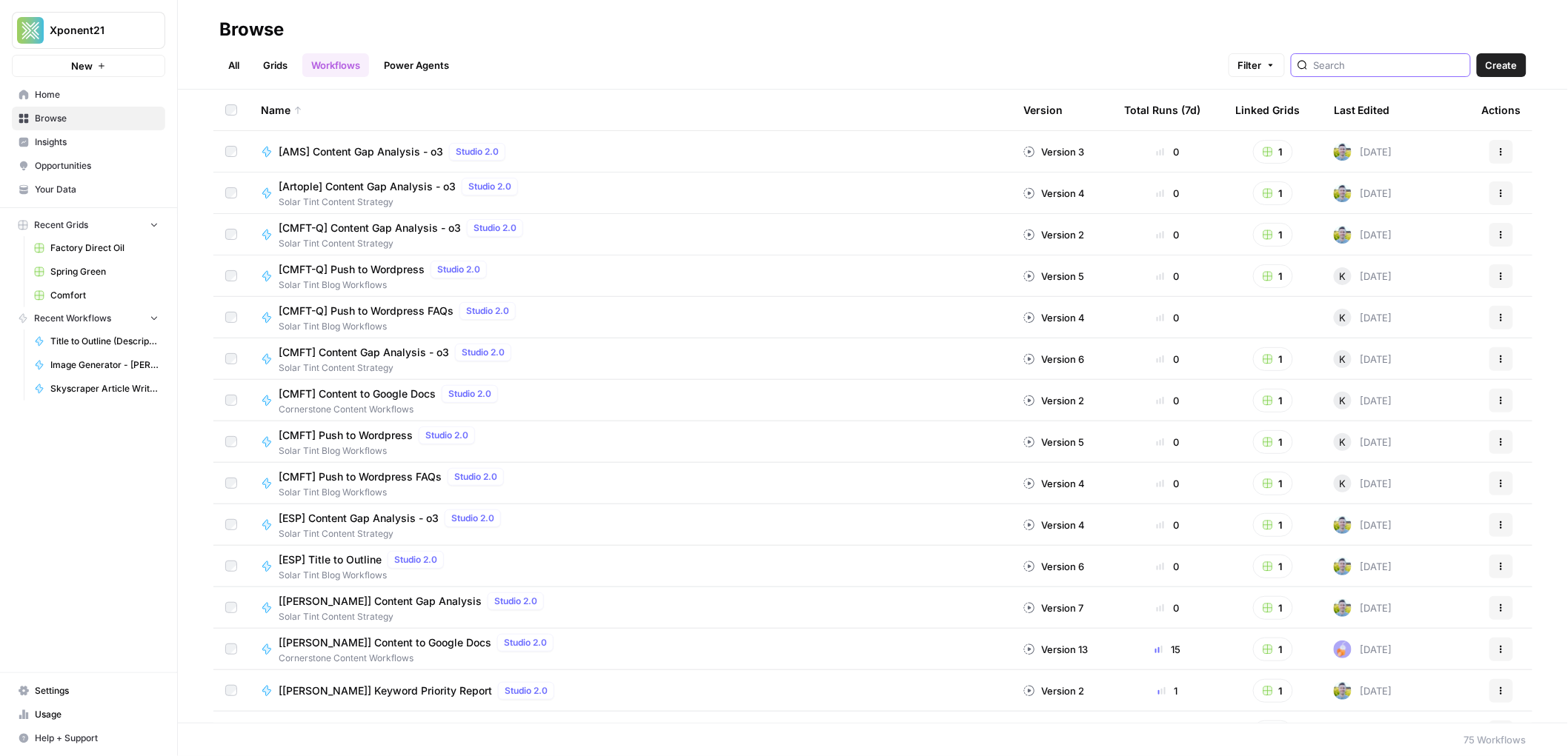
click at [1393, 64] on input "search" at bounding box center [1389, 65] width 150 height 15
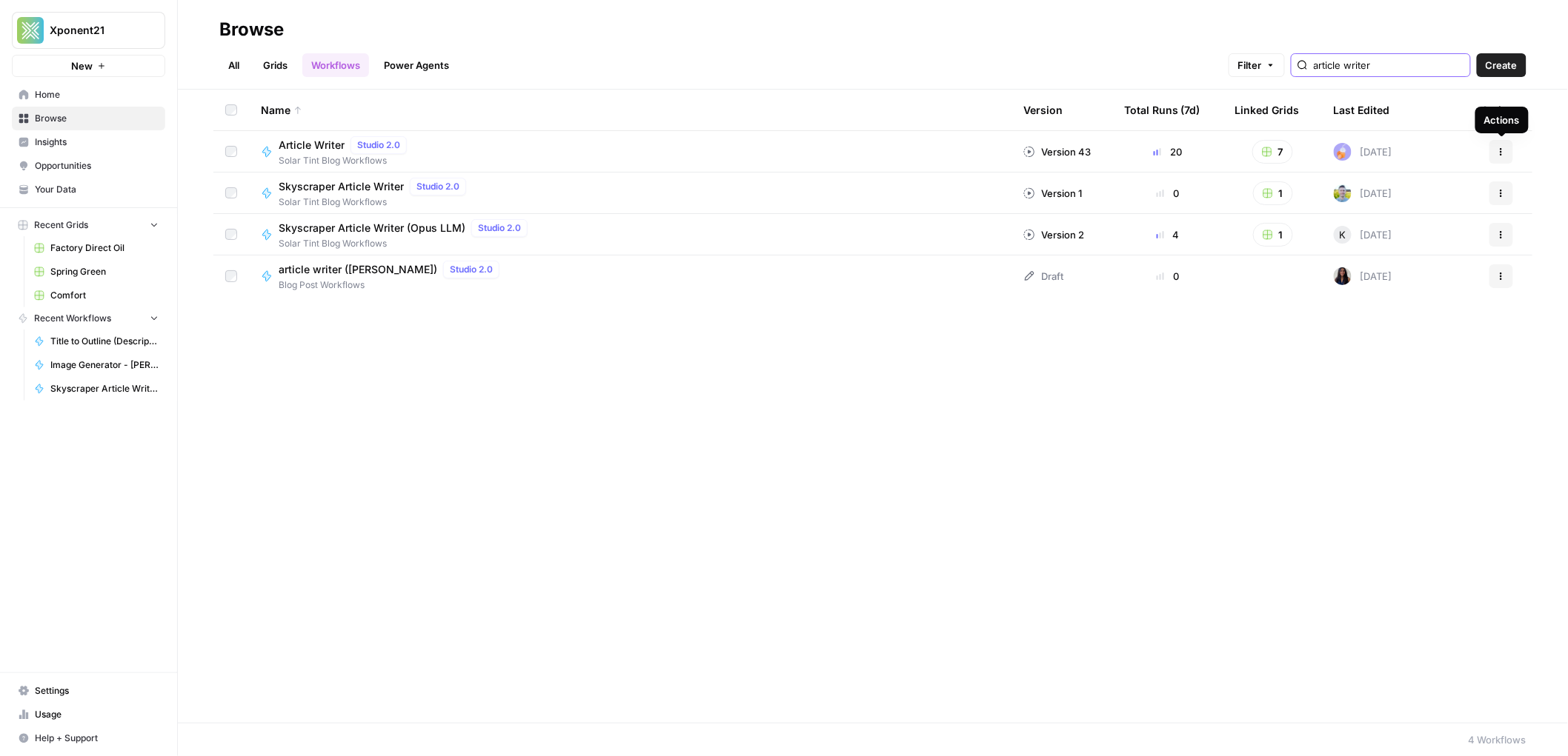
type input "article writer"
click at [1497, 154] on icon "button" at bounding box center [1501, 152] width 9 height 9
click at [1401, 305] on span "Duplicate" at bounding box center [1436, 303] width 119 height 15
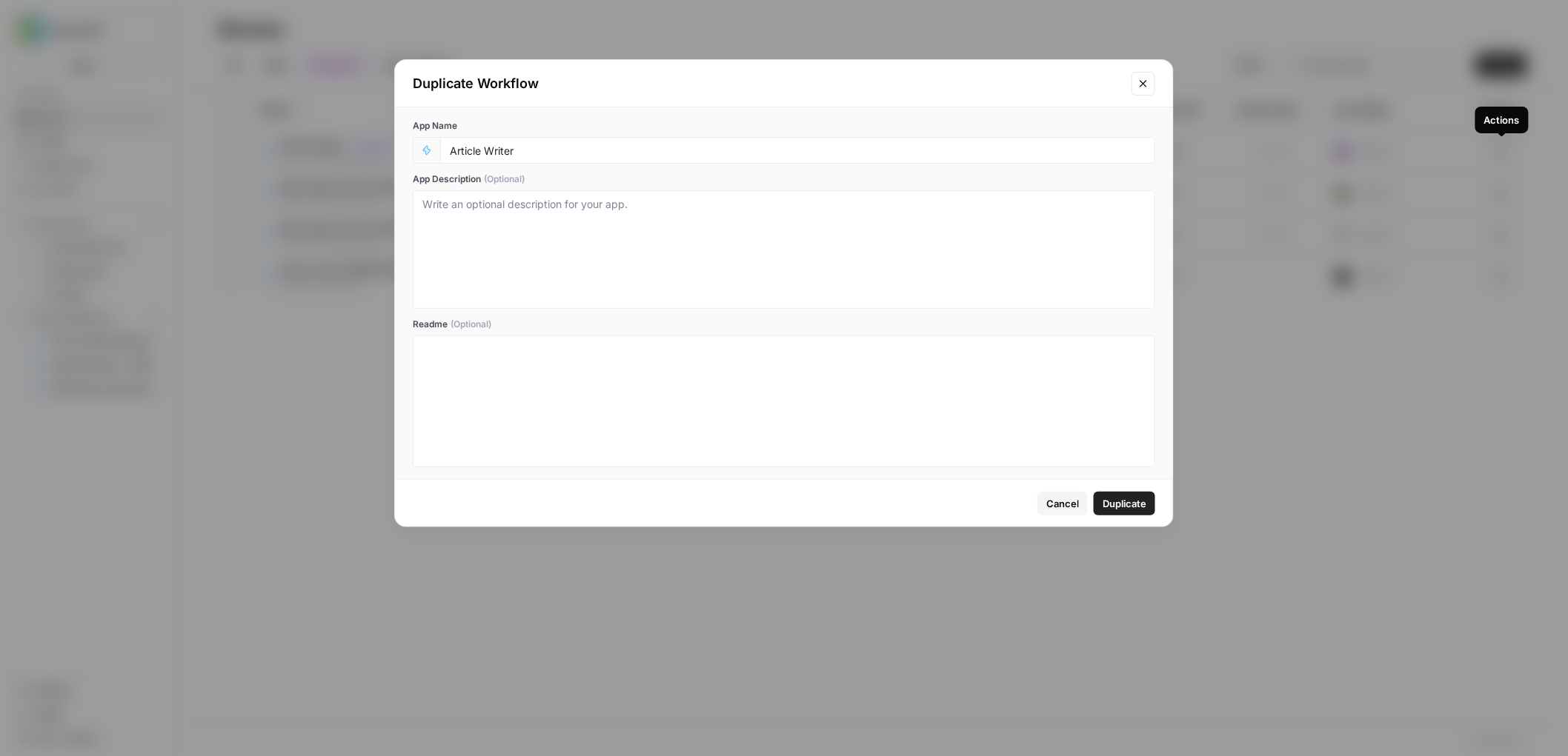
click at [547, 159] on div "Article Writer" at bounding box center [798, 150] width 715 height 27
click at [550, 152] on input "Article Writer" at bounding box center [797, 150] width 696 height 13
type input "Article Writer (Short Description and Tie In Test)"
click at [1142, 497] on span "Duplicate" at bounding box center [1124, 504] width 44 height 15
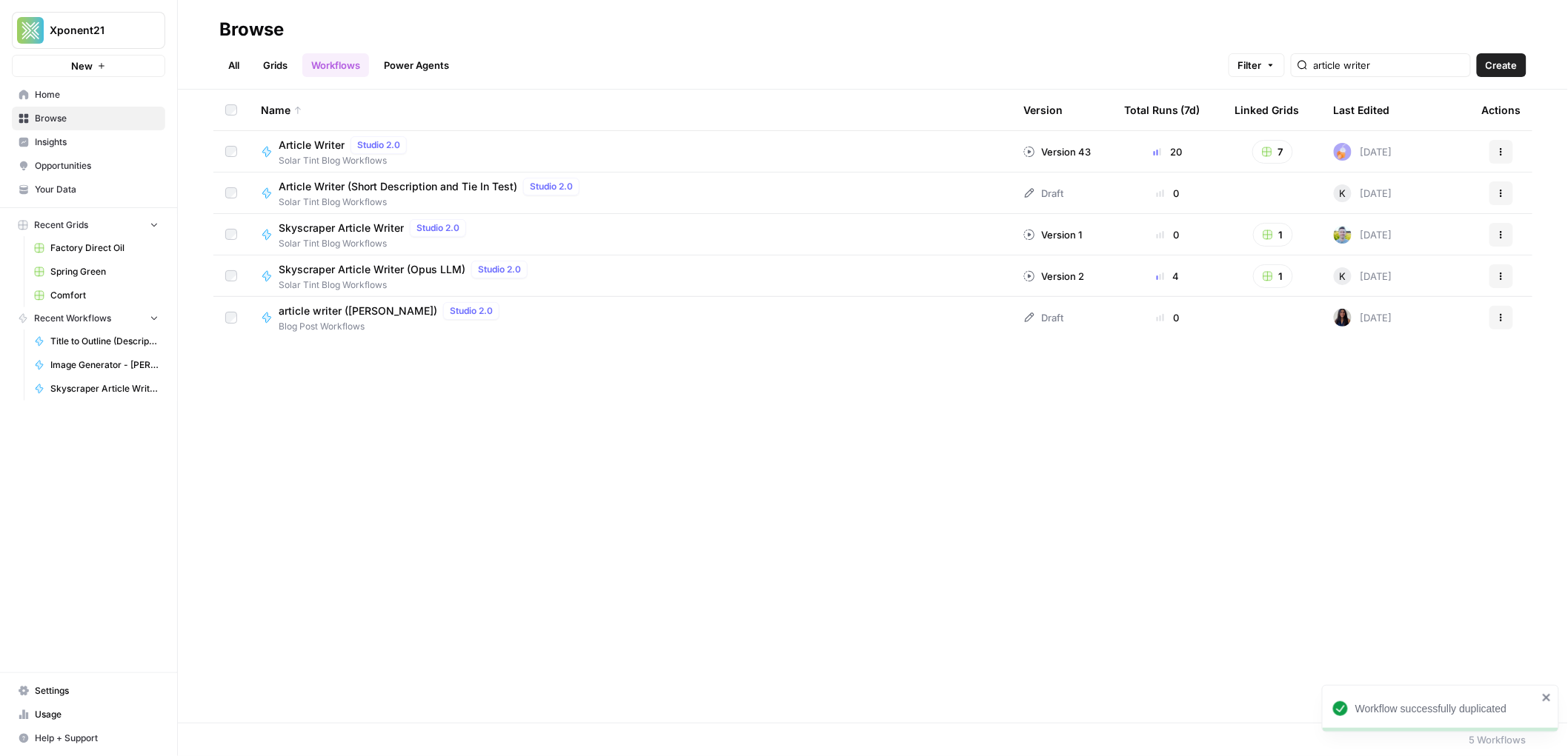
click at [412, 188] on span "Article Writer (Short Description and Tie In Test)" at bounding box center [398, 187] width 238 height 15
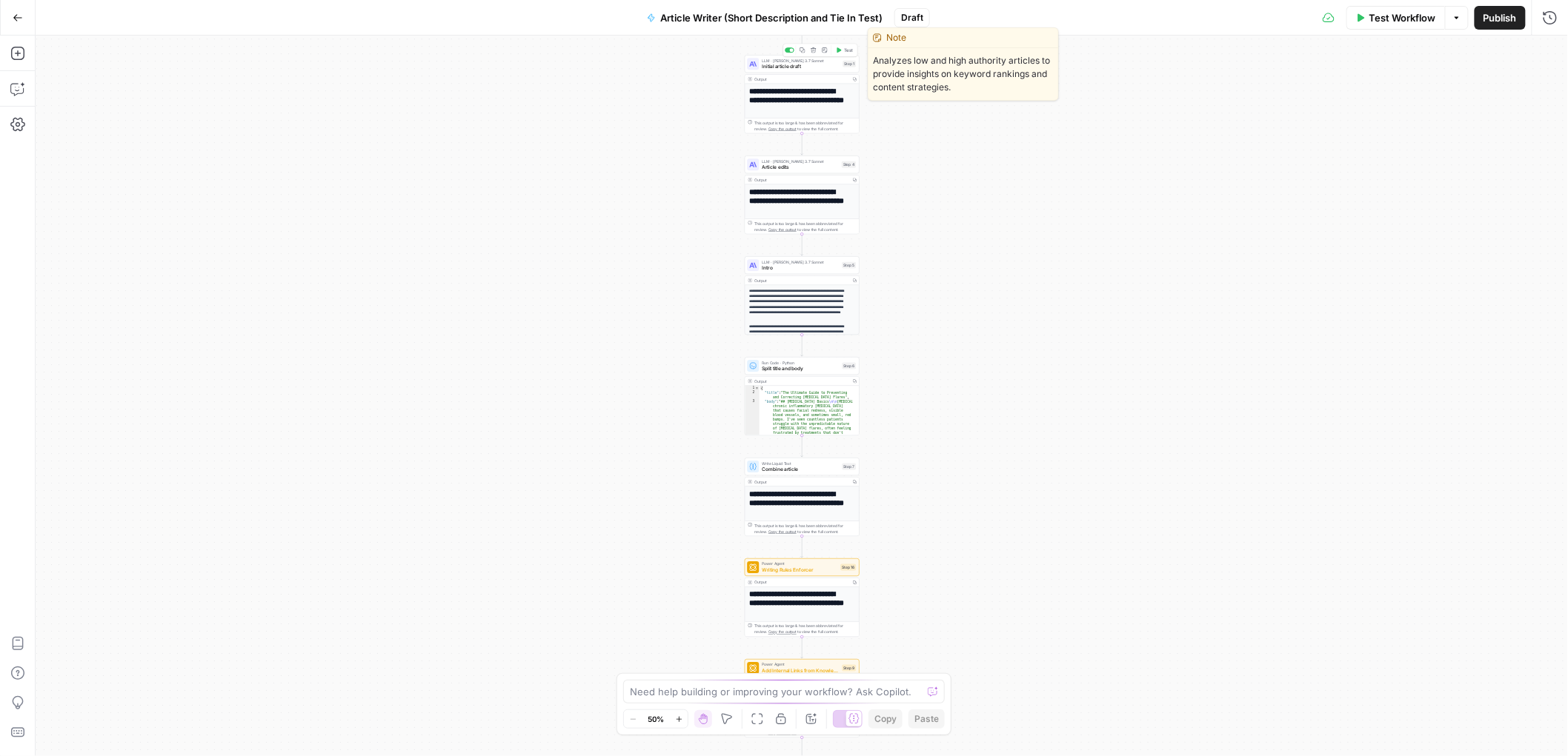
click at [790, 63] on span "Initial article draft" at bounding box center [802, 67] width 78 height 7
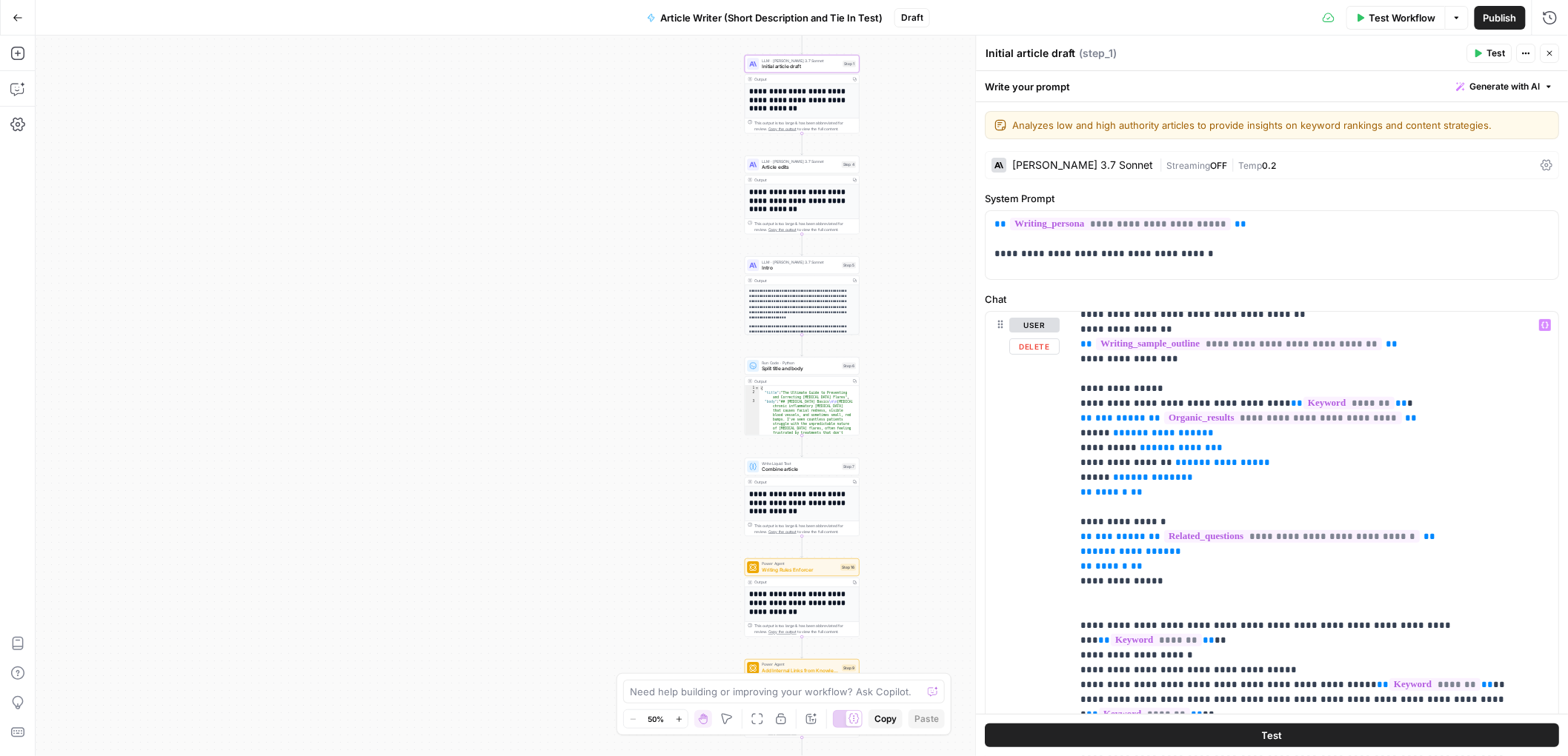
scroll to position [331, 0]
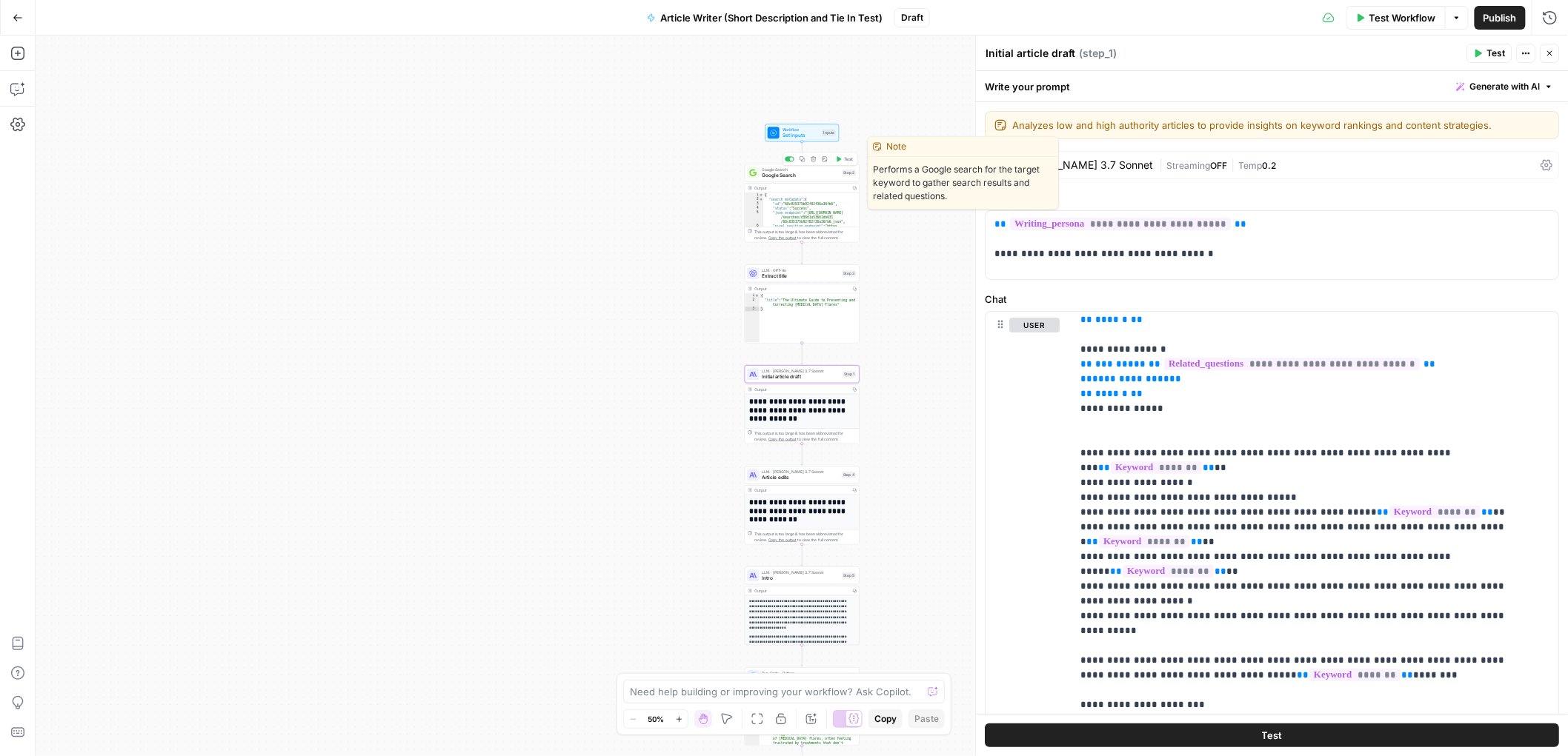
click at [797, 178] on span "Google Search" at bounding box center [801, 176] width 77 height 7
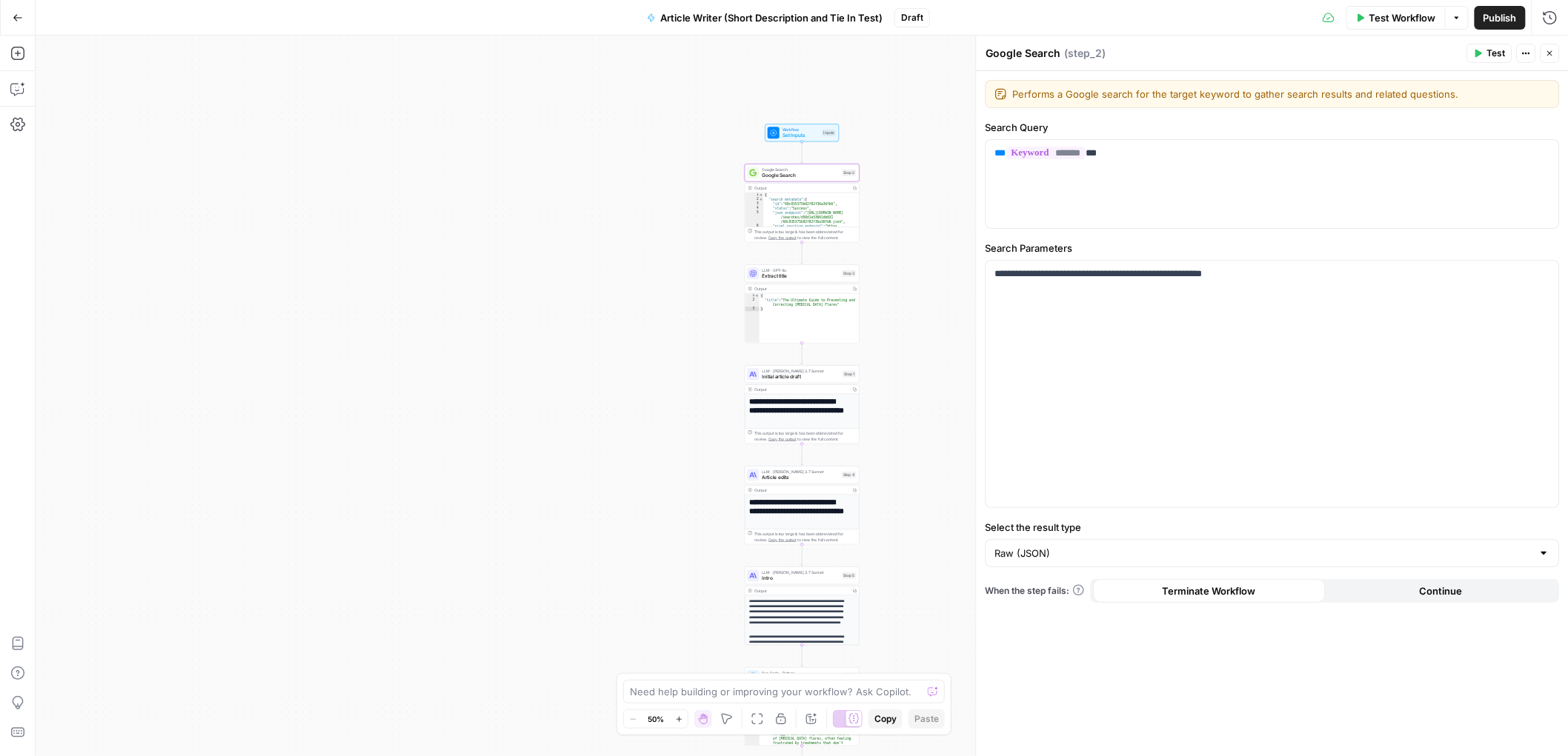
click at [825, 277] on span "Extract title" at bounding box center [801, 276] width 77 height 7
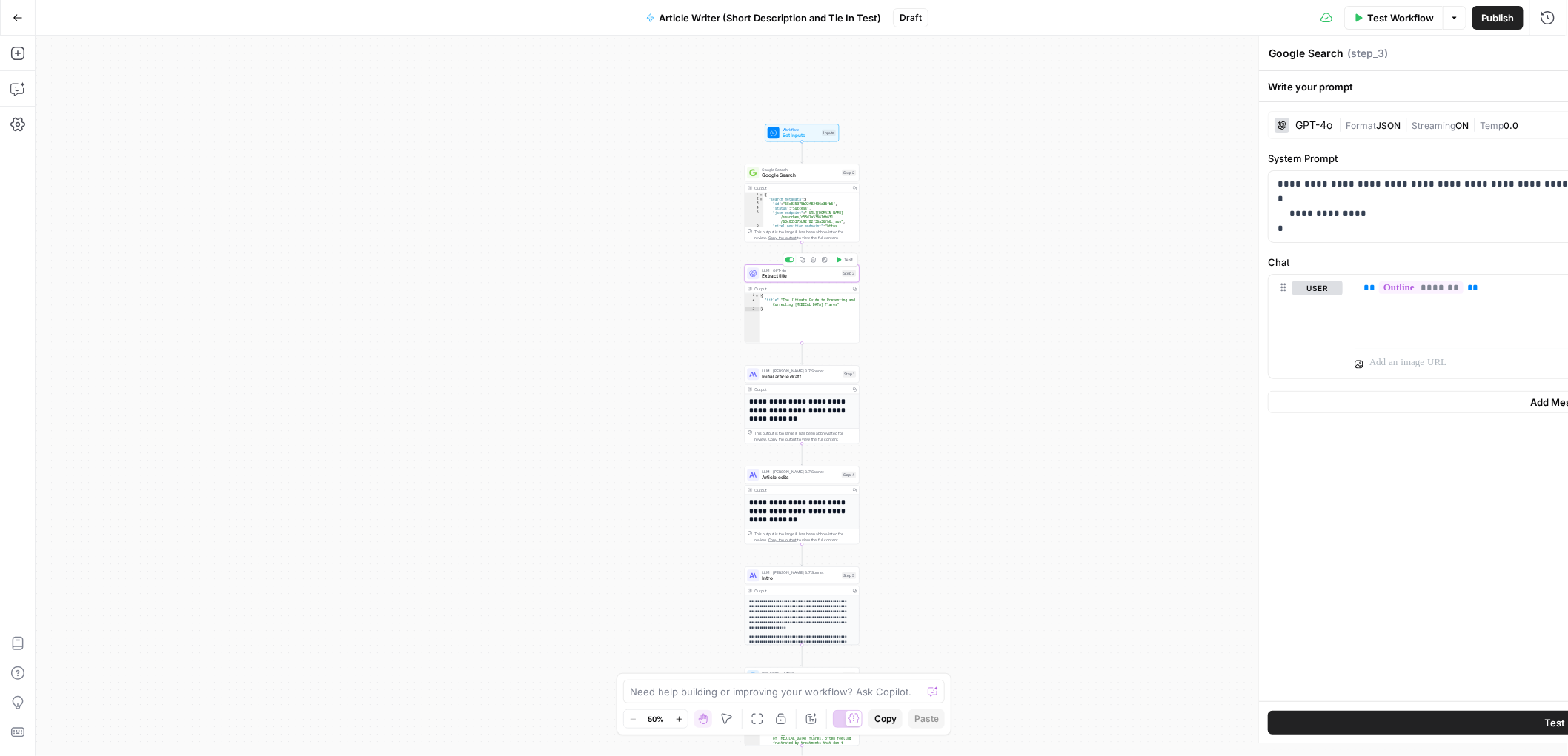
type textarea "Extract title"
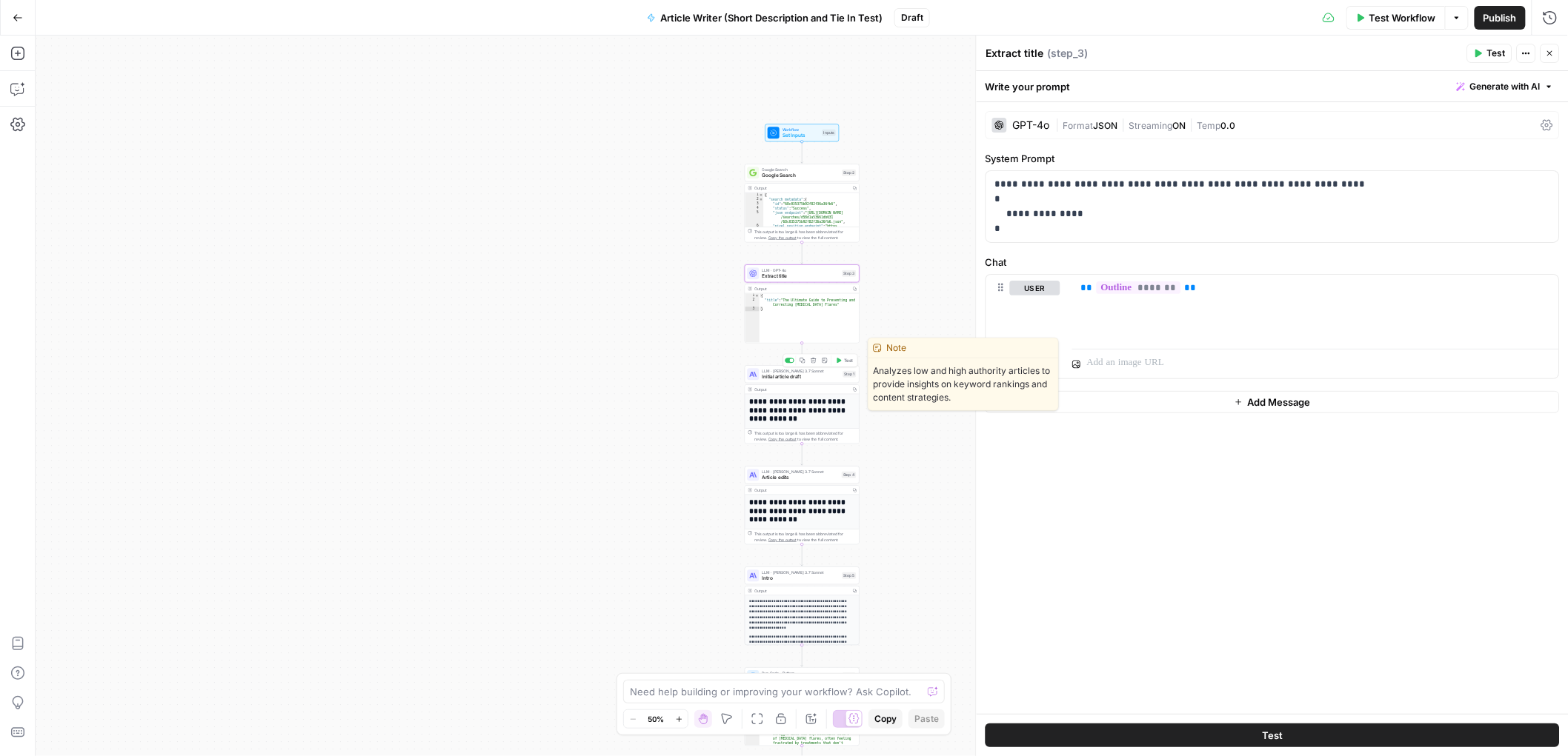
click at [803, 382] on div "LLM · Claude 3.7 Sonnet Initial article draft Step 1 Copy step Delete step Edit…" at bounding box center [803, 373] width 115 height 18
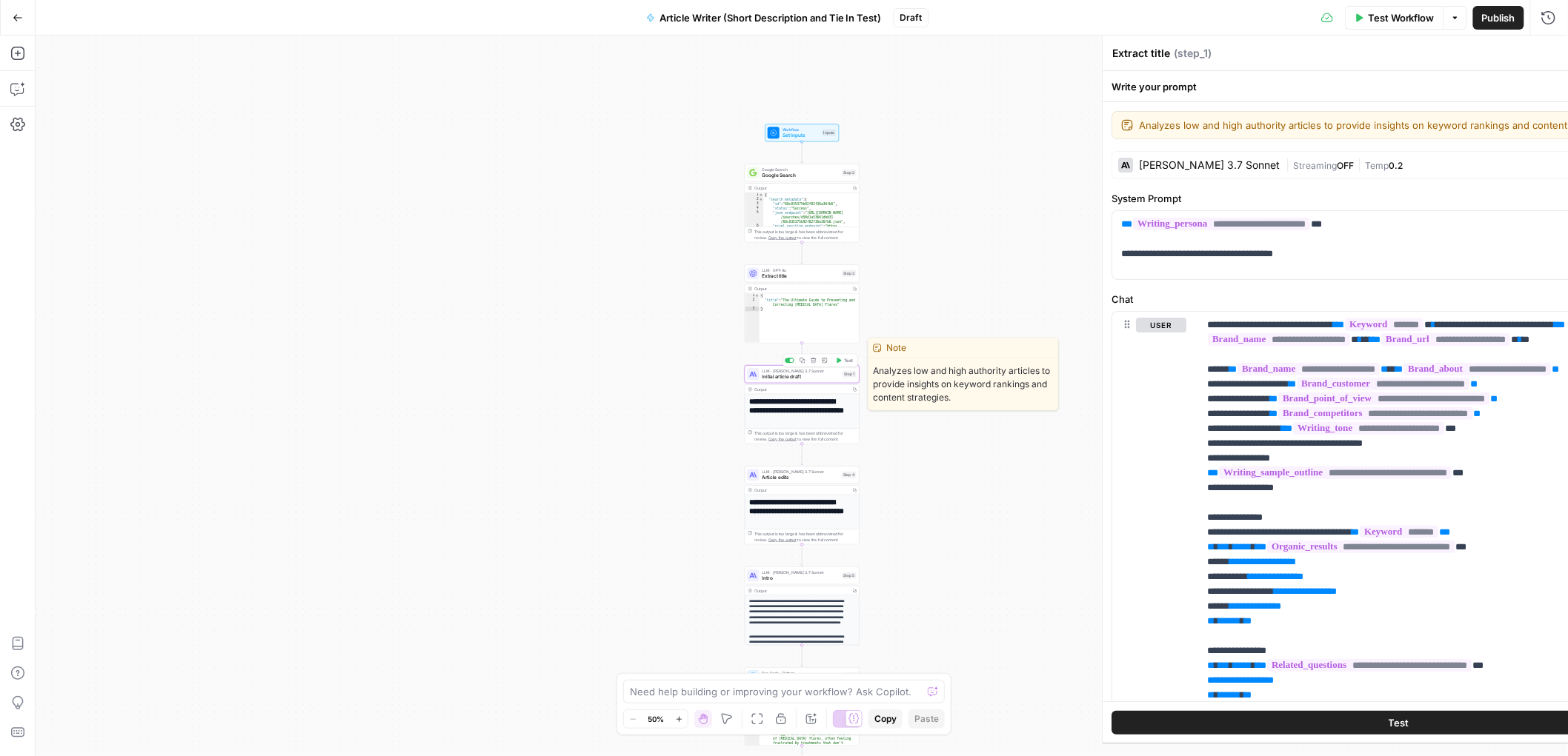
type textarea "Initial article draft"
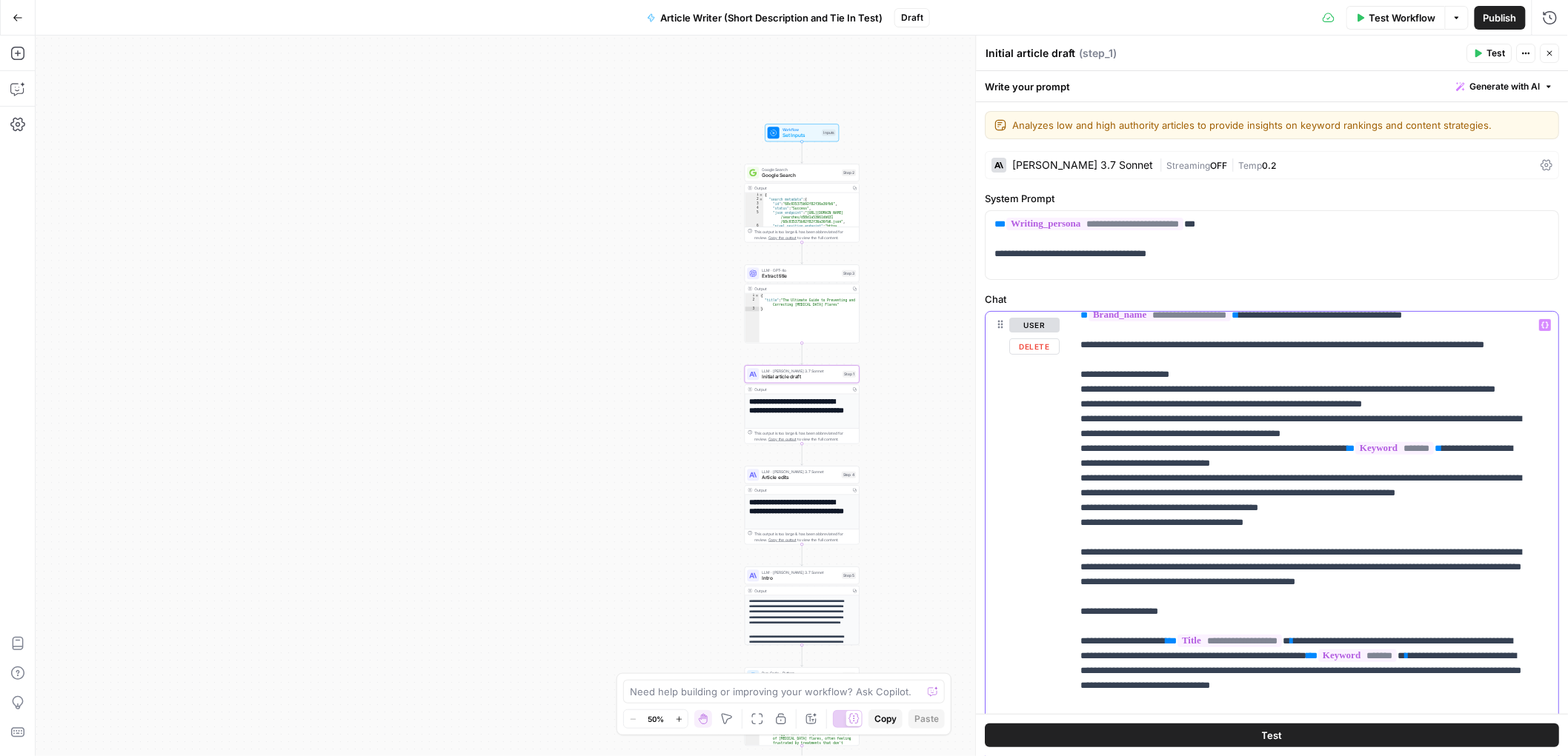
scroll to position [1508, 0]
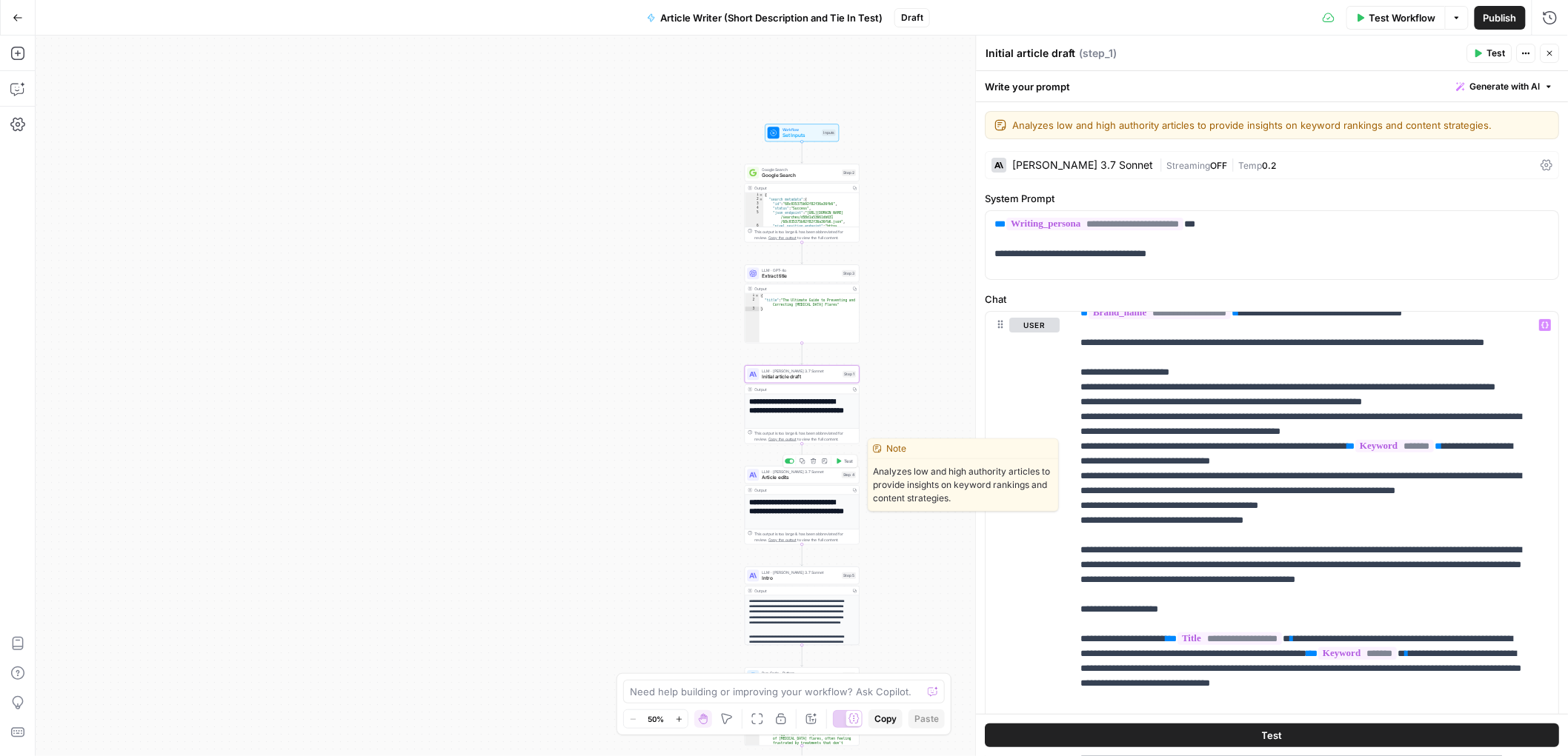
click at [797, 479] on span "Article edits" at bounding box center [801, 478] width 77 height 7
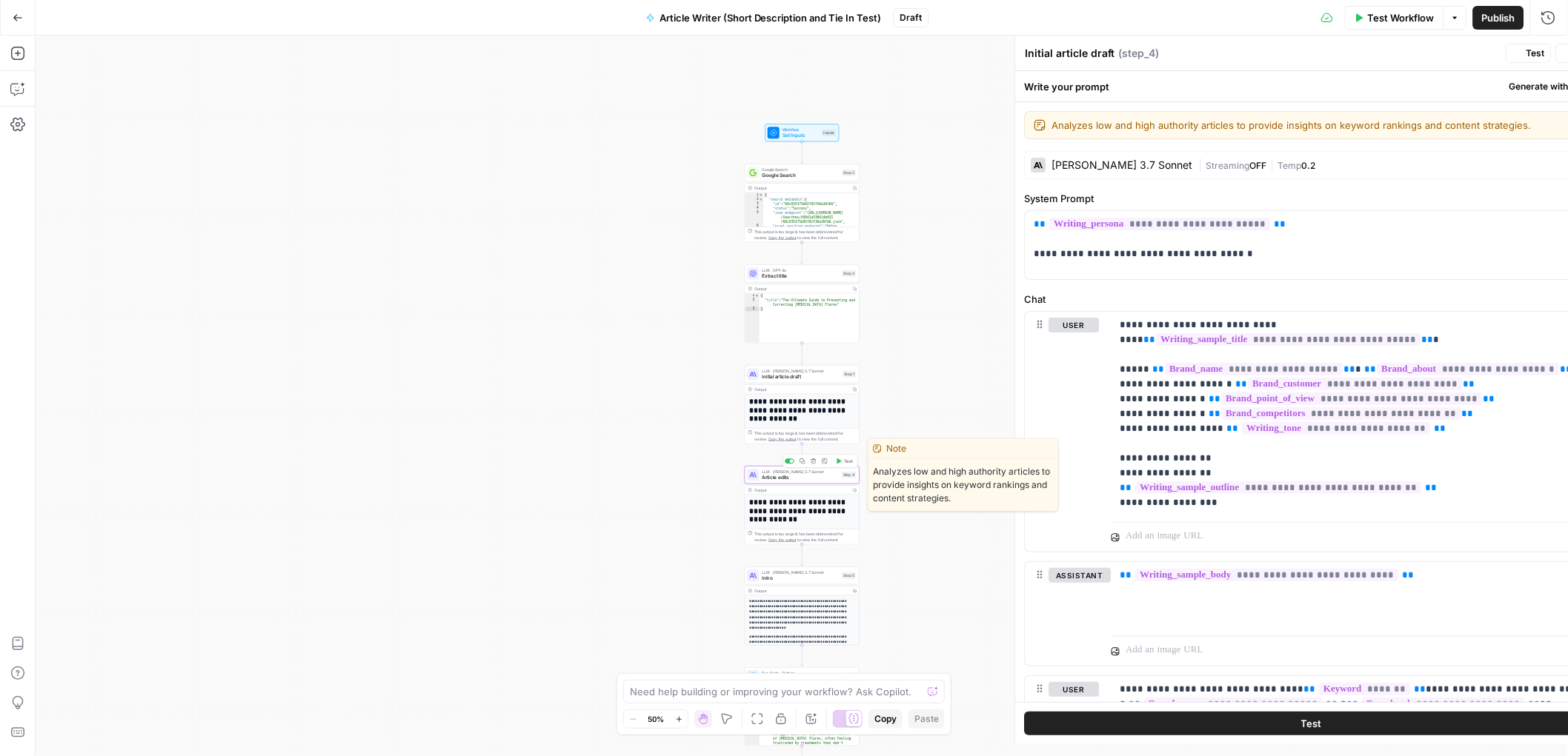
type textarea "Article edits"
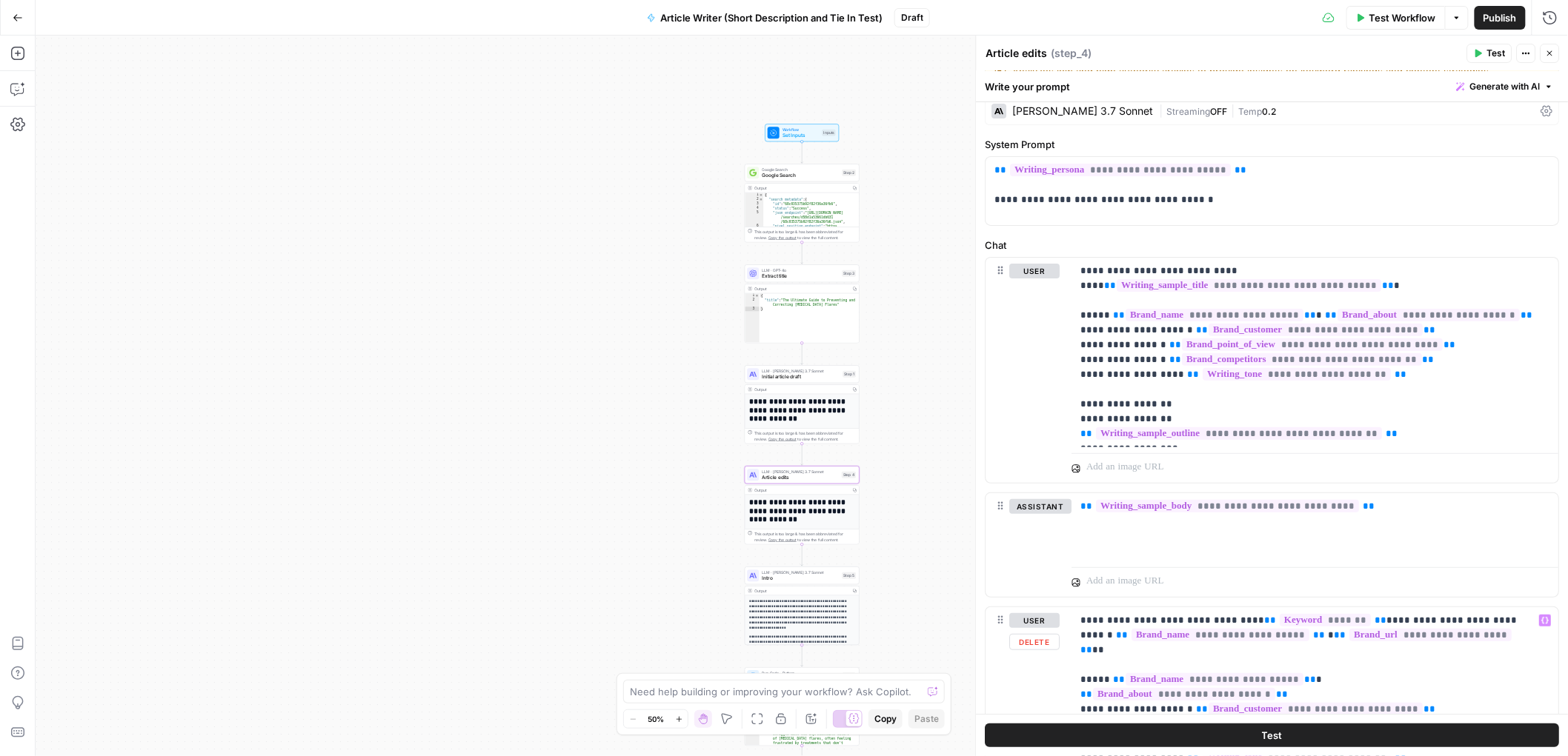
scroll to position [0, 0]
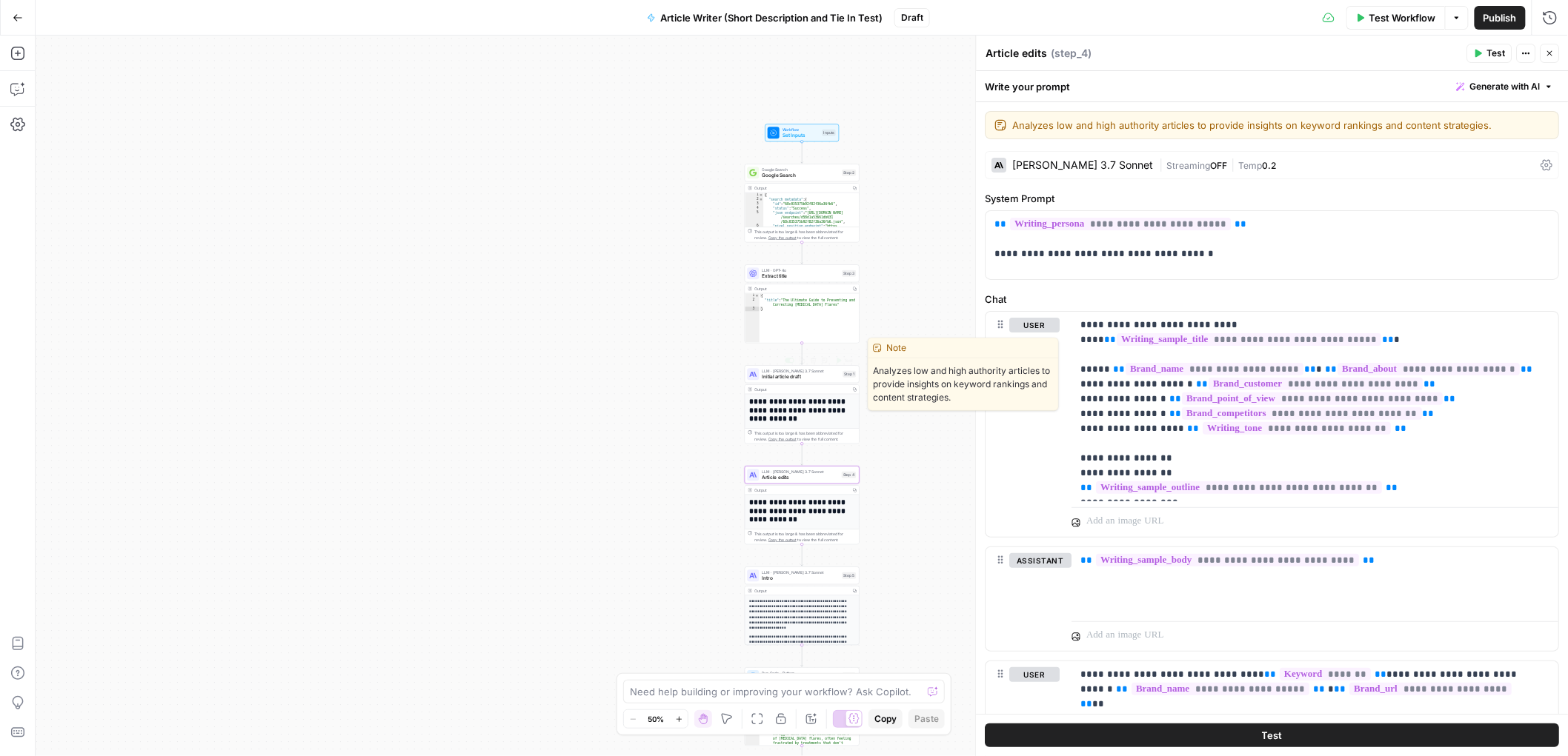
click at [807, 382] on div "LLM · Claude 3.7 Sonnet Initial article draft Step 1 Copy step Delete step Edit…" at bounding box center [803, 373] width 115 height 18
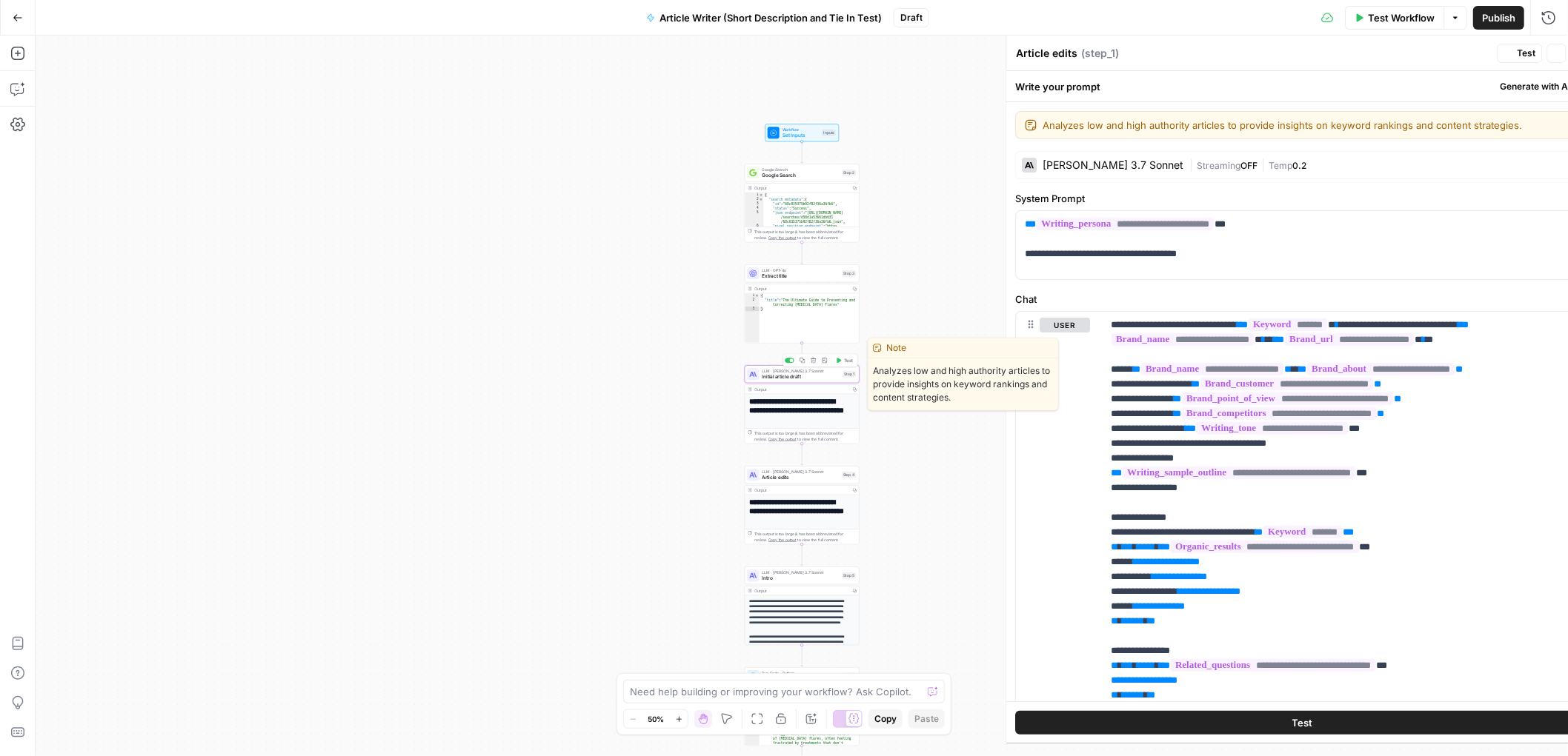
type textarea "Initial article draft"
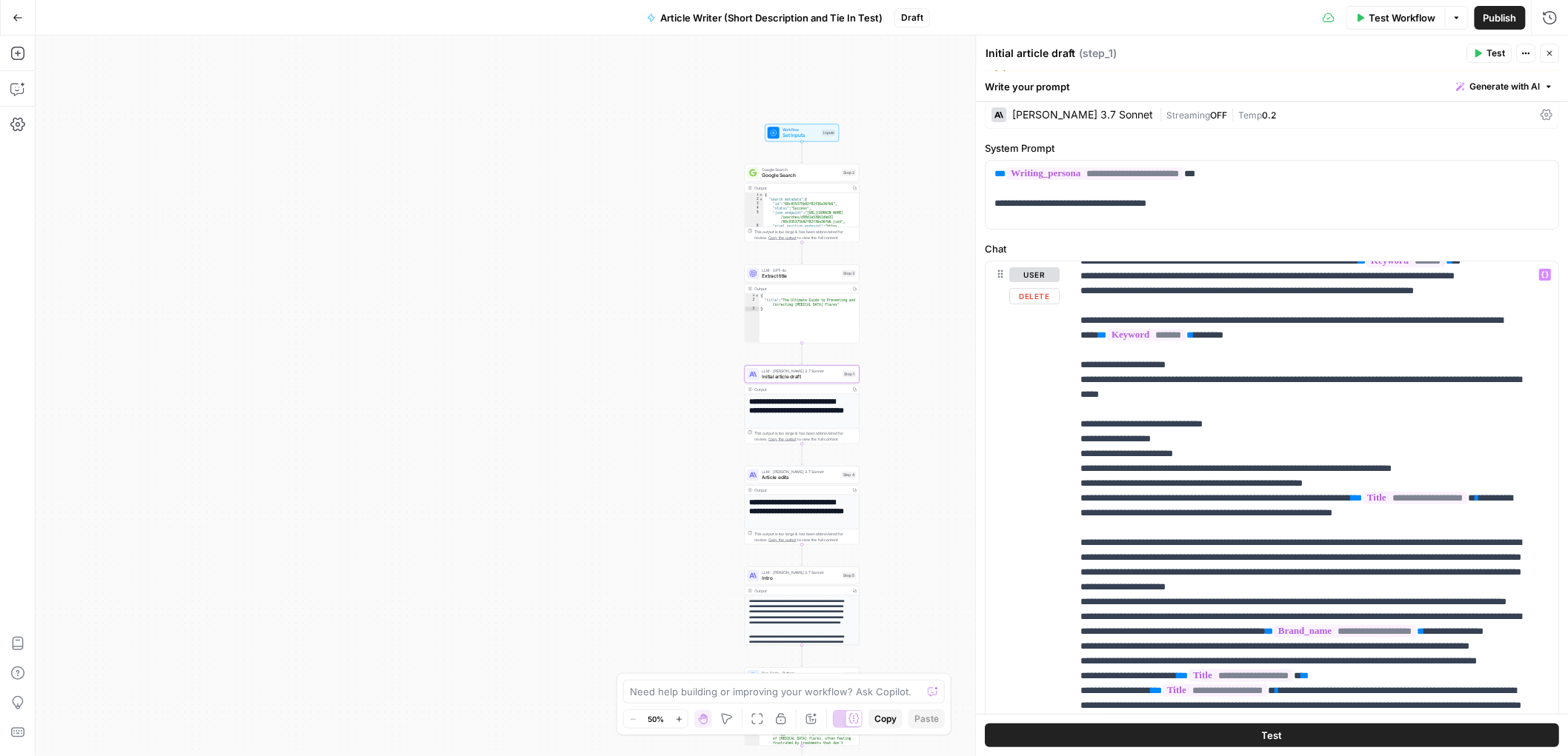
scroll to position [535, 0]
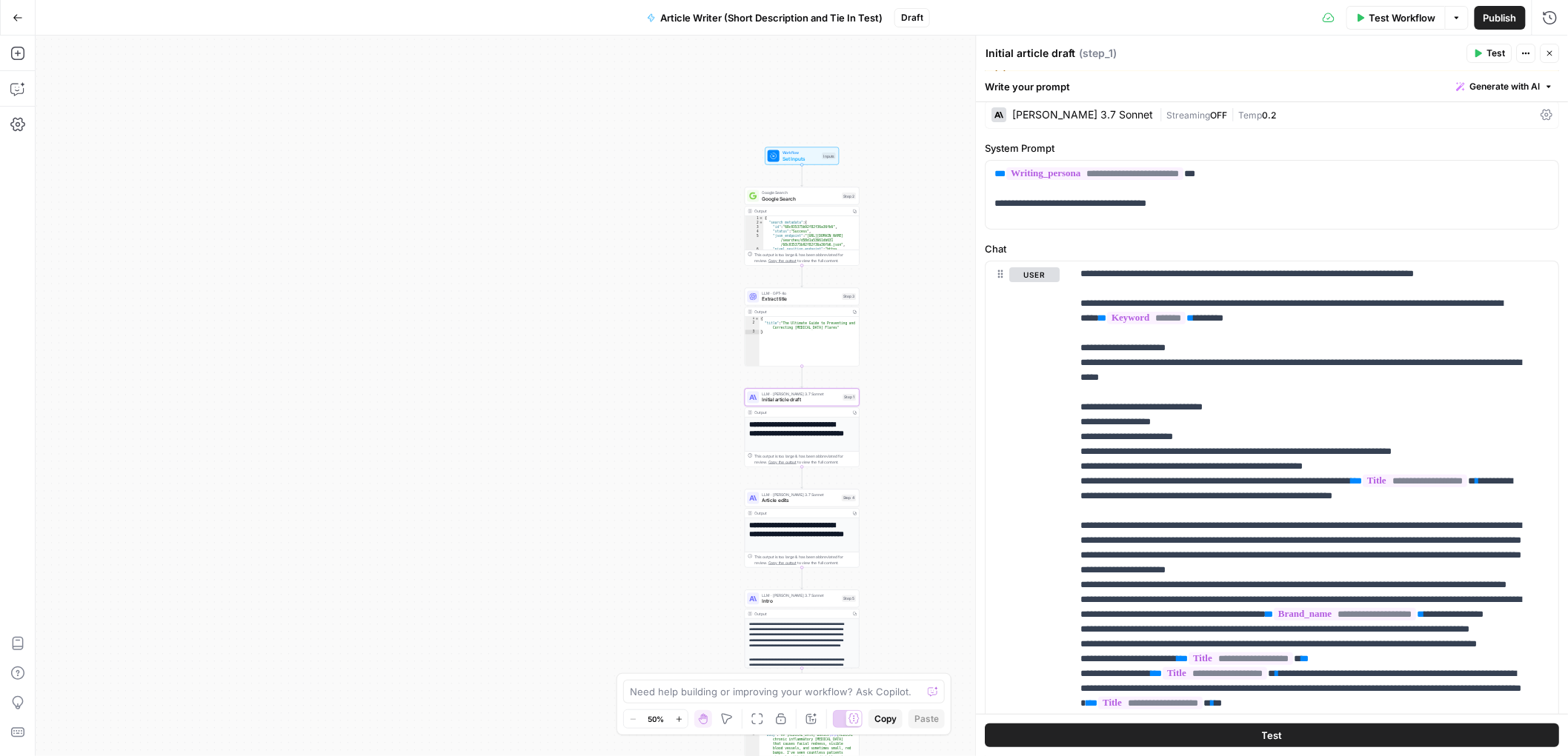
click at [1082, 114] on div "Claude 3.7 Sonnet" at bounding box center [1083, 114] width 141 height 10
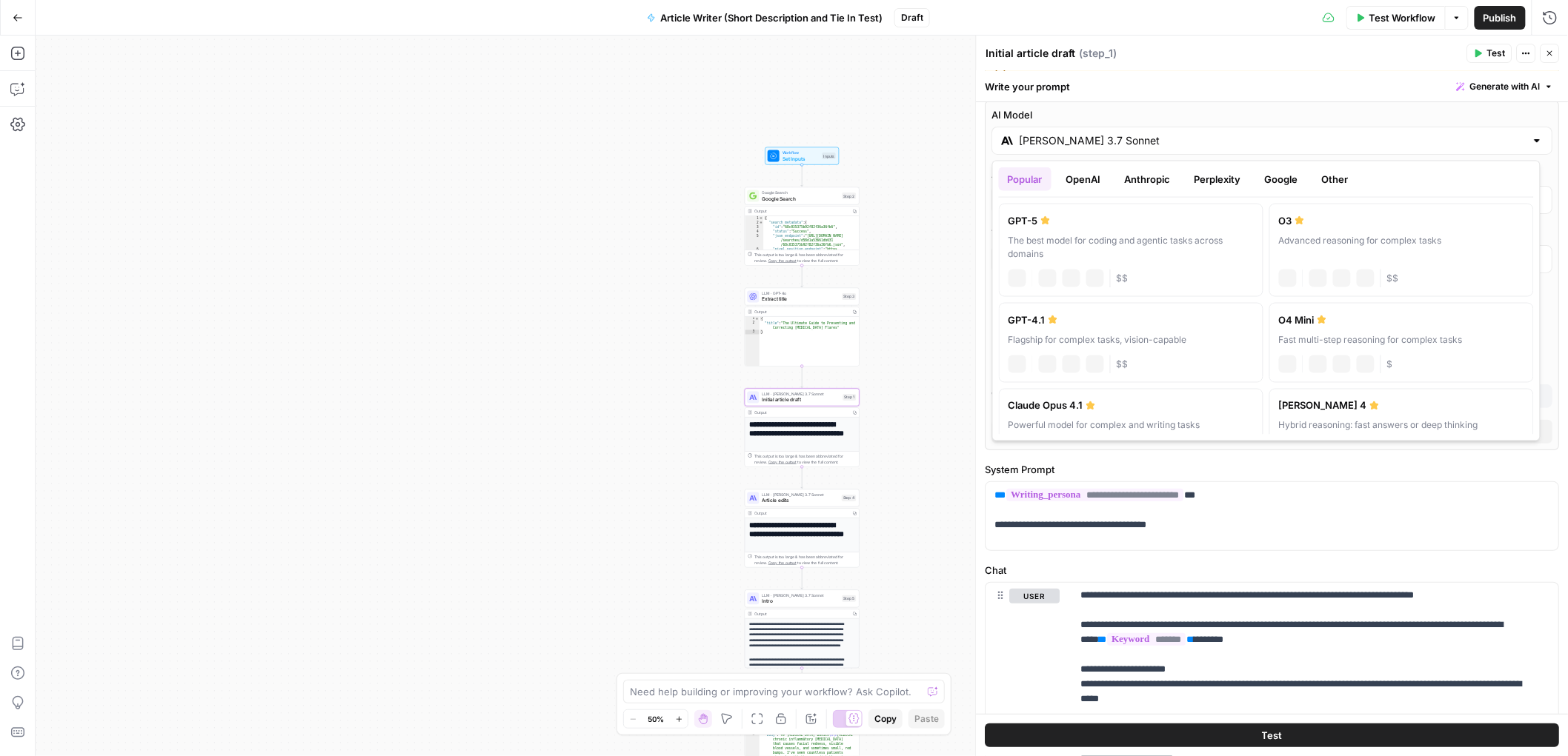
click at [1075, 135] on input "Claude 3.7 Sonnet" at bounding box center [1272, 141] width 506 height 15
click at [1167, 178] on button "Anthropic" at bounding box center [1147, 180] width 64 height 24
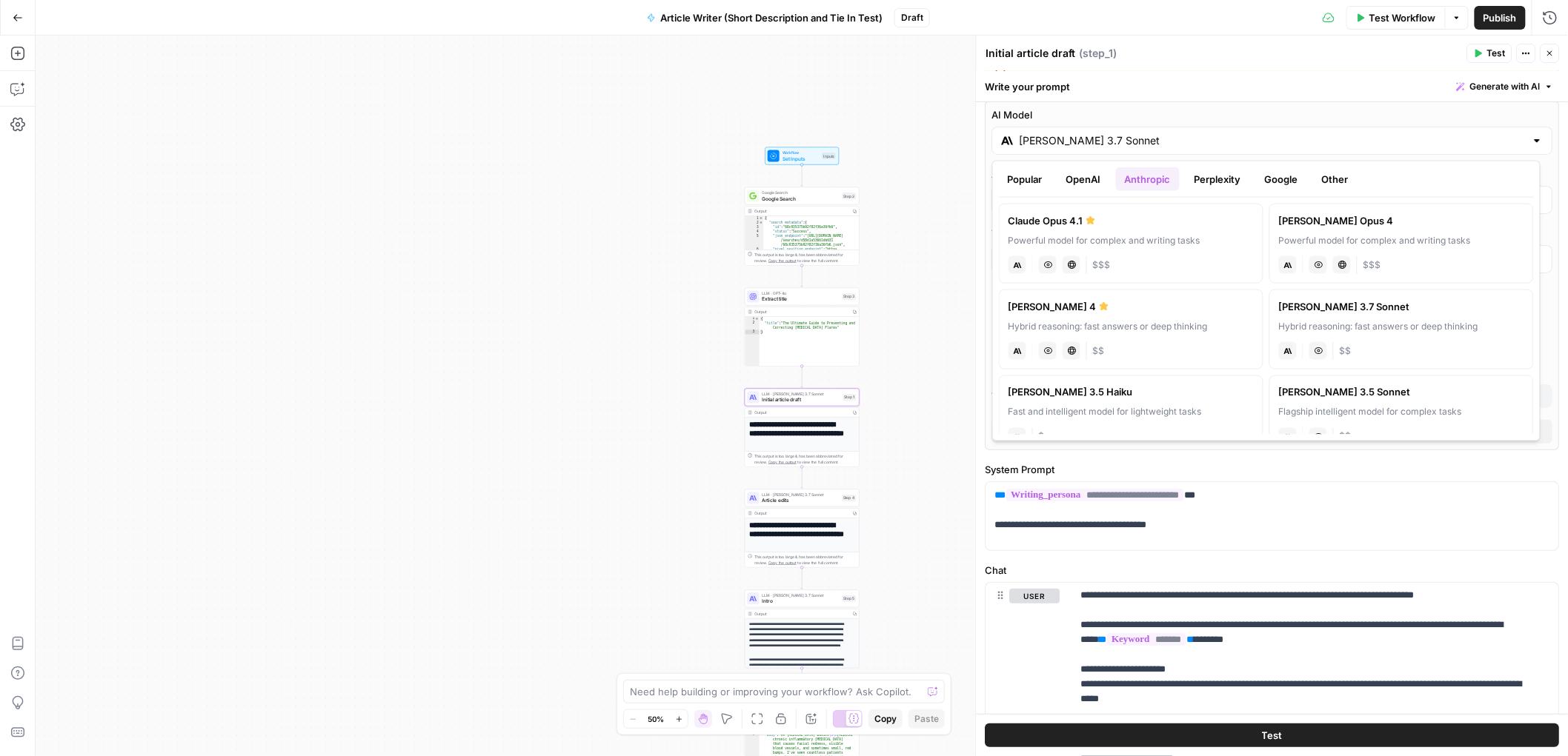
click at [1096, 322] on div "Hybrid reasoning: fast answers or deep thinking" at bounding box center [1131, 326] width 246 height 13
type input "Claude Sonnet 4"
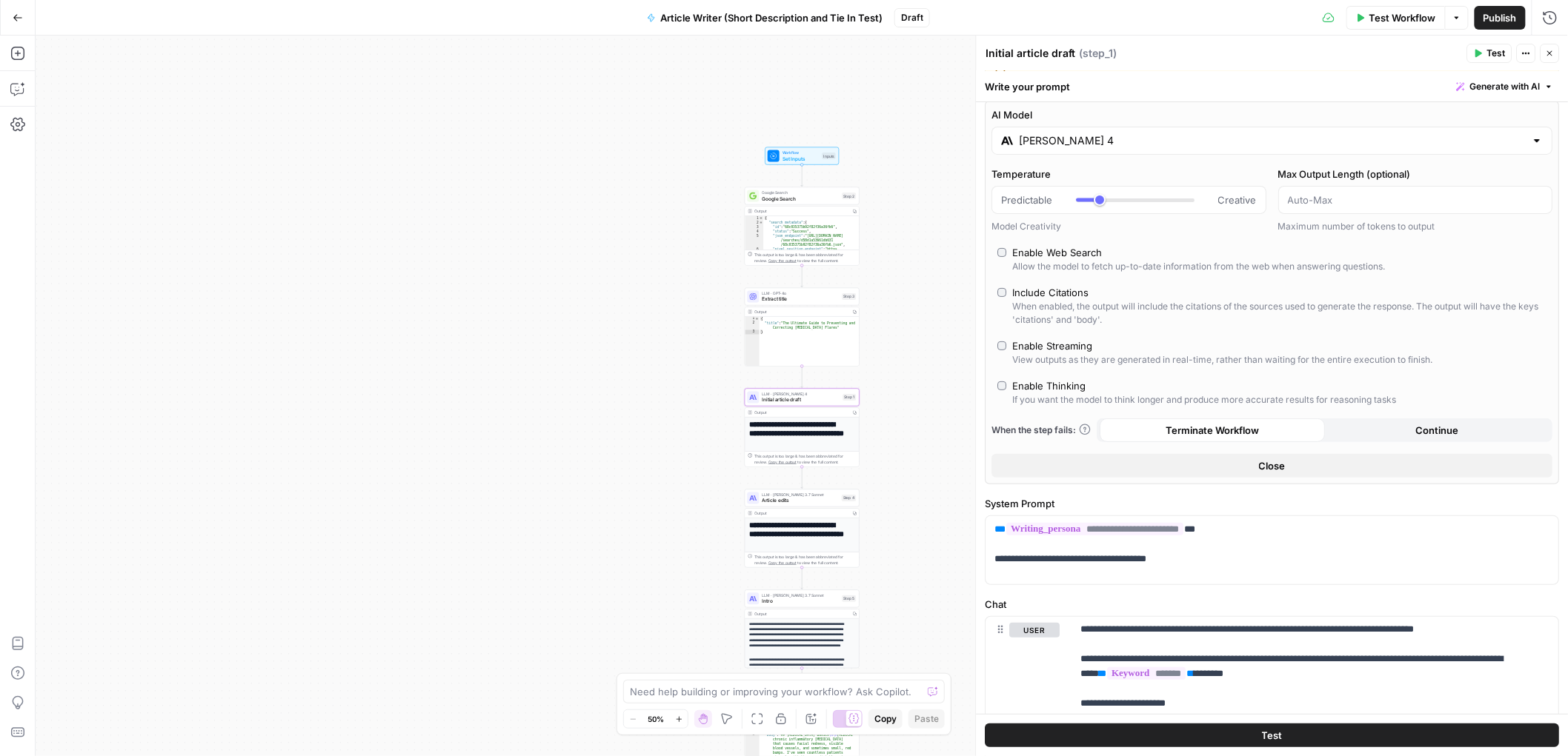
click at [826, 503] on span "Article edits" at bounding box center [801, 501] width 77 height 7
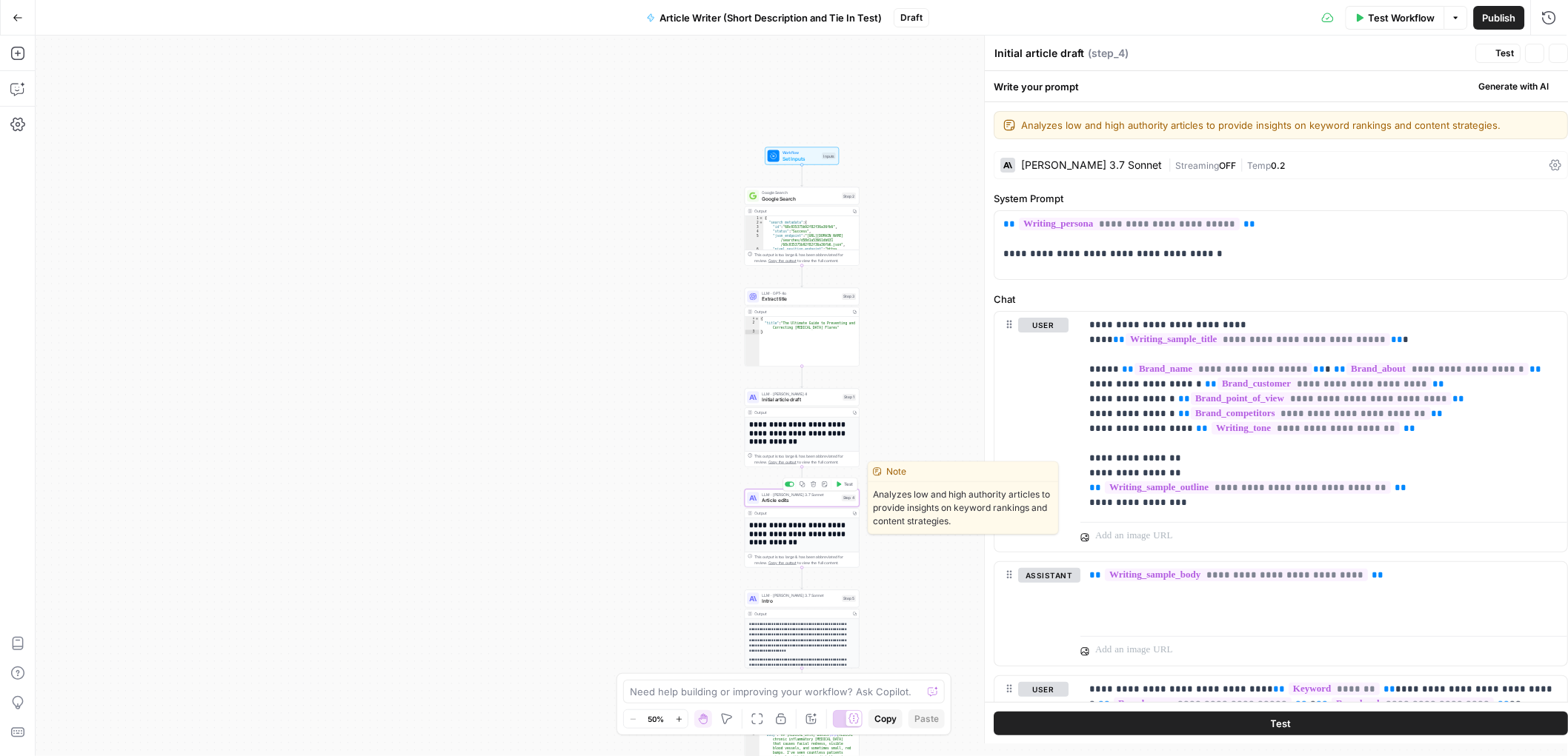
type textarea "Article edits"
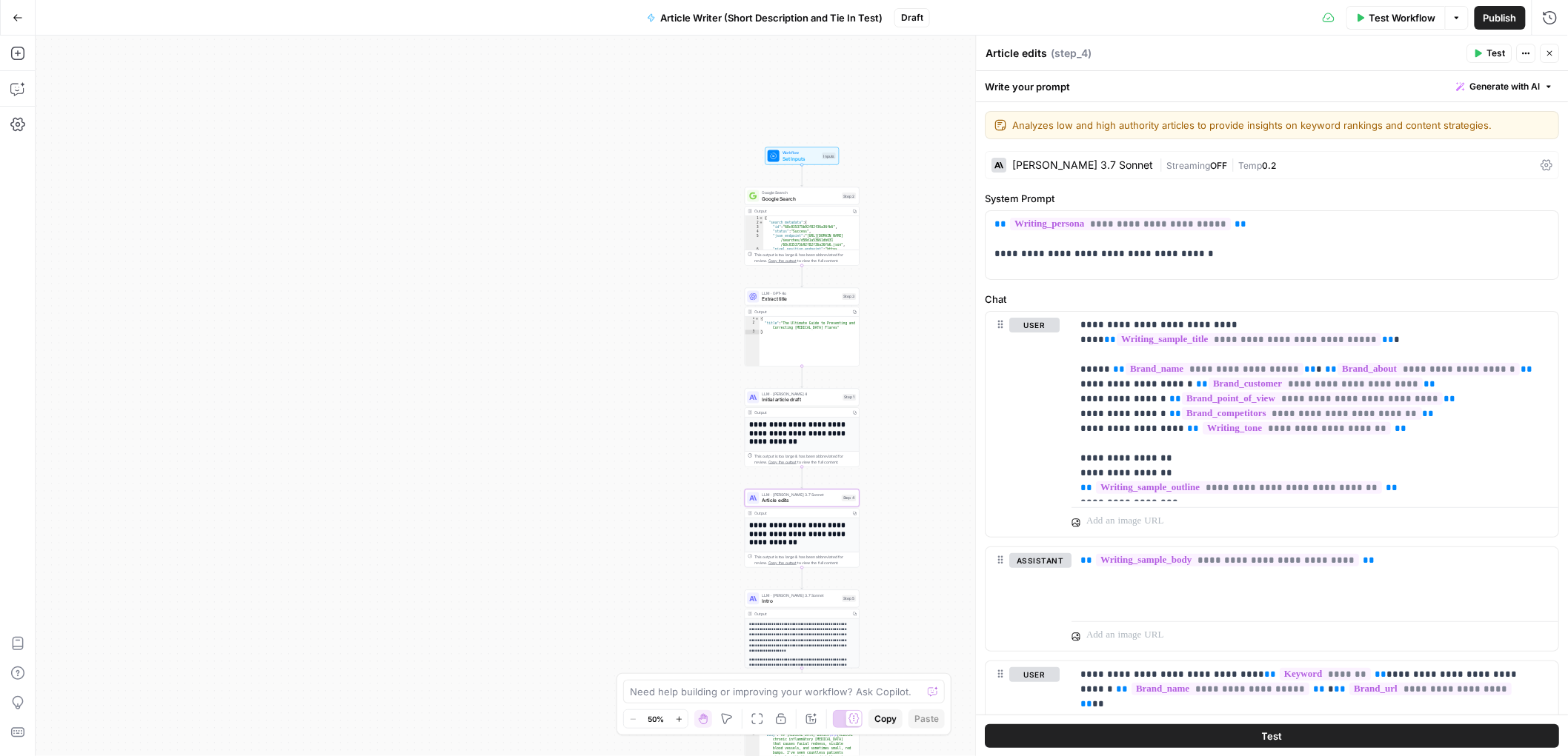
click at [1088, 165] on div "Claude 3.7 Sonnet" at bounding box center [1083, 165] width 141 height 10
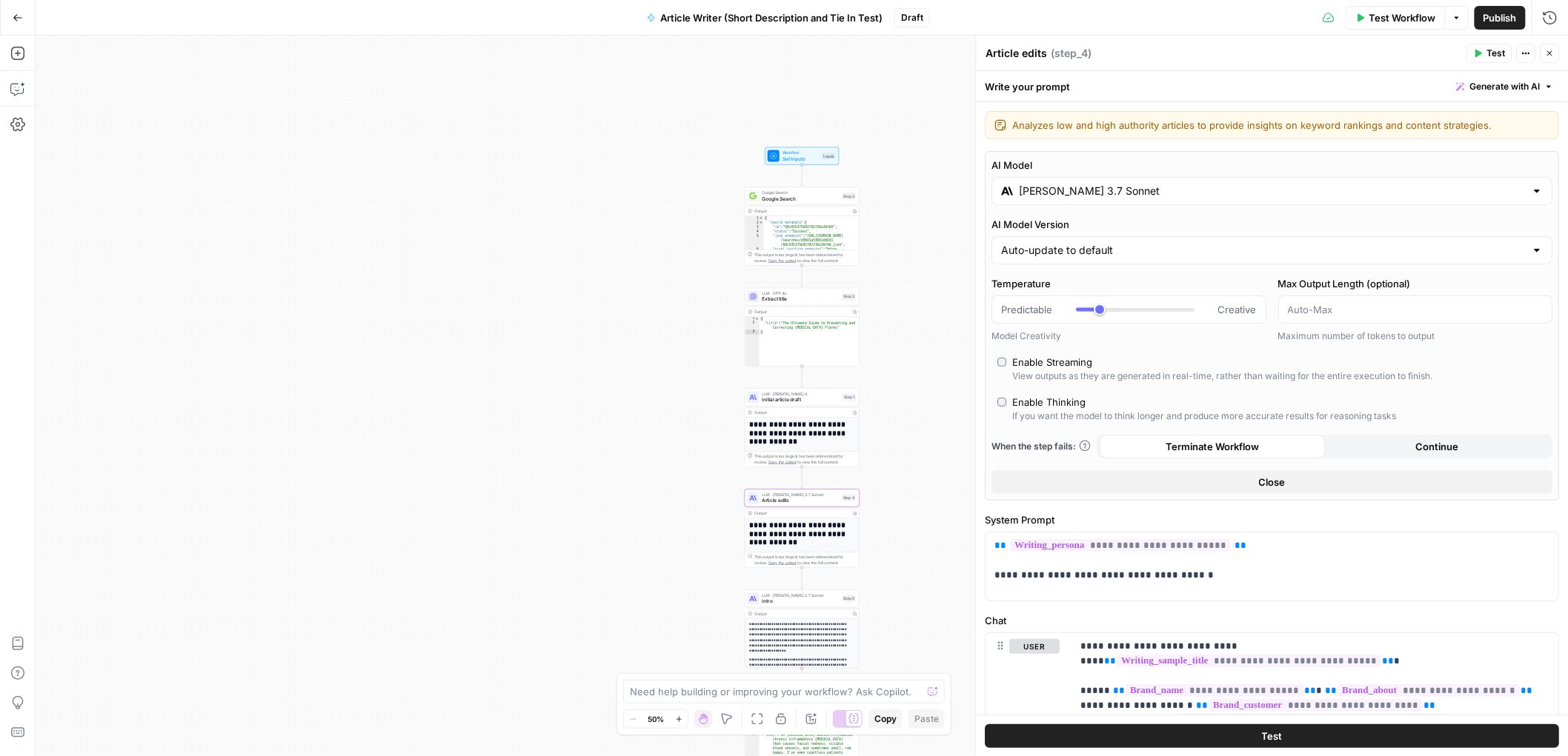
click at [1139, 195] on input "Claude 3.7 Sonnet" at bounding box center [1272, 191] width 506 height 15
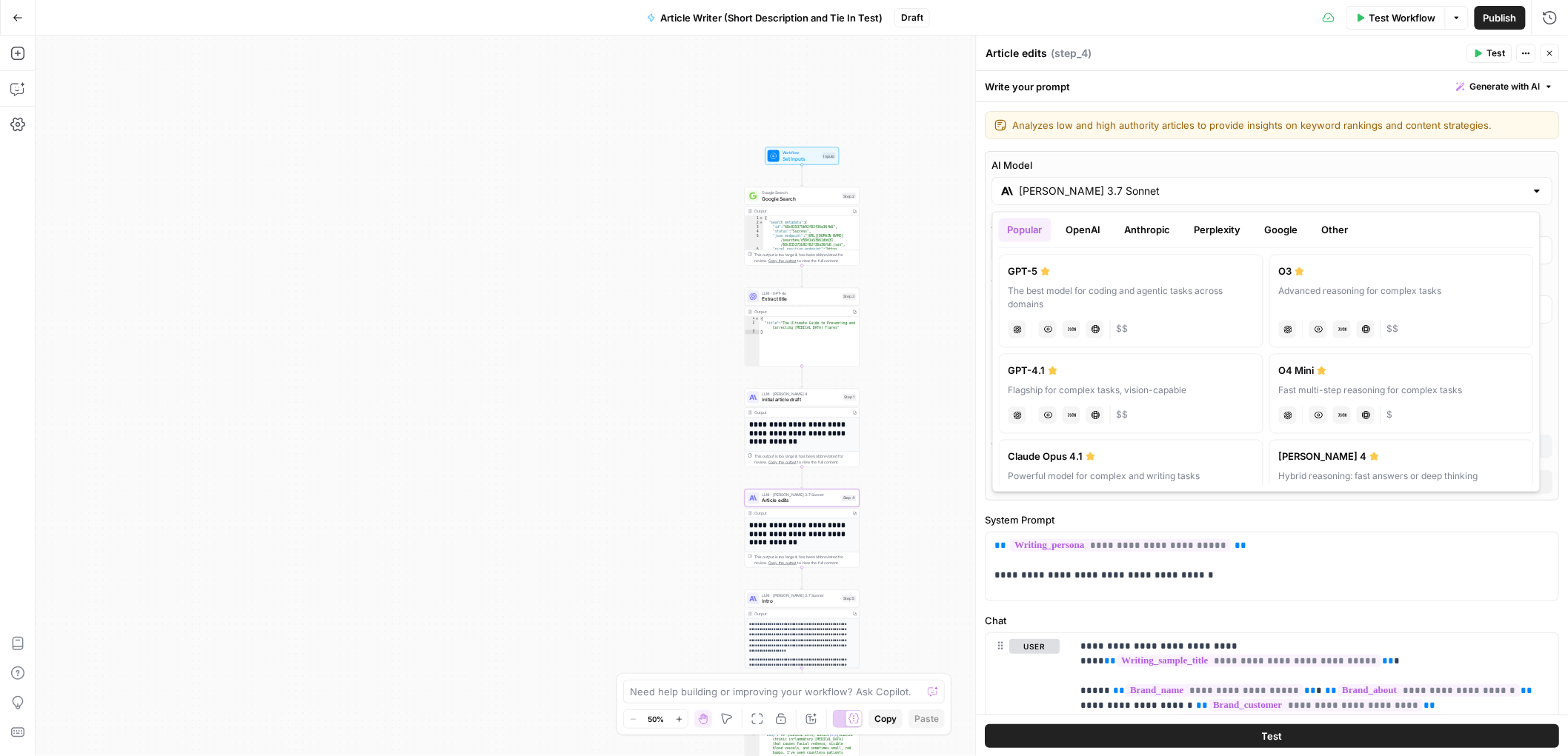
click at [1323, 459] on div "Claude Sonnet 4" at bounding box center [1401, 457] width 246 height 15
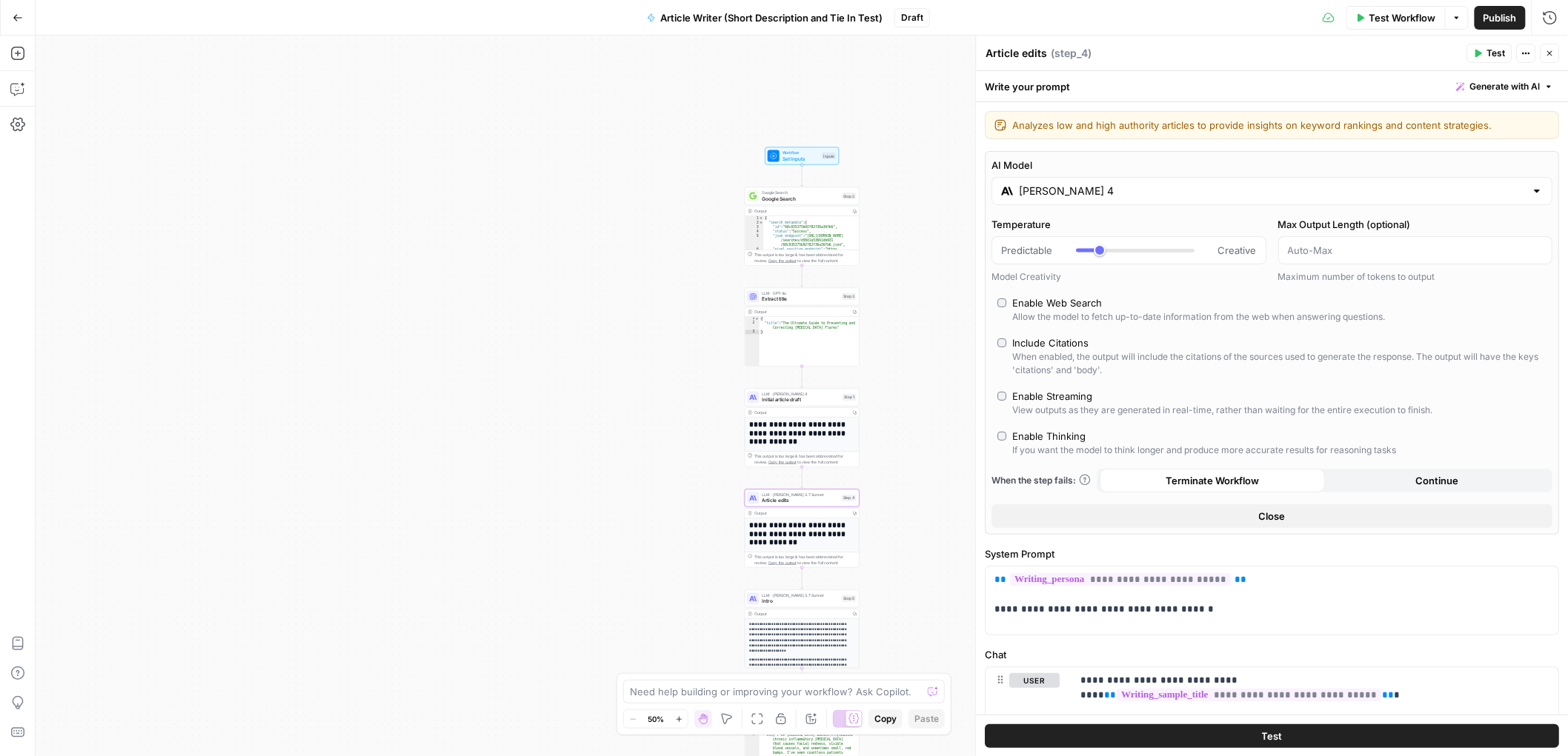
type input "Claude Sonnet 4"
click at [934, 393] on div "**********" at bounding box center [802, 396] width 1533 height 721
click at [806, 397] on span "Initial article draft" at bounding box center [802, 400] width 78 height 7
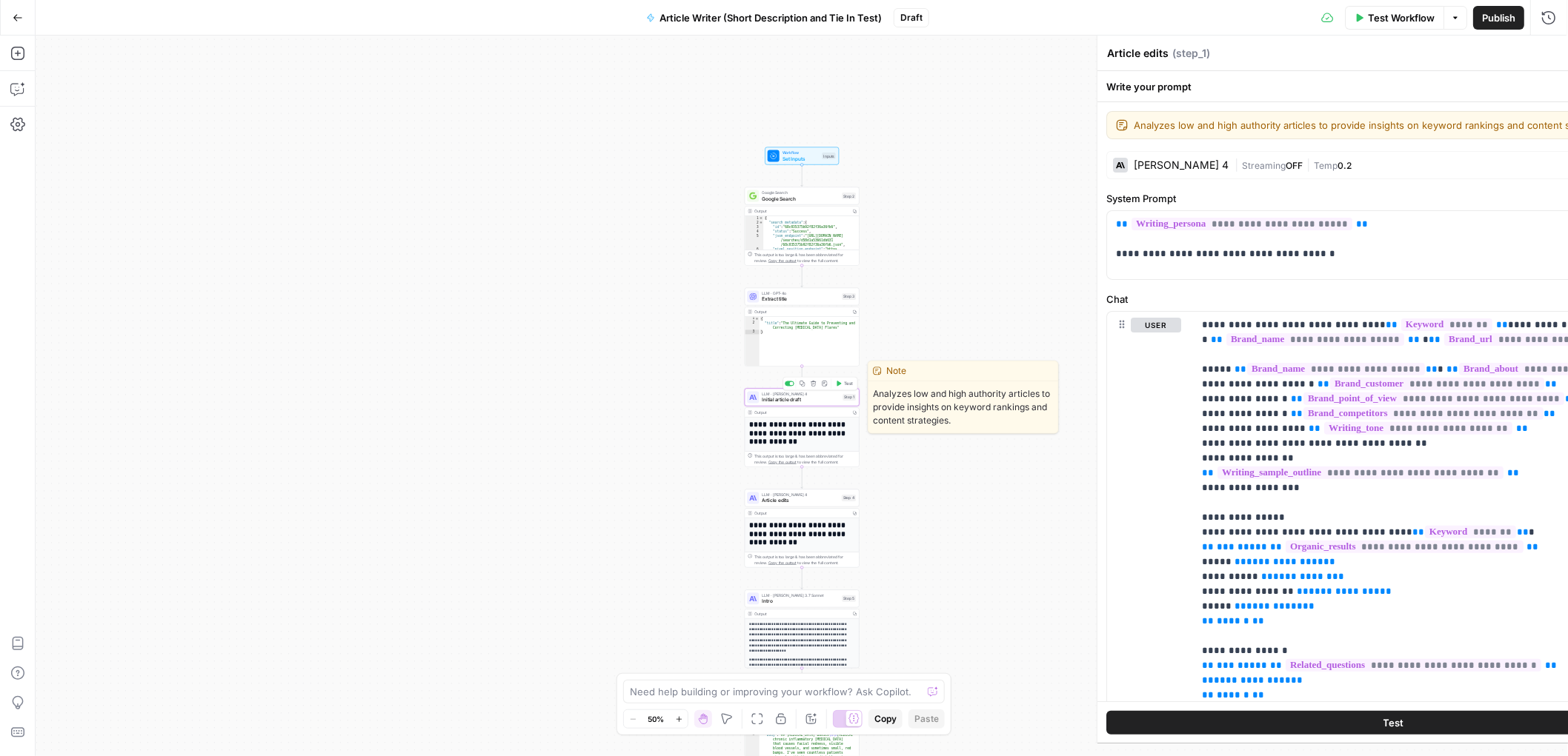
type textarea "Initial article draft"
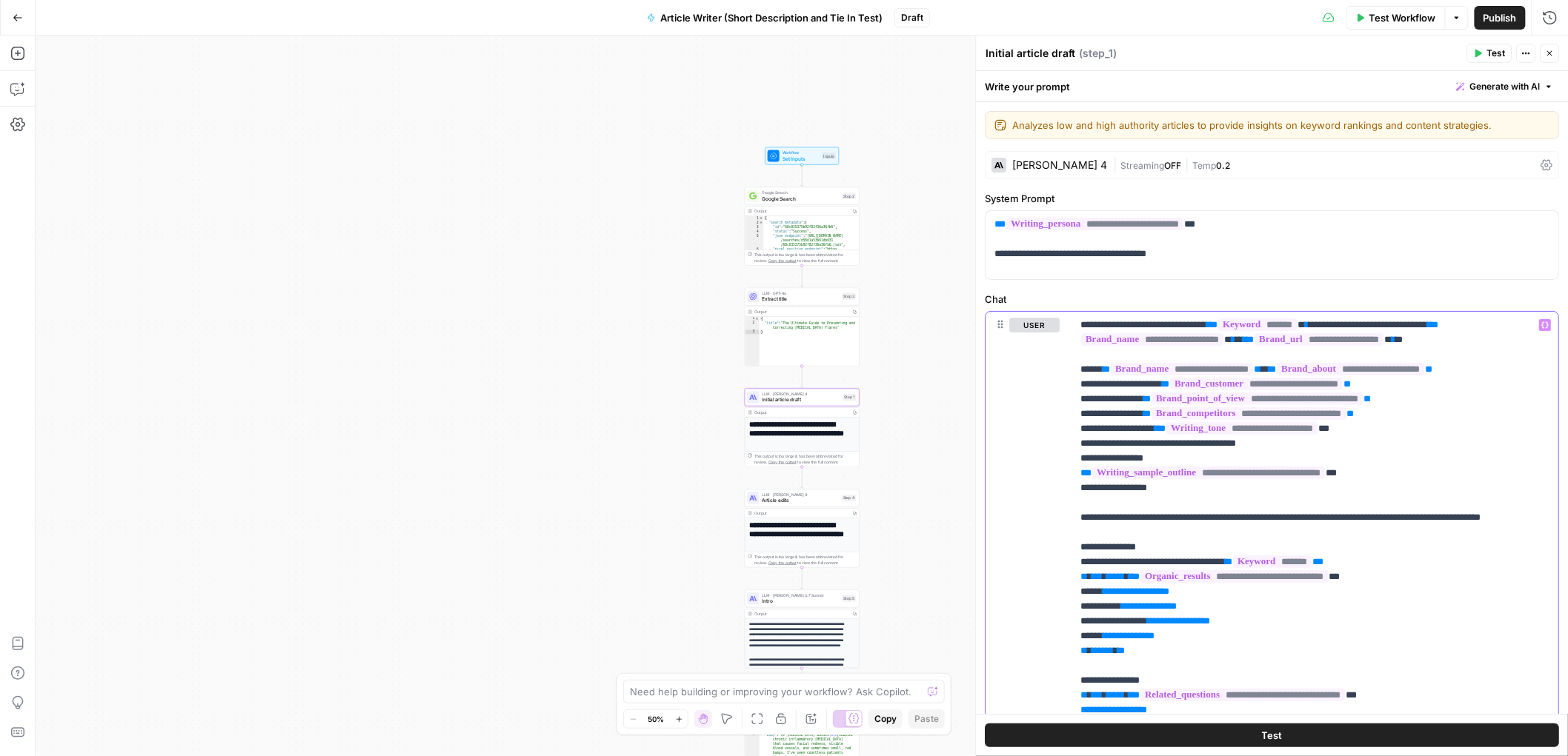
click at [1542, 325] on icon "button" at bounding box center [1546, 325] width 7 height 7
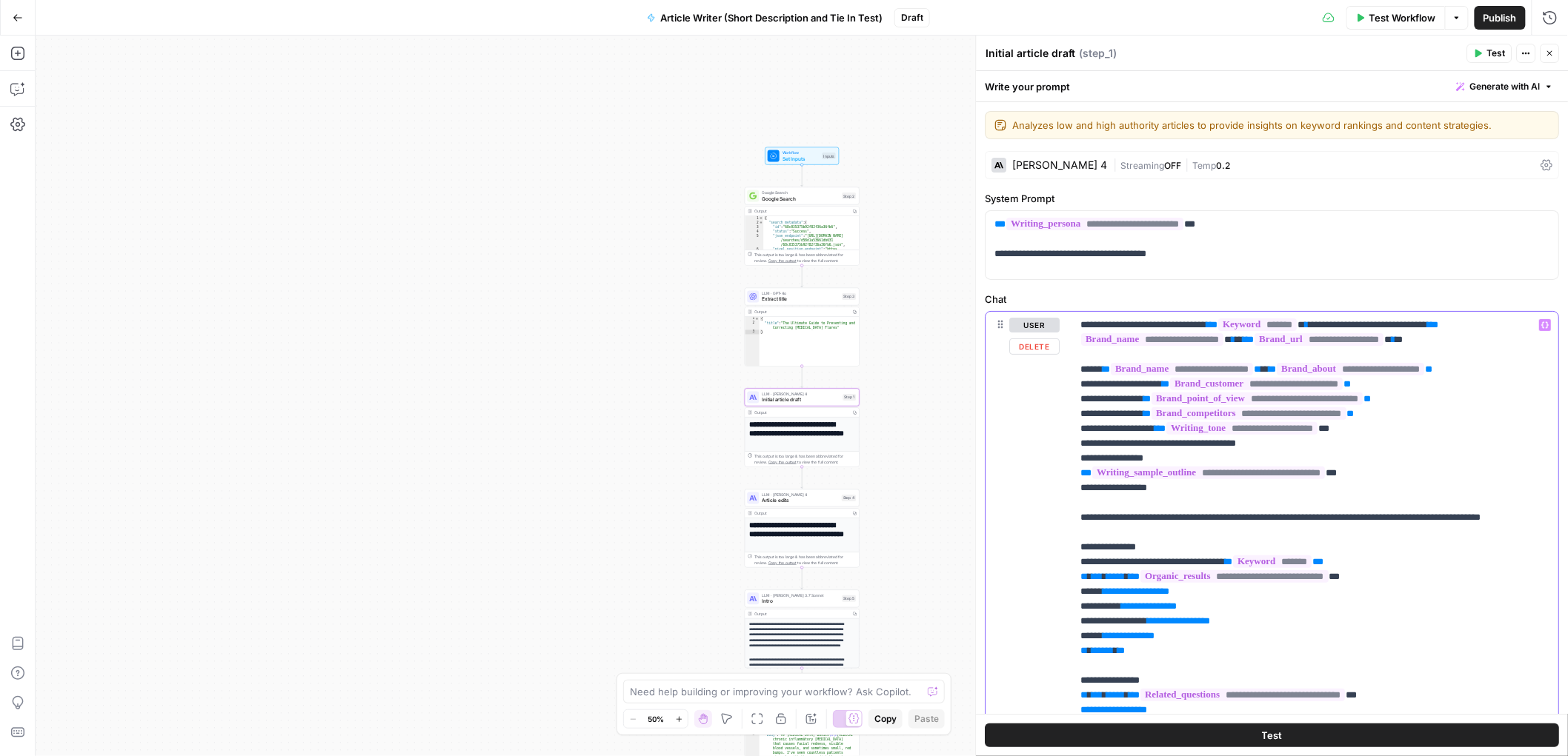
drag, startPoint x: 1182, startPoint y: 535, endPoint x: 1066, endPoint y: 514, distance: 117.9
click at [1066, 514] on div "**********" at bounding box center [1272, 643] width 573 height 662
click at [804, 161] on span "Set Inputs" at bounding box center [801, 158] width 37 height 7
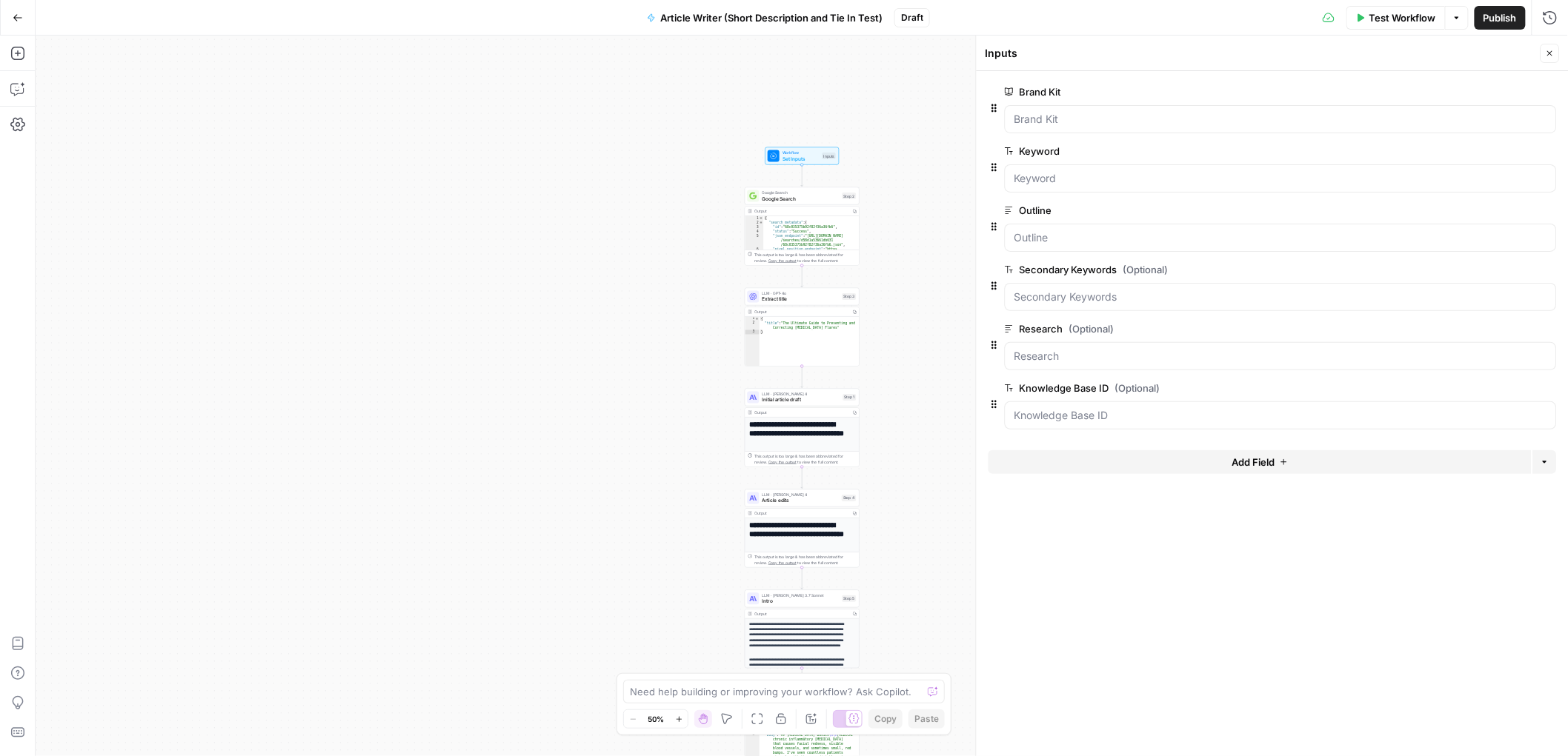
click at [1235, 472] on button "Add Field" at bounding box center [1260, 462] width 543 height 24
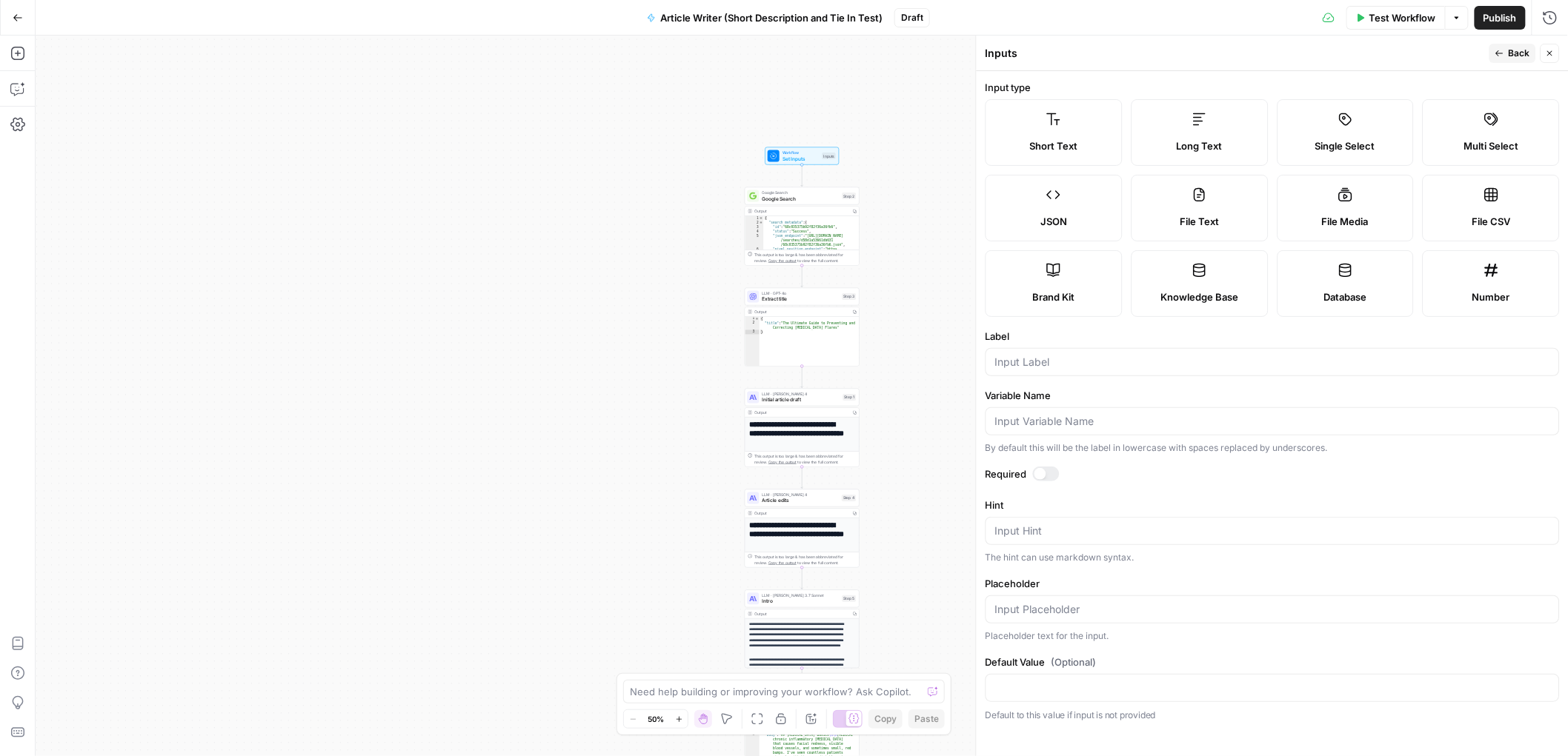
click at [1099, 121] on label "Short Text" at bounding box center [1055, 132] width 137 height 67
click at [1048, 376] on form "Input type Short Text Long Text Single Select Multi Select JSON File Text File …" at bounding box center [1272, 414] width 592 height 686
click at [1054, 355] on input "Label" at bounding box center [1272, 362] width 555 height 15
type input "Short Description"
click at [1366, 416] on input "Variable Name" at bounding box center [1272, 422] width 555 height 15
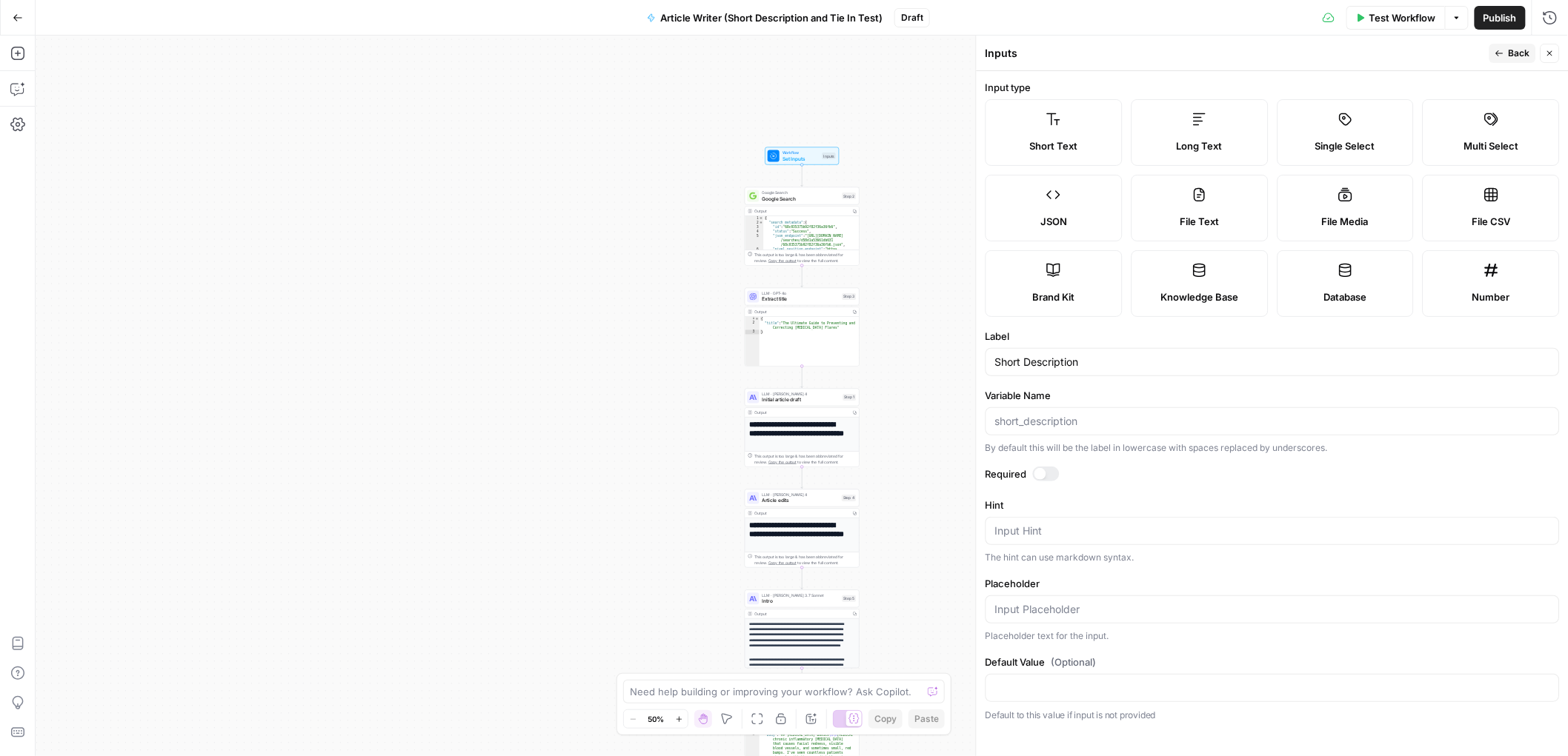
click at [1519, 54] on span "Back" at bounding box center [1519, 53] width 21 height 13
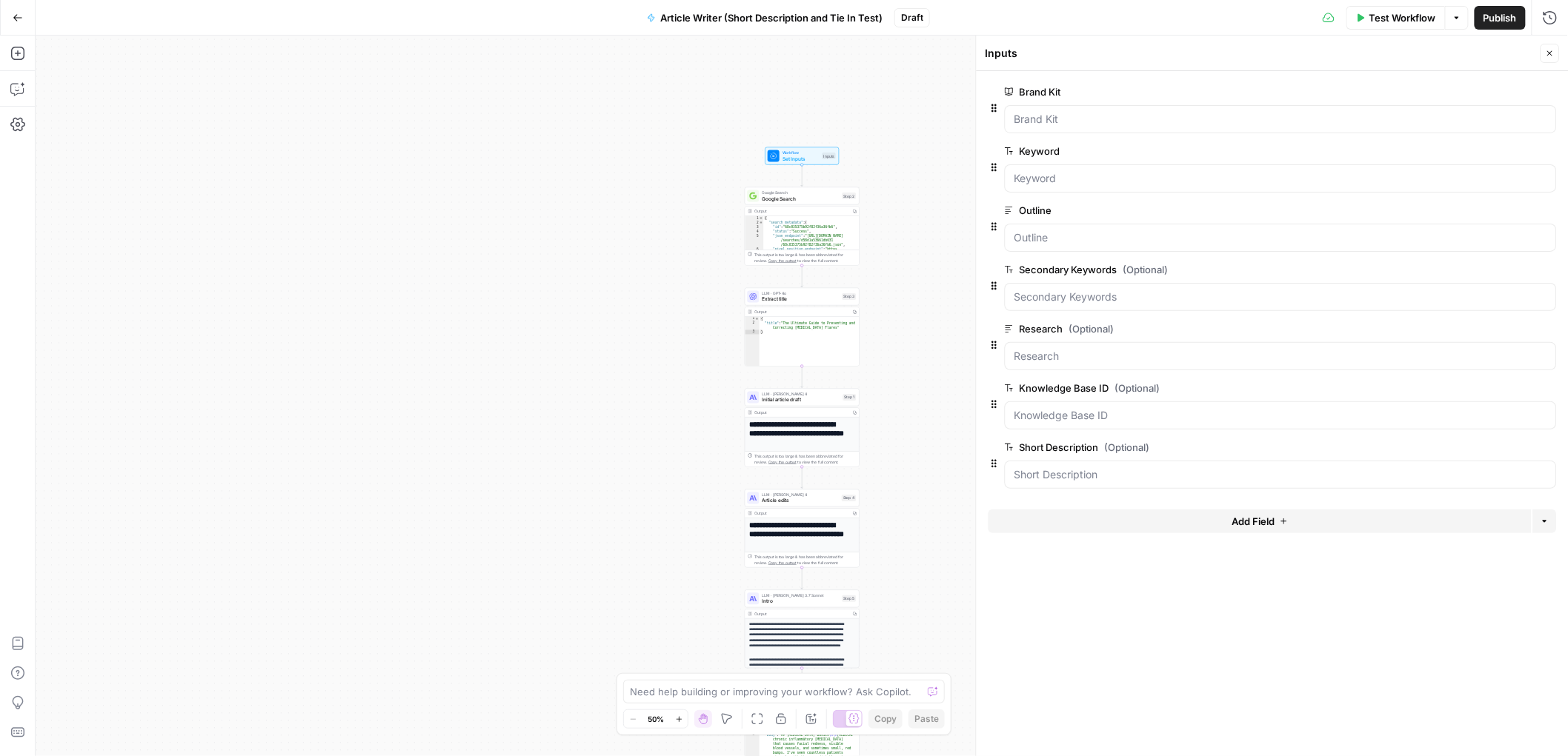
click at [1254, 523] on span "Add Field" at bounding box center [1253, 522] width 43 height 15
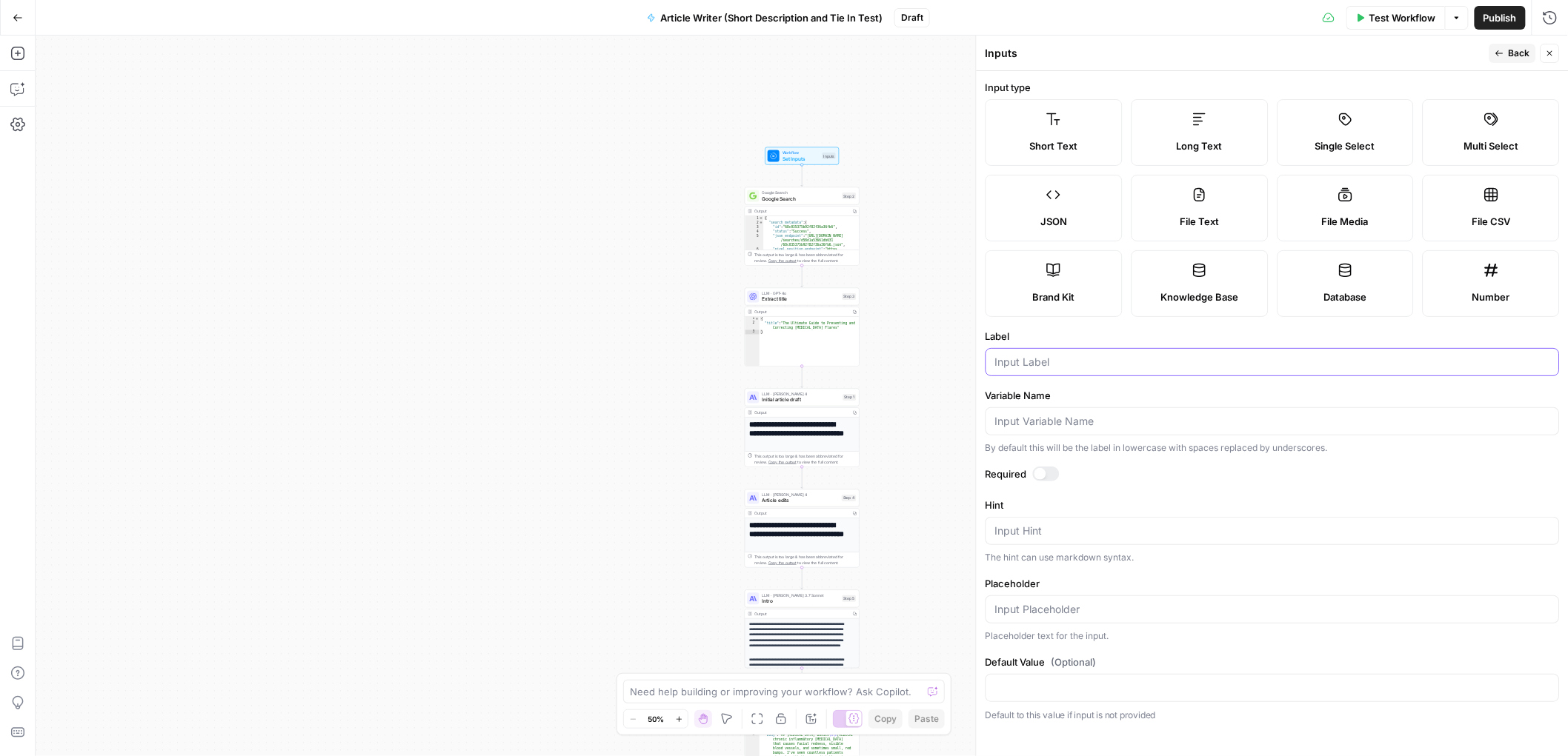
click at [1034, 361] on input "Label" at bounding box center [1272, 362] width 555 height 15
type input "Article Brand Tie-In"
click at [1334, 75] on form "Input type Short Text Long Text Single Select Multi Select JSON File Text File …" at bounding box center [1272, 414] width 592 height 686
click at [1497, 46] on div "Publish P" at bounding box center [1499, 49] width 46 height 14
click at [1445, 47] on div "Inputs" at bounding box center [1235, 54] width 499 height 15
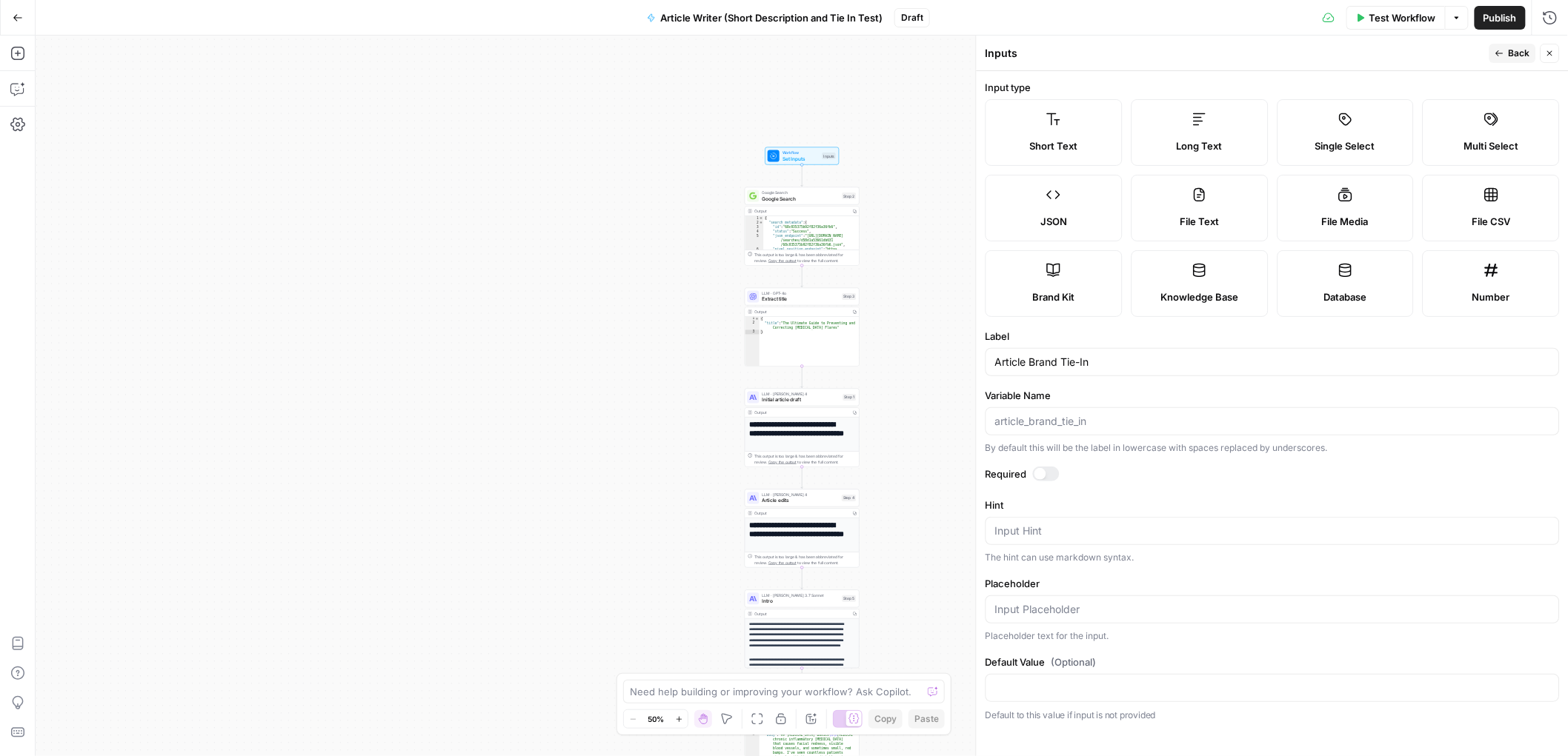
click at [1513, 50] on span "Back" at bounding box center [1519, 53] width 21 height 13
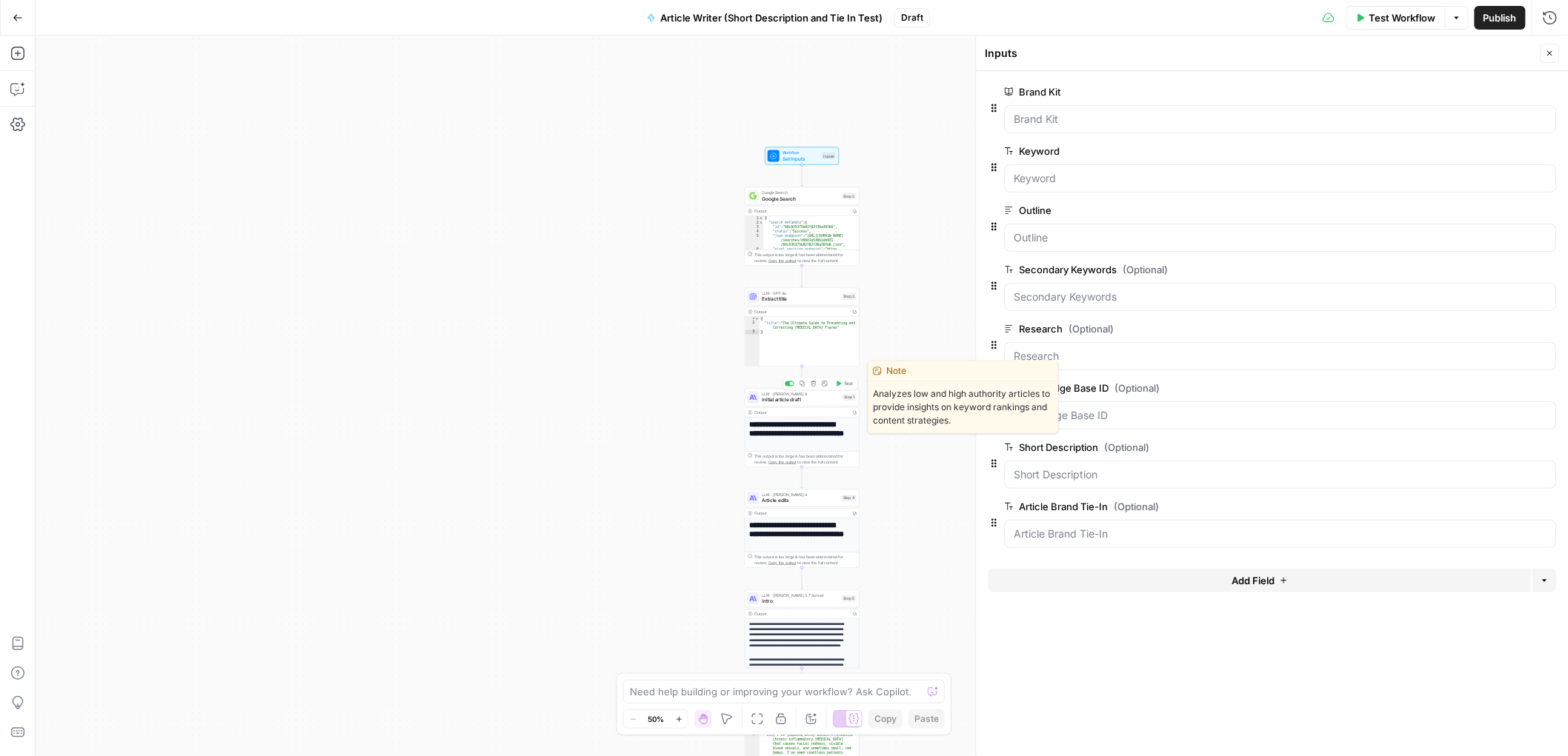
click at [803, 397] on span "Initial article draft" at bounding box center [802, 400] width 78 height 7
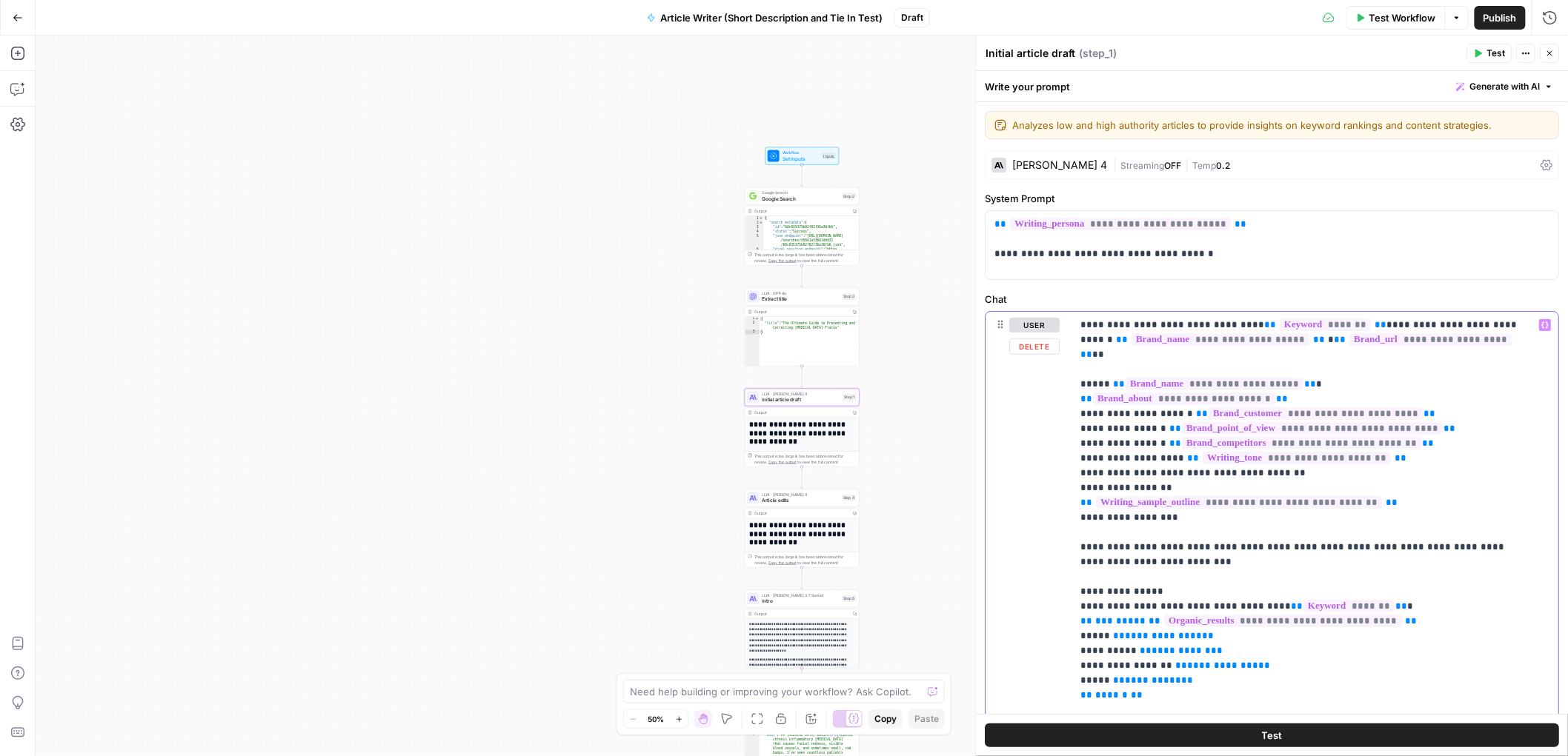
drag, startPoint x: 1265, startPoint y: 521, endPoint x: 1187, endPoint y: 523, distance: 78.0
drag, startPoint x: 1258, startPoint y: 518, endPoint x: 1236, endPoint y: 521, distance: 22.2
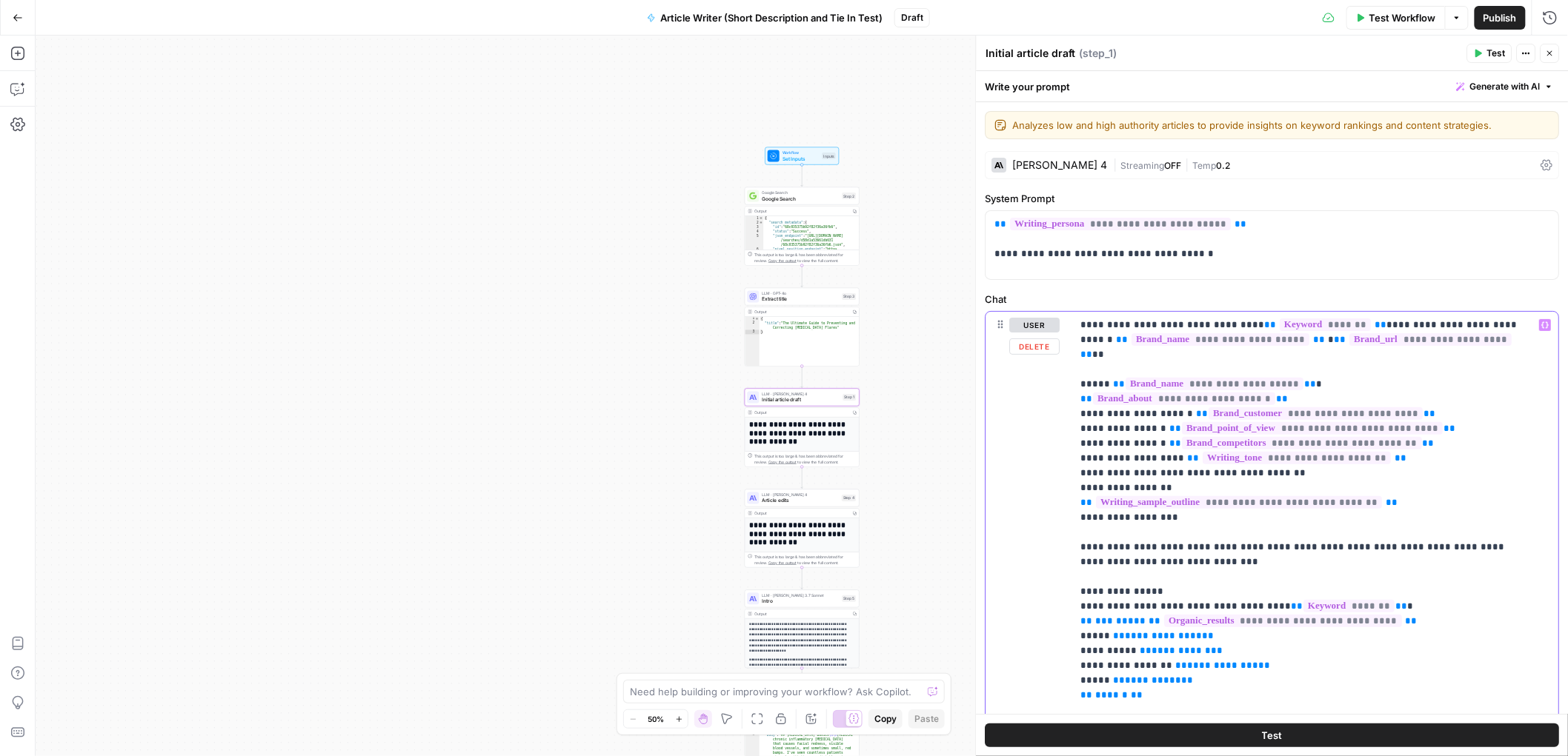
click at [1540, 320] on button "Variables Menu" at bounding box center [1546, 325] width 12 height 12
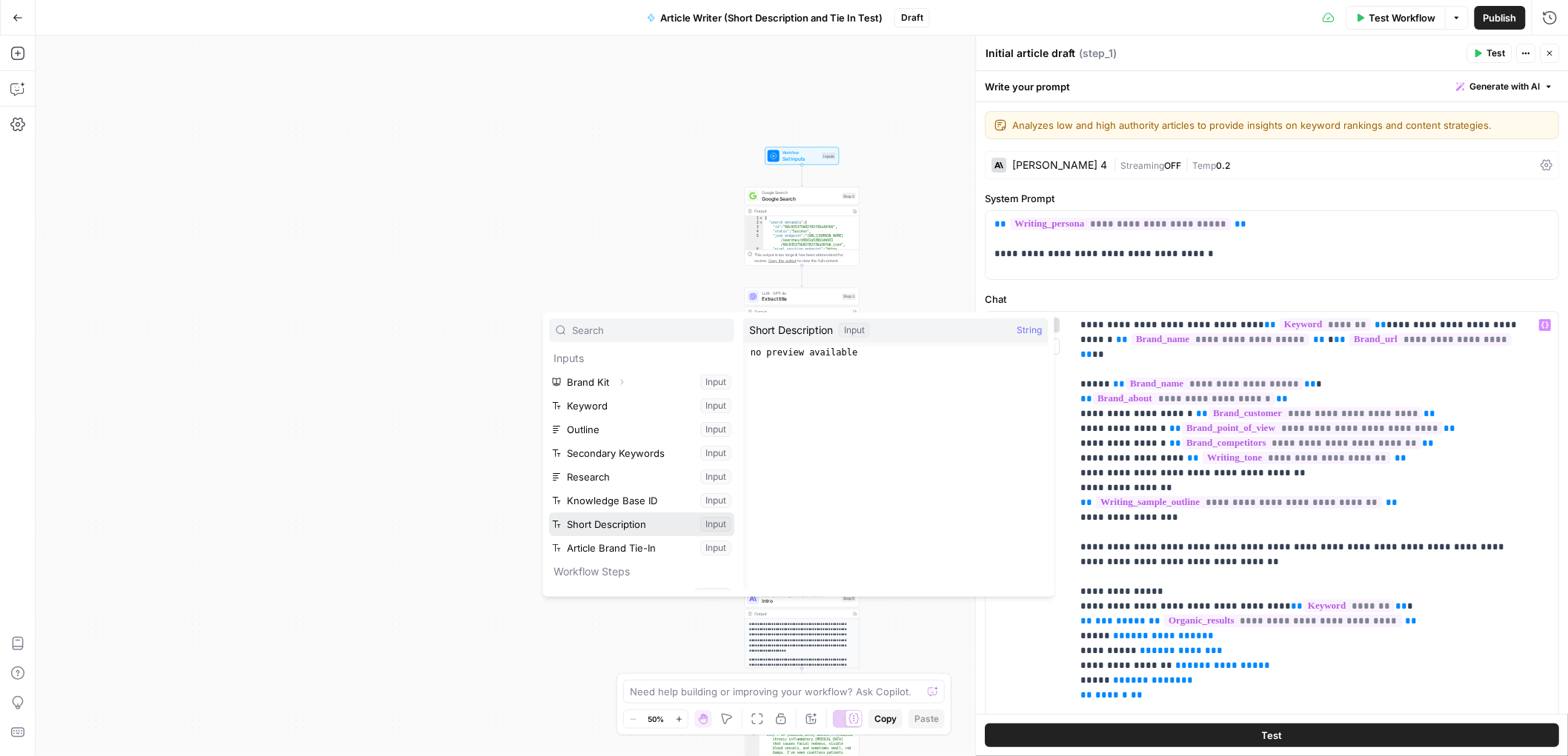
click at [619, 523] on button "Select variable Short Description" at bounding box center [642, 524] width 185 height 24
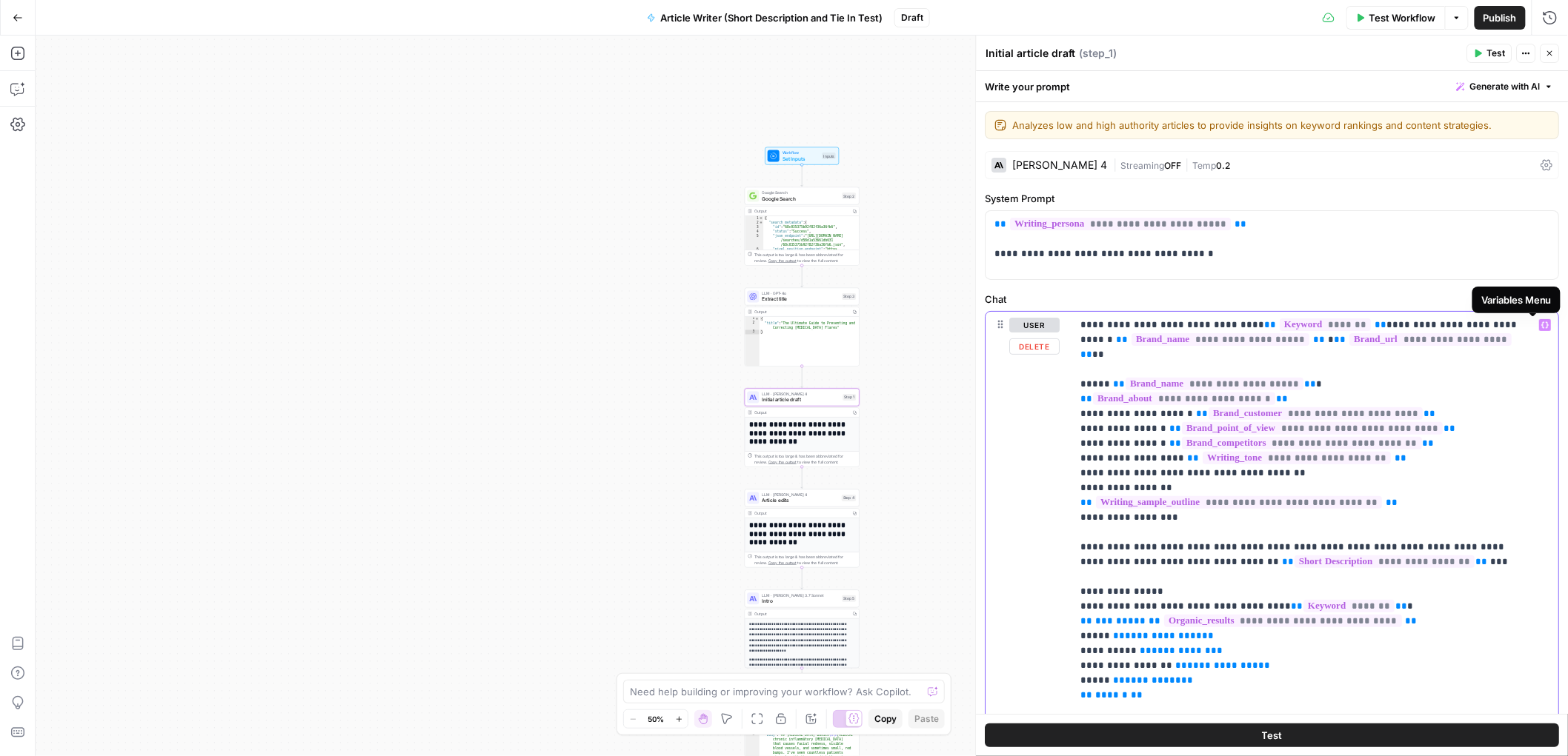
click at [1542, 323] on icon "button" at bounding box center [1546, 325] width 7 height 7
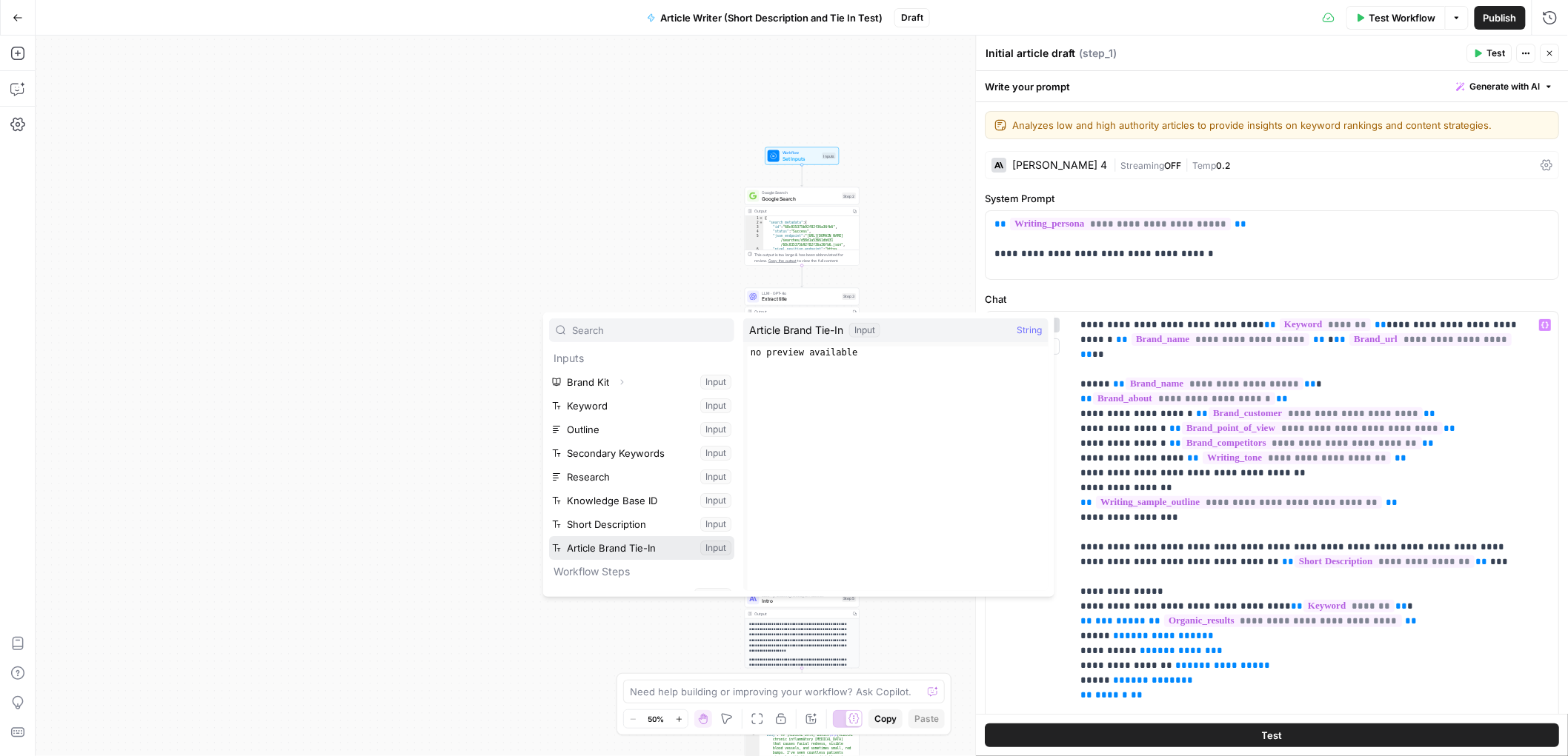
click at [605, 552] on button "Select variable Article Brand Tie-In" at bounding box center [642, 548] width 185 height 24
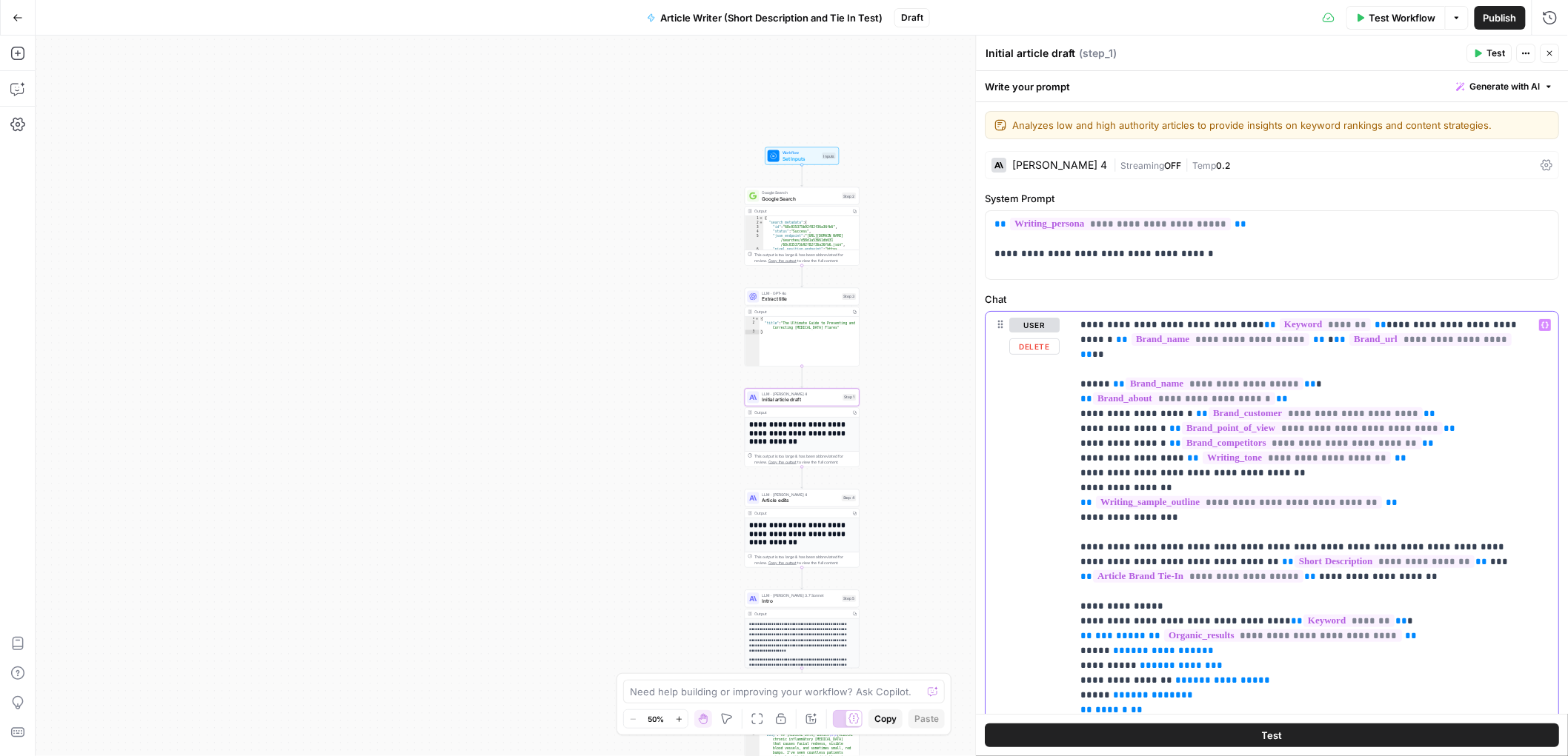
click at [1528, 564] on div "**********" at bounding box center [1315, 614] width 487 height 604
click at [1497, 24] on span "Publish" at bounding box center [1500, 18] width 33 height 15
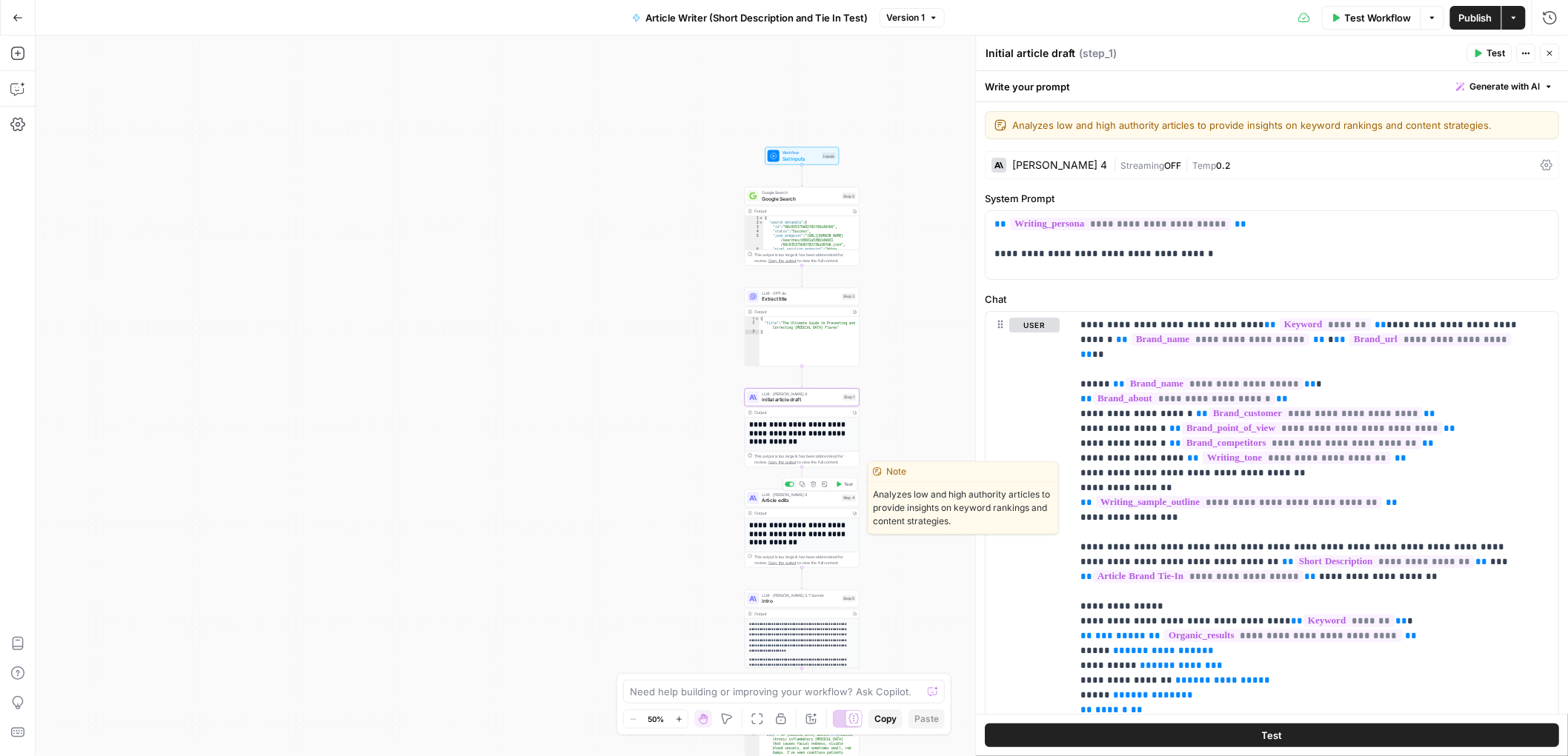
click at [815, 501] on span "Article edits" at bounding box center [801, 501] width 77 height 7
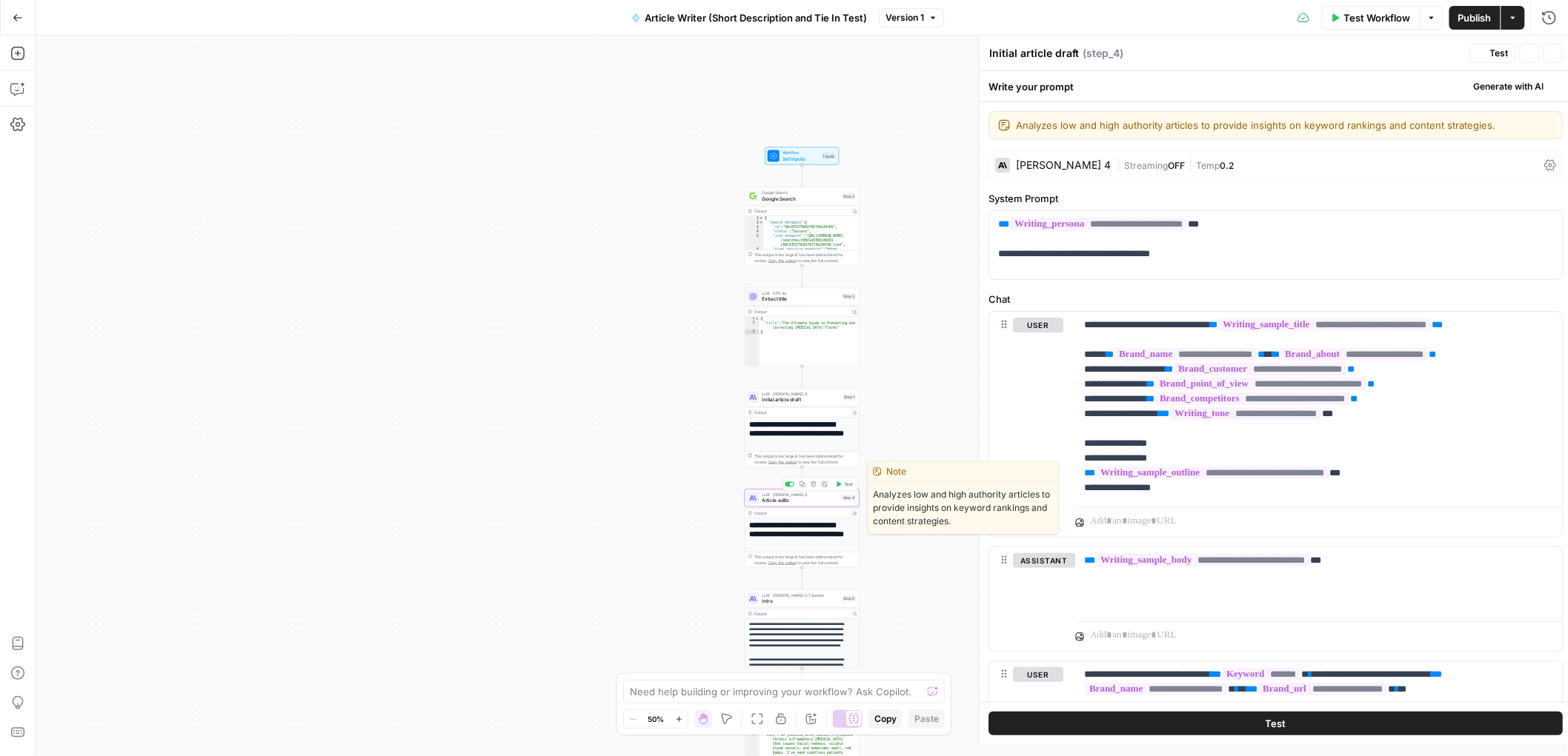
type textarea "Article edits"
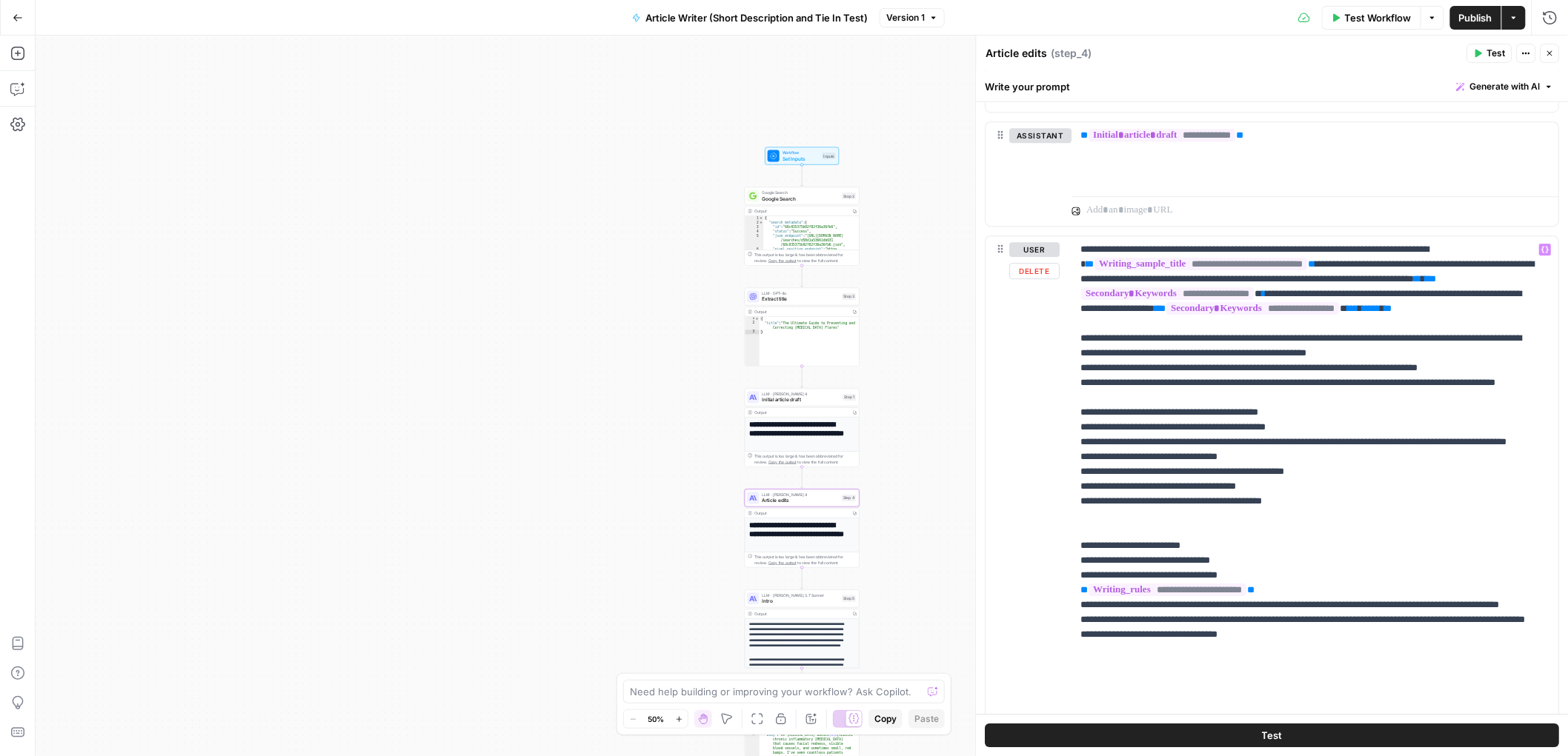
scroll to position [1713, 0]
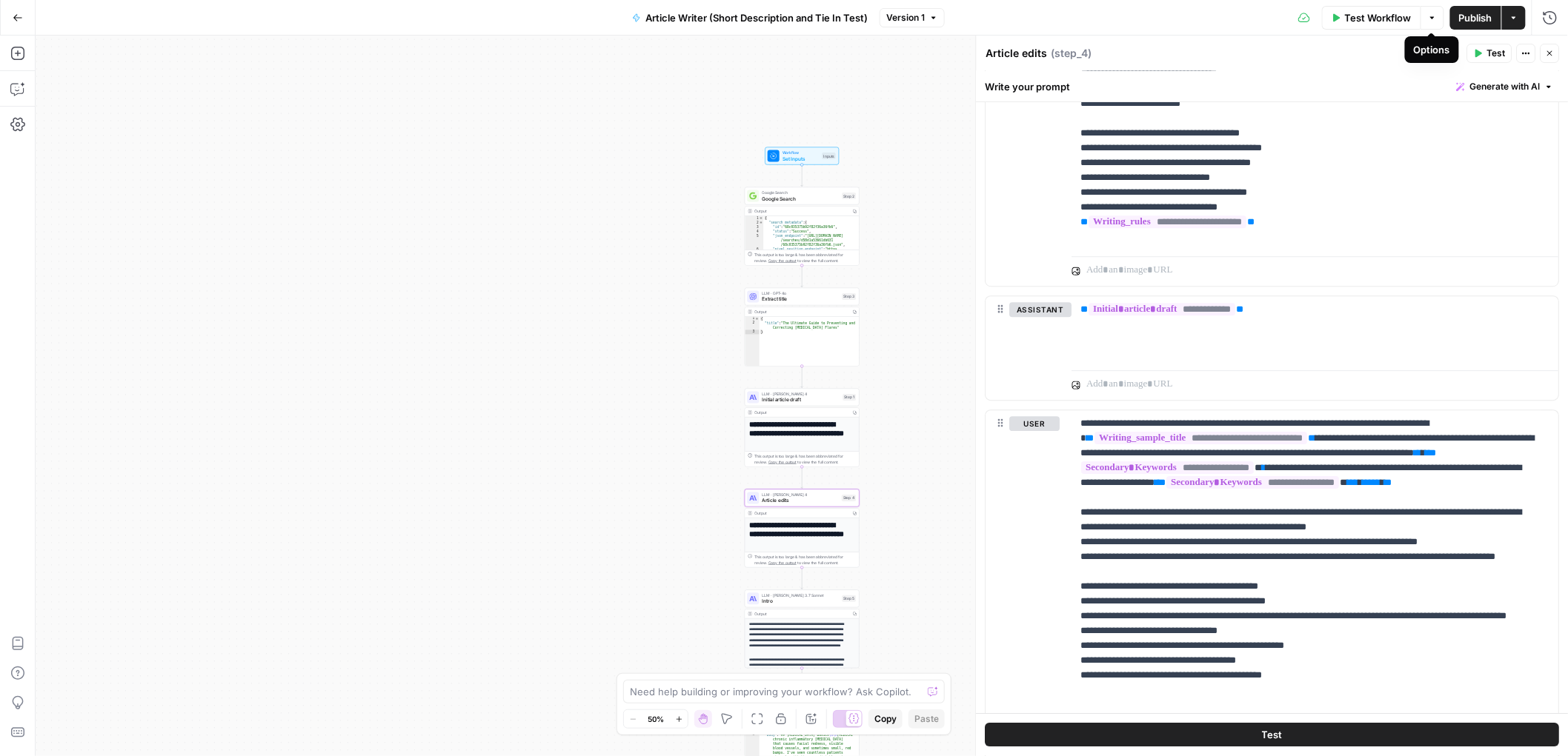
click at [1465, 17] on span "Publish" at bounding box center [1476, 18] width 33 height 15
click at [16, 20] on icon "button" at bounding box center [18, 18] width 10 height 10
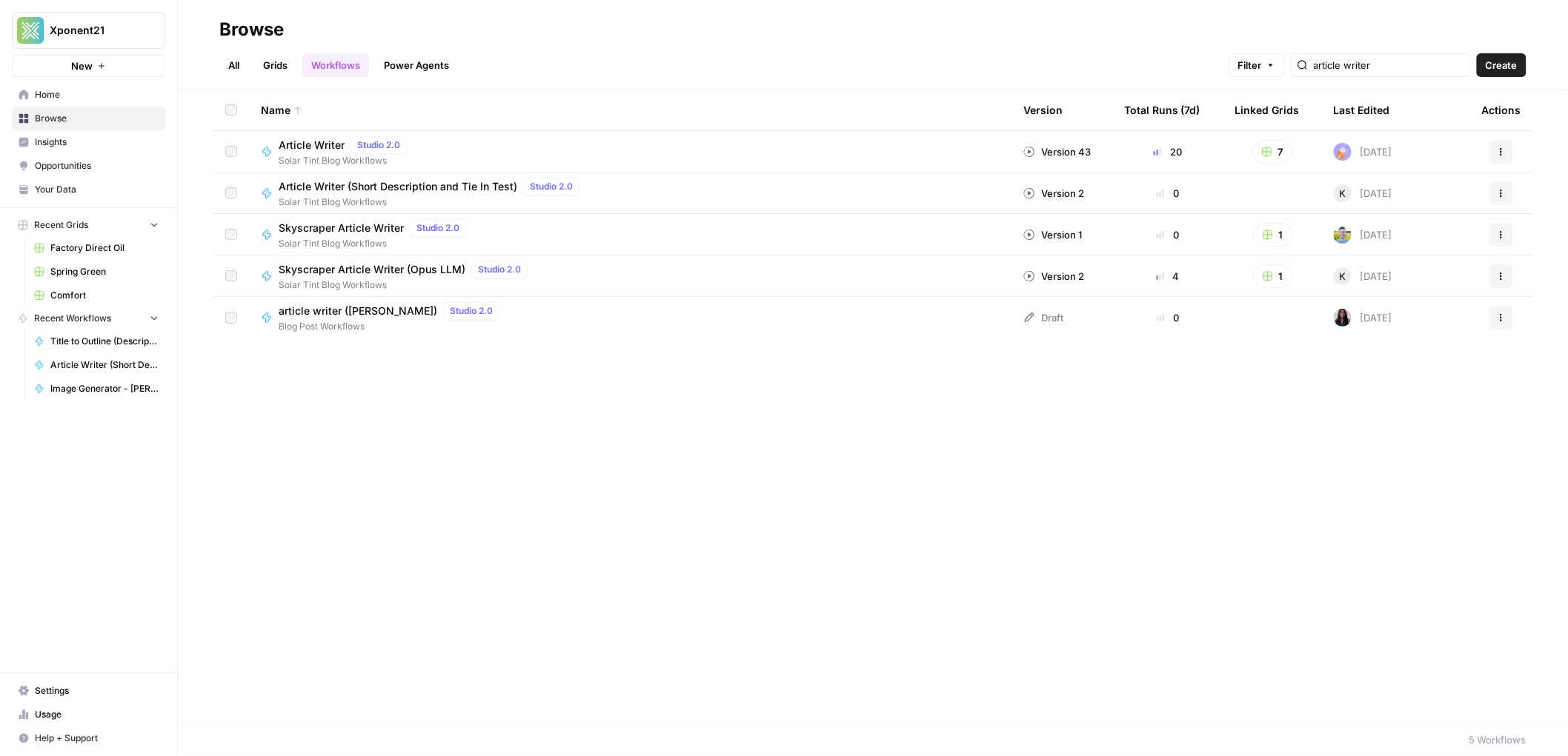
click at [75, 191] on span "Your Data" at bounding box center [97, 190] width 124 height 13
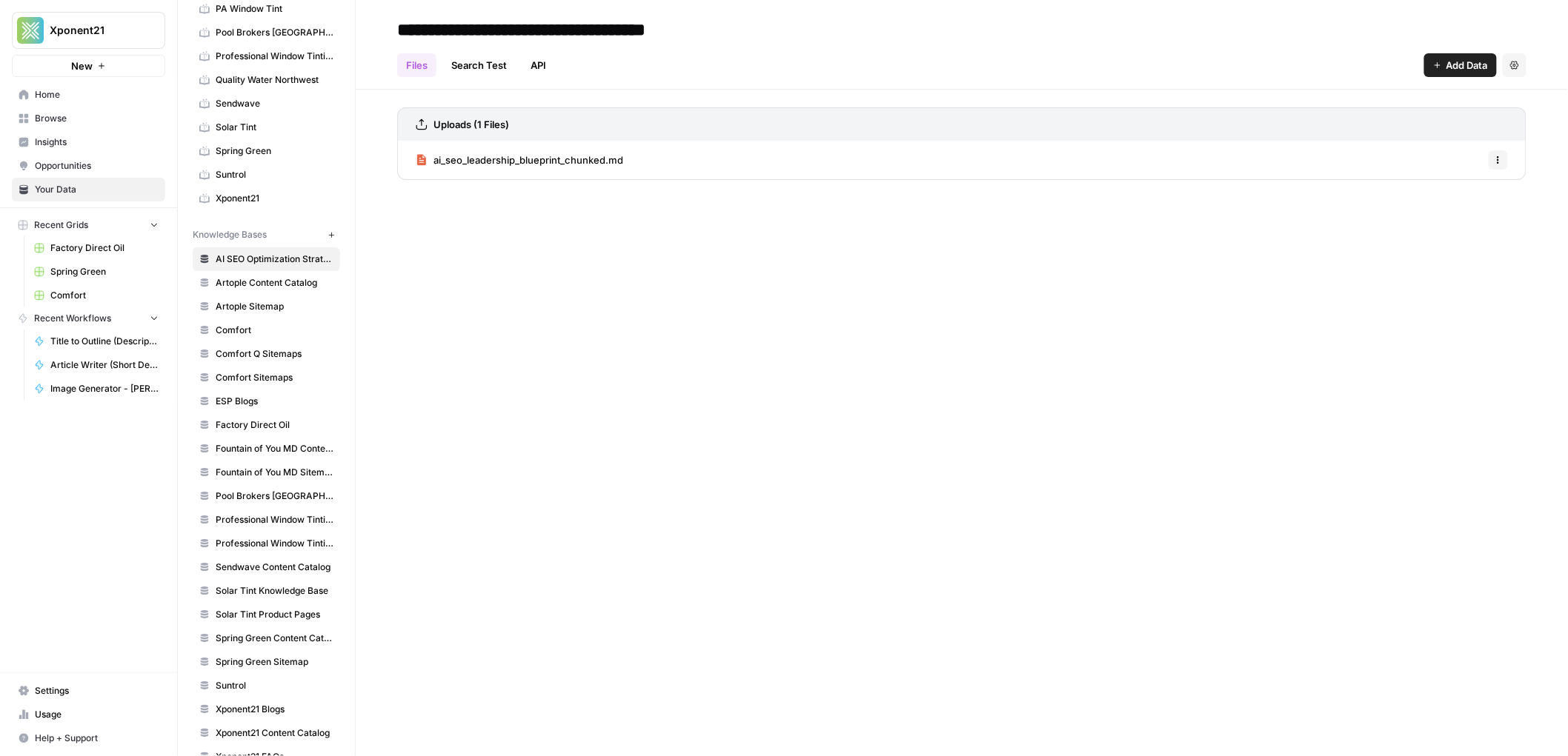
scroll to position [331, 0]
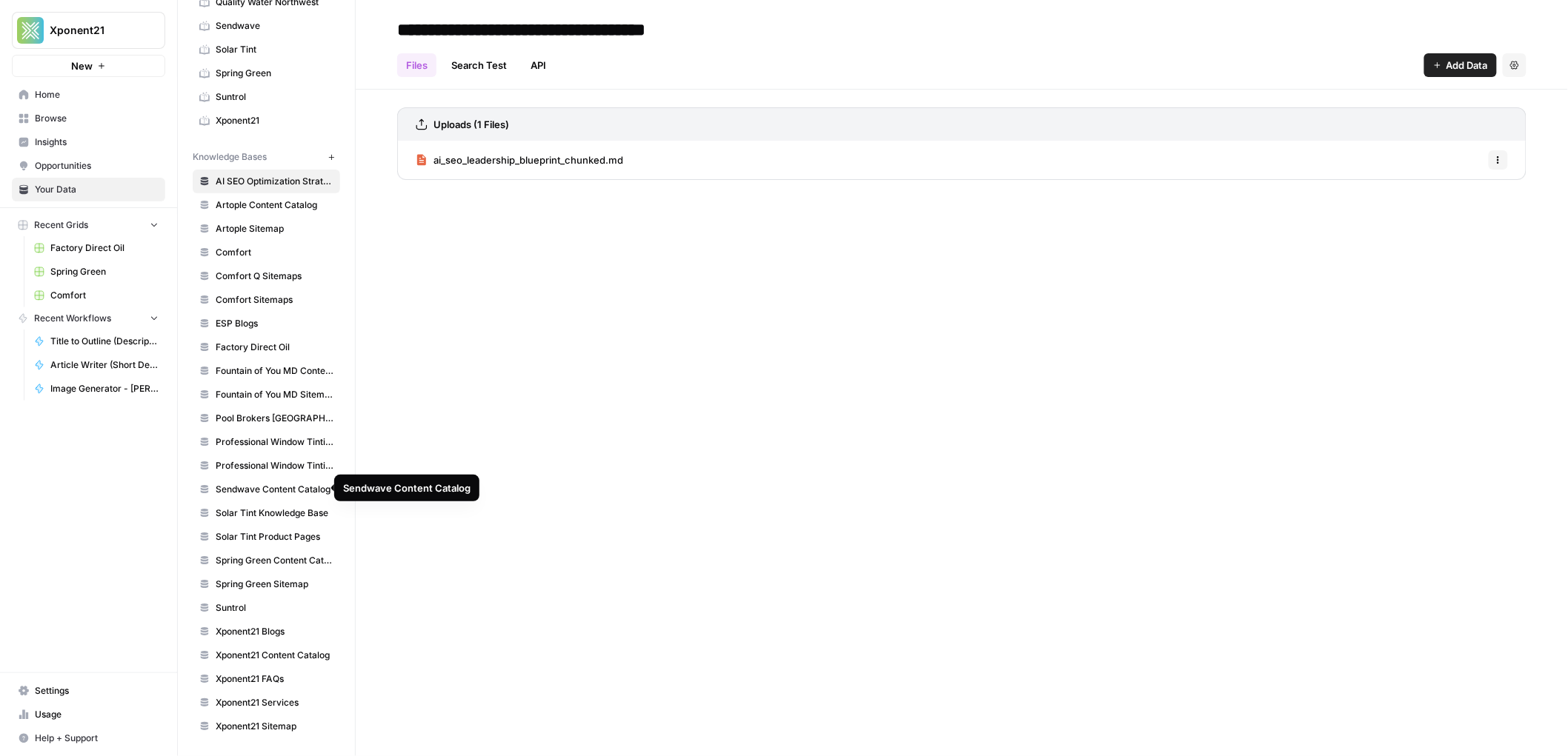
click at [274, 488] on span "Sendwave Content Catalog" at bounding box center [274, 489] width 118 height 13
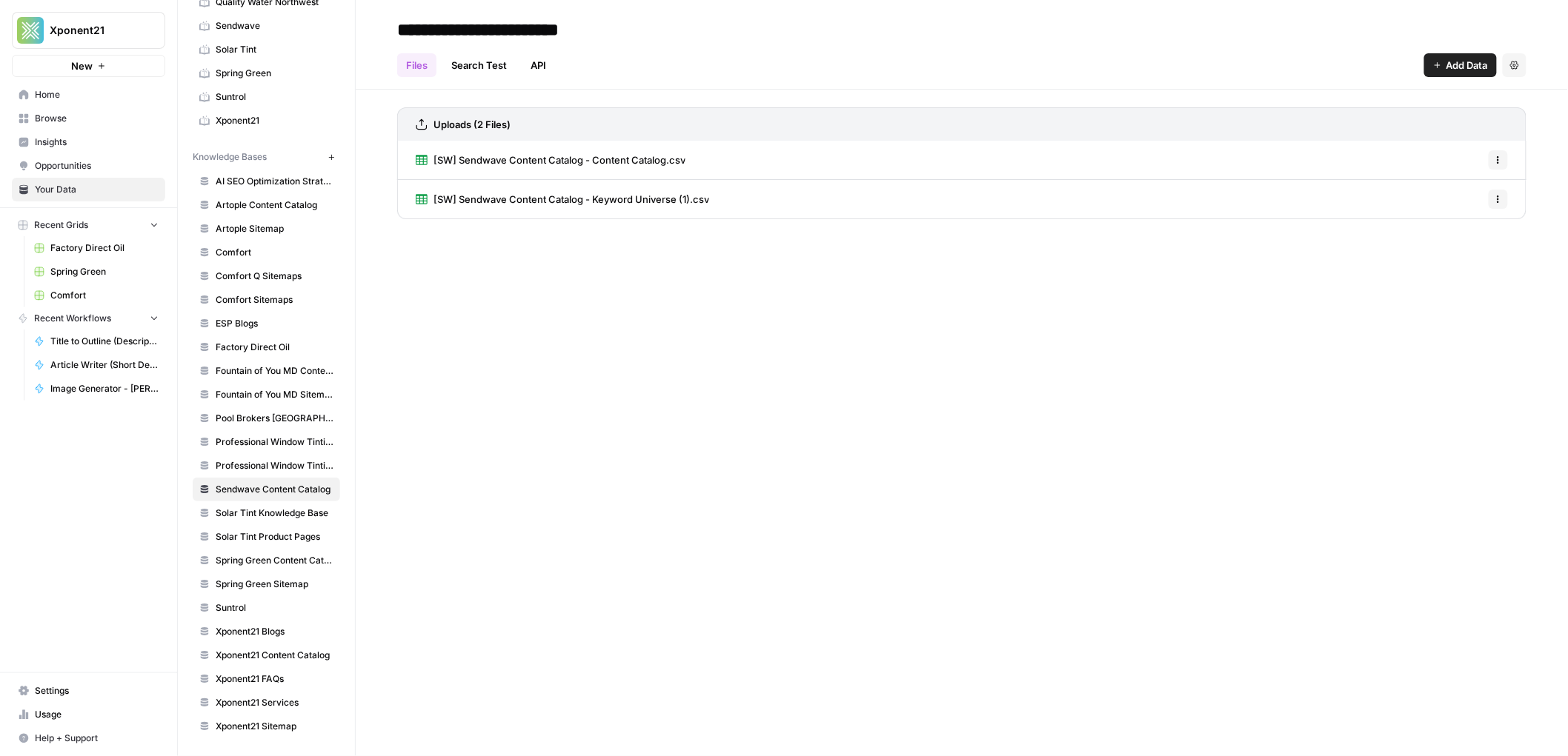
click at [633, 163] on span "[SW] Sendwave Content Catalog - Content Catalog.csv" at bounding box center [560, 160] width 252 height 15
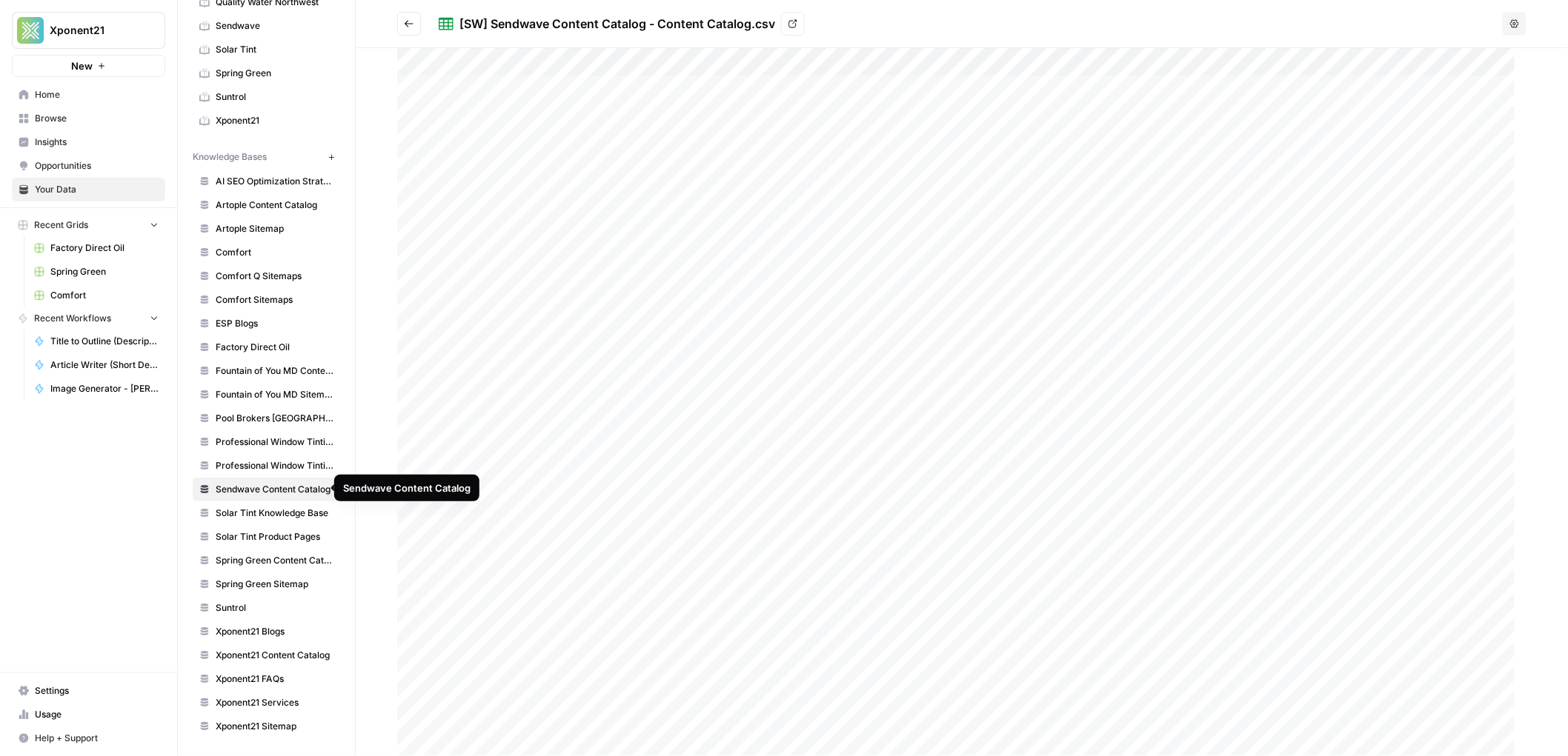
click at [255, 493] on span "Sendwave Content Catalog" at bounding box center [274, 489] width 118 height 13
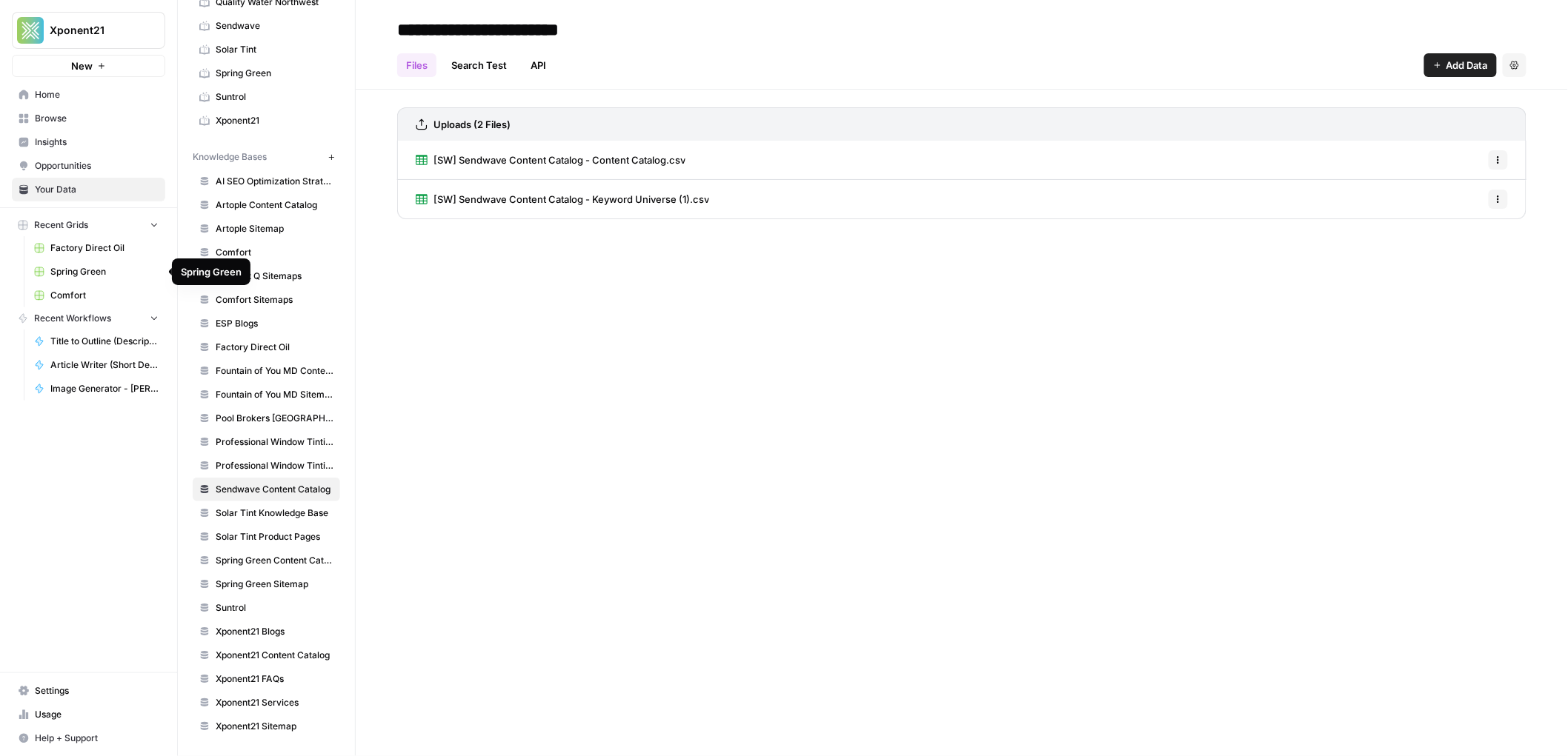
click at [58, 269] on span "Spring Green" at bounding box center [104, 271] width 108 height 13
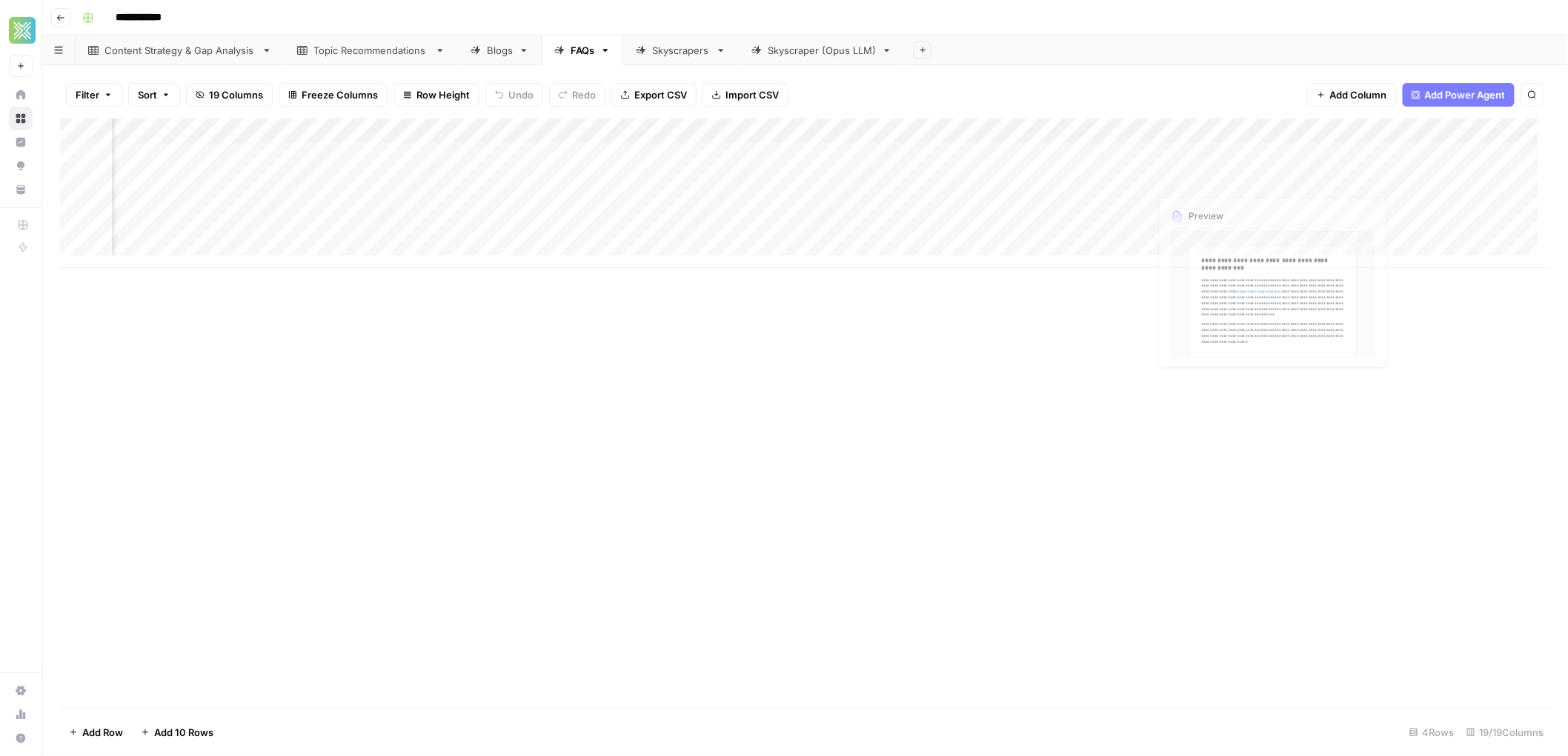
scroll to position [0, 1416]
click at [506, 61] on link "Blogs" at bounding box center [499, 50] width 83 height 30
click at [986, 132] on div "Add Column" at bounding box center [805, 231] width 1491 height 225
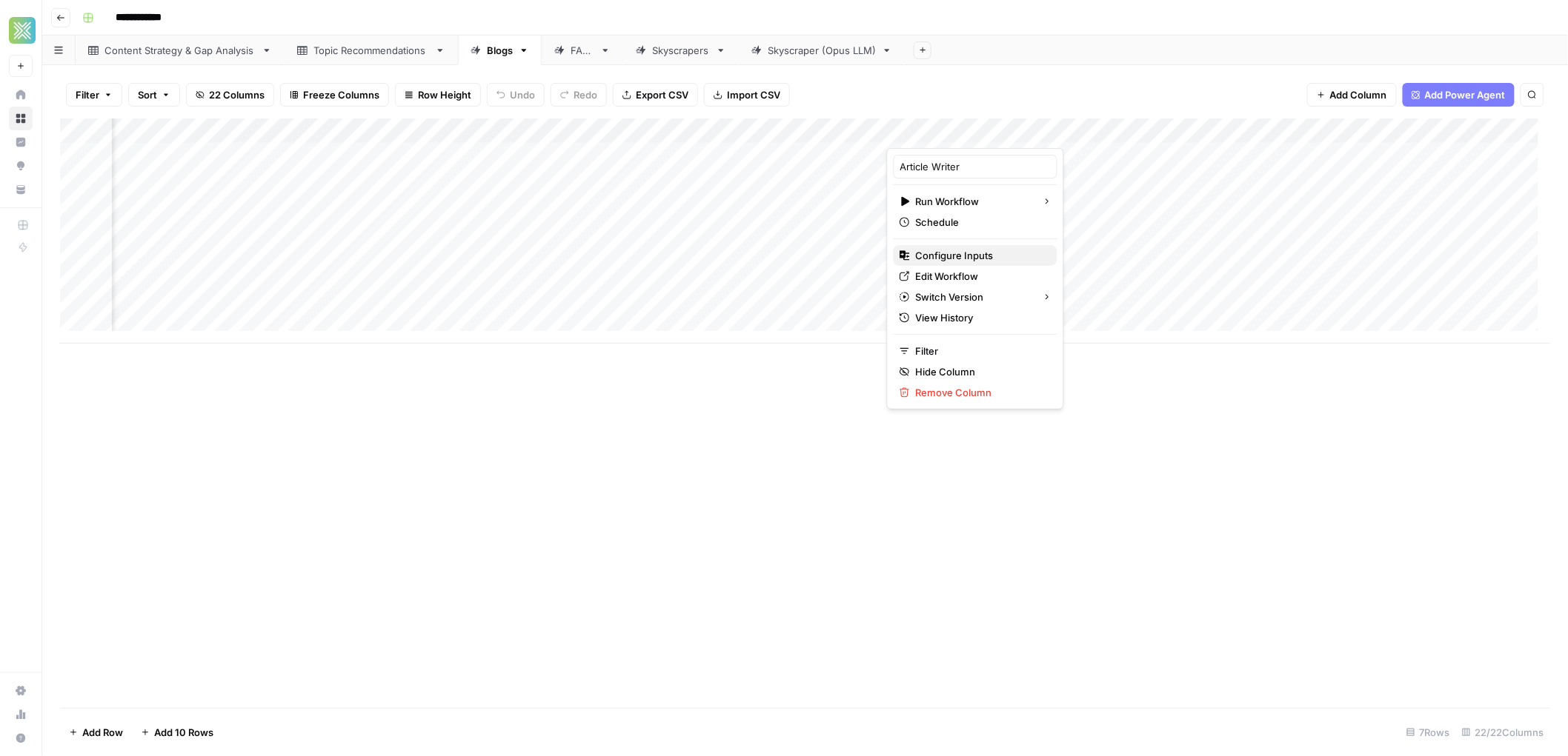
click at [949, 257] on span "Configure Inputs" at bounding box center [980, 256] width 130 height 15
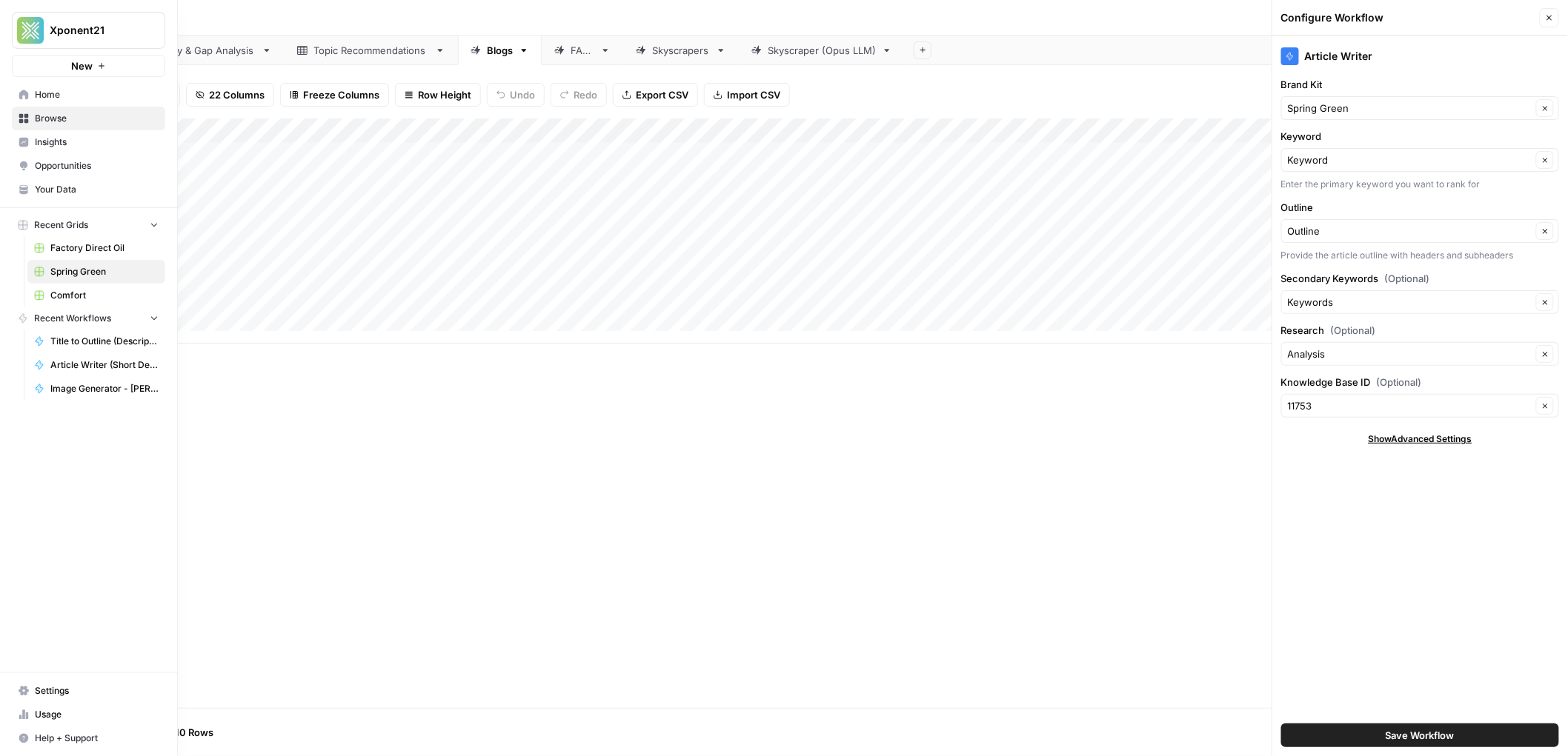
click at [105, 183] on span "Your Data" at bounding box center [97, 190] width 124 height 13
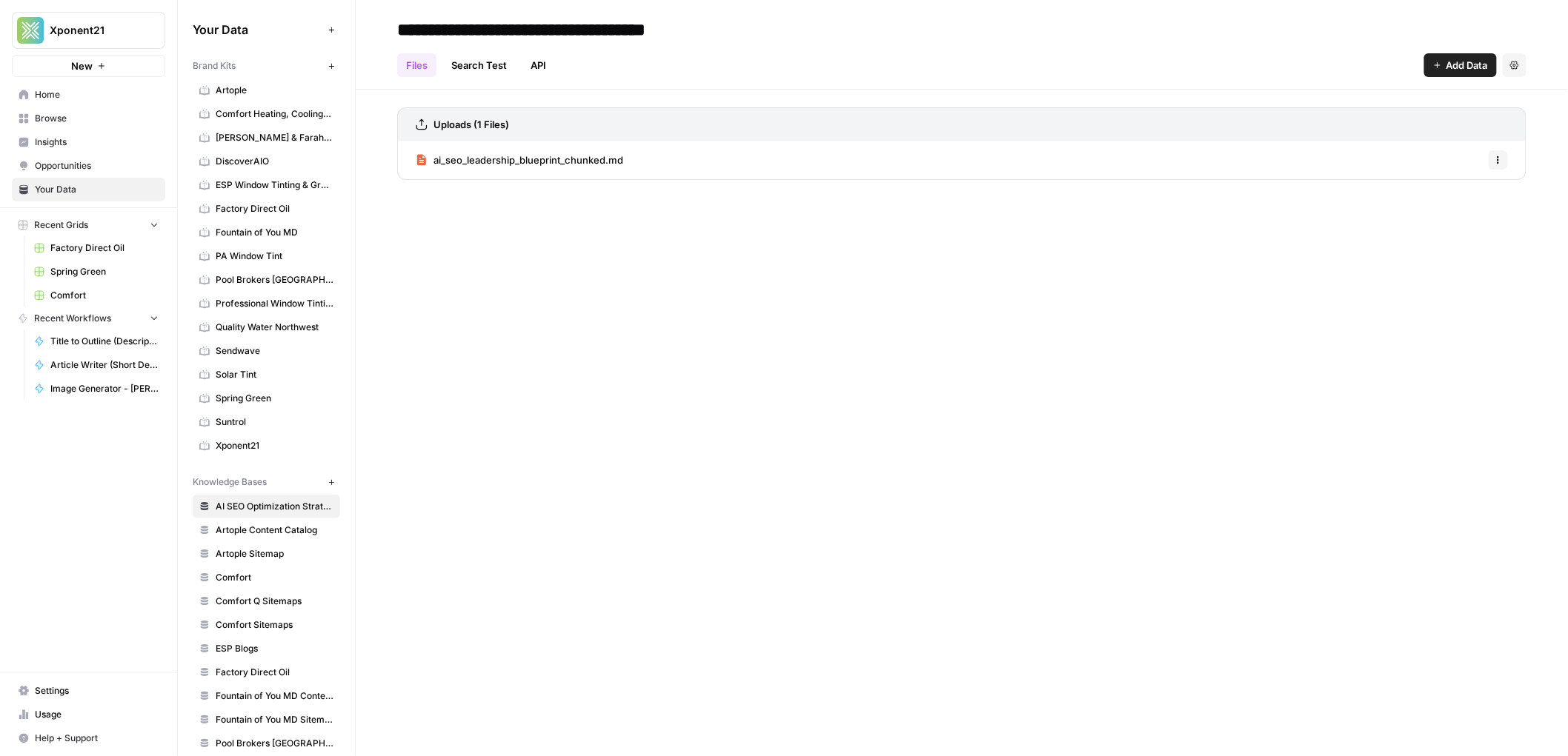
scroll to position [331, 0]
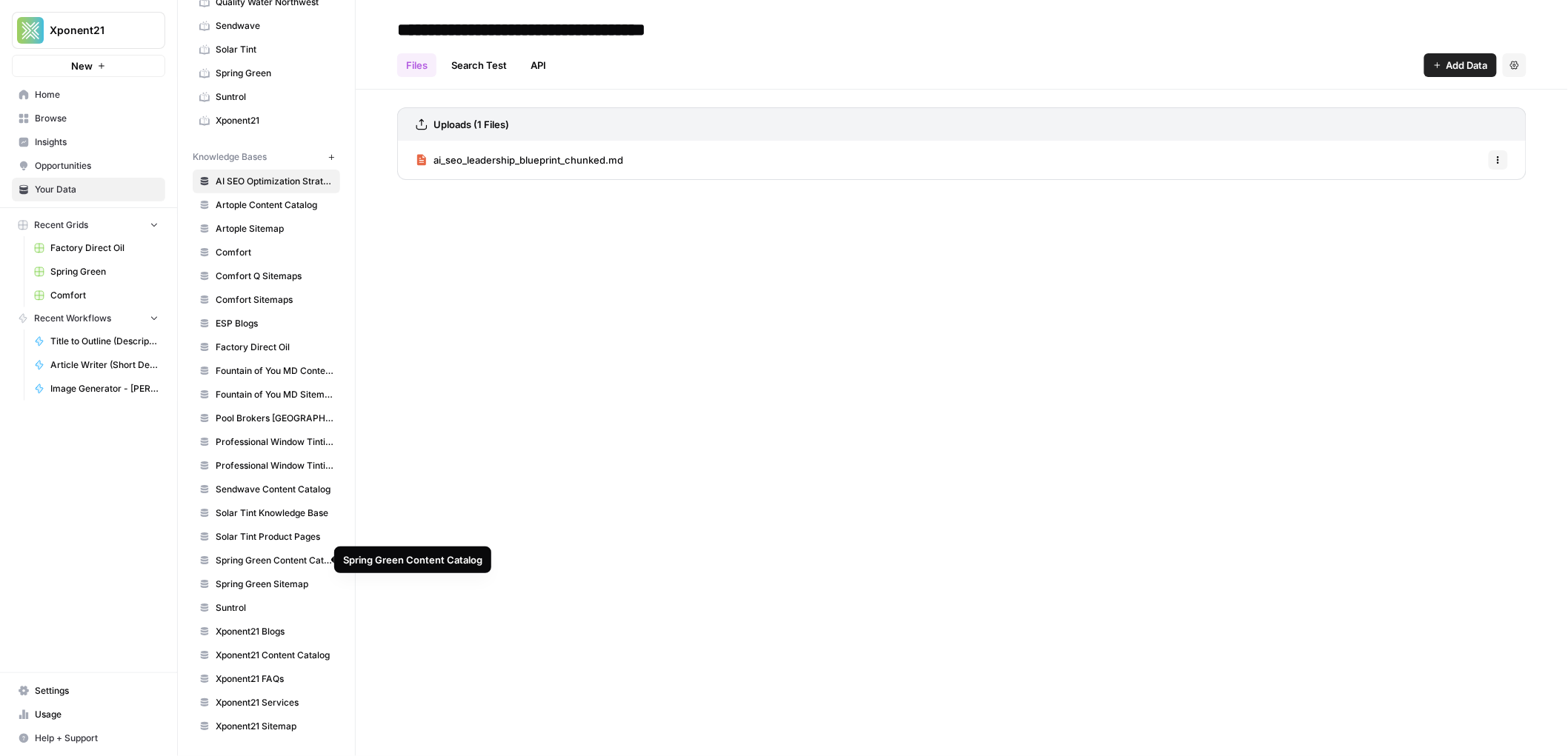
click at [290, 580] on span "Spring Green Sitemap" at bounding box center [274, 585] width 118 height 13
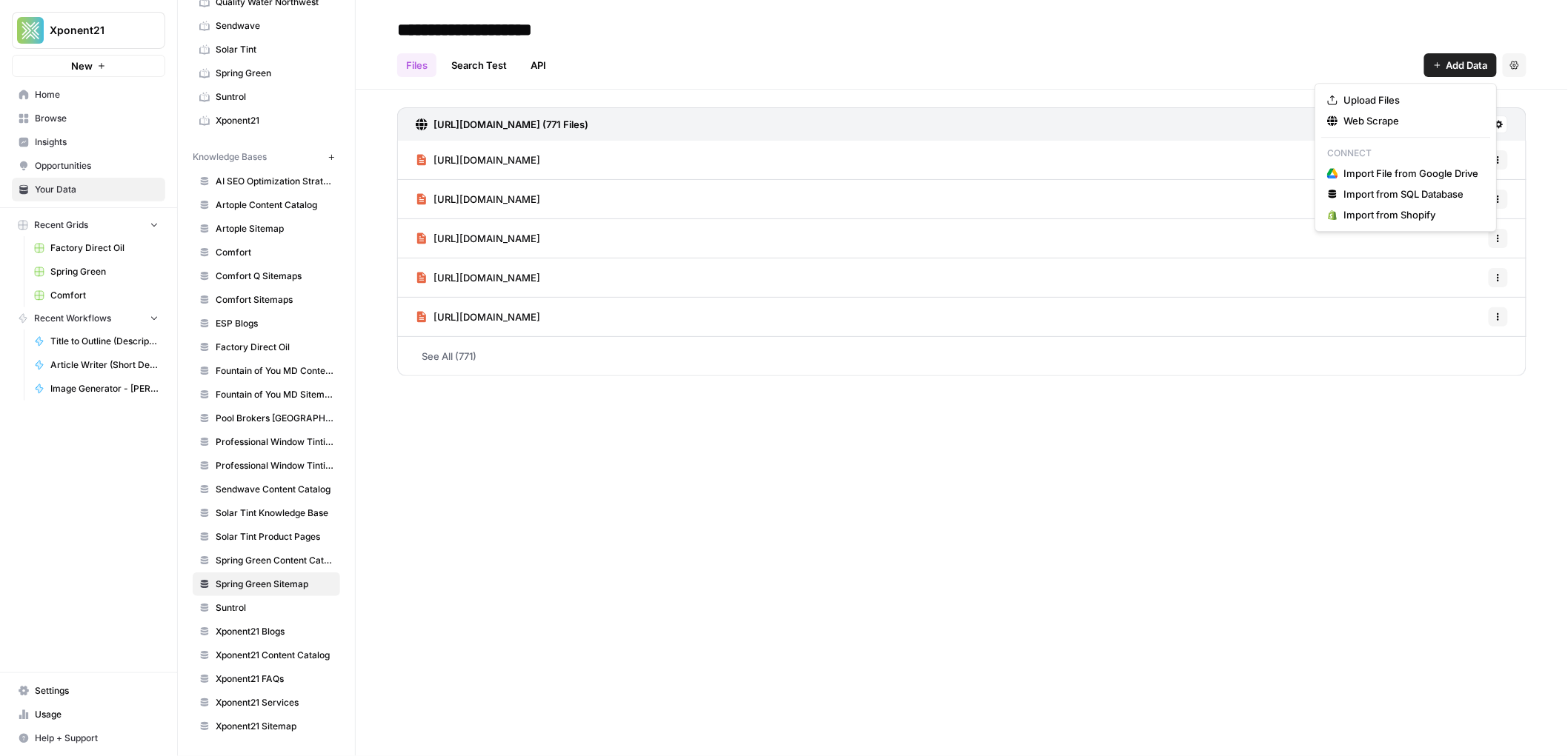
click at [1469, 57] on span "Add Data" at bounding box center [1467, 65] width 42 height 15
click at [1168, 479] on div "**********" at bounding box center [962, 378] width 1212 height 756
click at [268, 158] on div "Knowledge Bases" at bounding box center [258, 157] width 130 height 13
drag, startPoint x: 266, startPoint y: 147, endPoint x: 286, endPoint y: 150, distance: 20.2
click at [266, 150] on span "Knowledge Bases" at bounding box center [230, 157] width 74 height 13
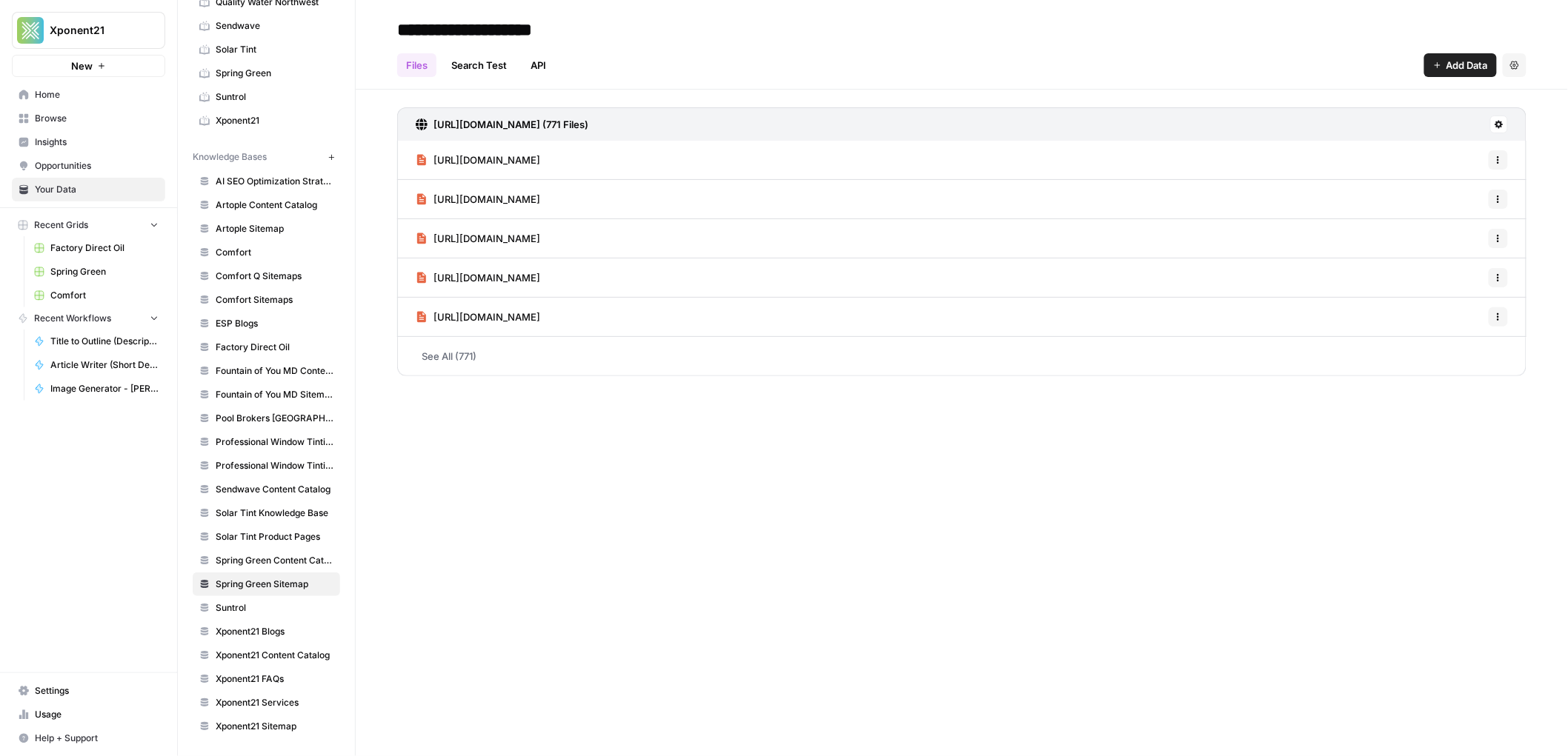
click at [327, 154] on icon "button" at bounding box center [331, 158] width 8 height 8
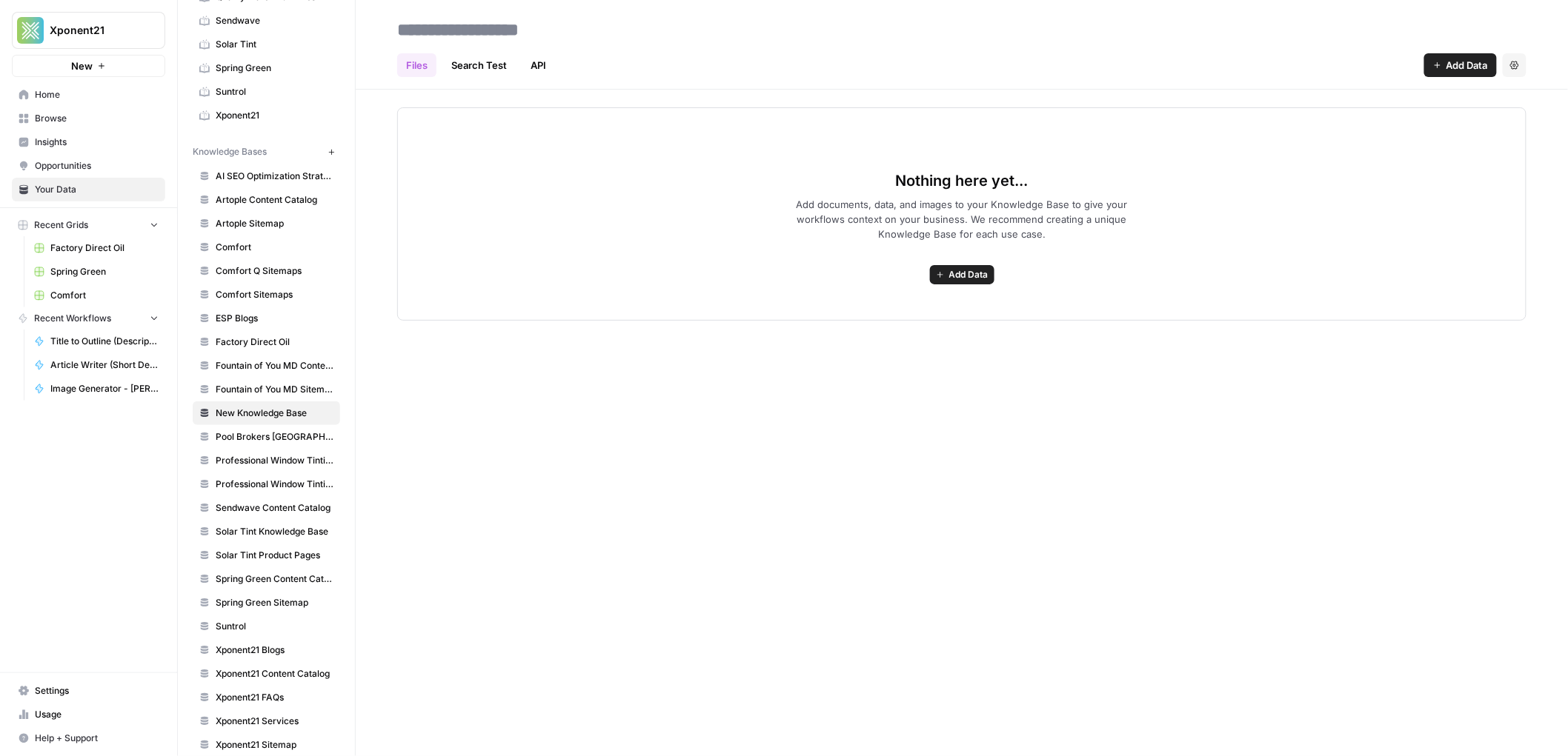
click at [972, 271] on span "Add Data" at bounding box center [968, 274] width 39 height 13
click at [888, 333] on span "Web Scrape" at bounding box center [909, 328] width 135 height 15
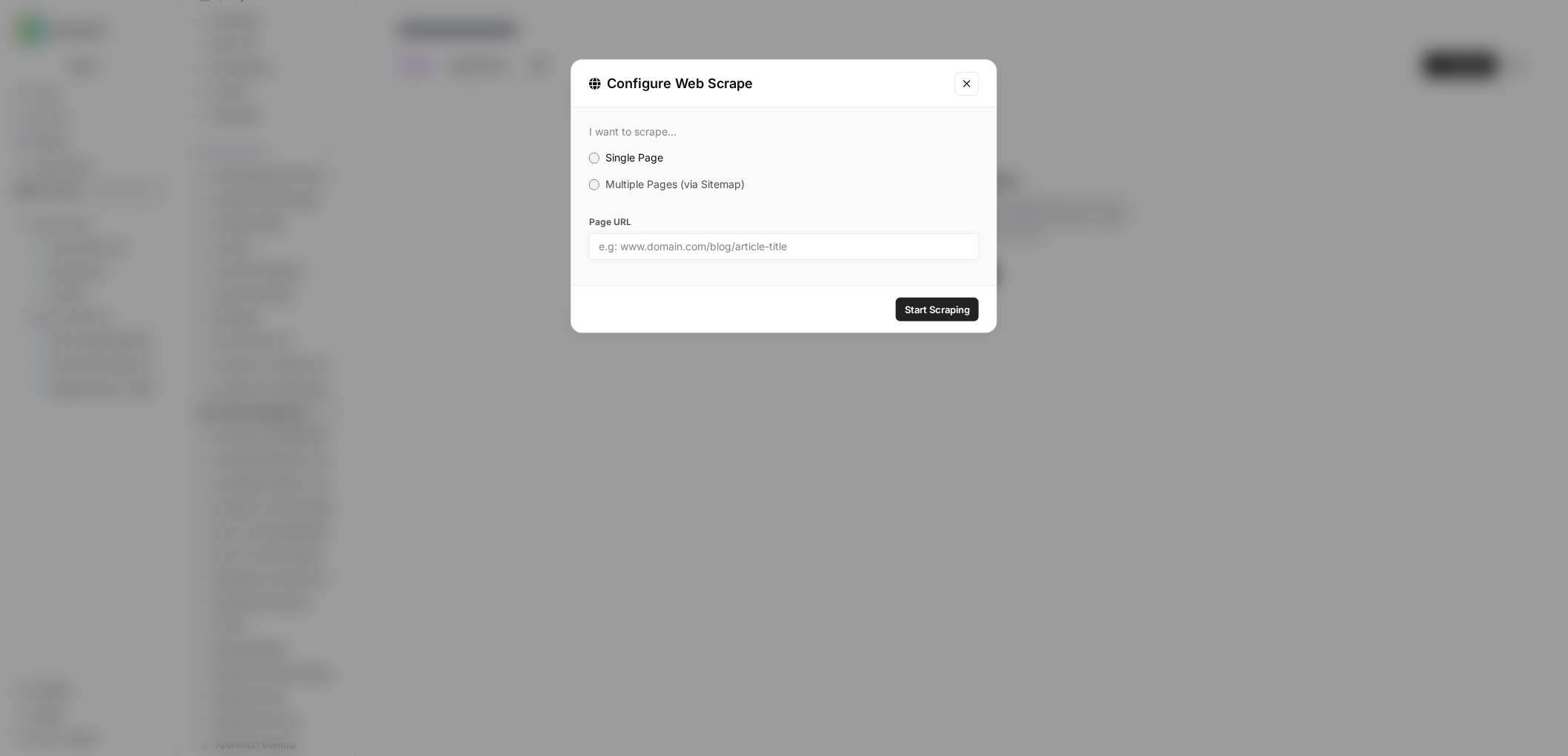
click at [778, 248] on input "Page URL" at bounding box center [784, 246] width 371 height 13
click at [969, 78] on icon "Close modal" at bounding box center [967, 83] width 12 height 12
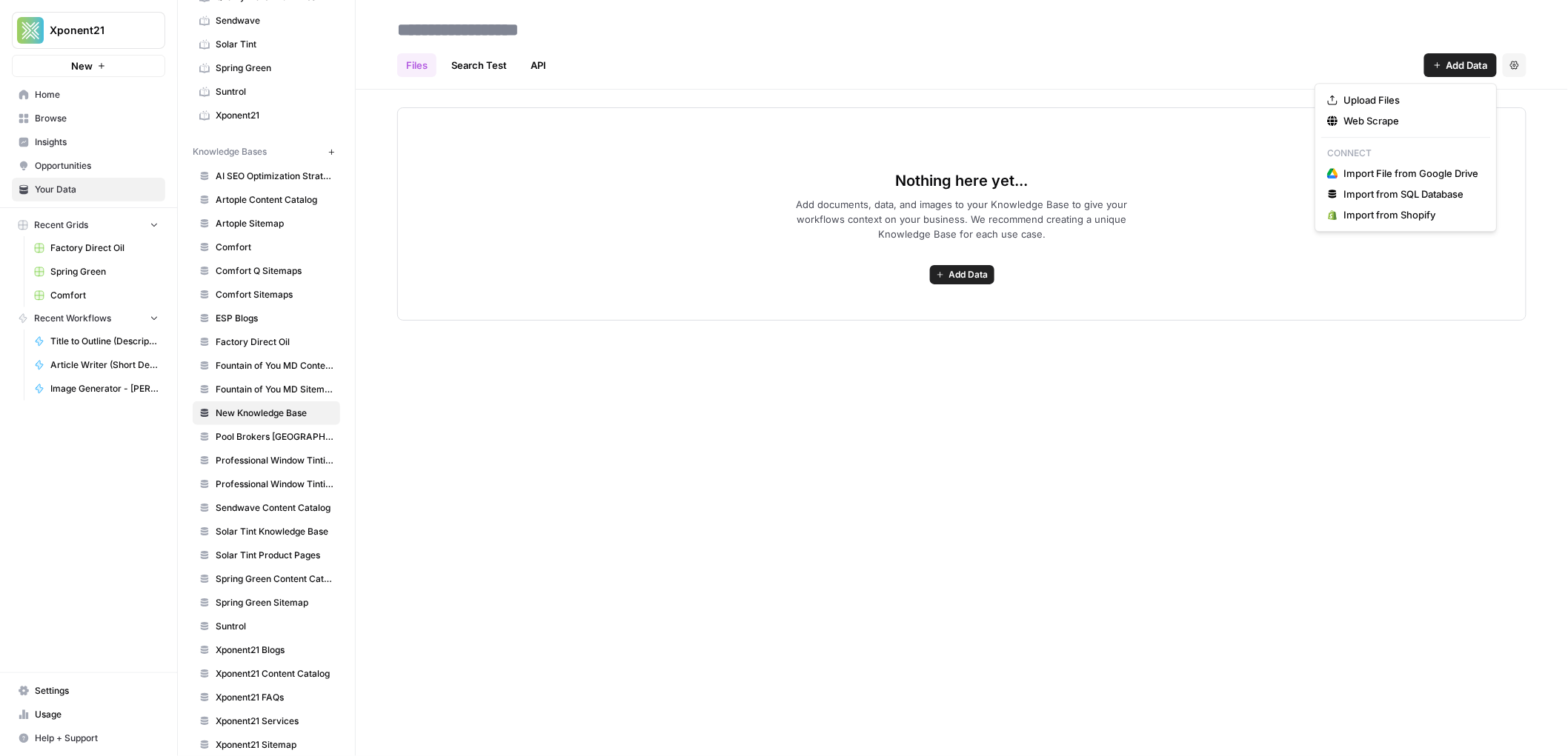
click at [1456, 66] on span "Add Data" at bounding box center [1467, 65] width 42 height 15
click at [1368, 123] on span "Web Scrape" at bounding box center [1411, 120] width 135 height 15
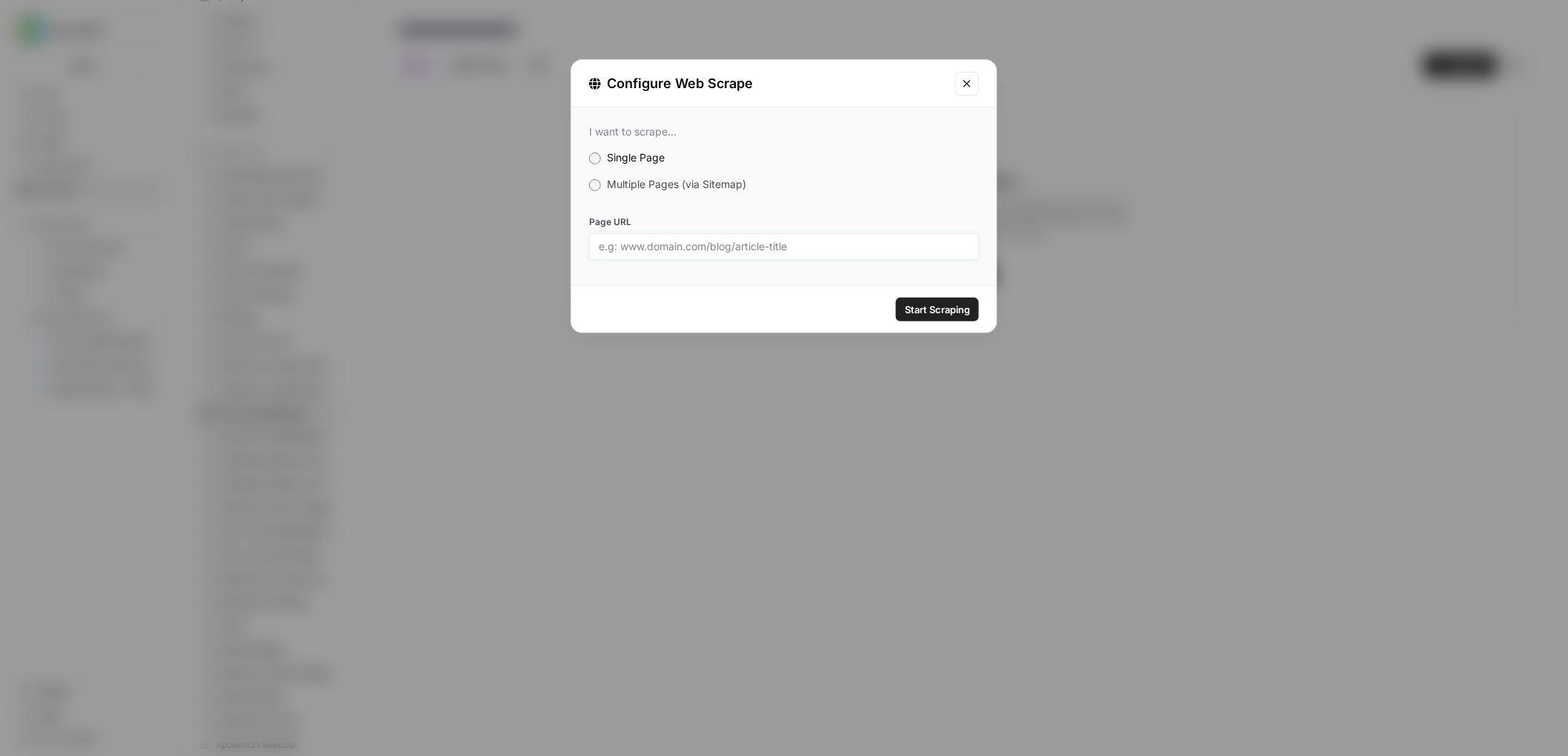
click at [688, 248] on input "Page URL" at bounding box center [784, 246] width 371 height 13
paste input "https://www.sendwave.com/sitemap.xml"
type input "https://www.sendwave.com/sitemap.xml"
click at [933, 307] on span "Start Scraping" at bounding box center [937, 309] width 65 height 15
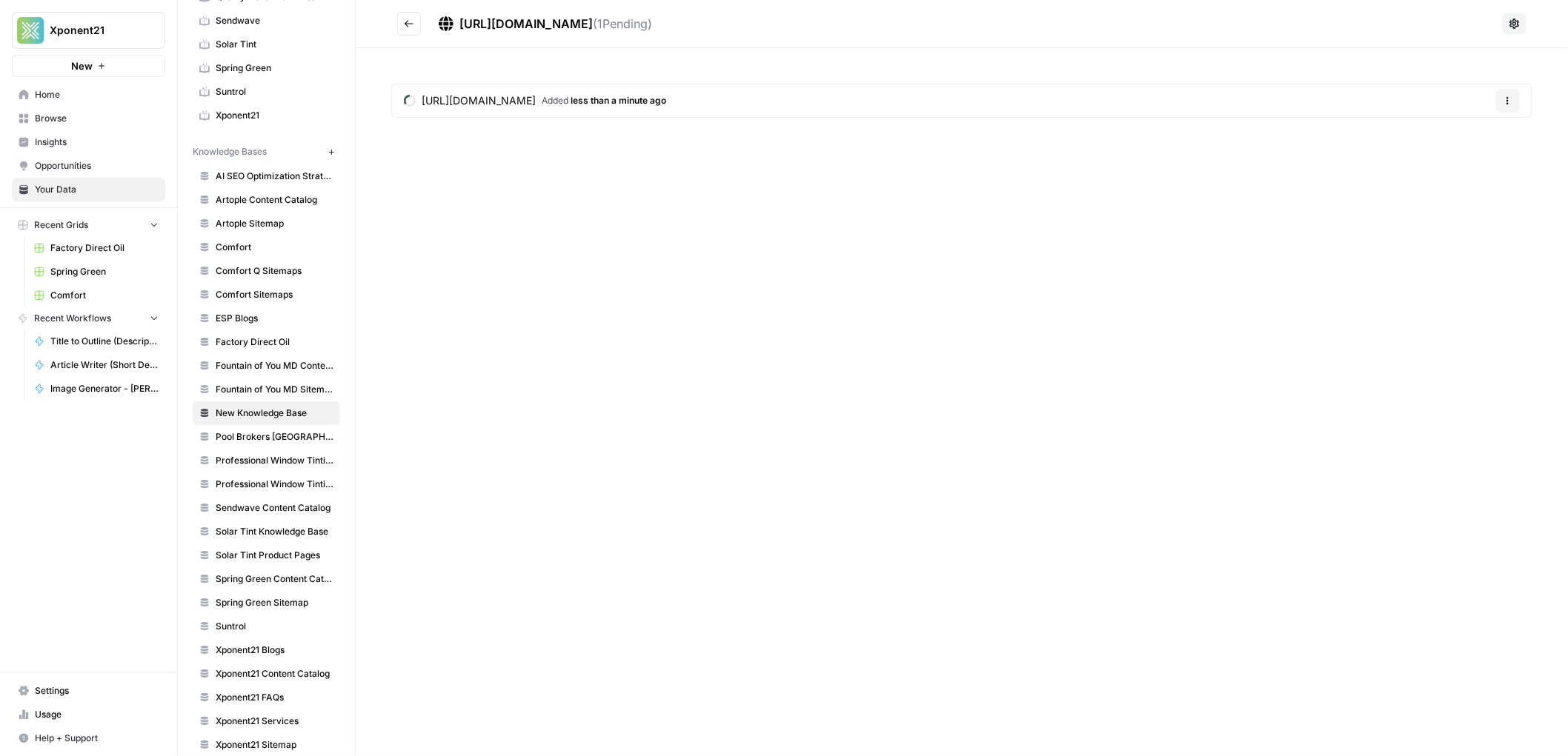
click at [593, 19] on span "https://www.sendwave.com/sitemap.xml" at bounding box center [526, 24] width 133 height 15
click at [593, 24] on span "https://www.sendwave.com/sitemap.xml" at bounding box center [526, 24] width 133 height 15
click at [1517, 29] on icon at bounding box center [1514, 23] width 12 height 12
drag, startPoint x: 1140, startPoint y: 287, endPoint x: 613, endPoint y: 344, distance: 530.1
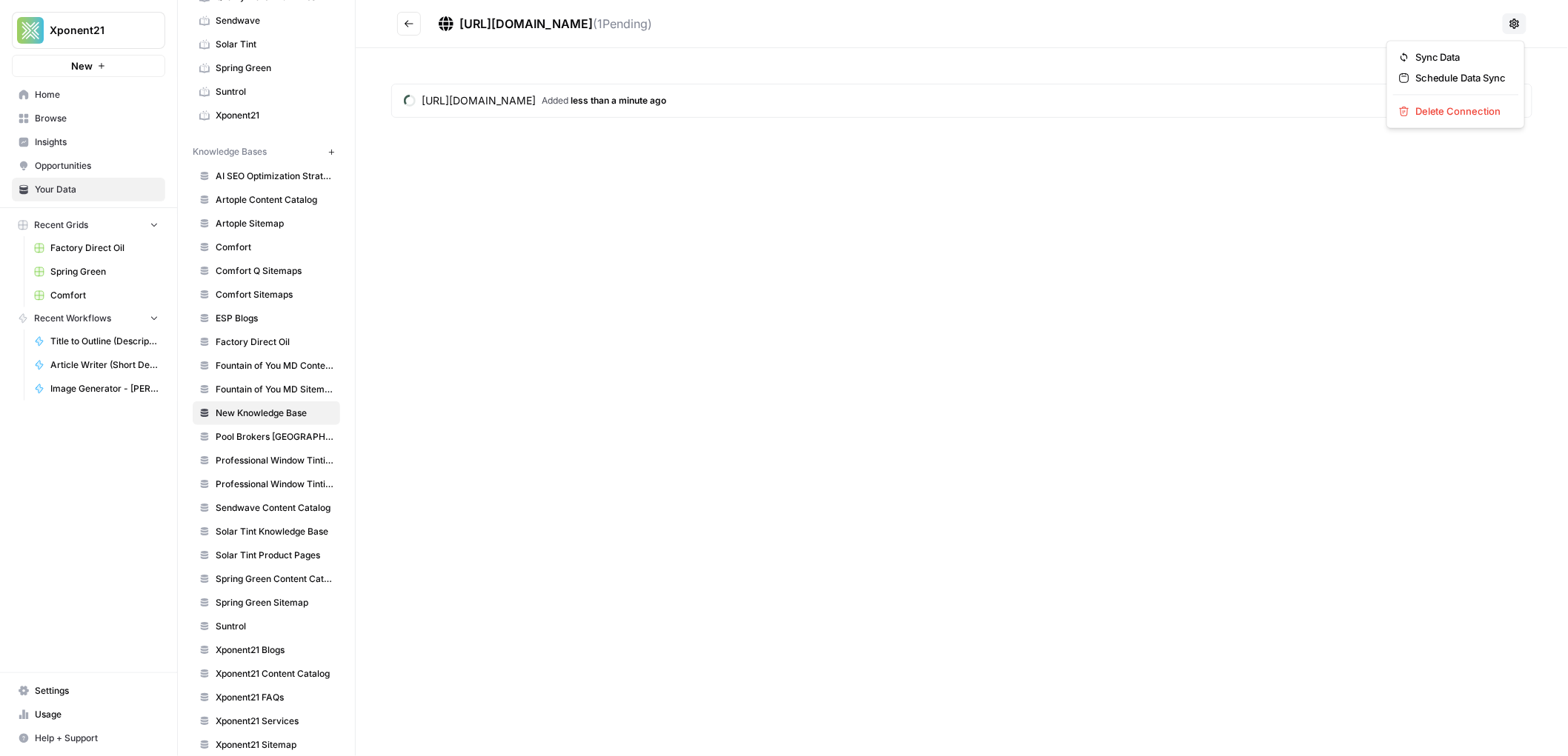
click at [1103, 291] on div "https://www.sendwave.com/sitemap.xml ( 1 Pending) https://www.sendwave.com/site…" at bounding box center [962, 378] width 1212 height 756
click at [312, 415] on span "New Knowledge Base" at bounding box center [274, 413] width 118 height 13
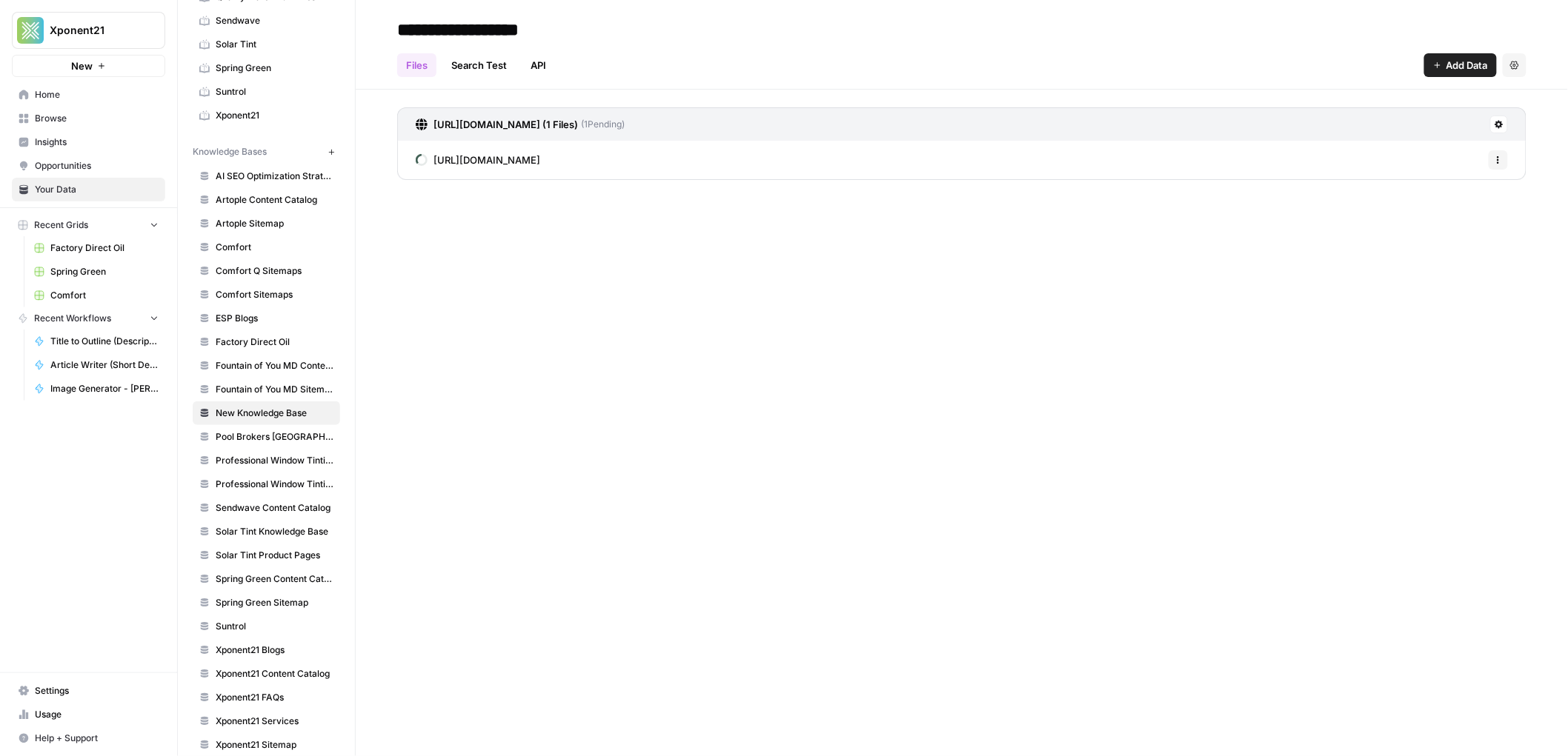
click at [771, 139] on div "https://www.sendwave.com/sitemap.xml (1 Files) ( 1 Pending)" at bounding box center [962, 124] width 1130 height 33
click at [578, 120] on h3 "https://www.sendwave.com/sitemap.xml (1 Files)" at bounding box center [506, 124] width 145 height 15
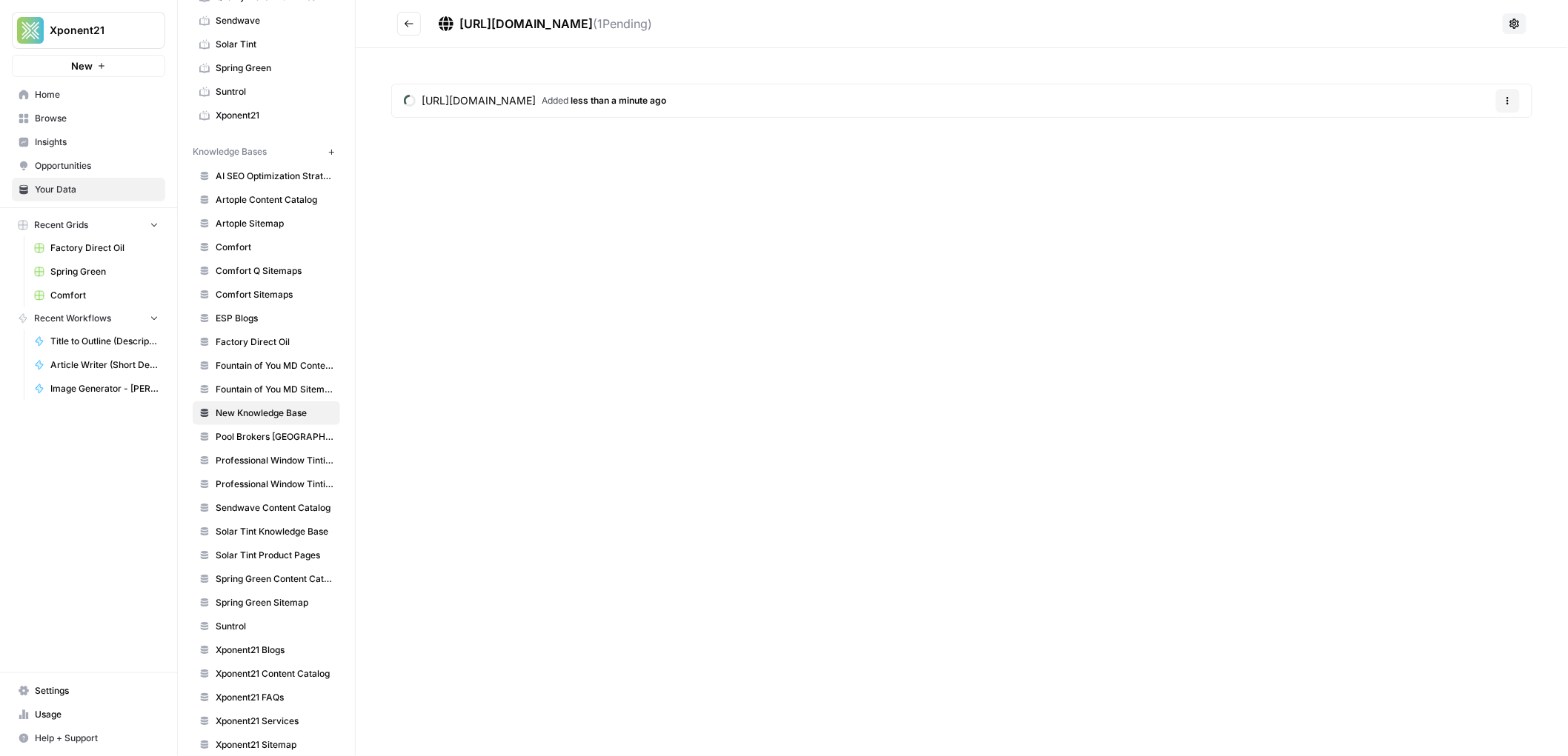
click at [411, 23] on icon "Go back" at bounding box center [409, 23] width 10 height 10
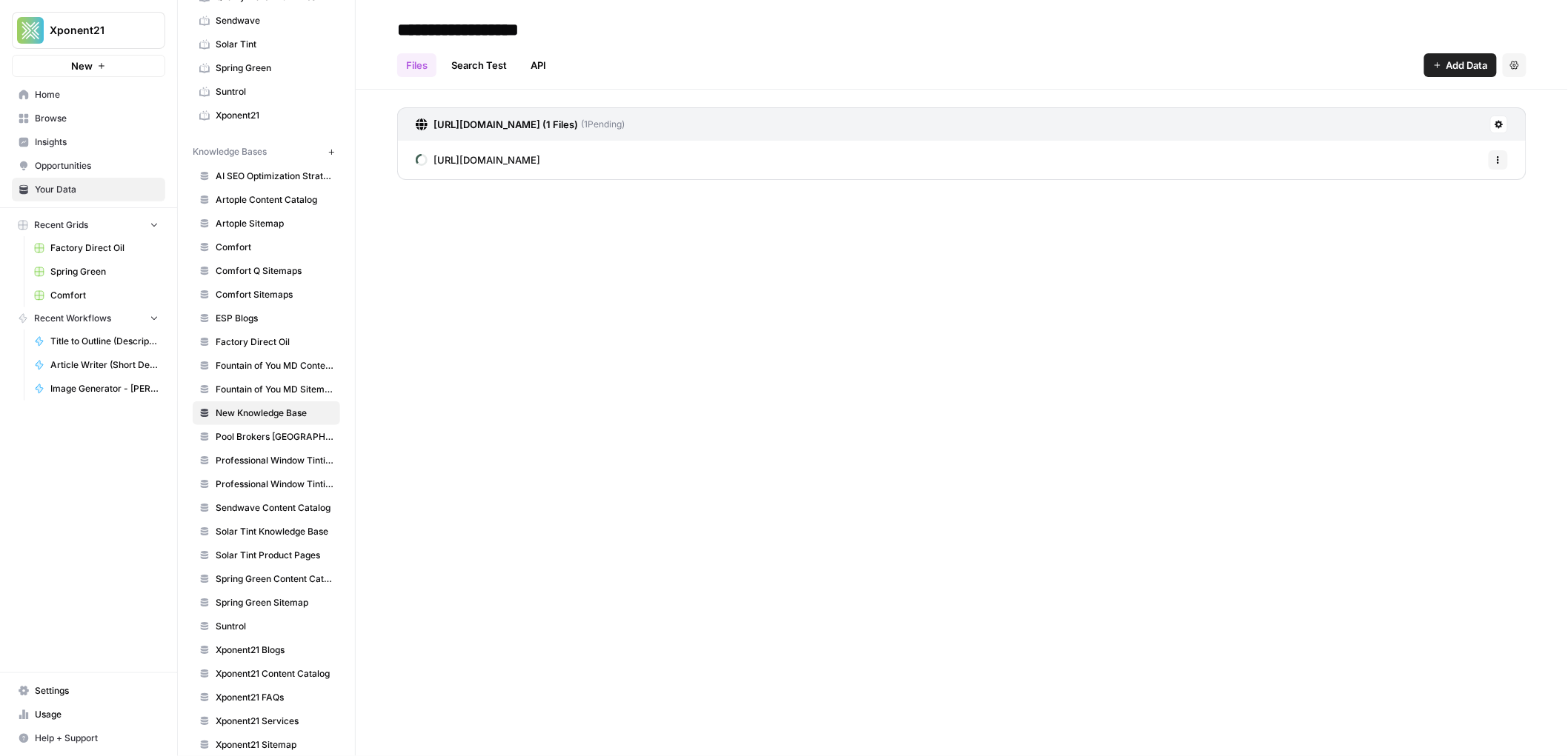
click at [483, 28] on input "**********" at bounding box center [510, 30] width 237 height 30
drag, startPoint x: 594, startPoint y: 25, endPoint x: 379, endPoint y: 23, distance: 215.0
click at [379, 23] on header "**********" at bounding box center [962, 44] width 1212 height 90
type input "**********"
click at [648, 314] on div "**********" at bounding box center [962, 378] width 1212 height 756
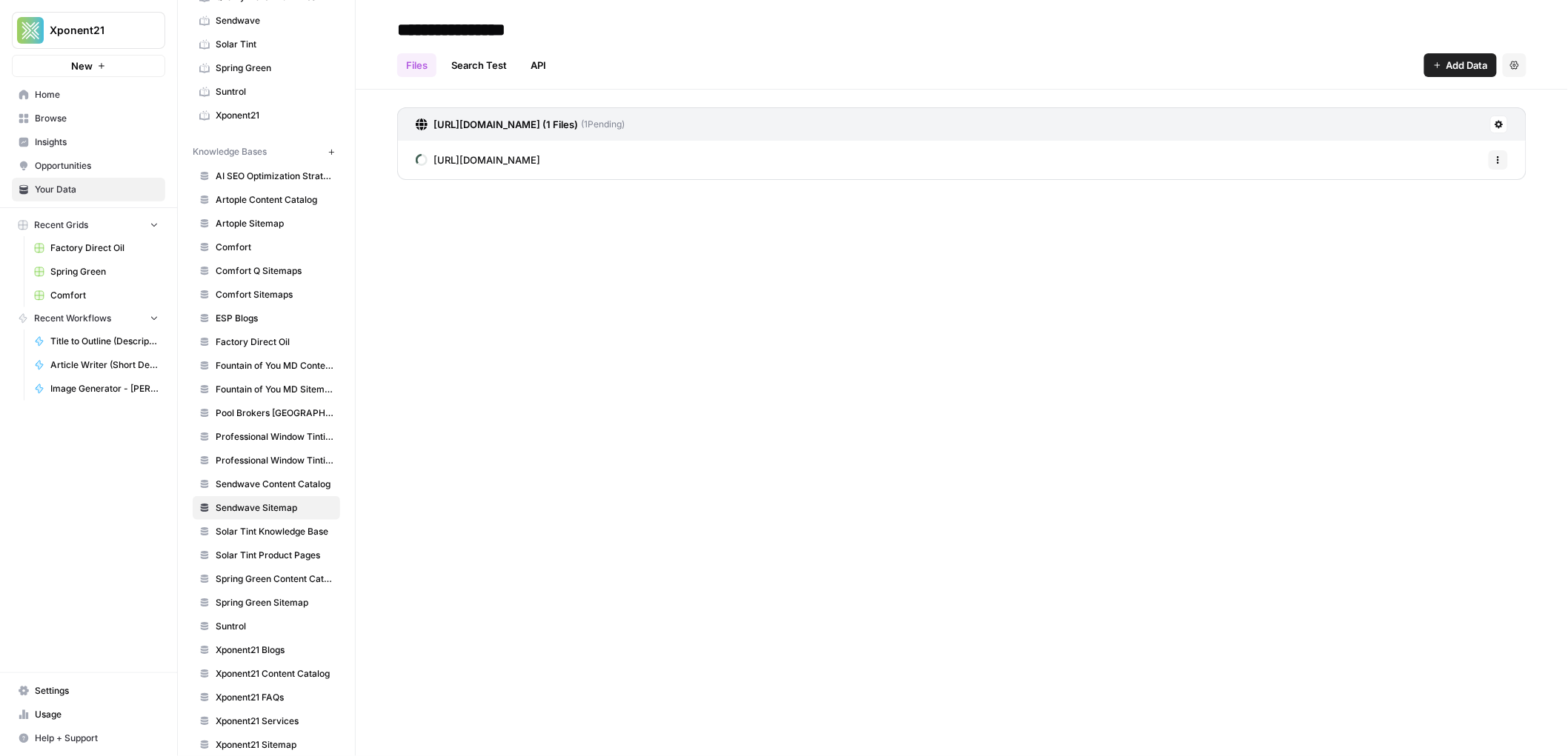
click at [531, 24] on input "**********" at bounding box center [510, 30] width 237 height 30
click at [222, 479] on link "Sendwave Content Catalog" at bounding box center [266, 485] width 147 height 24
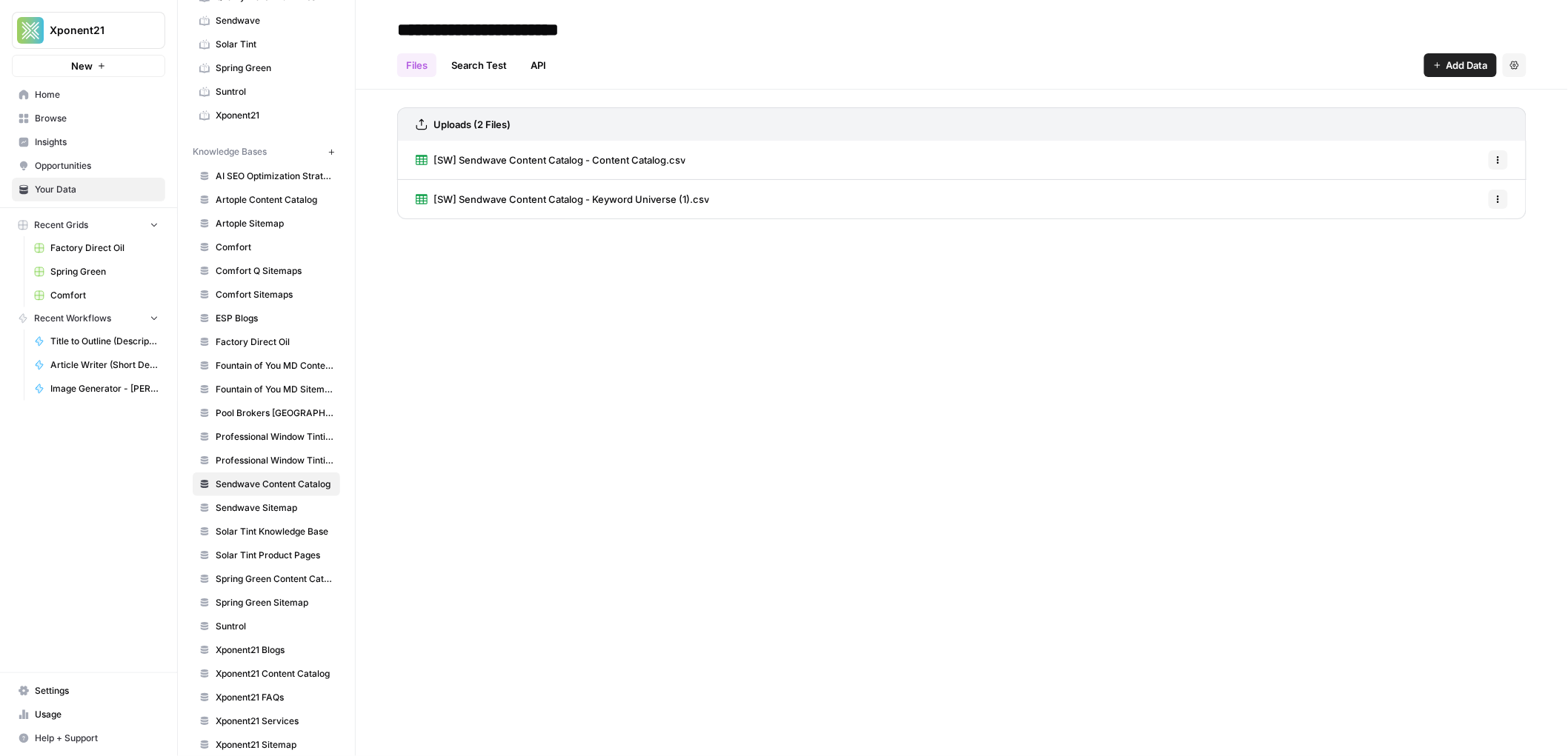
click at [247, 506] on span "Sendwave Sitemap" at bounding box center [274, 508] width 118 height 13
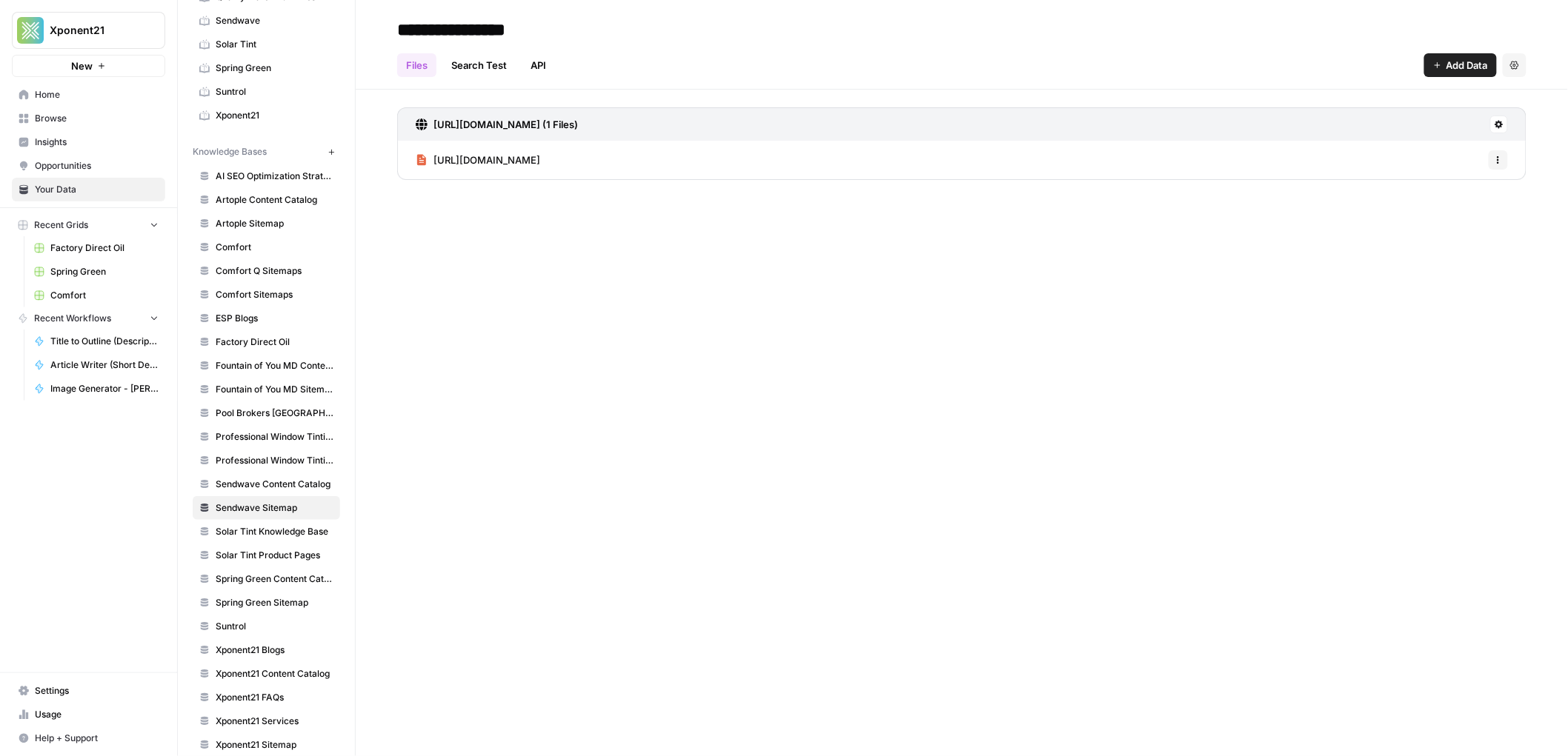
click at [605, 290] on div "**********" at bounding box center [962, 378] width 1212 height 756
click at [540, 161] on span "https://www.sendwave.com/sitemap.xml" at bounding box center [487, 160] width 107 height 15
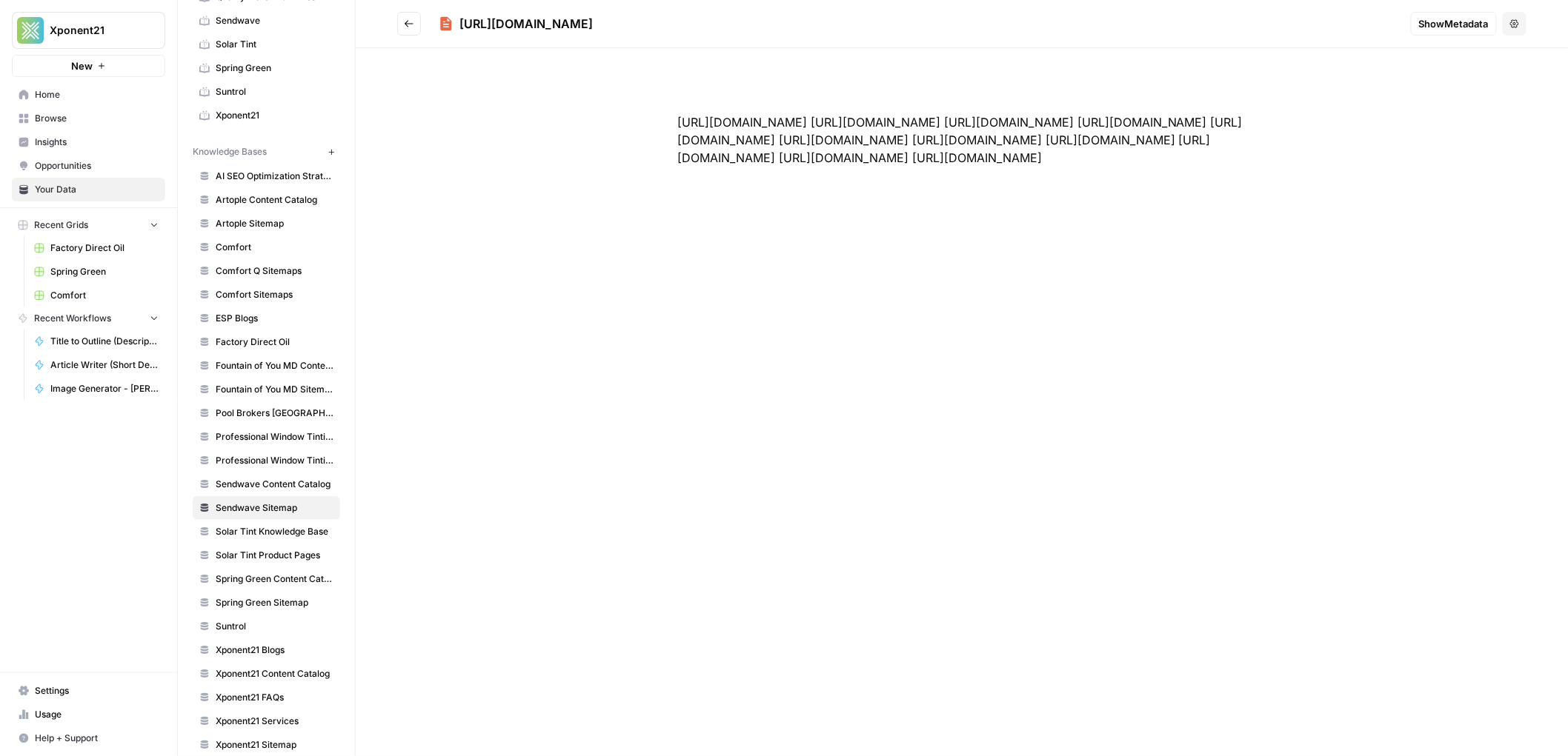
click at [867, 158] on div "https://www.sendwave.com/default/sitemap.xml https://www.sendwave.com/en/sitema…" at bounding box center [962, 140] width 664 height 124
click at [1430, 32] on button "Show Metadata" at bounding box center [1454, 24] width 86 height 24
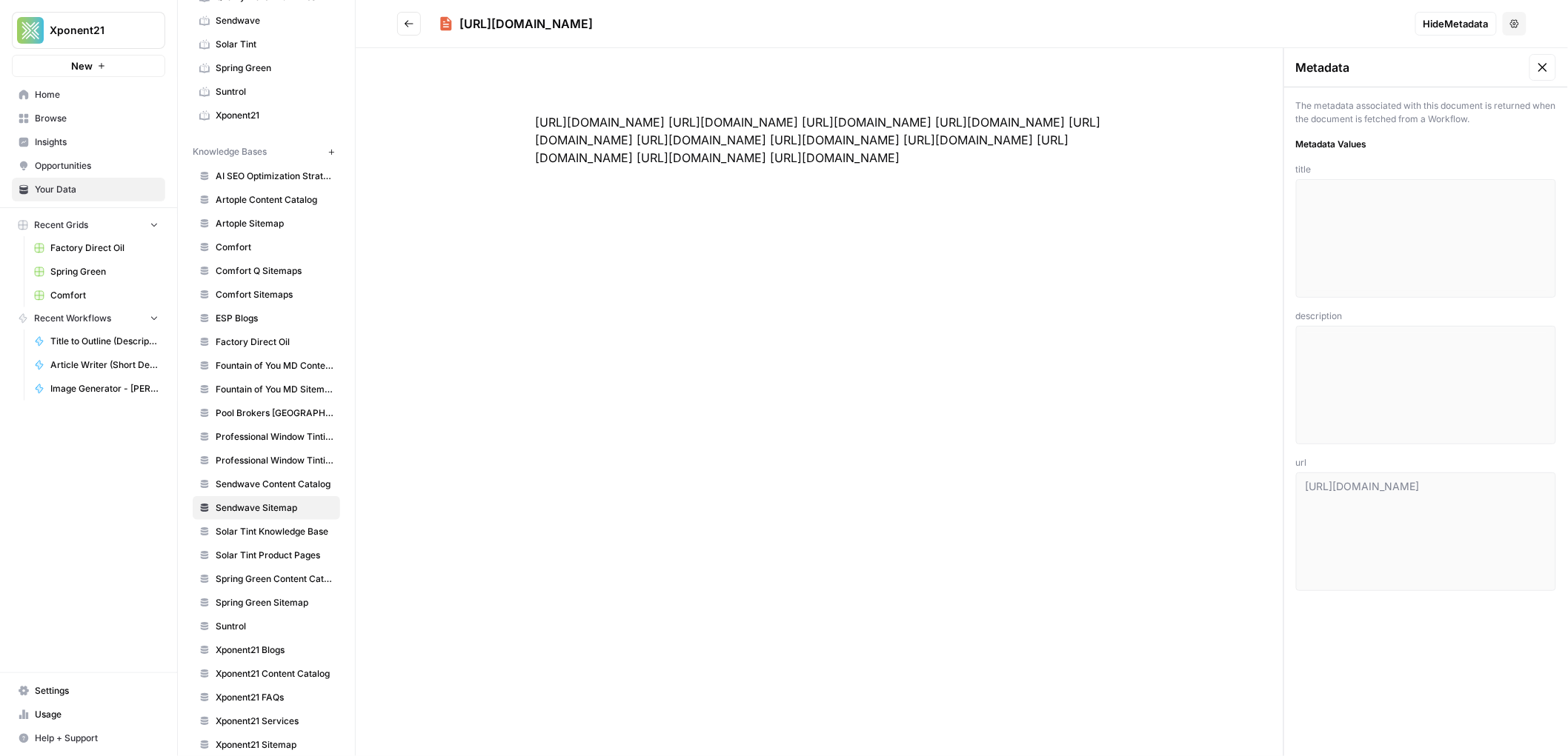
click at [1545, 67] on icon at bounding box center [1543, 68] width 15 height 15
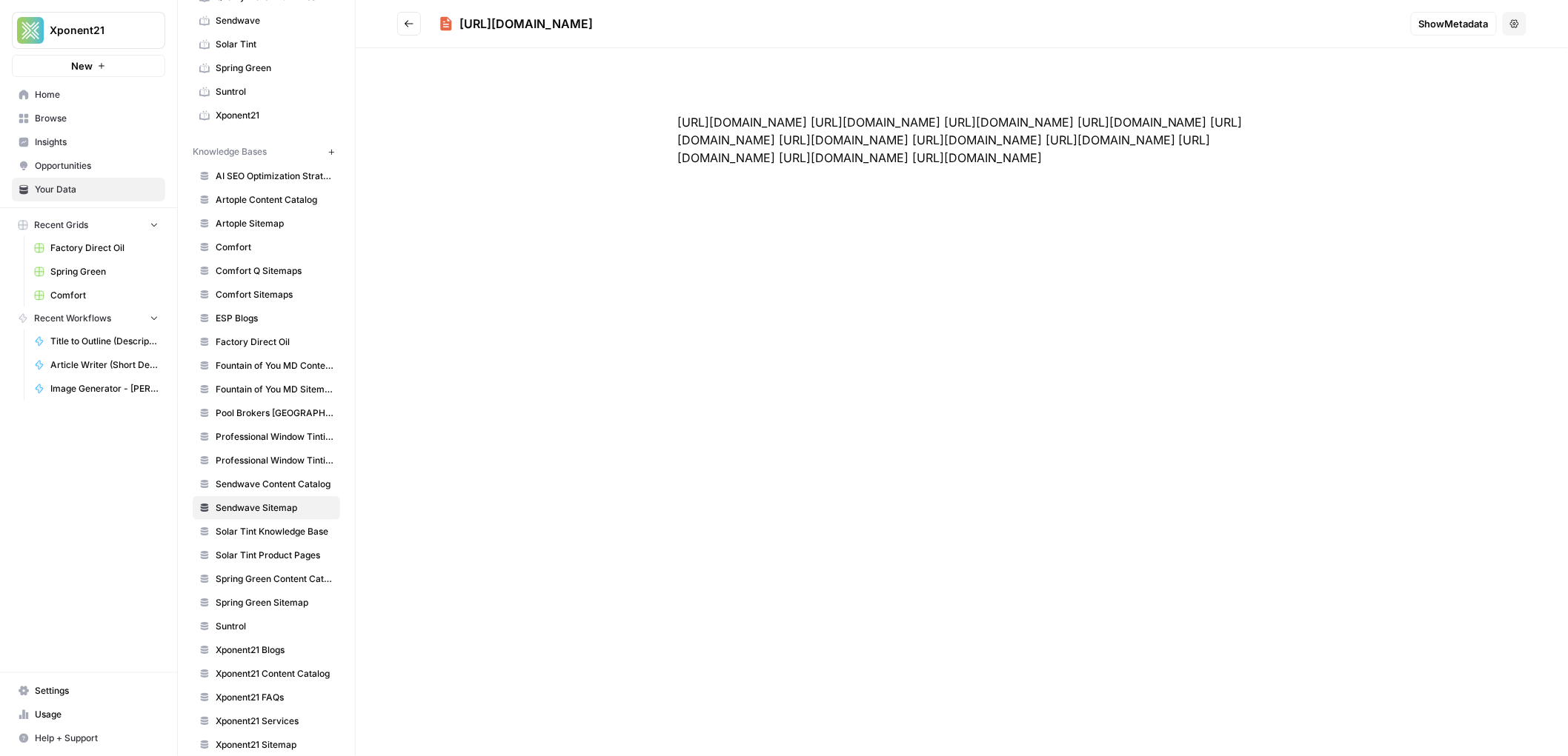
click at [412, 20] on icon "Go back" at bounding box center [409, 23] width 10 height 10
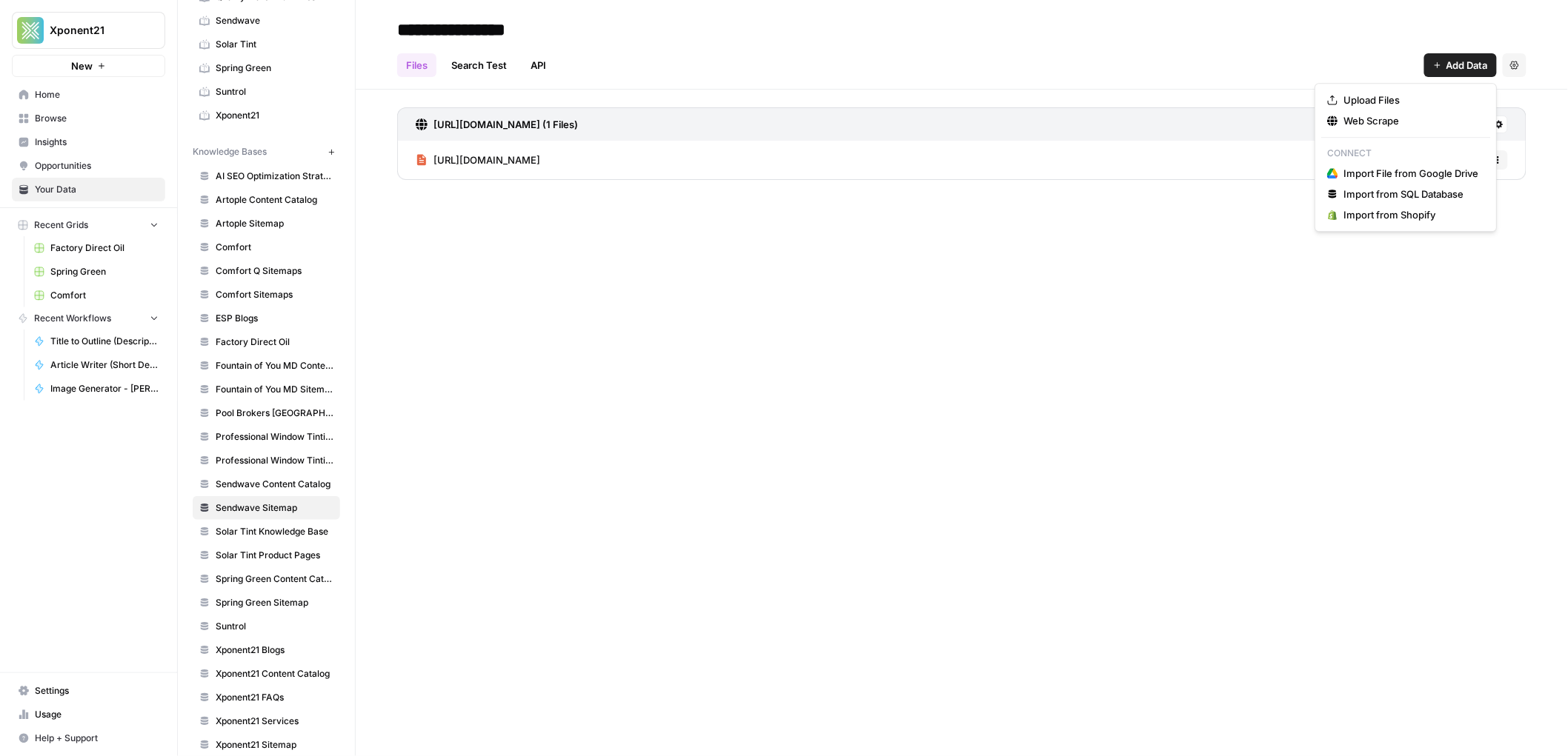
click at [1447, 69] on span "Add Data" at bounding box center [1467, 65] width 42 height 15
click at [1370, 117] on span "Web Scrape" at bounding box center [1411, 120] width 135 height 15
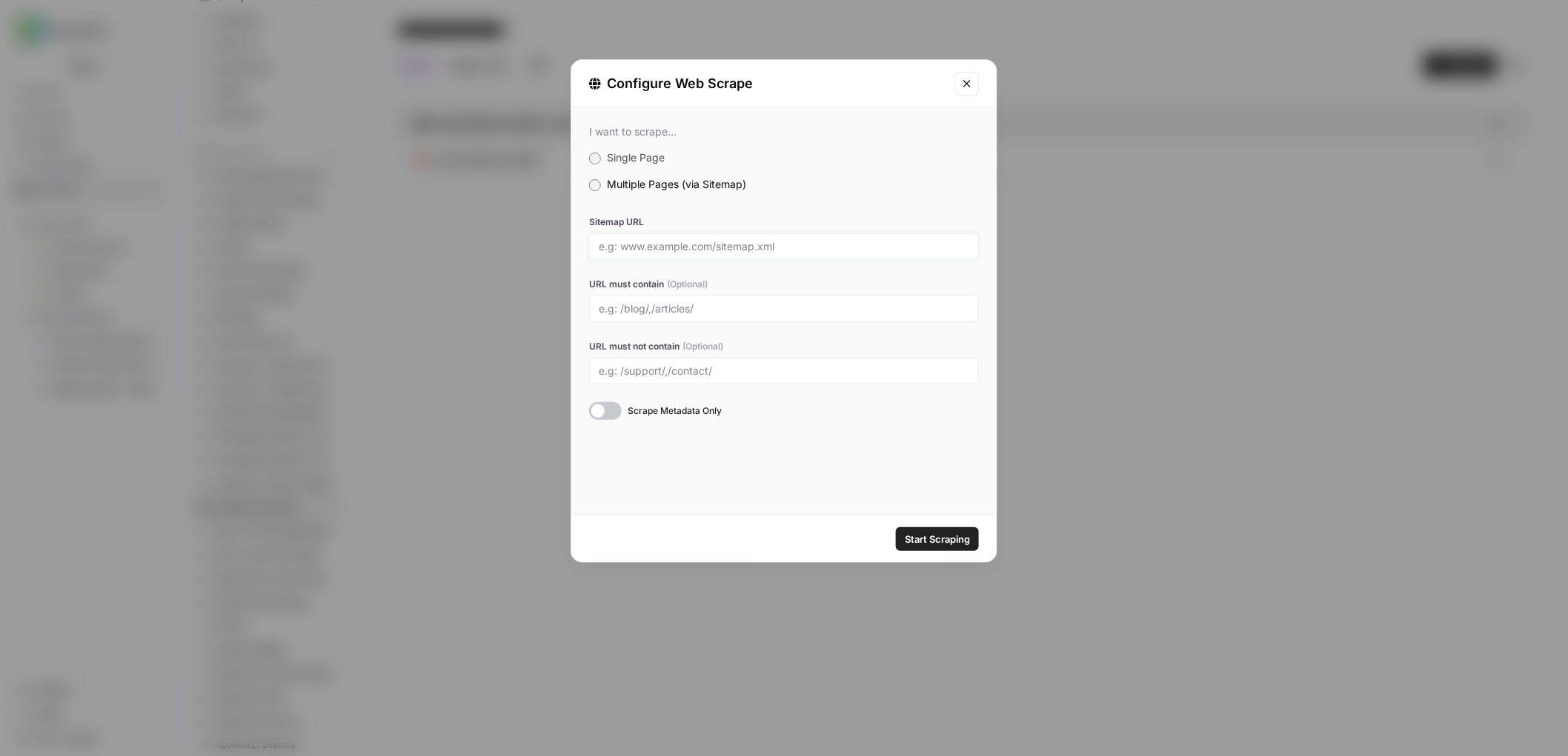
click at [660, 246] on input "Sitemap URL" at bounding box center [784, 246] width 371 height 13
paste input "https://www.sendwave.com/en/sitemap.xml"
type input "https://www.sendwave.com/en/sitemap.xml"
click at [954, 537] on span "Start Scraping" at bounding box center [937, 539] width 65 height 15
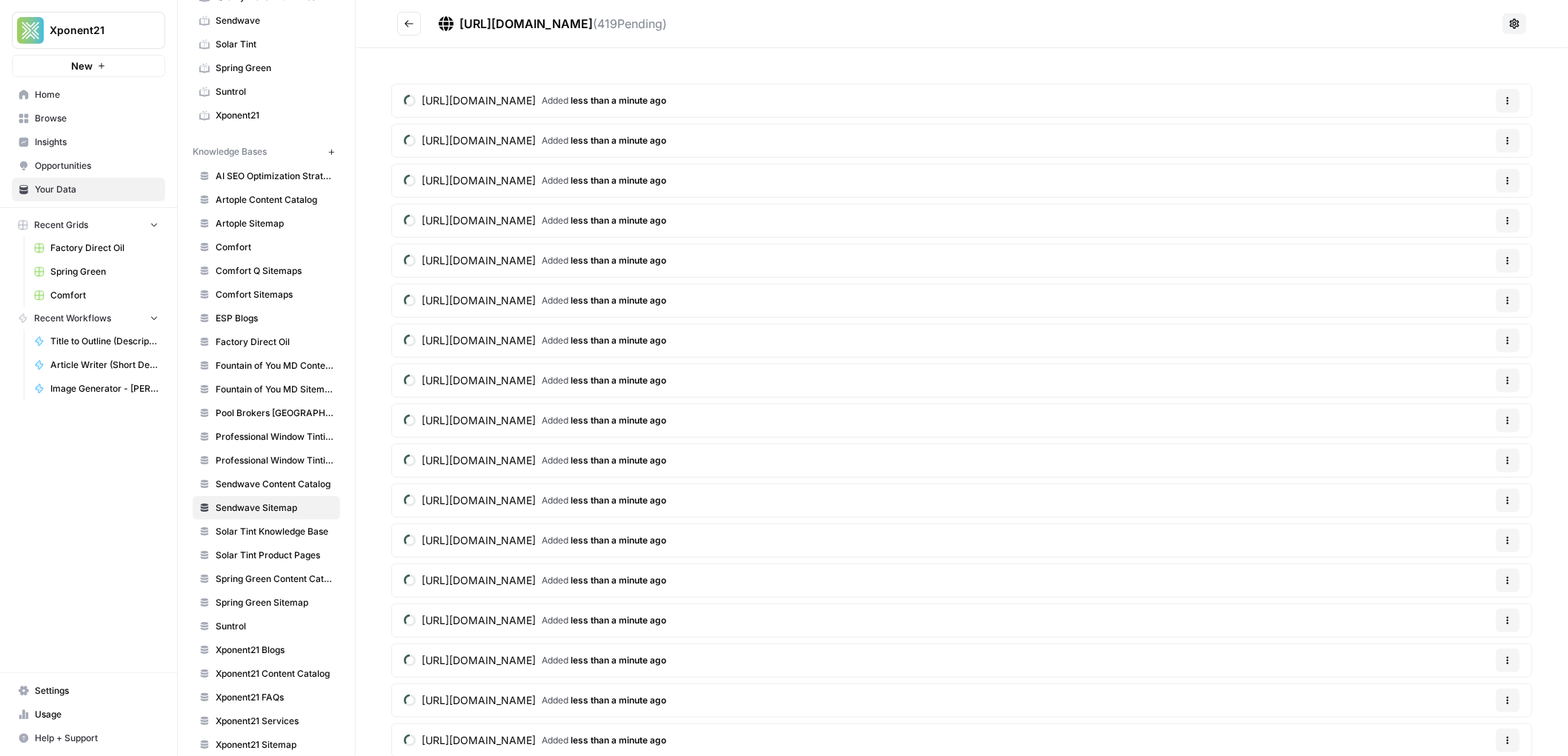
click at [413, 22] on icon "Go back" at bounding box center [409, 23] width 10 height 10
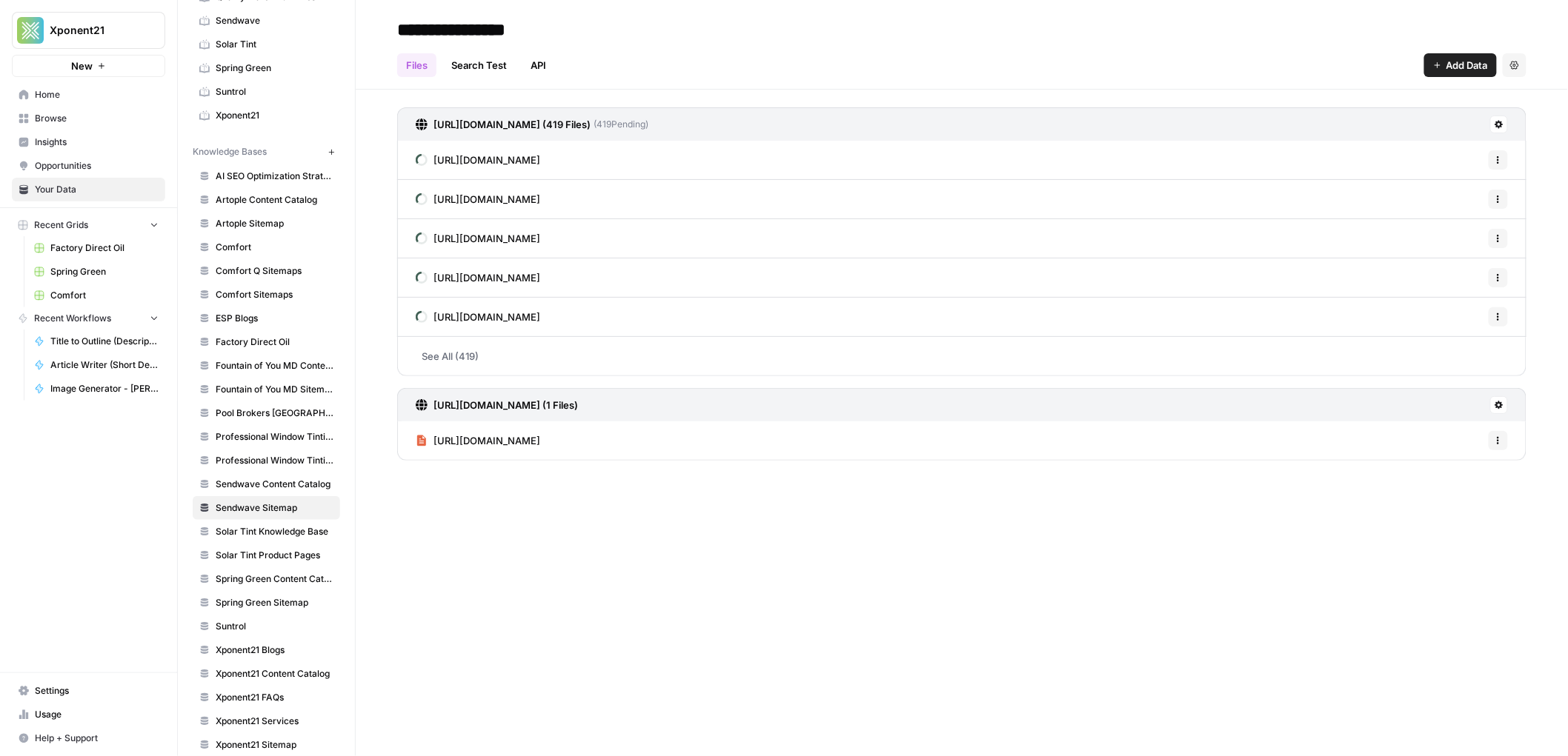
click at [1495, 122] on icon at bounding box center [1499, 125] width 9 height 9
click at [1441, 209] on span "Delete Connection" at bounding box center [1443, 210] width 91 height 15
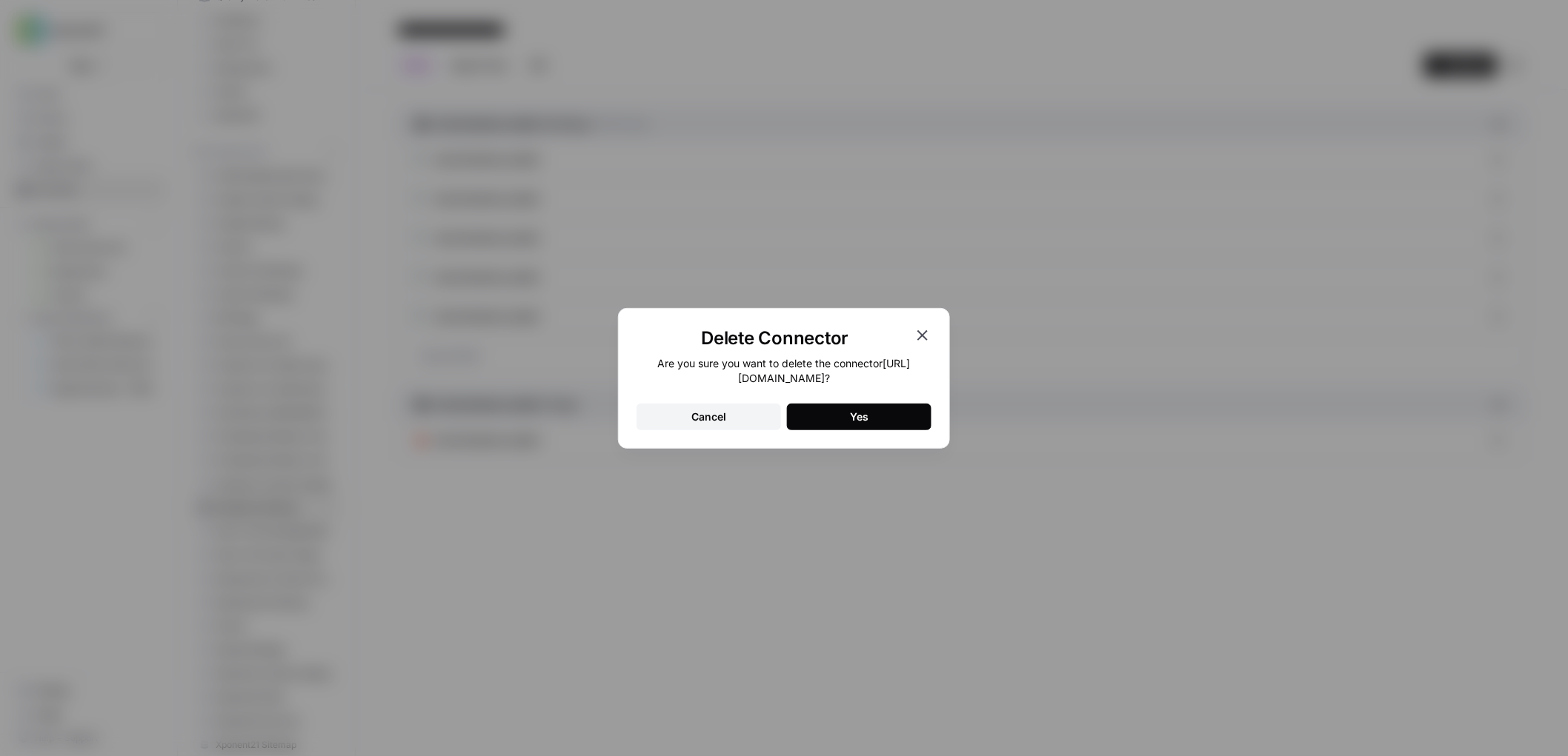
click at [852, 435] on div "Delete Connector Are you sure you want to delete the connector https://www.send…" at bounding box center [784, 379] width 332 height 141
click at [855, 415] on div "Yes" at bounding box center [859, 417] width 19 height 15
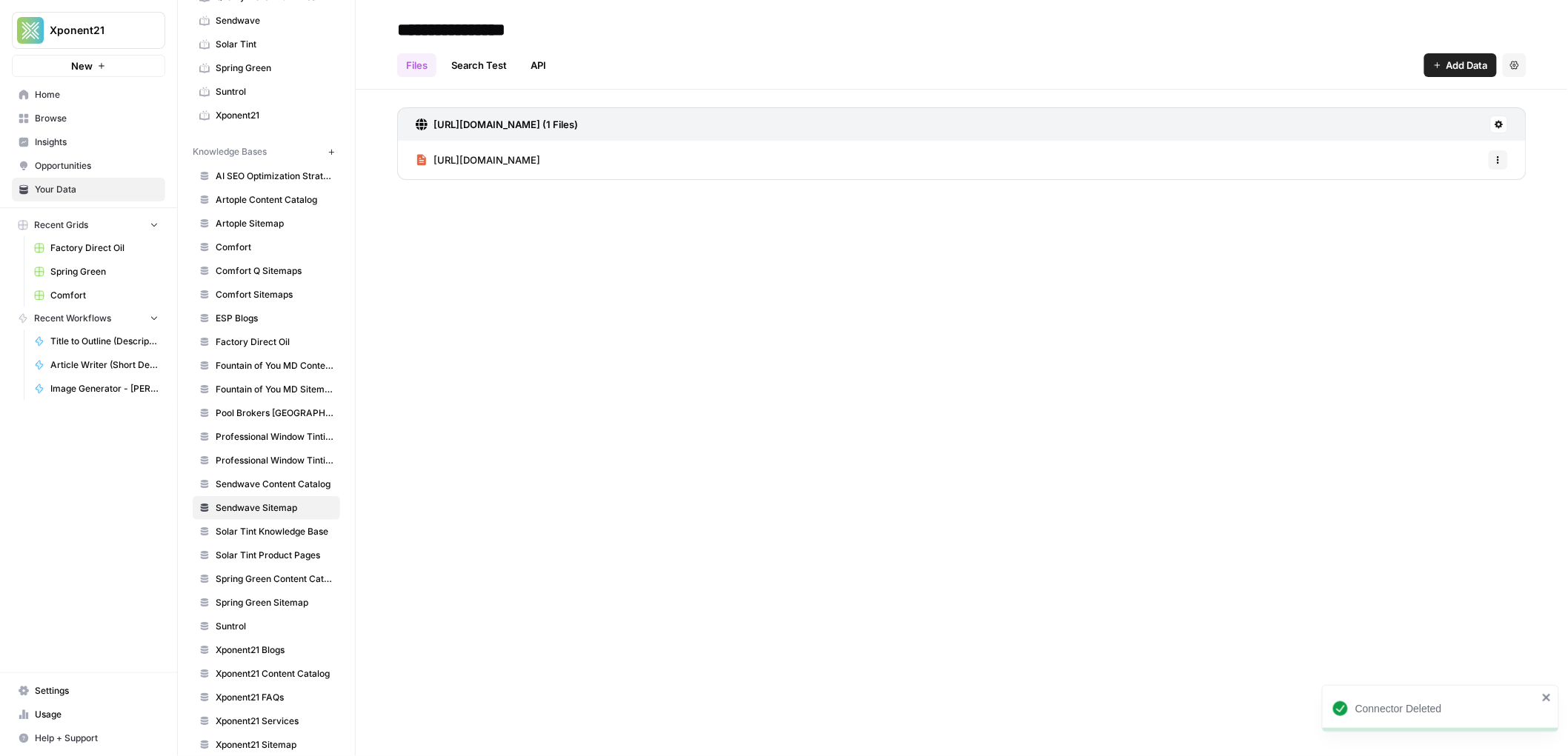
click at [1498, 160] on icon "button" at bounding box center [1498, 160] width 2 height 2
click at [1468, 183] on button "Delete File" at bounding box center [1461, 193] width 82 height 20
click at [731, 183] on span "Delete" at bounding box center [731, 189] width 32 height 15
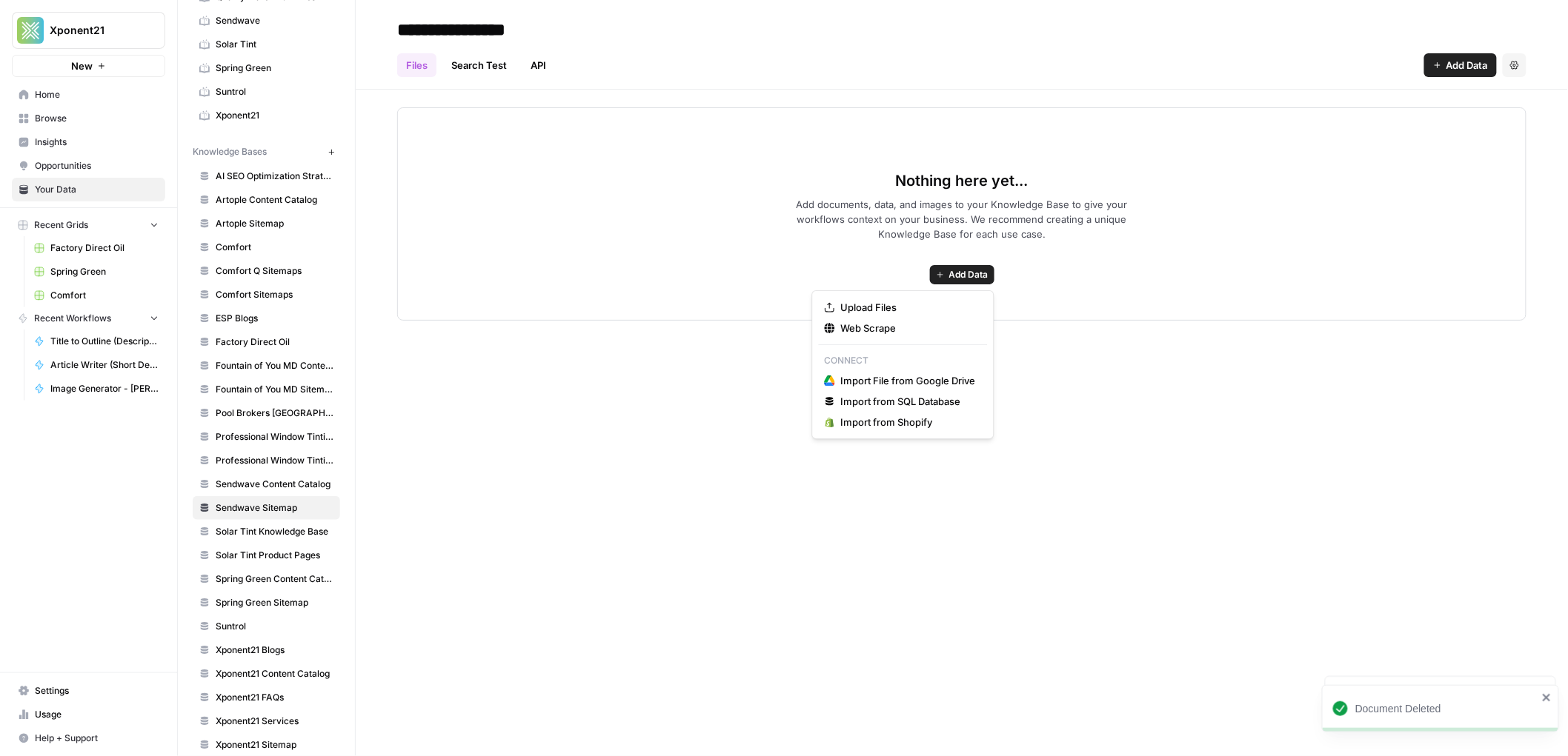
click at [954, 271] on span "Add Data" at bounding box center [968, 274] width 39 height 13
click at [901, 327] on span "Web Scrape" at bounding box center [909, 328] width 135 height 15
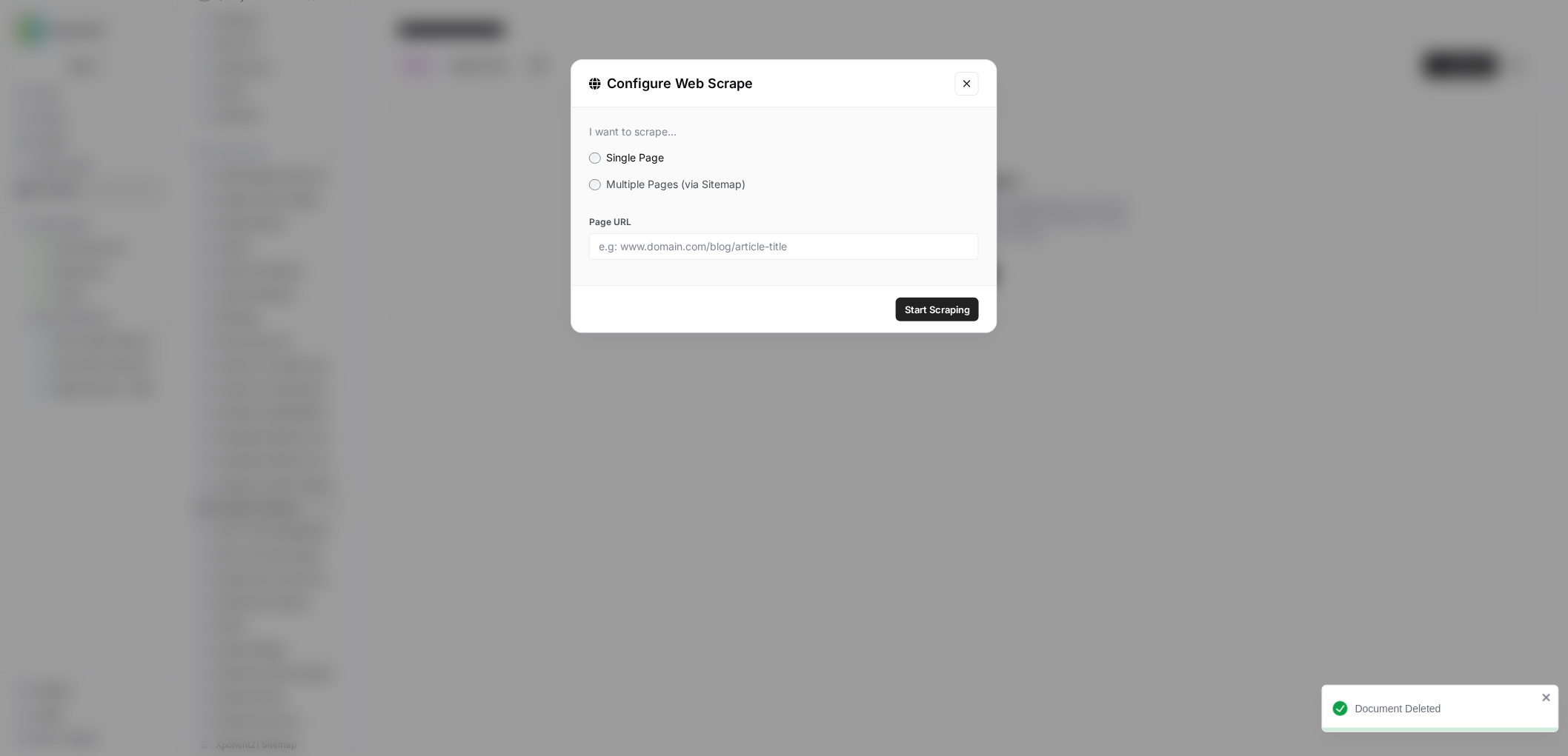
click at [643, 184] on span "Multiple Pages (via Sitemap)" at bounding box center [677, 184] width 139 height 13
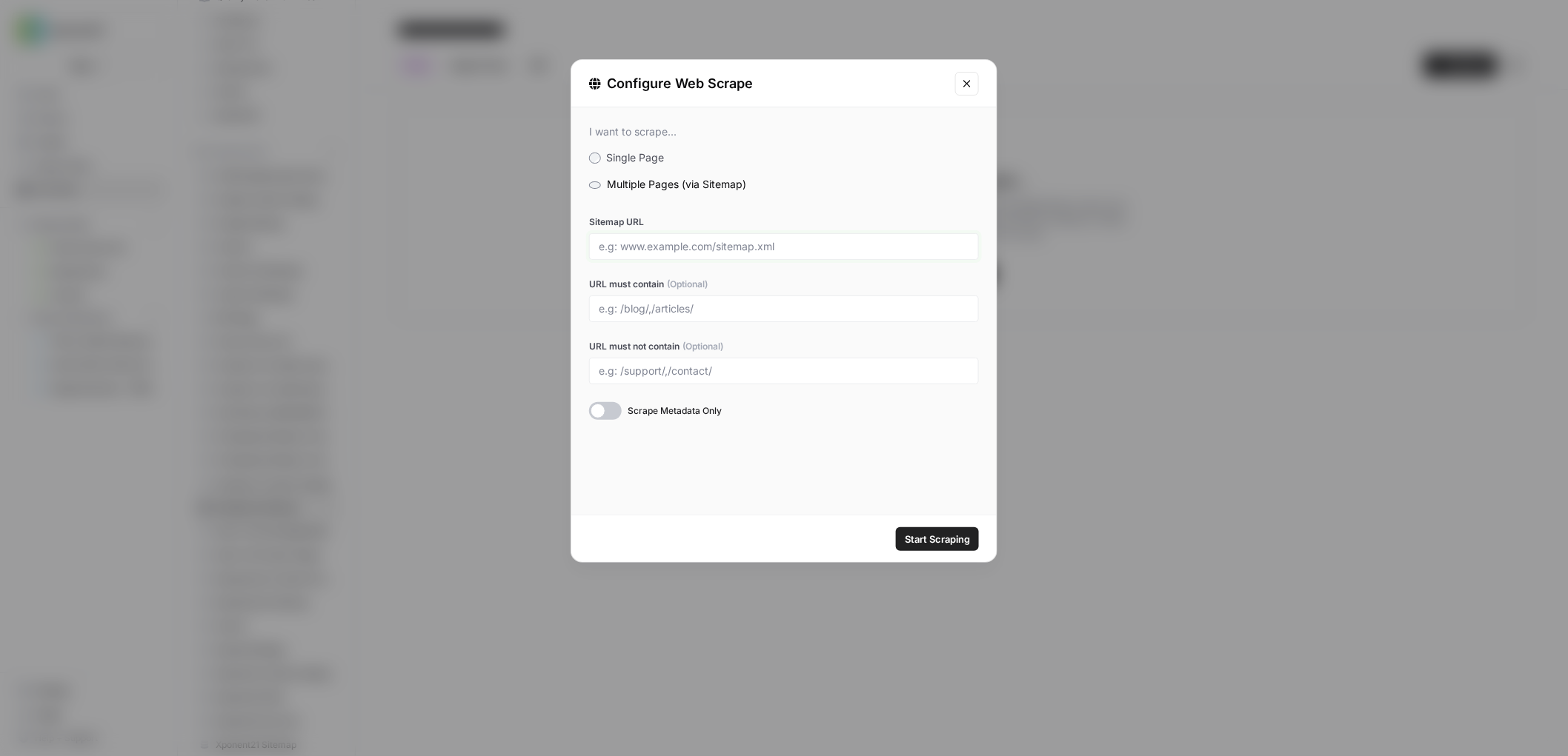
click at [657, 251] on input "Sitemap URL" at bounding box center [784, 246] width 371 height 13
paste input "https://www.sendwave.com/sitemap.xml"
type input "https://www.sendwave.com/sitemap.xml"
click at [945, 534] on span "Start Scraping" at bounding box center [937, 539] width 65 height 15
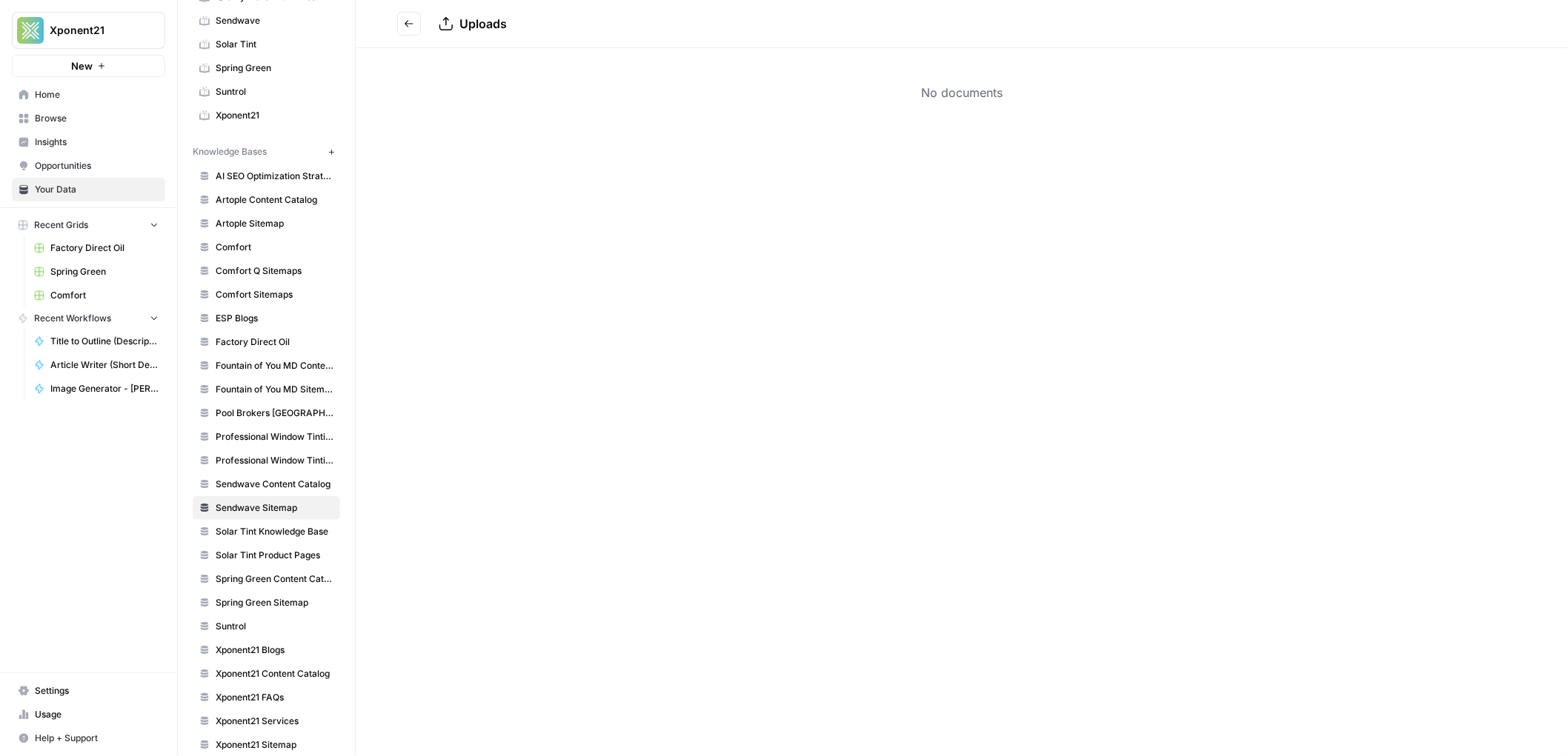
click at [936, 82] on div "No documents" at bounding box center [962, 93] width 1212 height 89
drag, startPoint x: 453, startPoint y: 24, endPoint x: 442, endPoint y: 21, distance: 11.4
click at [453, 24] on div "Uploads" at bounding box center [980, 23] width 1082 height 18
click at [395, 26] on header "Uploads" at bounding box center [962, 24] width 1212 height 48
click at [404, 27] on button "Go back" at bounding box center [410, 24] width 24 height 24
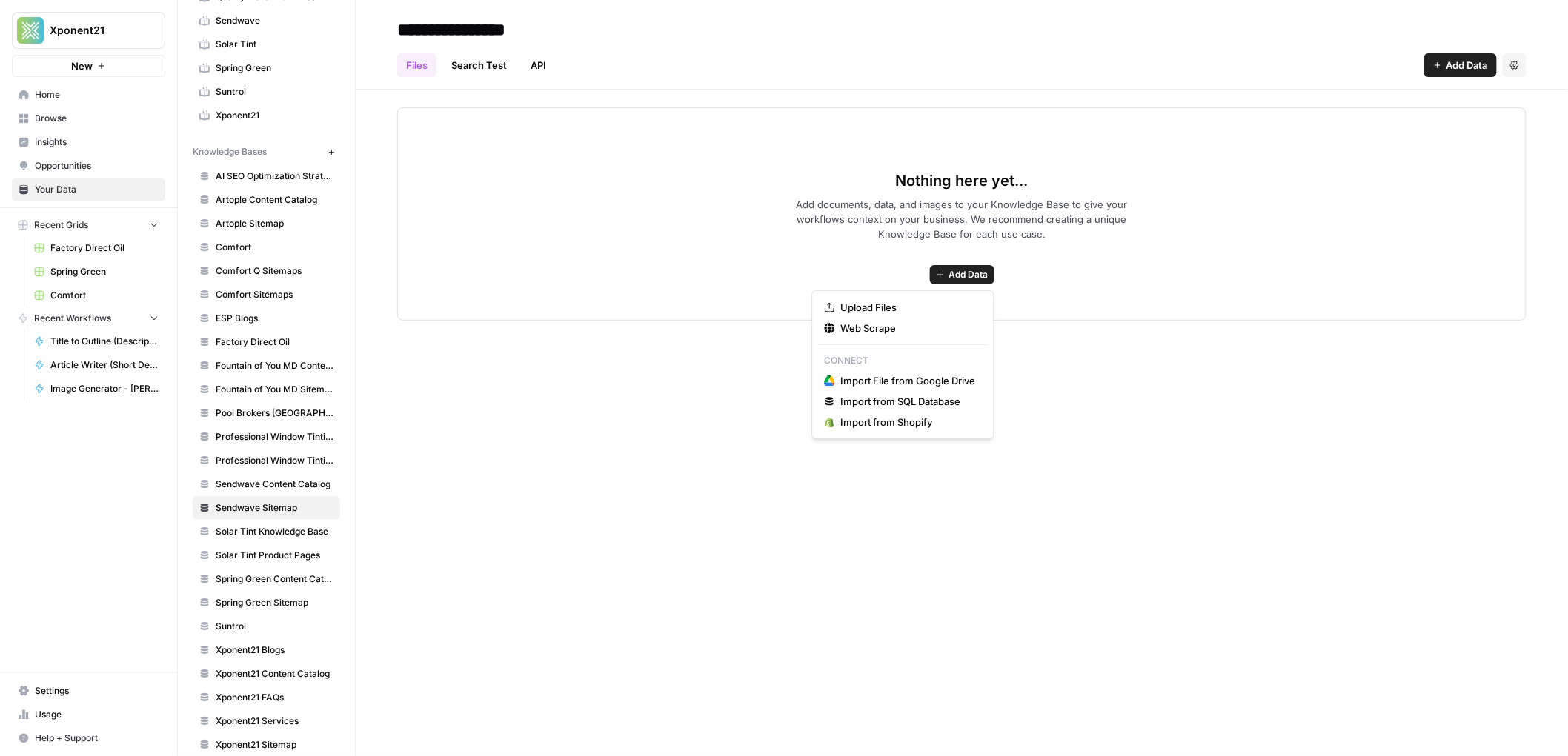
click at [967, 283] on button "Add Data" at bounding box center [963, 274] width 65 height 19
click at [898, 325] on span "Web Scrape" at bounding box center [909, 328] width 135 height 15
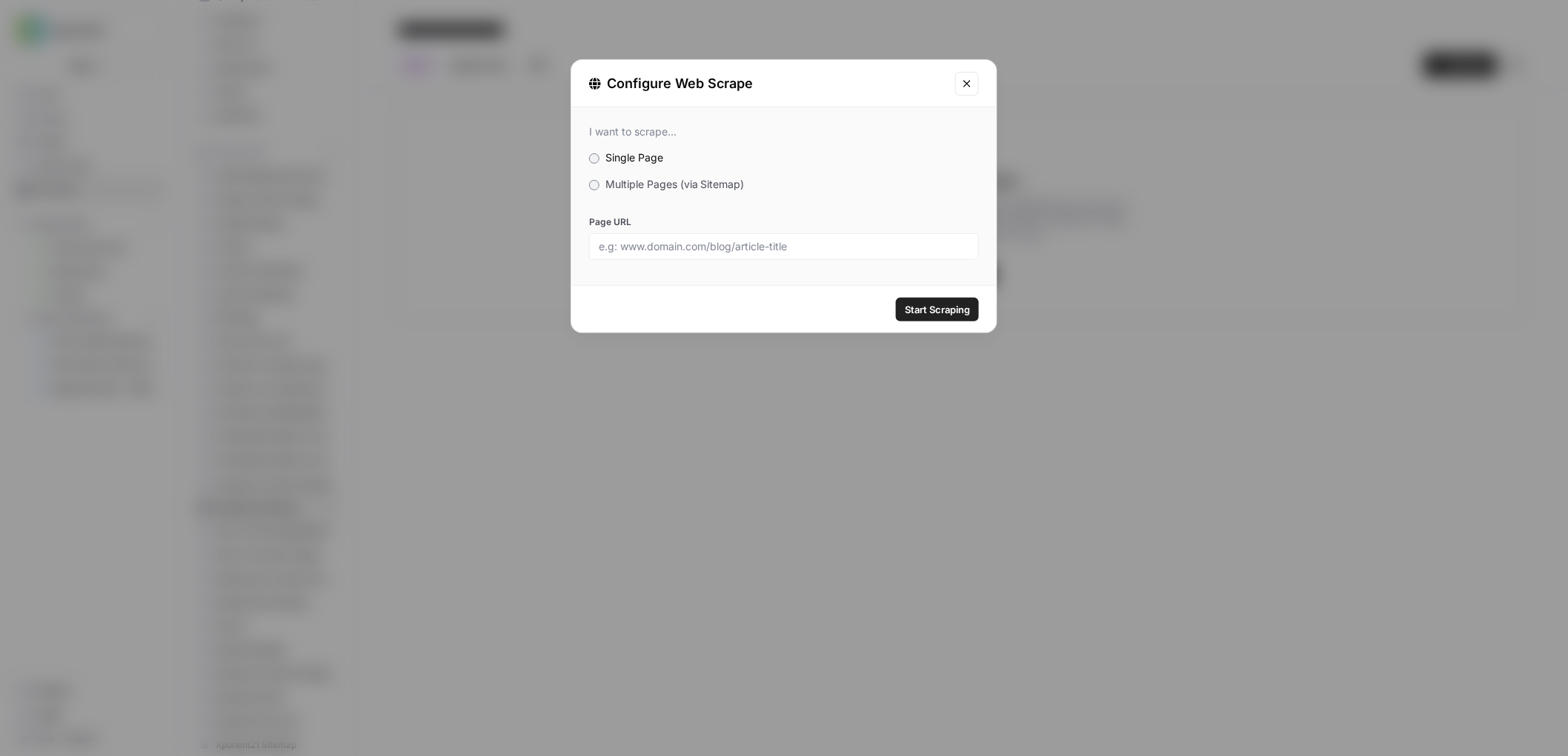
click at [641, 185] on span "Multiple Pages (via Sitemap)" at bounding box center [675, 184] width 139 height 13
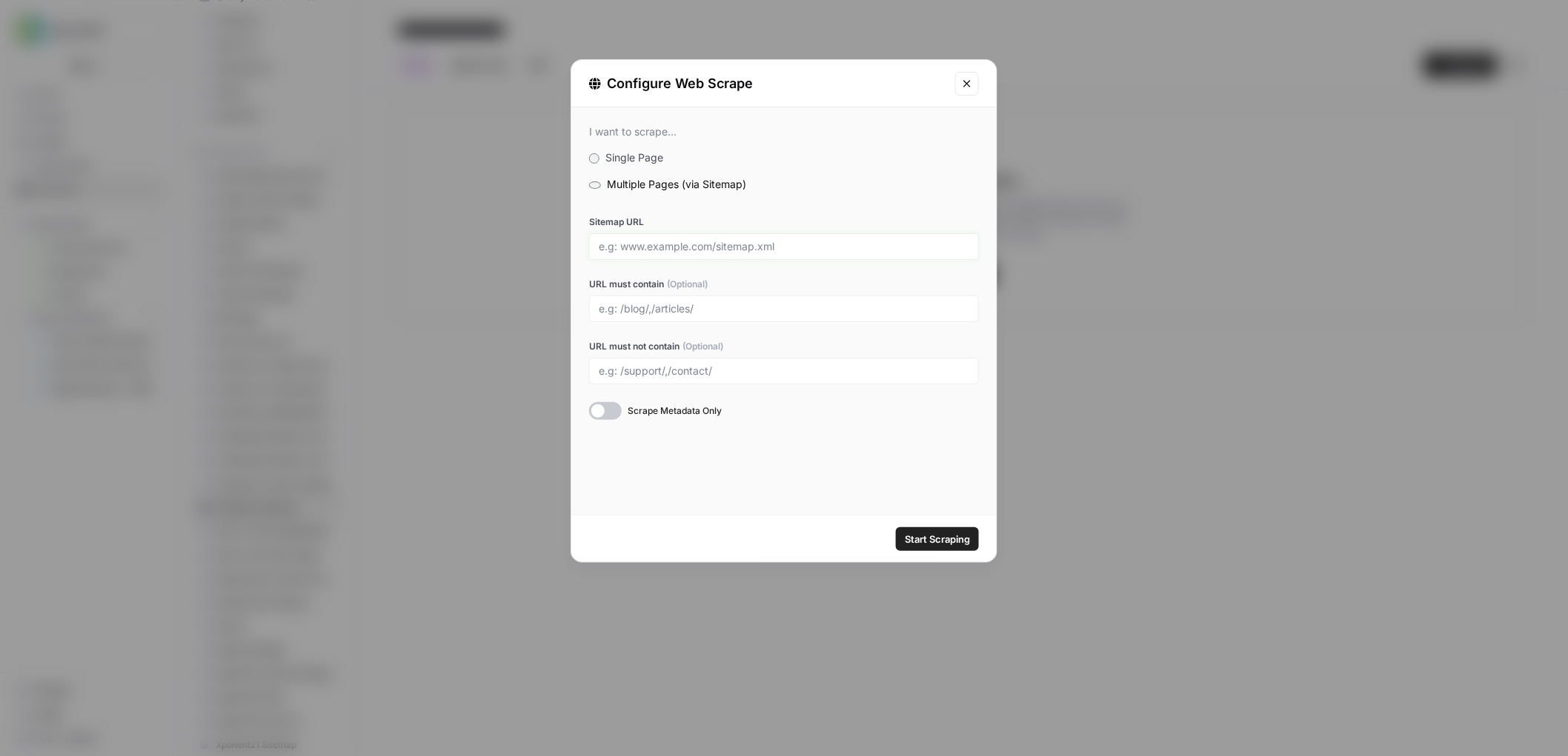
click at [662, 240] on input "Sitemap URL" at bounding box center [784, 246] width 371 height 13
paste input "https://www.sendwave.com/sitemap.xml"
type input "https://www.sendwave.com/sitemap.xml"
click at [946, 532] on span "Start Scraping" at bounding box center [937, 539] width 65 height 15
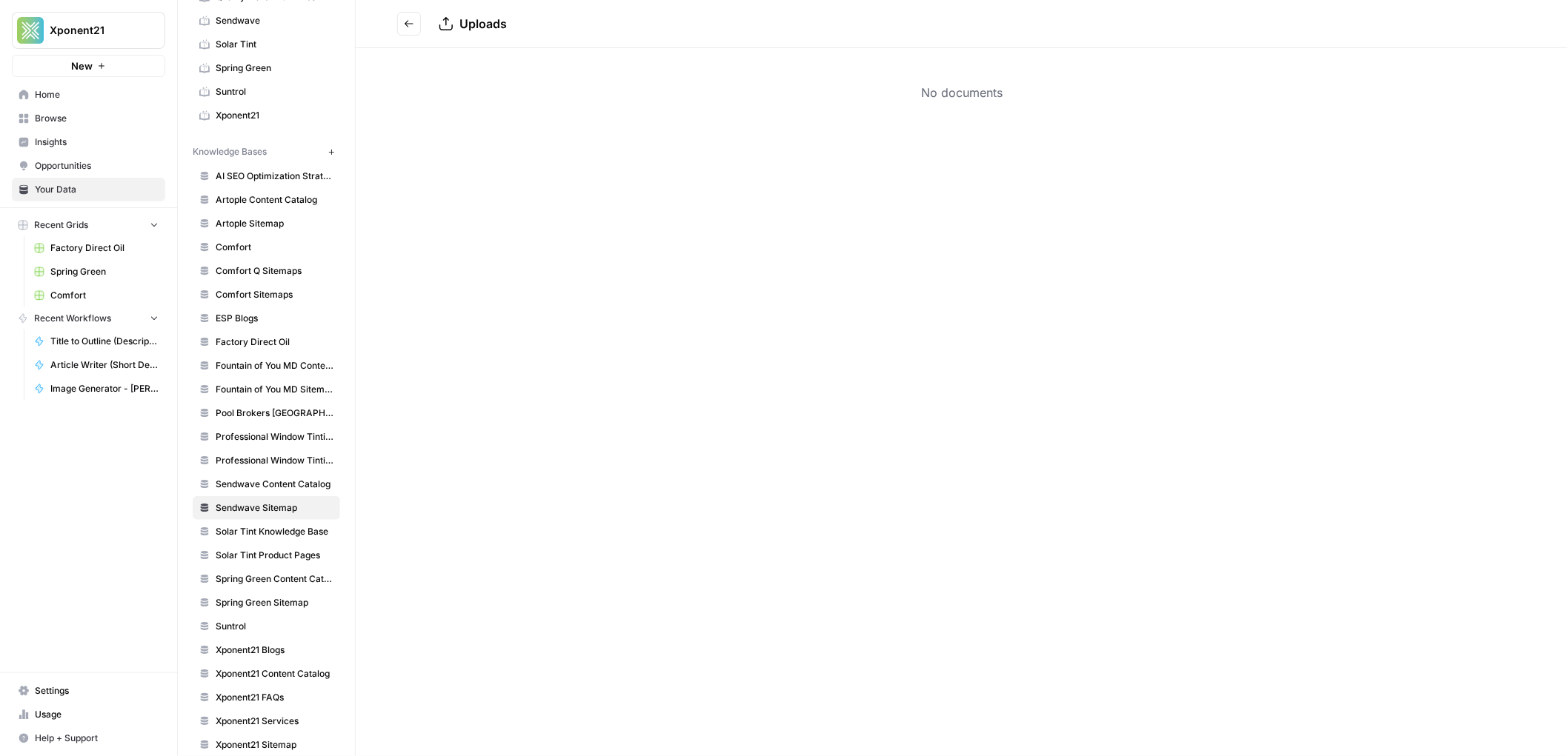
click at [424, 22] on h2 "Uploads" at bounding box center [959, 24] width 1123 height 24
click at [413, 23] on button "Go back" at bounding box center [410, 24] width 24 height 24
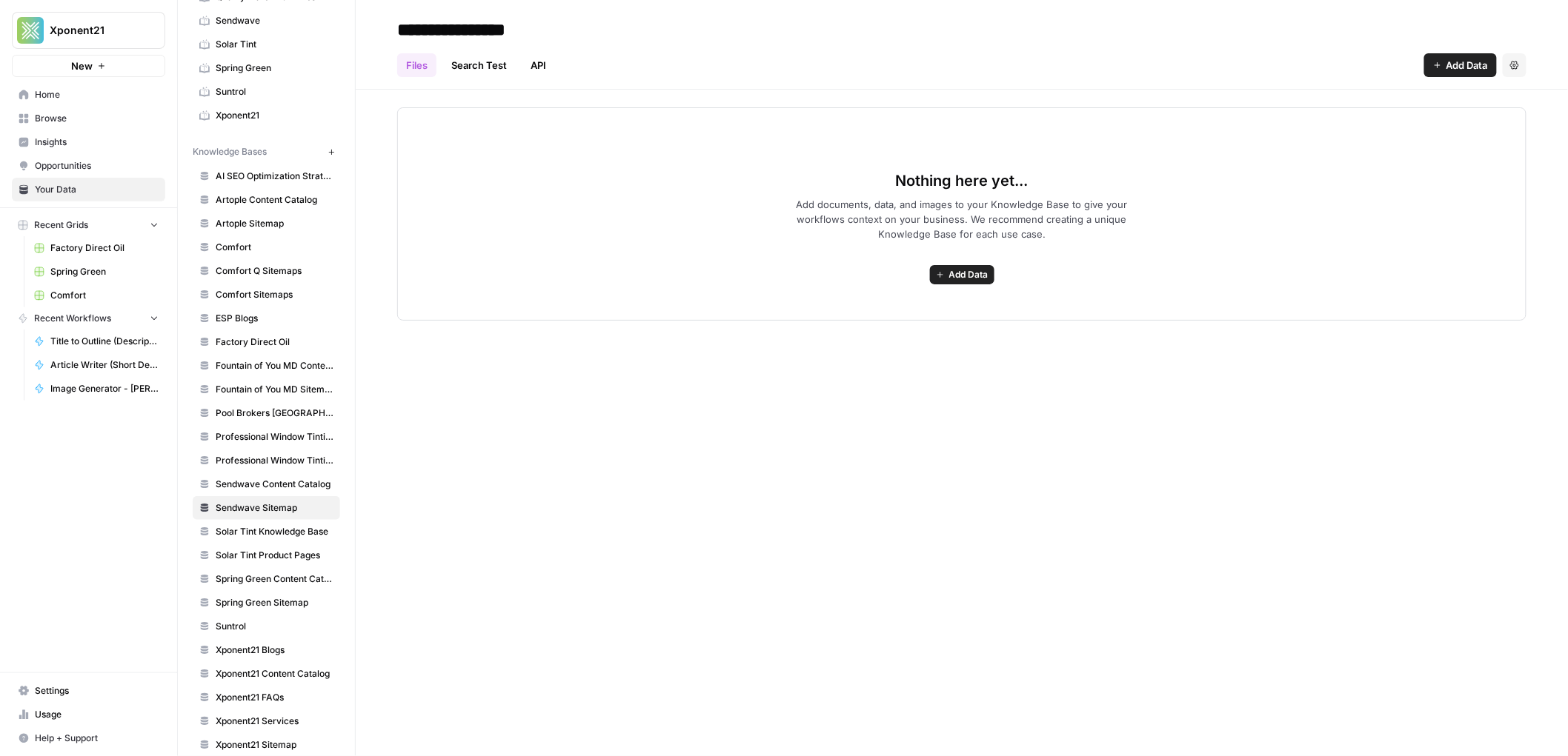
click at [966, 276] on span "Add Data" at bounding box center [968, 274] width 39 height 13
click at [869, 325] on span "Web Scrape" at bounding box center [909, 328] width 135 height 15
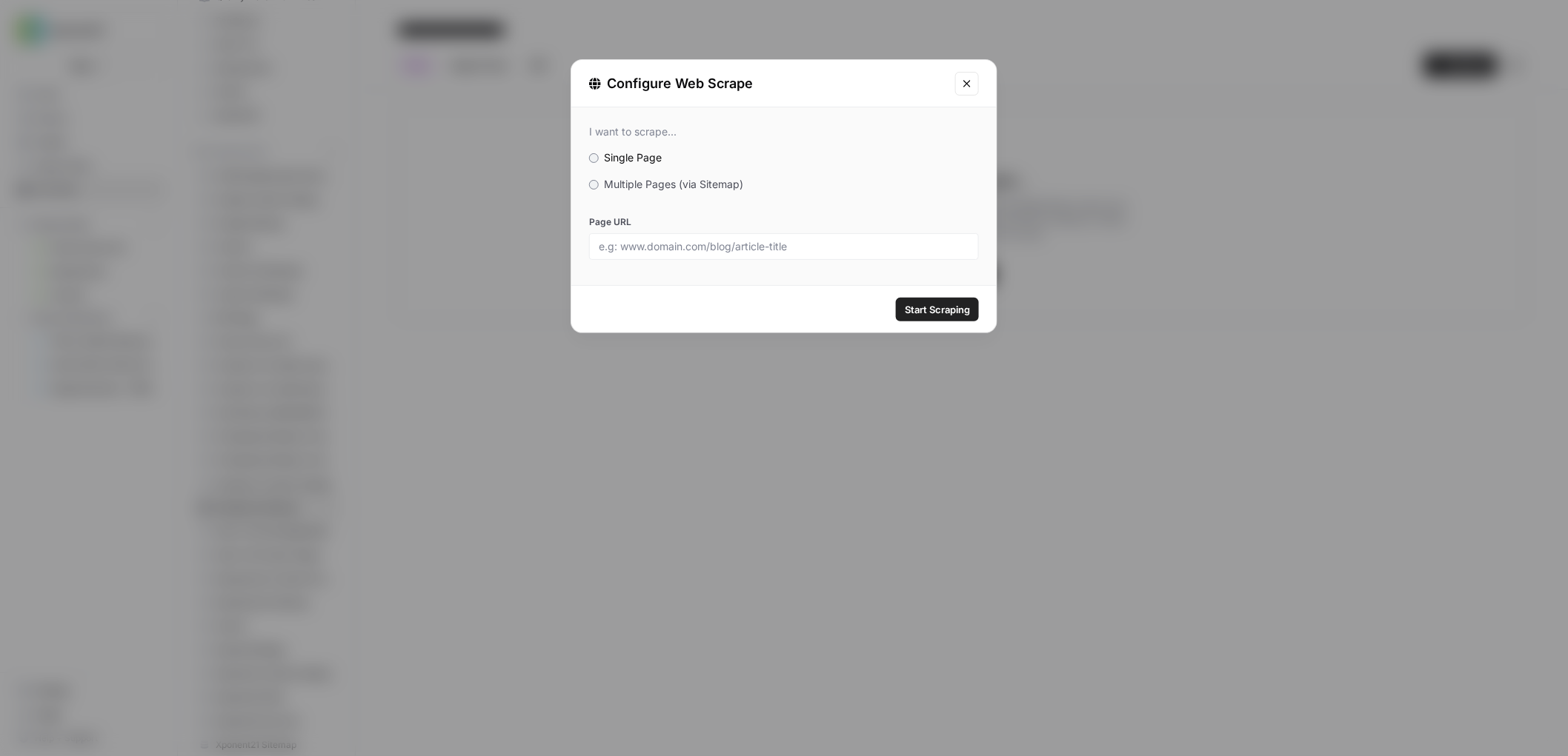
click at [609, 189] on span "Multiple Pages (via Sitemap)" at bounding box center [675, 184] width 139 height 13
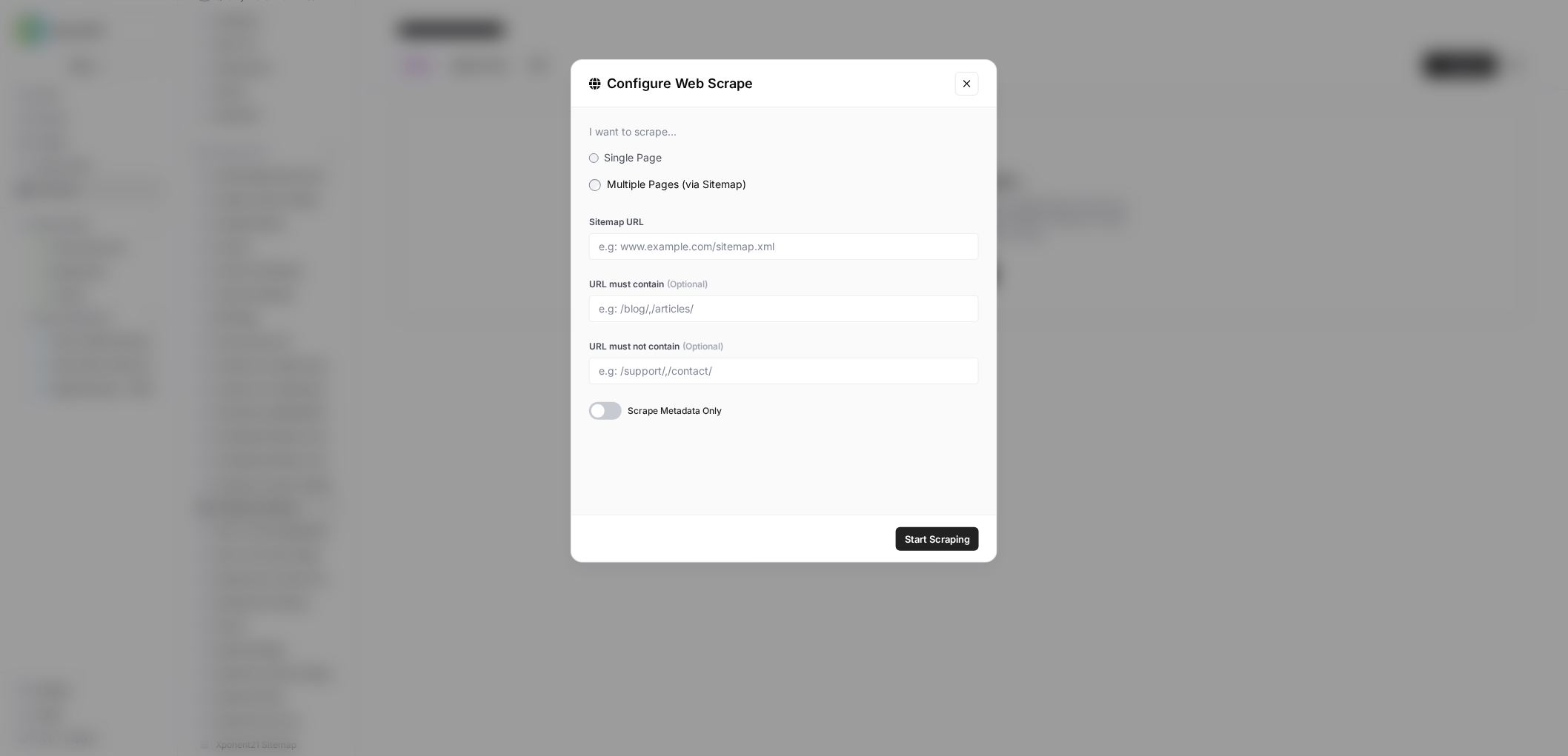
click at [699, 256] on div at bounding box center [784, 246] width 390 height 27
click at [730, 236] on div at bounding box center [784, 246] width 390 height 27
click at [738, 245] on input "Sitemap URL" at bounding box center [784, 246] width 371 height 13
paste input "https://www.sendwave.com/en/sitemap.xml"
type input "https://www.sendwave.com/en/sitemap.xml"
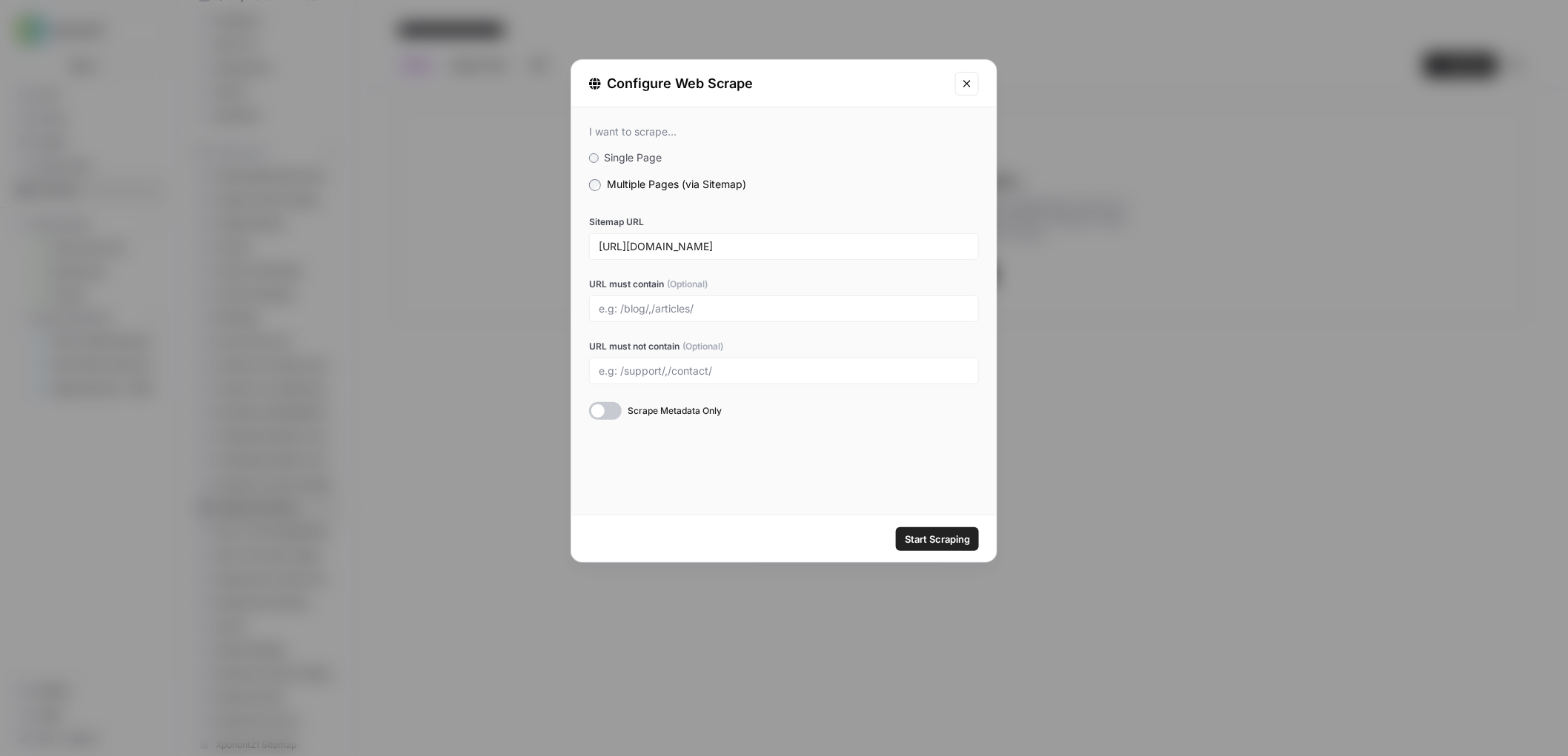
click at [929, 541] on span "Start Scraping" at bounding box center [937, 539] width 65 height 15
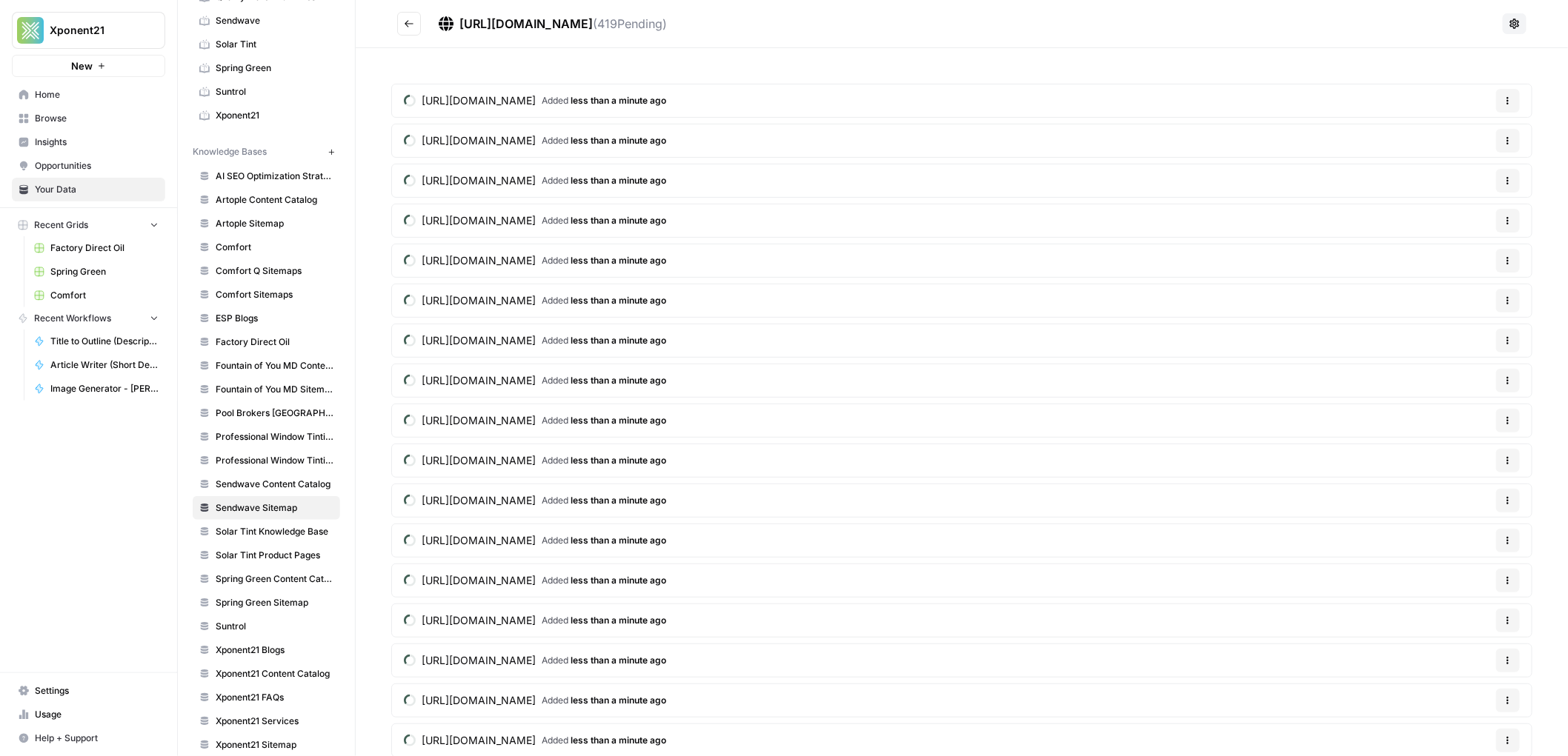
click at [415, 19] on button "Go back" at bounding box center [410, 24] width 24 height 24
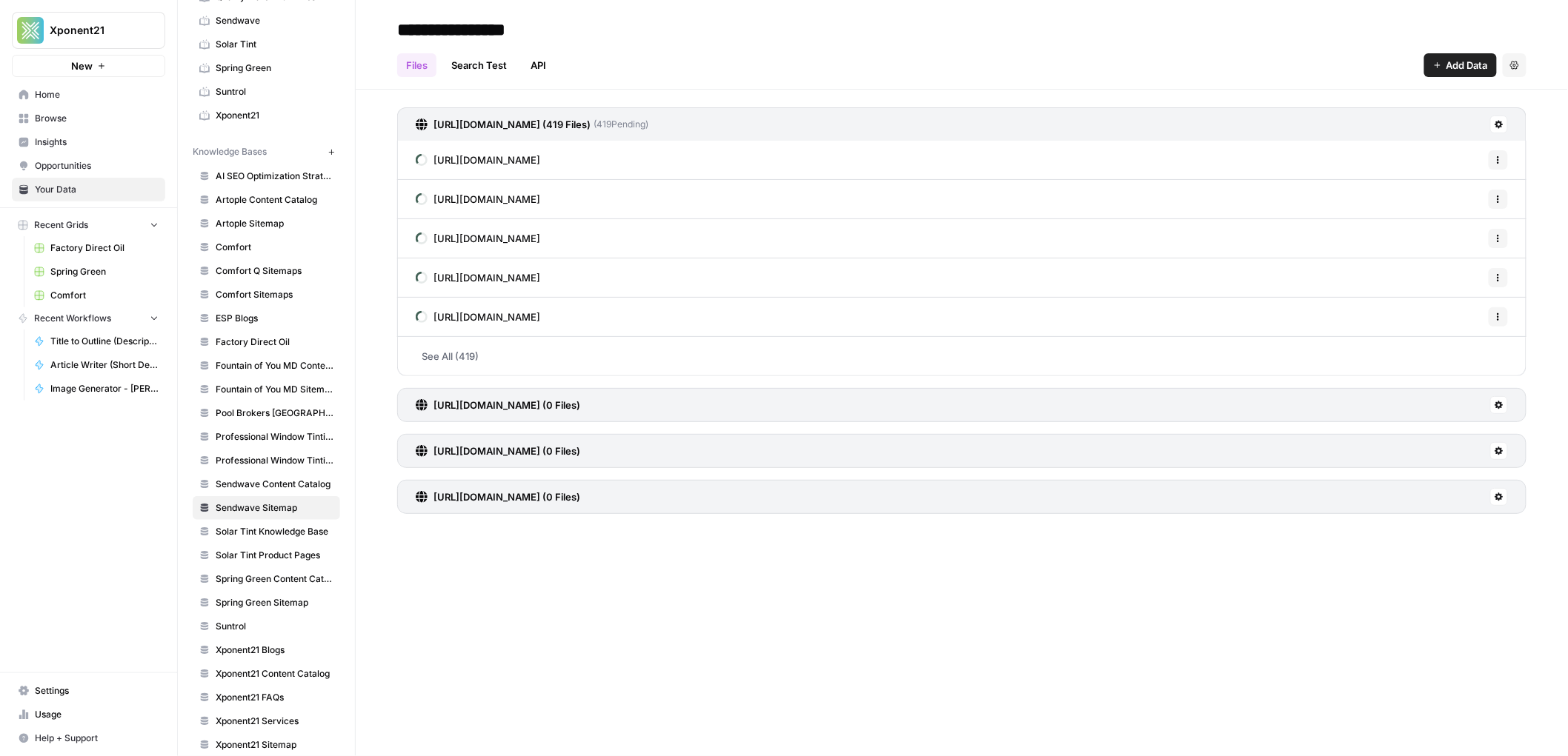
click at [1501, 407] on icon at bounding box center [1499, 405] width 8 height 8
click at [1456, 487] on span "Delete Connection" at bounding box center [1443, 492] width 91 height 15
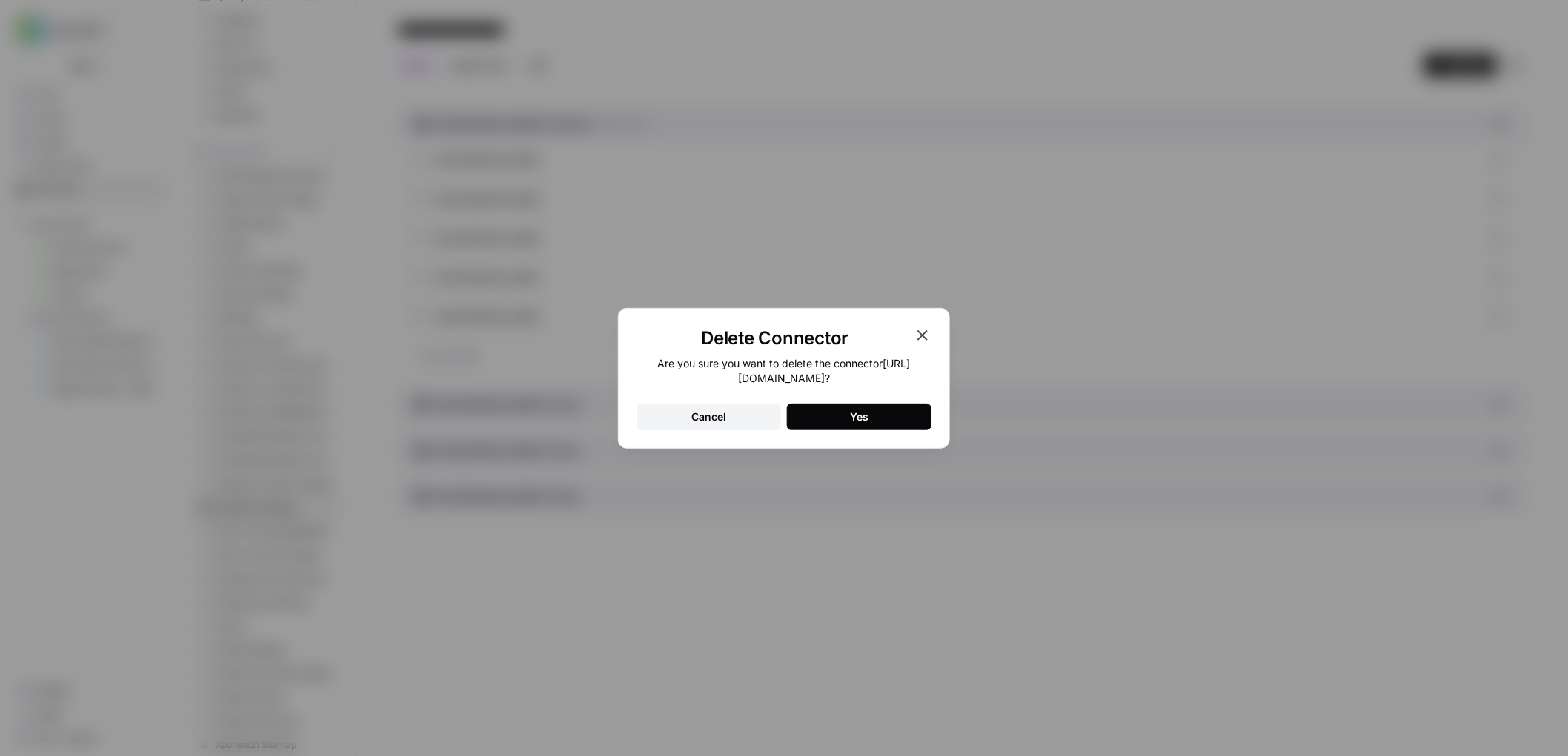
click at [891, 418] on button "Yes" at bounding box center [859, 417] width 145 height 27
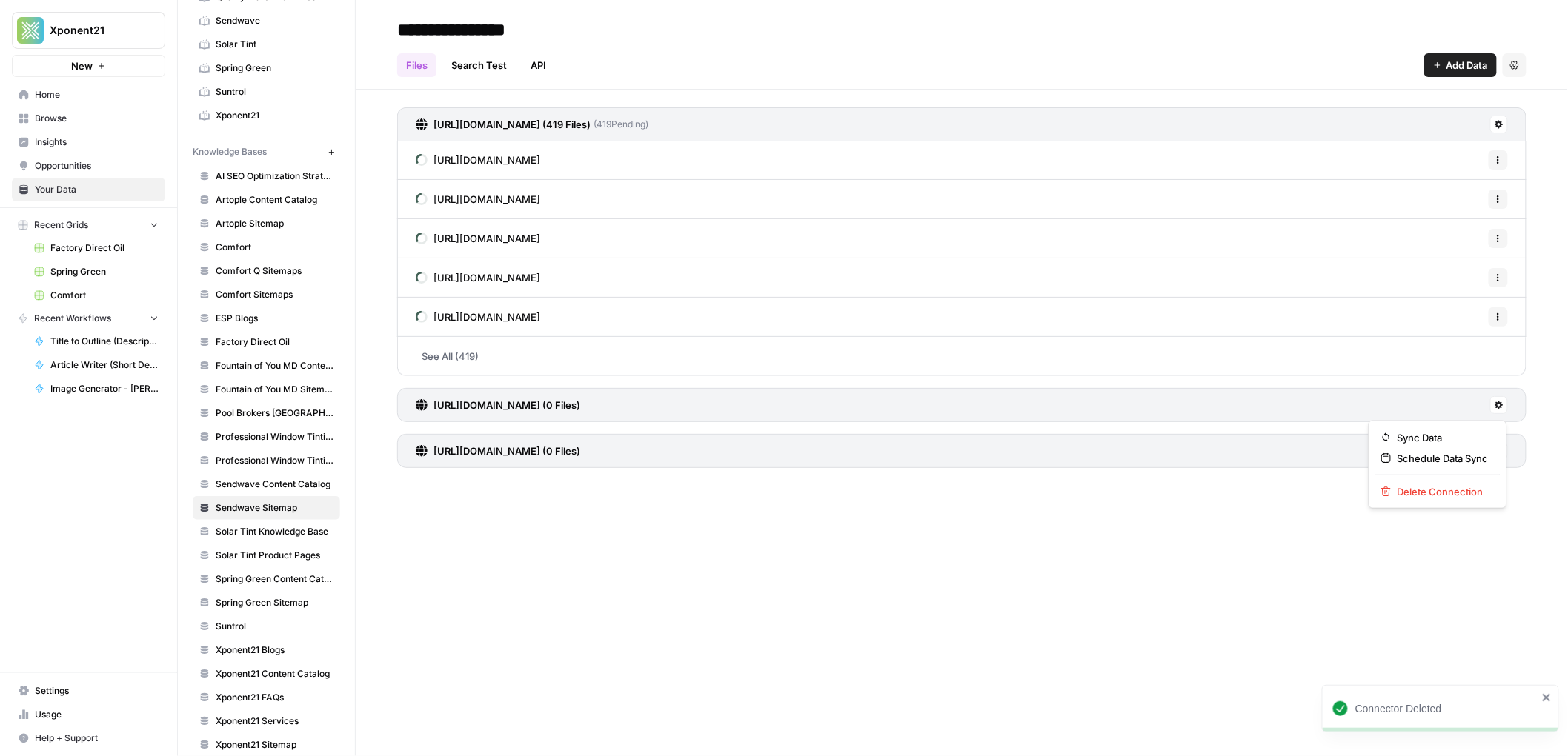
click at [1503, 409] on icon at bounding box center [1499, 406] width 9 height 9
click at [1471, 483] on button "Delete Connection" at bounding box center [1437, 492] width 125 height 20
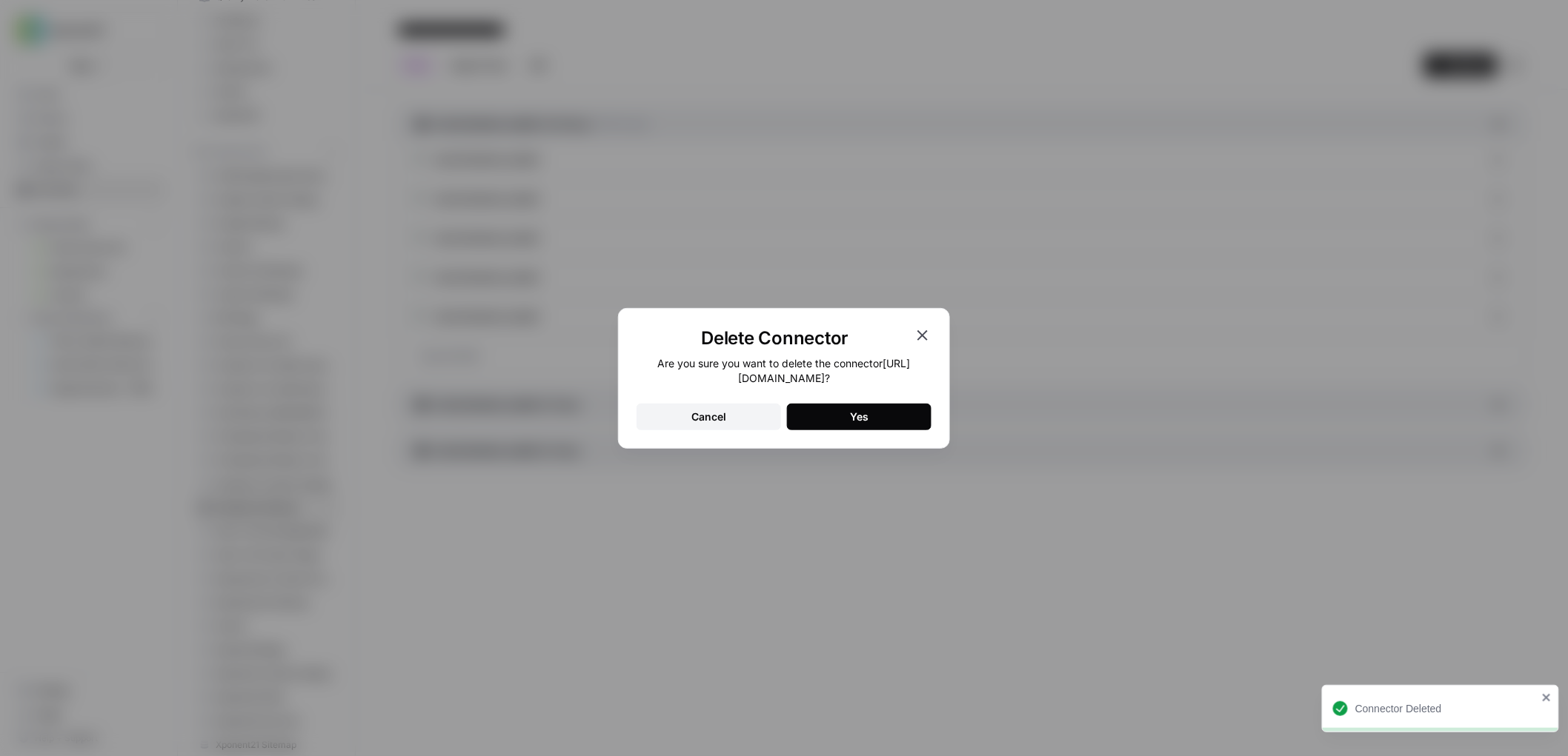
click at [864, 410] on div "Yes" at bounding box center [859, 417] width 19 height 15
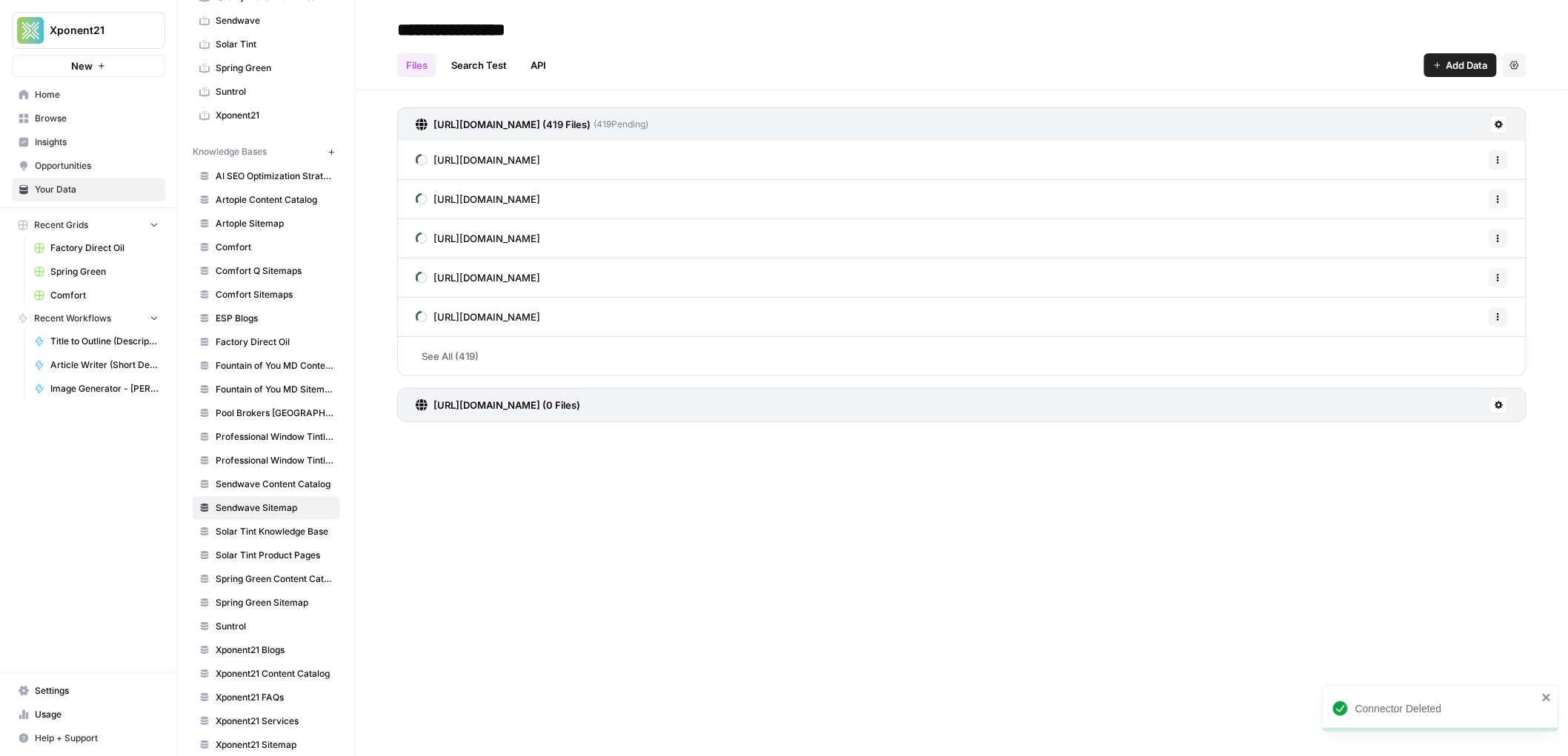
click at [1499, 404] on icon at bounding box center [1499, 405] width 8 height 8
click at [1423, 497] on span "Delete Connection" at bounding box center [1443, 492] width 91 height 15
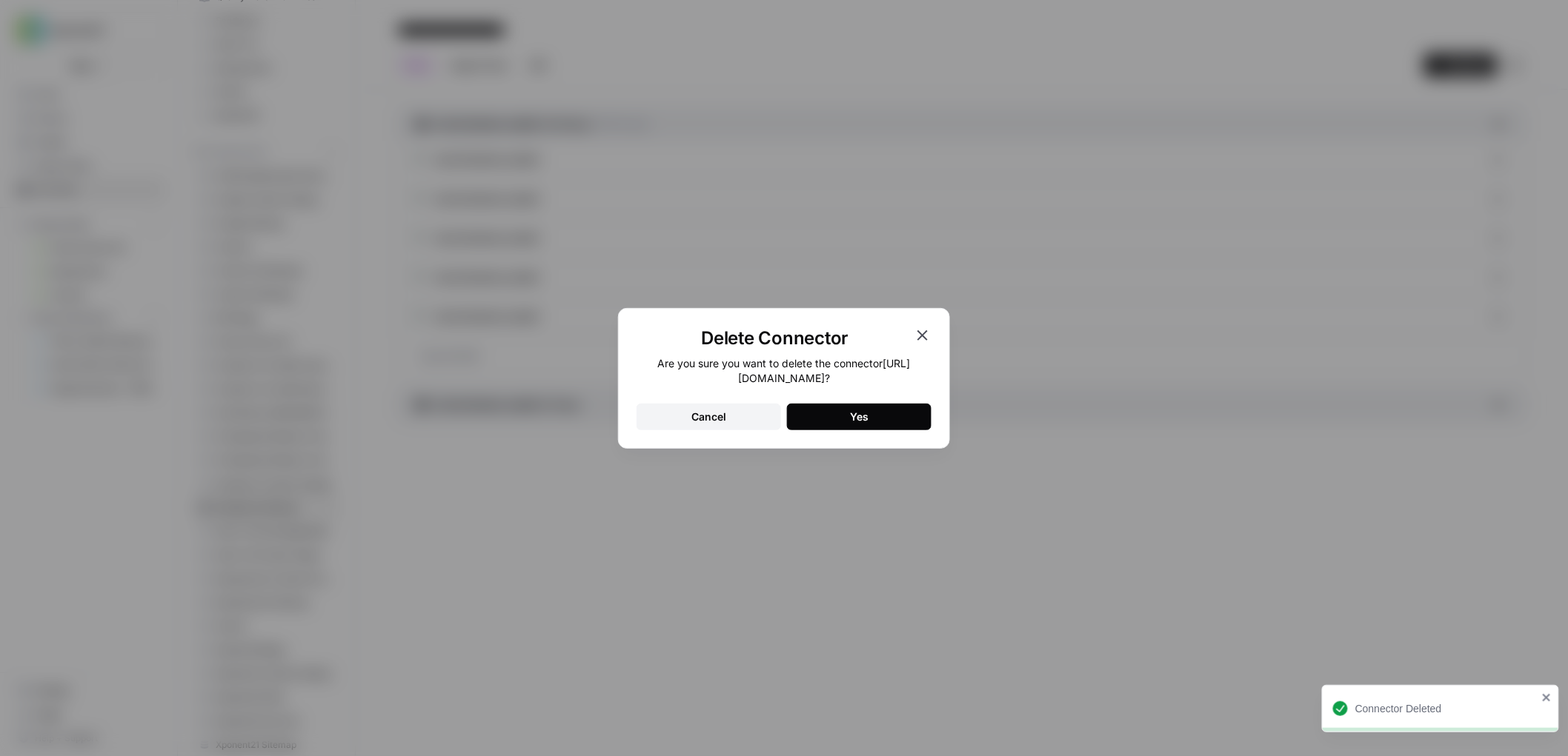
click at [816, 413] on button "Yes" at bounding box center [859, 417] width 145 height 27
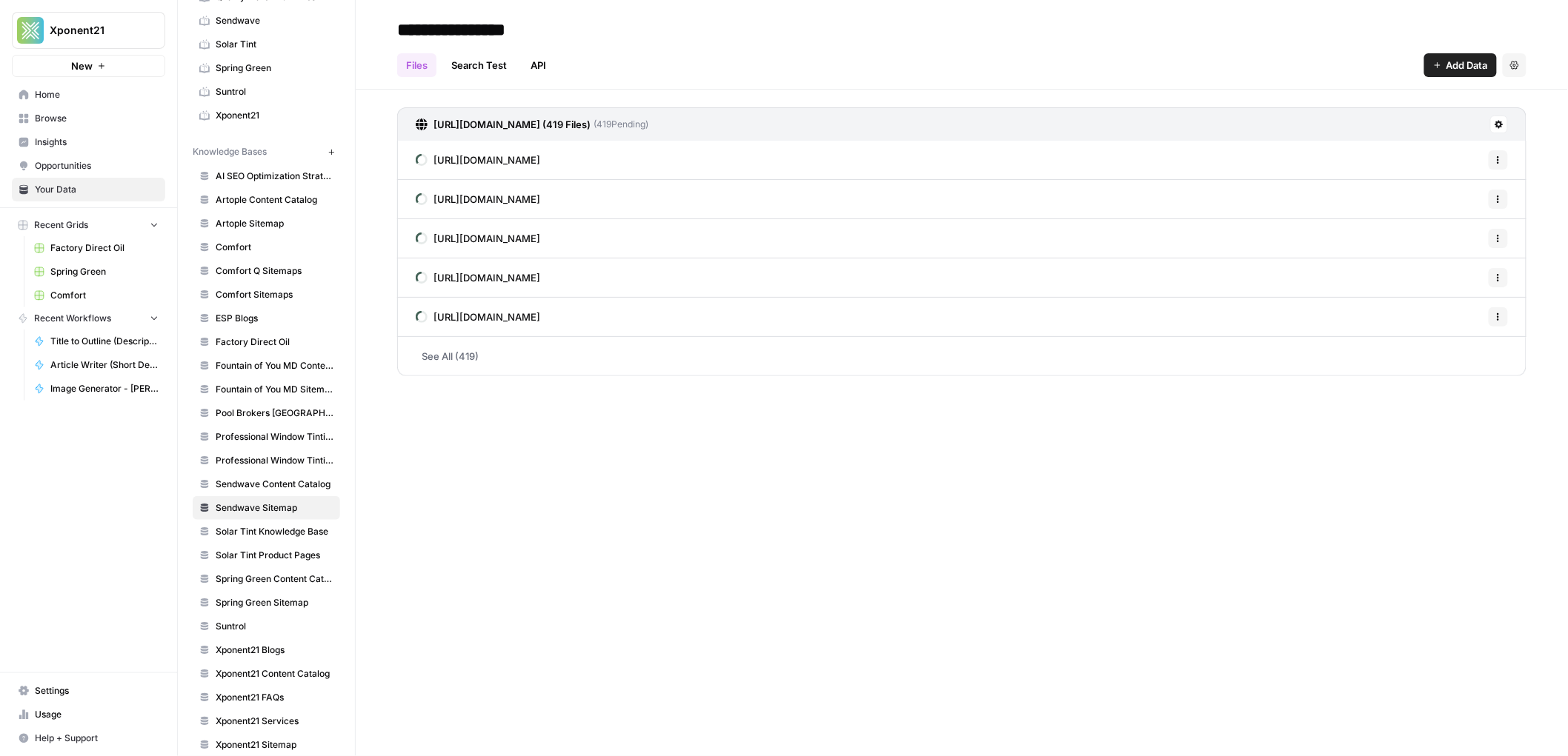
scroll to position [331, 0]
click at [461, 349] on link "See All (419)" at bounding box center [962, 357] width 1130 height 39
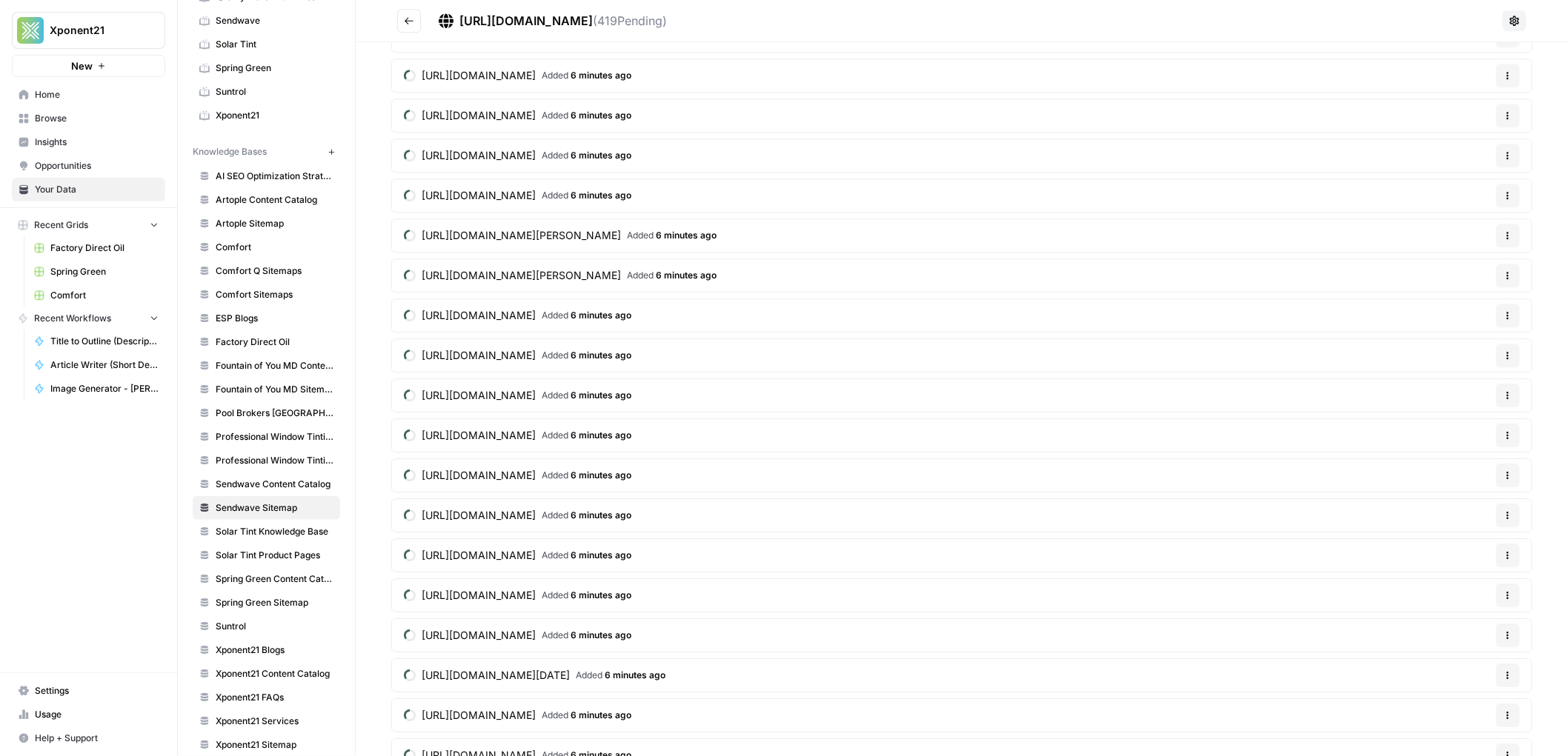
scroll to position [16188, 0]
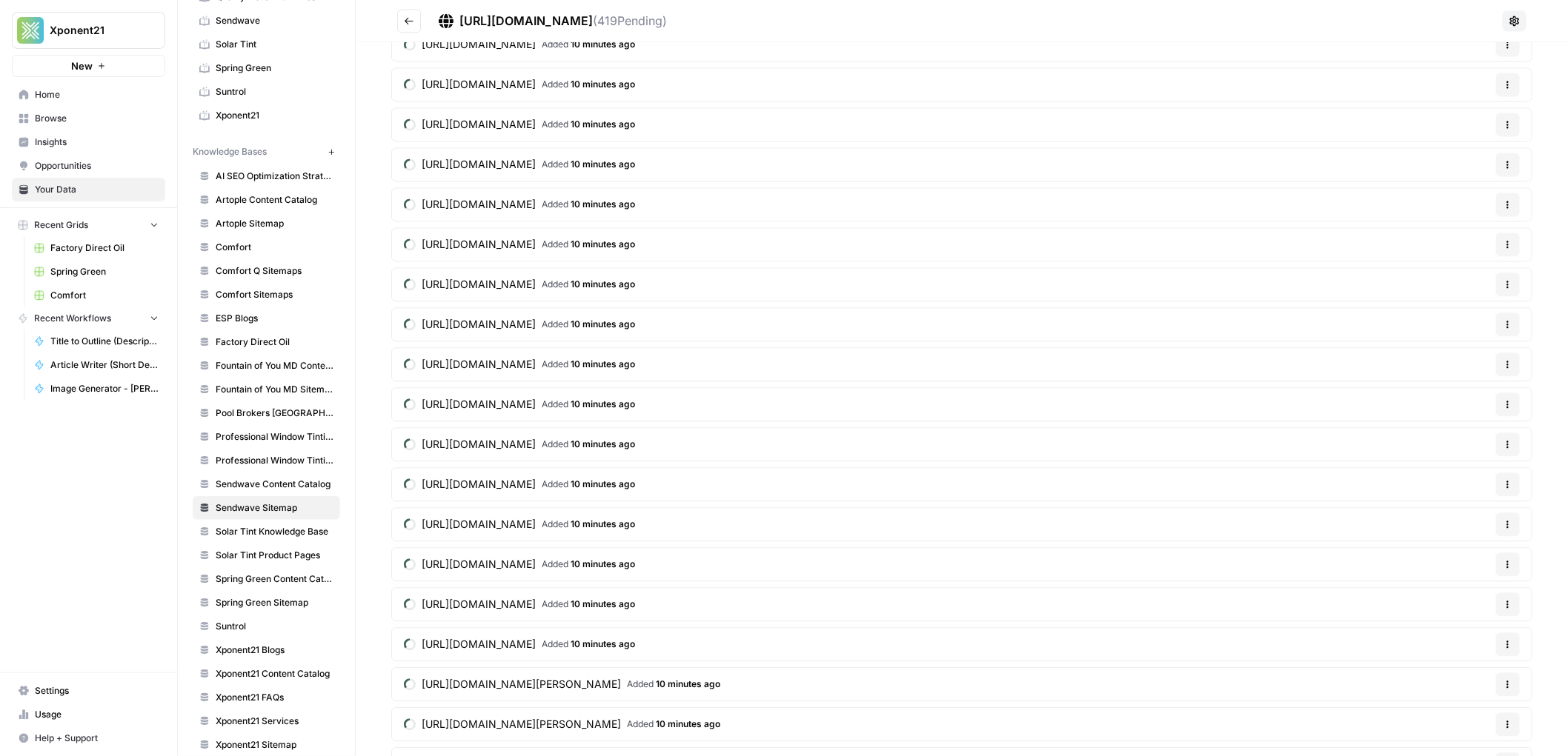
scroll to position [16188, 0]
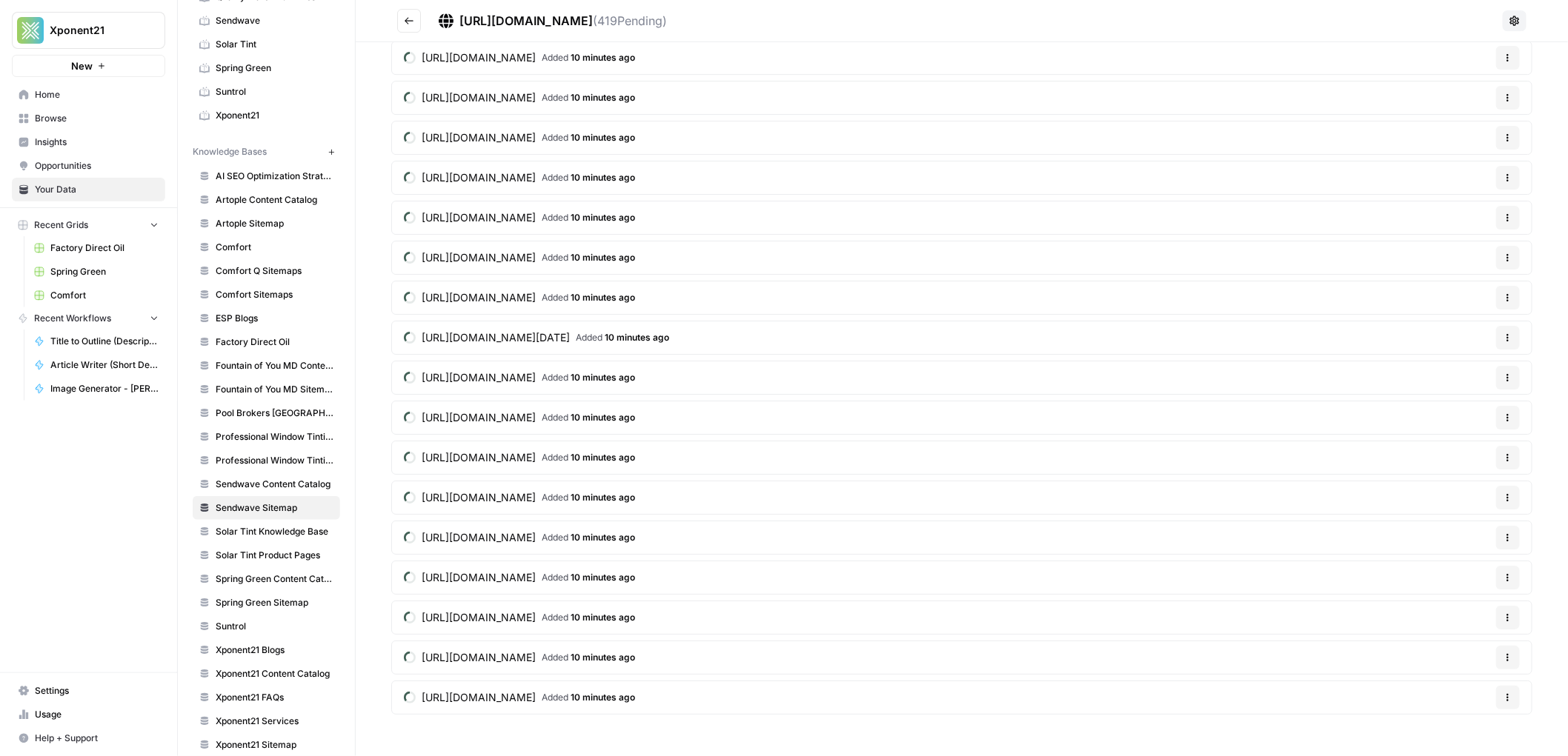
drag, startPoint x: 719, startPoint y: 419, endPoint x: 1060, endPoint y: 3, distance: 537.9
